Goal: Information Seeking & Learning: Learn about a topic

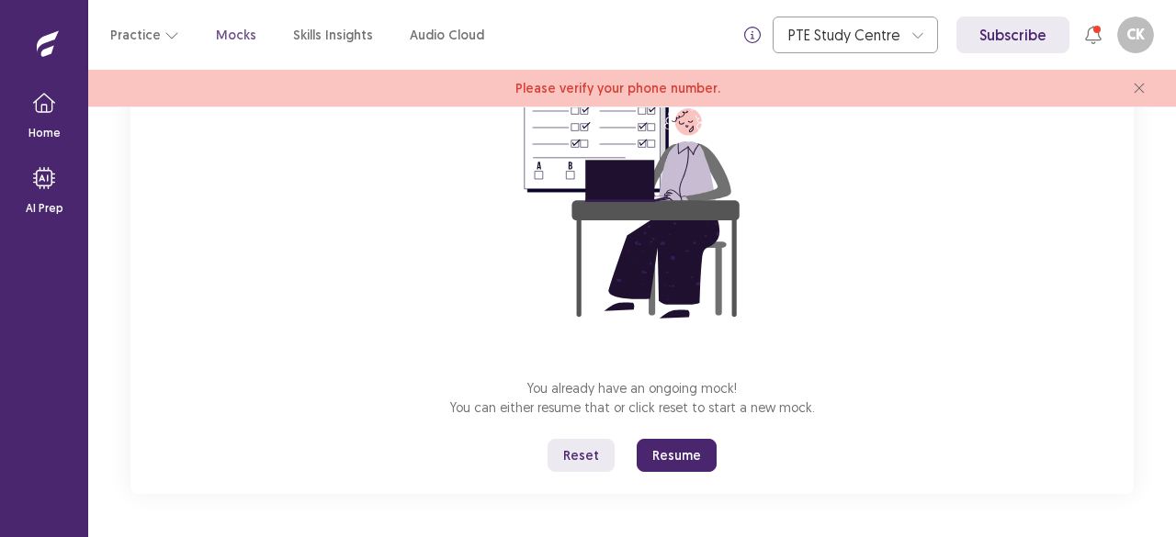
click at [667, 446] on button "Resume" at bounding box center [677, 455] width 80 height 33
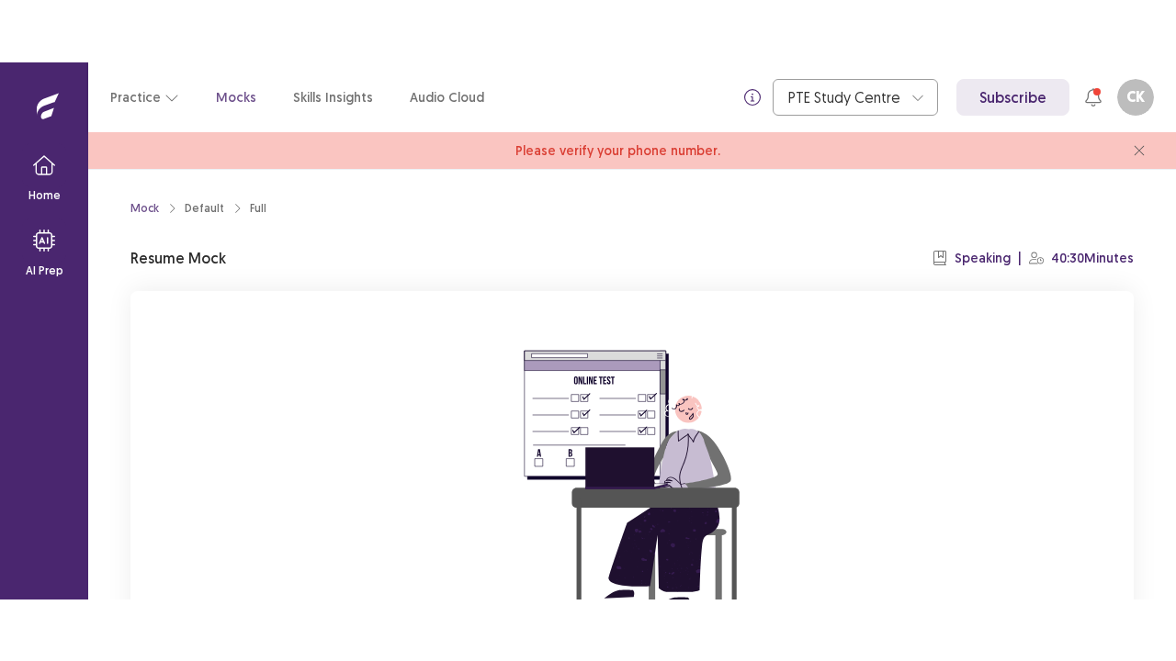
scroll to position [225, 0]
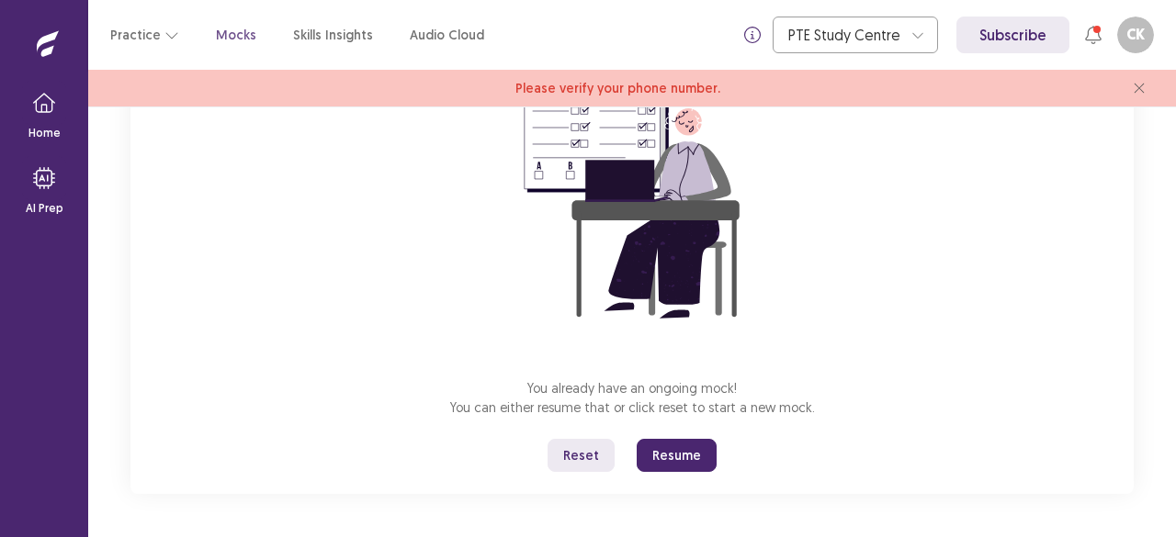
click at [593, 454] on button "Reset" at bounding box center [580, 455] width 67 height 33
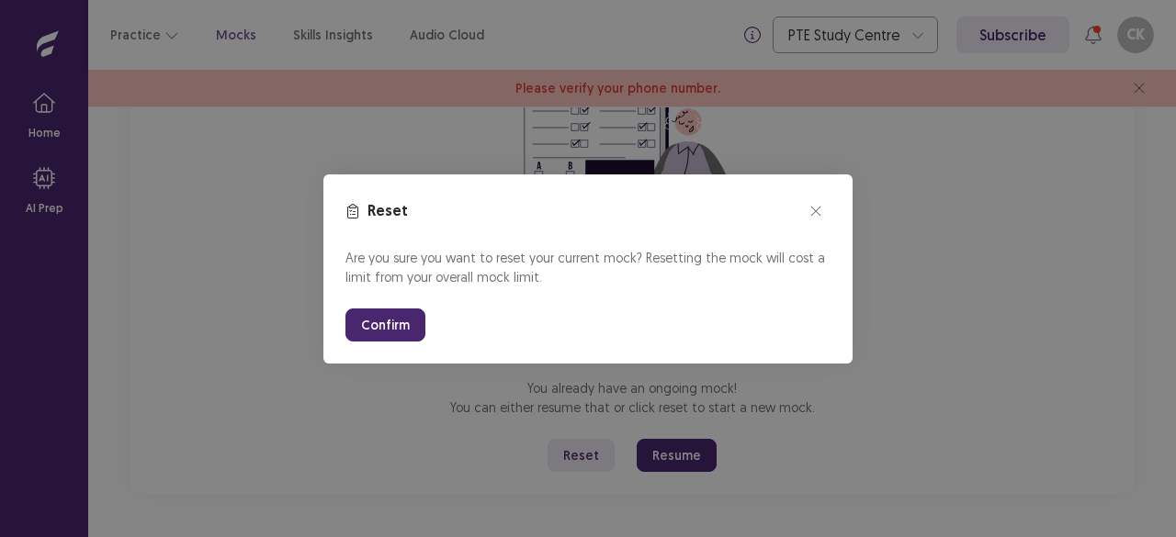
click at [403, 333] on button "Confirm" at bounding box center [385, 325] width 80 height 33
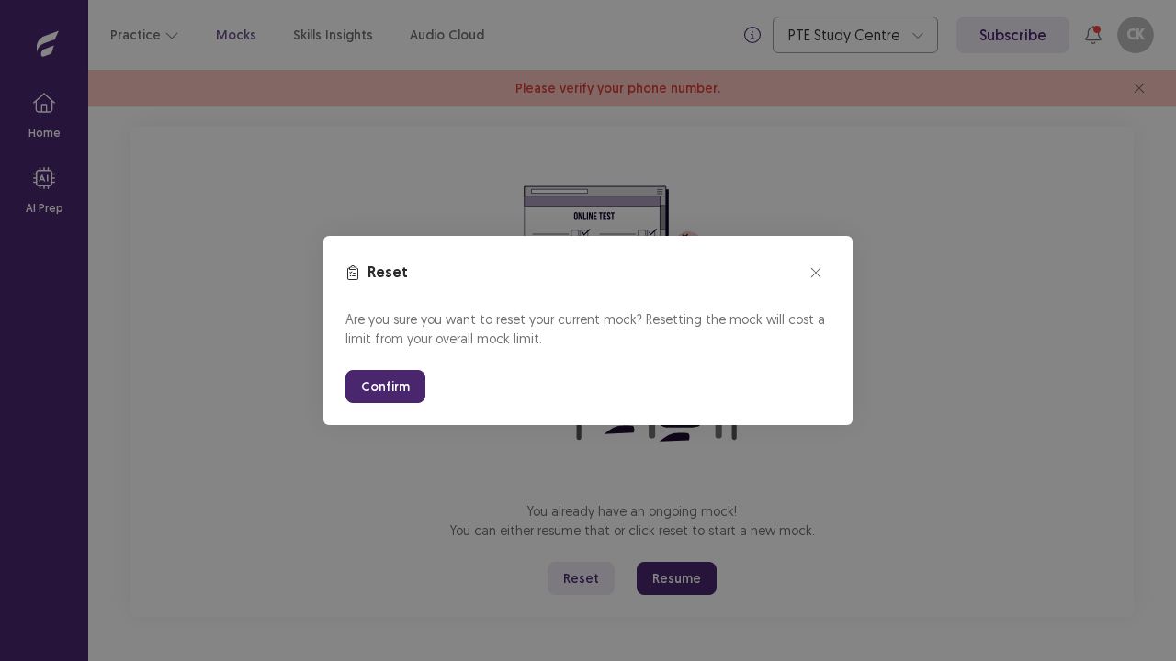
scroll to position [101, 0]
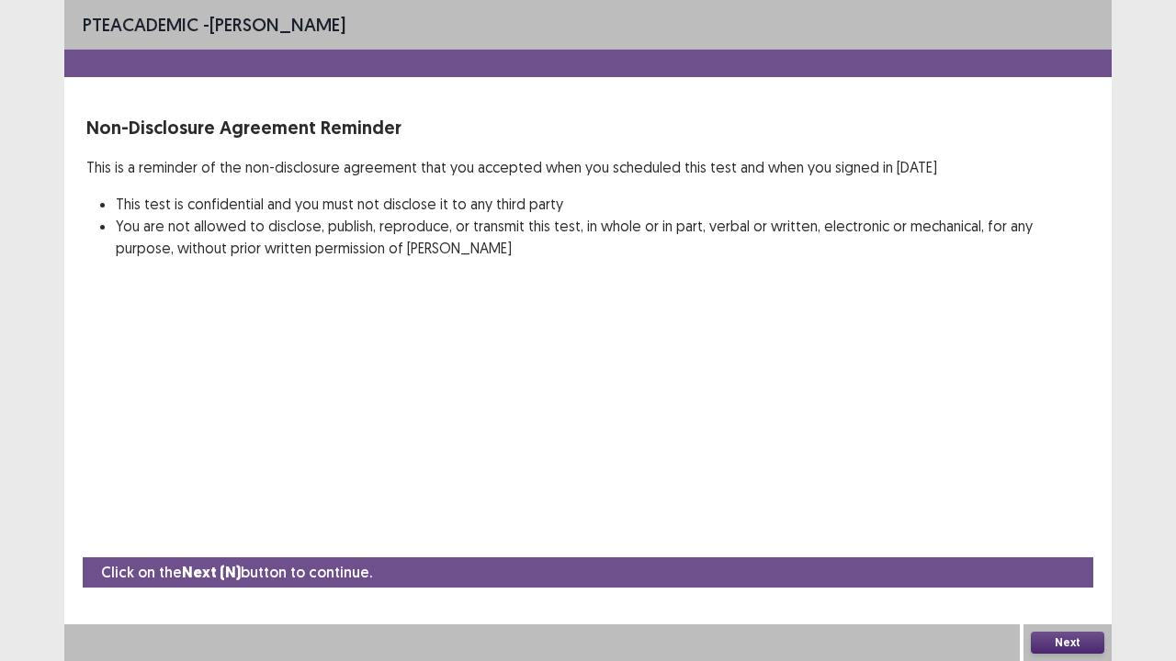
click at [1083, 536] on button "Next" at bounding box center [1067, 643] width 73 height 22
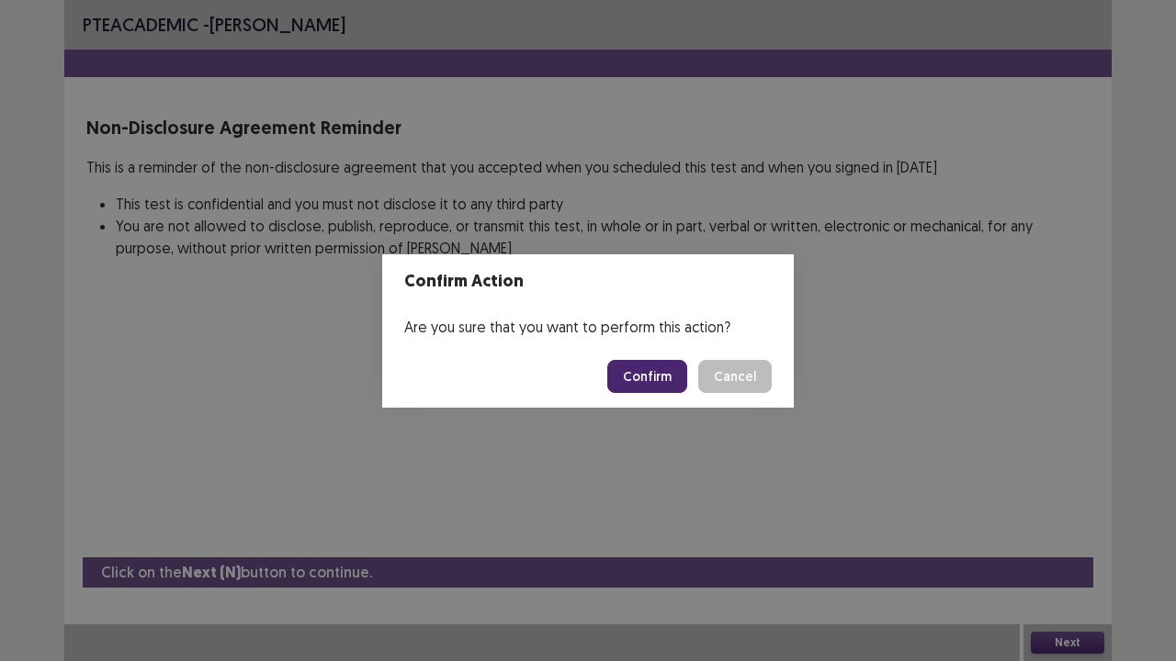
drag, startPoint x: 625, startPoint y: 350, endPoint x: 632, endPoint y: 371, distance: 22.4
click at [632, 371] on footer "Confirm Cancel" at bounding box center [588, 376] width 412 height 62
click at [645, 371] on button "Confirm" at bounding box center [647, 376] width 80 height 33
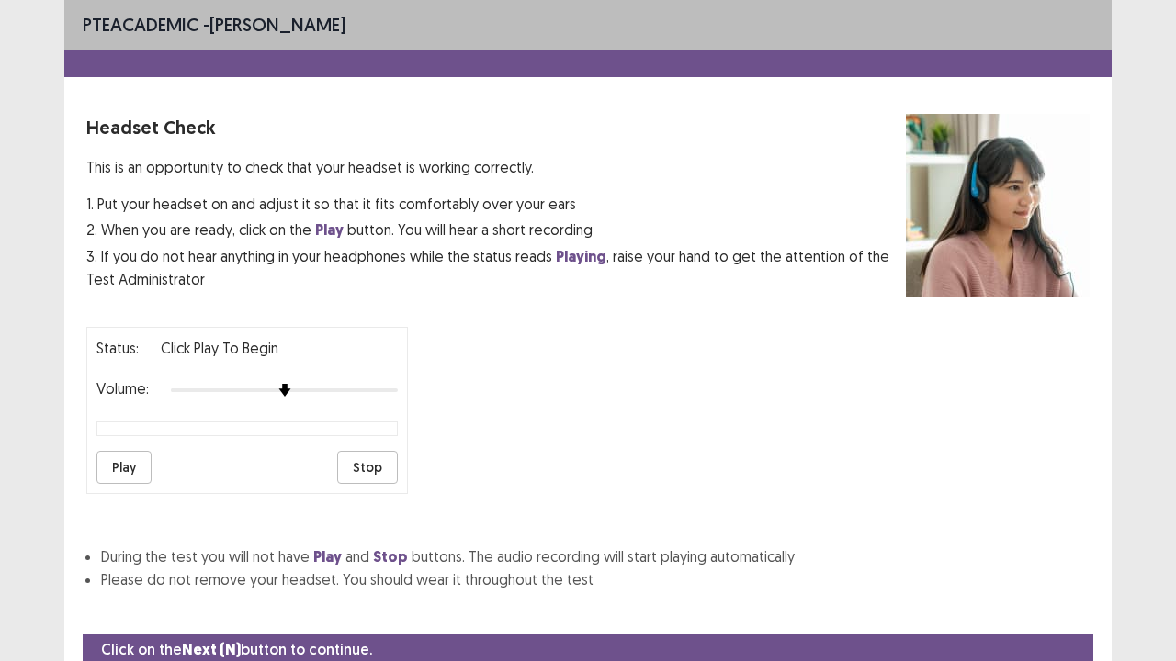
scroll to position [68, 0]
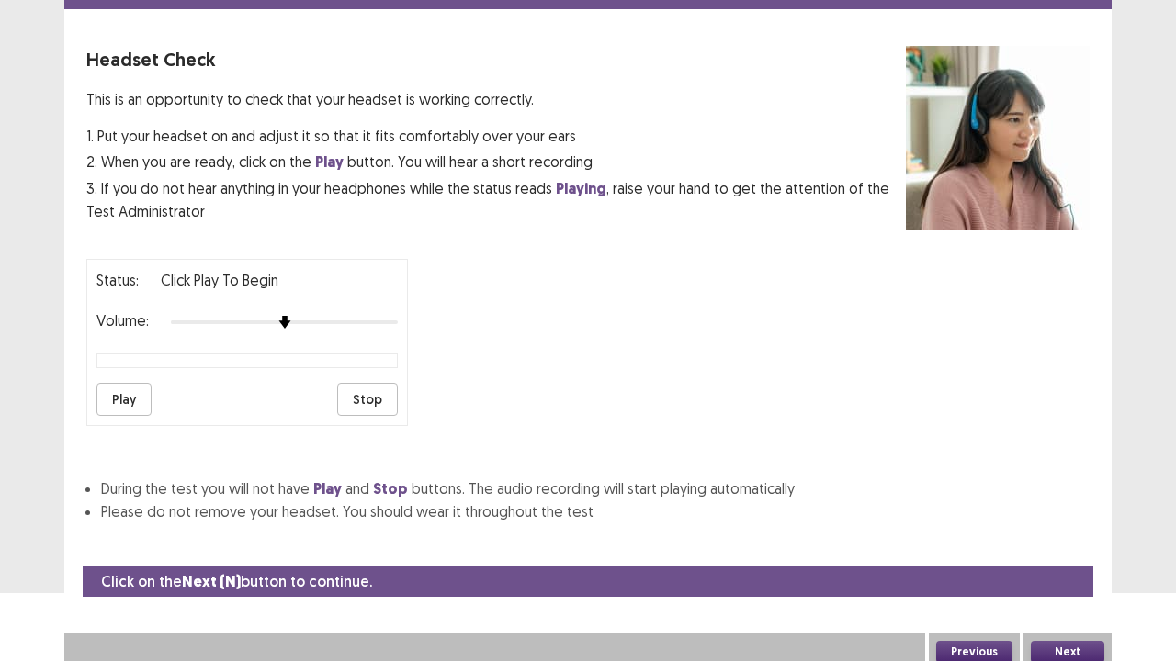
click at [390, 317] on div at bounding box center [284, 322] width 227 height 15
click at [1045, 536] on button "Next" at bounding box center [1067, 652] width 73 height 22
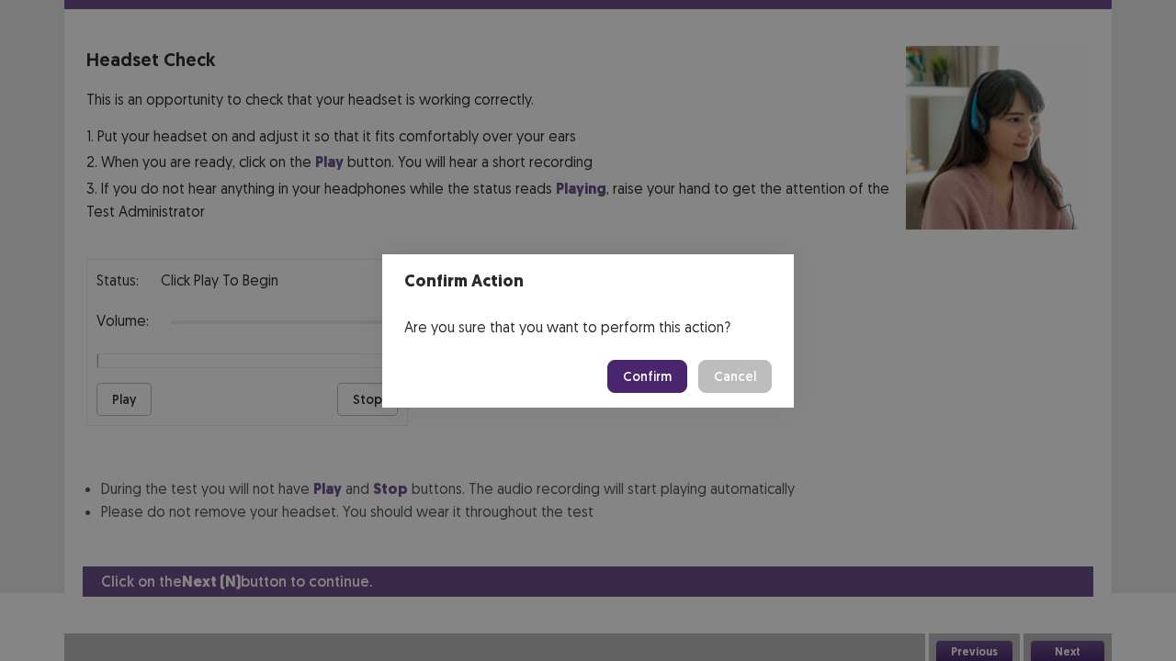
drag, startPoint x: 650, startPoint y: 380, endPoint x: 645, endPoint y: 401, distance: 21.8
click at [645, 401] on footer "Confirm Cancel" at bounding box center [588, 376] width 412 height 62
click at [640, 388] on button "Confirm" at bounding box center [647, 376] width 80 height 33
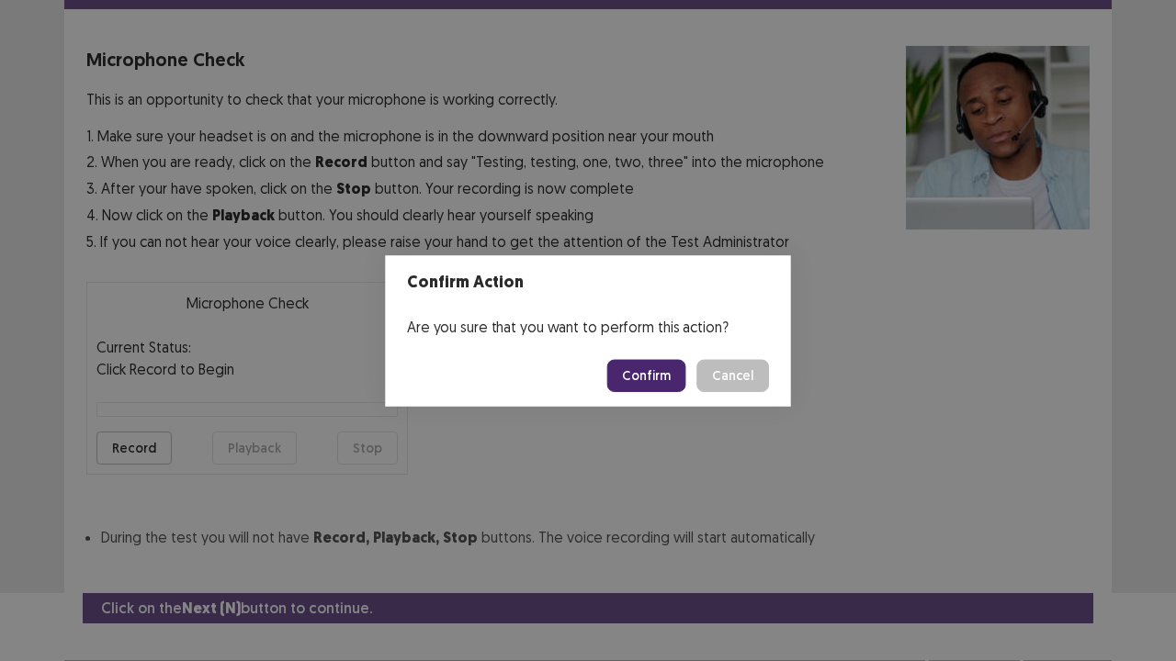
scroll to position [101, 0]
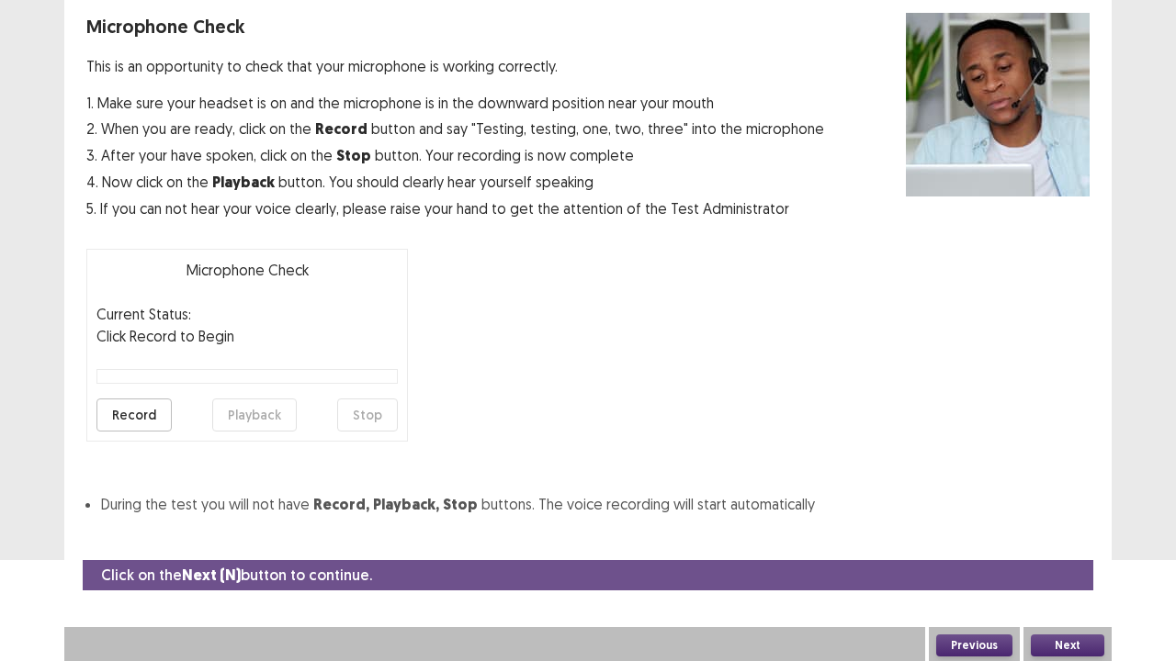
click at [1088, 536] on button "Next" at bounding box center [1067, 646] width 73 height 22
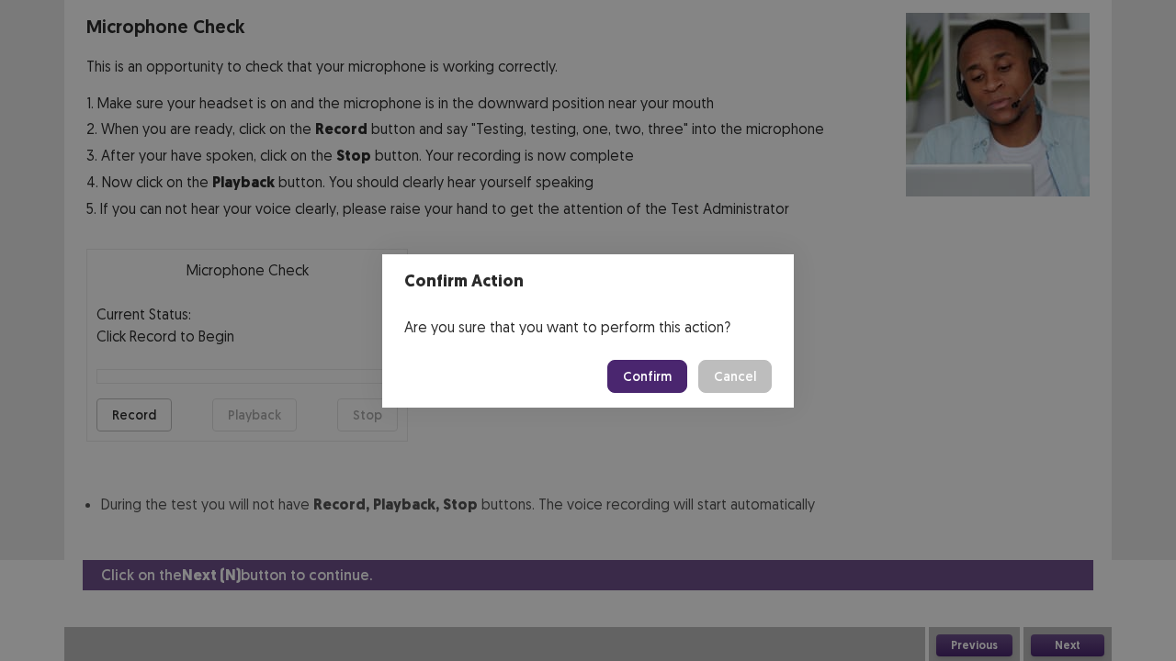
click at [673, 366] on button "Confirm" at bounding box center [647, 376] width 80 height 33
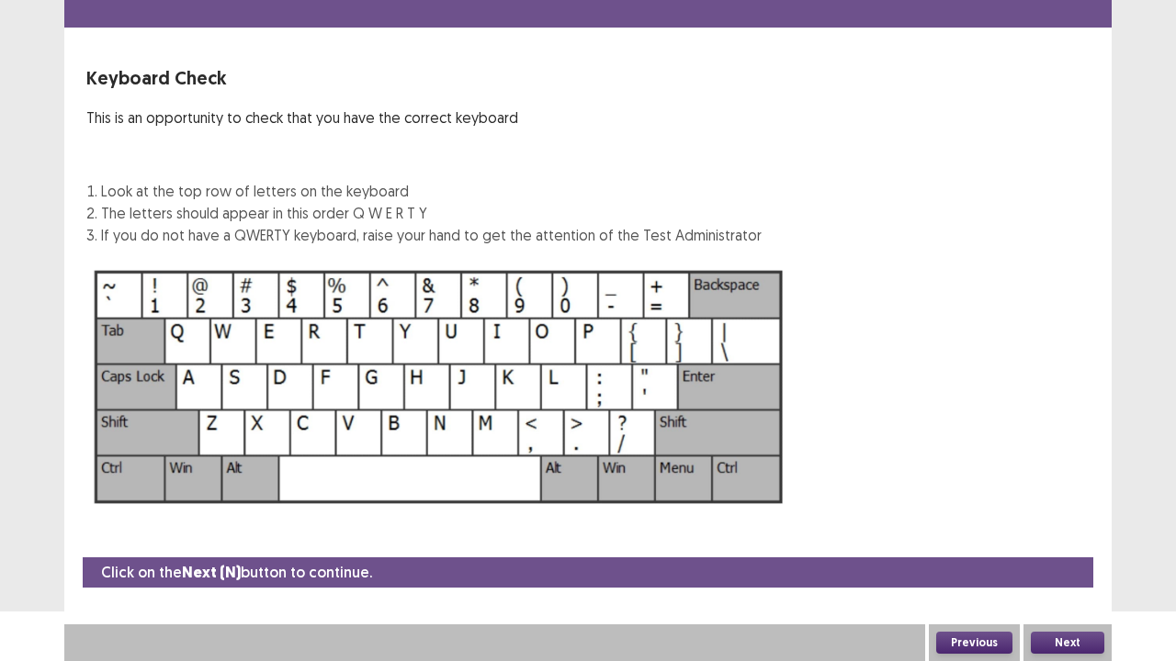
scroll to position [50, 0]
click at [1044, 536] on button "Next" at bounding box center [1067, 643] width 73 height 22
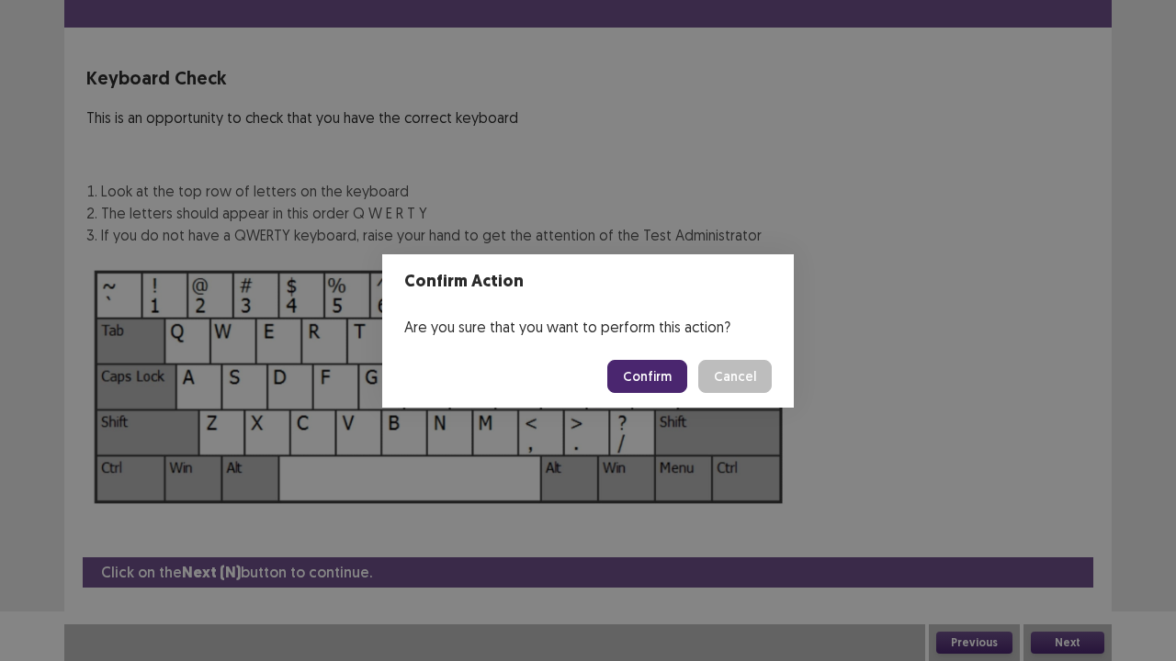
click at [653, 389] on button "Confirm" at bounding box center [647, 376] width 80 height 33
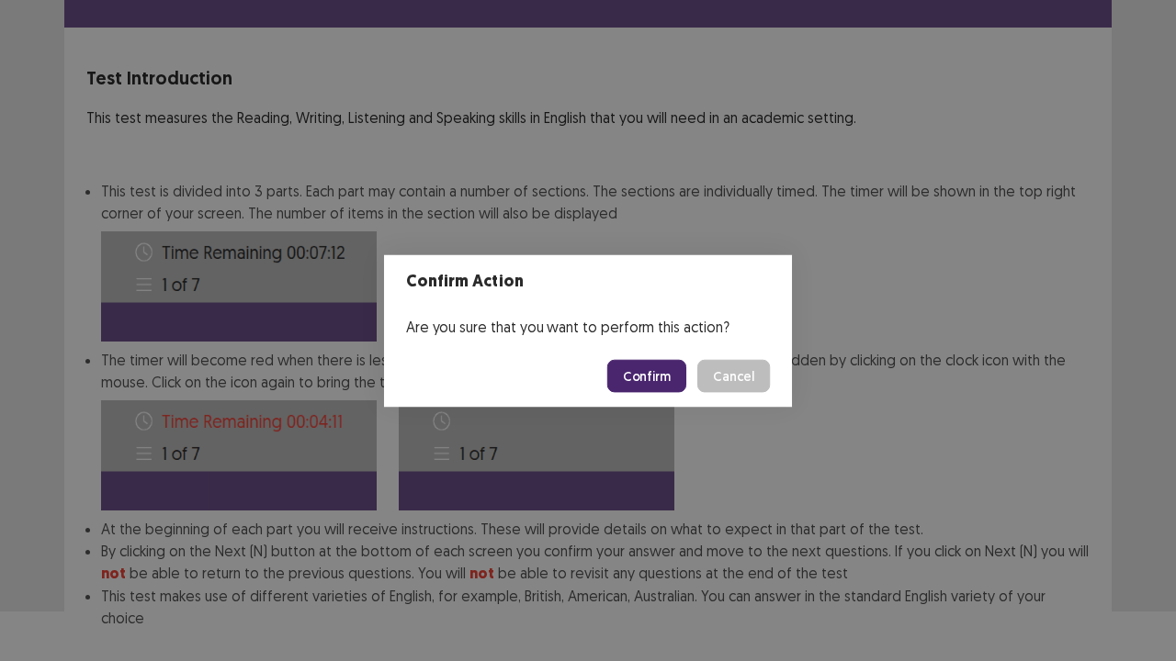
scroll to position [142, 0]
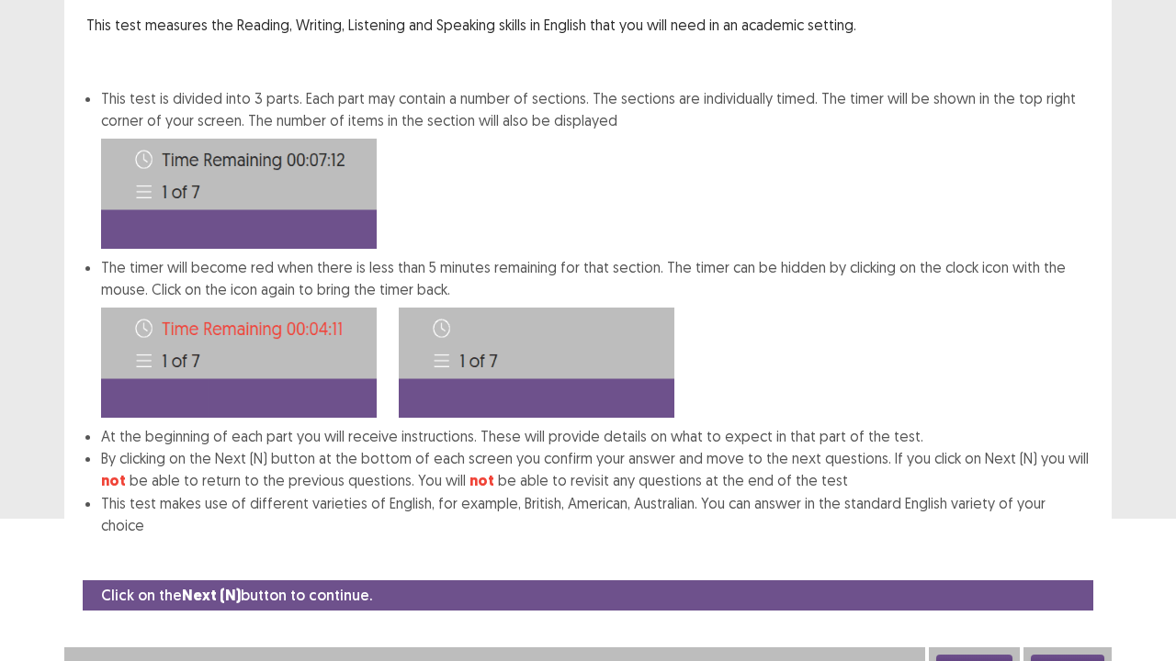
click at [1058, 536] on button "Next" at bounding box center [1067, 666] width 73 height 22
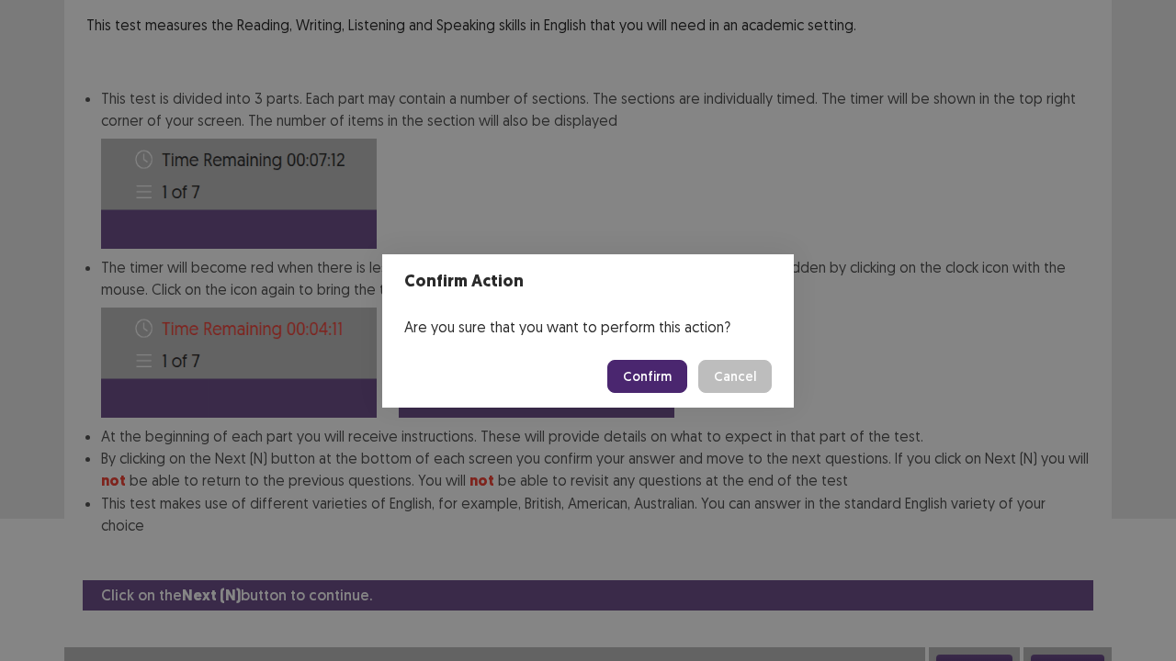
click at [652, 375] on button "Confirm" at bounding box center [647, 376] width 80 height 33
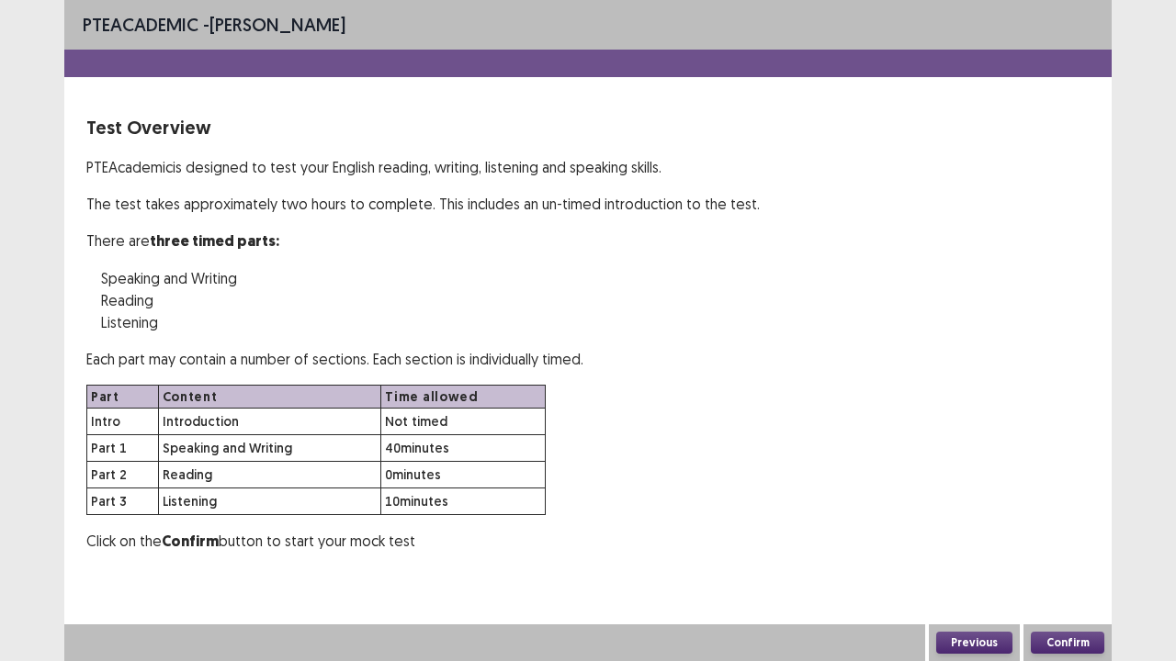
scroll to position [0, 0]
click at [1055, 536] on button "Confirm" at bounding box center [1067, 643] width 73 height 22
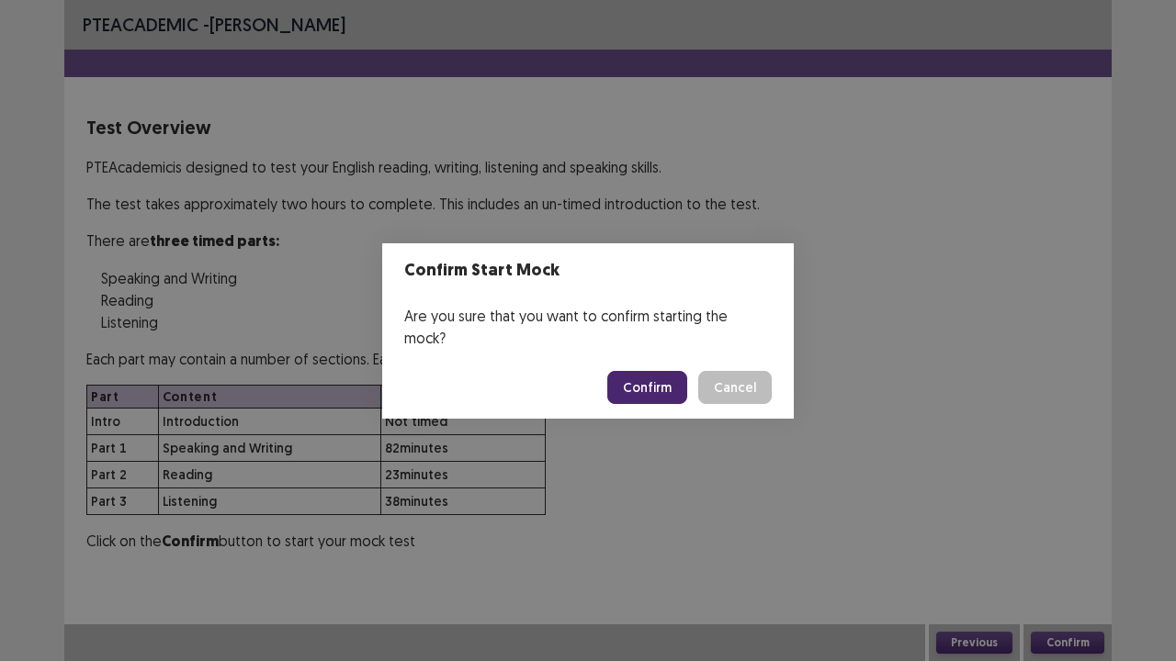
click at [665, 371] on button "Confirm" at bounding box center [647, 387] width 80 height 33
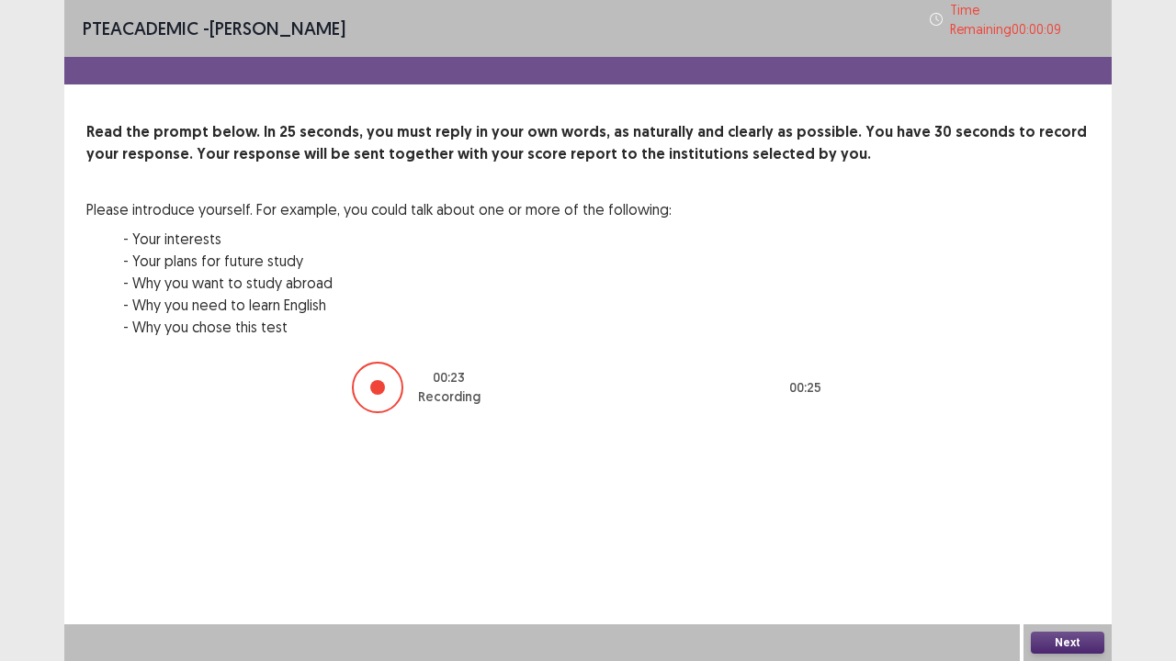
click at [1071, 536] on button "Next" at bounding box center [1067, 643] width 73 height 22
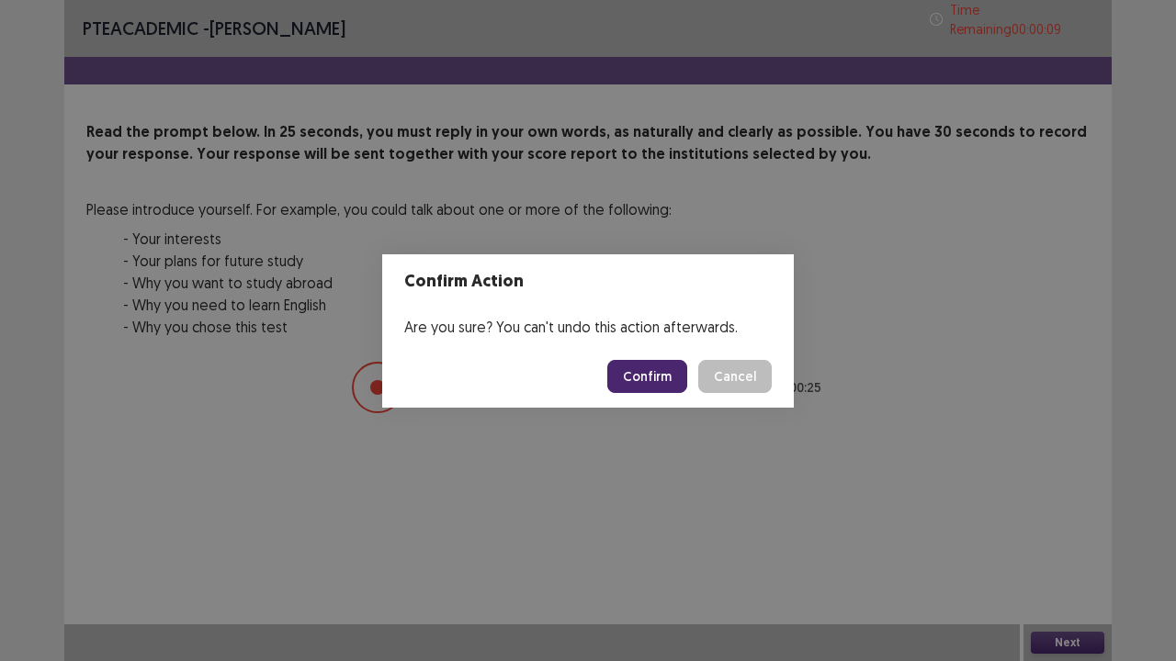
click at [643, 373] on button "Confirm" at bounding box center [647, 376] width 80 height 33
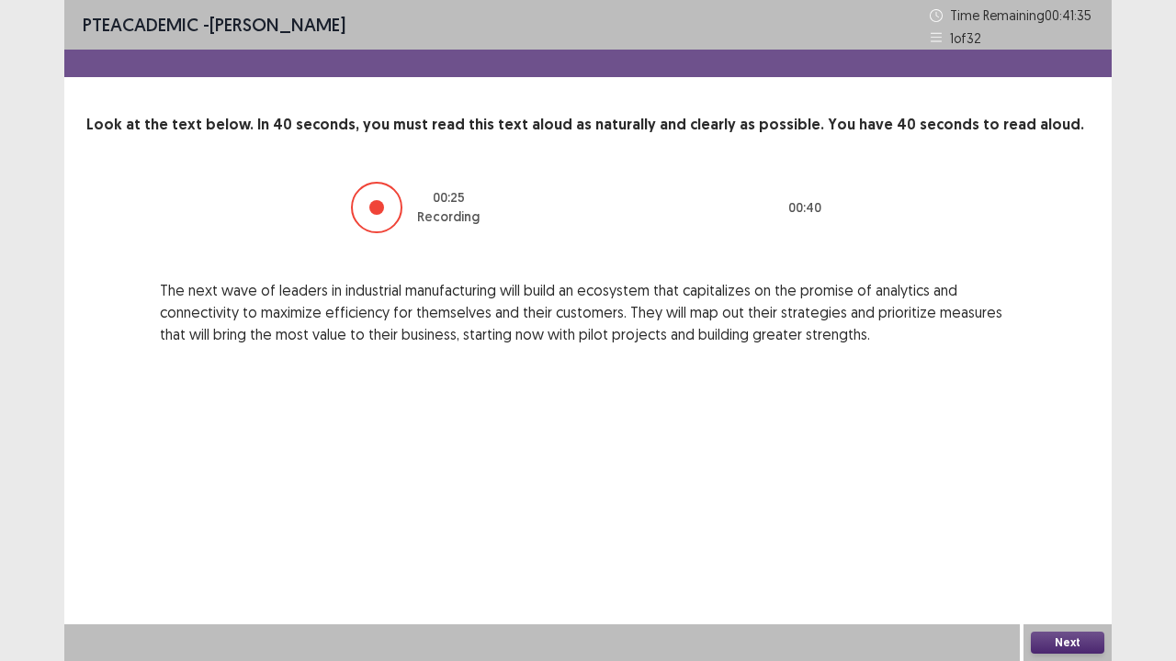
click at [1080, 536] on button "Next" at bounding box center [1067, 643] width 73 height 22
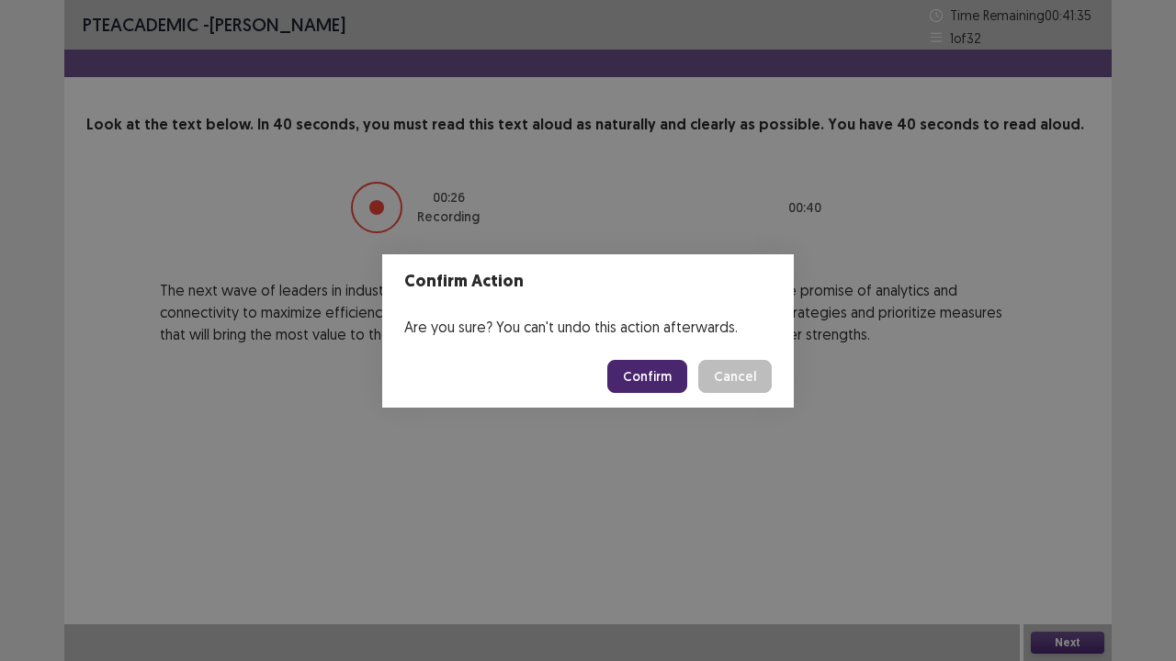
click at [650, 392] on footer "Confirm Cancel" at bounding box center [588, 376] width 412 height 62
click at [654, 387] on button "Confirm" at bounding box center [647, 376] width 80 height 33
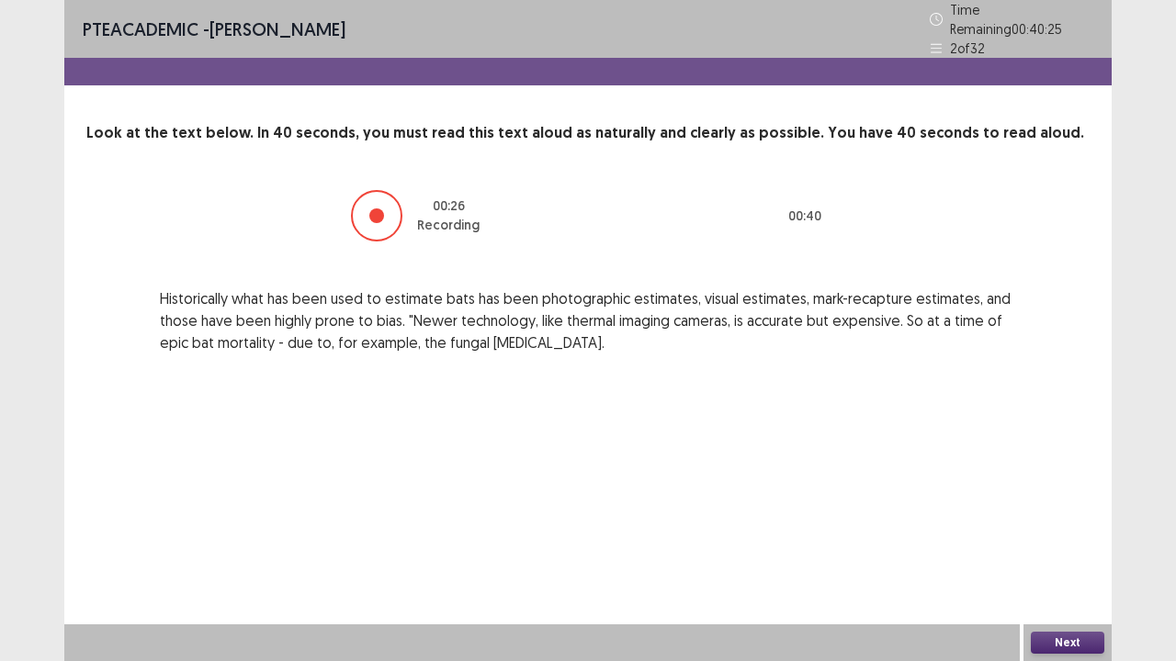
click at [1057, 536] on button "Next" at bounding box center [1067, 643] width 73 height 22
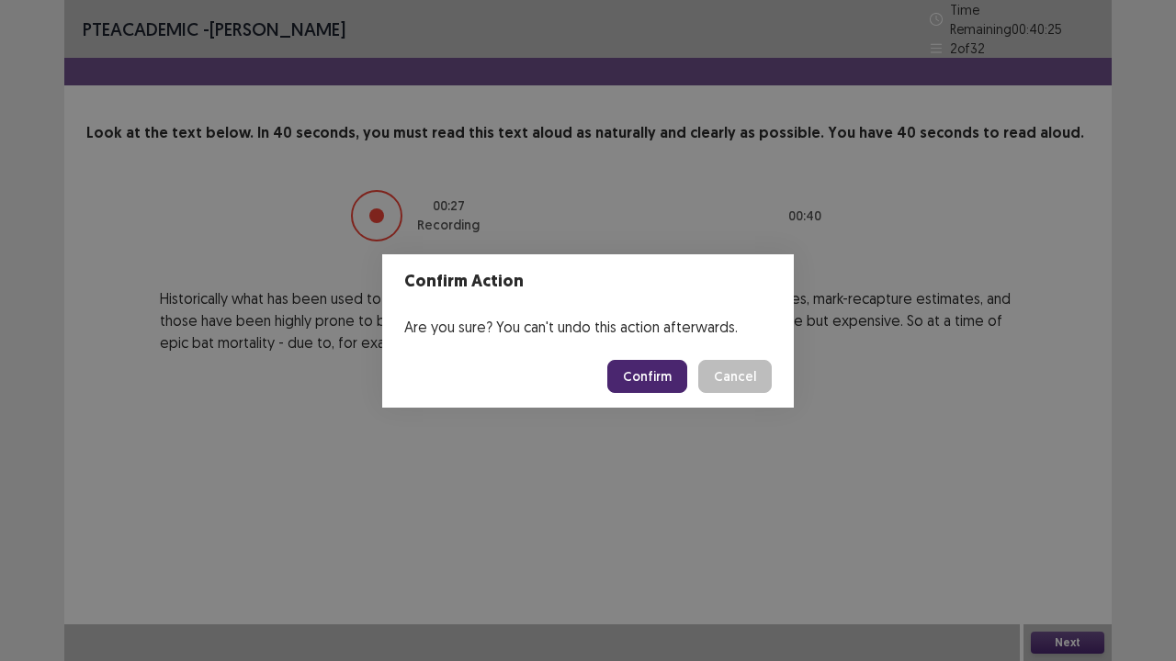
click at [658, 389] on button "Confirm" at bounding box center [647, 376] width 80 height 33
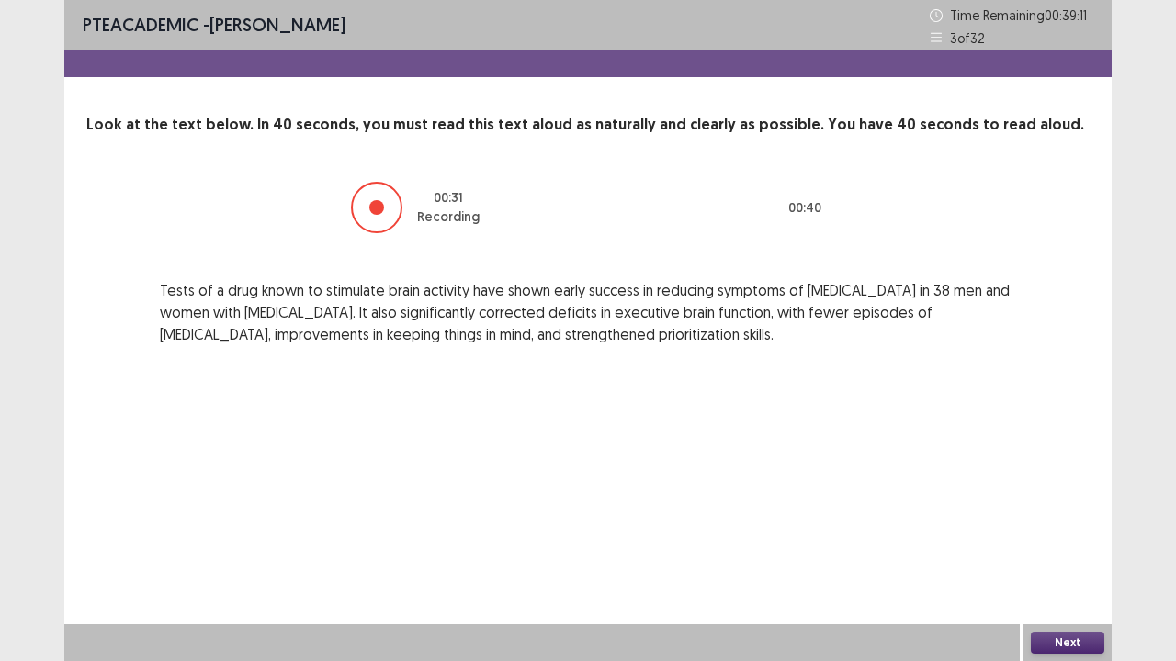
click at [1047, 536] on button "Next" at bounding box center [1067, 643] width 73 height 22
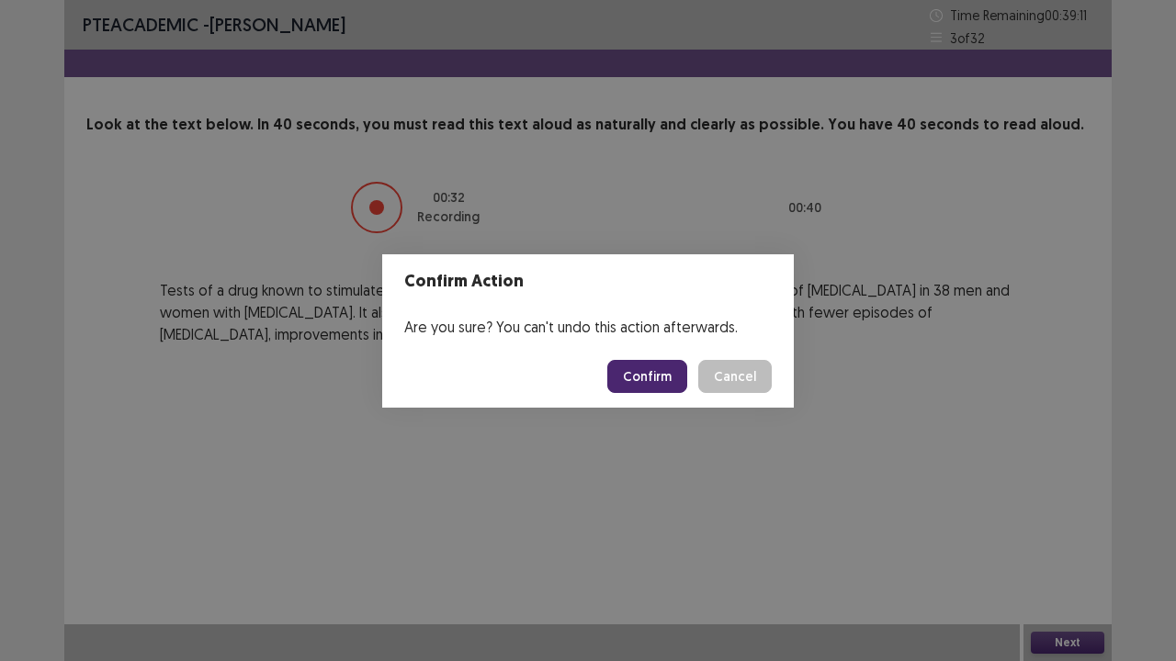
click at [639, 370] on button "Confirm" at bounding box center [647, 376] width 80 height 33
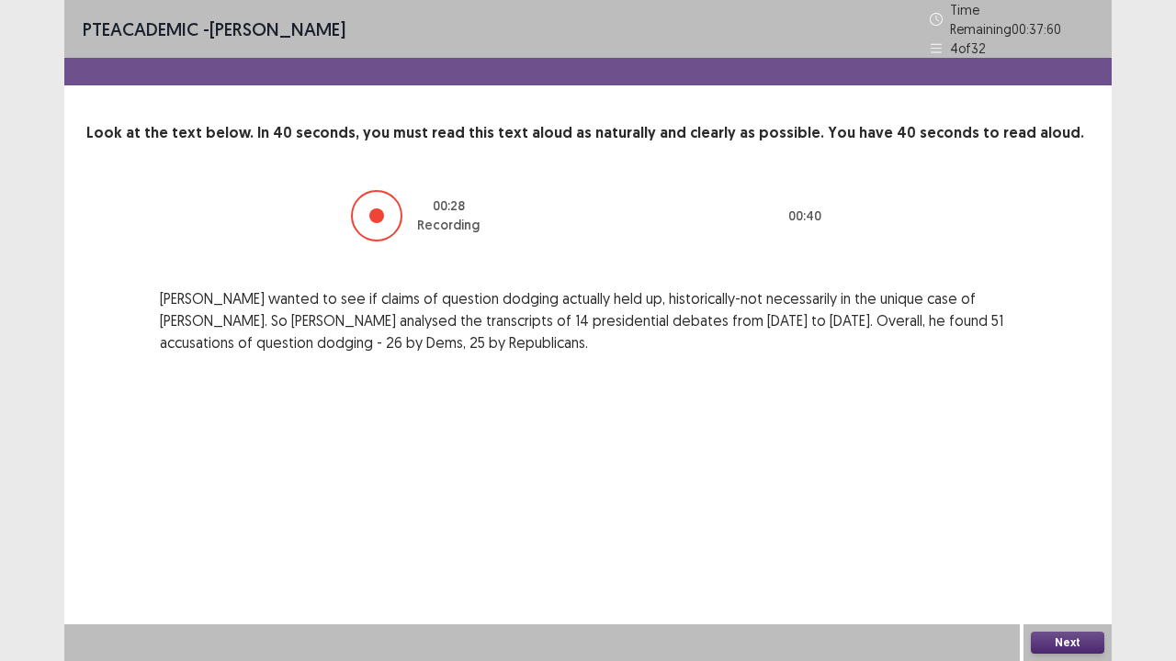
click at [1080, 536] on button "Next" at bounding box center [1067, 643] width 73 height 22
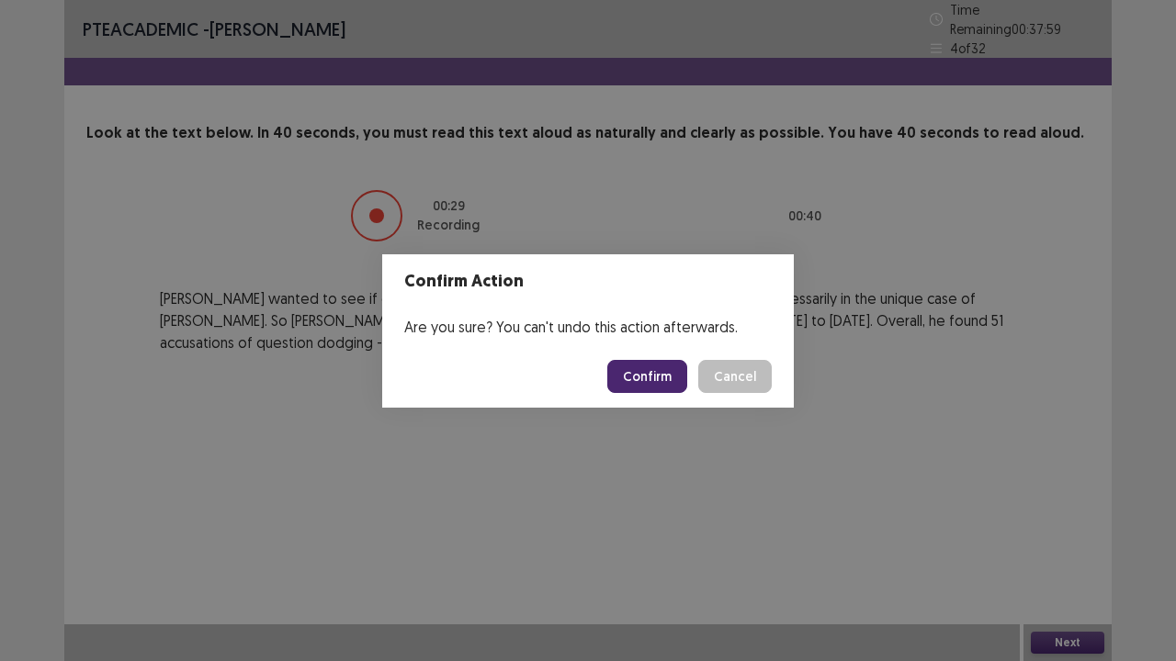
click at [672, 369] on button "Confirm" at bounding box center [647, 376] width 80 height 33
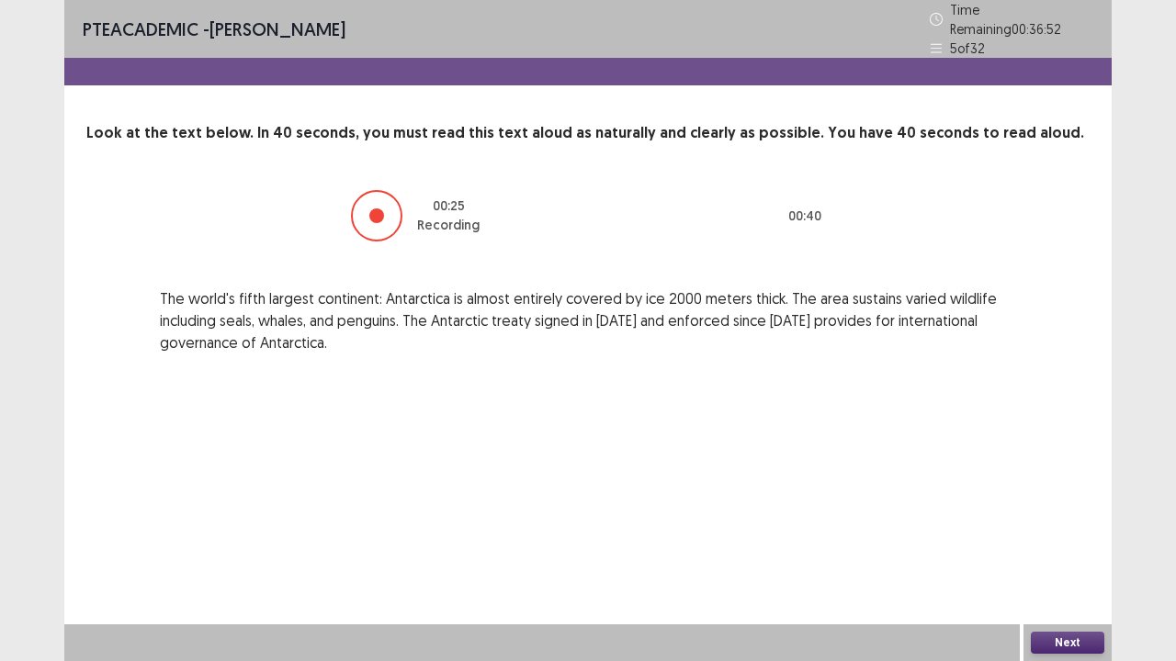
click at [1066, 536] on div "Next" at bounding box center [1067, 643] width 88 height 37
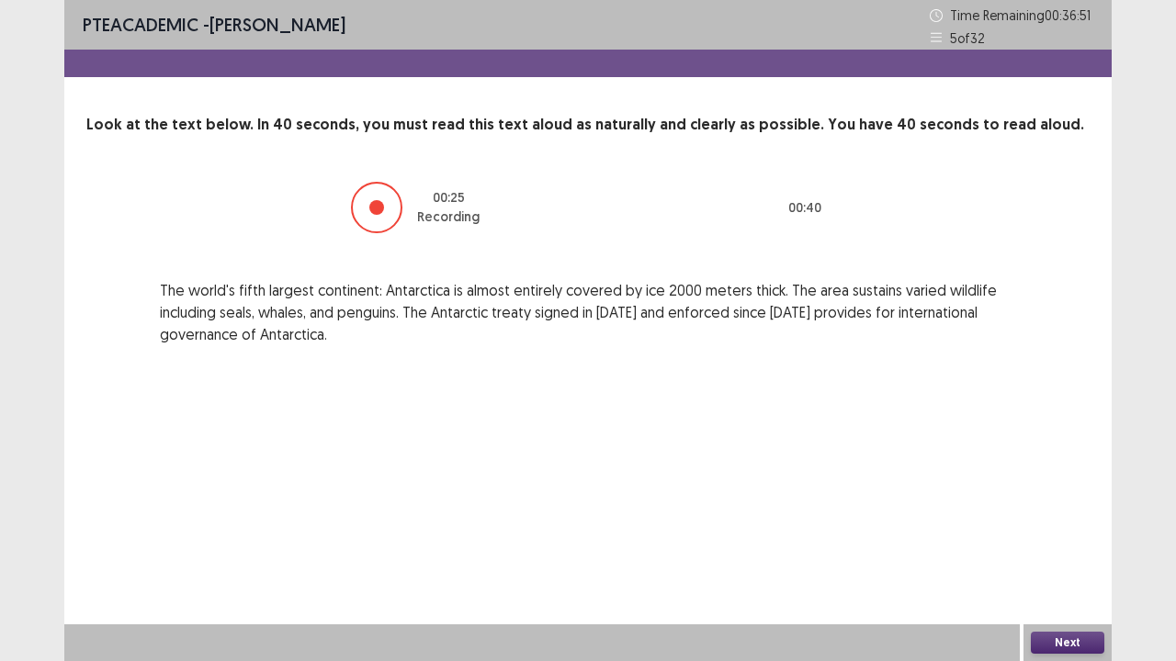
click at [1062, 536] on button "Next" at bounding box center [1067, 643] width 73 height 22
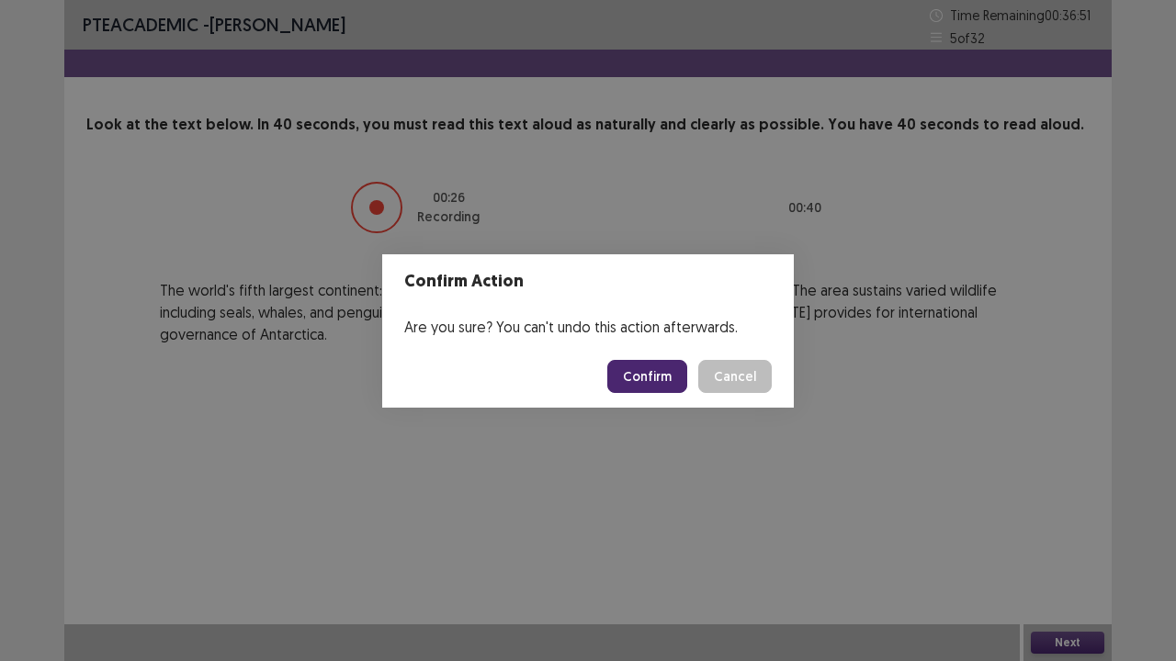
click at [646, 377] on button "Confirm" at bounding box center [647, 376] width 80 height 33
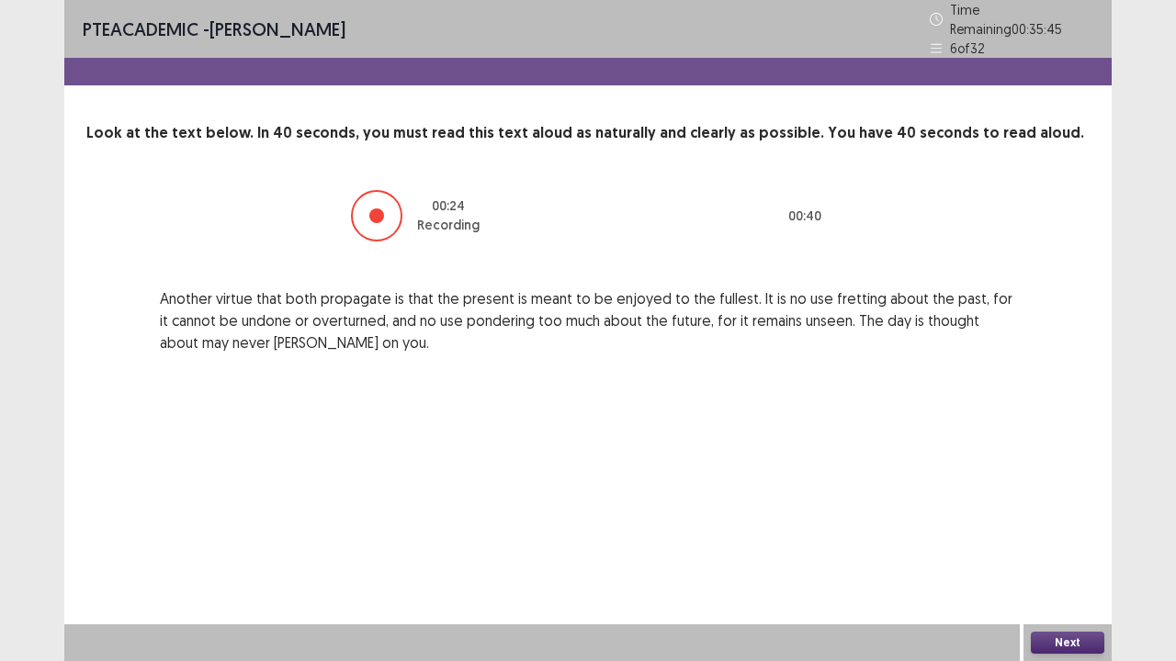
click at [1082, 536] on button "Next" at bounding box center [1067, 643] width 73 height 22
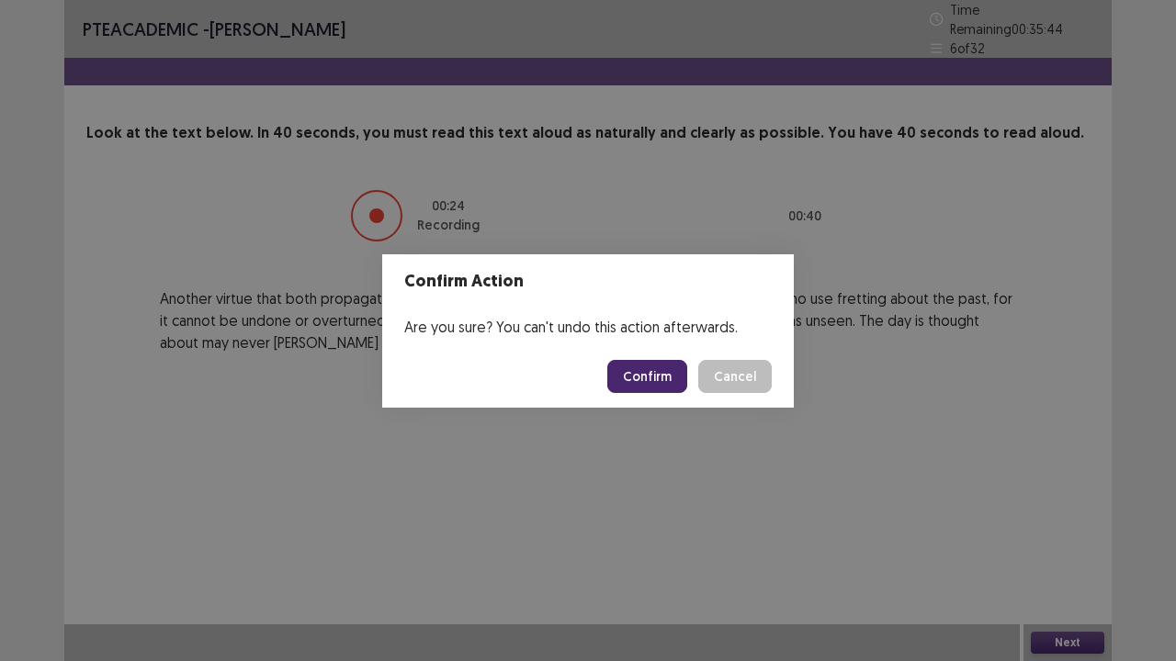
click at [623, 369] on button "Confirm" at bounding box center [647, 376] width 80 height 33
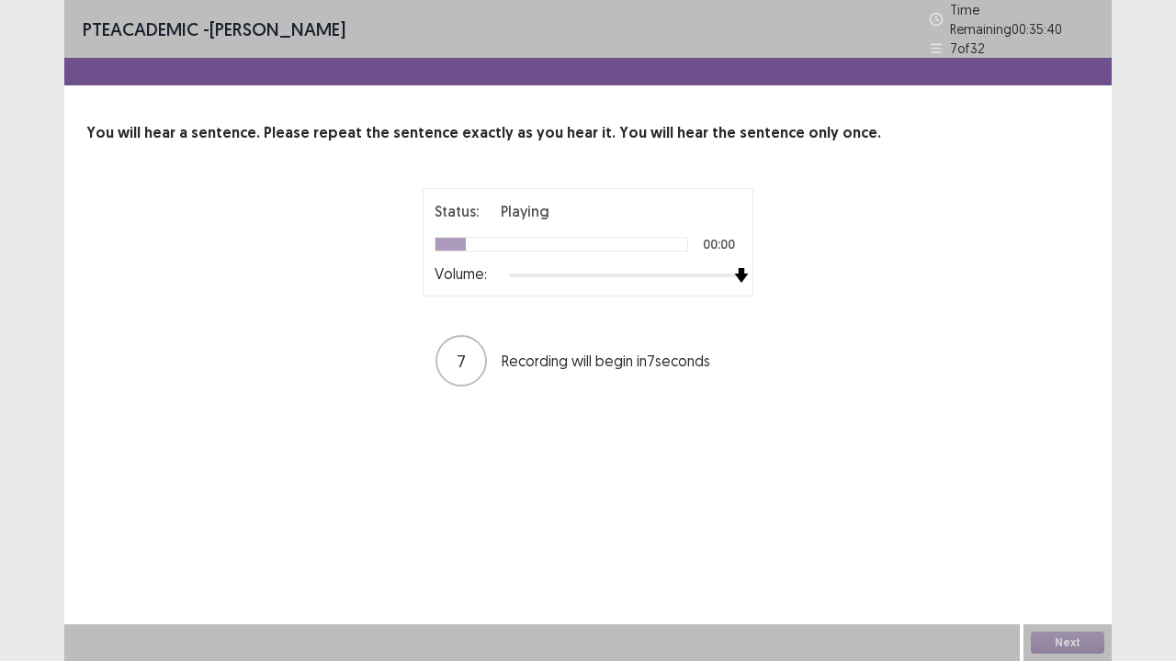
click at [736, 270] on div at bounding box center [625, 275] width 232 height 15
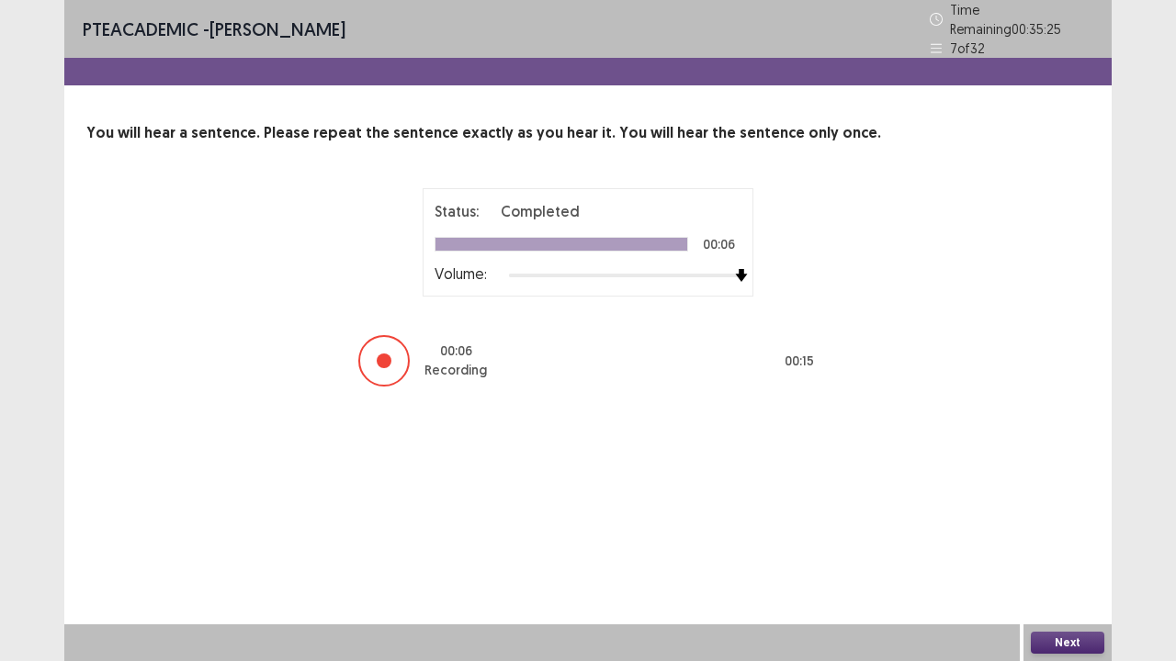
click at [1079, 536] on button "Next" at bounding box center [1067, 643] width 73 height 22
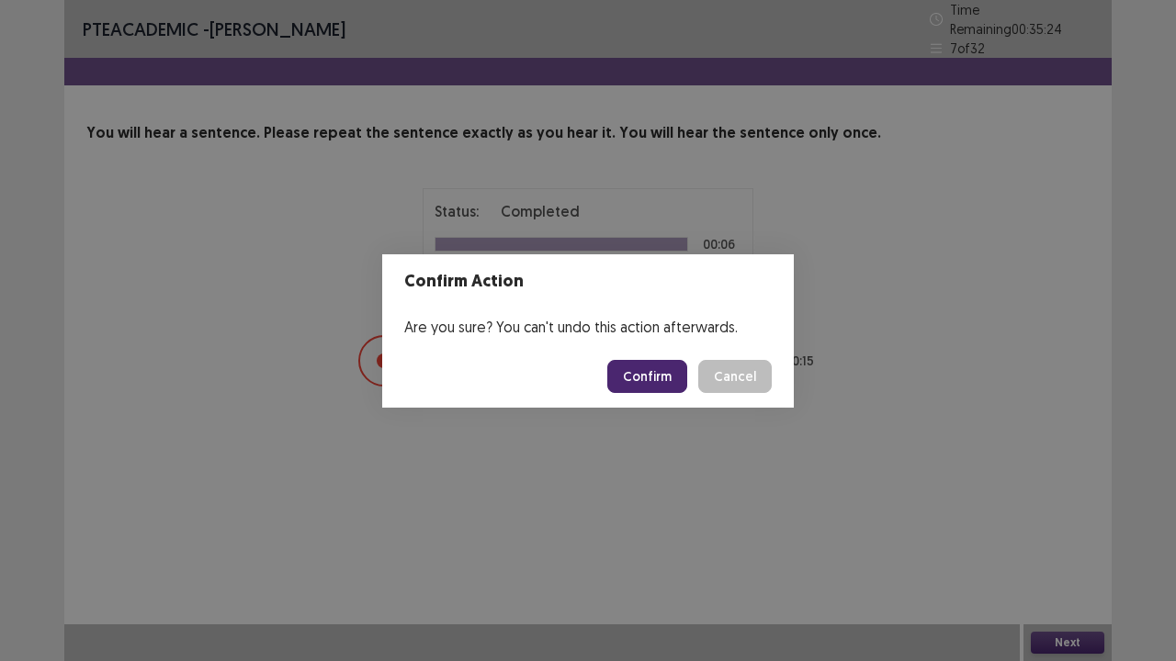
click at [675, 369] on button "Confirm" at bounding box center [647, 376] width 80 height 33
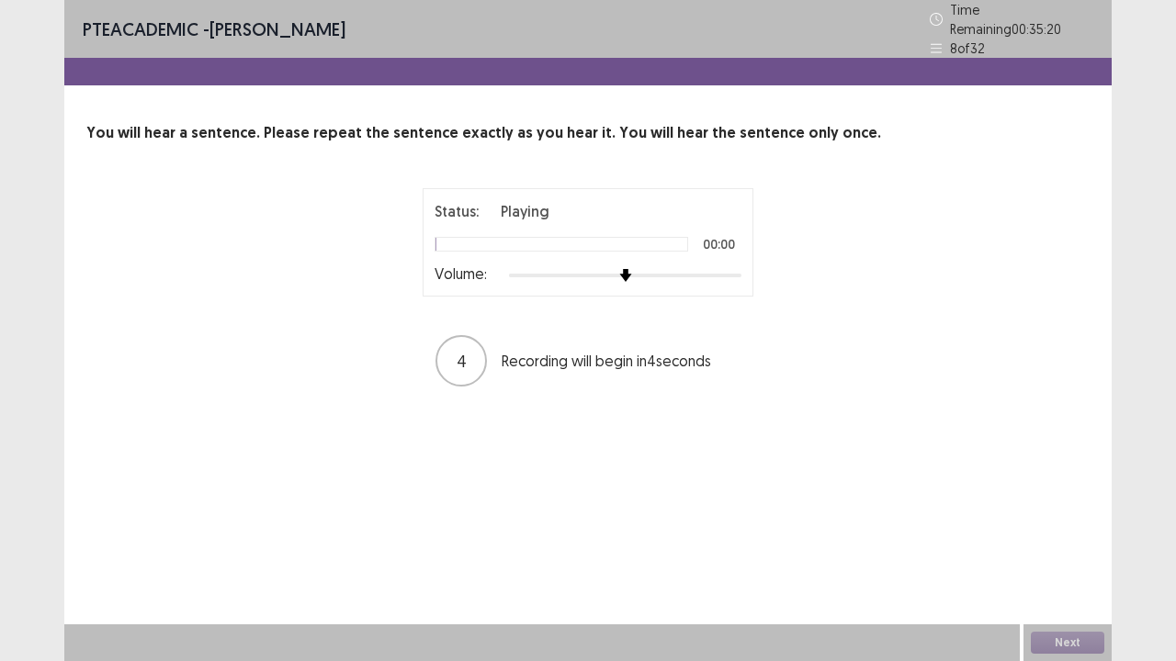
click at [737, 268] on div at bounding box center [625, 275] width 232 height 15
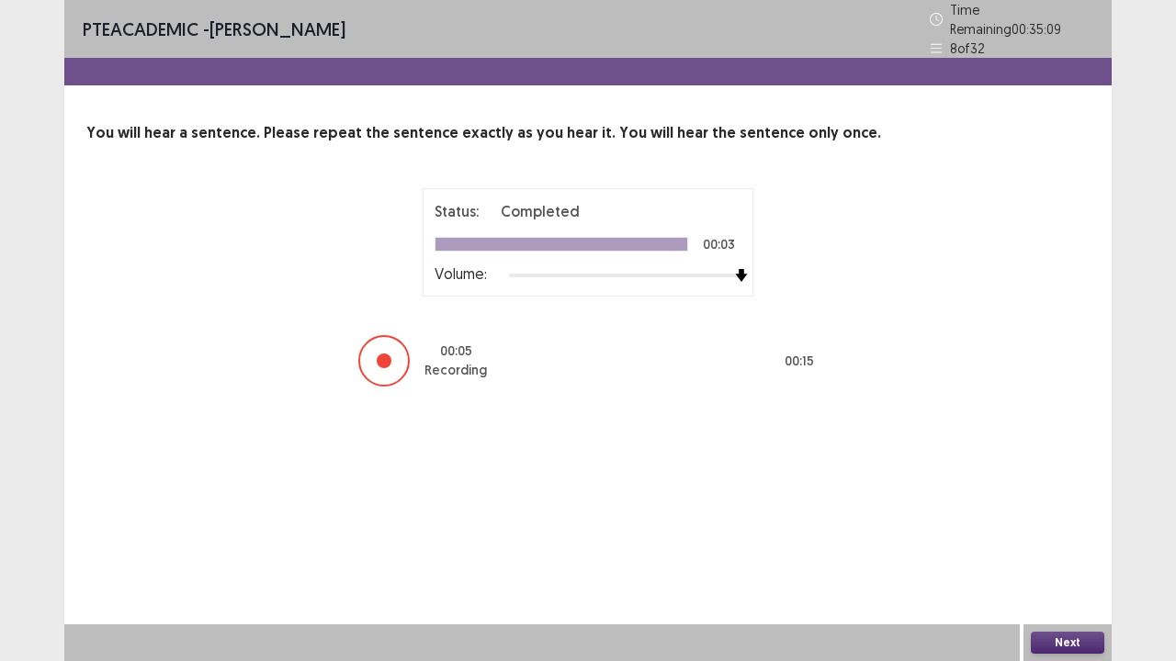
click at [1075, 536] on button "Next" at bounding box center [1067, 643] width 73 height 22
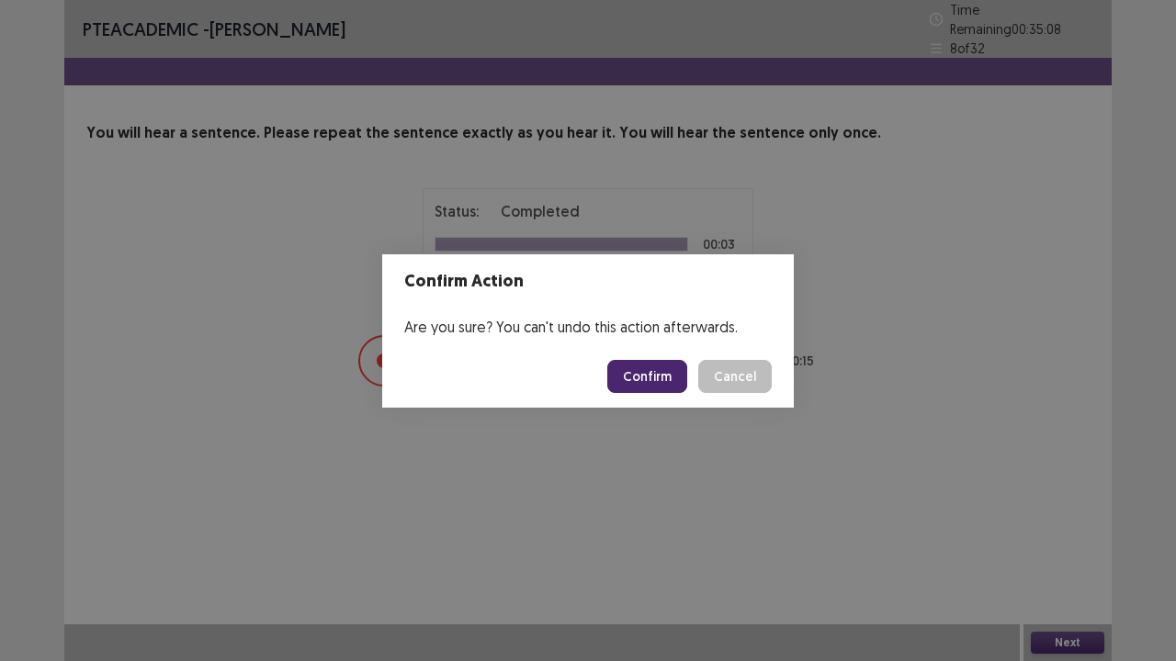
click at [665, 388] on button "Confirm" at bounding box center [647, 376] width 80 height 33
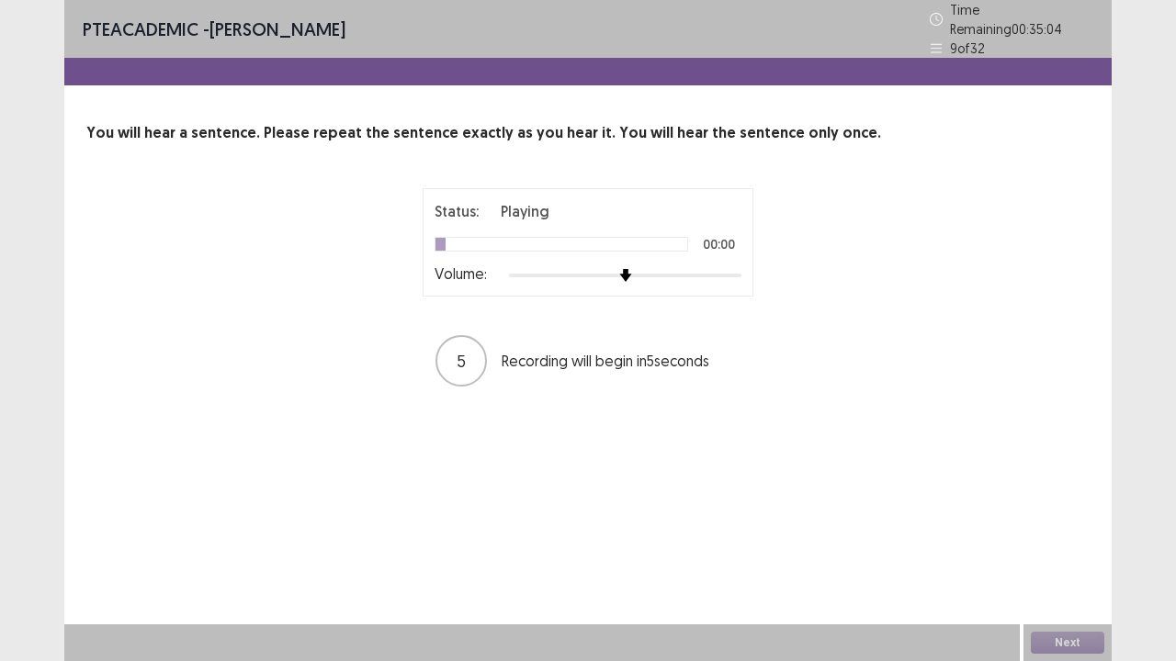
click at [738, 268] on div at bounding box center [625, 275] width 232 height 15
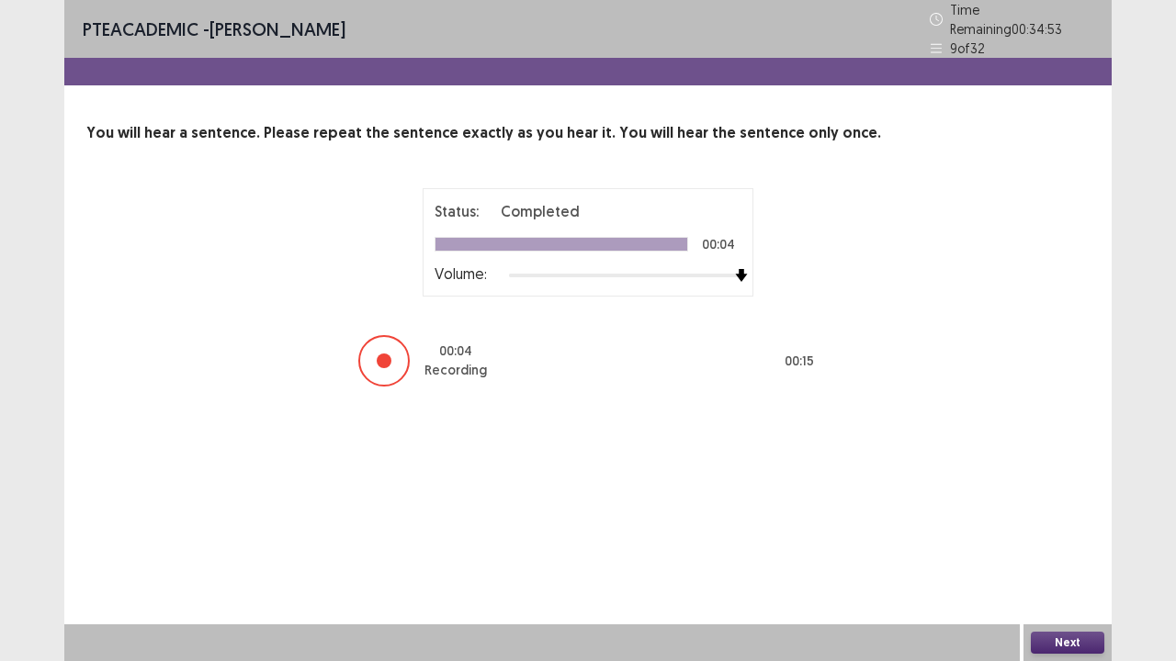
click at [1060, 536] on button "Next" at bounding box center [1067, 643] width 73 height 22
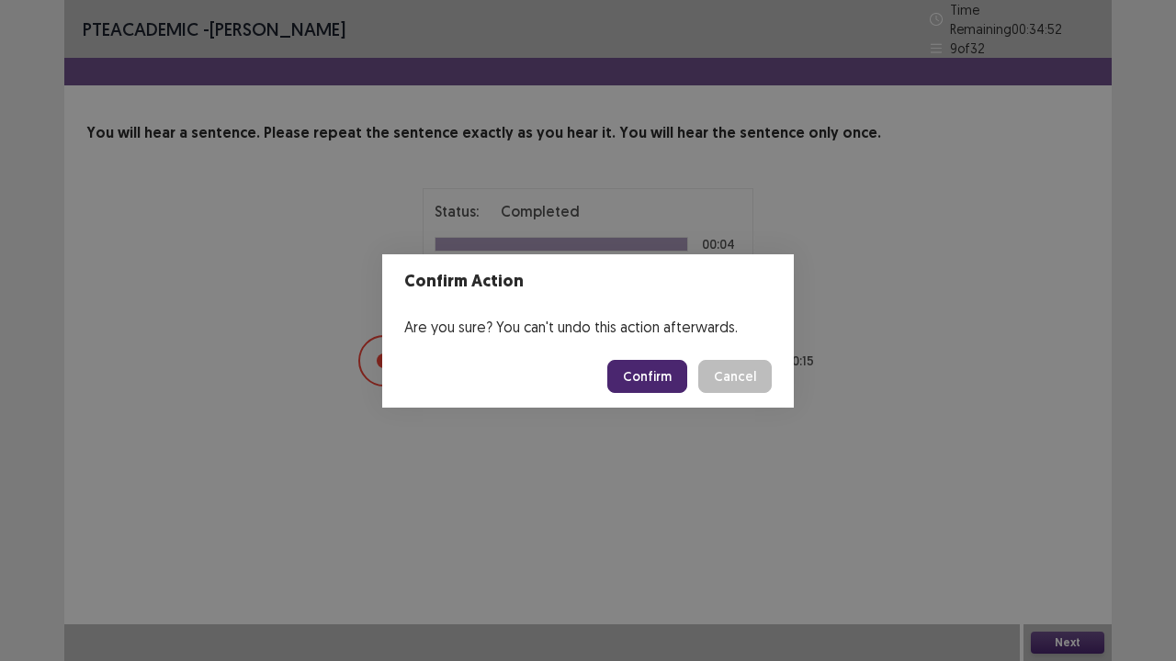
click at [629, 381] on button "Confirm" at bounding box center [647, 376] width 80 height 33
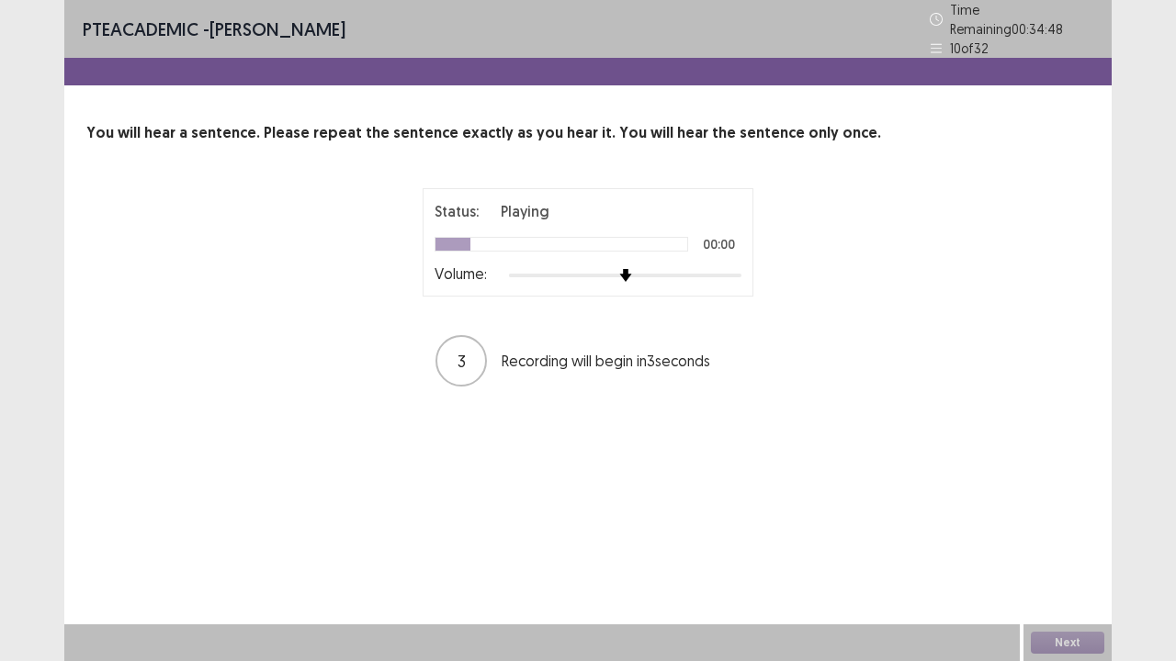
click at [739, 268] on div at bounding box center [625, 275] width 232 height 15
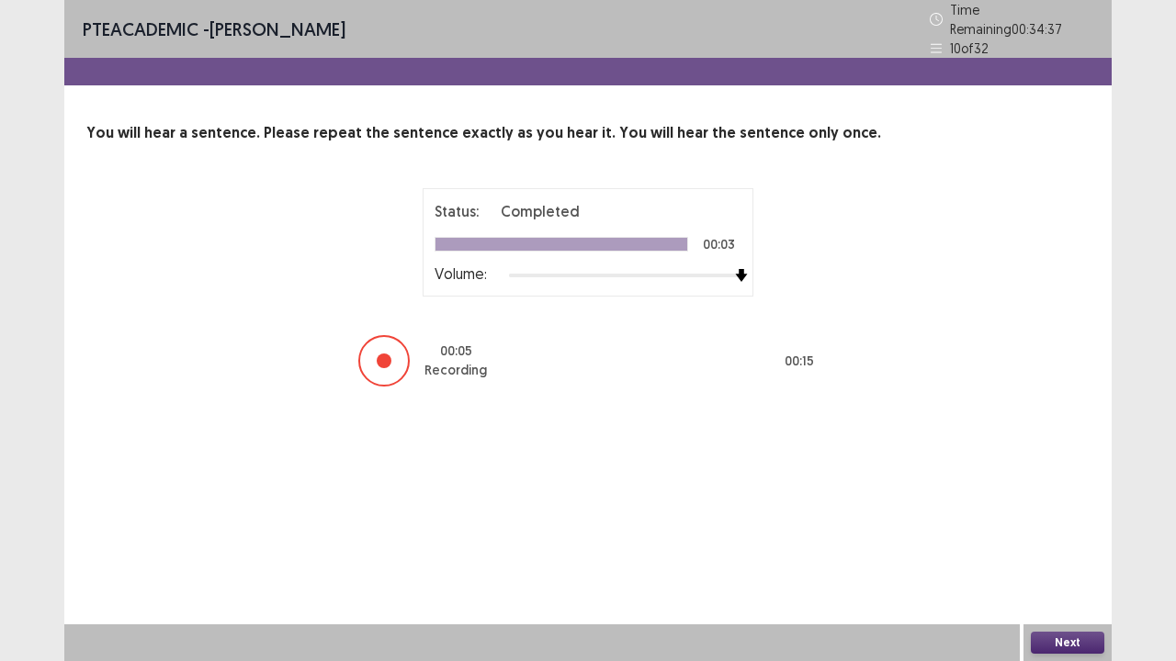
click at [1057, 536] on button "Next" at bounding box center [1067, 643] width 73 height 22
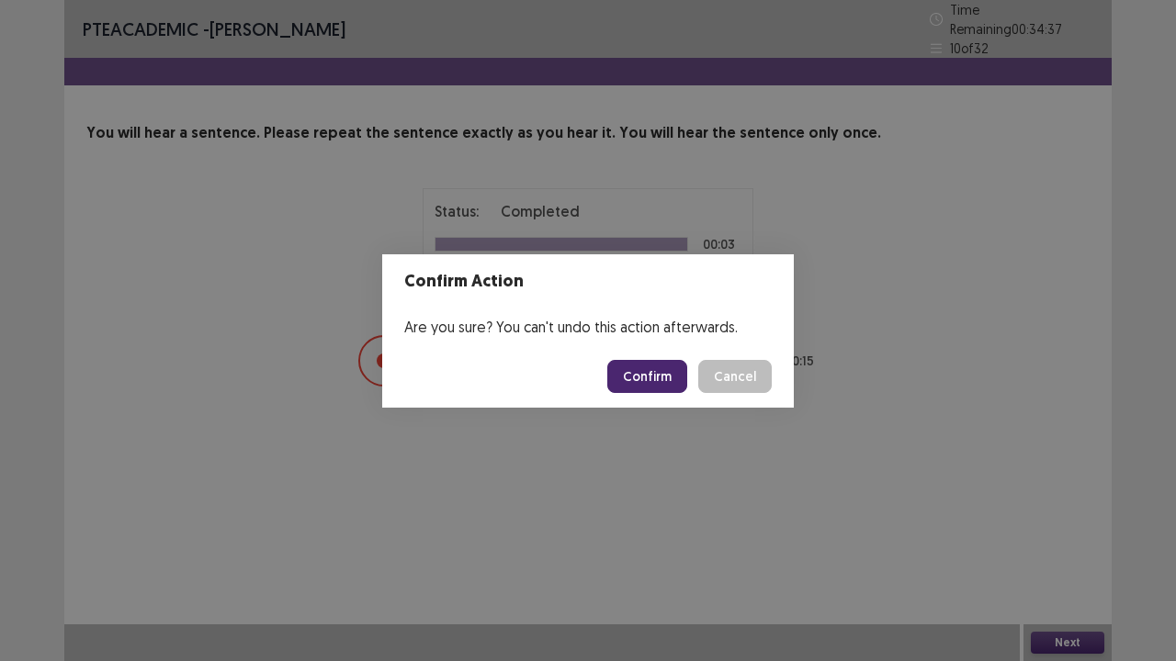
click at [668, 386] on button "Confirm" at bounding box center [647, 376] width 80 height 33
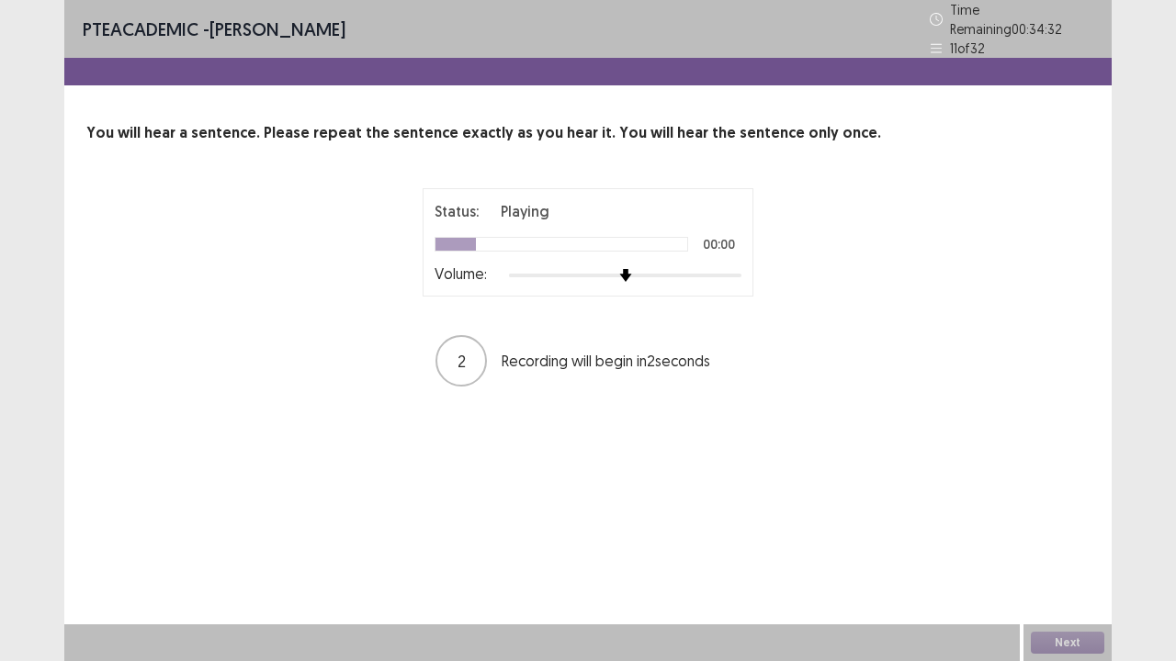
click at [731, 268] on div at bounding box center [625, 275] width 232 height 15
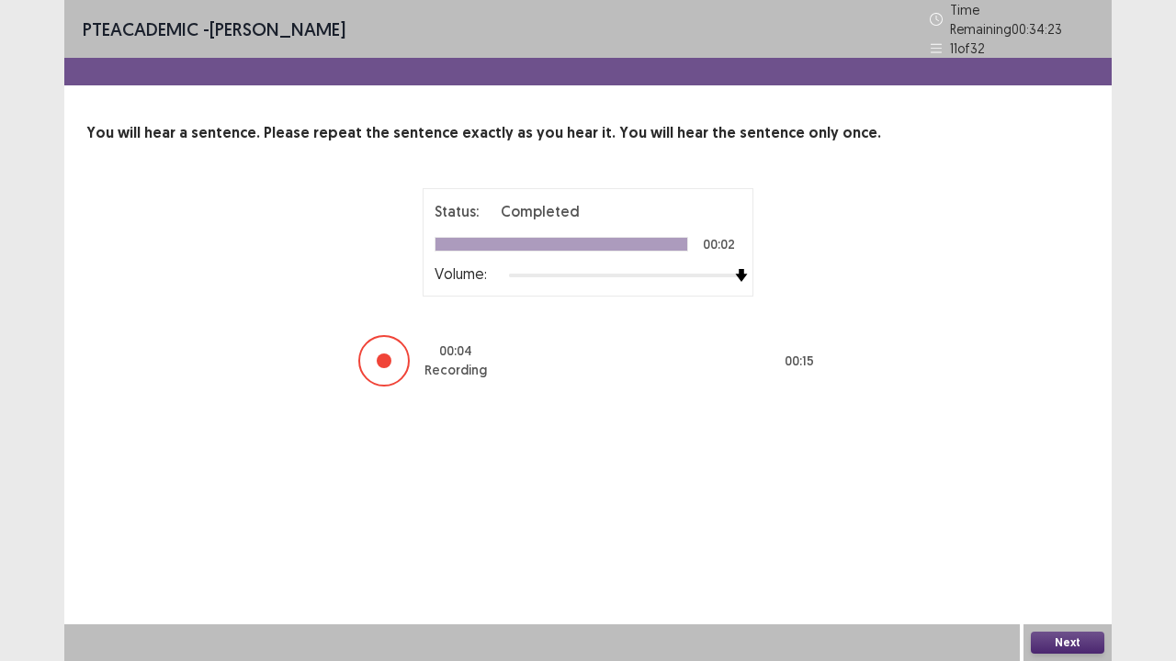
click at [1070, 536] on button "Next" at bounding box center [1067, 643] width 73 height 22
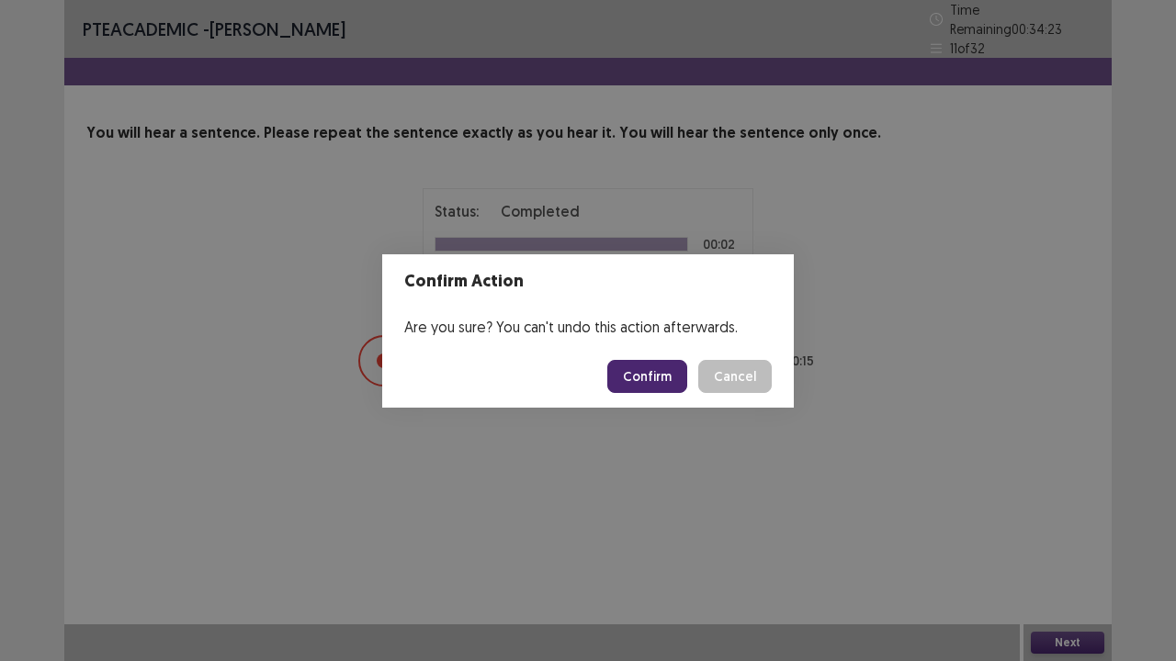
click at [658, 384] on button "Confirm" at bounding box center [647, 376] width 80 height 33
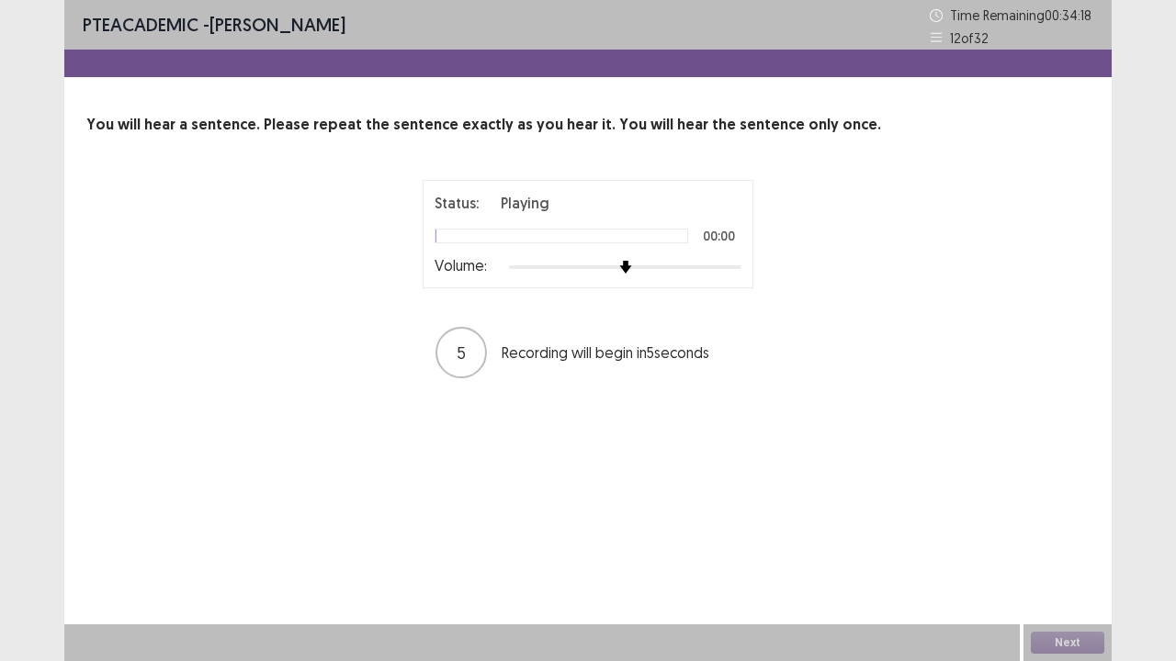
click at [739, 271] on div at bounding box center [625, 267] width 232 height 15
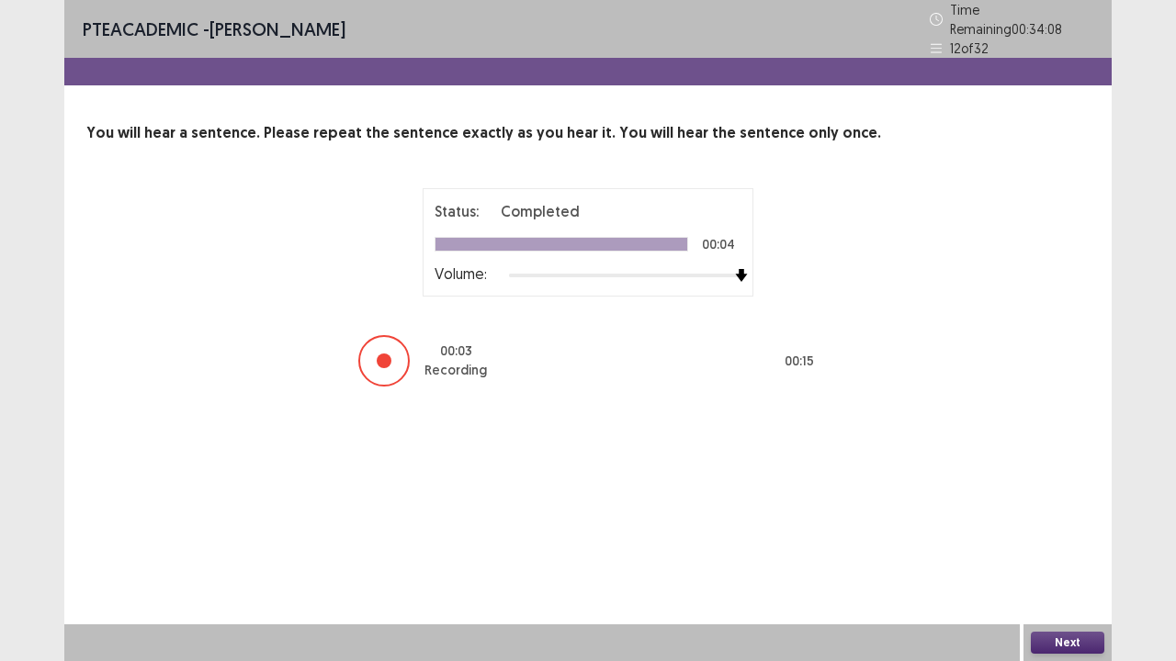
click at [1055, 536] on button "Next" at bounding box center [1067, 643] width 73 height 22
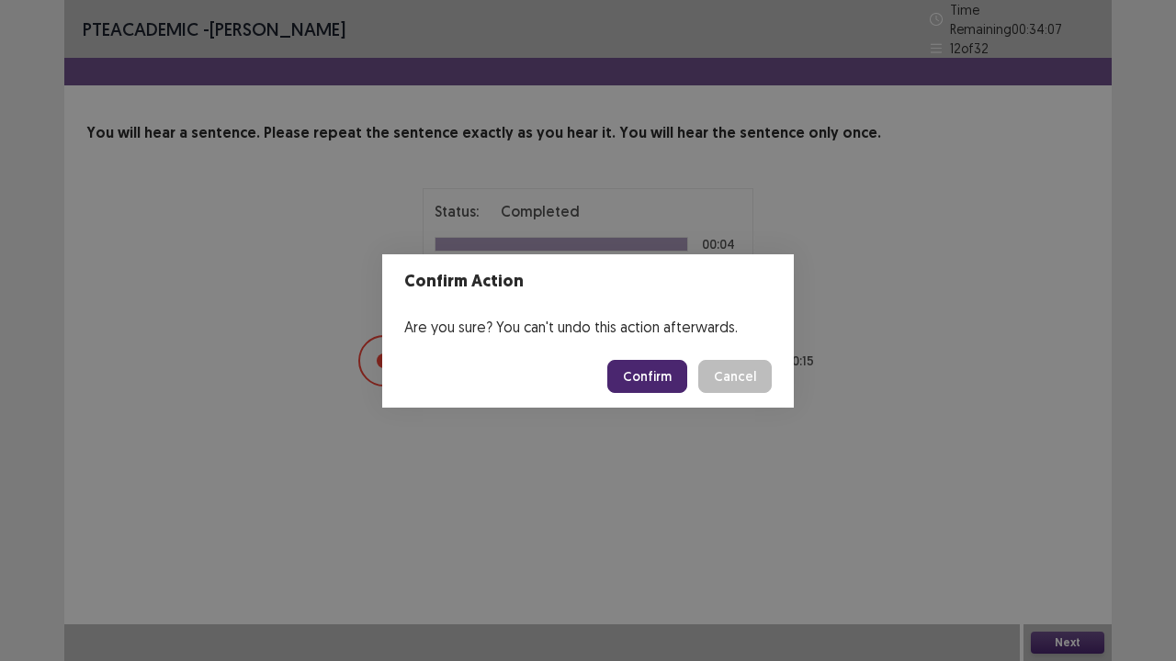
click at [665, 382] on button "Confirm" at bounding box center [647, 376] width 80 height 33
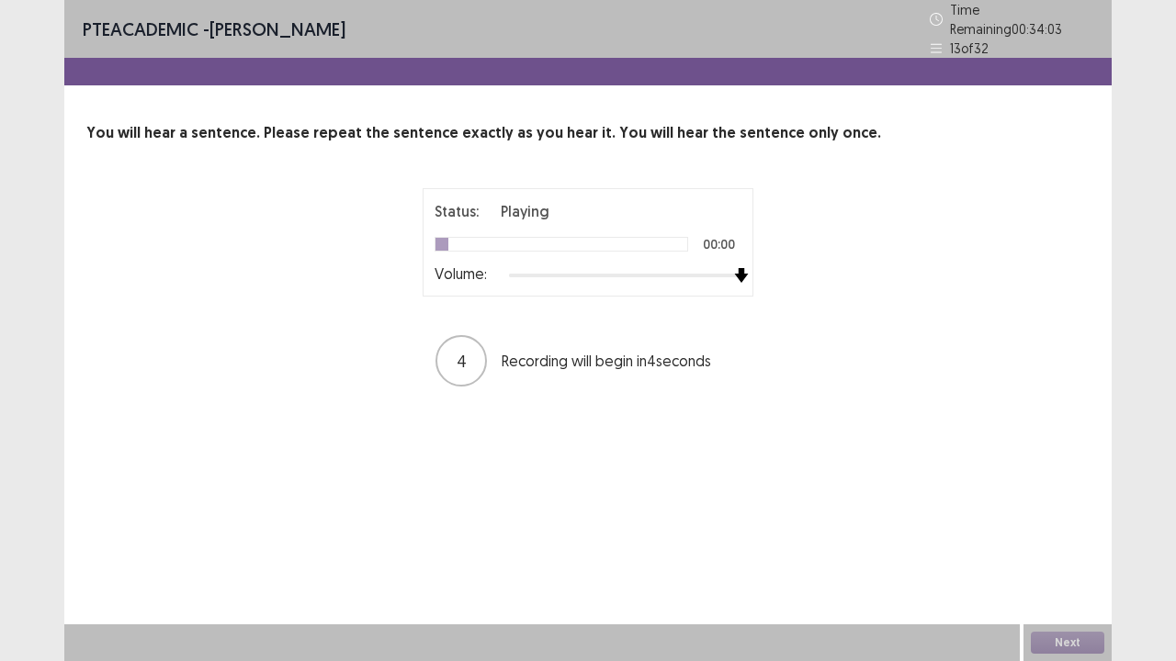
click at [740, 270] on div at bounding box center [625, 275] width 232 height 15
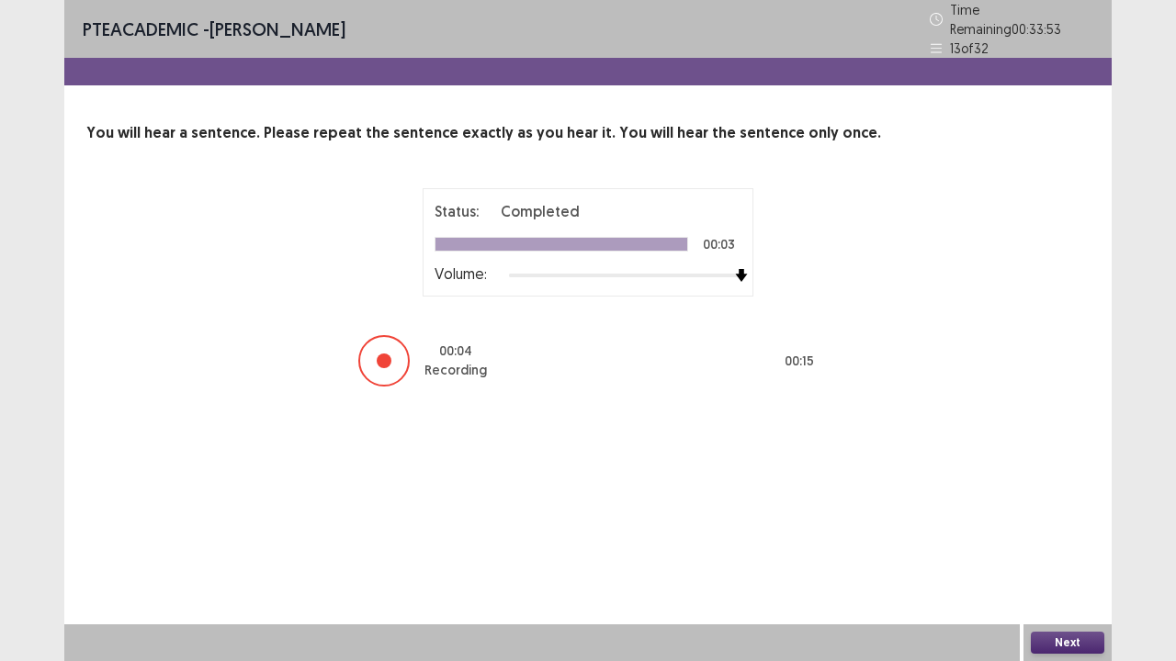
click at [1056, 536] on button "Next" at bounding box center [1067, 643] width 73 height 22
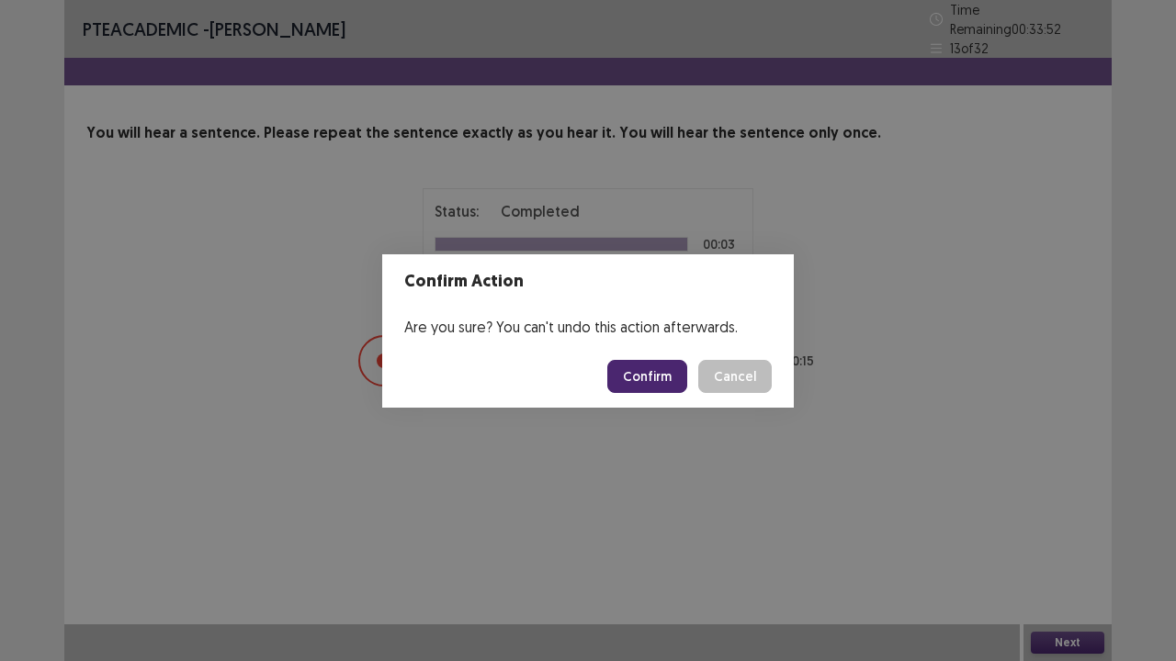
click at [669, 378] on button "Confirm" at bounding box center [647, 376] width 80 height 33
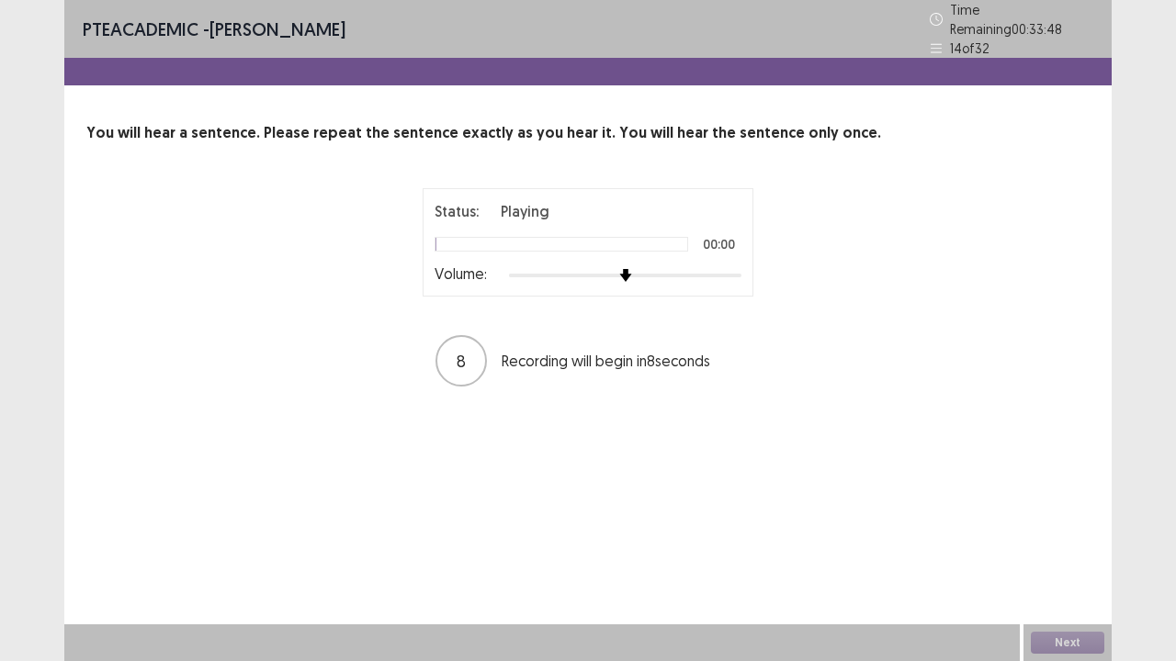
click at [739, 268] on div at bounding box center [625, 275] width 232 height 15
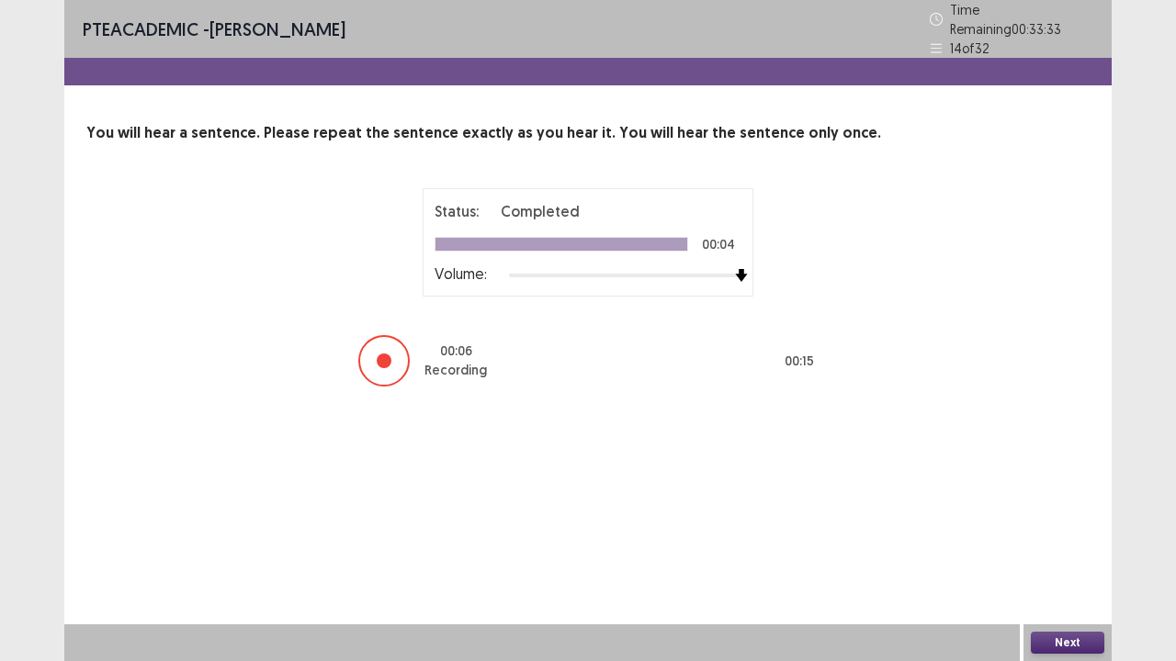
click at [1078, 536] on button "Next" at bounding box center [1067, 643] width 73 height 22
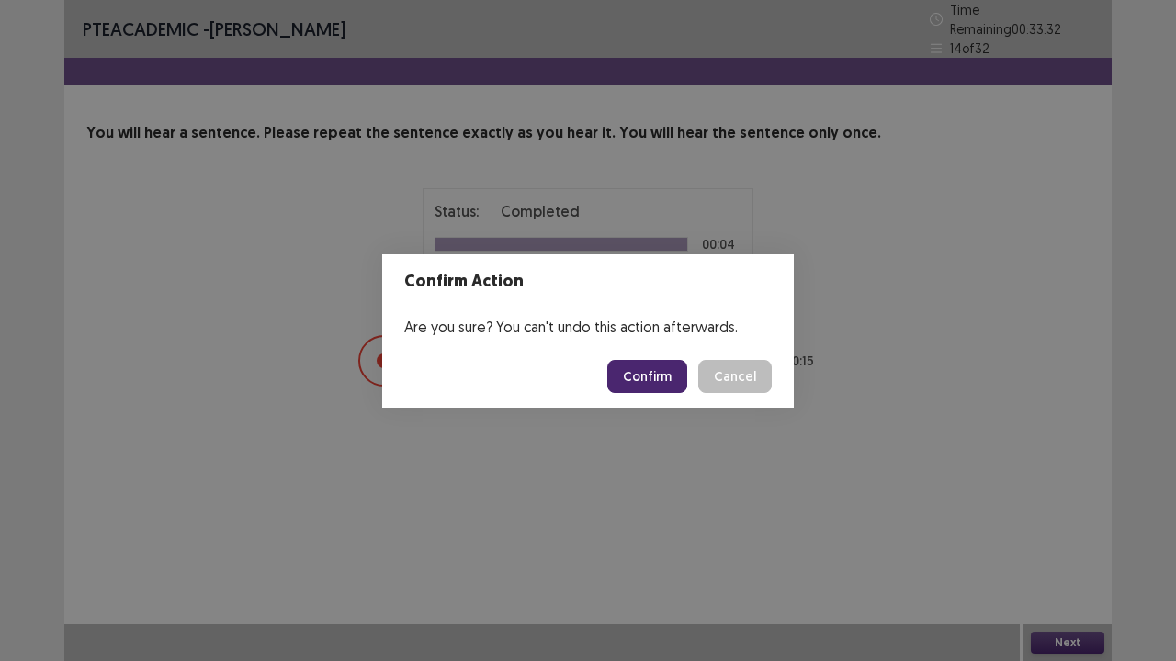
click at [667, 378] on button "Confirm" at bounding box center [647, 376] width 80 height 33
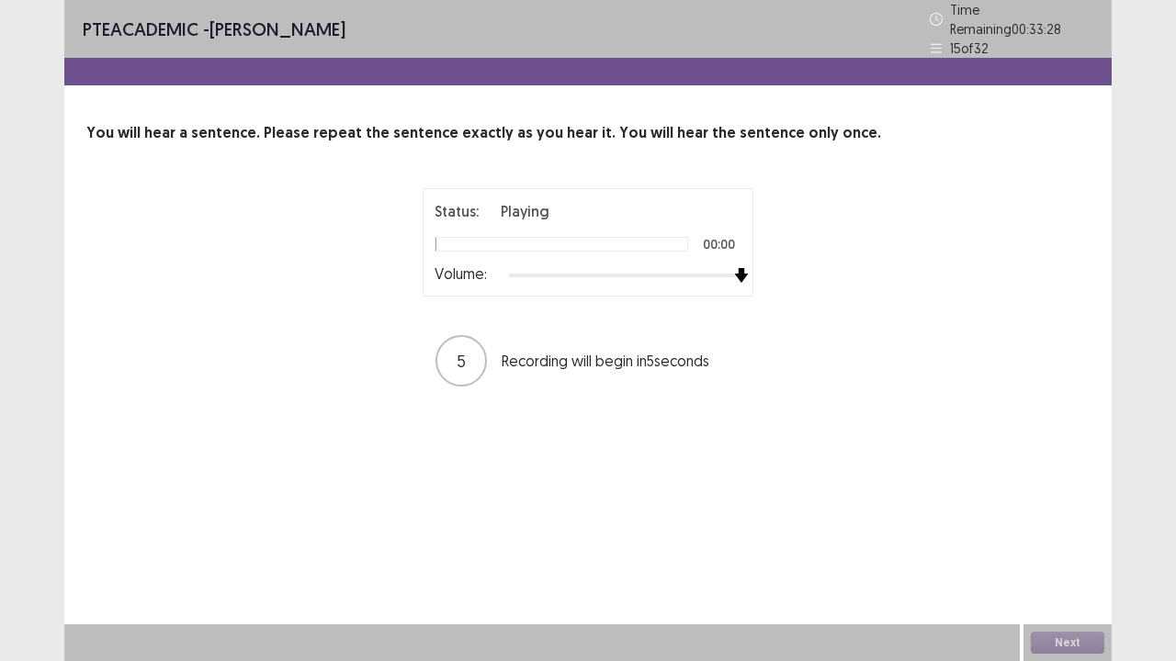
click at [733, 269] on div at bounding box center [625, 275] width 232 height 15
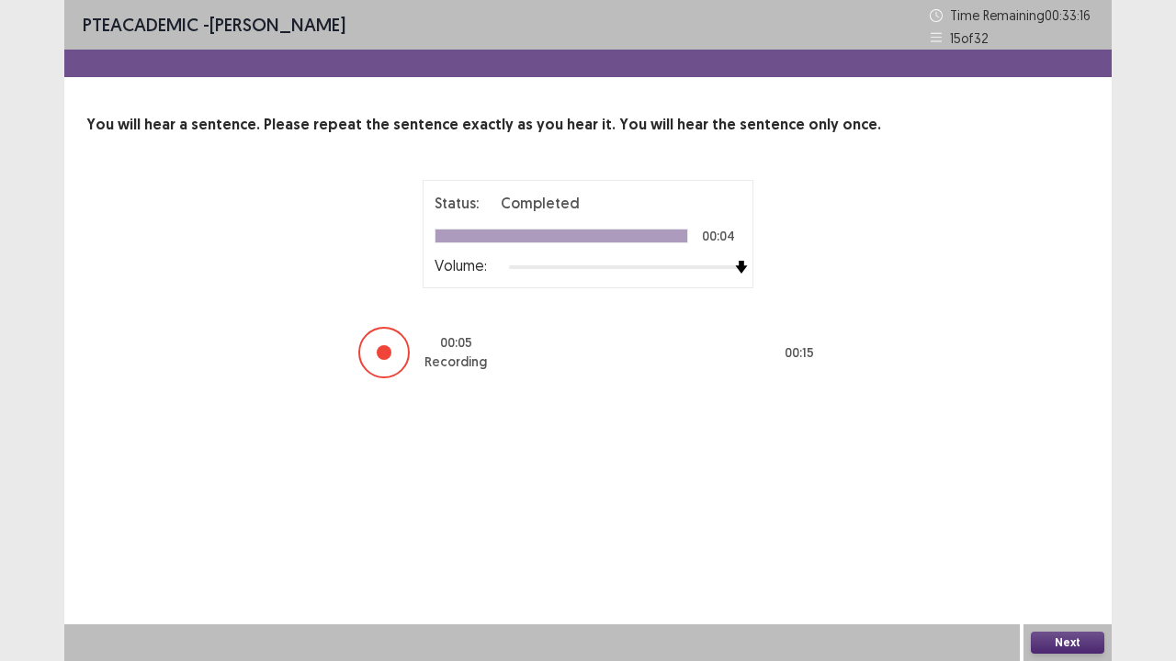
click at [1085, 536] on button "Next" at bounding box center [1067, 643] width 73 height 22
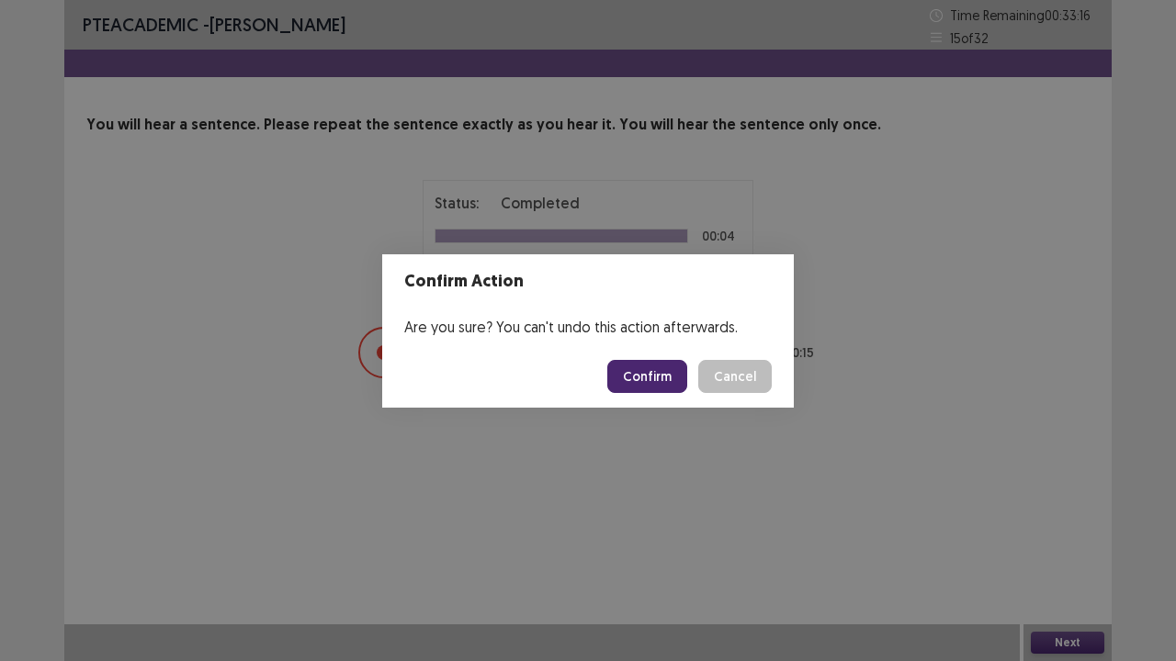
click at [648, 376] on button "Confirm" at bounding box center [647, 376] width 80 height 33
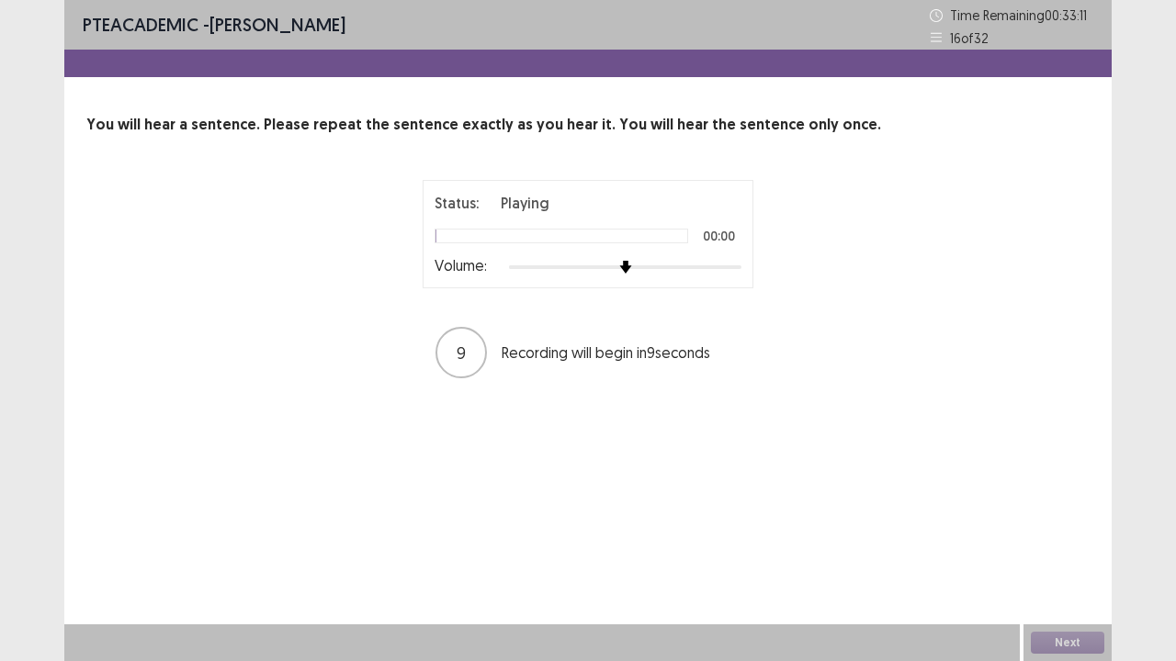
click at [739, 268] on div at bounding box center [625, 267] width 232 height 15
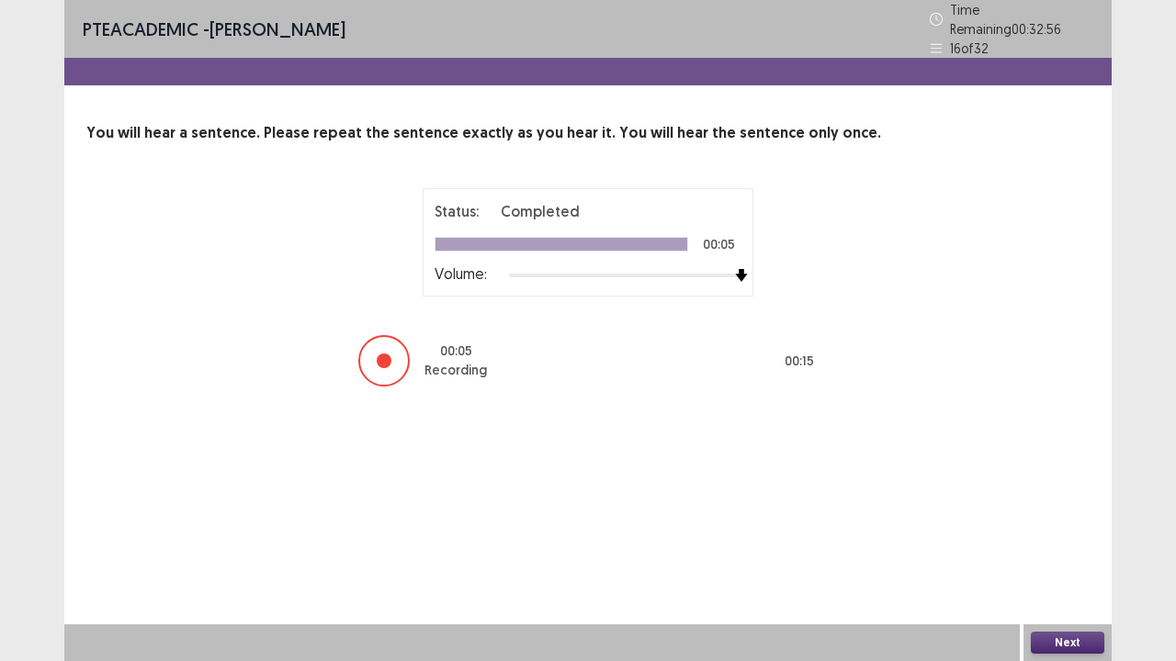
click at [1047, 536] on button "Next" at bounding box center [1067, 643] width 73 height 22
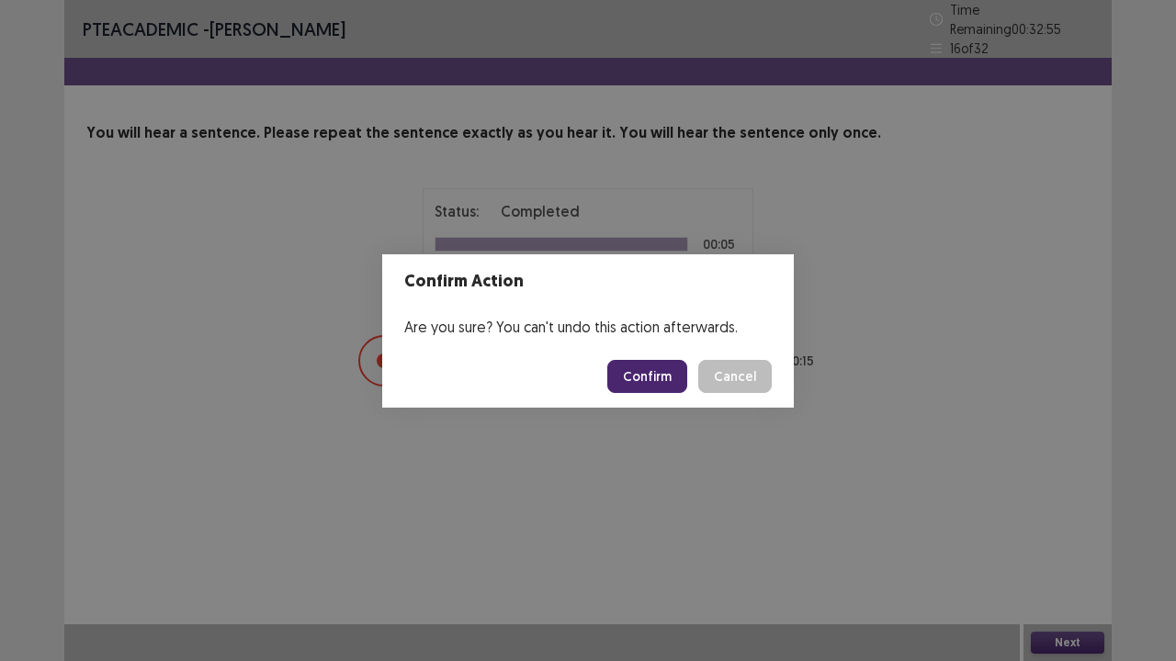
click at [661, 371] on button "Confirm" at bounding box center [647, 376] width 80 height 33
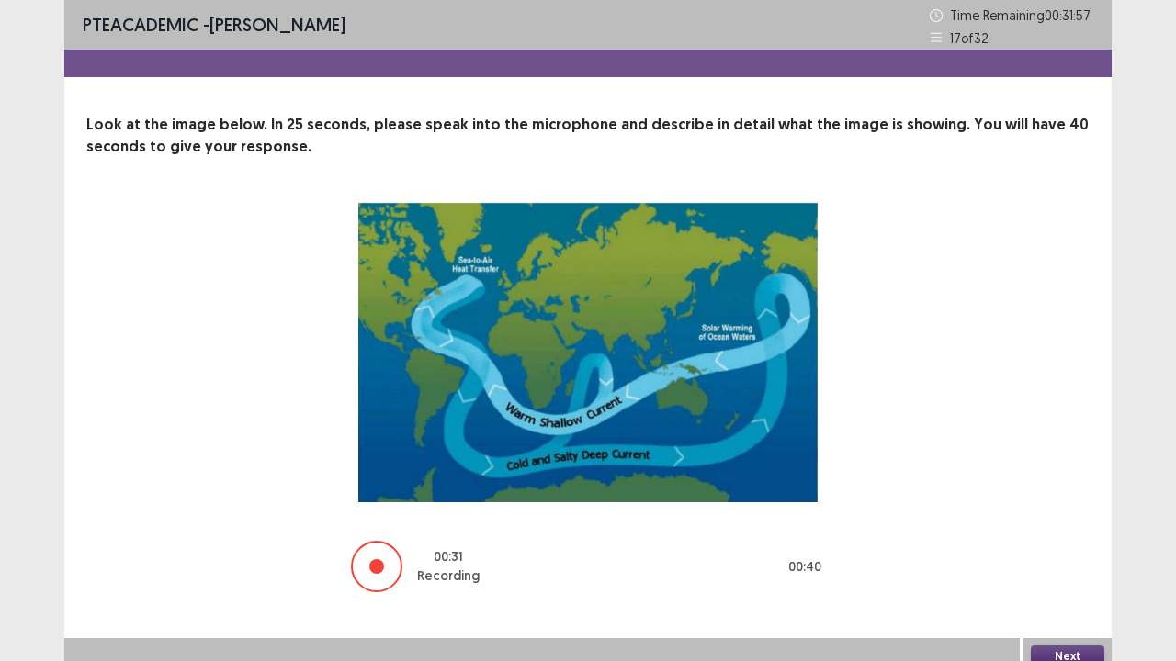
click at [1046, 536] on button "Next" at bounding box center [1067, 657] width 73 height 22
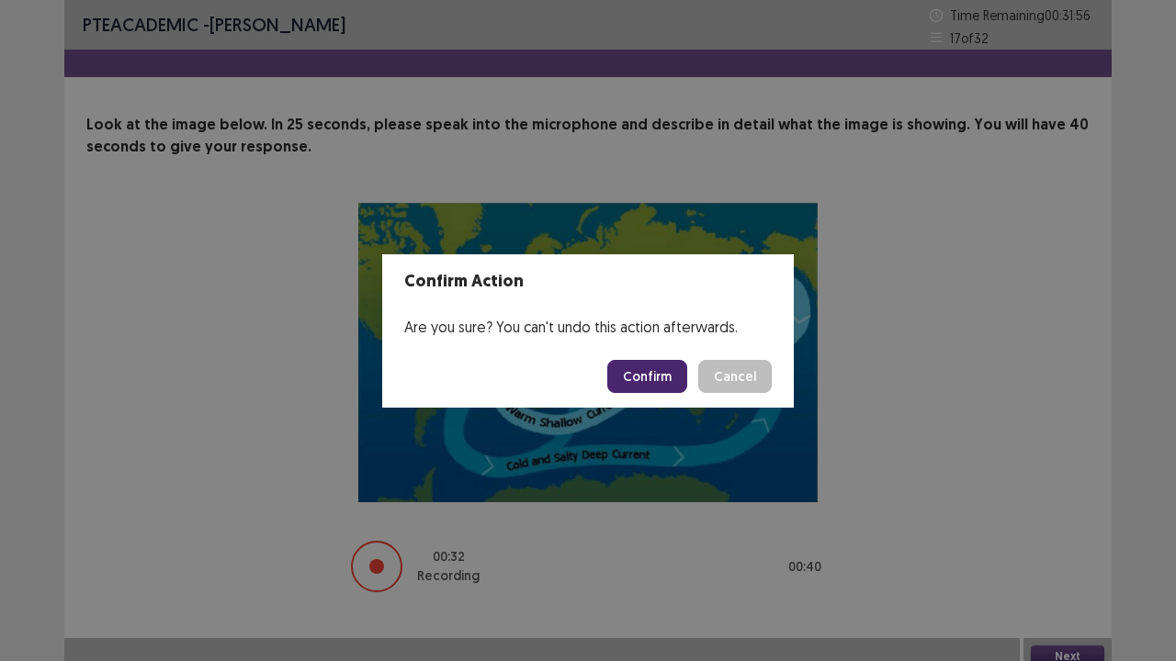
click at [647, 382] on button "Confirm" at bounding box center [647, 376] width 80 height 33
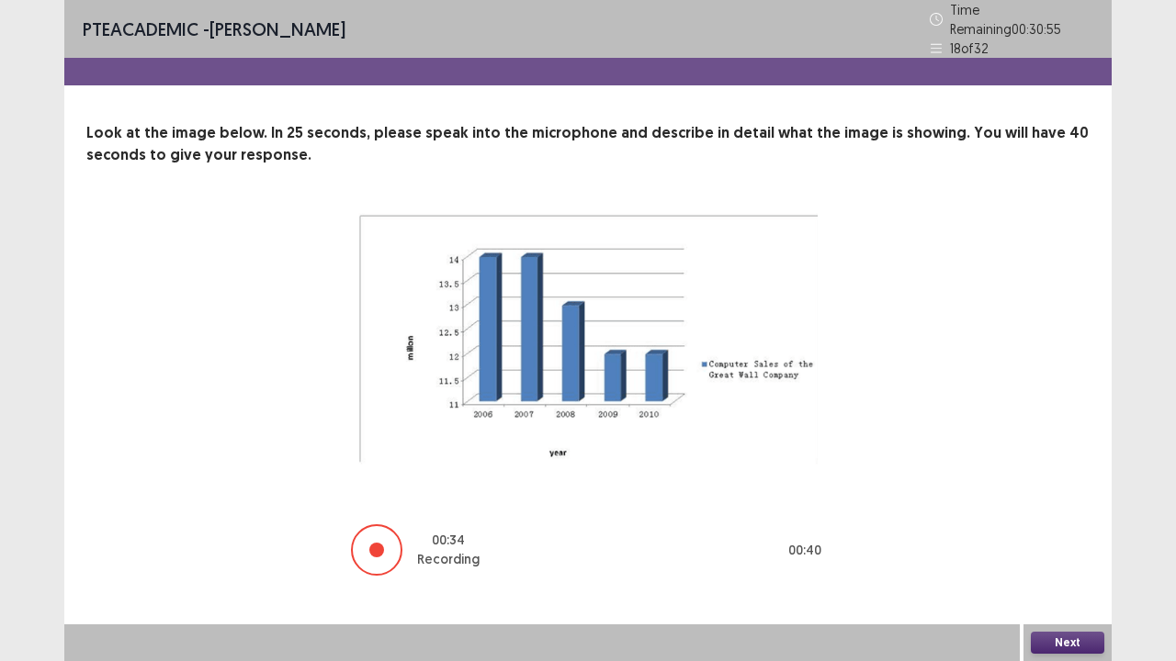
click at [1056, 536] on button "Next" at bounding box center [1067, 643] width 73 height 22
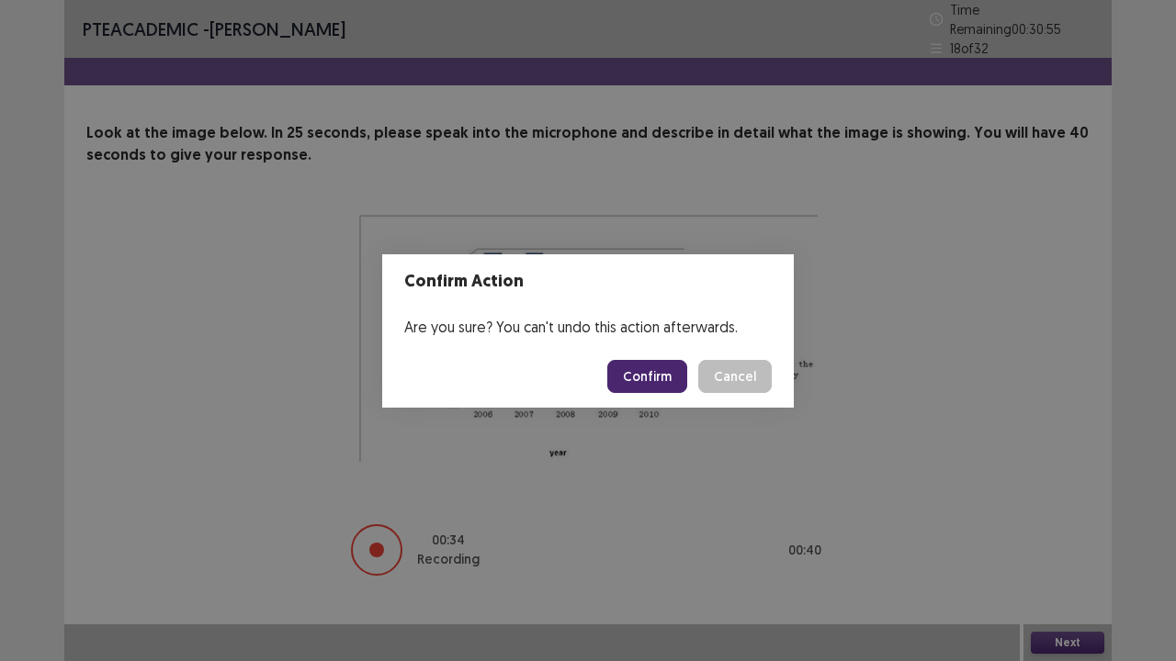
click at [641, 372] on button "Confirm" at bounding box center [647, 376] width 80 height 33
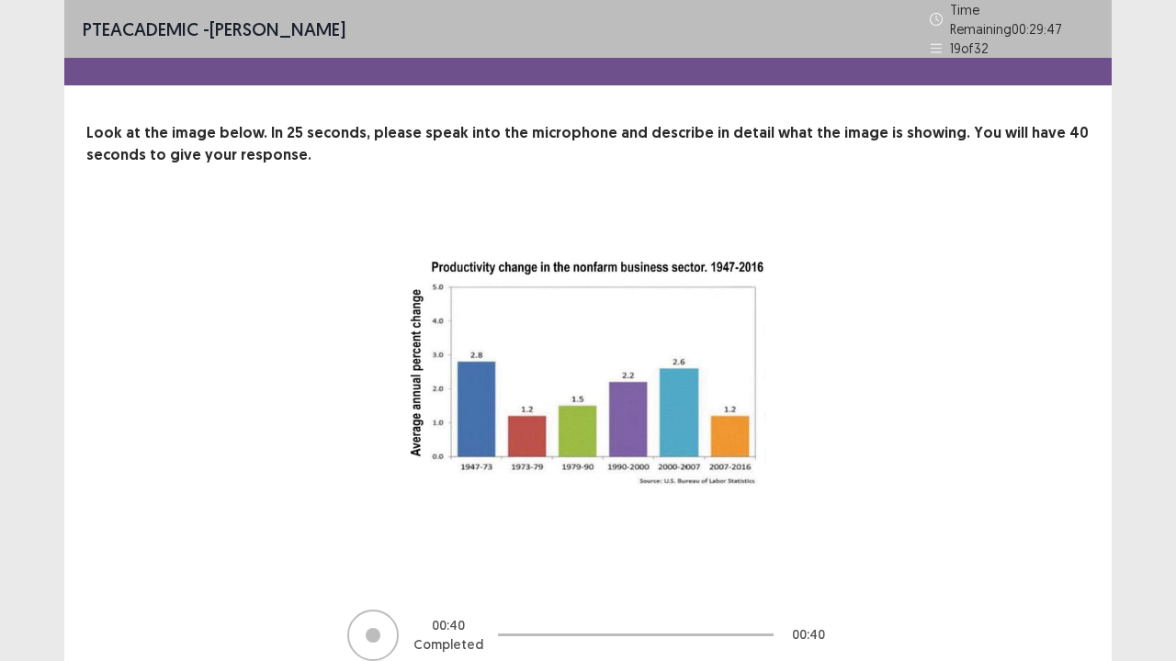
scroll to position [74, 0]
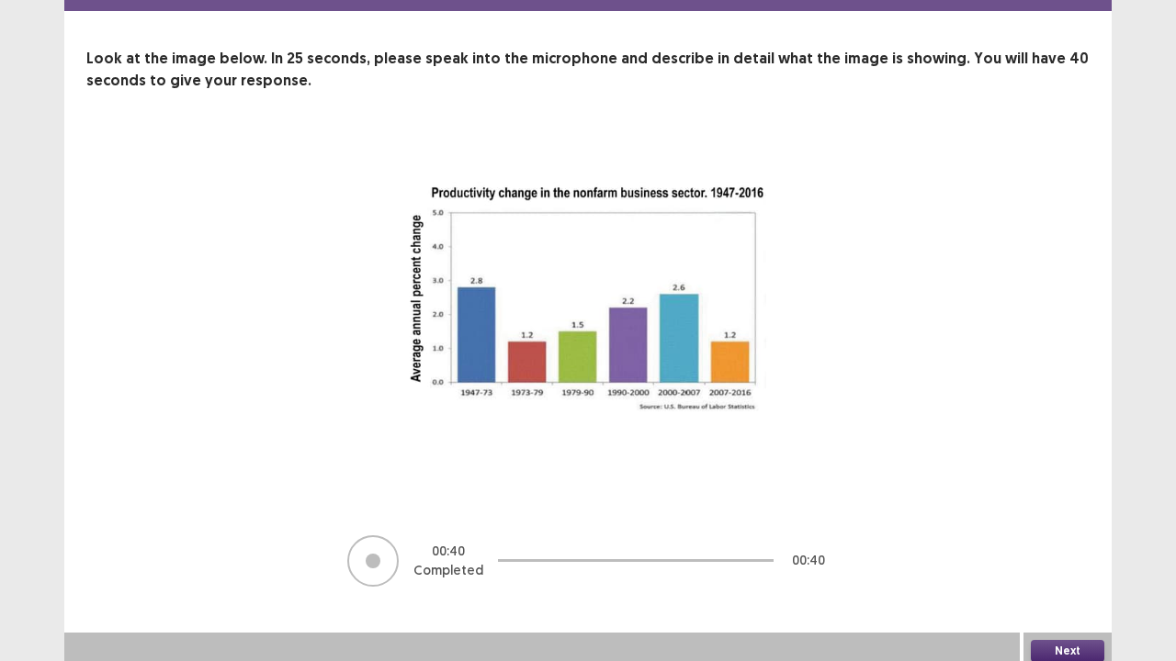
click at [1080, 536] on button "Next" at bounding box center [1067, 651] width 73 height 22
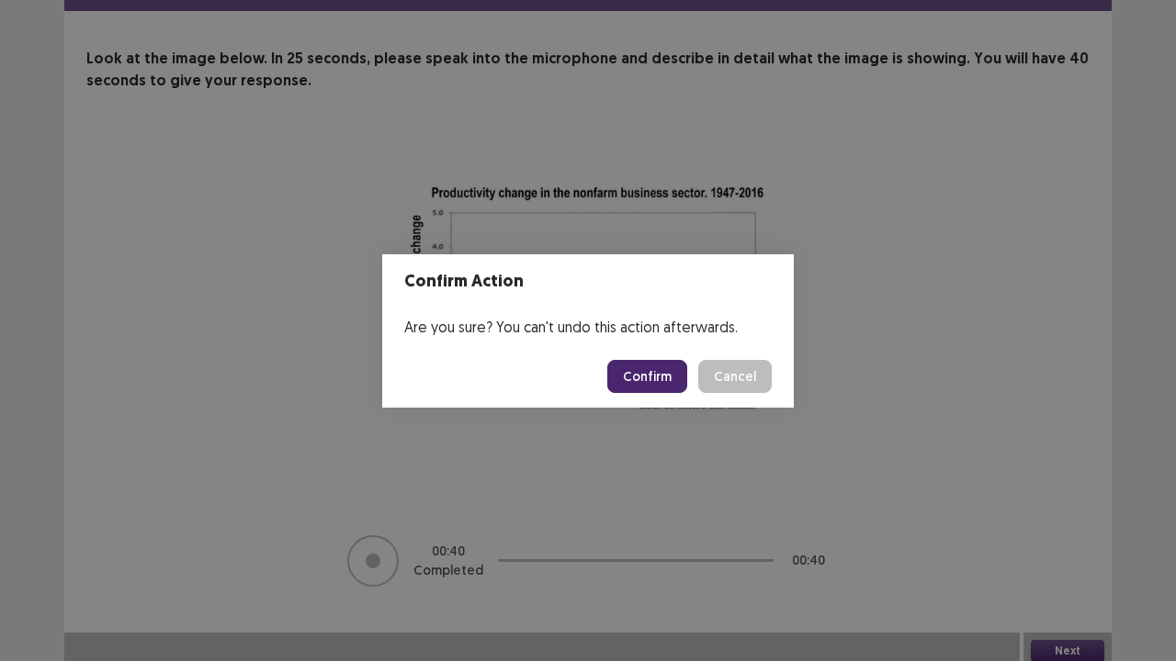
click at [663, 366] on button "Confirm" at bounding box center [647, 376] width 80 height 33
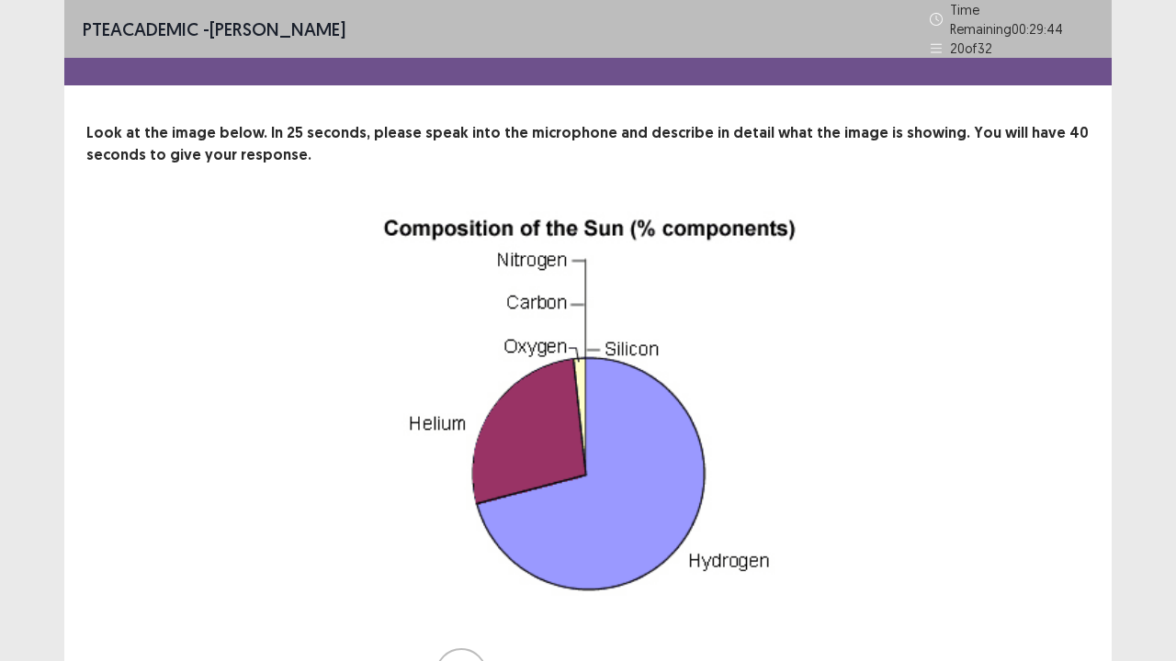
scroll to position [92, 0]
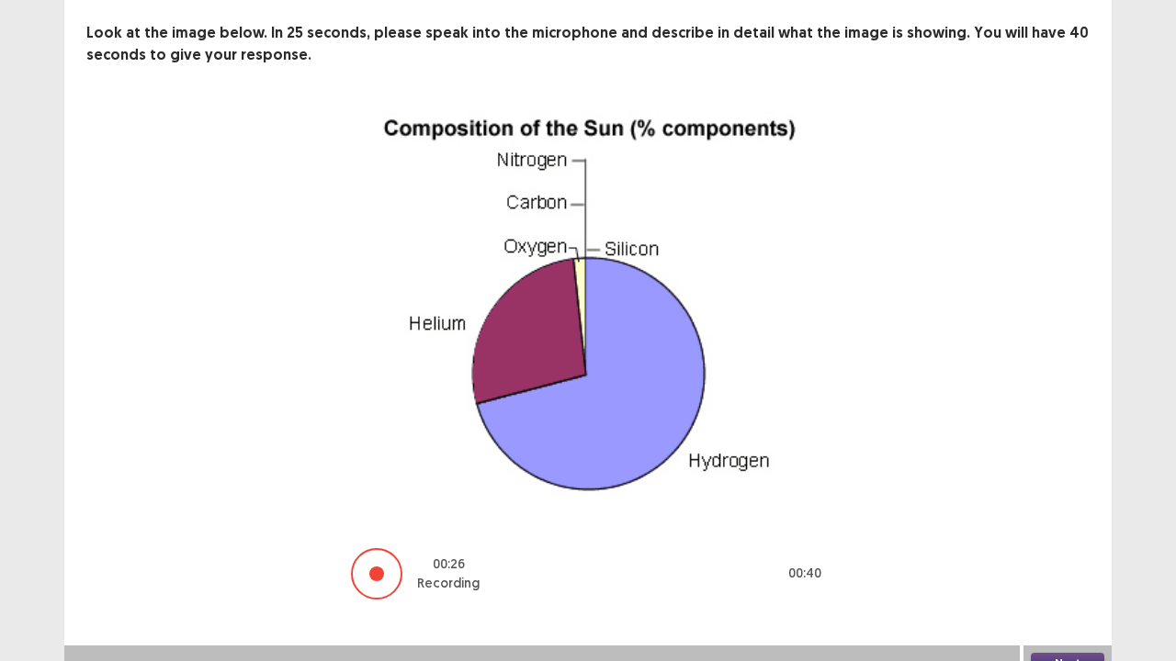
click at [1084, 536] on button "Next" at bounding box center [1067, 664] width 73 height 22
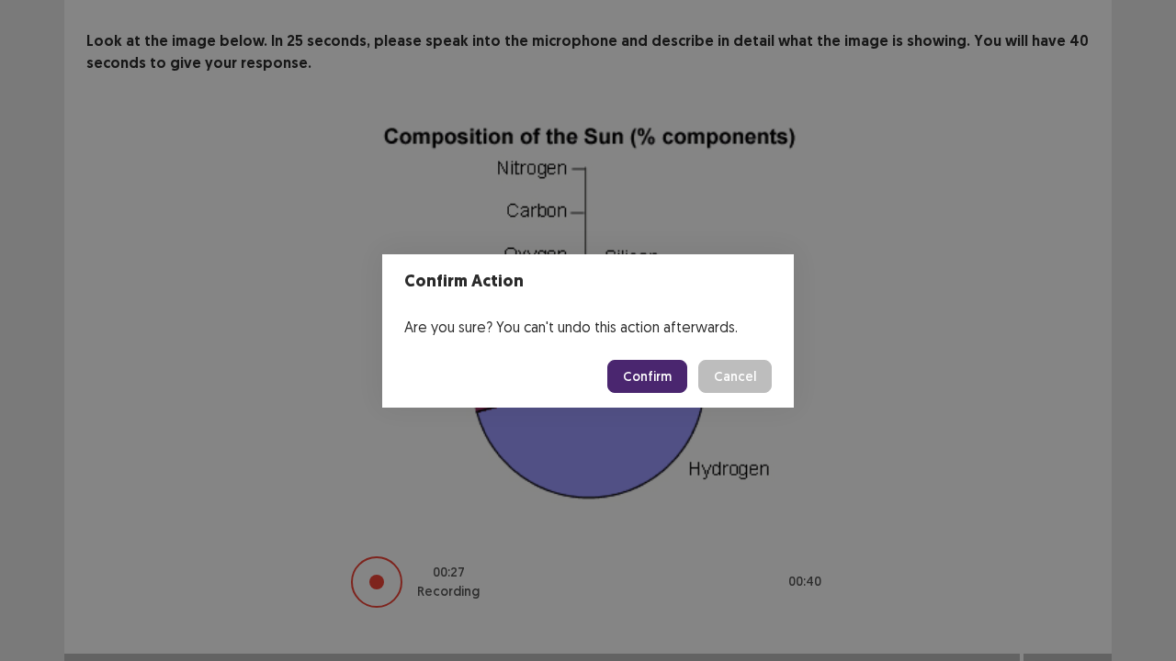
click at [655, 382] on button "Confirm" at bounding box center [647, 376] width 80 height 33
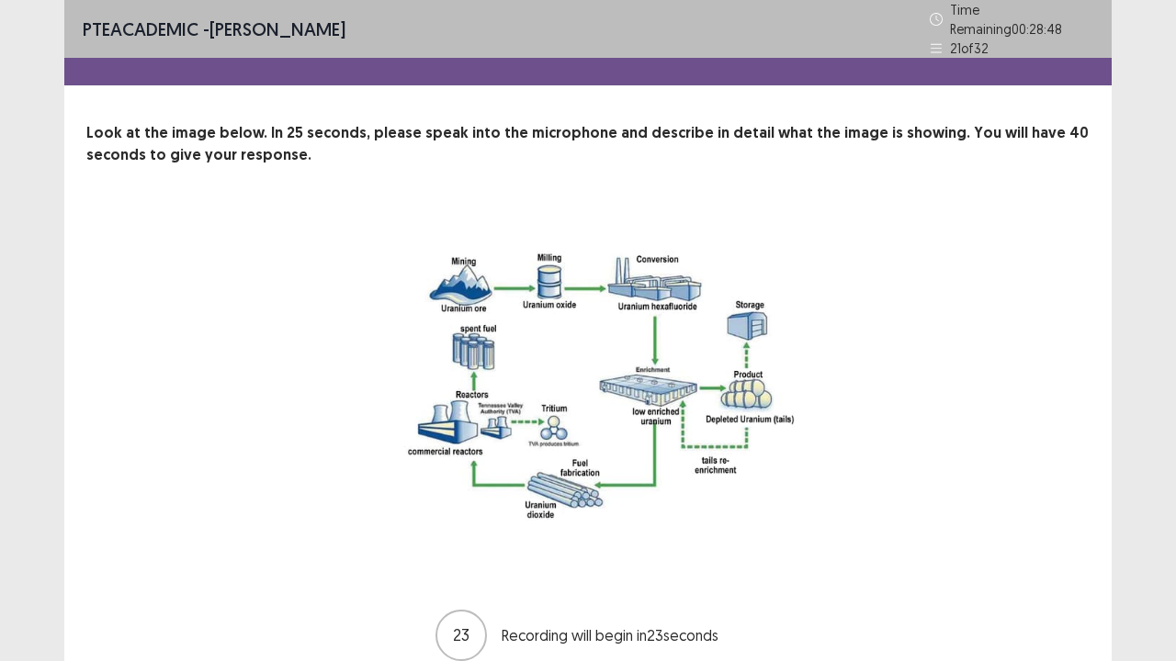
scroll to position [74, 0]
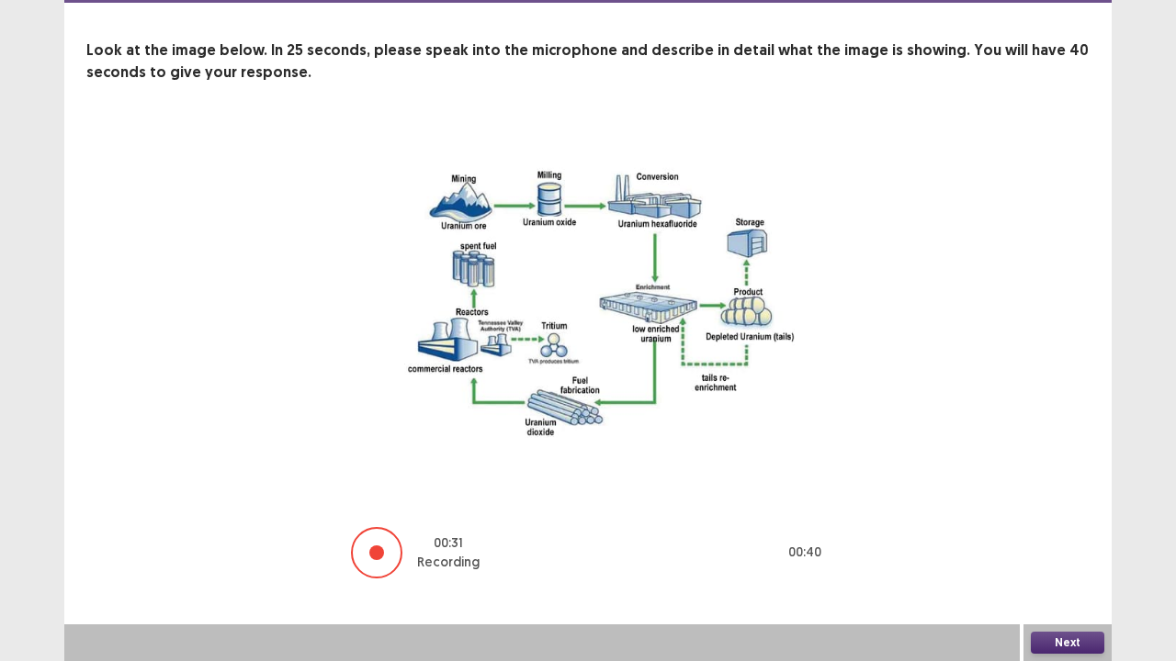
click at [1067, 536] on button "Next" at bounding box center [1067, 643] width 73 height 22
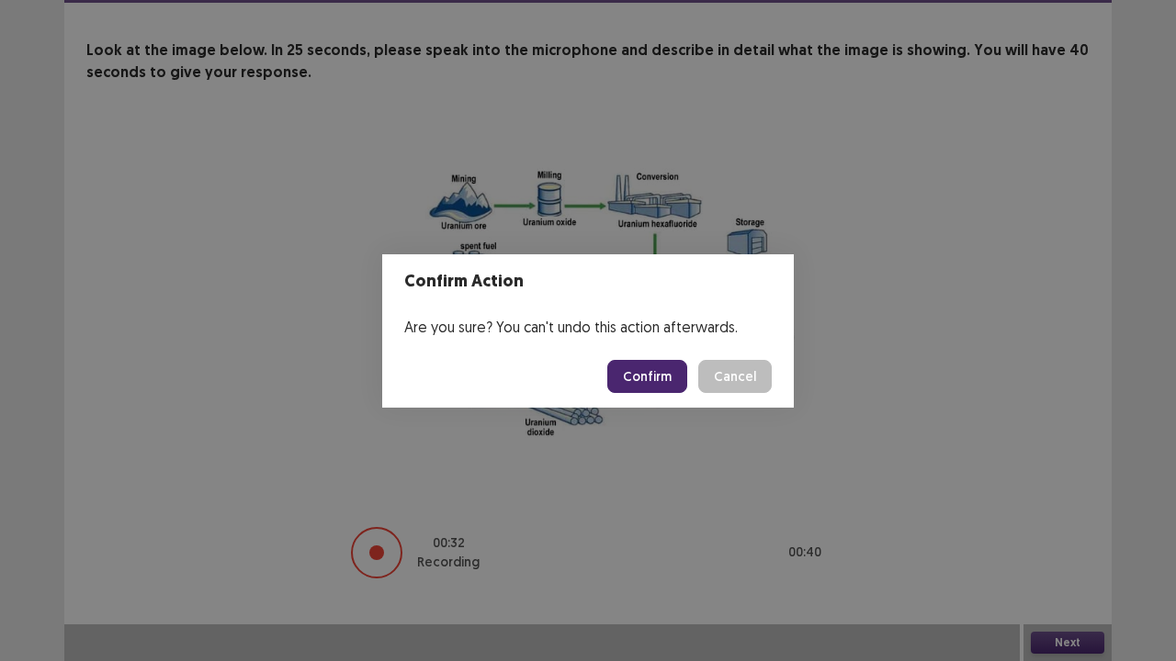
click at [657, 374] on button "Confirm" at bounding box center [647, 376] width 80 height 33
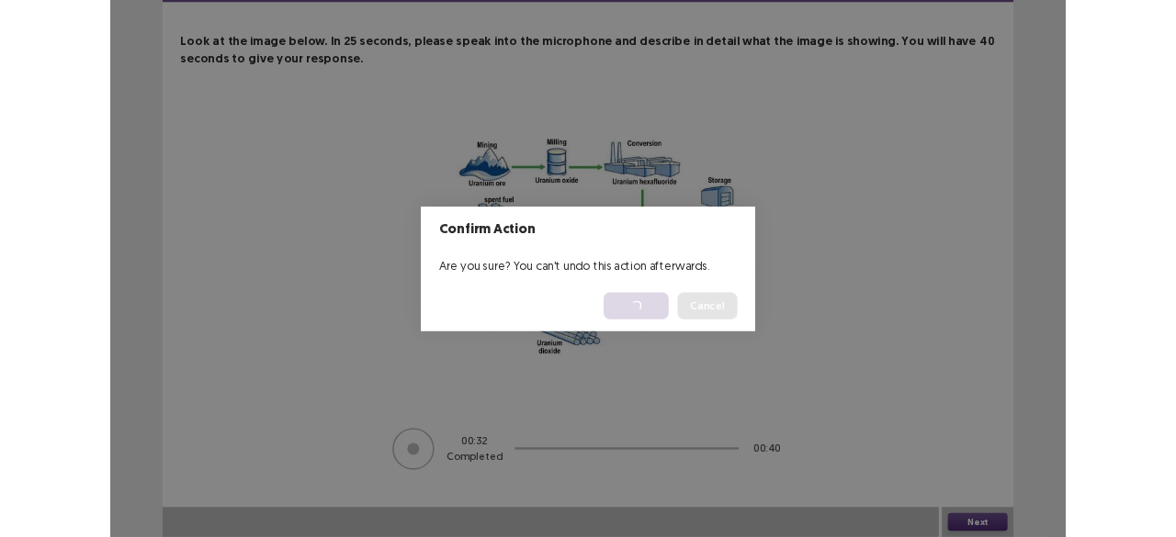
scroll to position [0, 0]
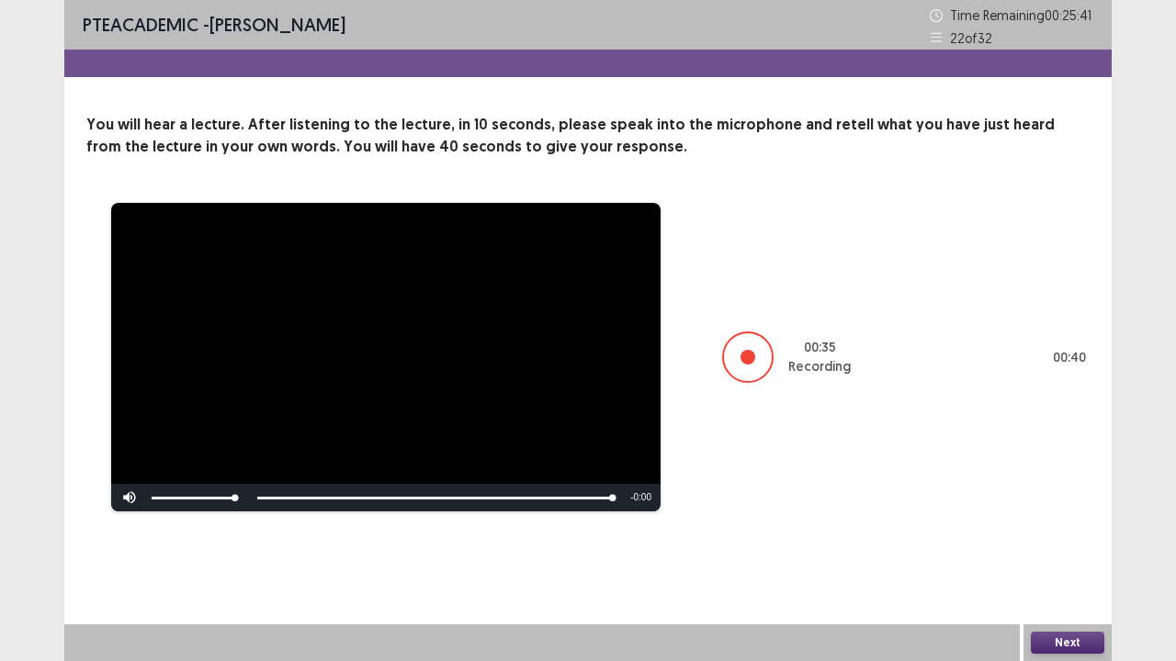
click at [1074, 536] on button "Next" at bounding box center [1067, 643] width 73 height 22
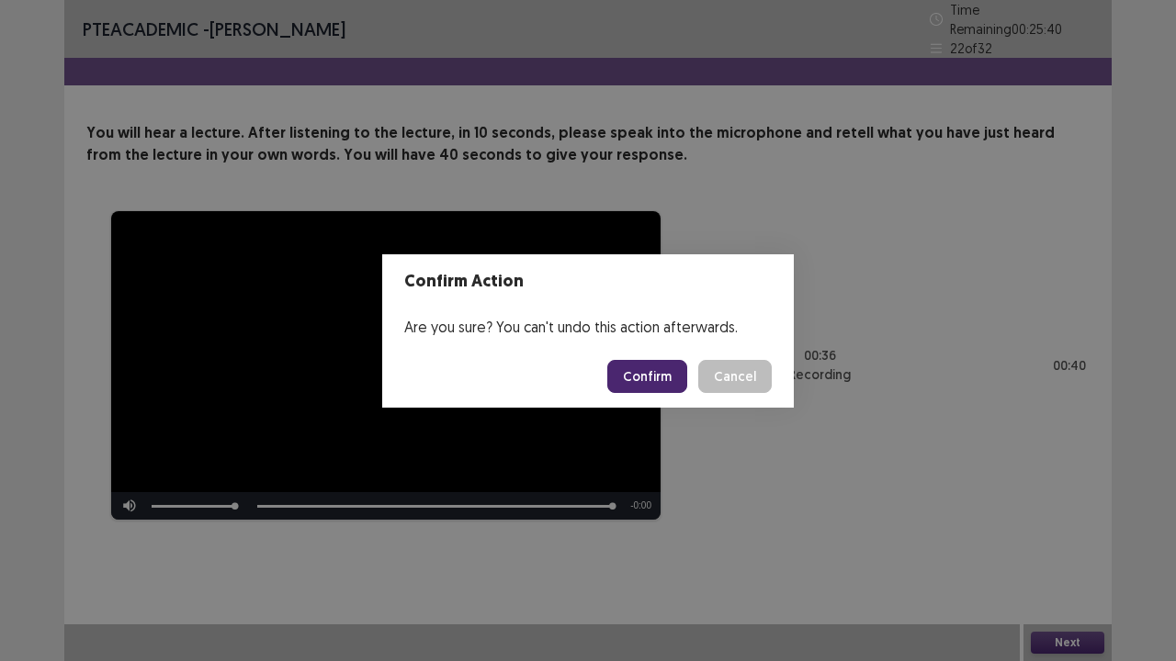
click at [641, 360] on button "Confirm" at bounding box center [647, 376] width 80 height 33
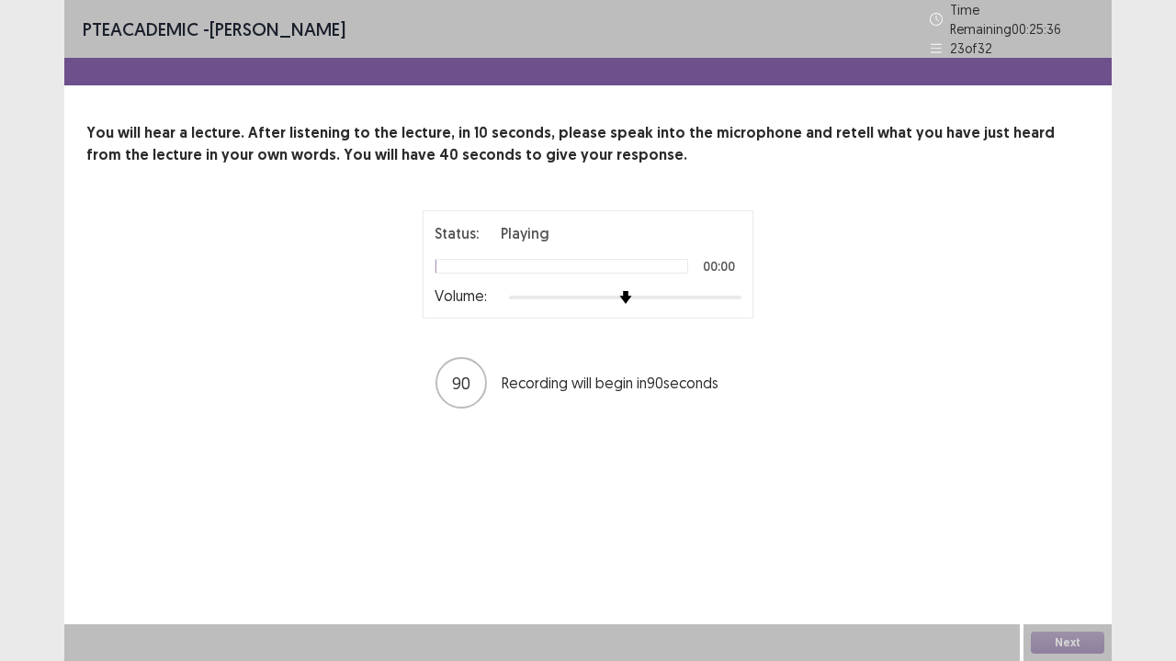
click at [738, 290] on div at bounding box center [625, 297] width 232 height 15
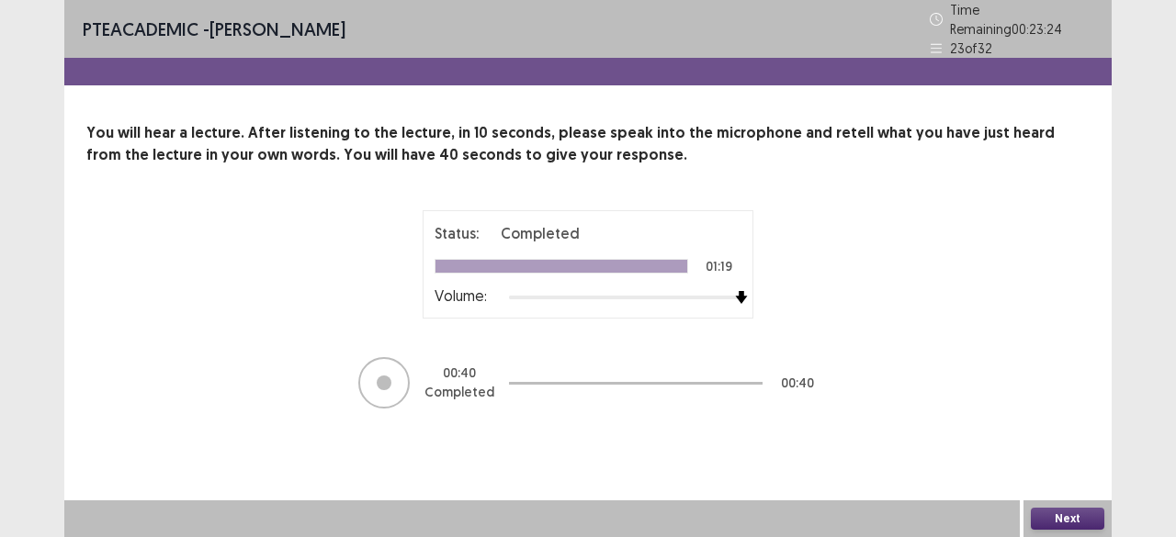
click at [1078, 516] on button "Next" at bounding box center [1067, 519] width 73 height 22
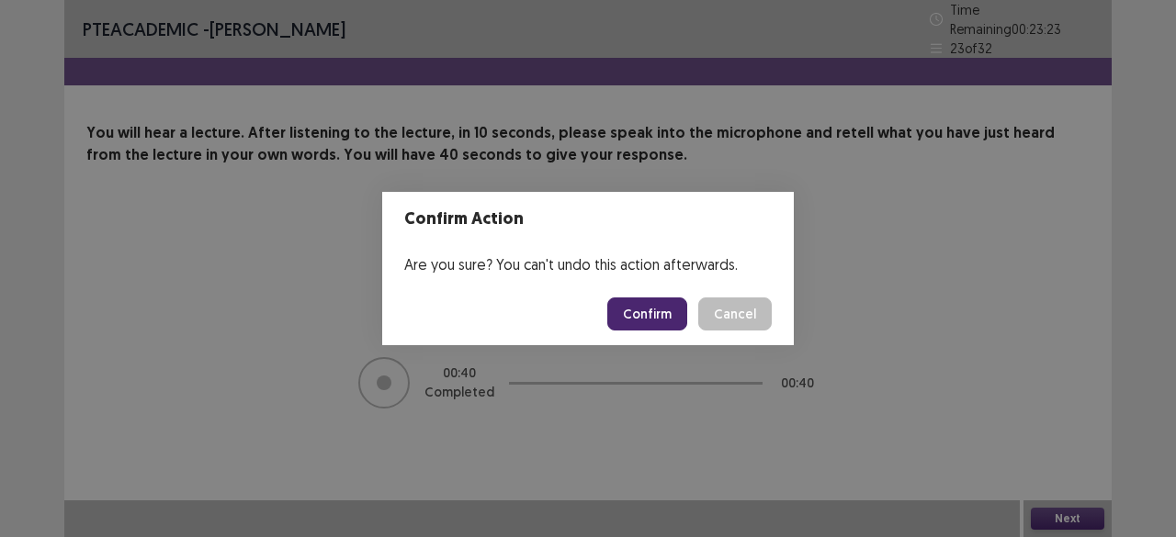
click at [635, 311] on button "Confirm" at bounding box center [647, 314] width 80 height 33
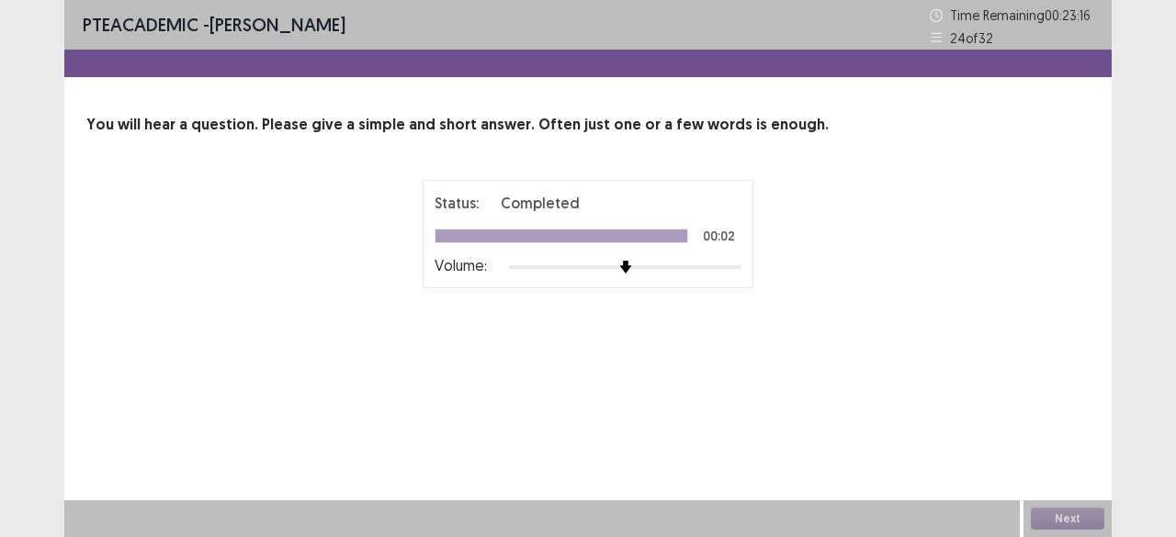
click at [733, 268] on div at bounding box center [625, 267] width 232 height 15
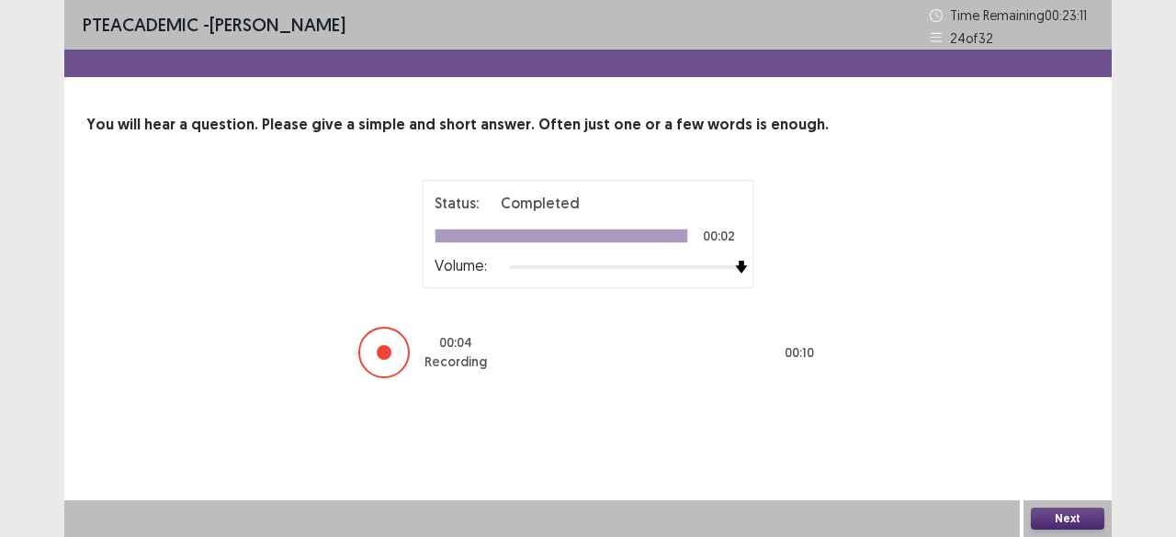
click at [1089, 517] on button "Next" at bounding box center [1067, 519] width 73 height 22
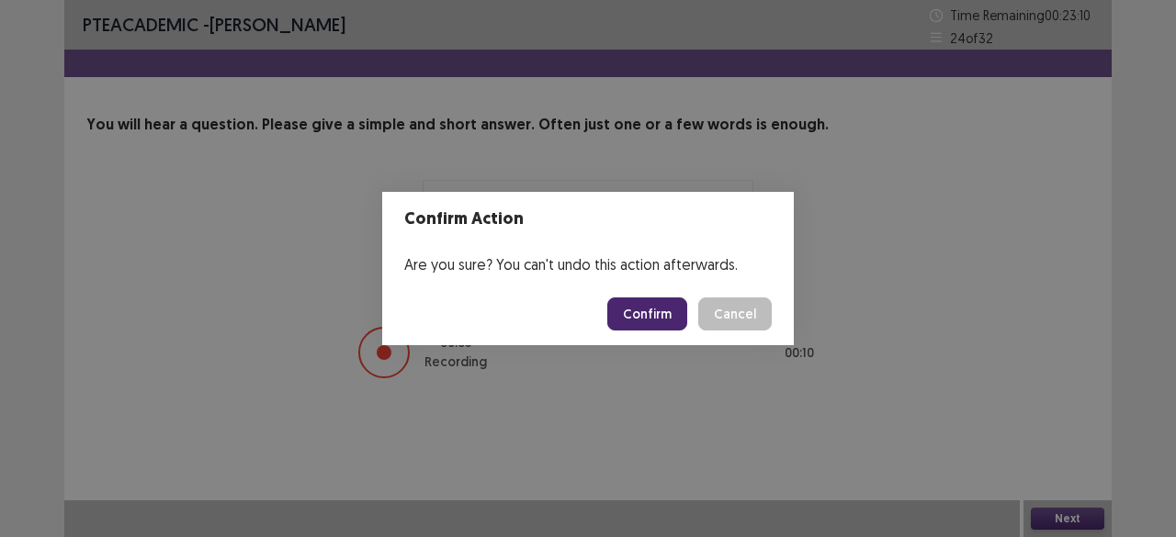
click at [678, 315] on button "Confirm" at bounding box center [647, 314] width 80 height 33
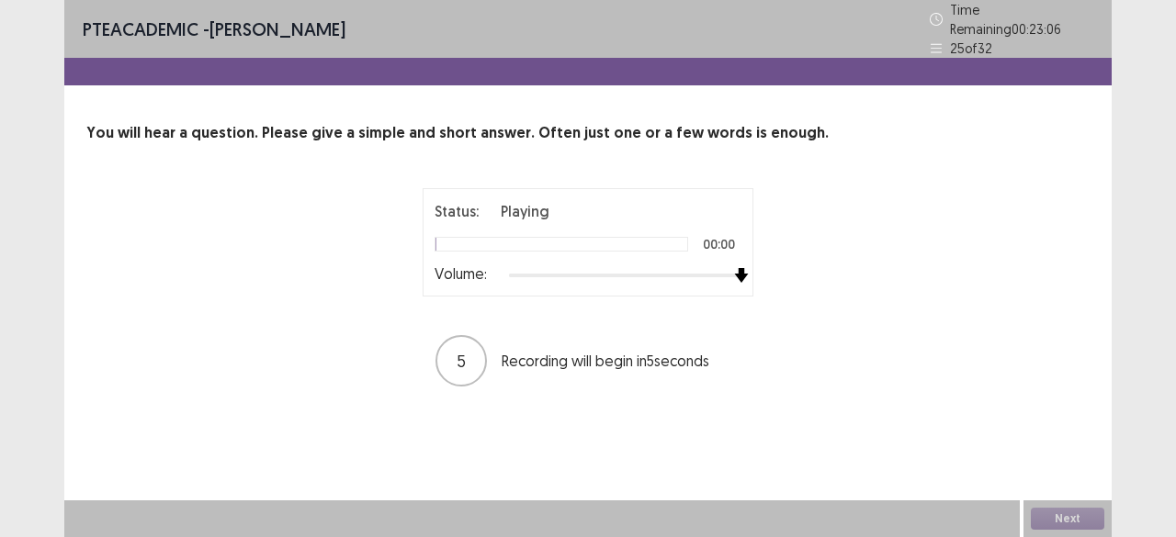
click at [736, 269] on div at bounding box center [625, 275] width 232 height 15
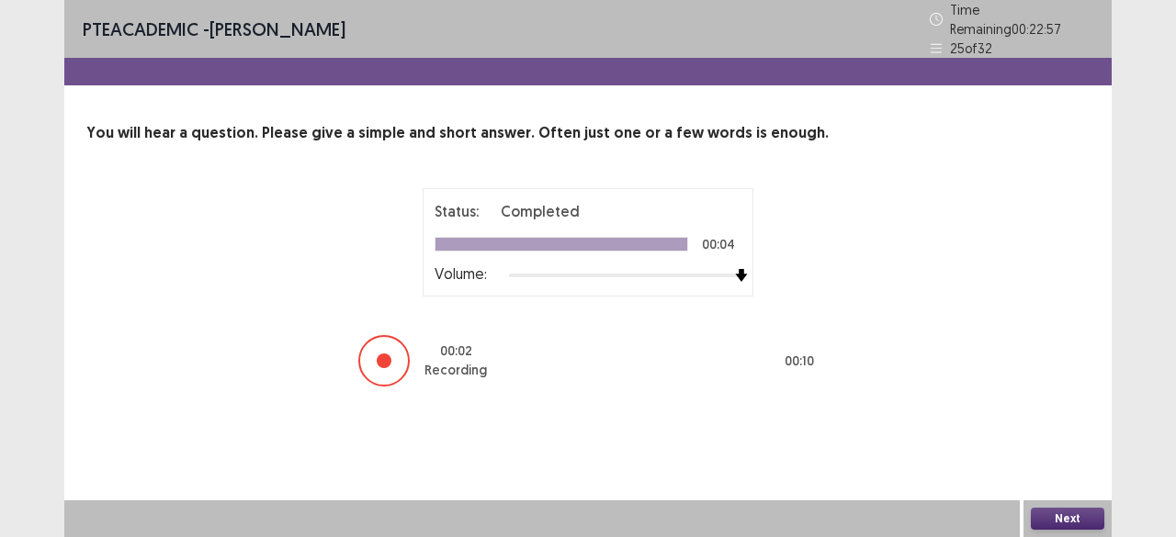
click at [1086, 517] on button "Next" at bounding box center [1067, 519] width 73 height 22
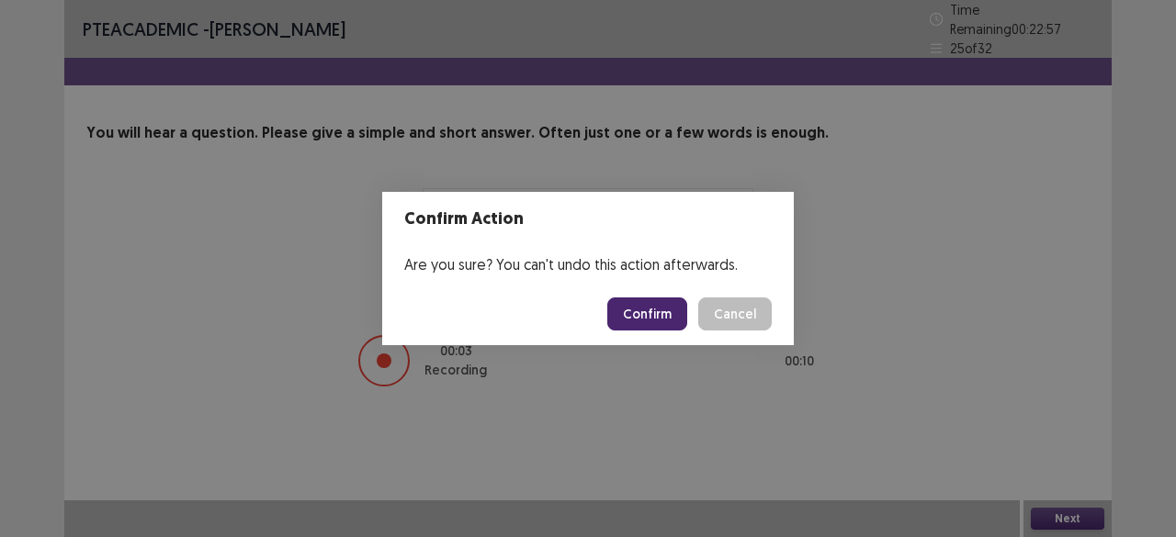
click at [657, 322] on button "Confirm" at bounding box center [647, 314] width 80 height 33
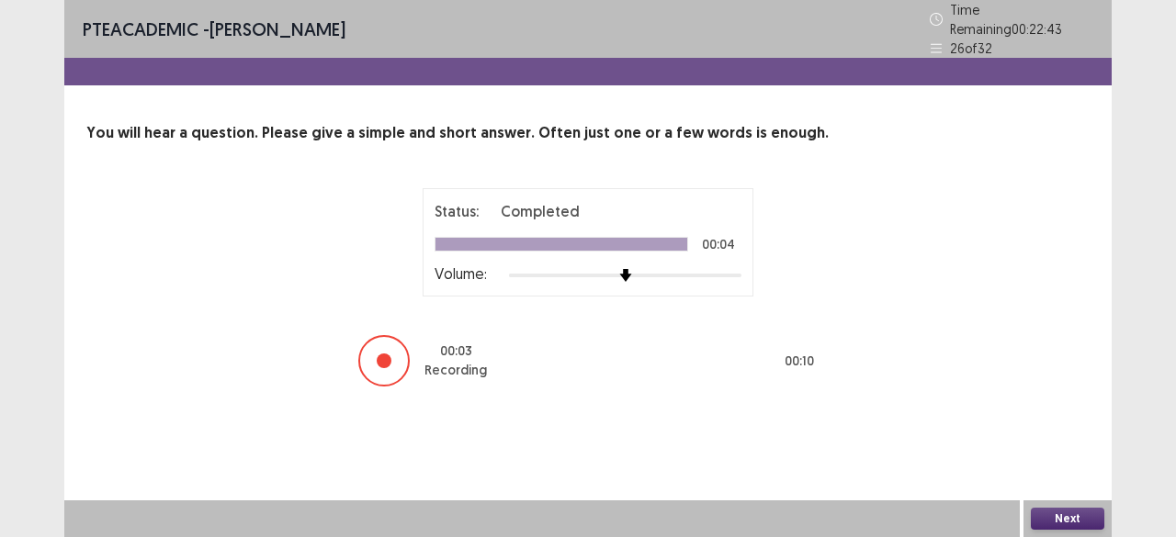
click at [1081, 517] on button "Next" at bounding box center [1067, 519] width 73 height 22
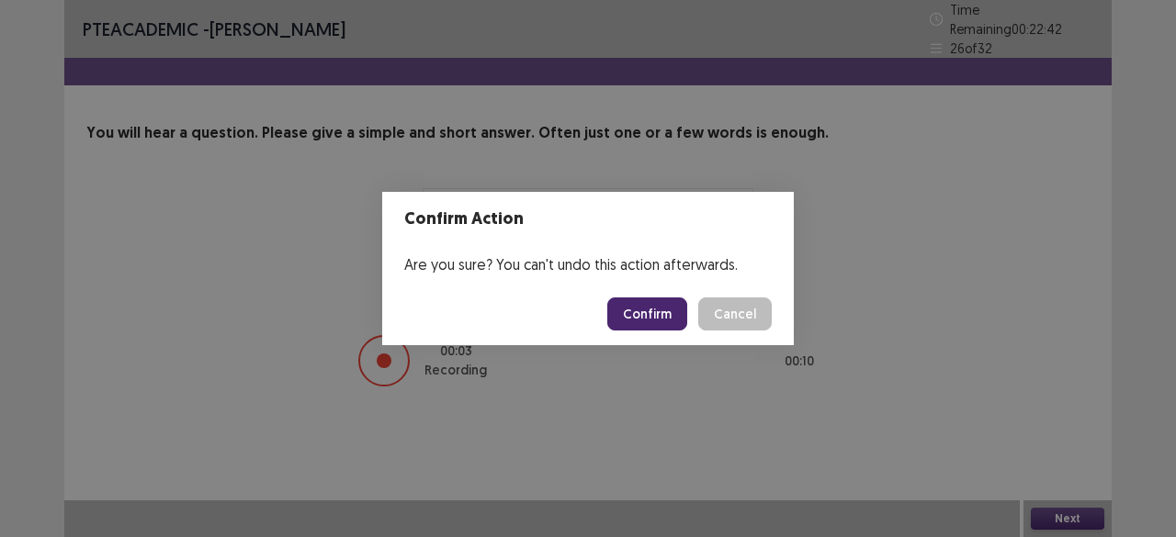
click at [652, 310] on button "Confirm" at bounding box center [647, 314] width 80 height 33
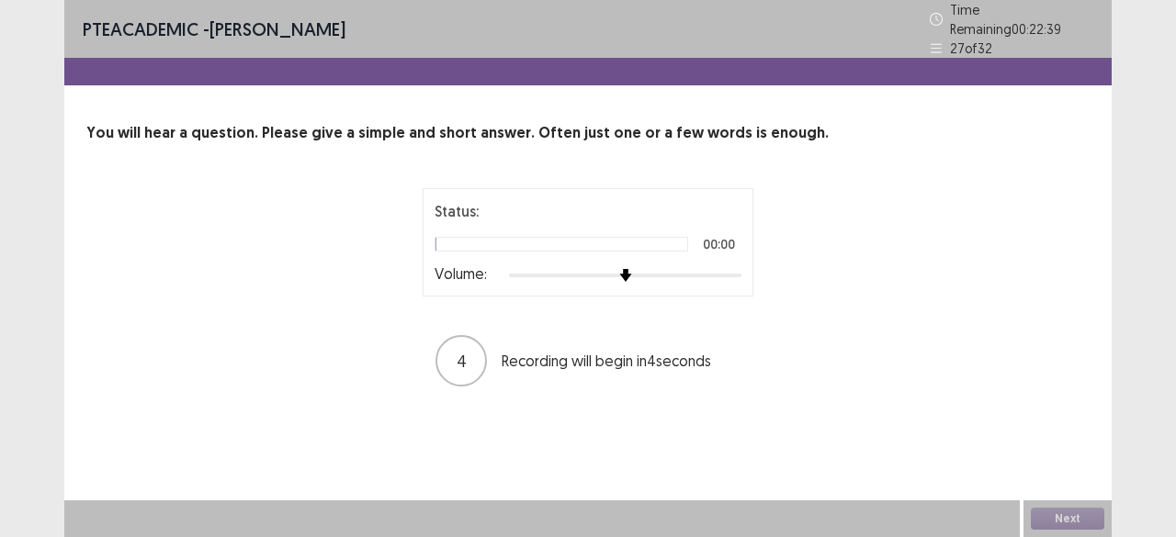
drag, startPoint x: 661, startPoint y: 306, endPoint x: 571, endPoint y: 313, distance: 90.3
click at [571, 313] on div "Status: 00:00 Volume: 4 Recording will begin in 4 seconds" at bounding box center [587, 288] width 459 height 200
click at [736, 270] on div at bounding box center [625, 275] width 232 height 15
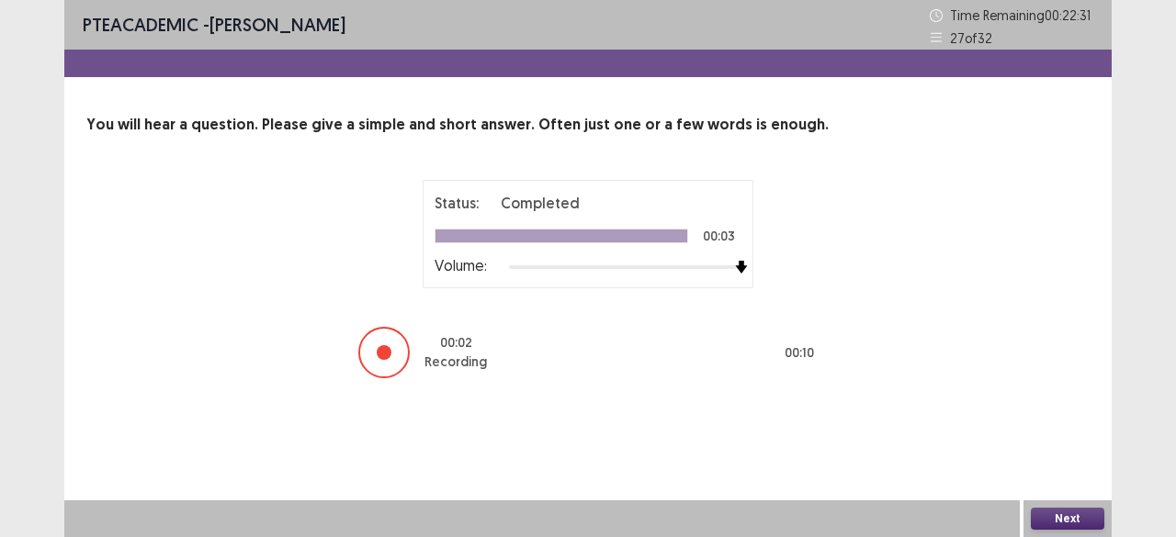
click at [1090, 521] on button "Next" at bounding box center [1067, 519] width 73 height 22
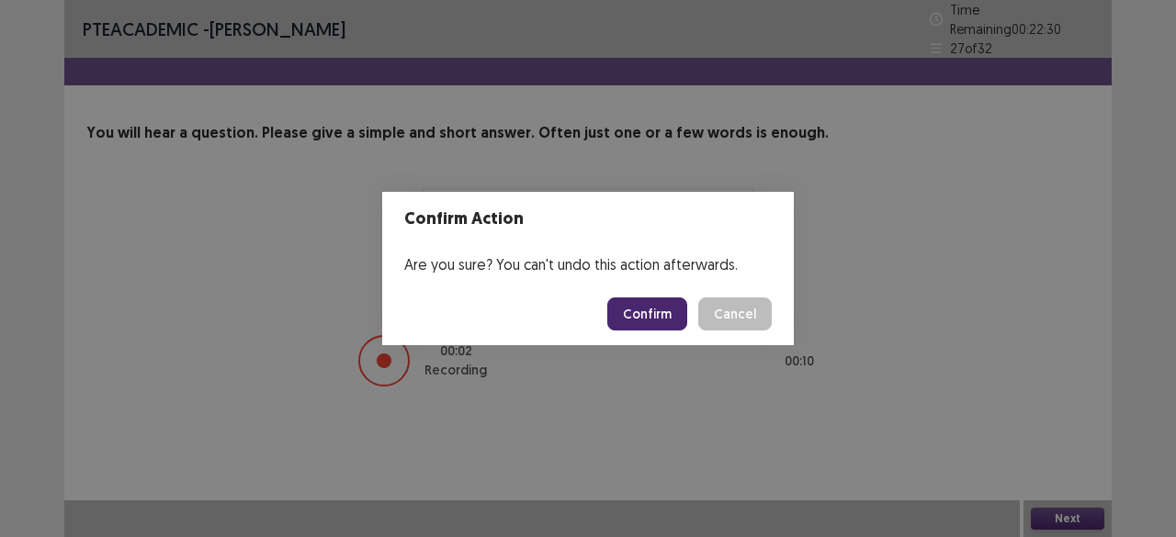
click at [663, 313] on button "Confirm" at bounding box center [647, 314] width 80 height 33
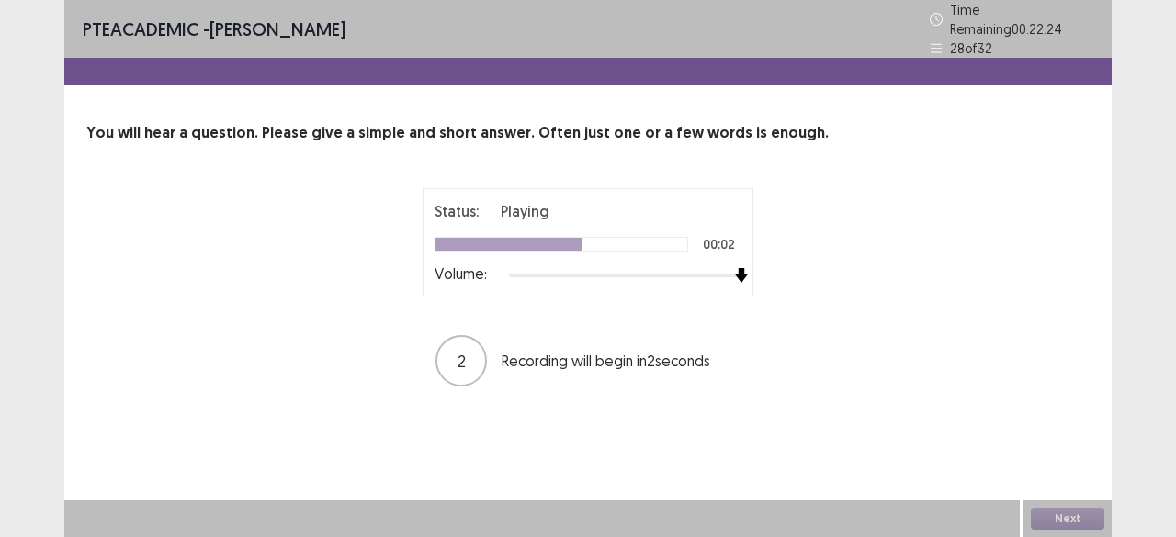
click at [733, 269] on div at bounding box center [625, 275] width 232 height 15
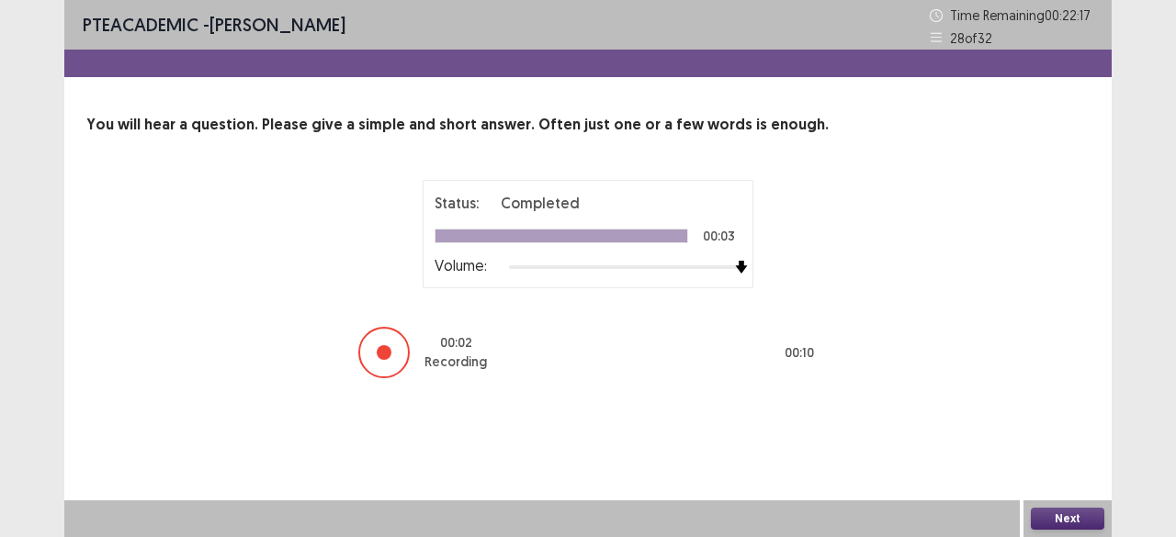
click at [1065, 515] on button "Next" at bounding box center [1067, 519] width 73 height 22
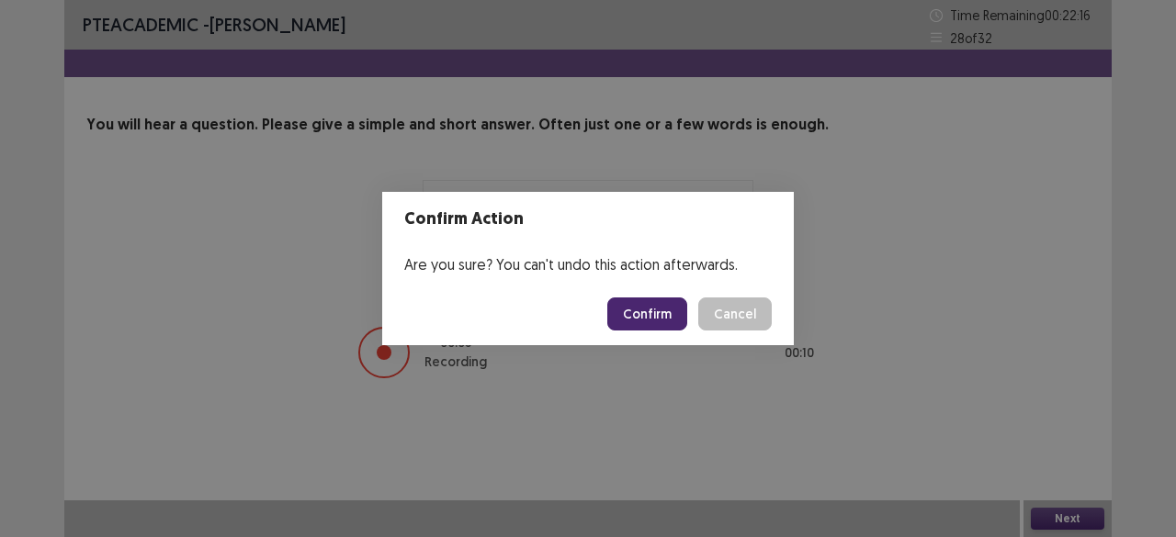
click at [659, 325] on button "Confirm" at bounding box center [647, 314] width 80 height 33
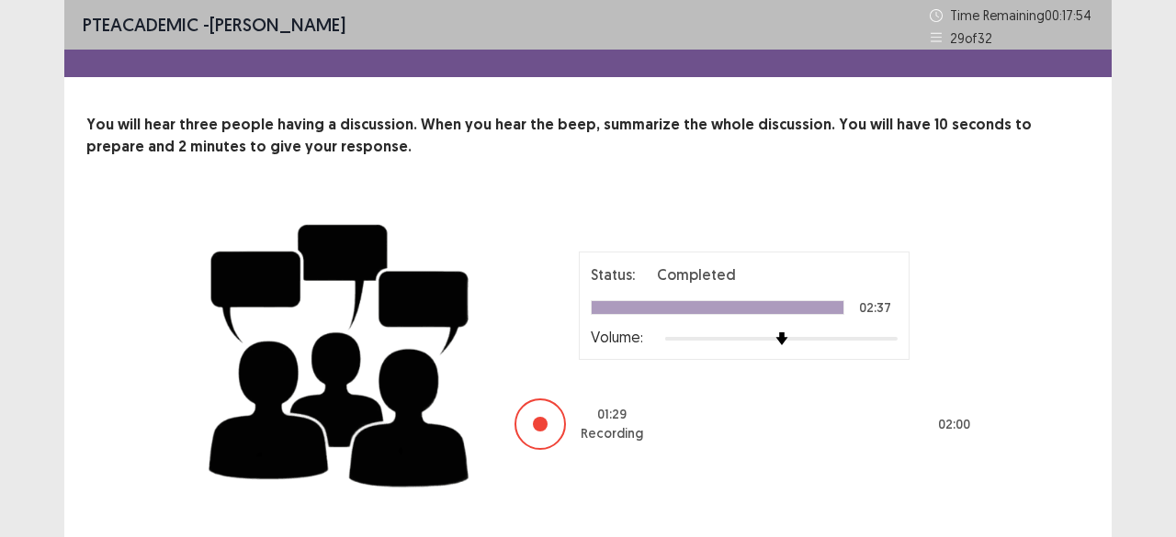
scroll to position [45, 0]
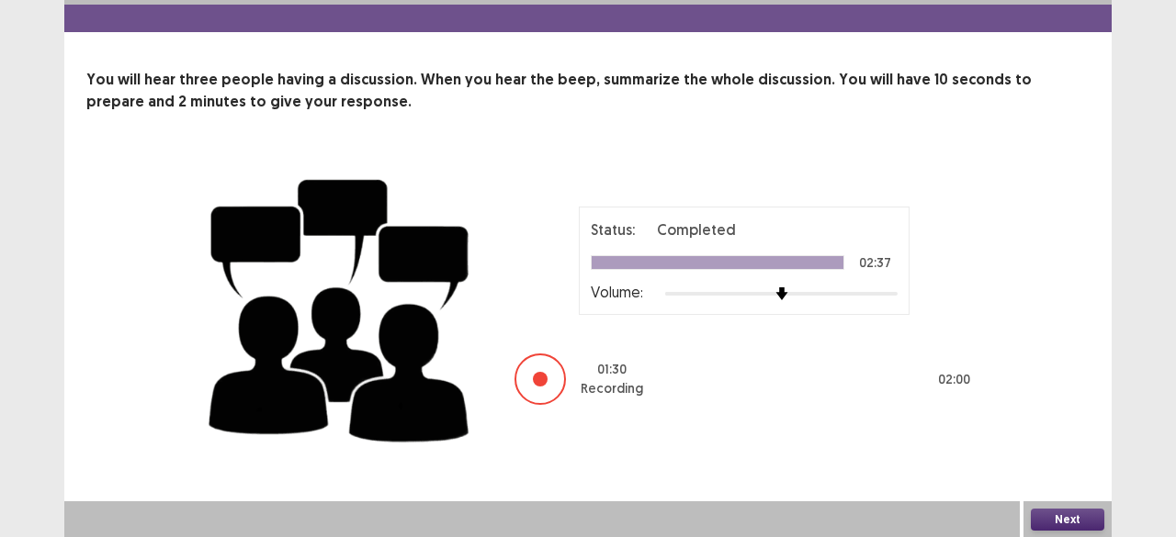
click at [1086, 525] on button "Next" at bounding box center [1067, 520] width 73 height 22
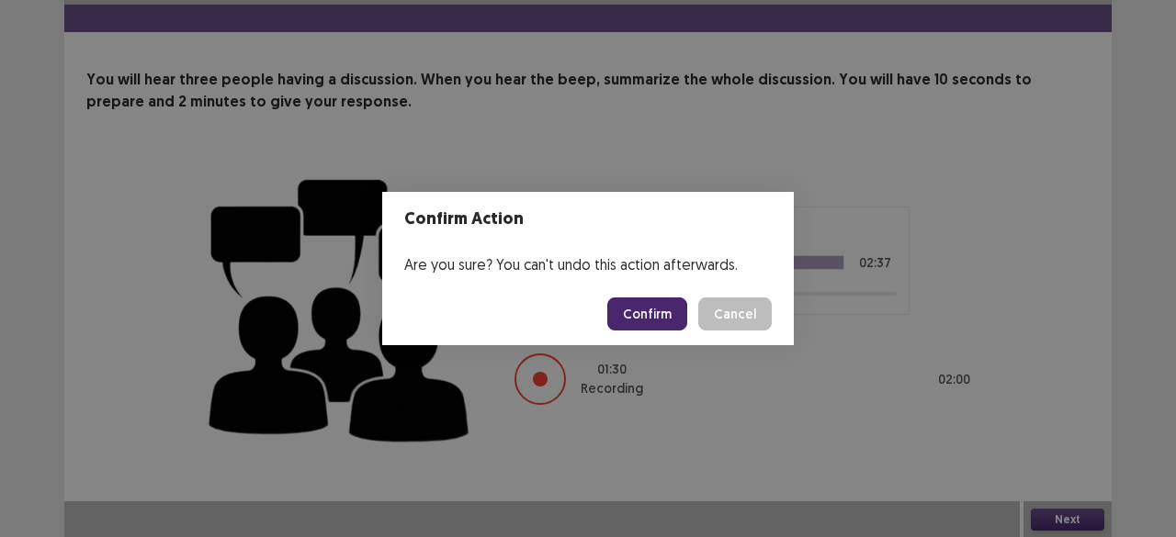
click at [674, 306] on button "Confirm" at bounding box center [647, 314] width 80 height 33
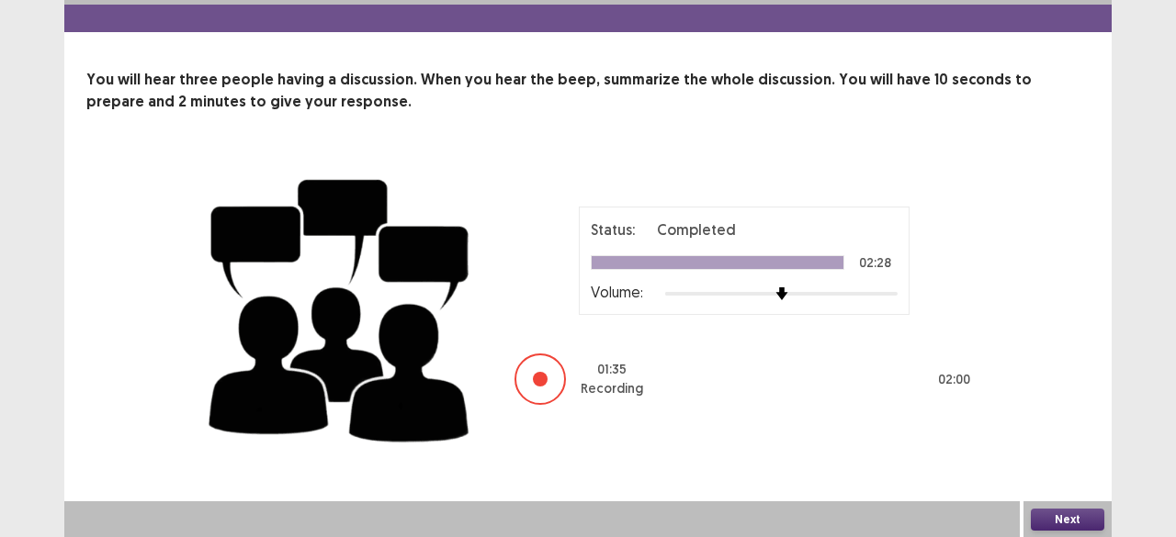
click at [1064, 516] on button "Next" at bounding box center [1067, 520] width 73 height 22
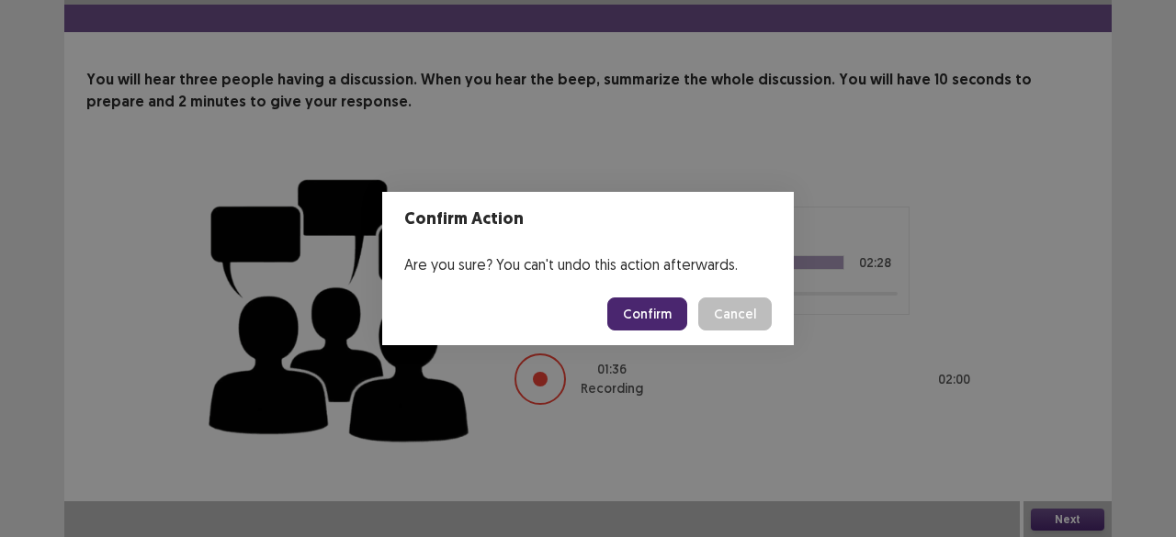
click at [630, 306] on button "Confirm" at bounding box center [647, 314] width 80 height 33
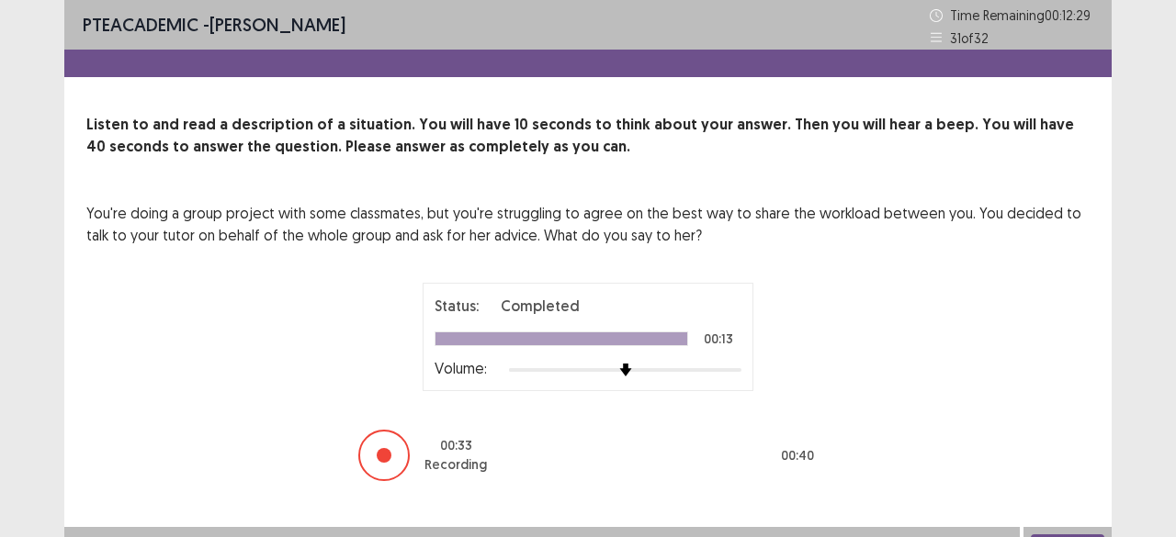
scroll to position [26, 0]
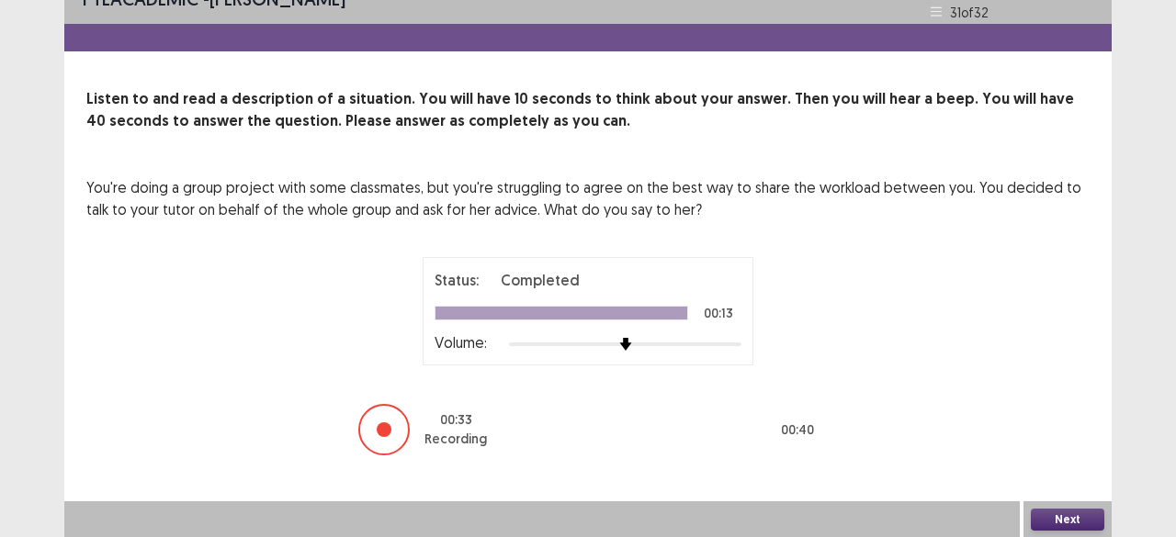
click at [1049, 521] on button "Next" at bounding box center [1067, 520] width 73 height 22
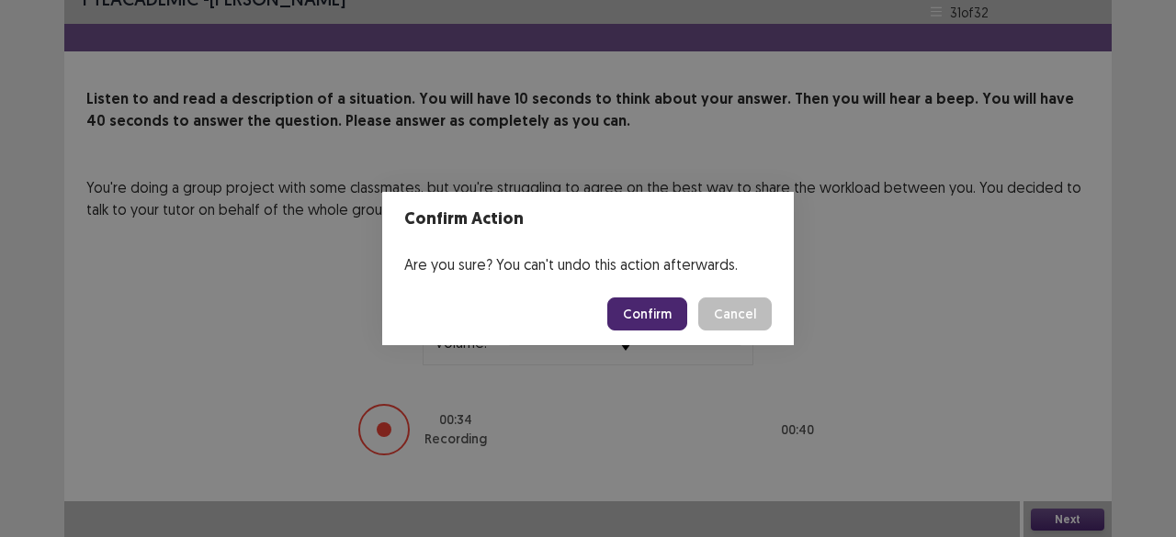
click at [667, 326] on button "Confirm" at bounding box center [647, 314] width 80 height 33
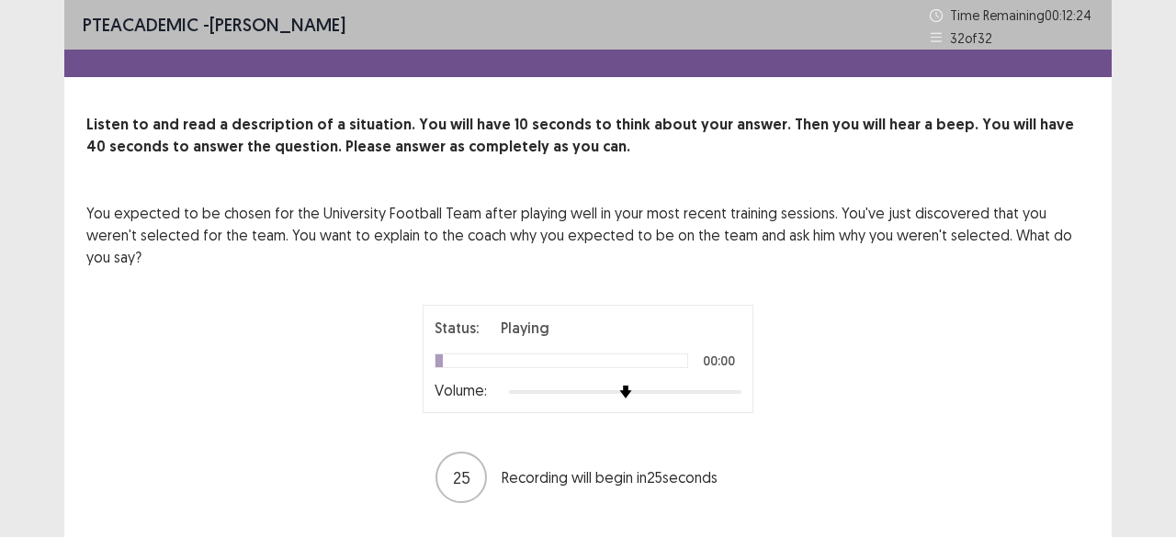
click at [728, 390] on div at bounding box center [625, 392] width 232 height 4
click at [737, 385] on div at bounding box center [625, 392] width 232 height 15
drag, startPoint x: 729, startPoint y: 357, endPoint x: 810, endPoint y: 403, distance: 93.0
click at [811, 406] on div "Status: Playing 00:04 Volume: 20 Recording will begin in 20 seconds" at bounding box center [587, 405] width 459 height 200
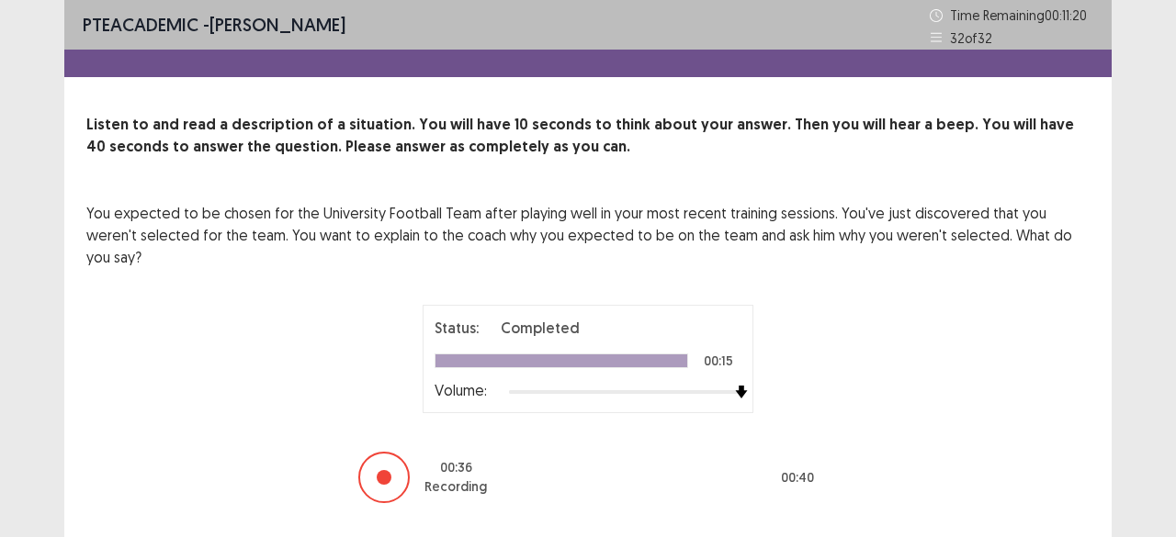
scroll to position [26, 0]
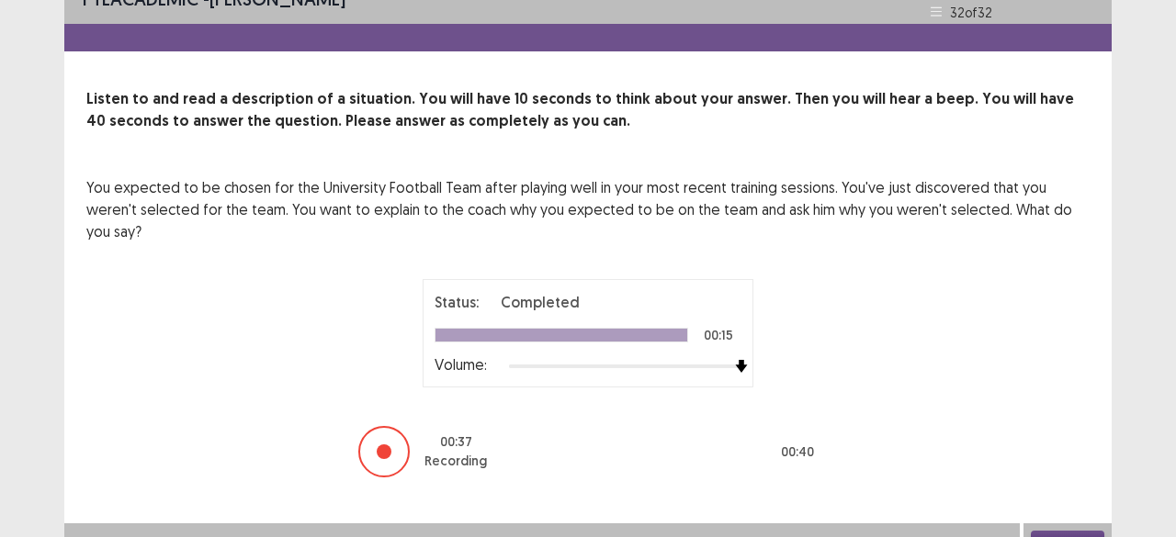
click at [1080, 531] on button "Next" at bounding box center [1067, 542] width 73 height 22
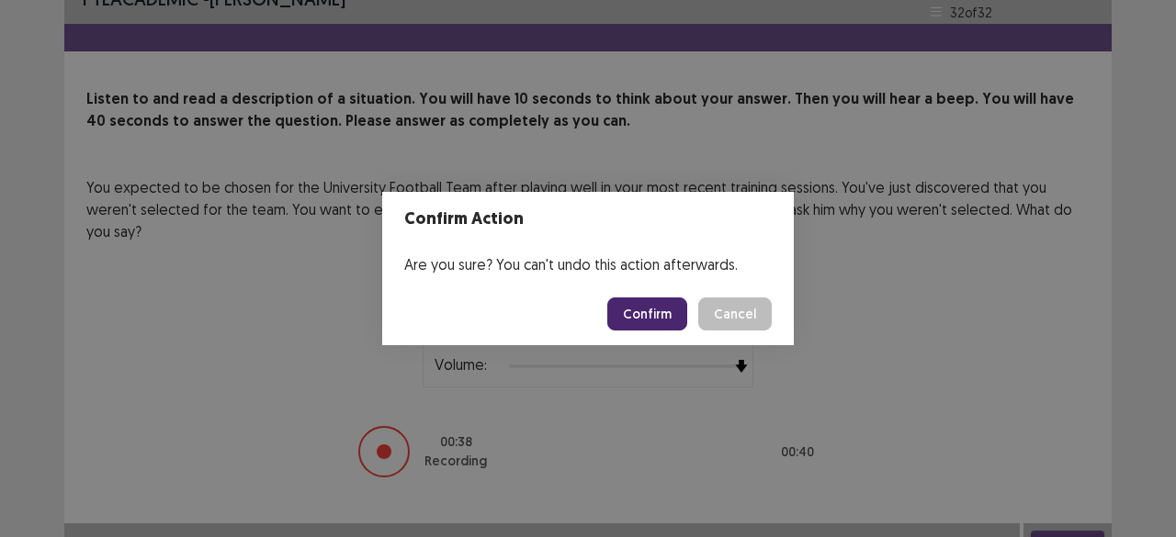
click at [654, 330] on button "Confirm" at bounding box center [647, 314] width 80 height 33
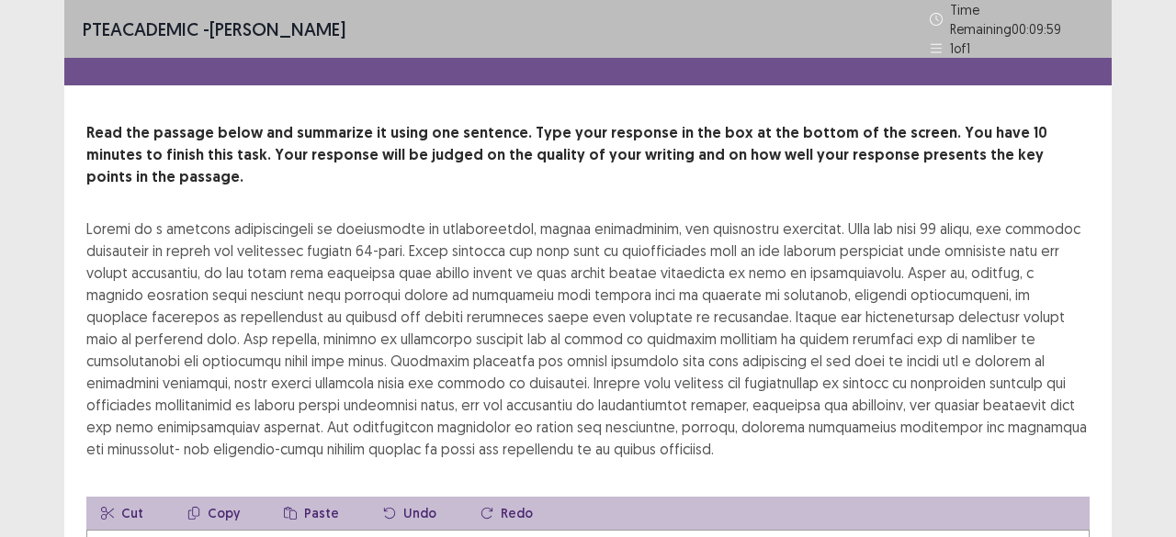
scroll to position [92, 0]
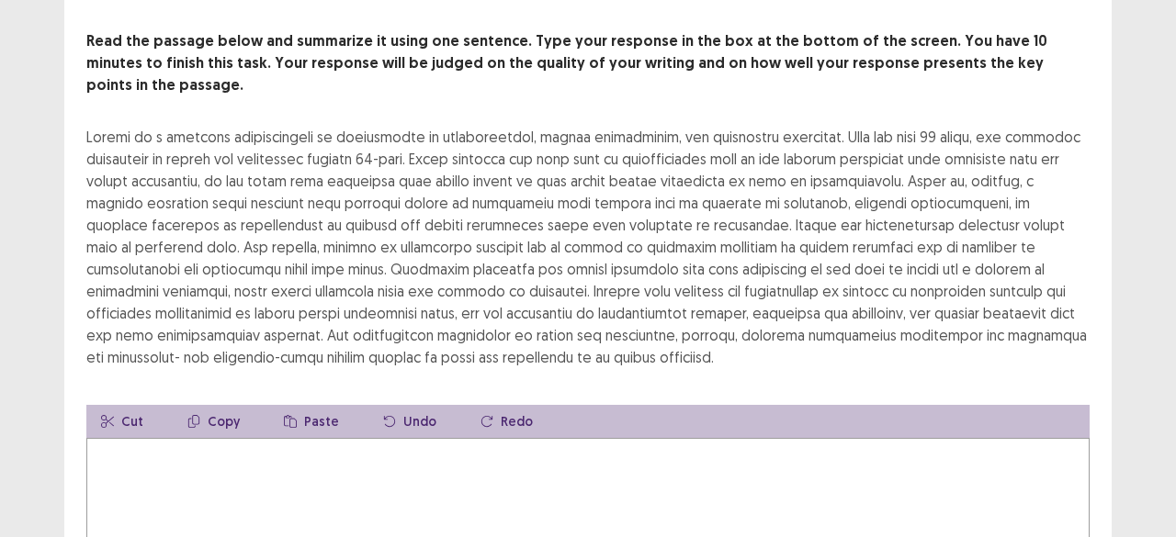
click at [715, 466] on textarea at bounding box center [587, 539] width 1003 height 202
type textarea "*"
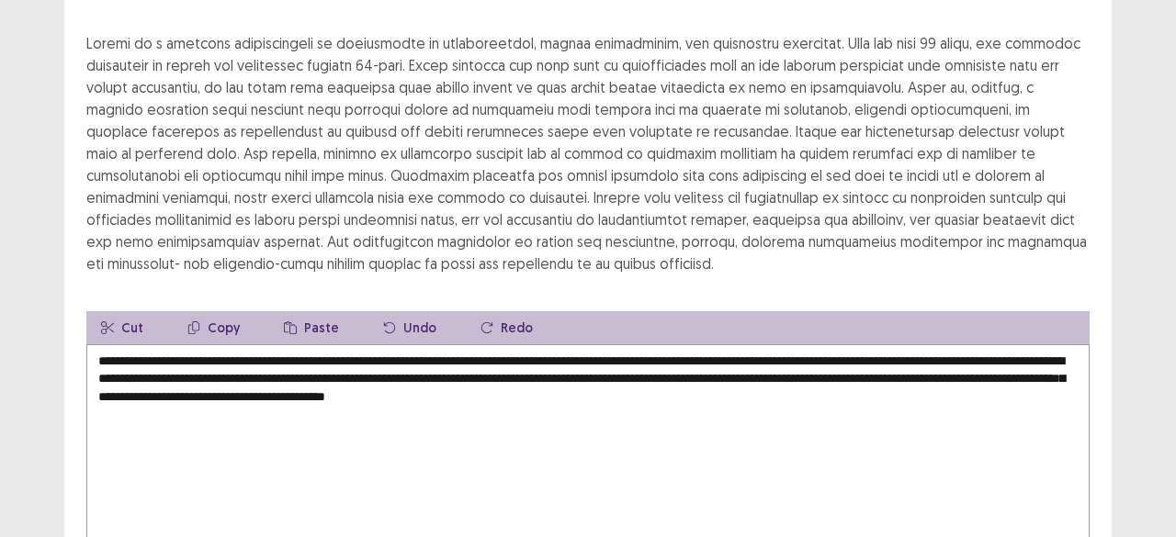
scroll to position [277, 0]
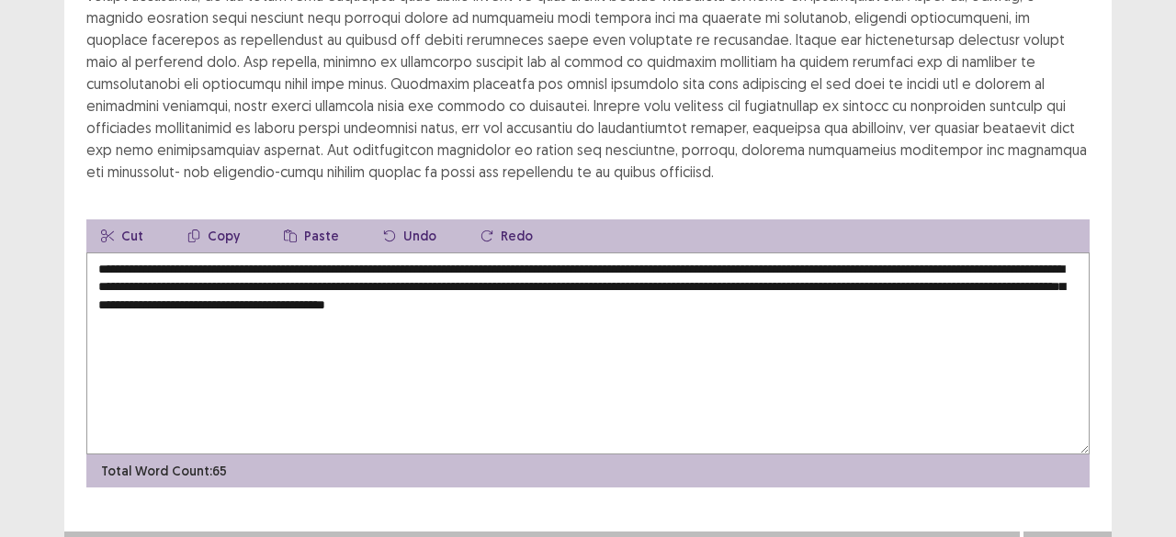
type textarea "**********"
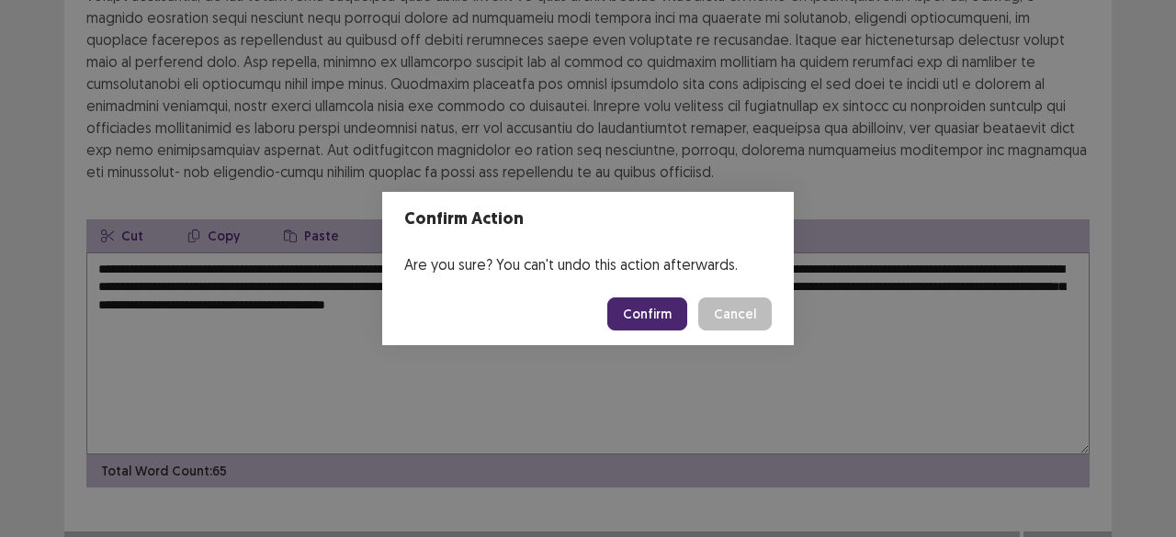
click at [636, 310] on button "Confirm" at bounding box center [647, 314] width 80 height 33
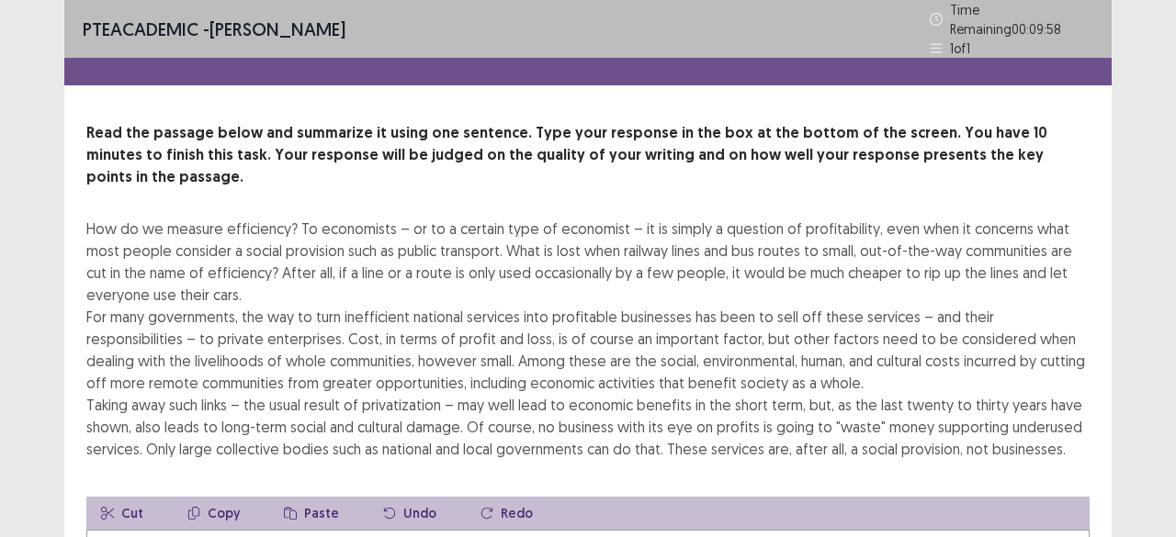
scroll to position [92, 0]
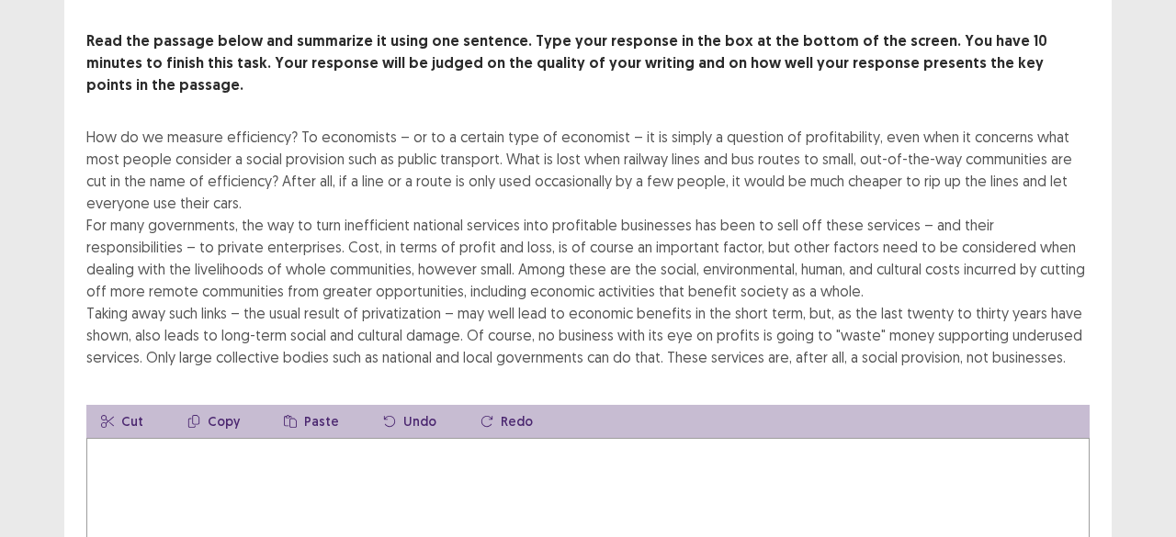
click at [571, 456] on textarea at bounding box center [587, 539] width 1003 height 202
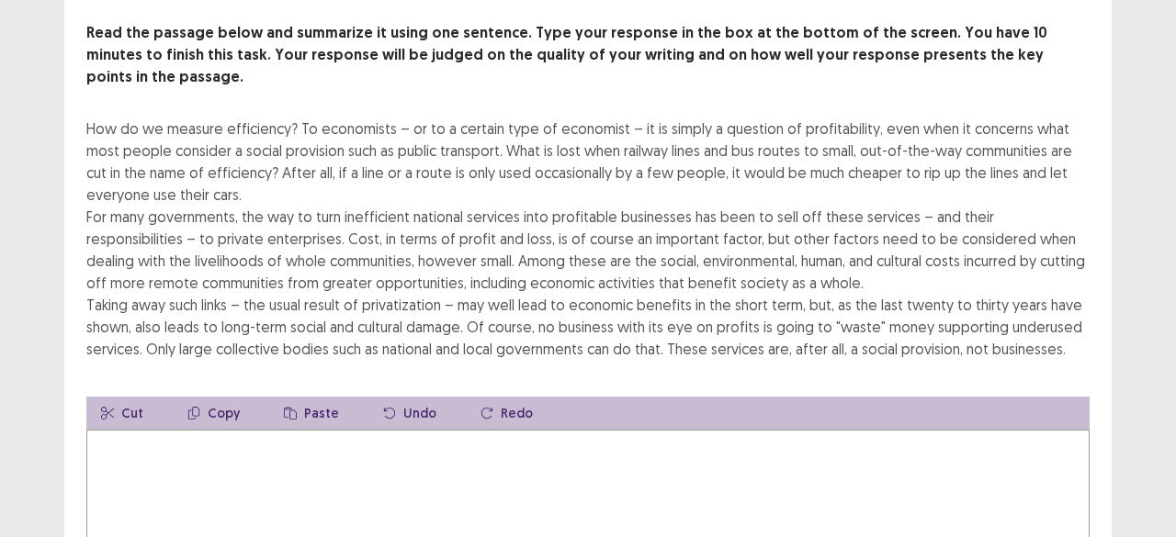
click at [441, 457] on textarea at bounding box center [587, 531] width 1003 height 202
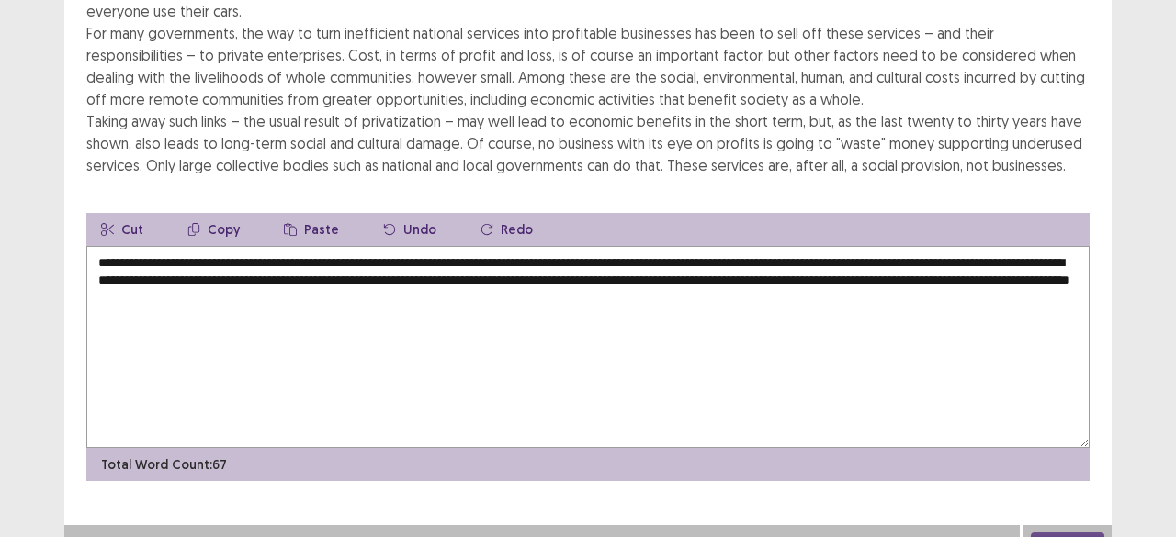
type textarea "**********"
click at [1053, 533] on button "Next" at bounding box center [1067, 544] width 73 height 22
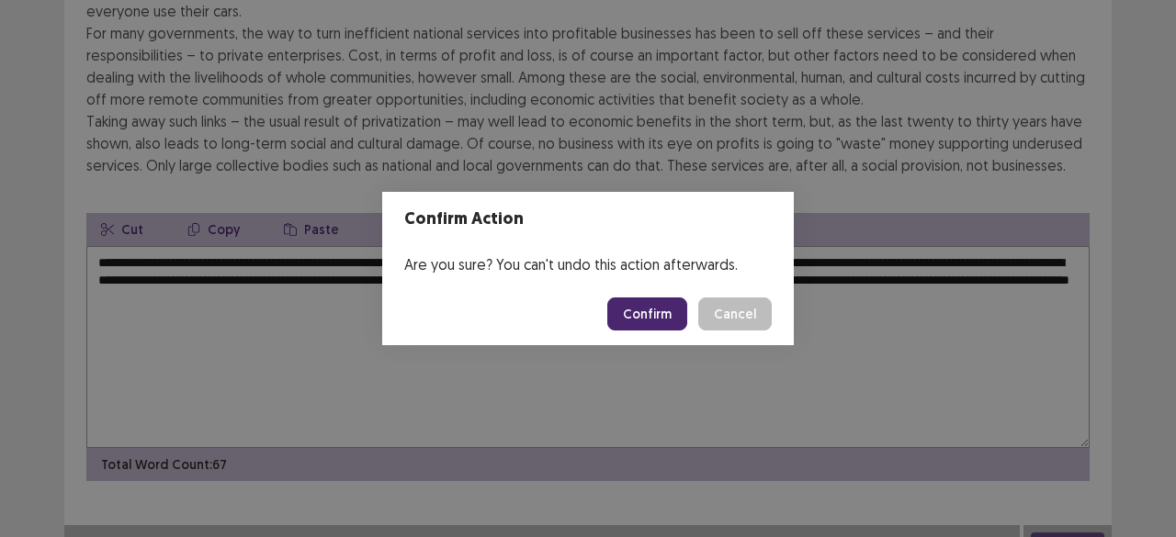
click at [650, 318] on button "Confirm" at bounding box center [647, 314] width 80 height 33
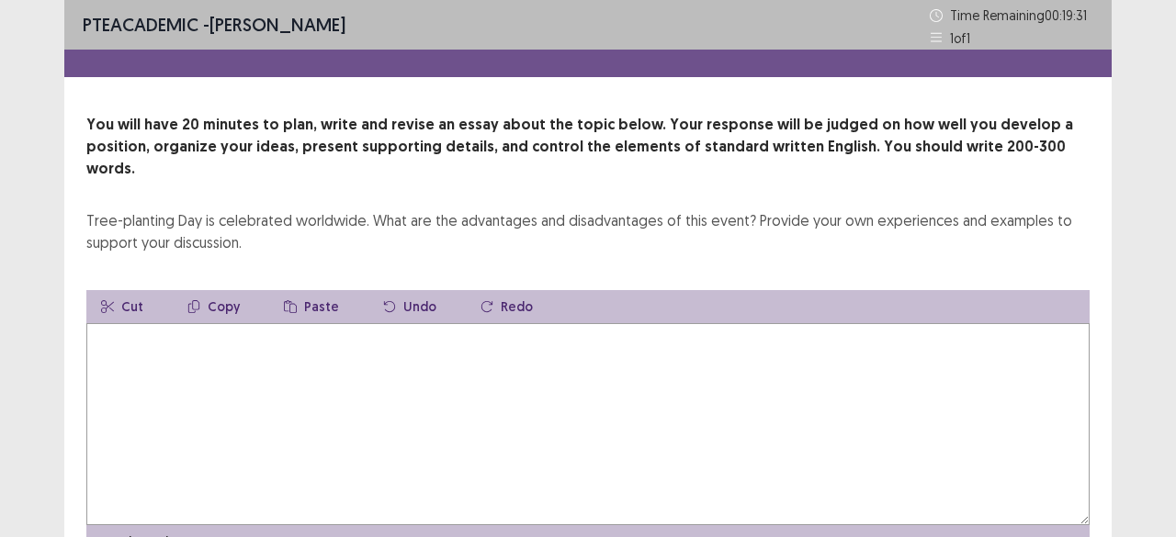
click at [459, 377] on textarea at bounding box center [587, 424] width 1003 height 202
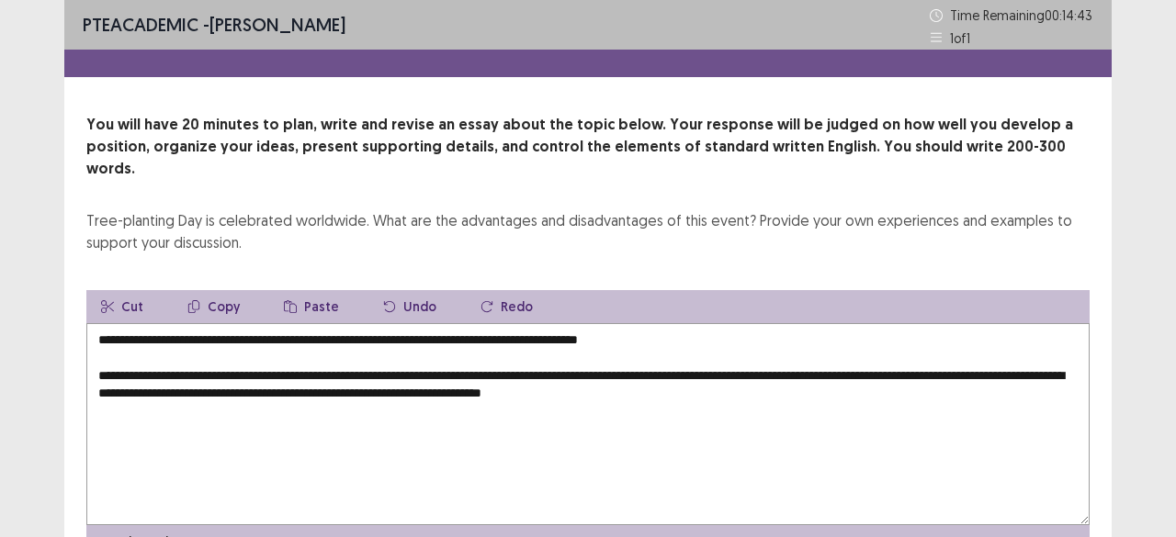
click at [698, 372] on textarea "**********" at bounding box center [587, 424] width 1003 height 202
click at [698, 373] on textarea "**********" at bounding box center [587, 424] width 1003 height 202
click at [826, 389] on textarea "**********" at bounding box center [587, 424] width 1003 height 202
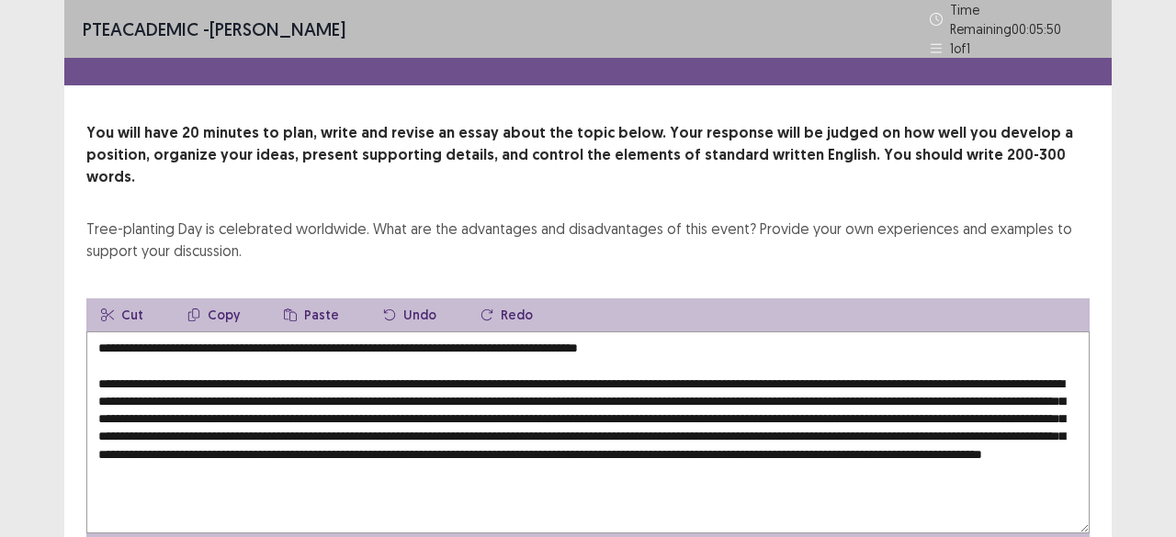
scroll to position [79, 0]
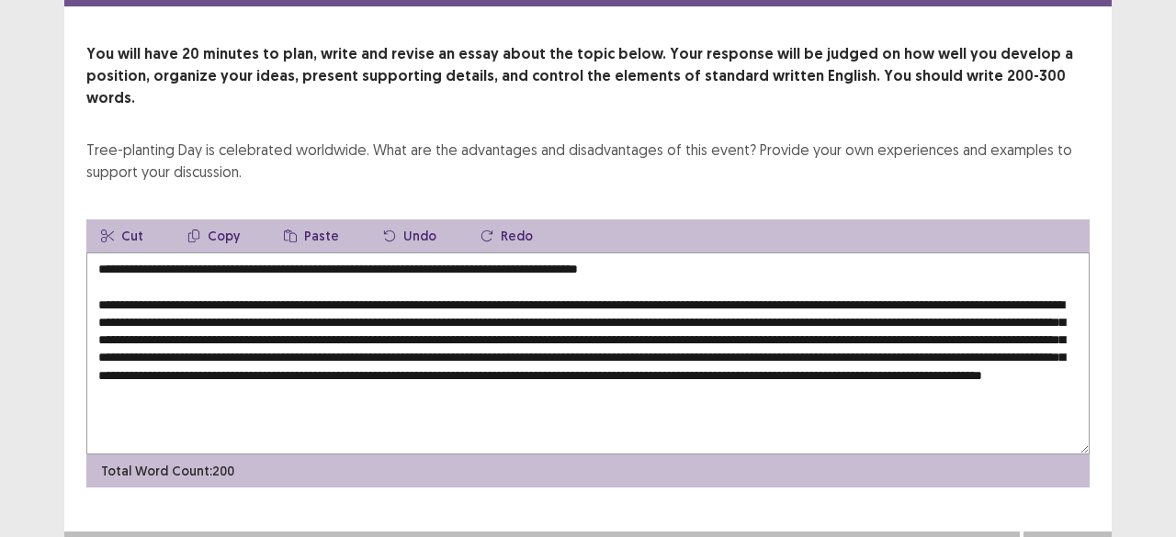
type textarea "**********"
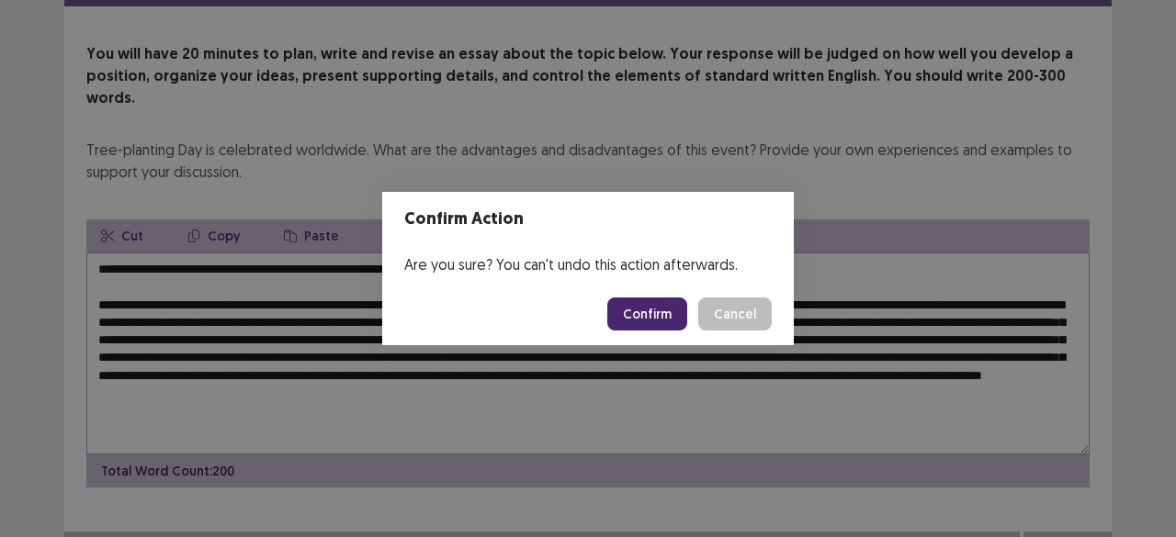
click at [642, 323] on button "Confirm" at bounding box center [647, 314] width 80 height 33
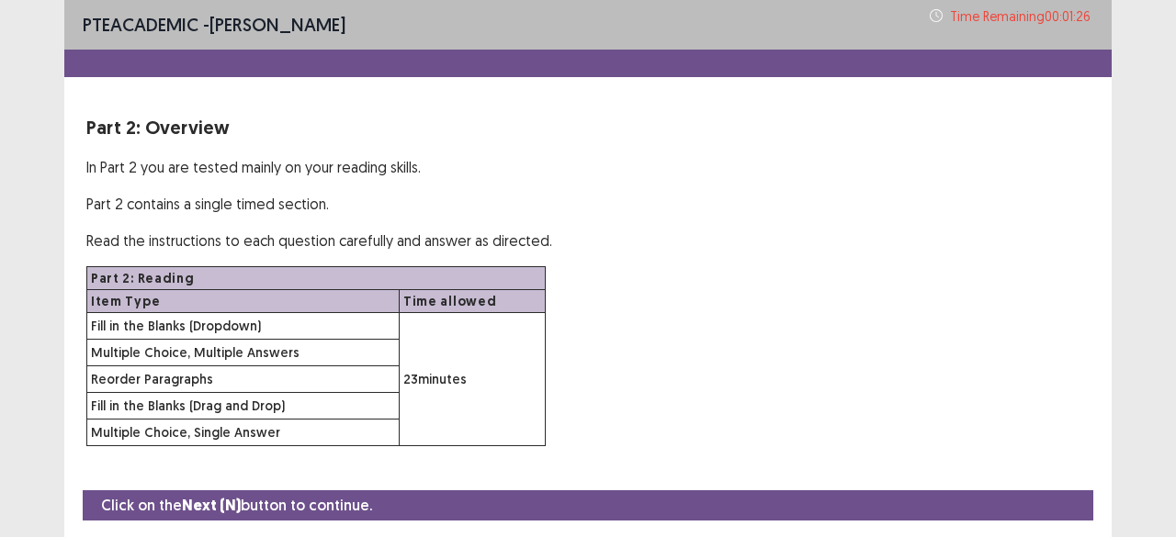
scroll to position [53, 0]
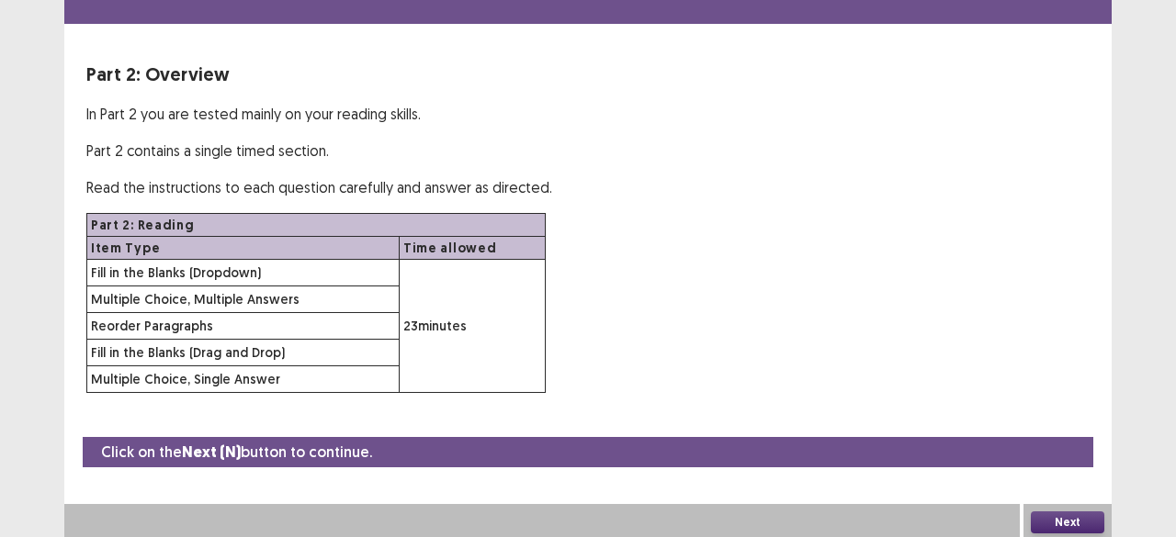
click at [1071, 512] on button "Next" at bounding box center [1067, 523] width 73 height 22
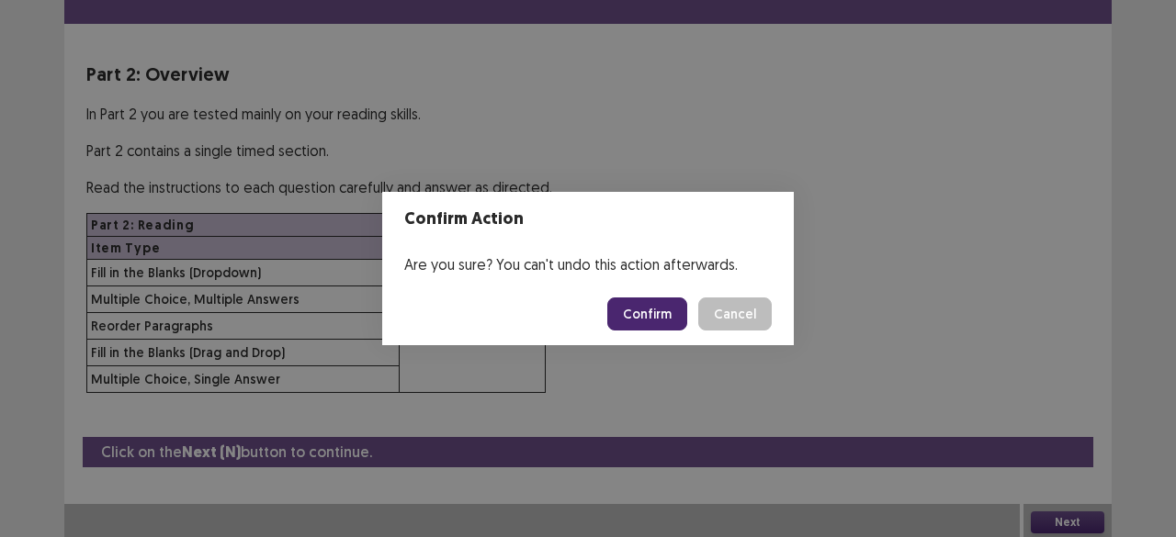
click at [670, 319] on button "Confirm" at bounding box center [647, 314] width 80 height 33
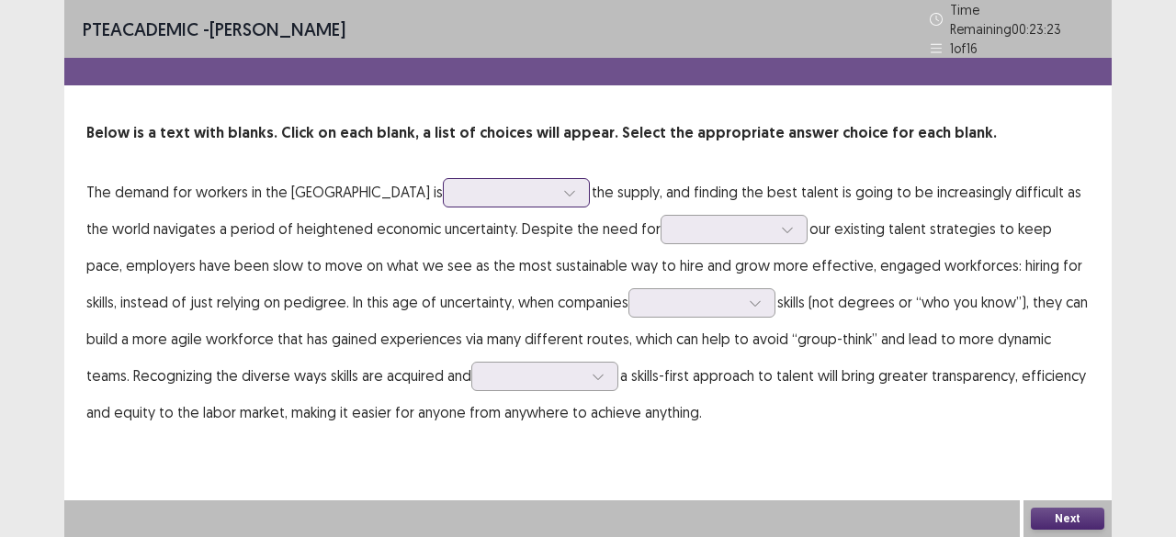
click at [457, 182] on div at bounding box center [506, 192] width 99 height 21
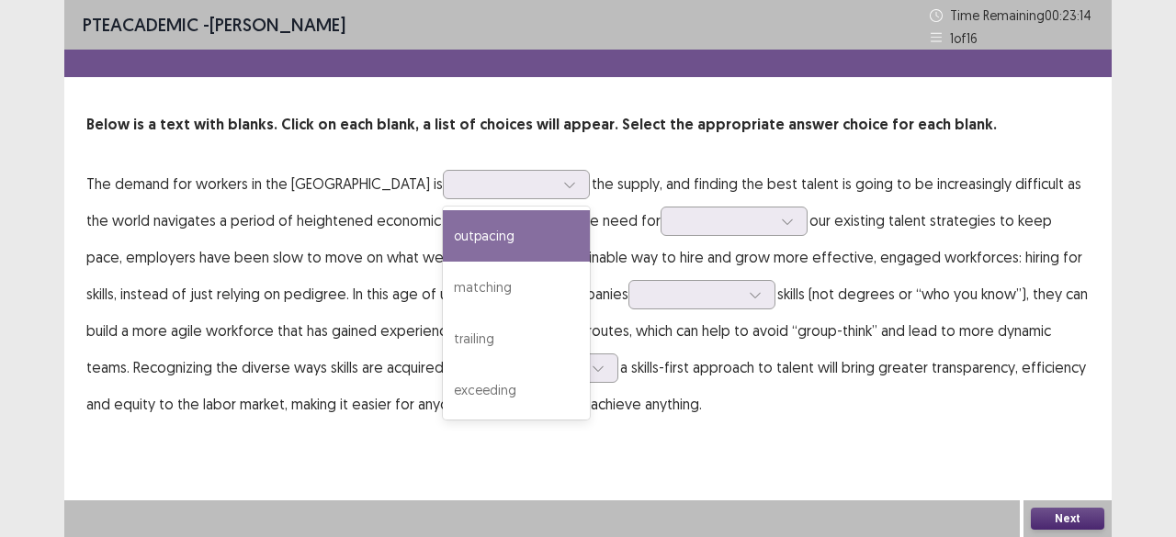
click at [523, 155] on div "Below is a text with blanks. Click on each blank, a list of choices will appear…" at bounding box center [587, 268] width 1047 height 309
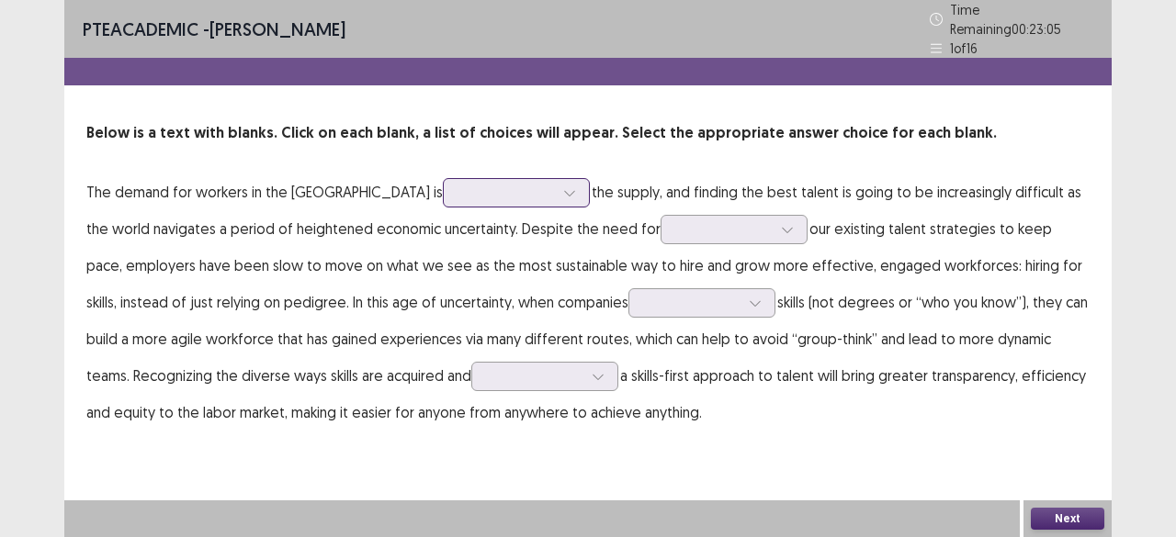
click at [443, 198] on div at bounding box center [516, 192] width 147 height 29
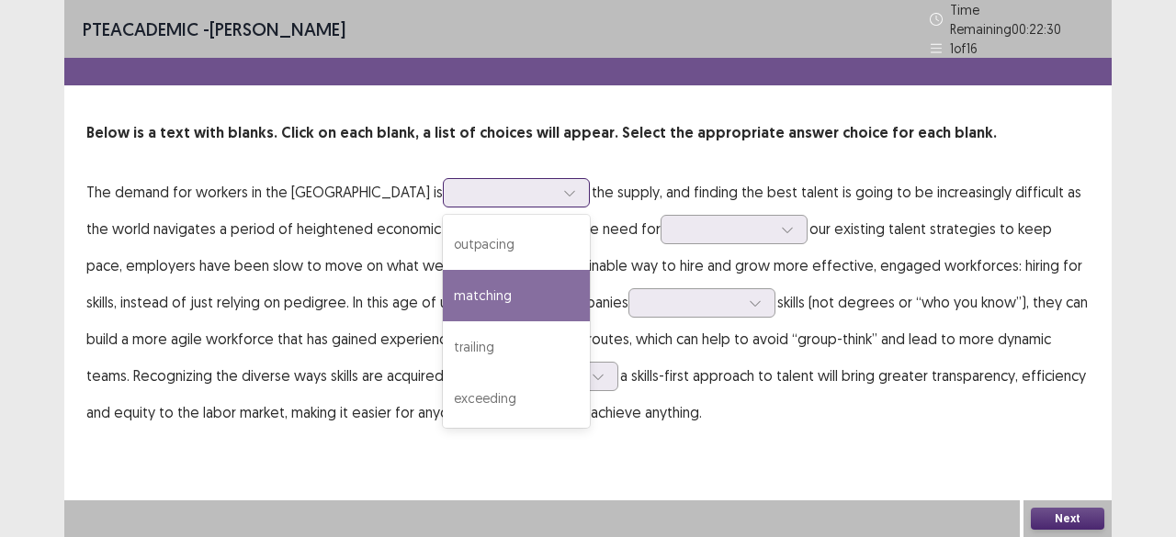
click at [443, 280] on div "matching" at bounding box center [516, 295] width 147 height 51
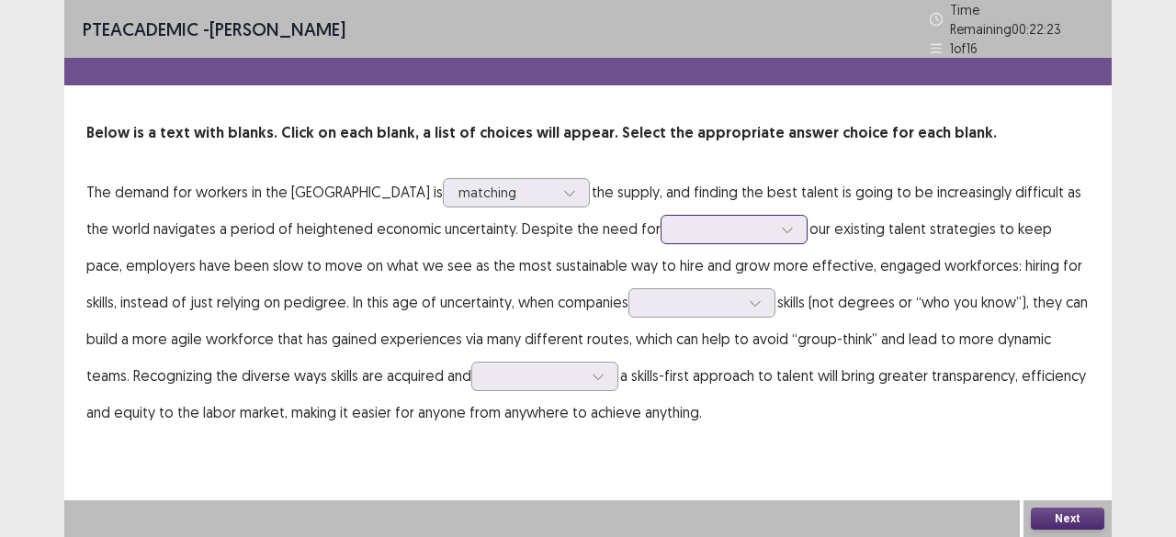
click at [674, 231] on div at bounding box center [723, 229] width 99 height 21
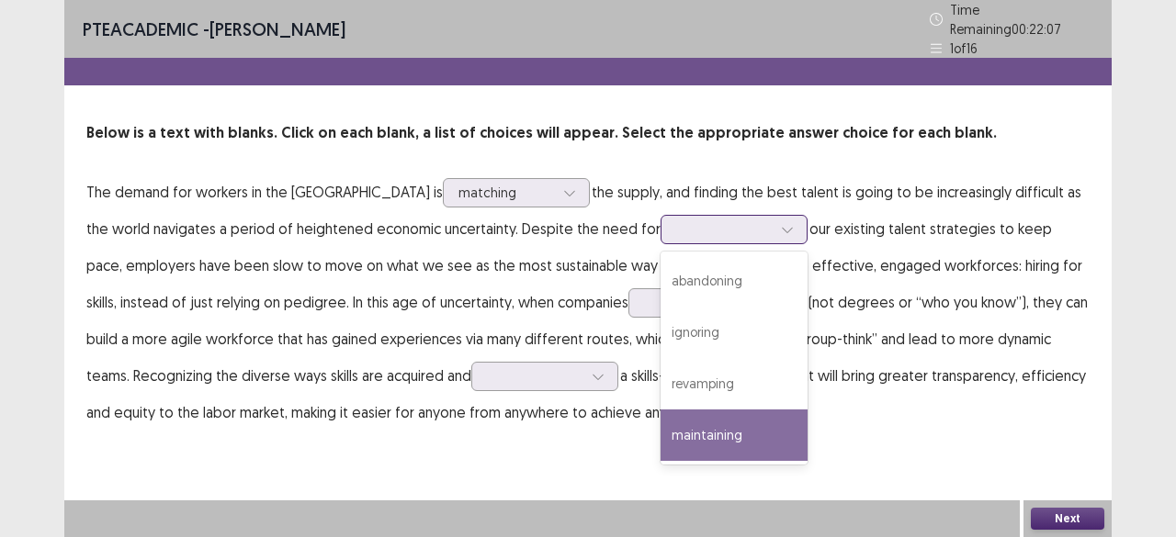
click at [691, 432] on div "maintaining" at bounding box center [733, 435] width 147 height 51
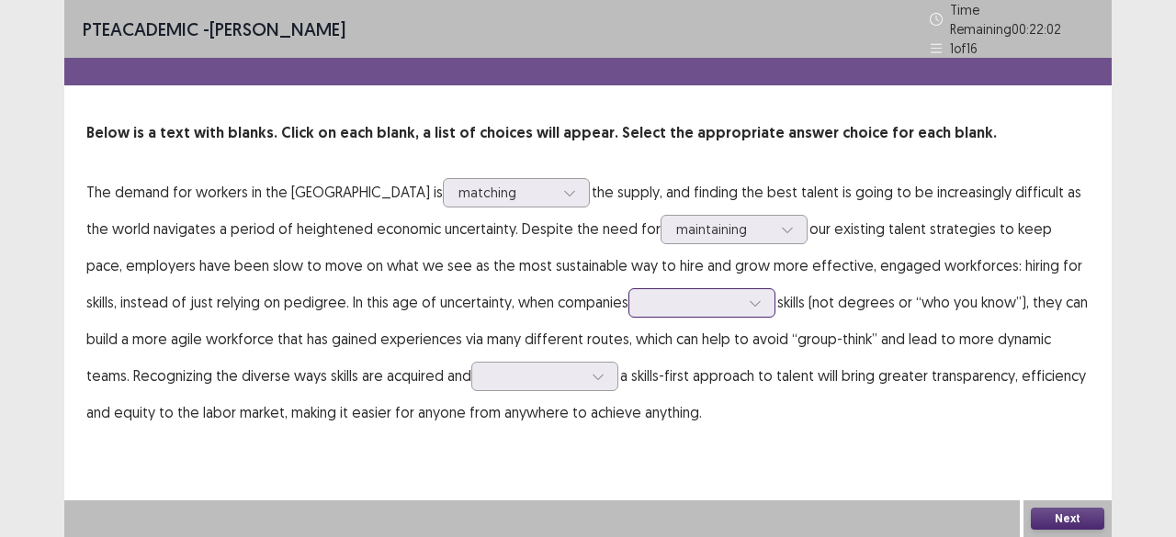
click at [689, 300] on div at bounding box center [692, 302] width 96 height 17
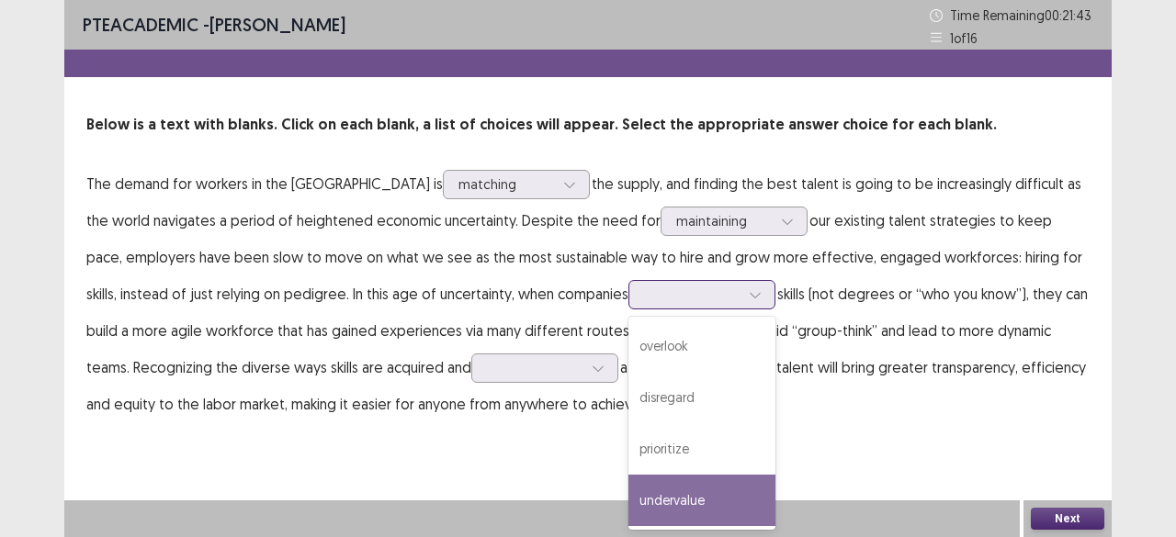
click at [688, 499] on div "undervalue" at bounding box center [701, 500] width 147 height 51
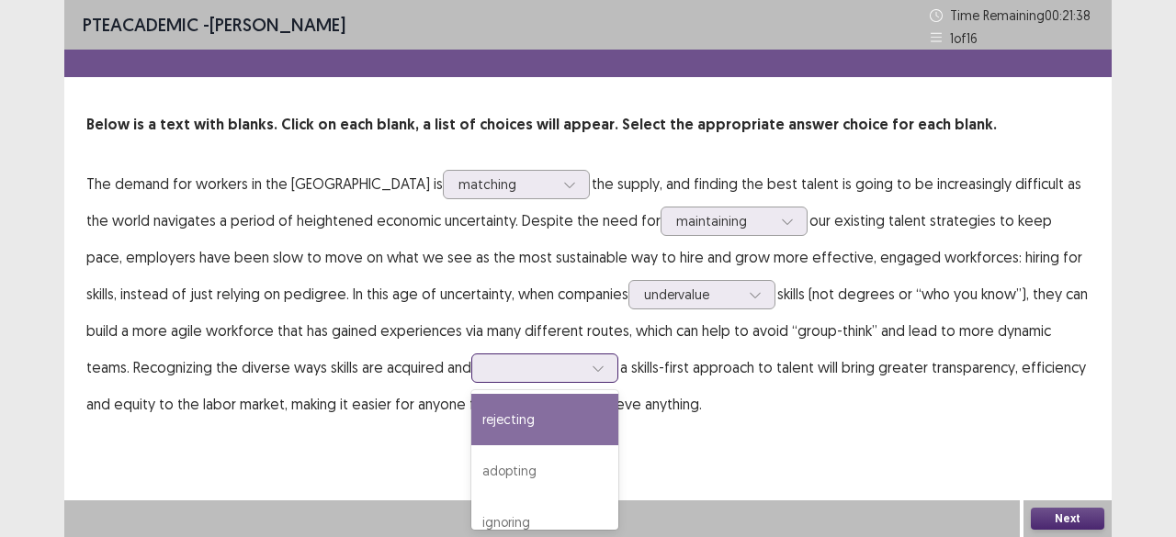
click at [577, 372] on div at bounding box center [535, 367] width 96 height 17
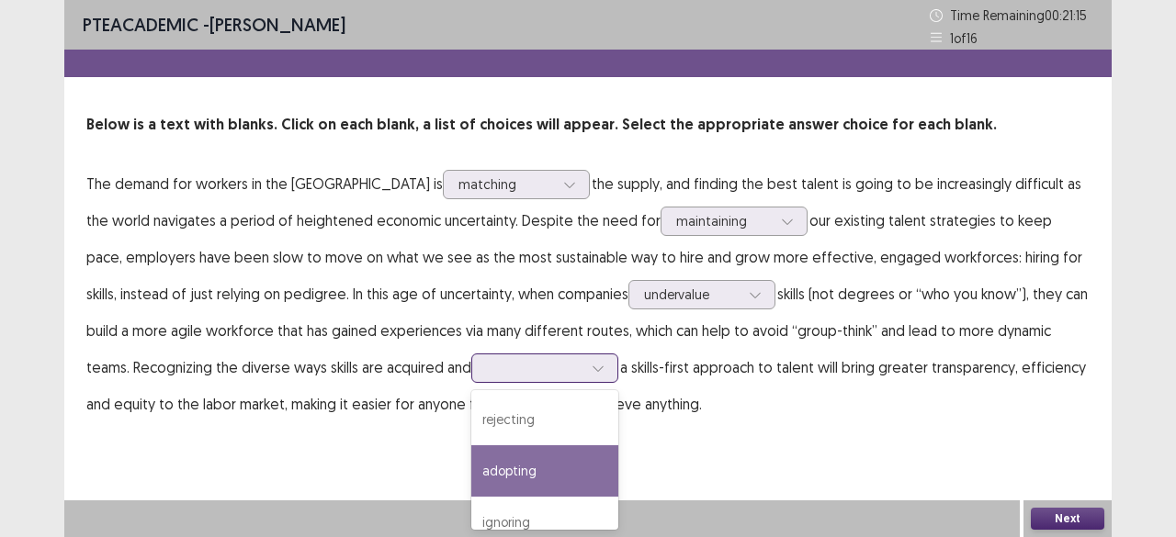
click at [540, 475] on div "adopting" at bounding box center [544, 471] width 147 height 51
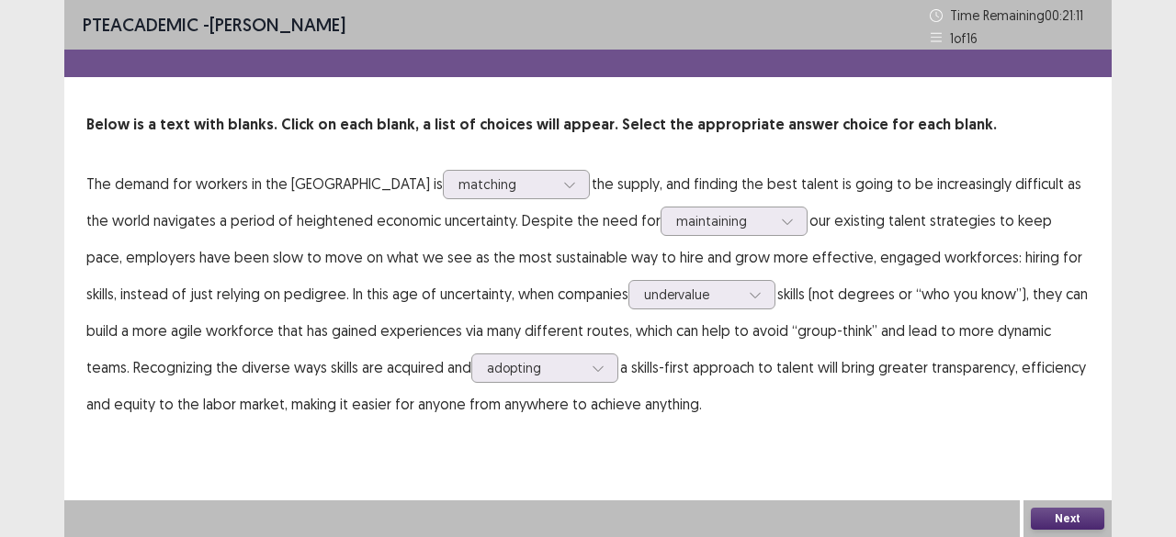
click at [1065, 521] on button "Next" at bounding box center [1067, 519] width 73 height 22
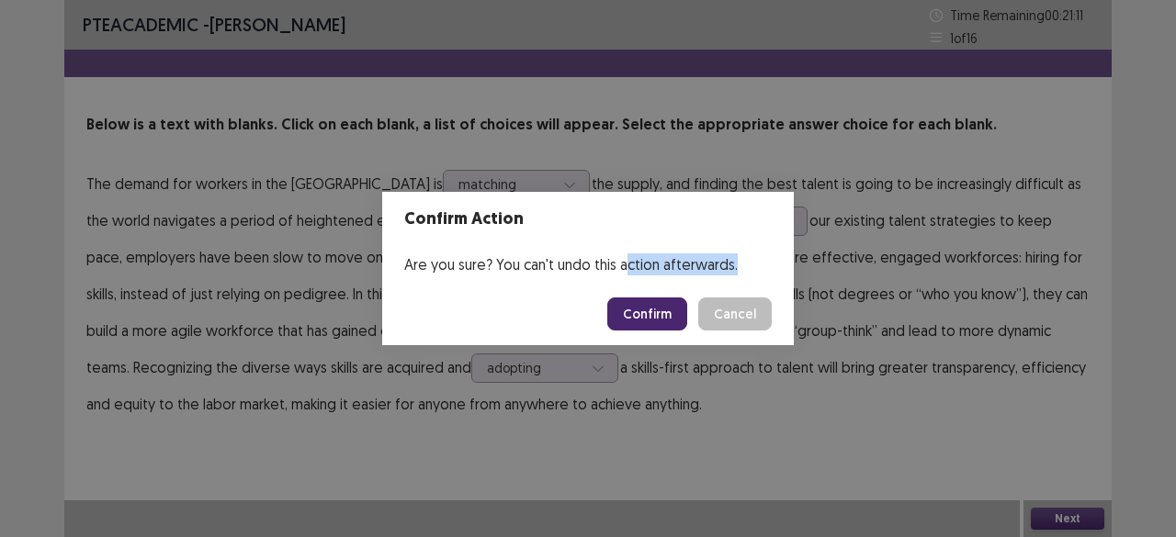
drag, startPoint x: 630, startPoint y: 282, endPoint x: 638, endPoint y: 296, distance: 16.1
click at [634, 293] on section "Confirm Action Are you sure? You can't undo this action afterwards. Confirm Can…" at bounding box center [588, 268] width 412 height 153
click at [646, 303] on button "Confirm" at bounding box center [647, 314] width 80 height 33
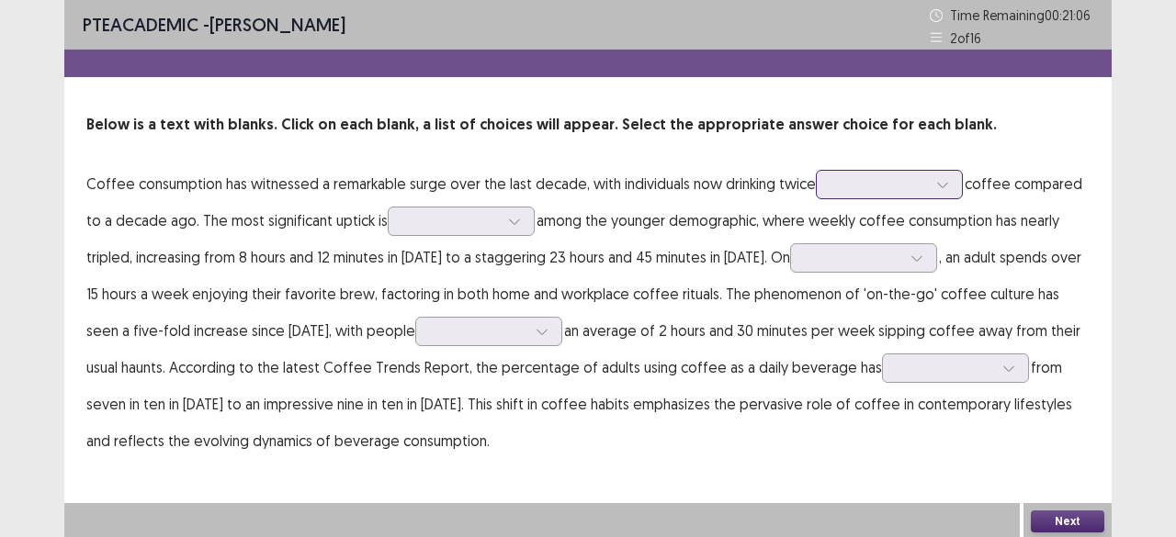
click at [916, 194] on div at bounding box center [879, 184] width 99 height 21
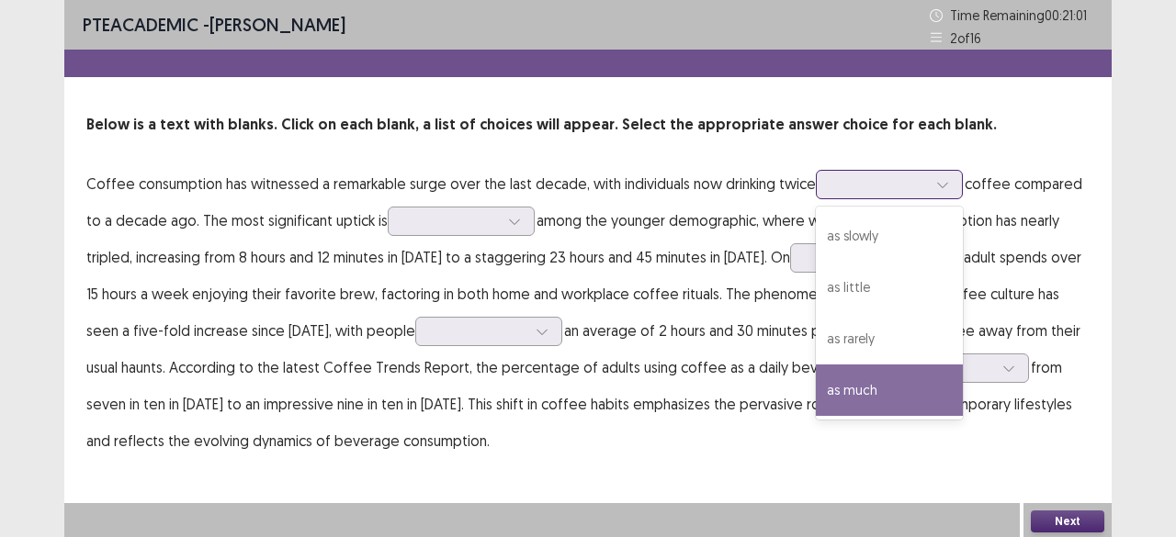
click at [915, 388] on div "as much" at bounding box center [889, 390] width 147 height 51
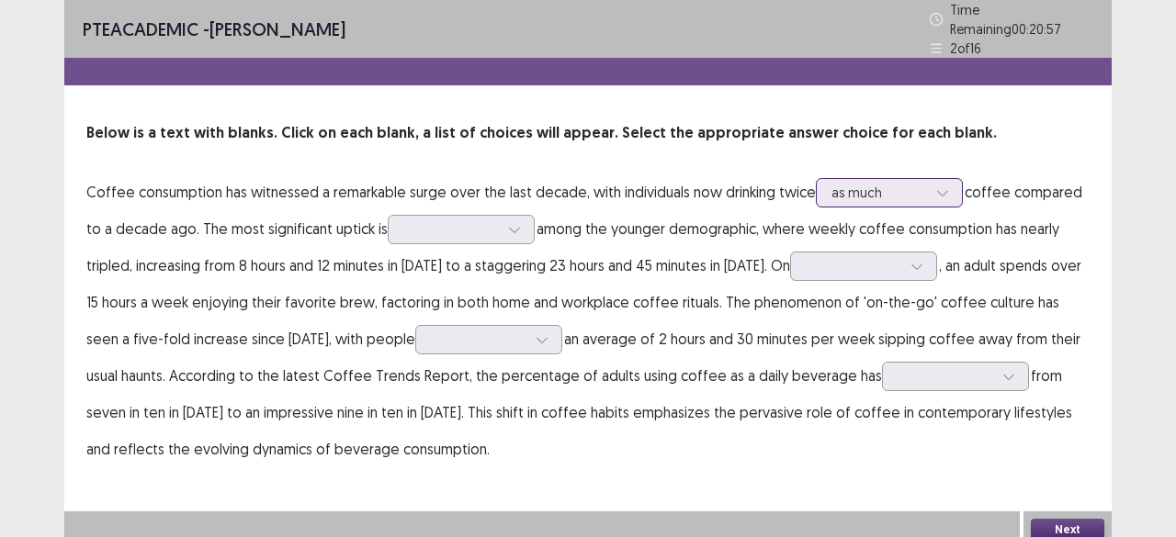
click at [819, 179] on div "as much" at bounding box center [889, 192] width 147 height 29
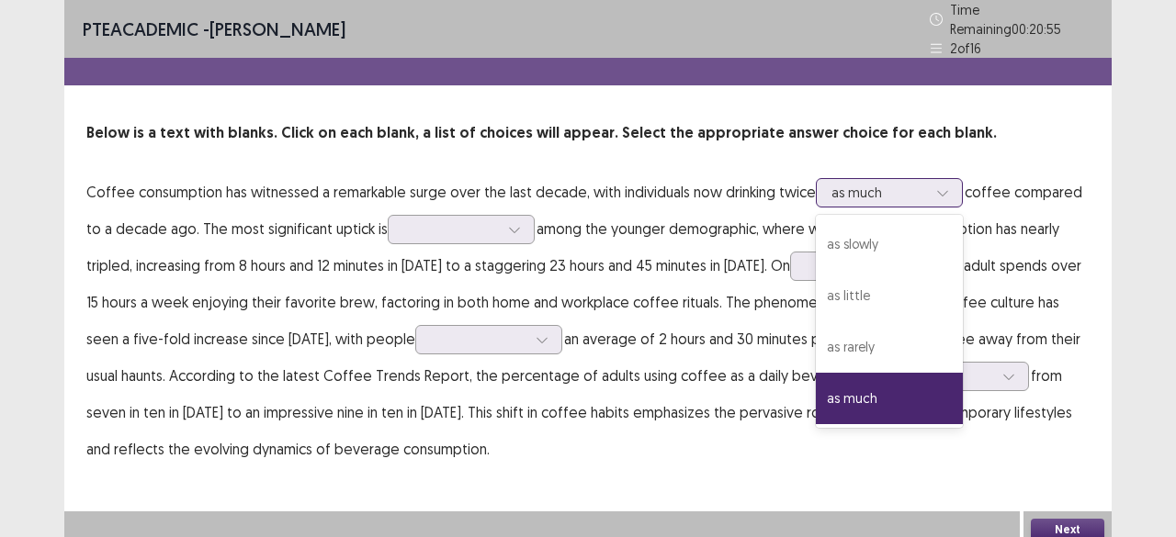
click at [819, 178] on div "as much" at bounding box center [889, 192] width 147 height 29
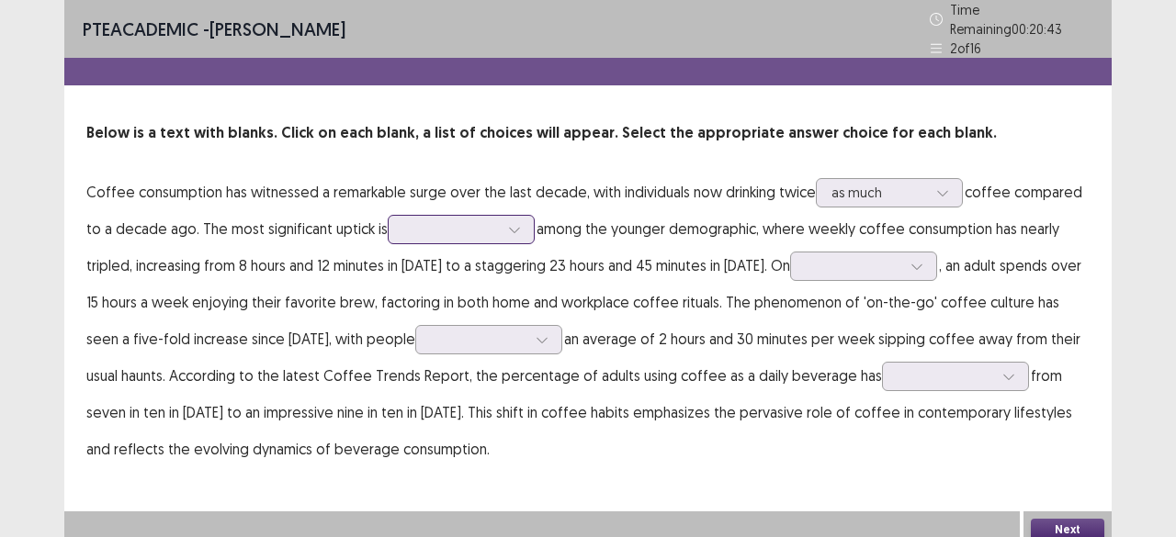
click at [419, 223] on div at bounding box center [451, 228] width 96 height 17
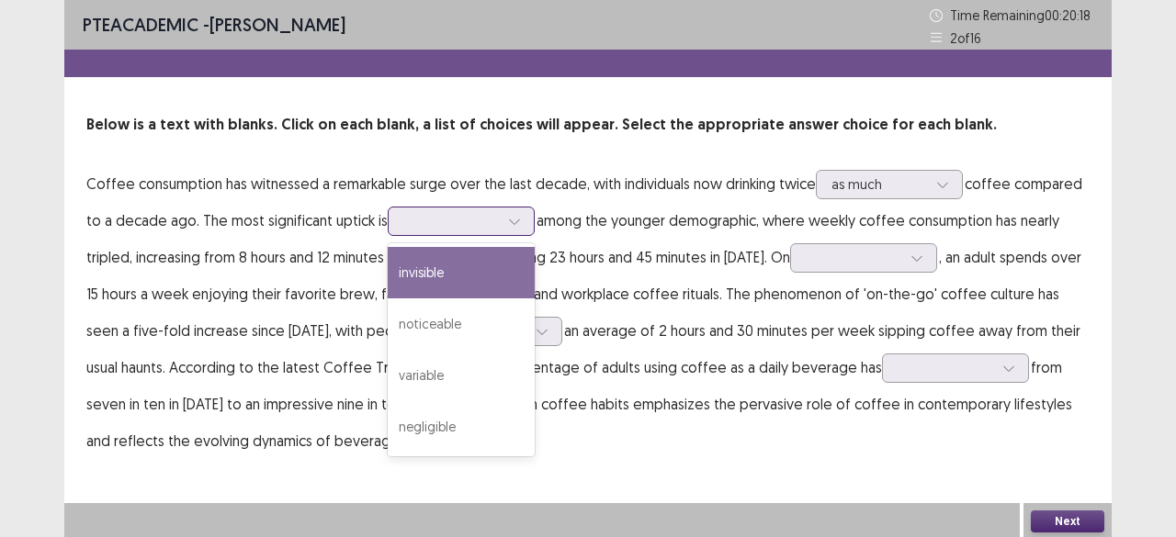
click at [460, 288] on div "invisible" at bounding box center [461, 272] width 147 height 51
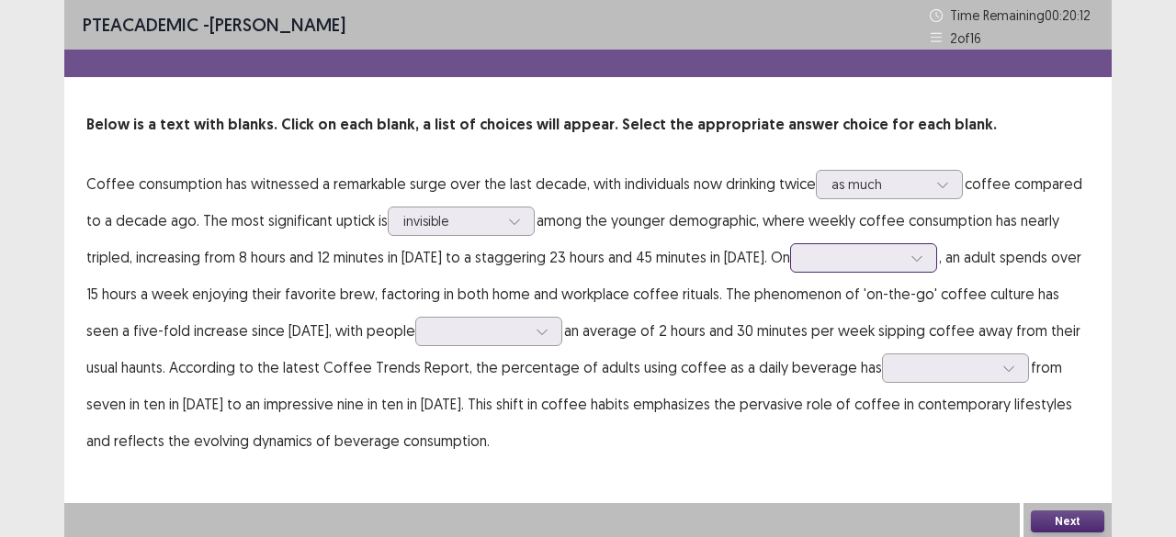
click at [864, 268] on div at bounding box center [853, 257] width 99 height 21
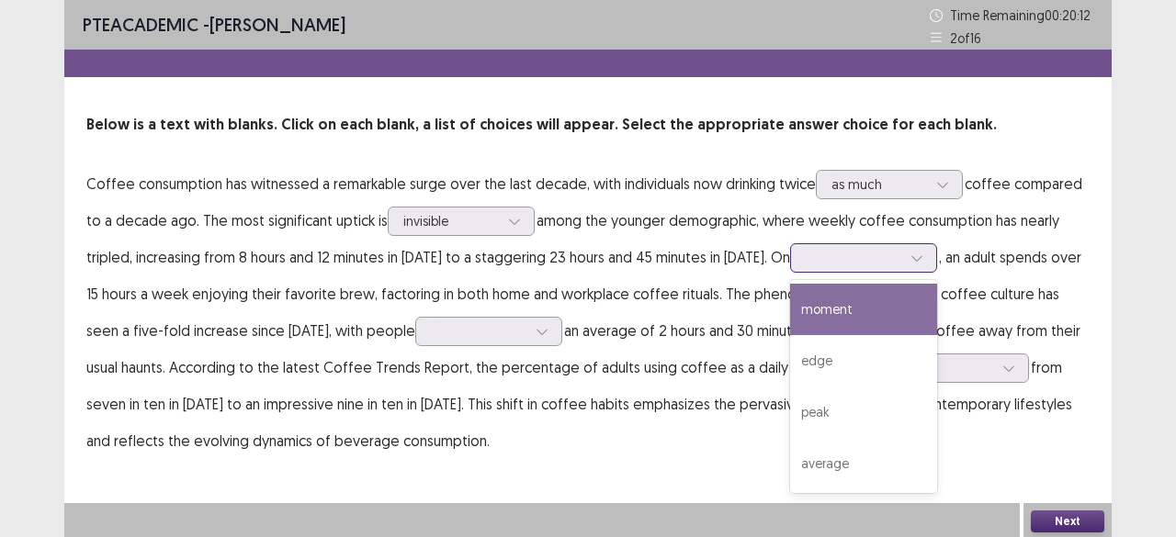
click at [864, 268] on div at bounding box center [853, 257] width 99 height 21
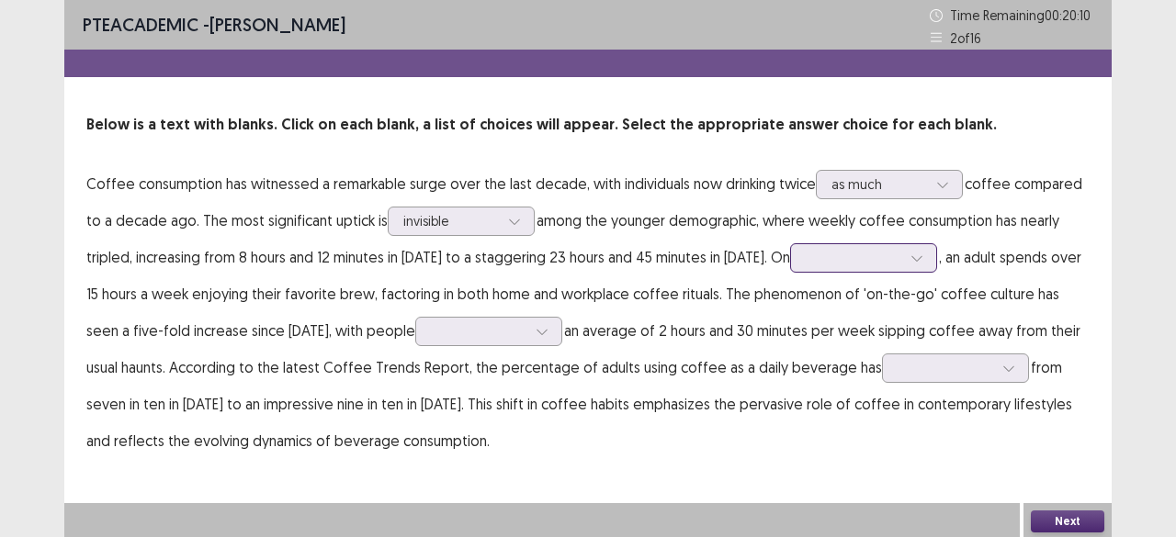
click at [864, 267] on div at bounding box center [853, 257] width 99 height 21
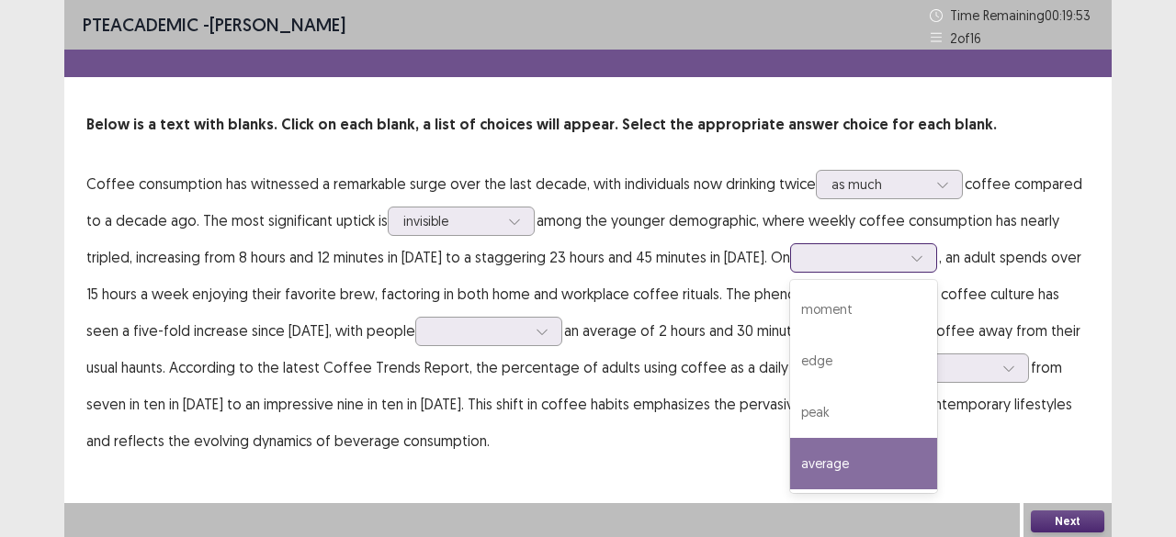
click at [854, 466] on div "average" at bounding box center [863, 463] width 147 height 51
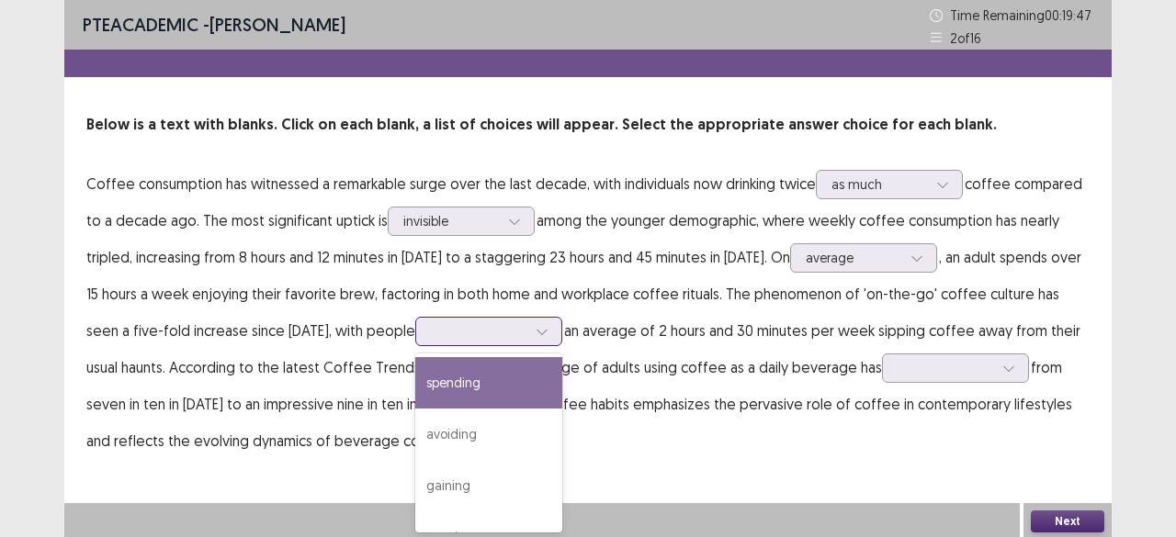
scroll to position [2, 0]
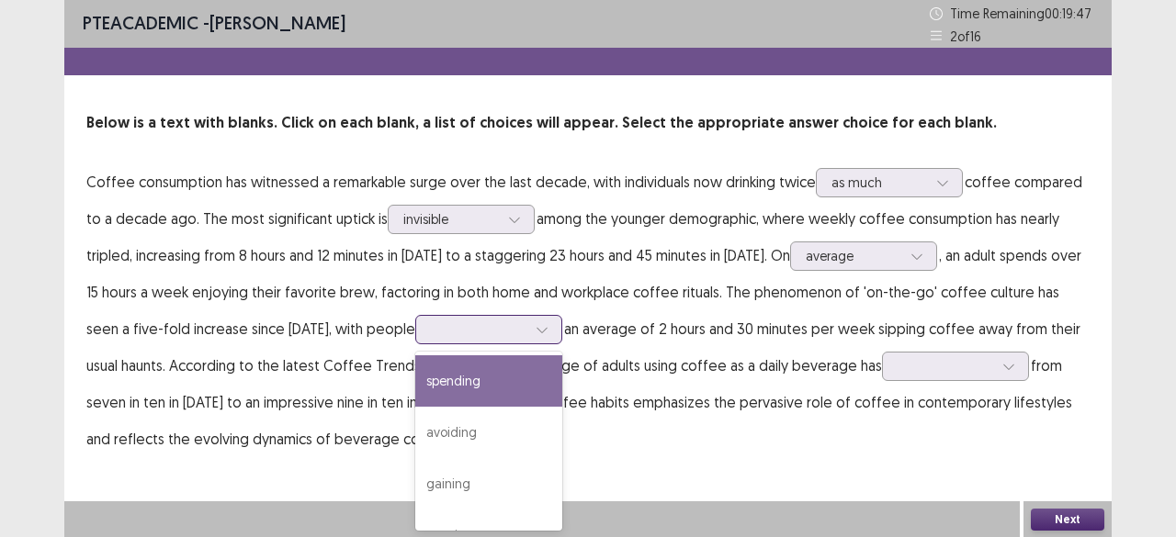
click at [431, 326] on div at bounding box center [479, 329] width 96 height 17
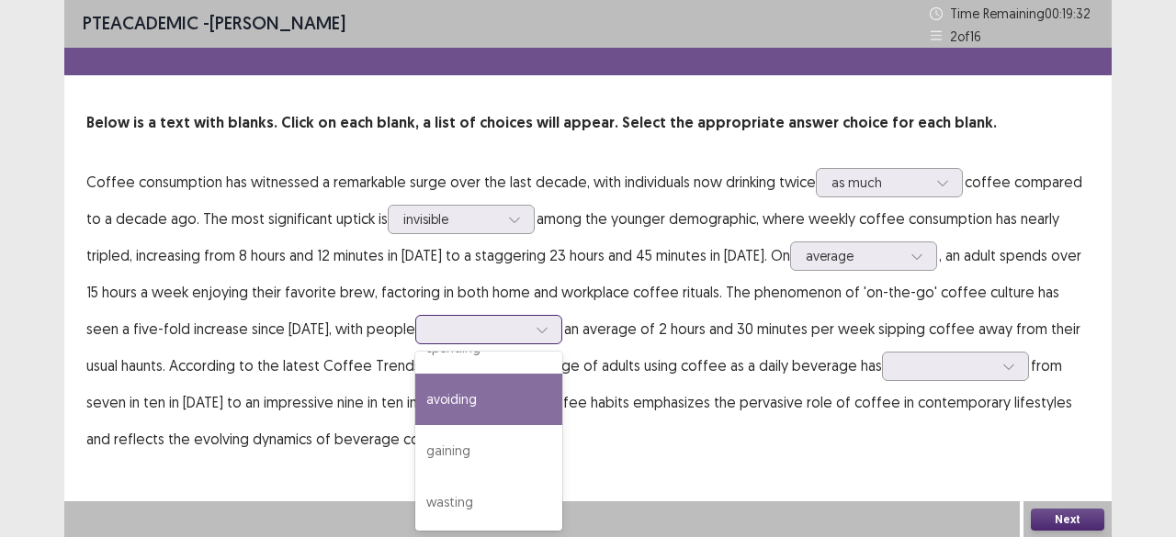
scroll to position [0, 0]
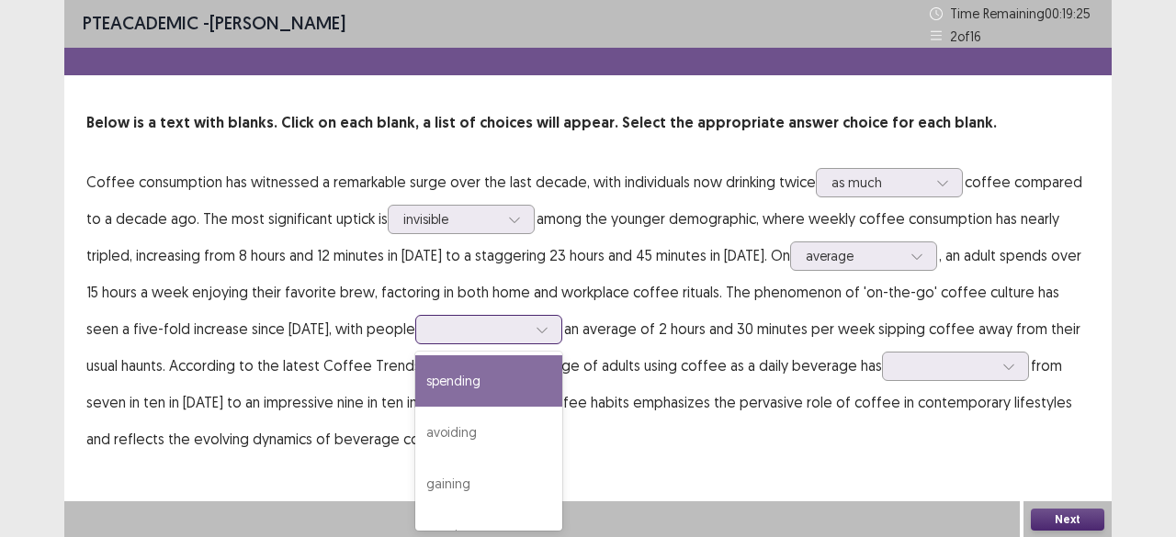
click at [439, 370] on div "spending" at bounding box center [488, 381] width 147 height 51
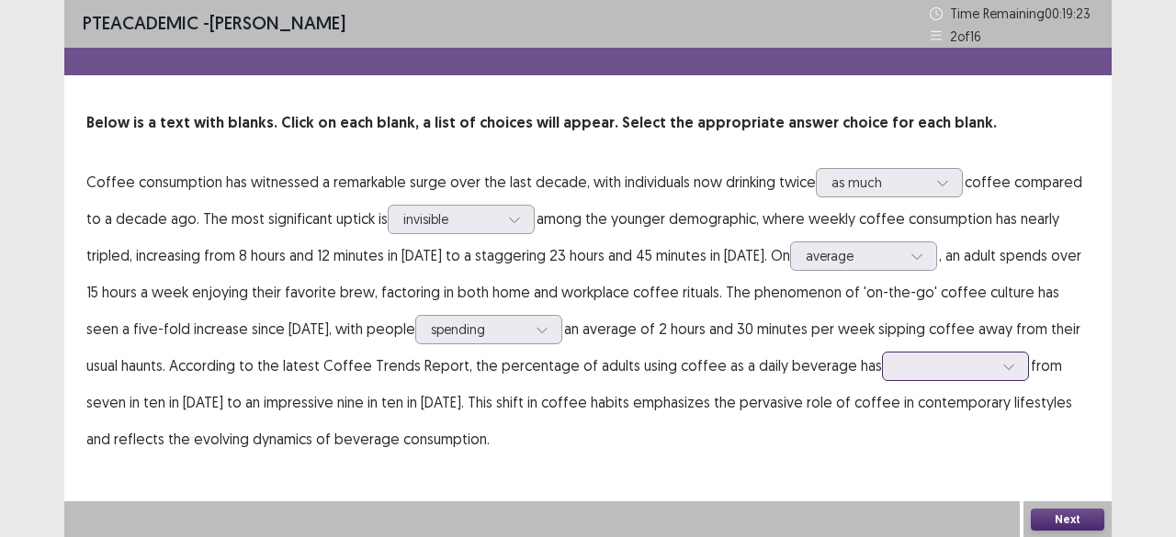
click at [897, 359] on div at bounding box center [945, 365] width 96 height 17
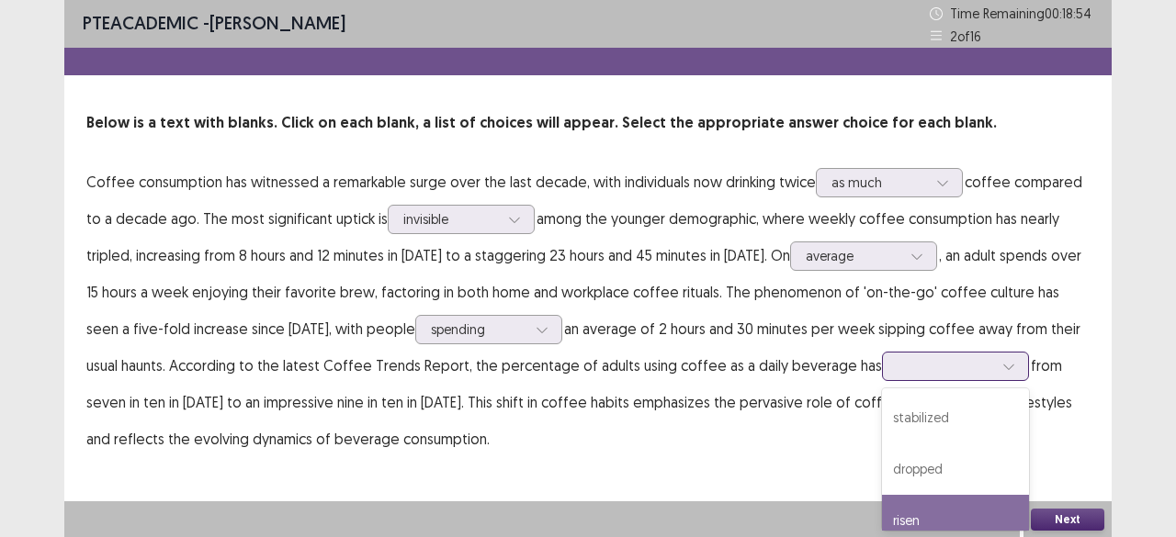
scroll to position [71, 0]
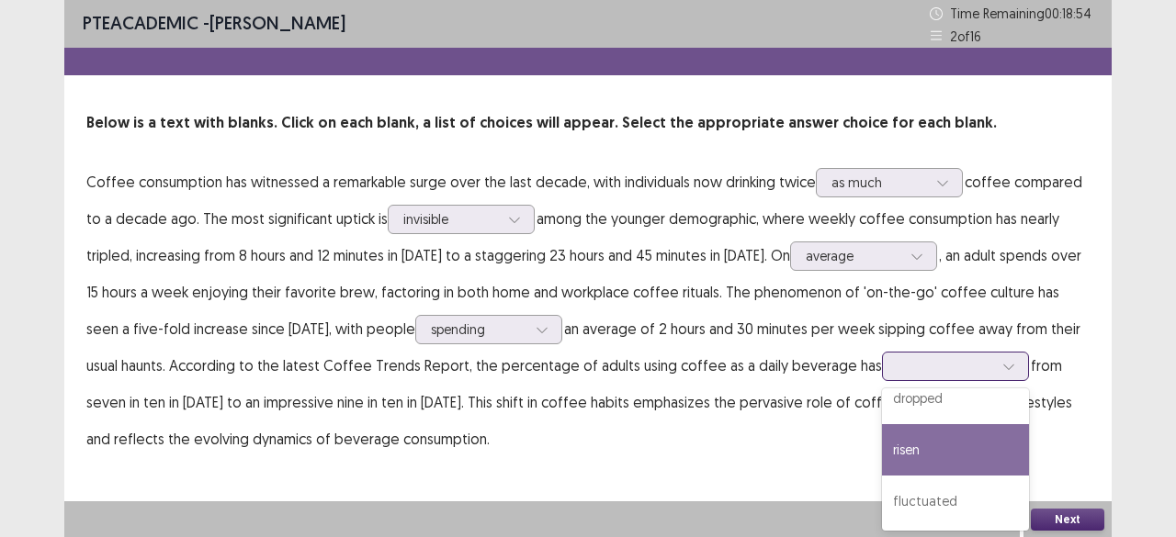
click at [906, 460] on div "risen" at bounding box center [955, 449] width 147 height 51
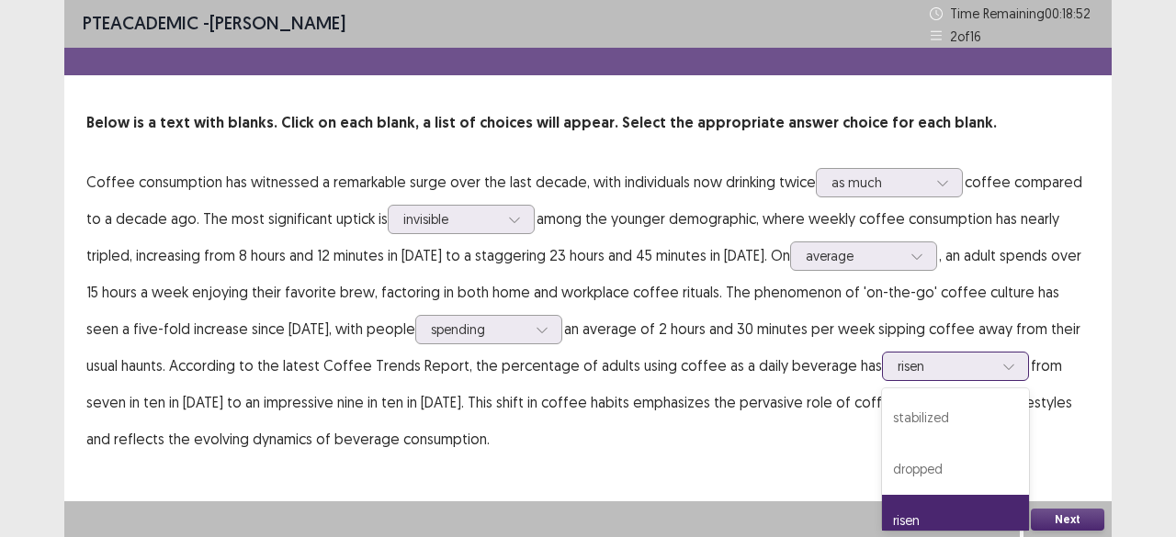
click at [911, 368] on div at bounding box center [945, 365] width 96 height 17
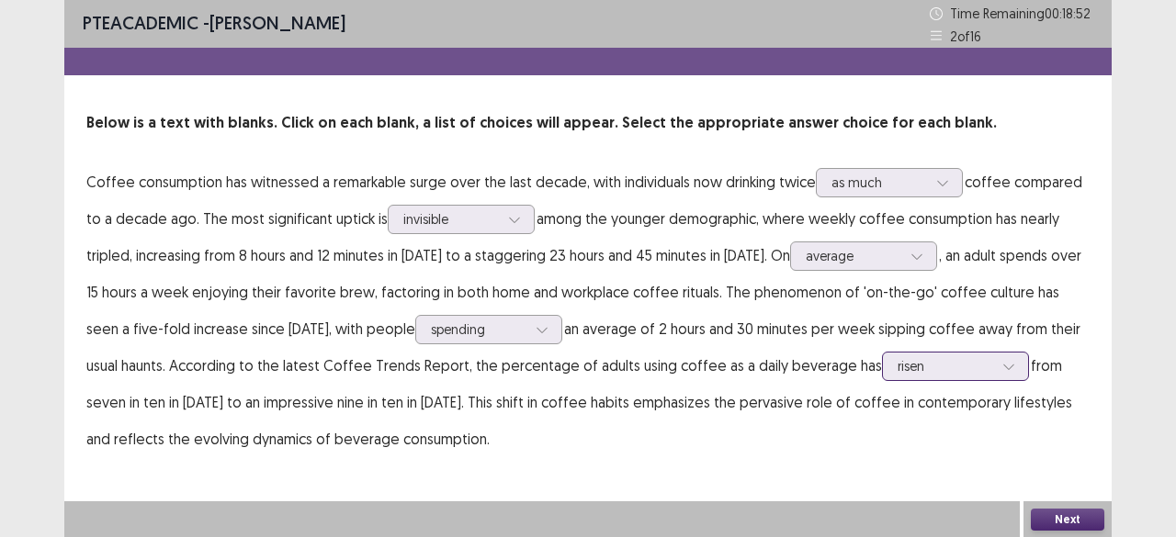
click at [911, 368] on div at bounding box center [945, 365] width 96 height 17
click at [1053, 521] on button "Next" at bounding box center [1067, 520] width 73 height 22
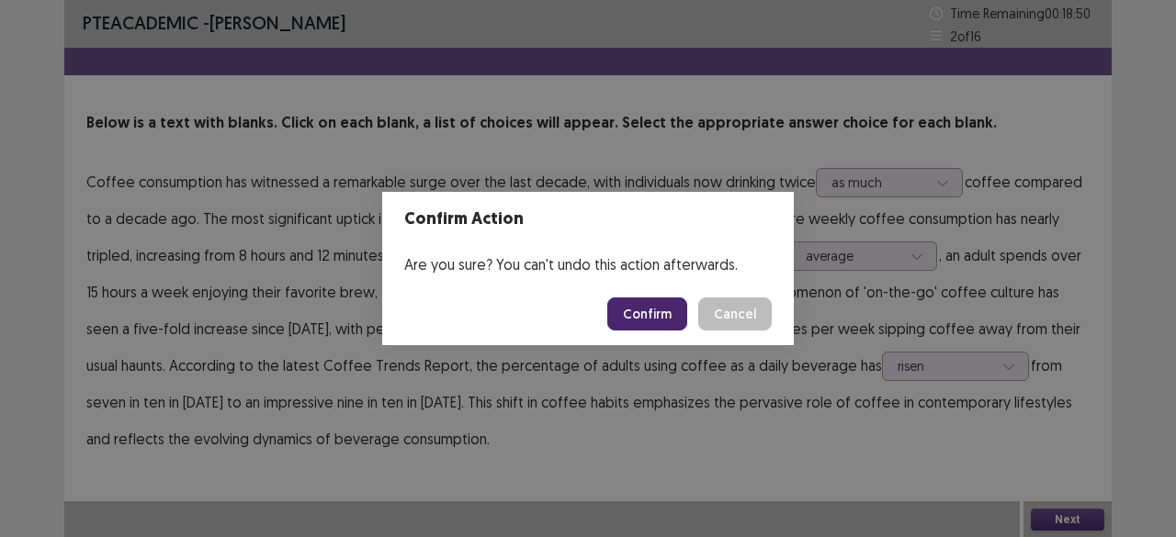
click at [658, 322] on button "Confirm" at bounding box center [647, 314] width 80 height 33
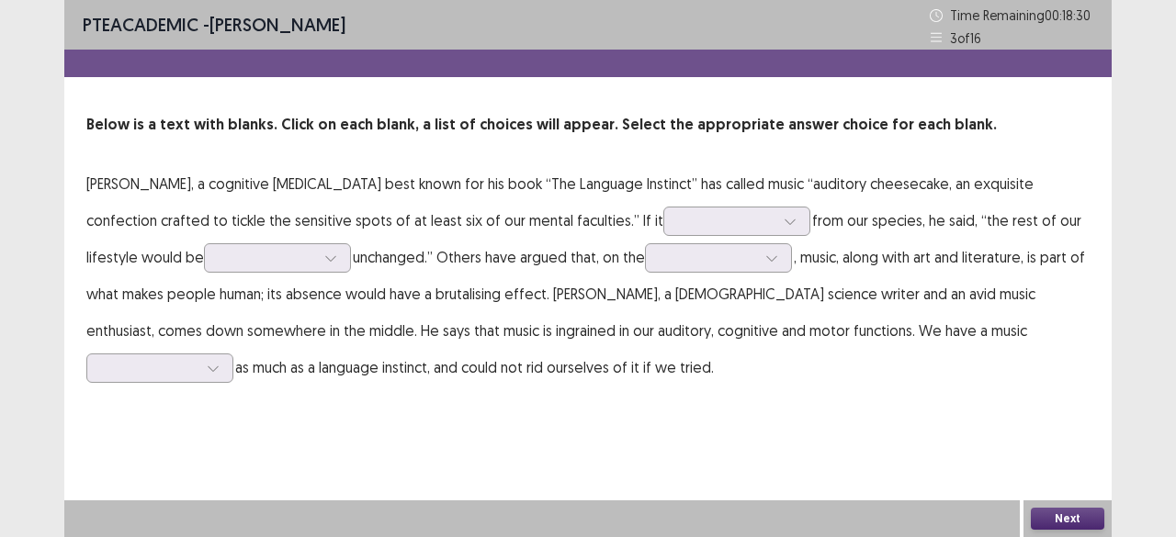
click at [716, 238] on p "[PERSON_NAME], a cognitive [MEDICAL_DATA] best known for his book “The Language…" at bounding box center [587, 275] width 1003 height 220
click at [776, 234] on div at bounding box center [790, 222] width 28 height 28
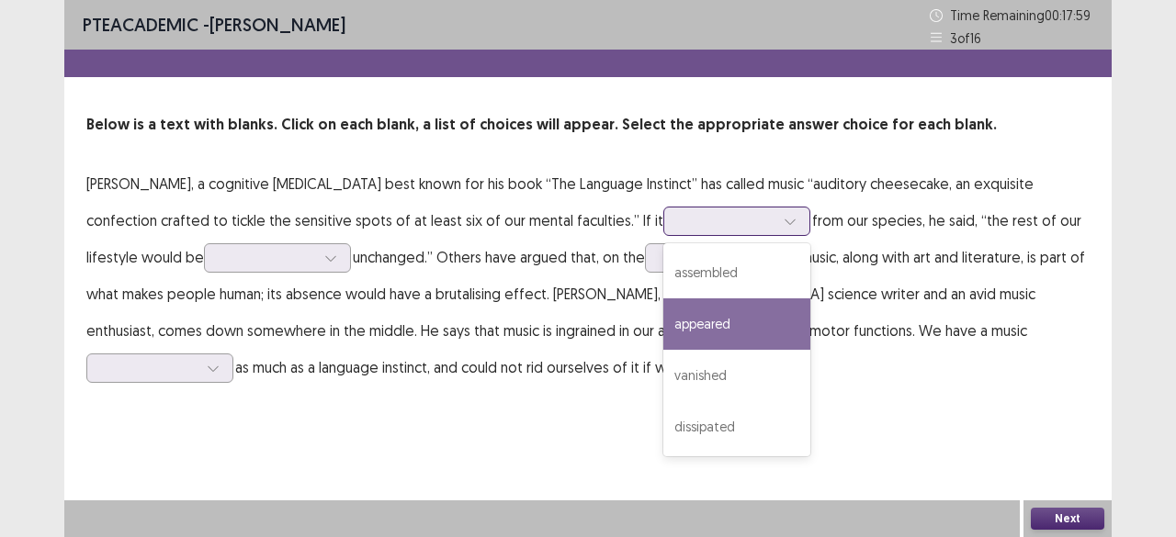
click at [679, 311] on div "appeared" at bounding box center [736, 324] width 147 height 51
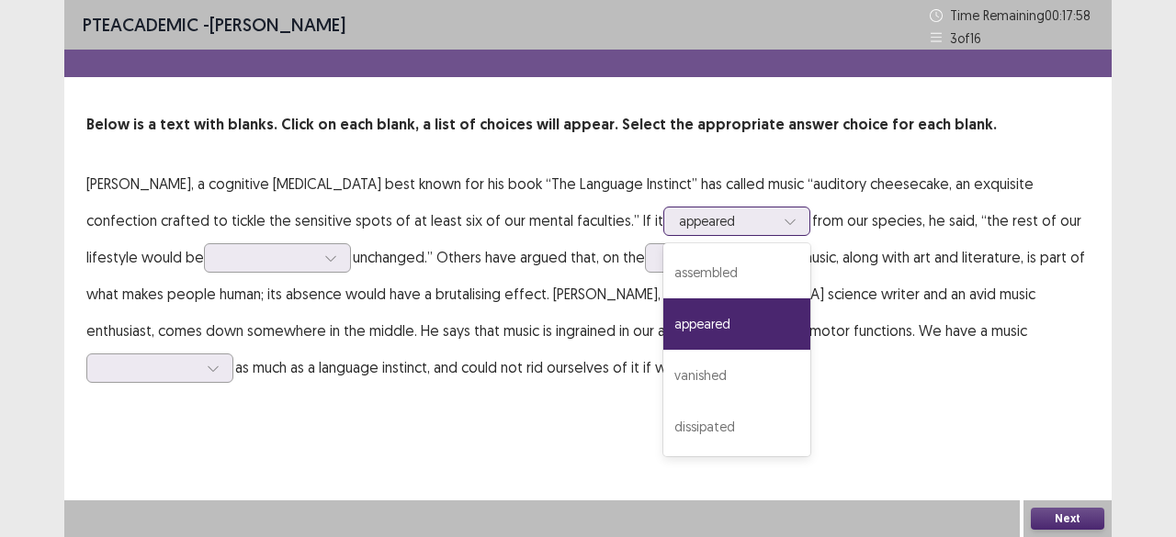
click at [679, 224] on div at bounding box center [727, 220] width 96 height 17
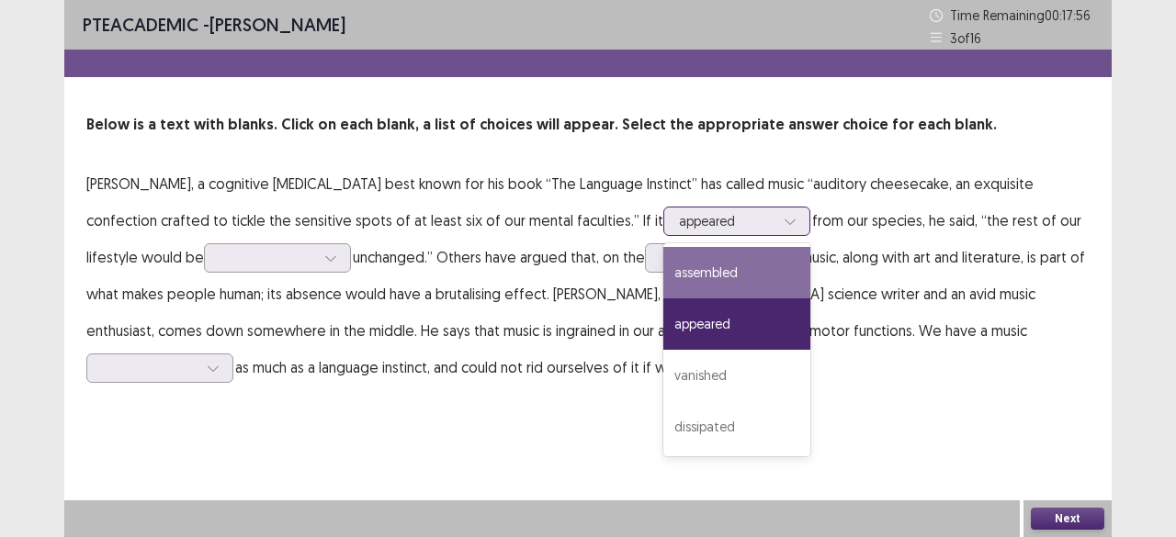
click at [679, 215] on div at bounding box center [727, 220] width 96 height 17
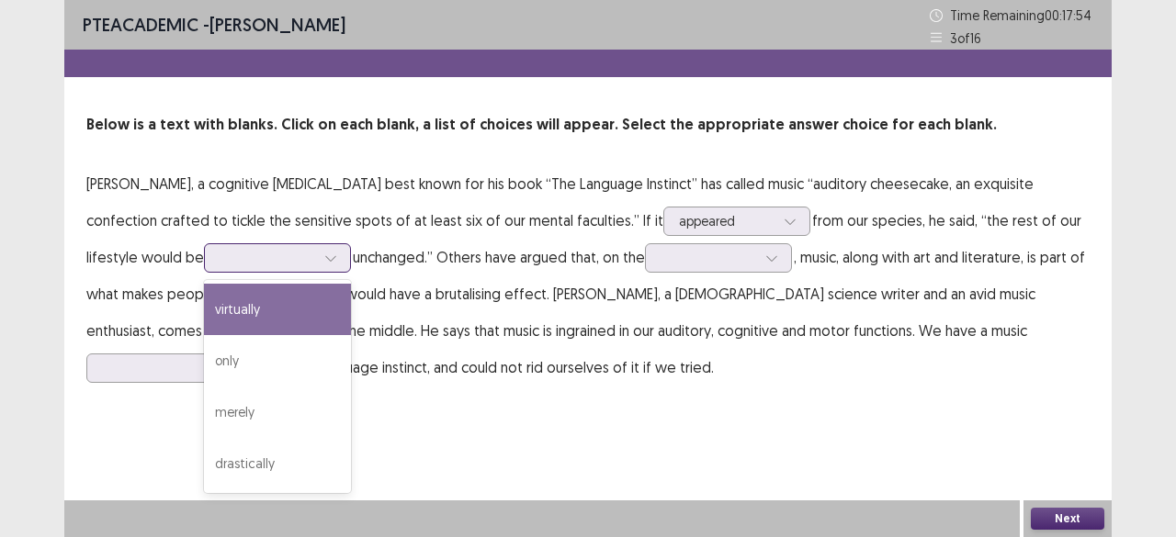
click at [317, 266] on div at bounding box center [331, 258] width 28 height 28
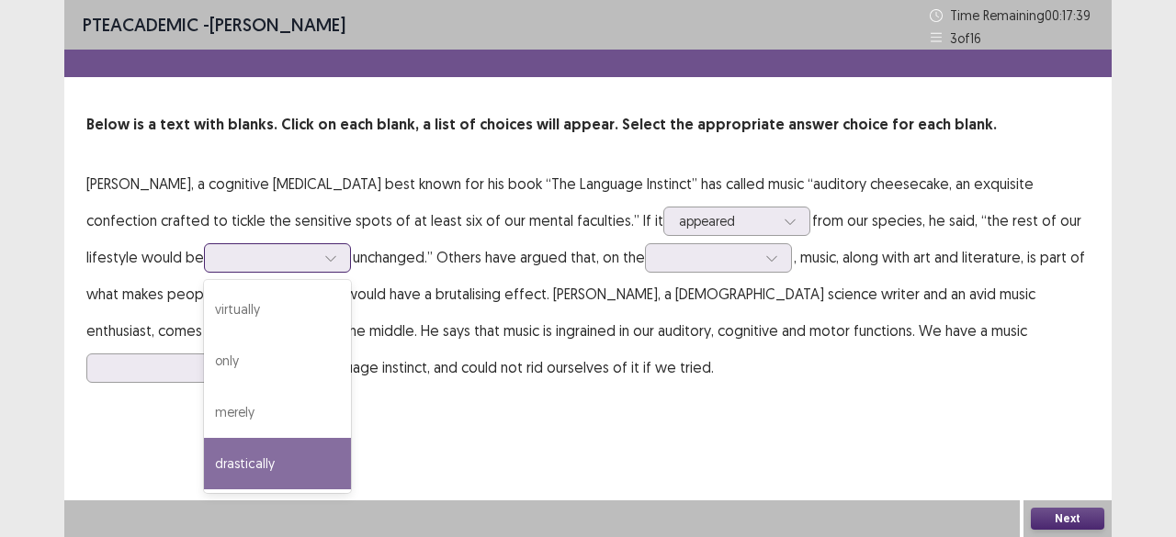
click at [222, 482] on div "drastically" at bounding box center [277, 463] width 147 height 51
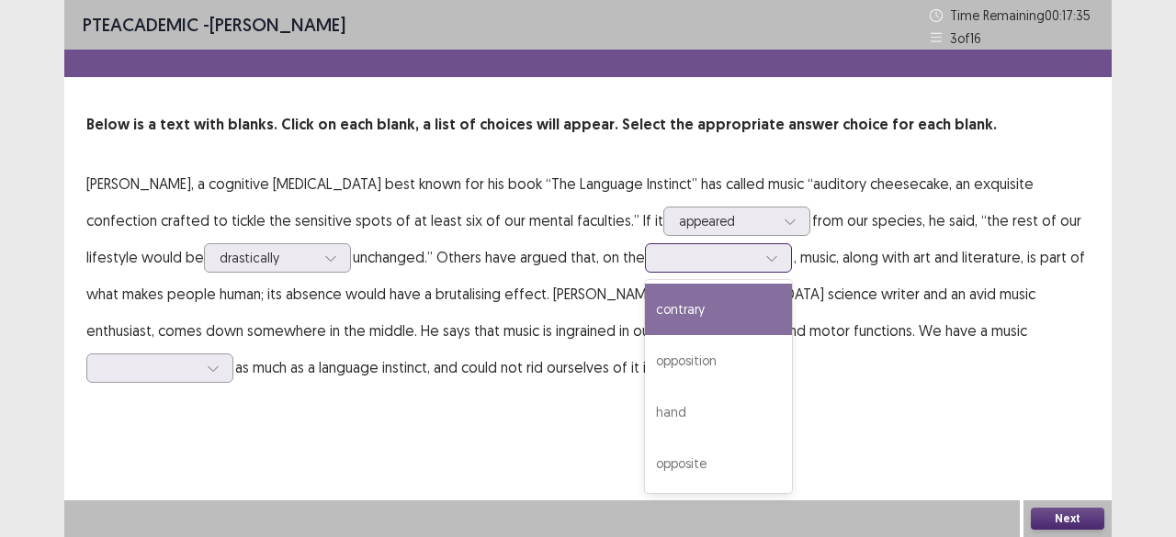
click at [660, 264] on input "text" at bounding box center [662, 258] width 4 height 14
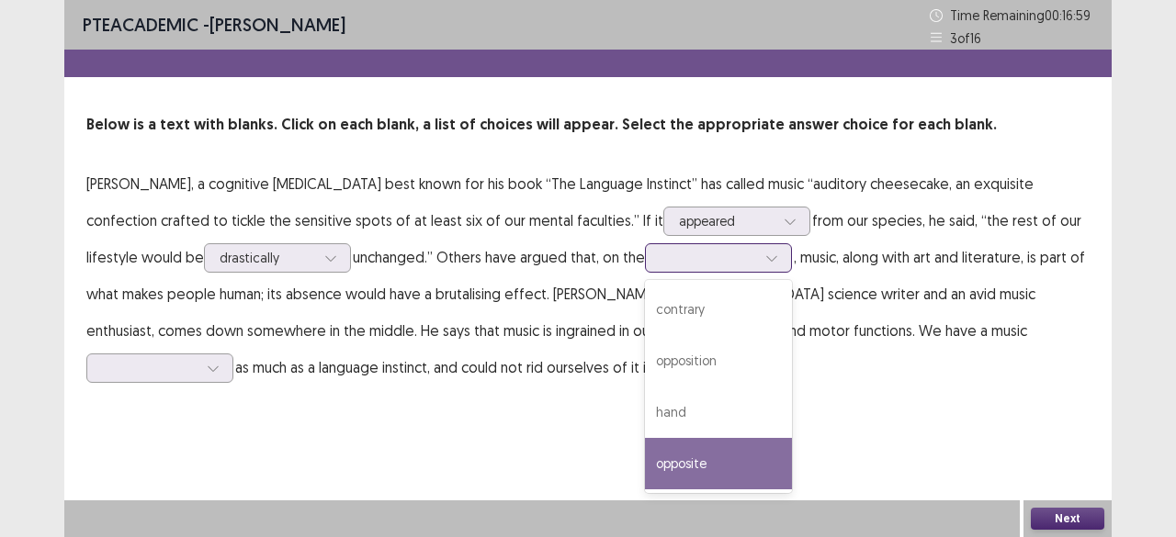
click at [672, 462] on div "opposite" at bounding box center [718, 463] width 147 height 51
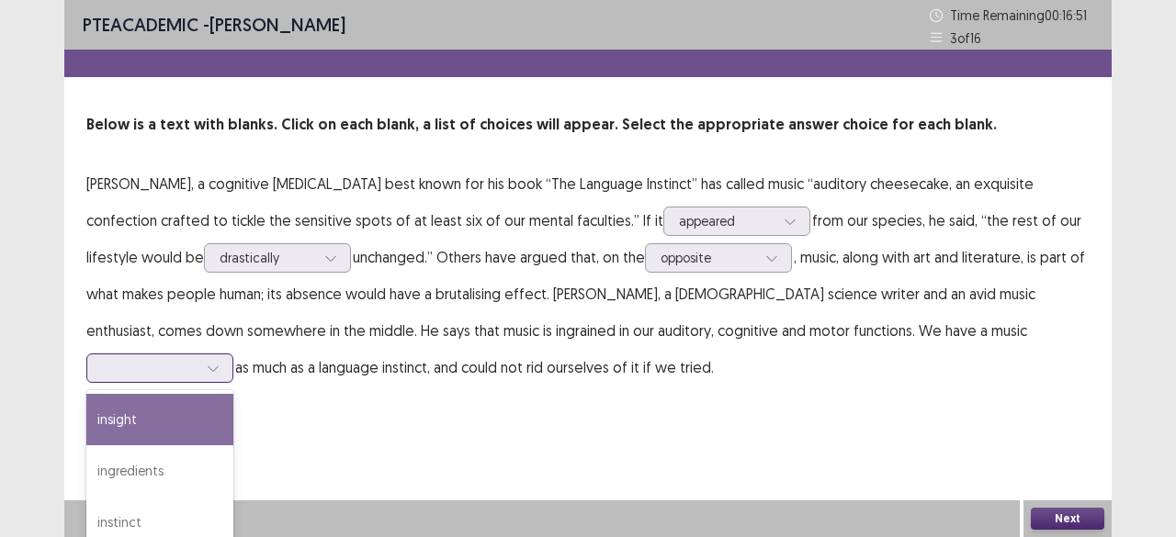
click at [198, 359] on div at bounding box center [150, 367] width 96 height 17
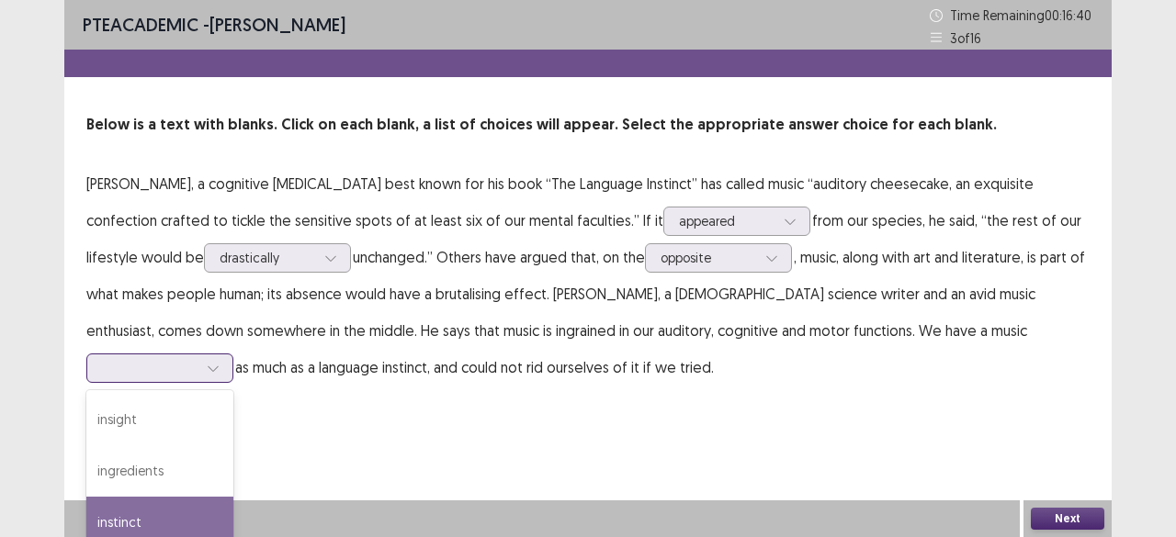
scroll to position [36, 0]
click at [233, 513] on div "enthusiasm" at bounding box center [159, 538] width 147 height 51
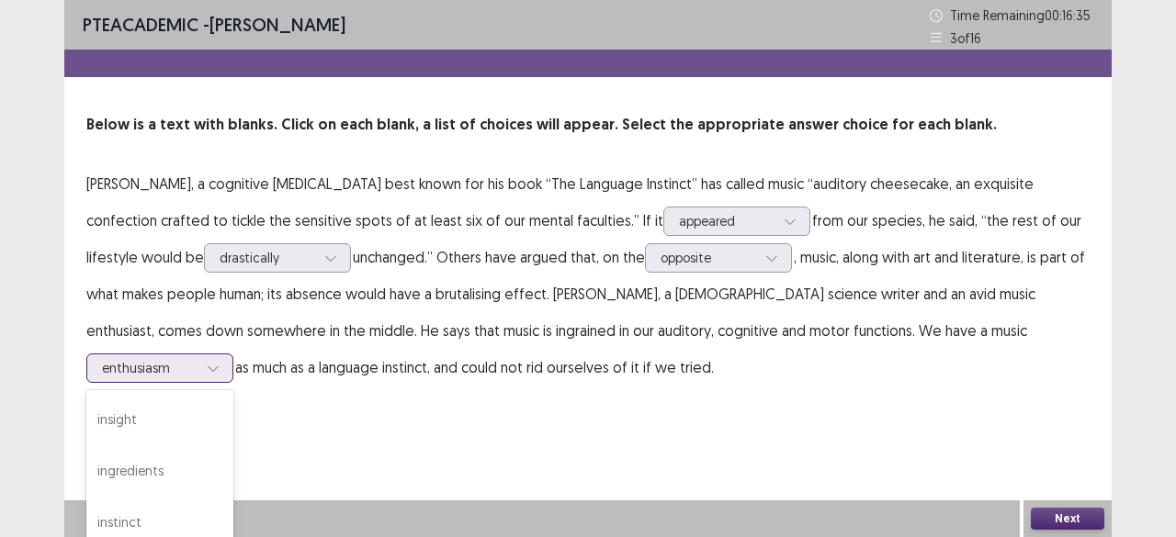
click at [198, 359] on div at bounding box center [150, 367] width 96 height 17
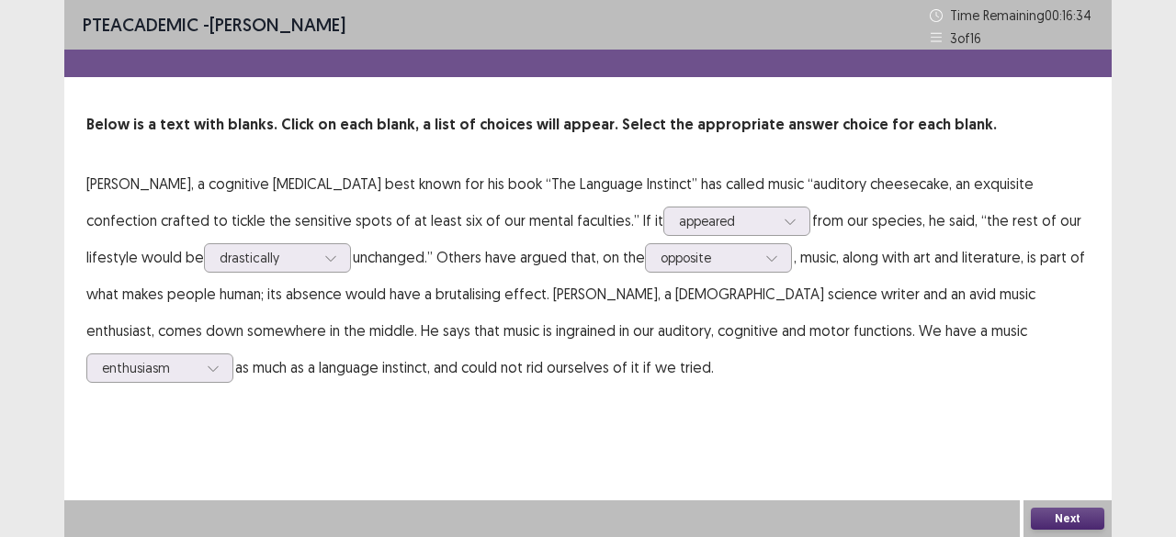
click at [1044, 509] on button "Next" at bounding box center [1067, 519] width 73 height 22
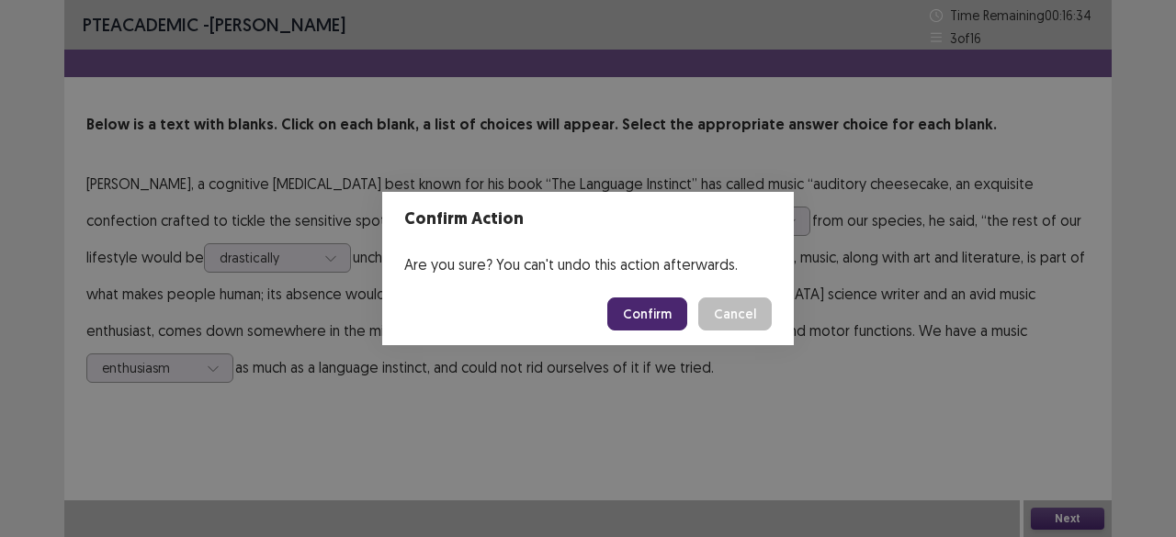
click at [630, 319] on button "Confirm" at bounding box center [647, 314] width 80 height 33
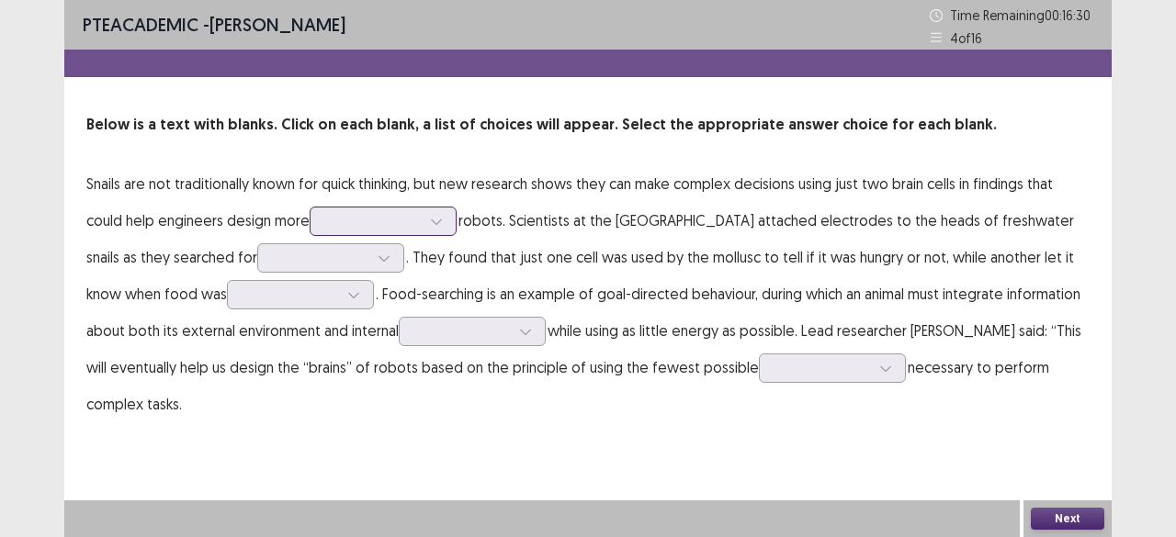
click at [351, 223] on div at bounding box center [373, 220] width 96 height 17
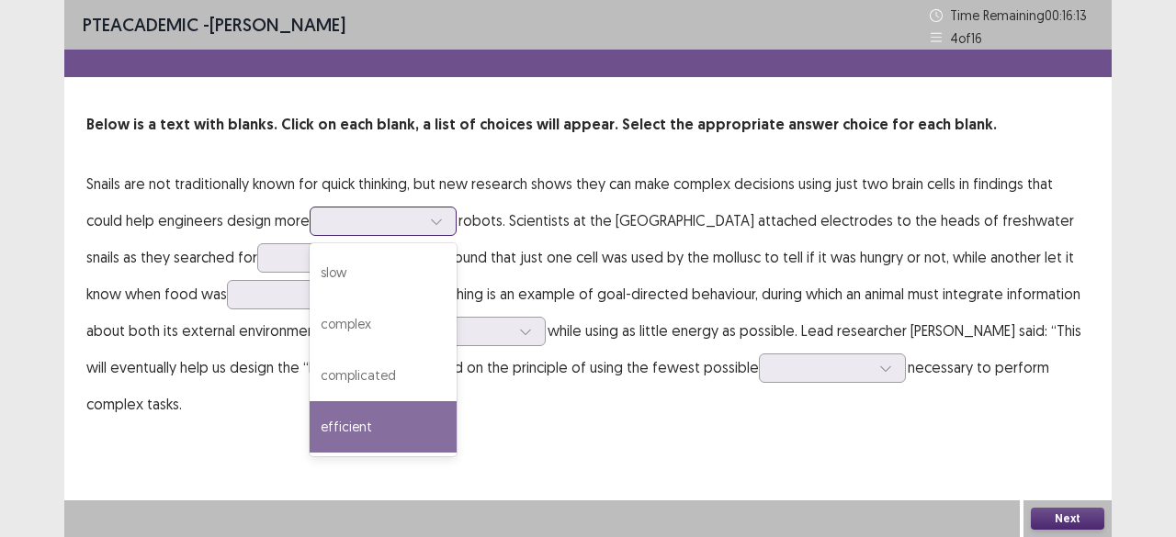
click at [413, 435] on div "efficient" at bounding box center [383, 426] width 147 height 51
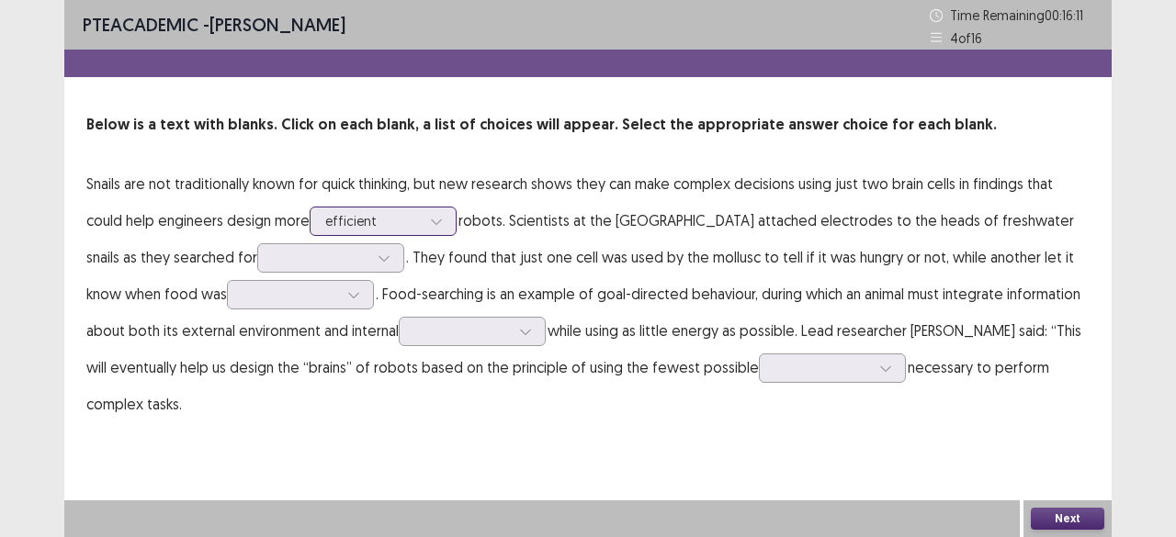
click at [367, 229] on div at bounding box center [373, 220] width 96 height 17
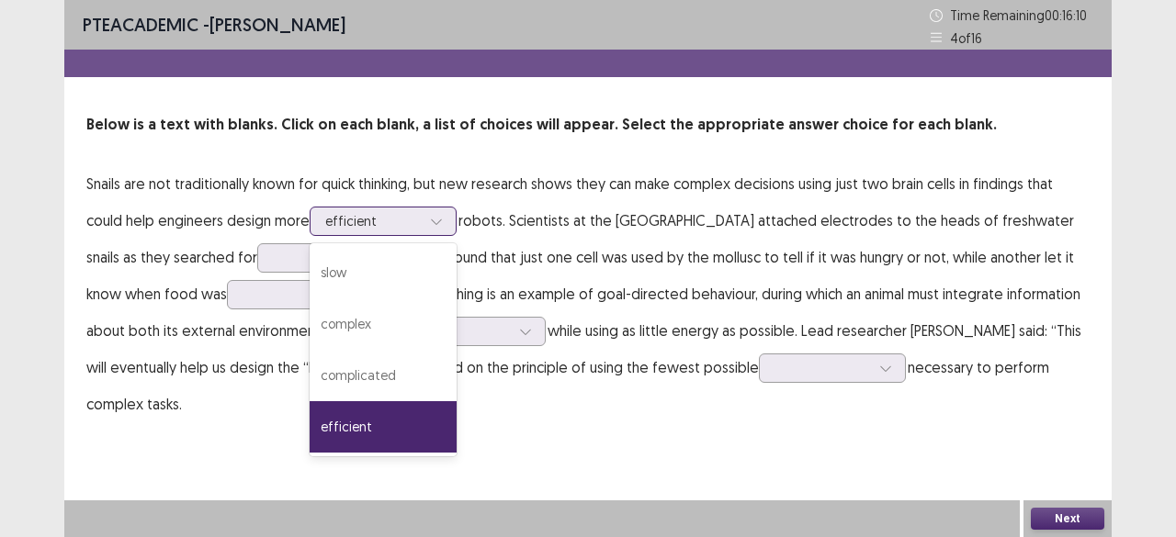
click at [366, 224] on div at bounding box center [373, 220] width 96 height 17
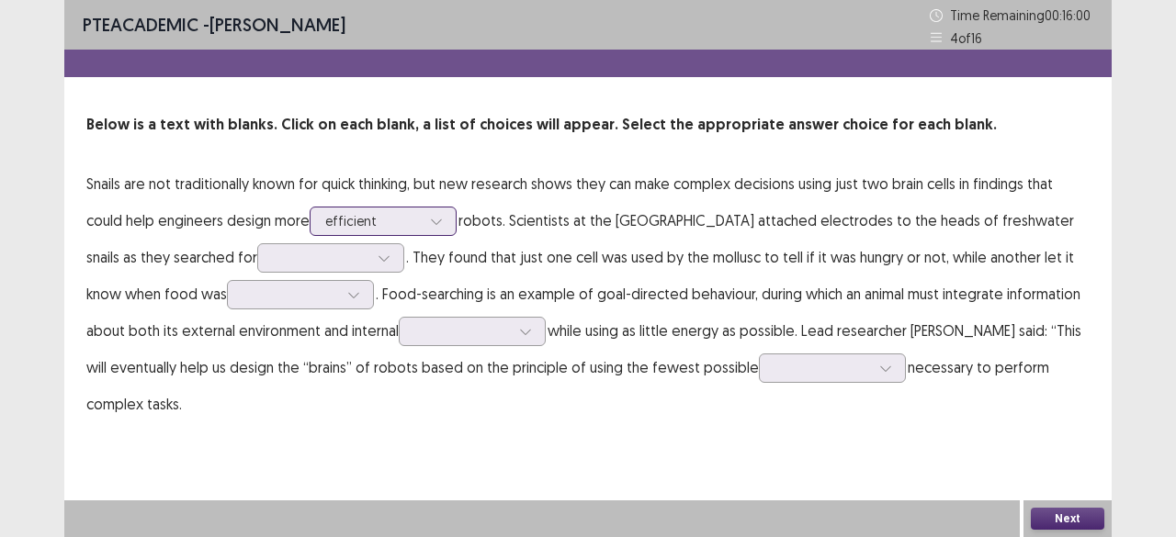
click at [421, 223] on div at bounding box center [373, 220] width 96 height 17
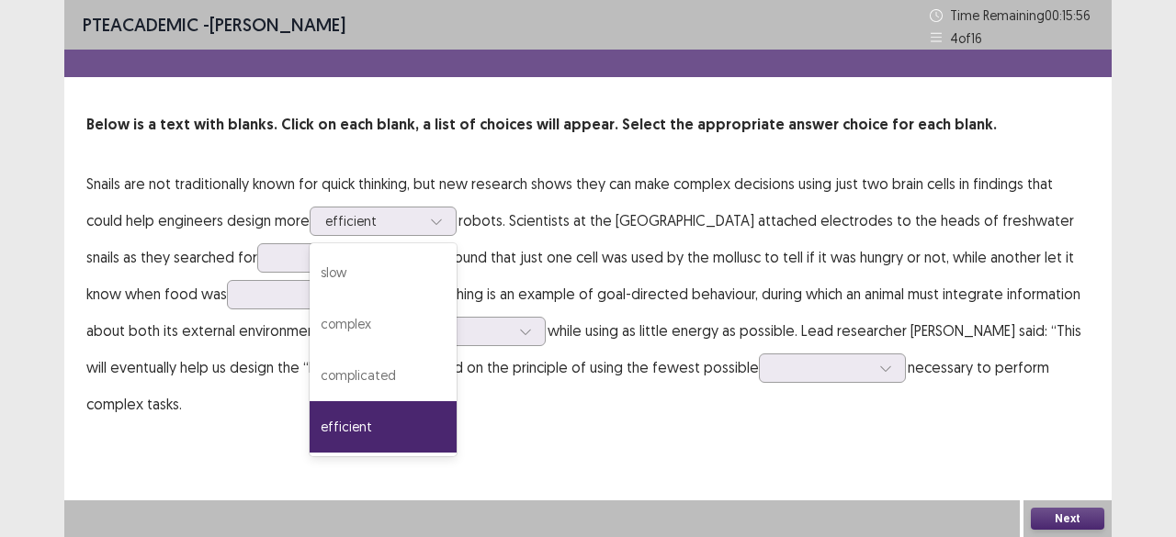
click at [443, 186] on p "Snails are not traditionally known for quick thinking, but new research shows t…" at bounding box center [587, 293] width 1003 height 257
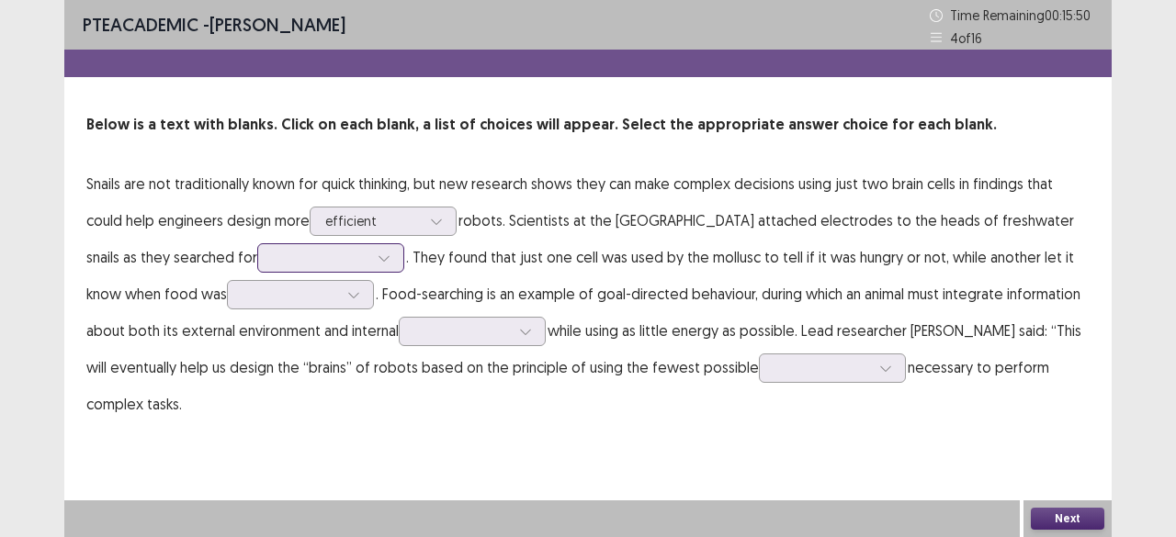
click at [340, 251] on div at bounding box center [321, 257] width 96 height 17
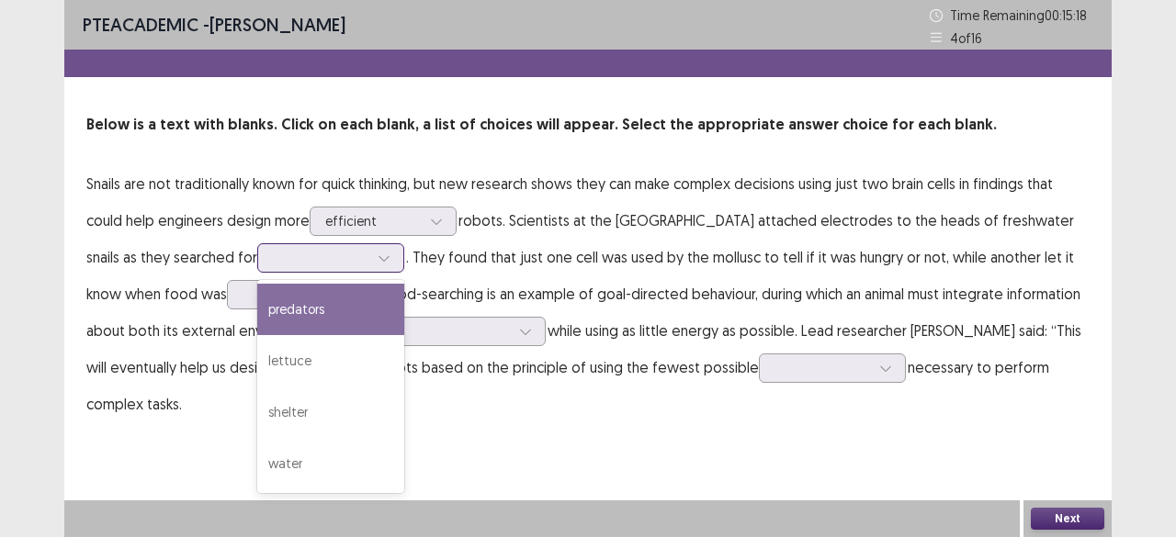
click at [332, 310] on div "predators" at bounding box center [330, 309] width 147 height 51
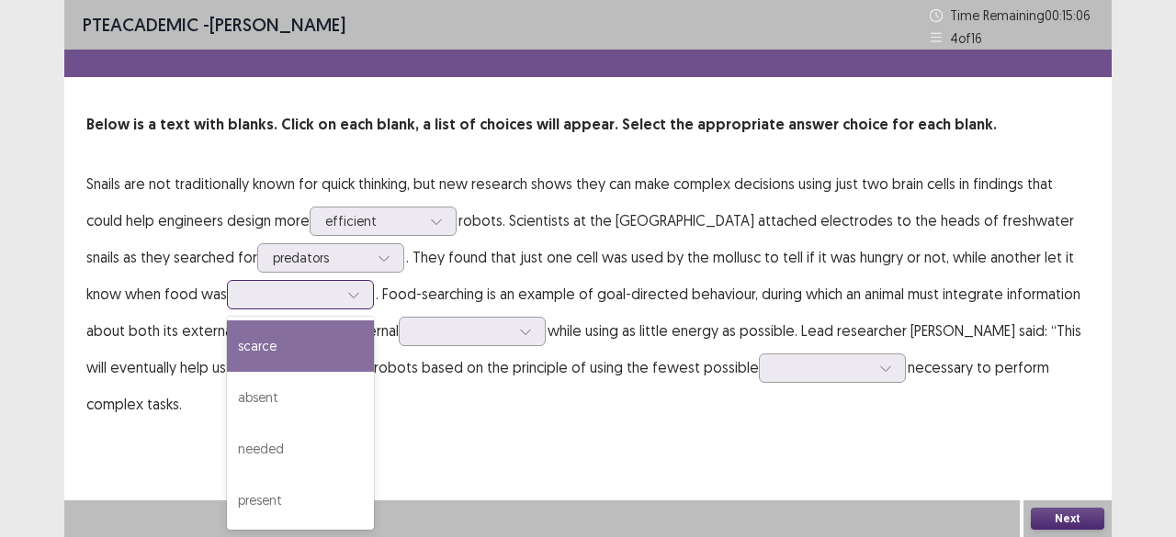
click at [345, 306] on div at bounding box center [354, 295] width 28 height 28
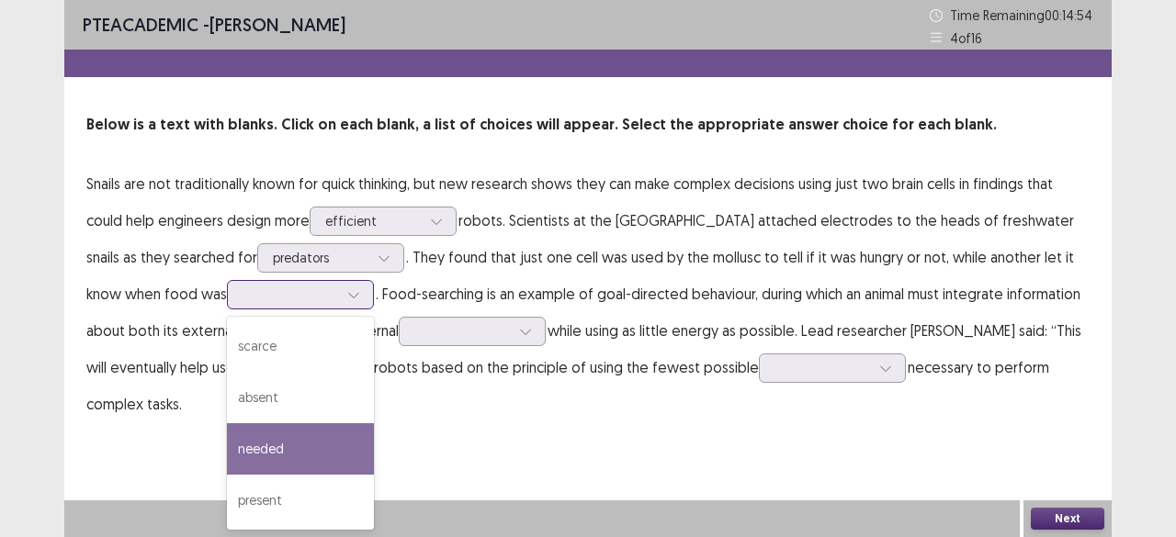
click at [320, 427] on div "needed" at bounding box center [300, 448] width 147 height 51
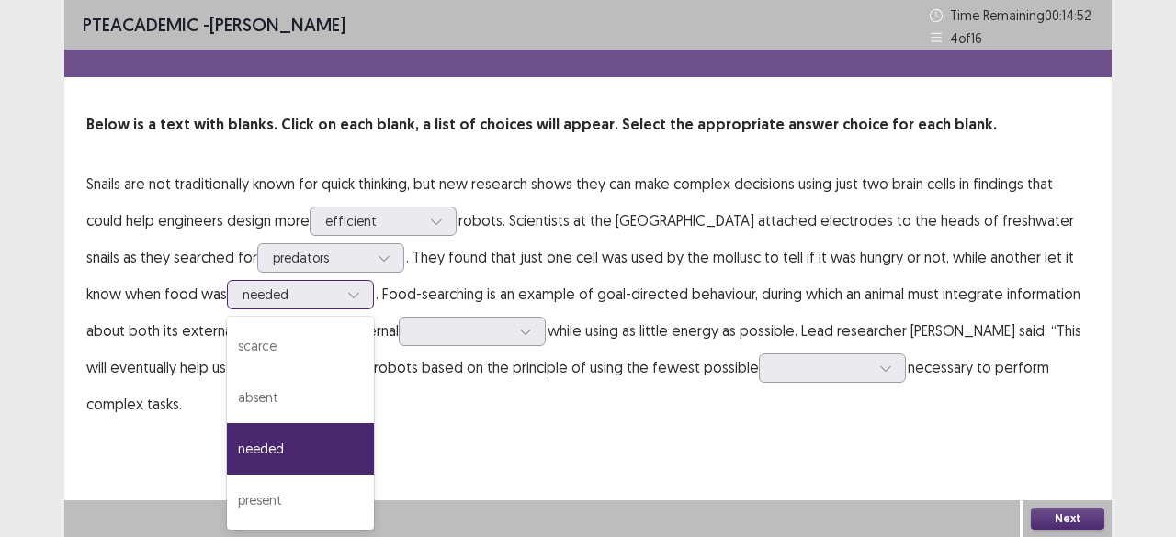
click at [332, 291] on div at bounding box center [291, 294] width 96 height 17
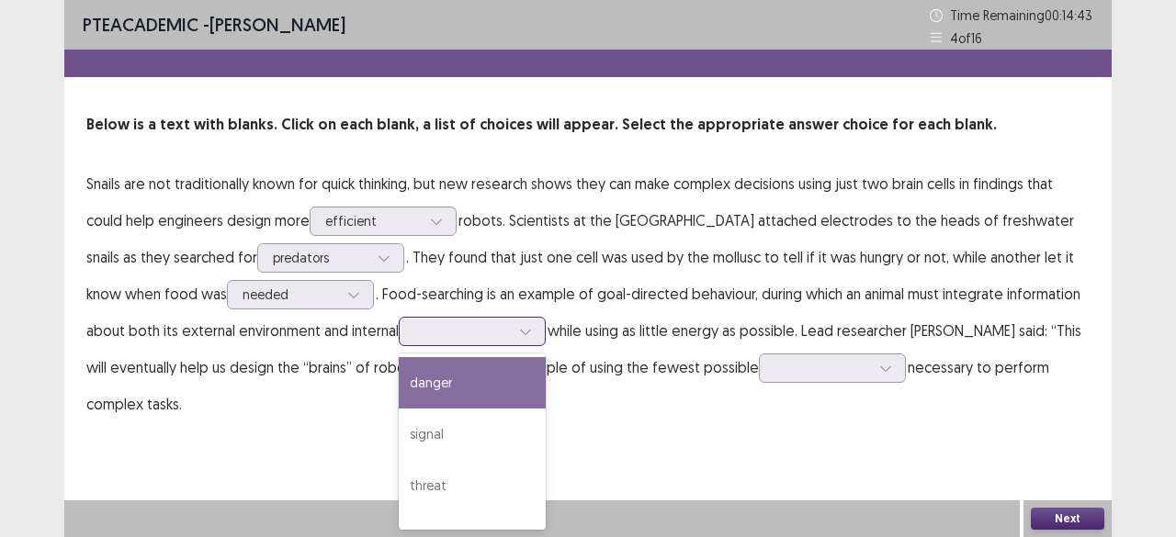
click at [446, 337] on div at bounding box center [462, 330] width 96 height 17
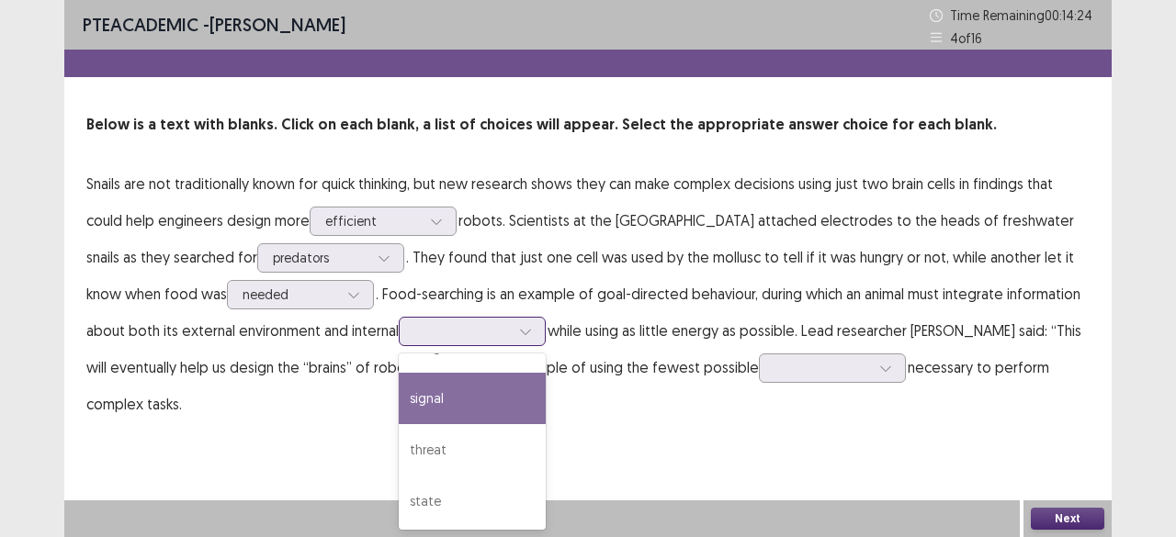
click at [469, 402] on div "signal" at bounding box center [472, 398] width 147 height 51
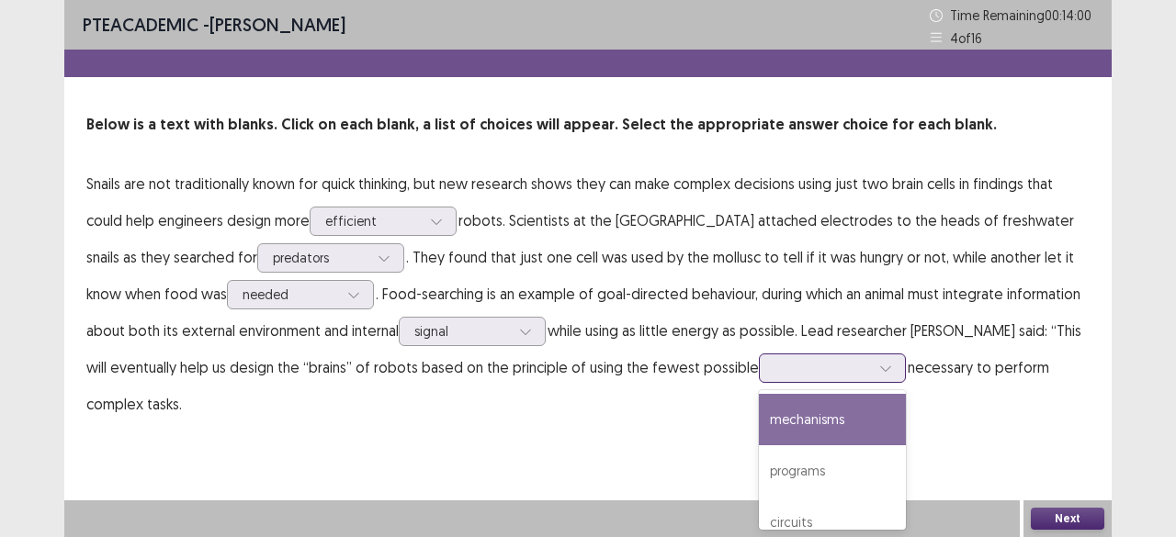
click at [870, 372] on div at bounding box center [822, 367] width 96 height 17
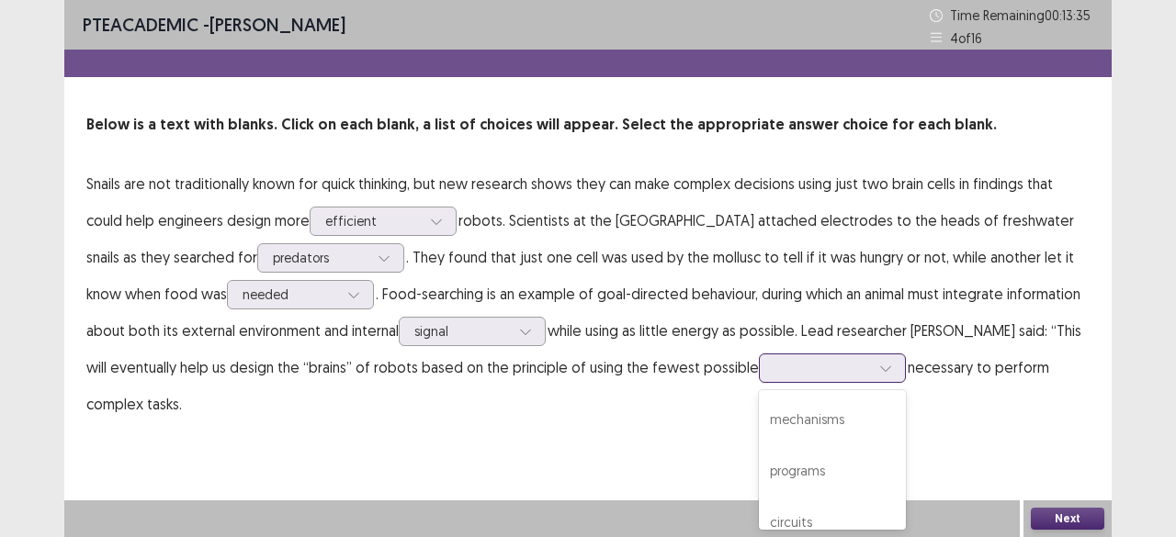
scroll to position [73, 0]
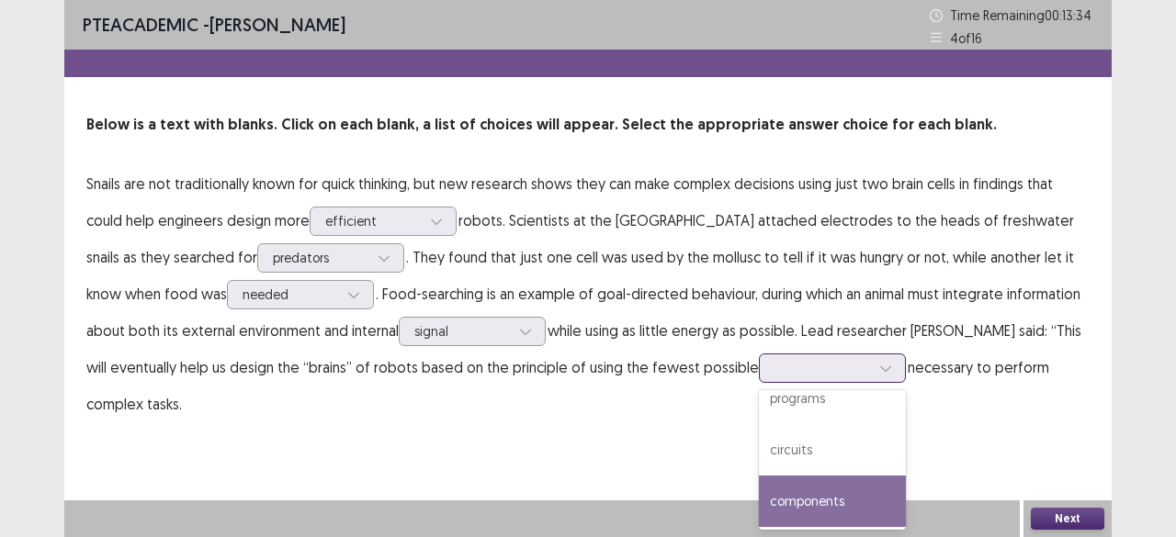
click at [906, 491] on div "components" at bounding box center [832, 501] width 147 height 51
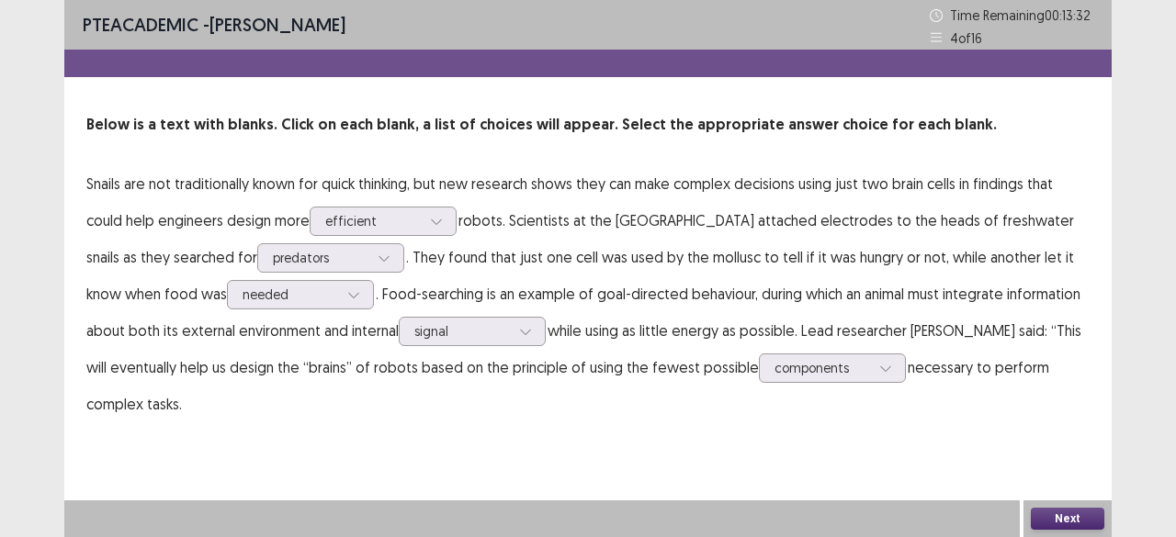
click at [1070, 512] on button "Next" at bounding box center [1067, 519] width 73 height 22
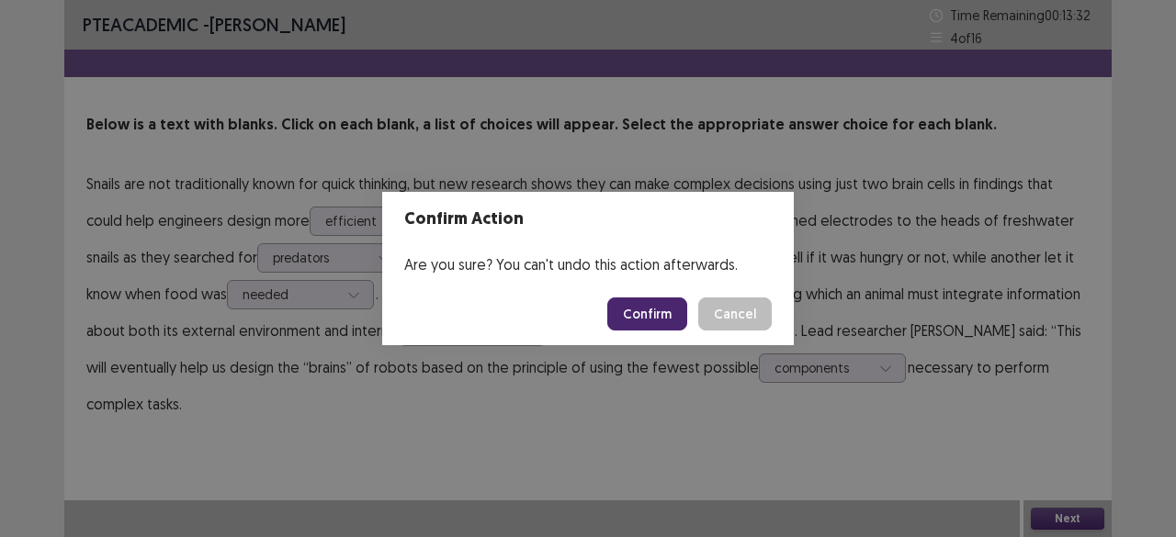
click at [630, 324] on button "Confirm" at bounding box center [647, 314] width 80 height 33
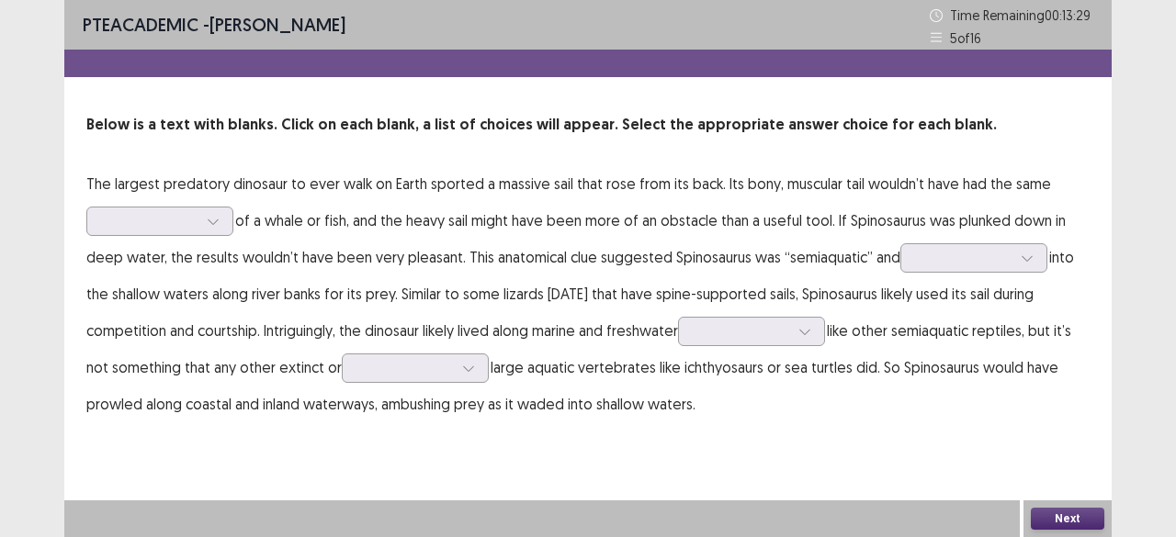
click at [168, 240] on p "The largest predatory dinosaur to ever walk on Earth sported a massive sail tha…" at bounding box center [587, 293] width 1003 height 257
click at [180, 230] on div at bounding box center [150, 220] width 96 height 17
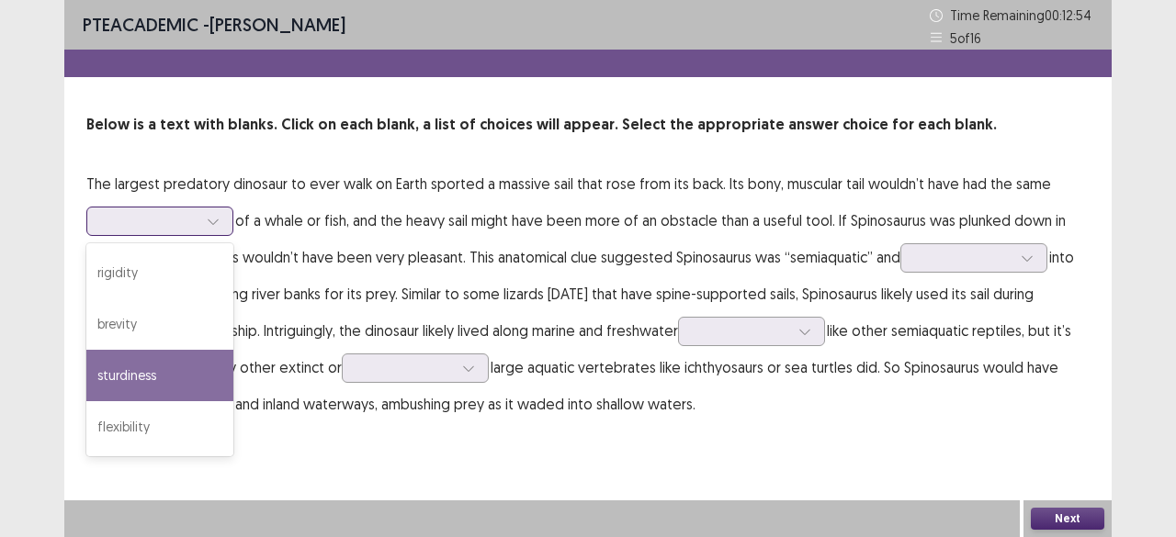
click at [119, 387] on div "sturdiness" at bounding box center [159, 375] width 147 height 51
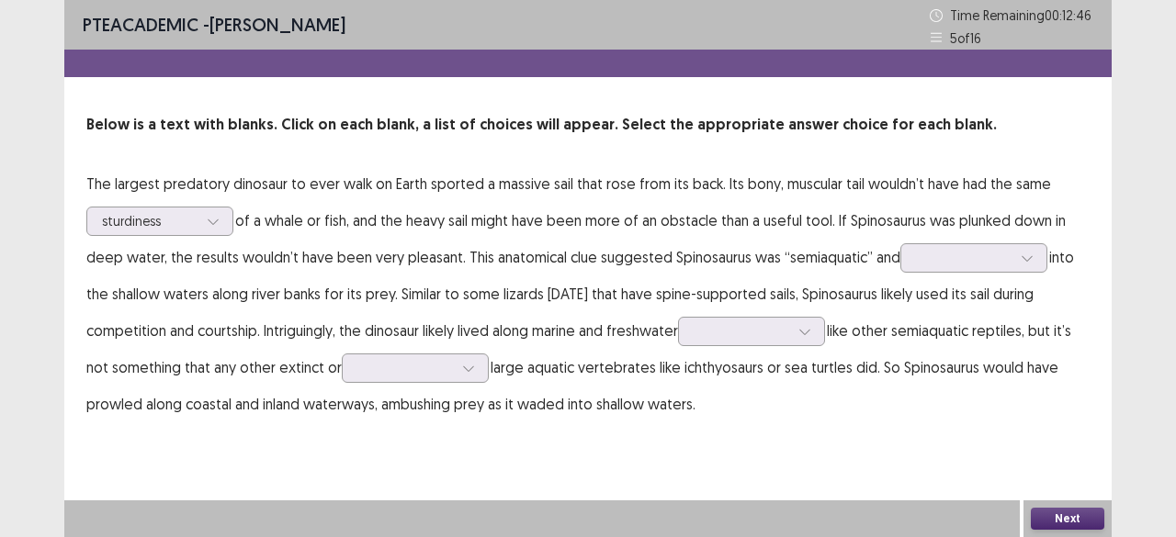
click at [956, 275] on p "The largest predatory dinosaur to ever walk on Earth sported a massive sail tha…" at bounding box center [587, 293] width 1003 height 257
click at [961, 270] on div at bounding box center [973, 257] width 147 height 29
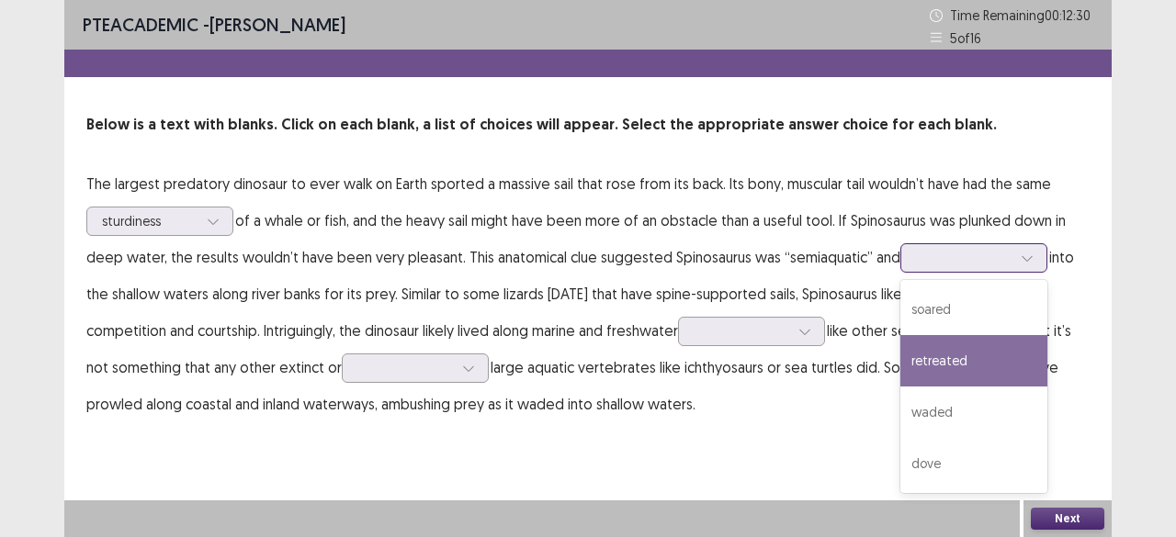
click at [948, 359] on div "retreated" at bounding box center [973, 360] width 147 height 51
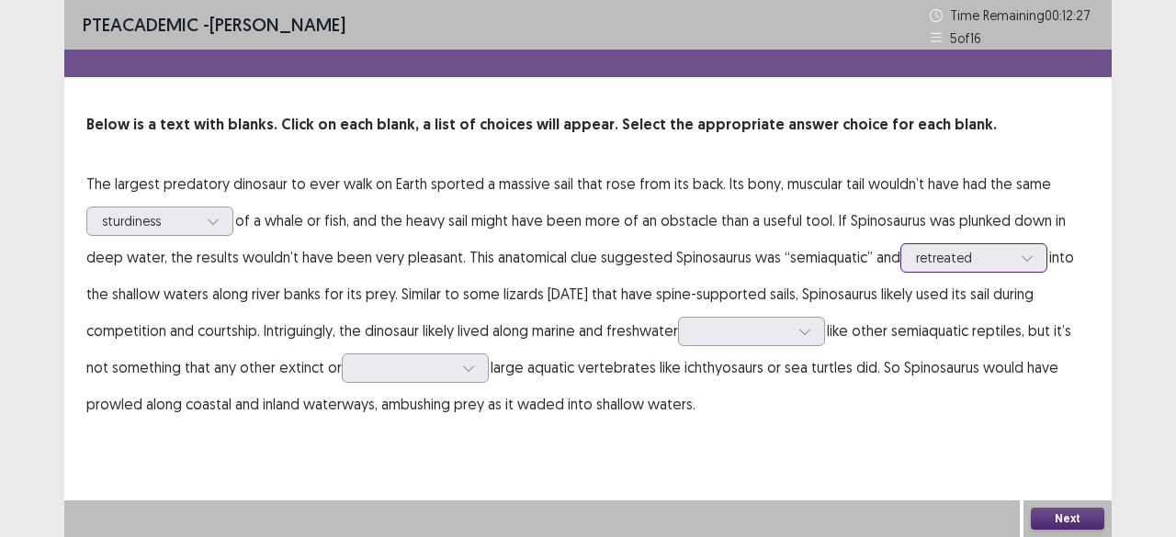
click at [971, 265] on div at bounding box center [964, 257] width 96 height 17
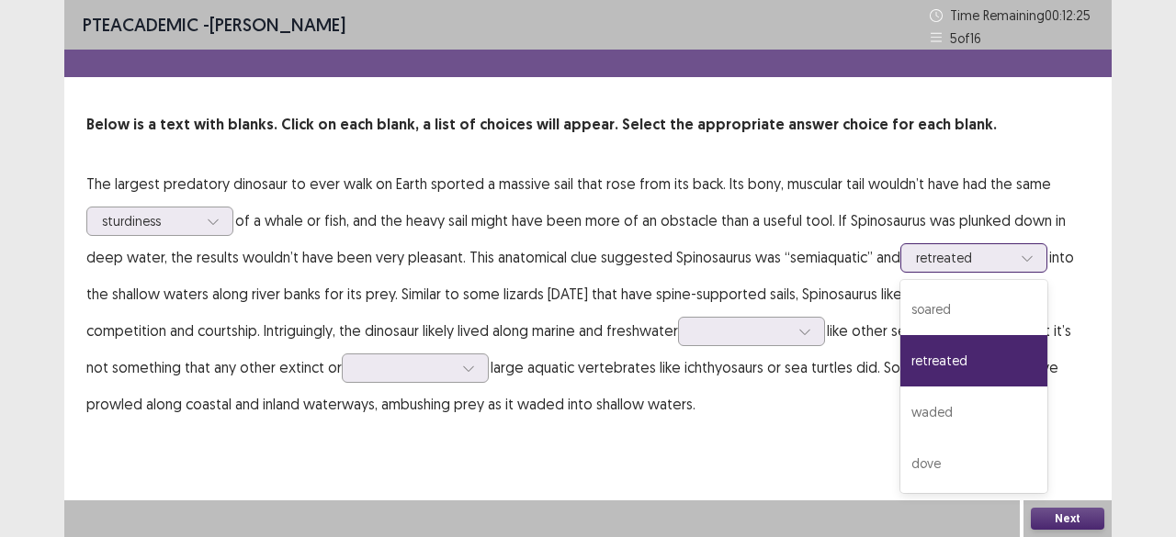
click at [972, 265] on div at bounding box center [964, 257] width 96 height 17
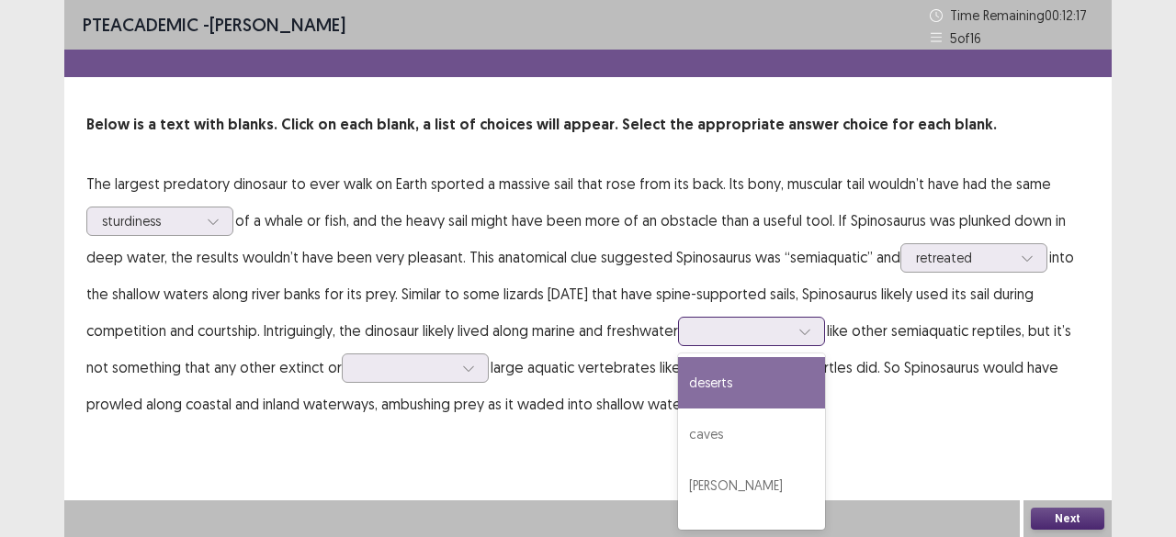
click at [715, 332] on div at bounding box center [742, 330] width 96 height 17
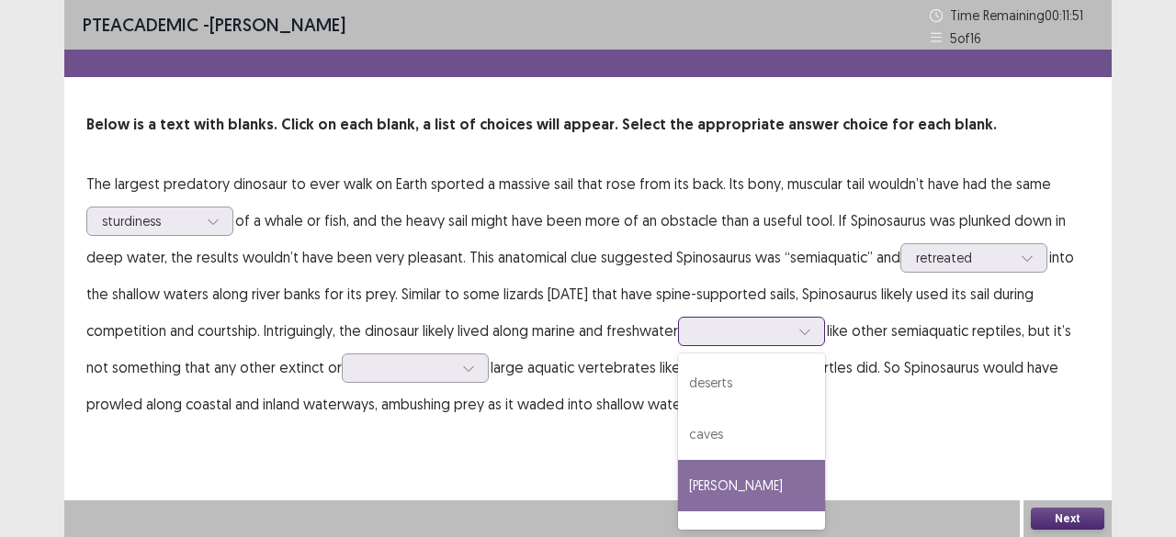
scroll to position [36, 0]
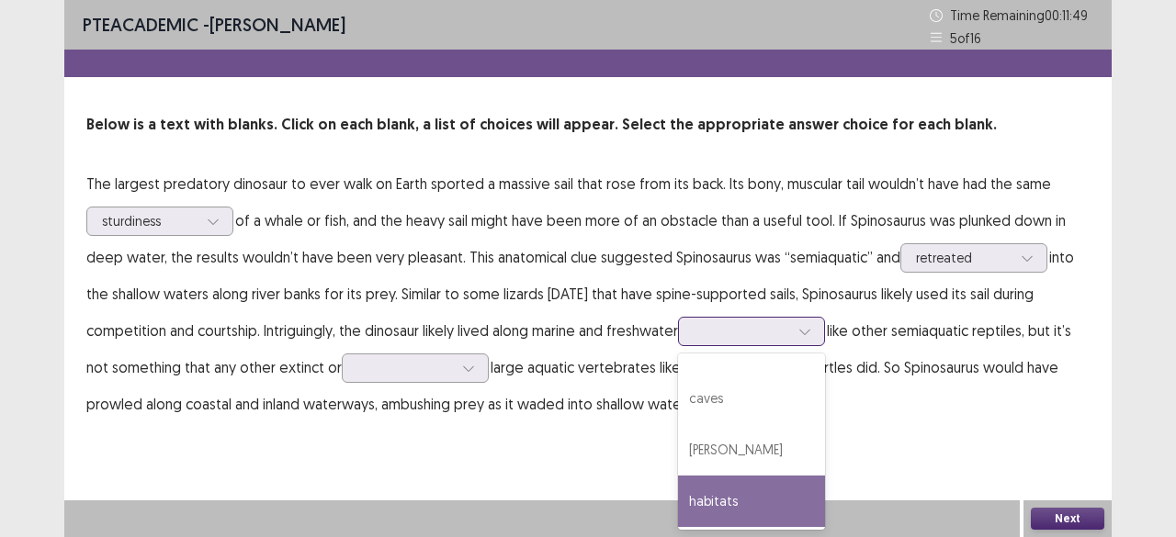
click at [780, 517] on div "habitats" at bounding box center [751, 501] width 147 height 51
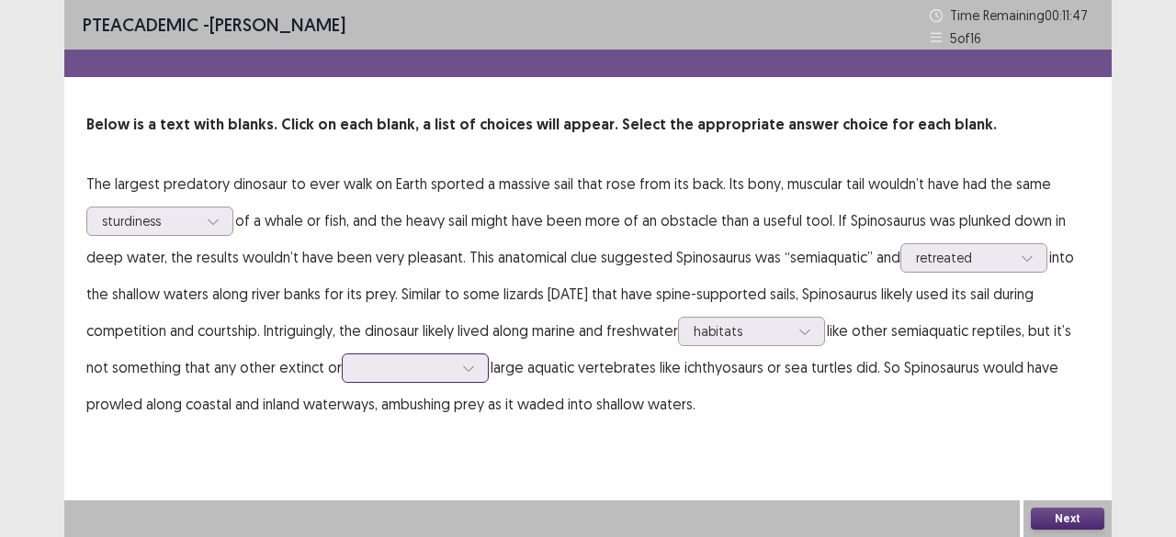
click at [440, 363] on div at bounding box center [405, 367] width 96 height 17
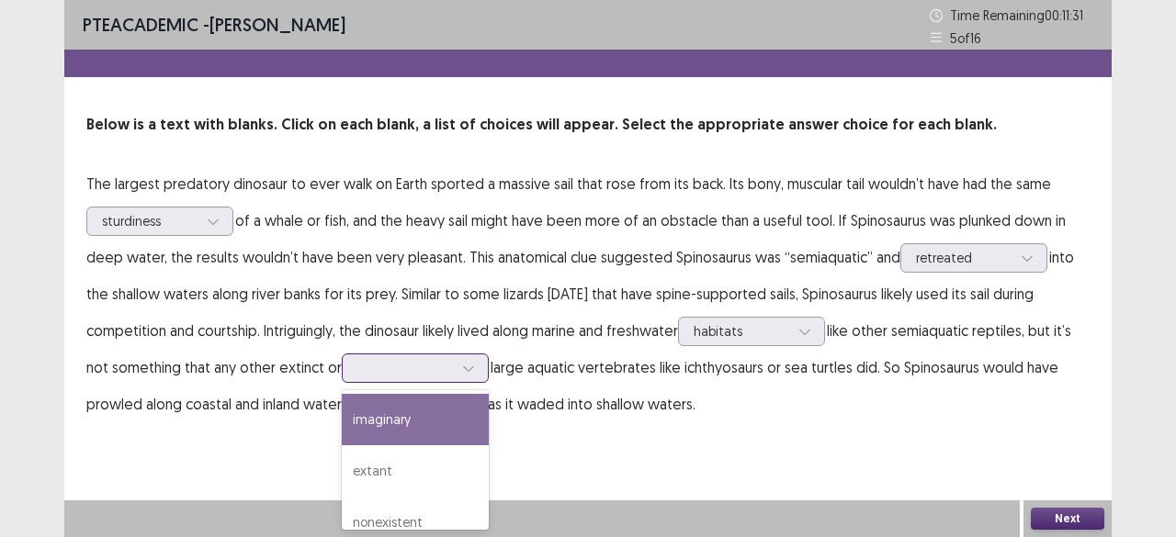
scroll to position [73, 0]
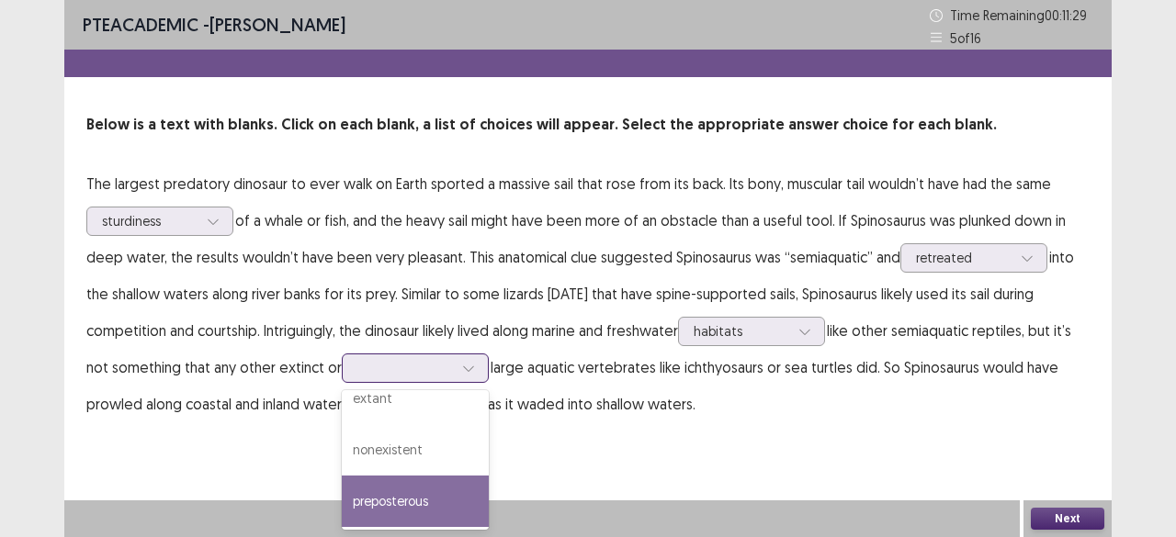
click at [426, 491] on div "preposterous" at bounding box center [415, 501] width 147 height 51
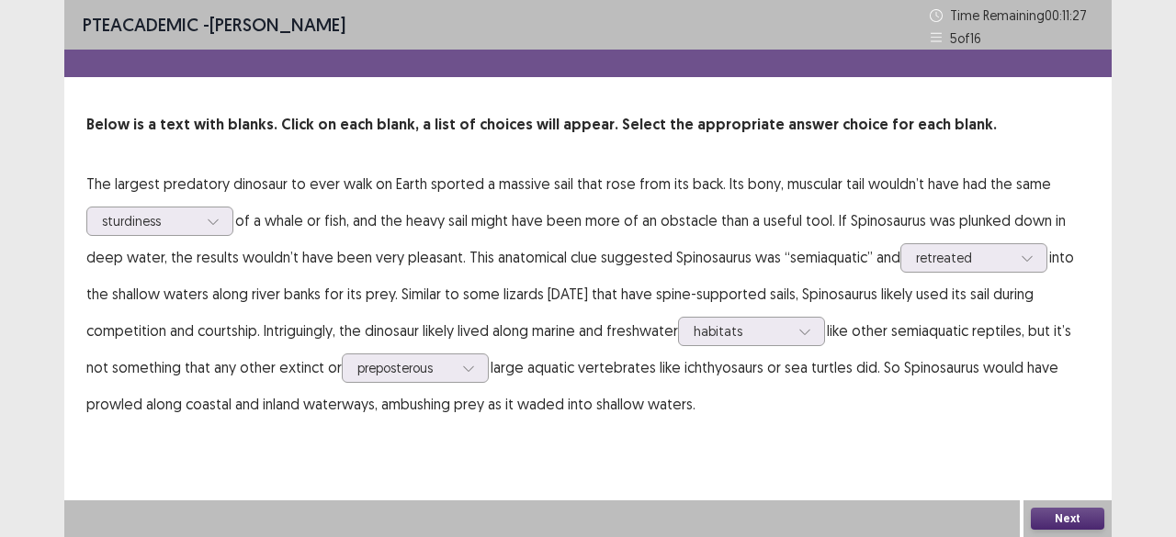
click at [1042, 515] on button "Next" at bounding box center [1067, 519] width 73 height 22
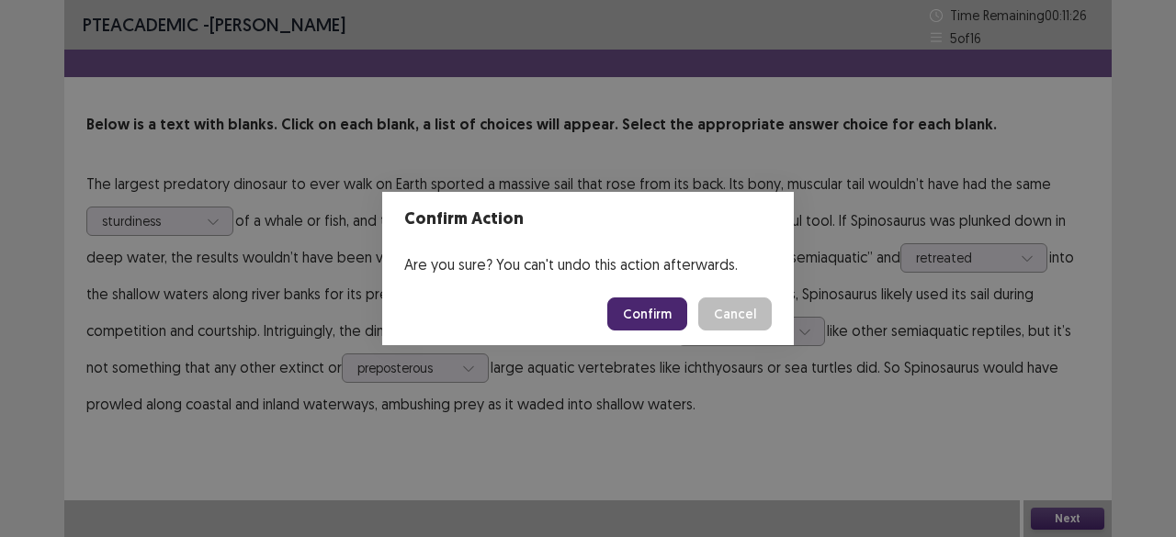
click at [646, 307] on button "Confirm" at bounding box center [647, 314] width 80 height 33
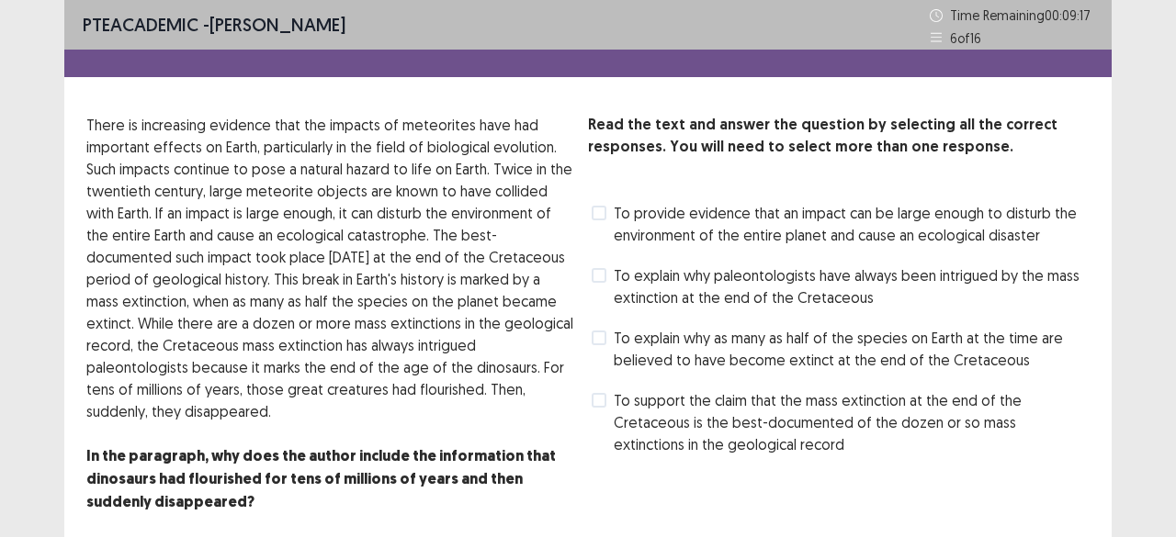
click at [622, 411] on span "To support the claim that the mass extinction at the end of the Cretaceous is t…" at bounding box center [852, 422] width 476 height 66
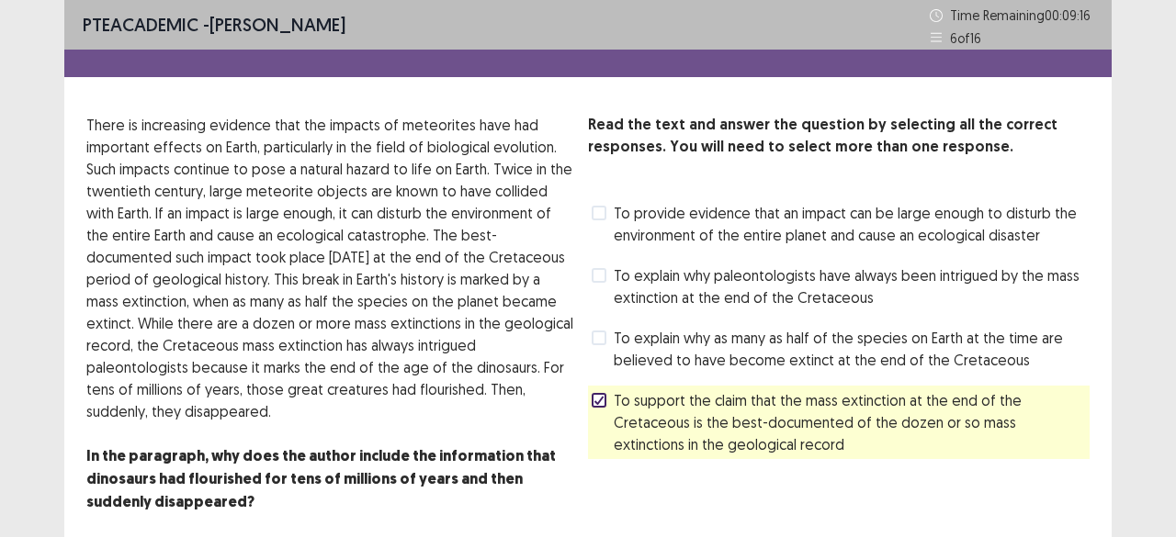
scroll to position [99, 0]
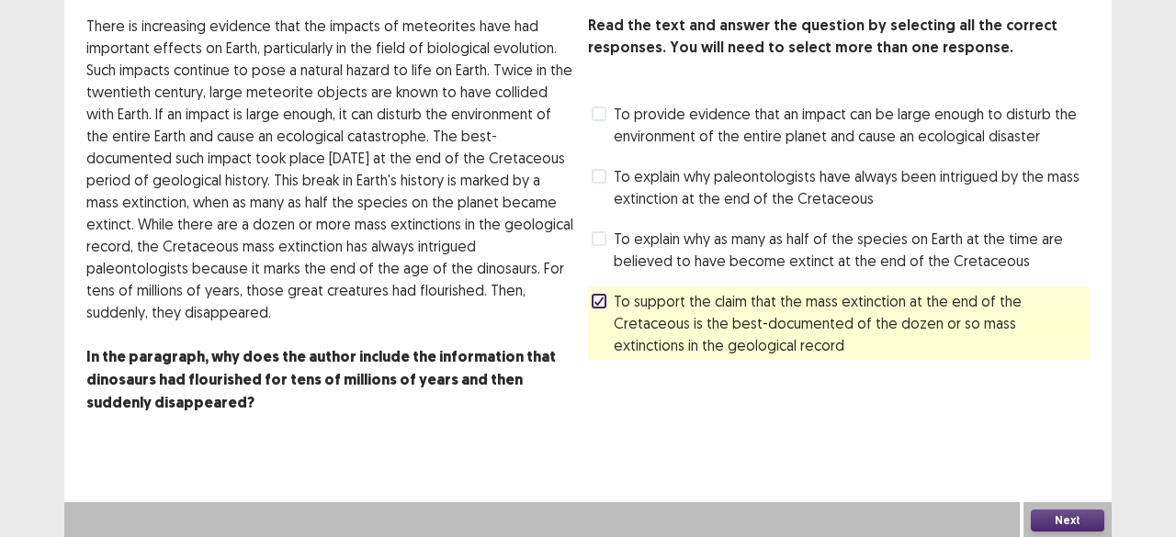
click at [1073, 518] on button "Next" at bounding box center [1067, 521] width 73 height 22
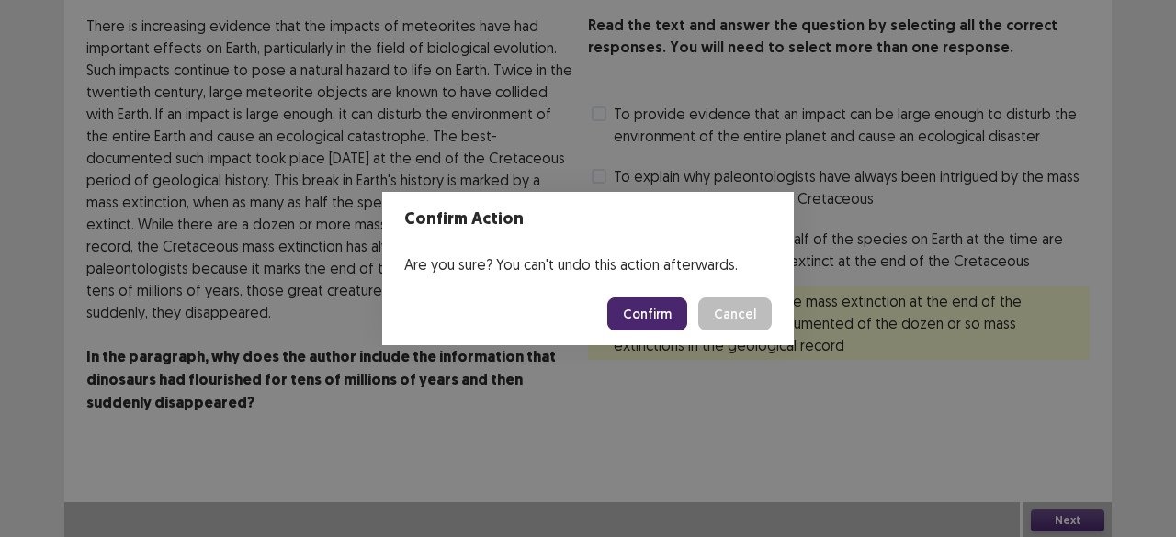
click at [700, 339] on footer "Confirm Cancel" at bounding box center [588, 314] width 412 height 62
click at [658, 311] on button "Confirm" at bounding box center [647, 314] width 80 height 33
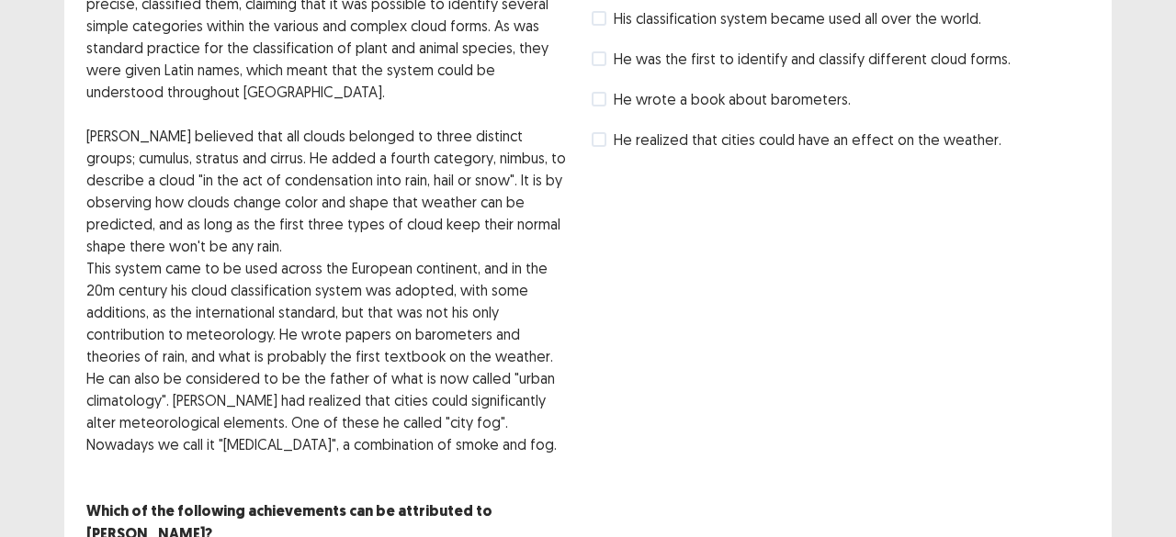
scroll to position [184, 0]
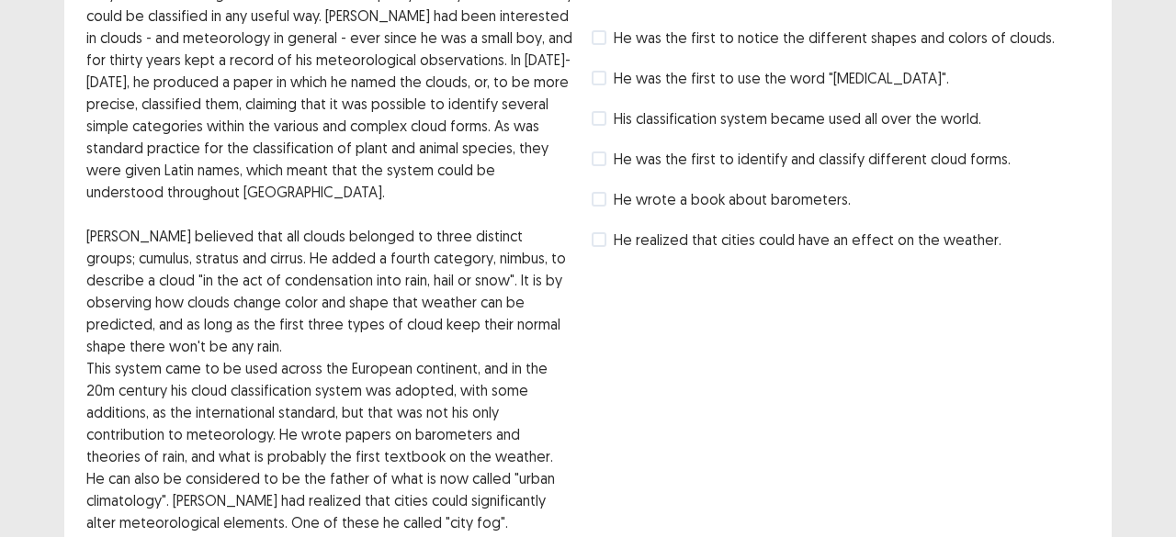
click at [604, 192] on span at bounding box center [599, 199] width 15 height 15
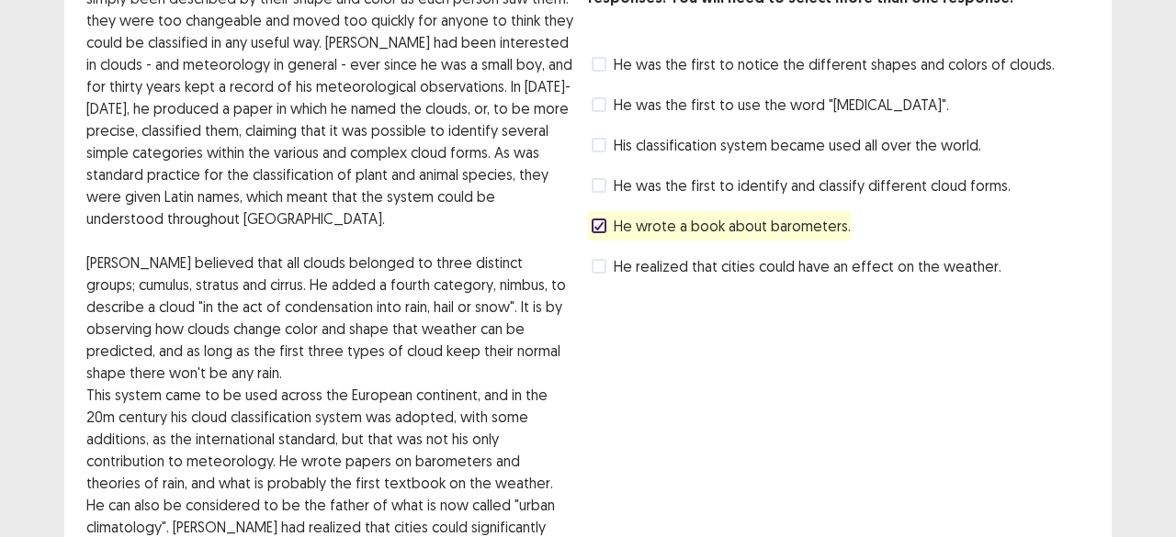
scroll to position [341, 0]
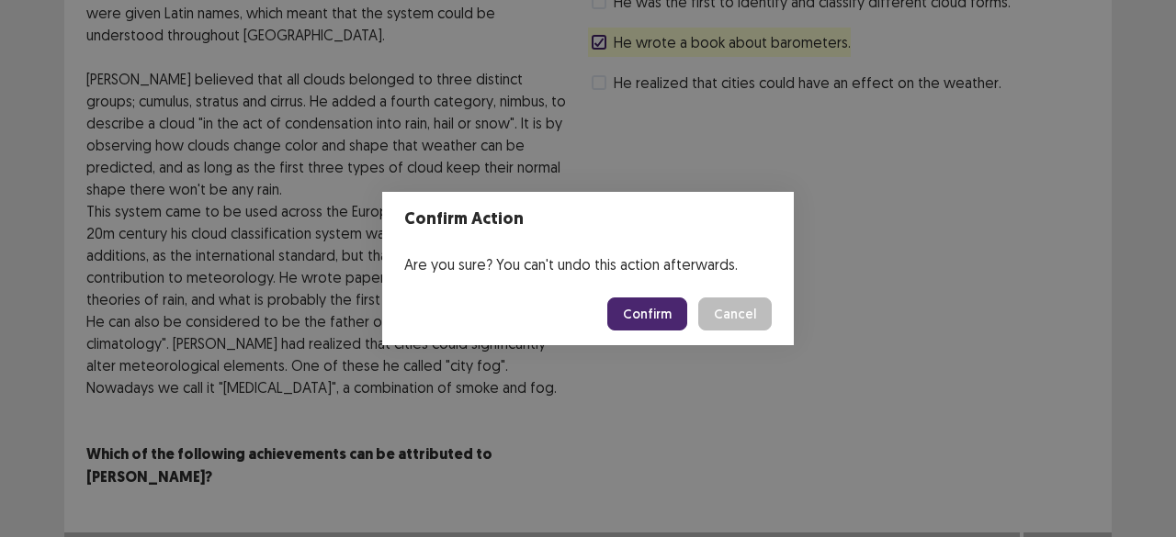
click at [672, 315] on button "Confirm" at bounding box center [647, 314] width 80 height 33
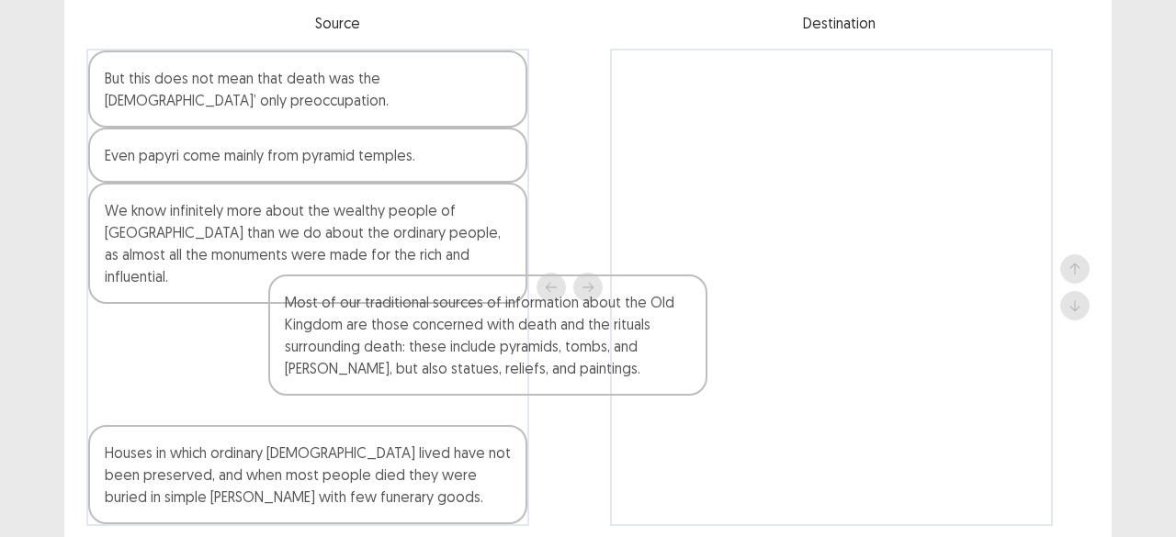
scroll to position [187, 0]
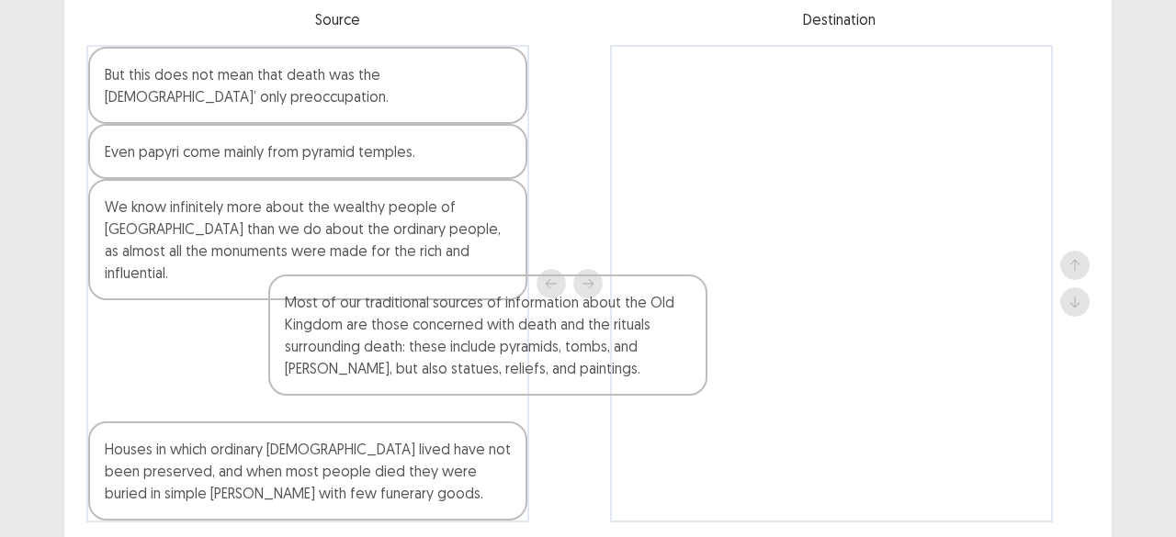
drag, startPoint x: 424, startPoint y: 416, endPoint x: 738, endPoint y: 269, distance: 346.0
click at [738, 269] on div "But this does not mean that death was the [DEMOGRAPHIC_DATA]’ only preoccupatio…" at bounding box center [587, 284] width 1003 height 478
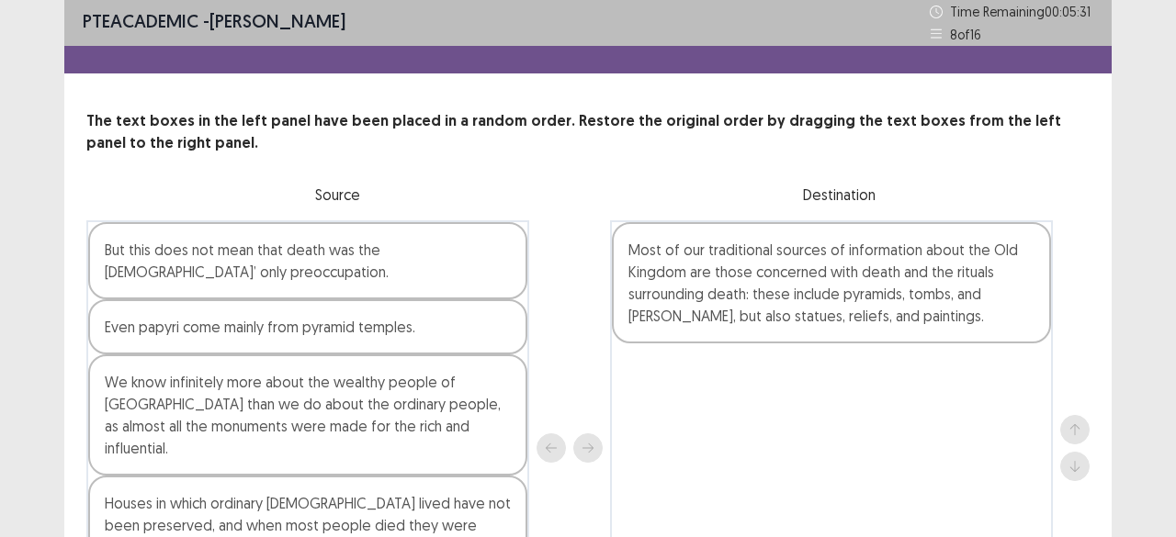
scroll to position [96, 0]
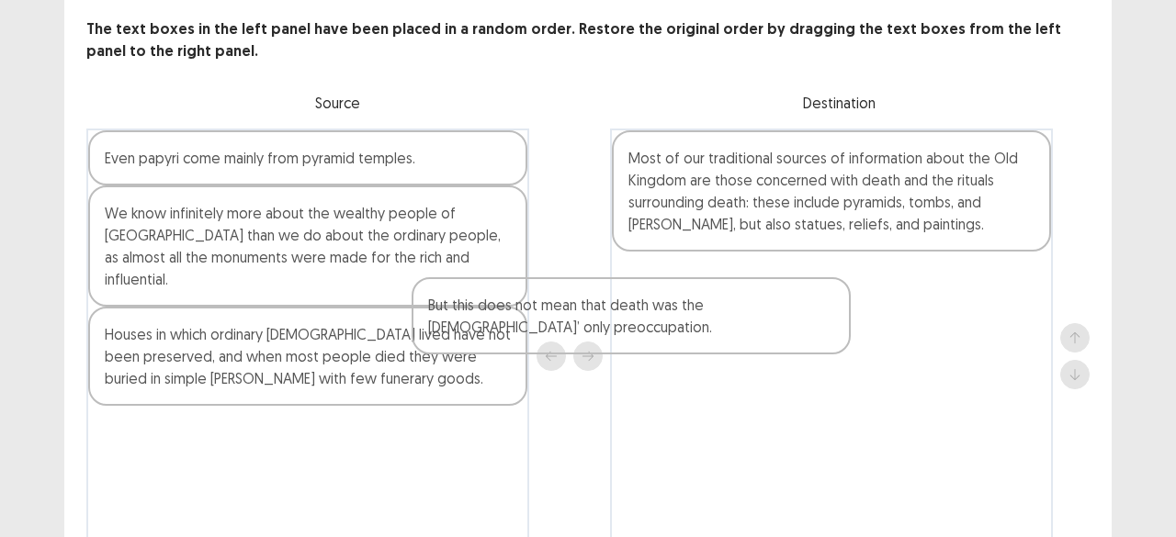
drag, startPoint x: 489, startPoint y: 179, endPoint x: 886, endPoint y: 295, distance: 413.4
click at [886, 295] on div "But this does not mean that death was the [DEMOGRAPHIC_DATA]’ only preoccupatio…" at bounding box center [587, 357] width 1003 height 456
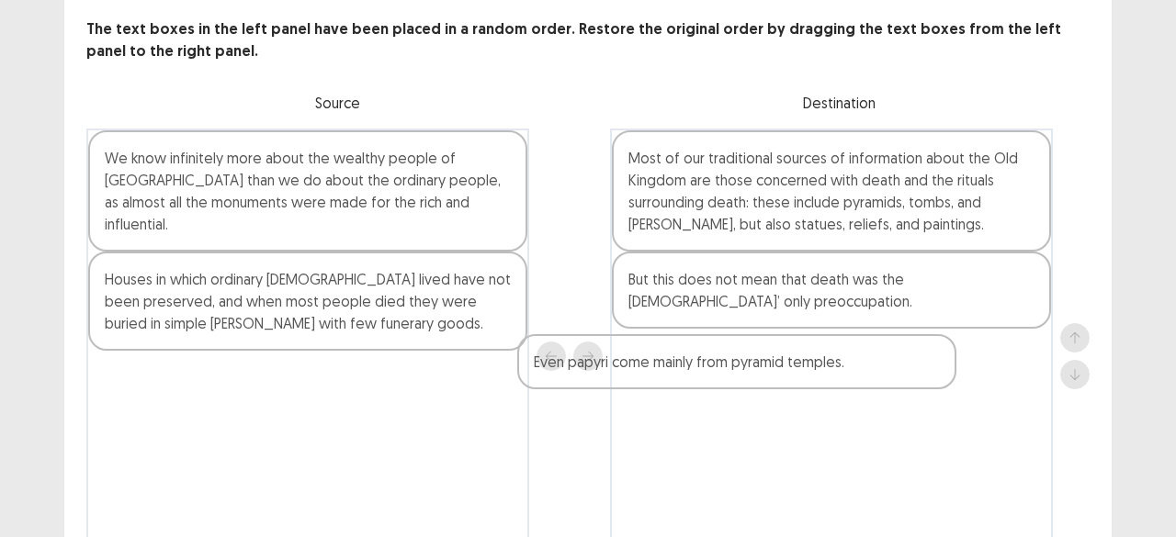
drag, startPoint x: 429, startPoint y: 163, endPoint x: 868, endPoint y: 368, distance: 484.9
click at [868, 368] on div "Even papyri come mainly from pyramid temples. We know infinitely more about the…" at bounding box center [587, 357] width 1003 height 456
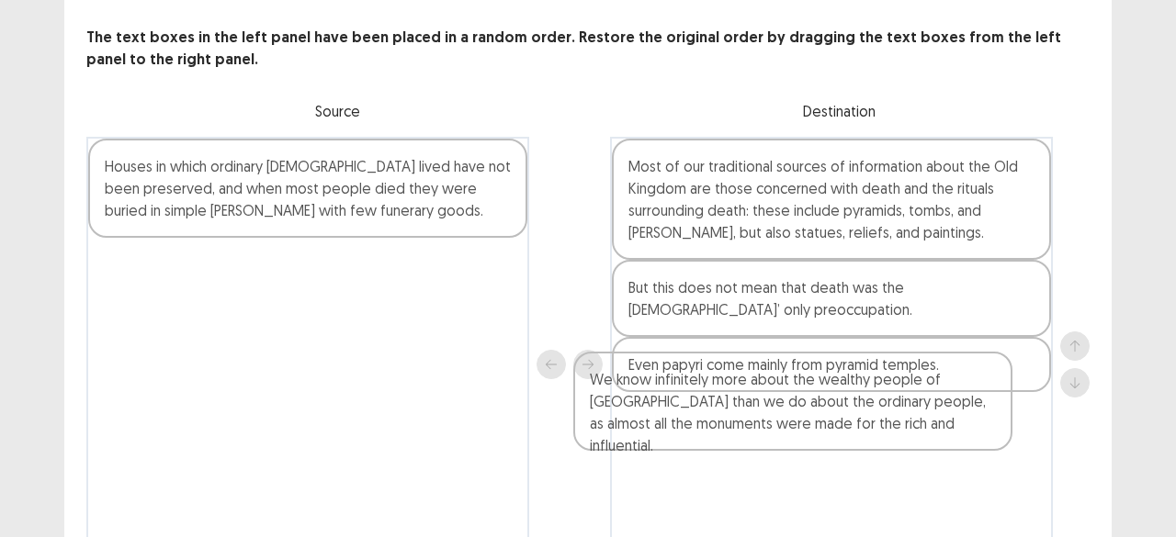
scroll to position [103, 0]
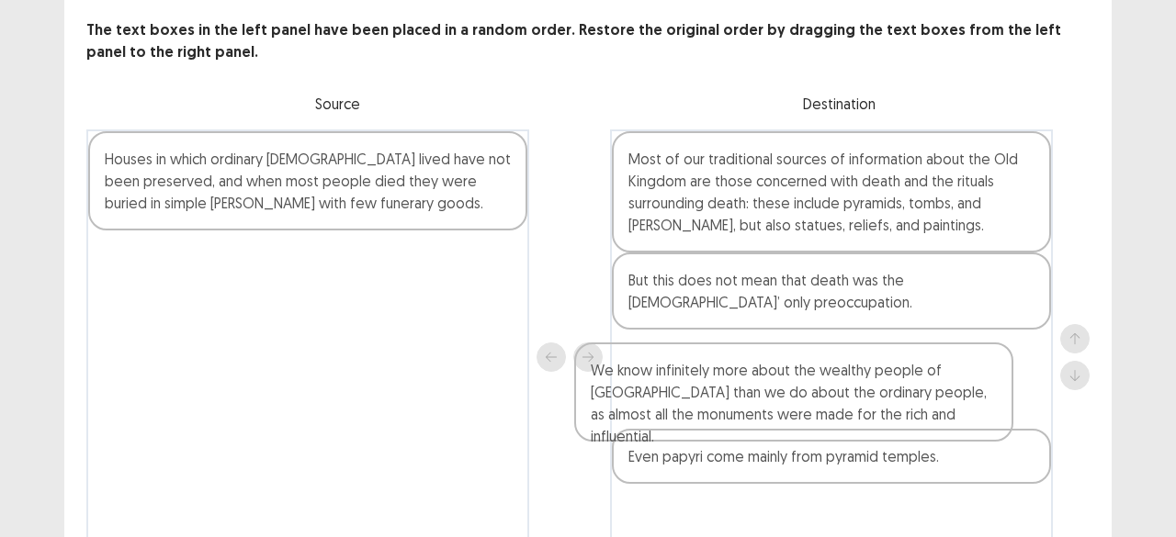
drag, startPoint x: 452, startPoint y: 209, endPoint x: 946, endPoint y: 420, distance: 537.1
click at [946, 420] on div "We know infinitely more about the wealthy people of [GEOGRAPHIC_DATA] than we d…" at bounding box center [587, 358] width 1003 height 456
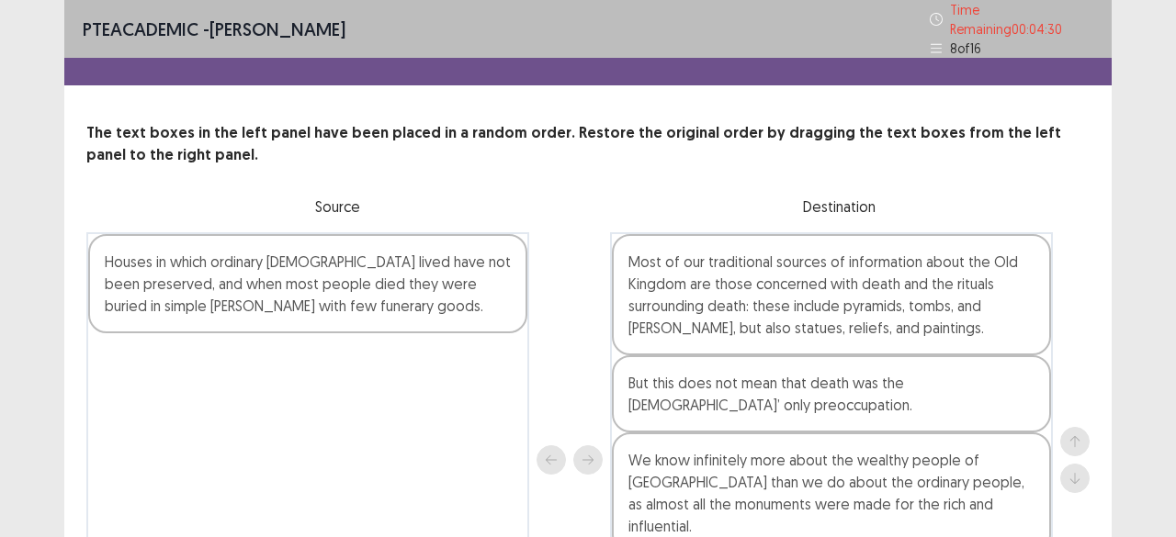
scroll to position [92, 0]
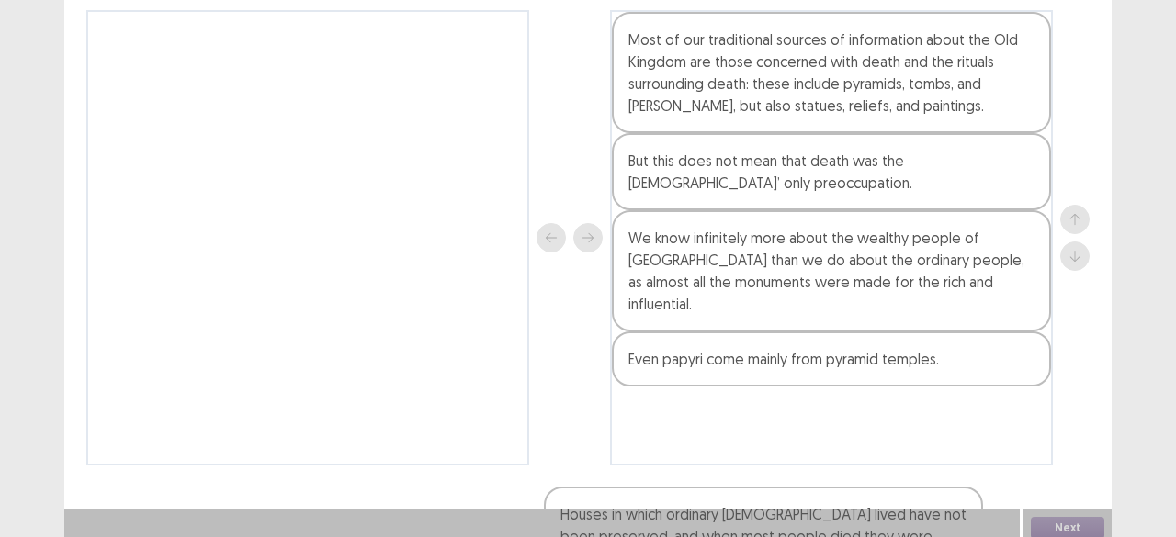
drag, startPoint x: 450, startPoint y: 179, endPoint x: 917, endPoint y: 477, distance: 553.5
click at [910, 536] on html "PTE academic - [PERSON_NAME] Time Remaining 00 : 04 : 26 8 of 16 The text boxes…" at bounding box center [588, 162] width 1176 height 769
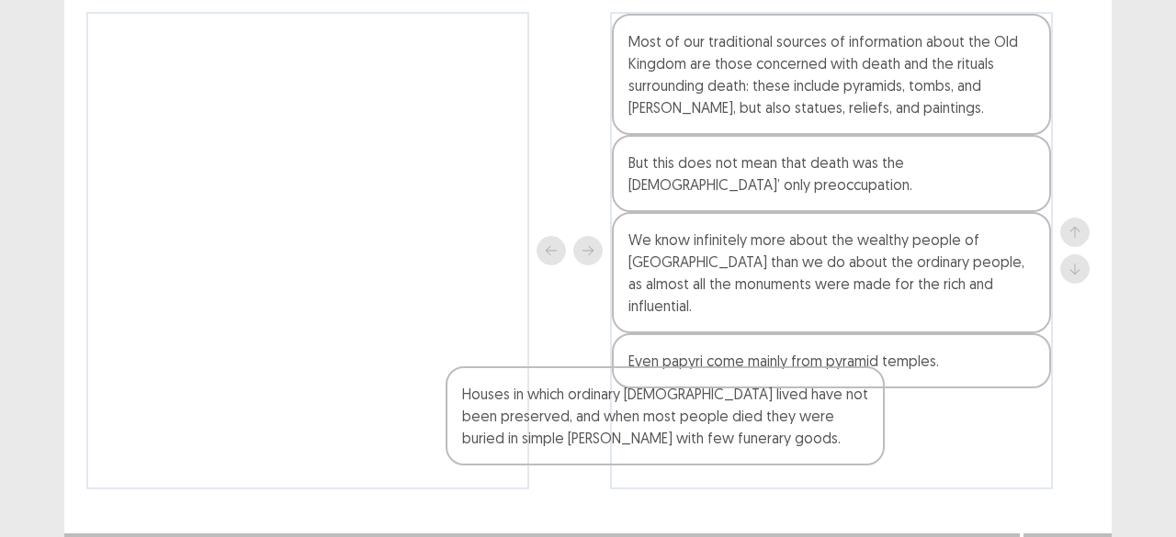
scroll to position [222, 0]
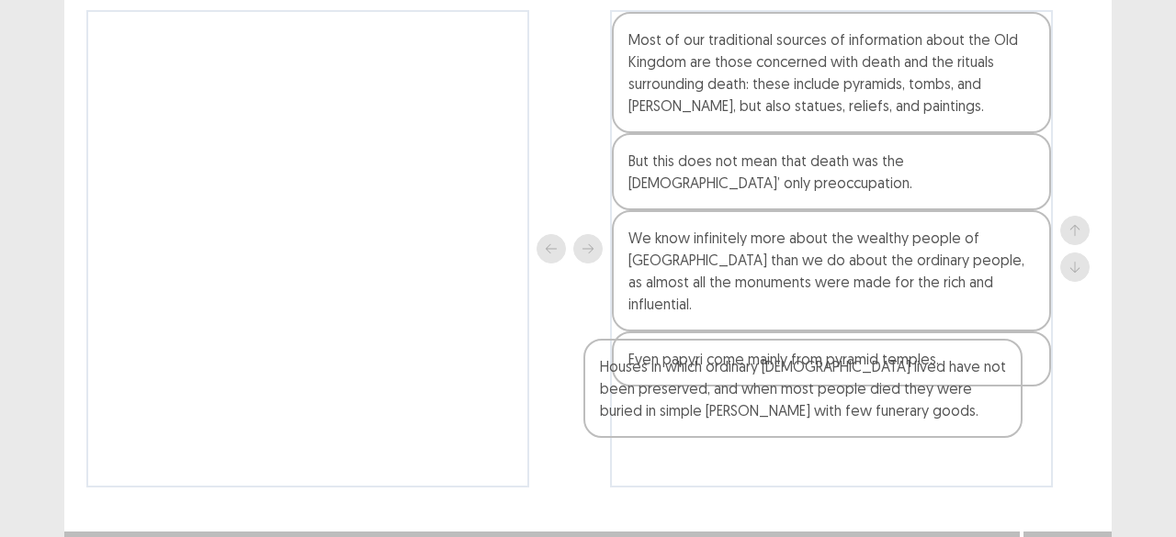
drag, startPoint x: 445, startPoint y: 62, endPoint x: 948, endPoint y: 389, distance: 599.8
click at [948, 389] on div "Houses in which ordinary [DEMOGRAPHIC_DATA] lived have not been preserved, and …" at bounding box center [587, 249] width 1003 height 478
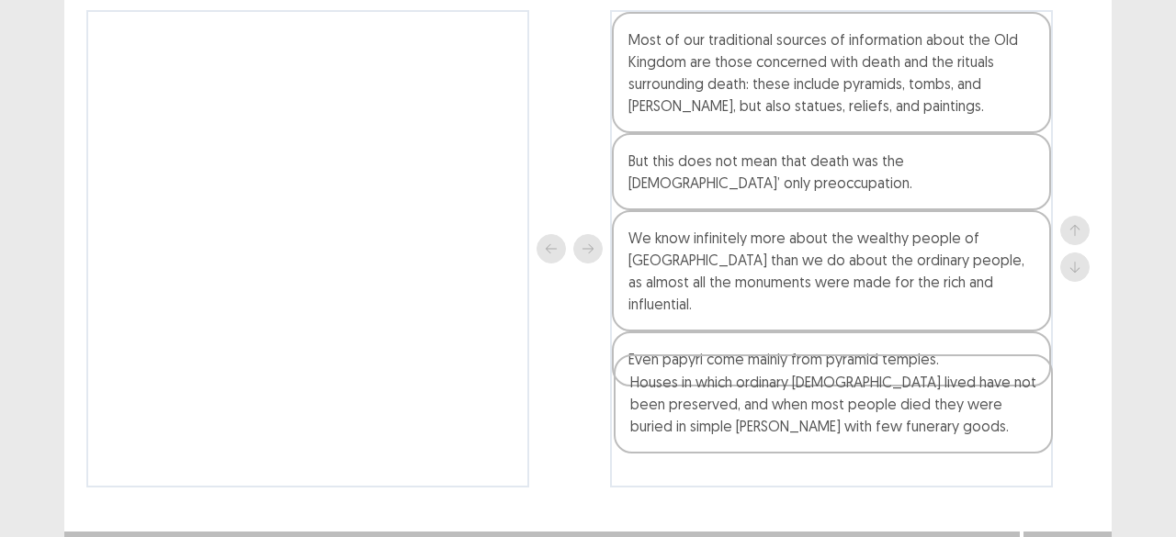
drag, startPoint x: 915, startPoint y: 410, endPoint x: 917, endPoint y: 437, distance: 27.6
click at [917, 437] on div "Most of our traditional sources of information about the Old Kingdom are those …" at bounding box center [831, 249] width 443 height 478
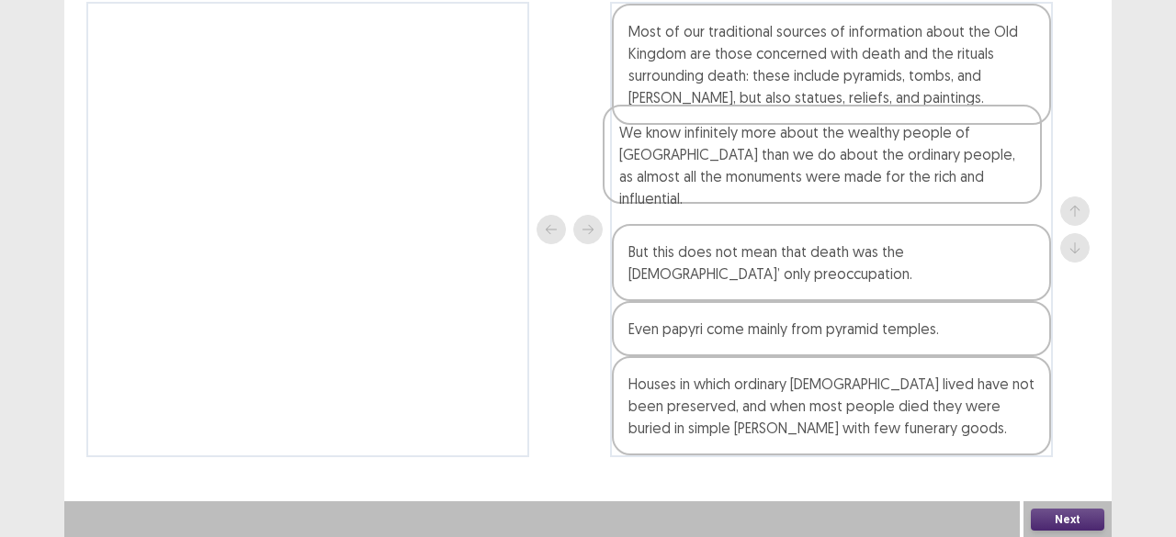
drag, startPoint x: 753, startPoint y: 265, endPoint x: 743, endPoint y: 155, distance: 110.7
click at [743, 155] on div "Most of our traditional sources of information about the Old Kingdom are those …" at bounding box center [831, 230] width 443 height 456
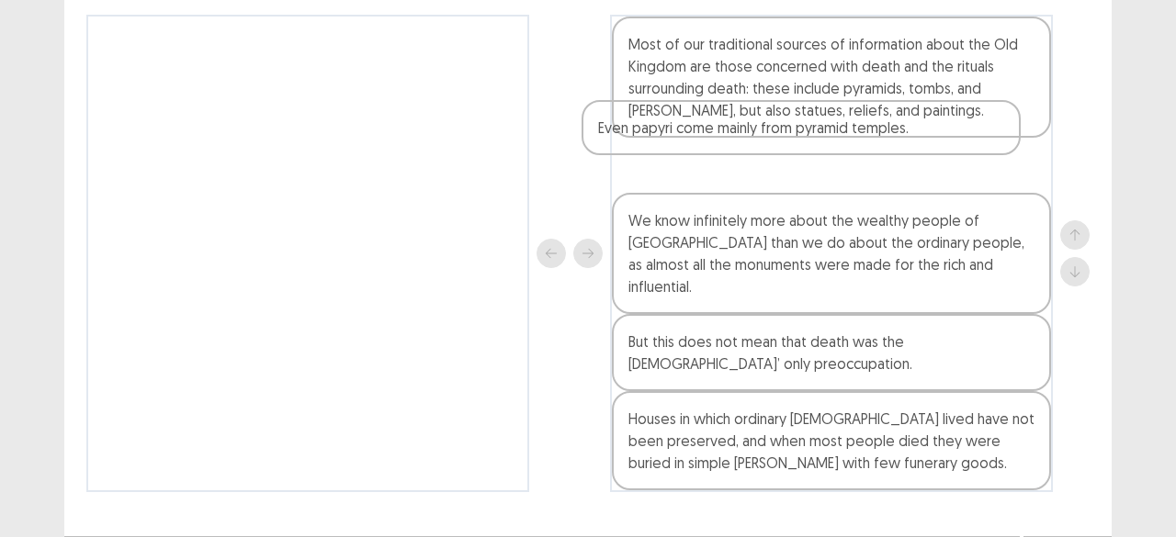
drag, startPoint x: 798, startPoint y: 339, endPoint x: 767, endPoint y: 139, distance: 202.7
click at [766, 126] on div "Most of our traditional sources of information about the Old Kingdom are those …" at bounding box center [831, 254] width 443 height 478
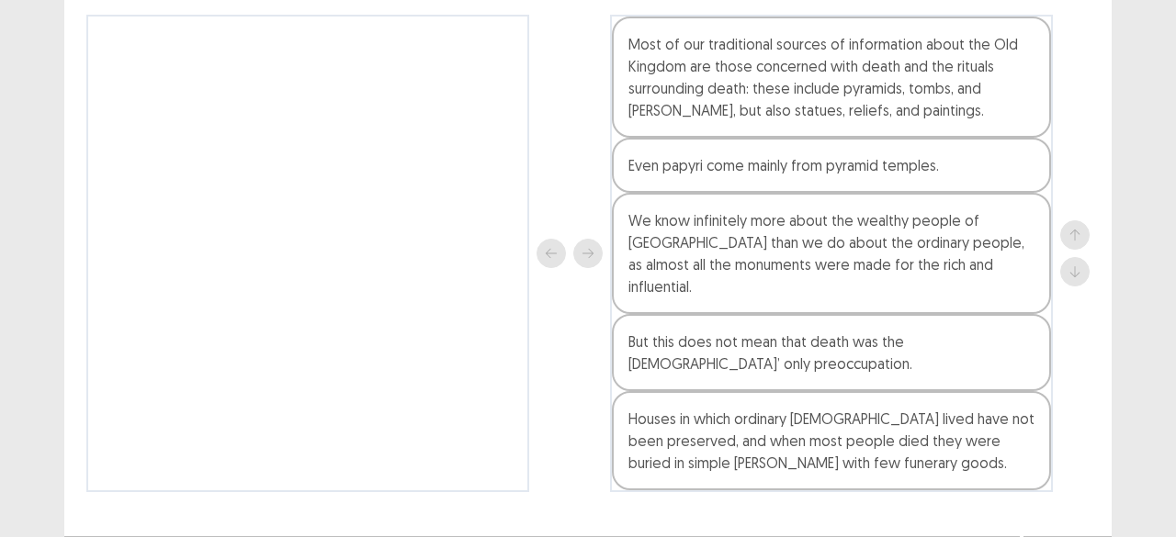
scroll to position [209, 0]
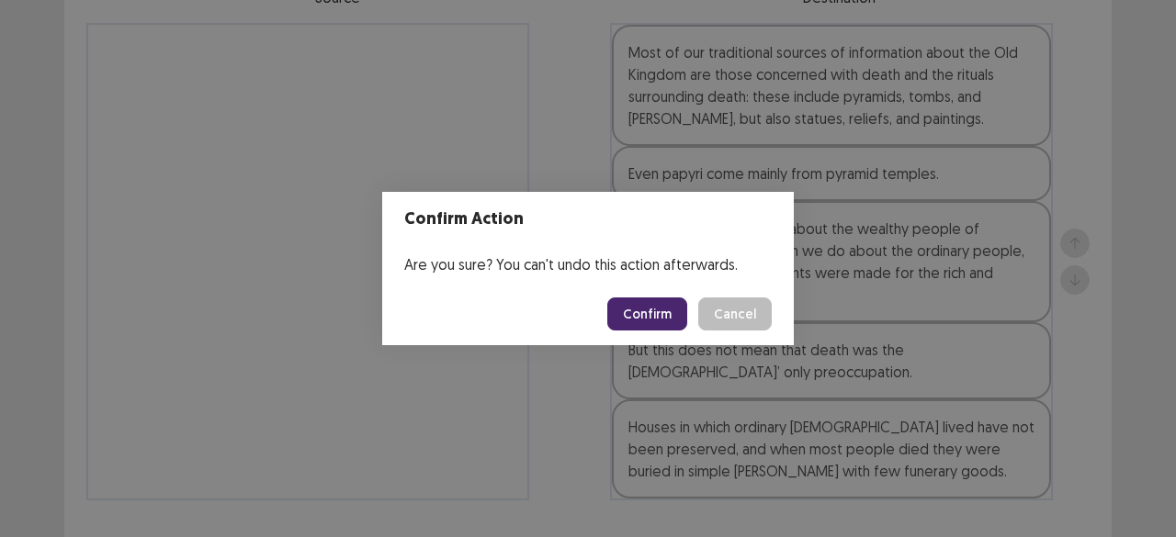
click at [663, 310] on button "Confirm" at bounding box center [647, 314] width 80 height 33
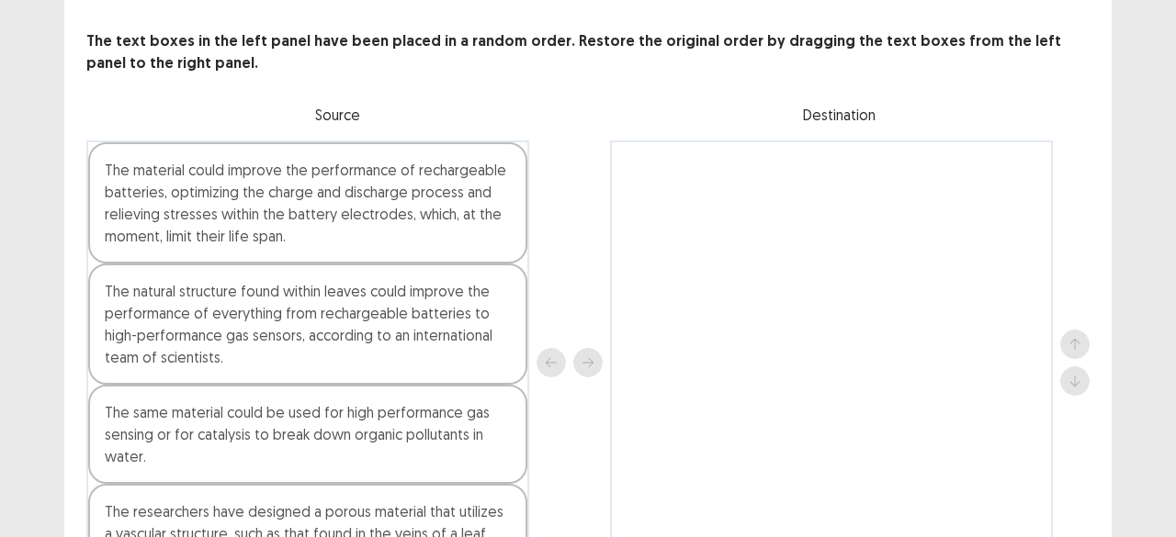
scroll to position [184, 0]
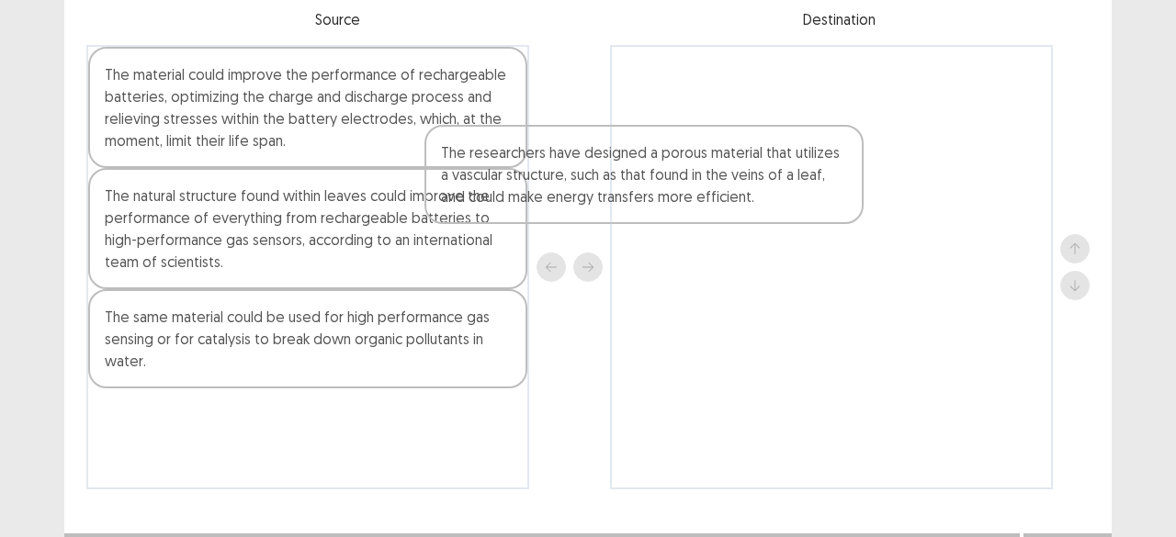
drag, startPoint x: 423, startPoint y: 469, endPoint x: 807, endPoint y: 164, distance: 489.6
click at [812, 157] on div "The material could improve the performance of rechargeable batteries, optimizin…" at bounding box center [587, 267] width 1003 height 445
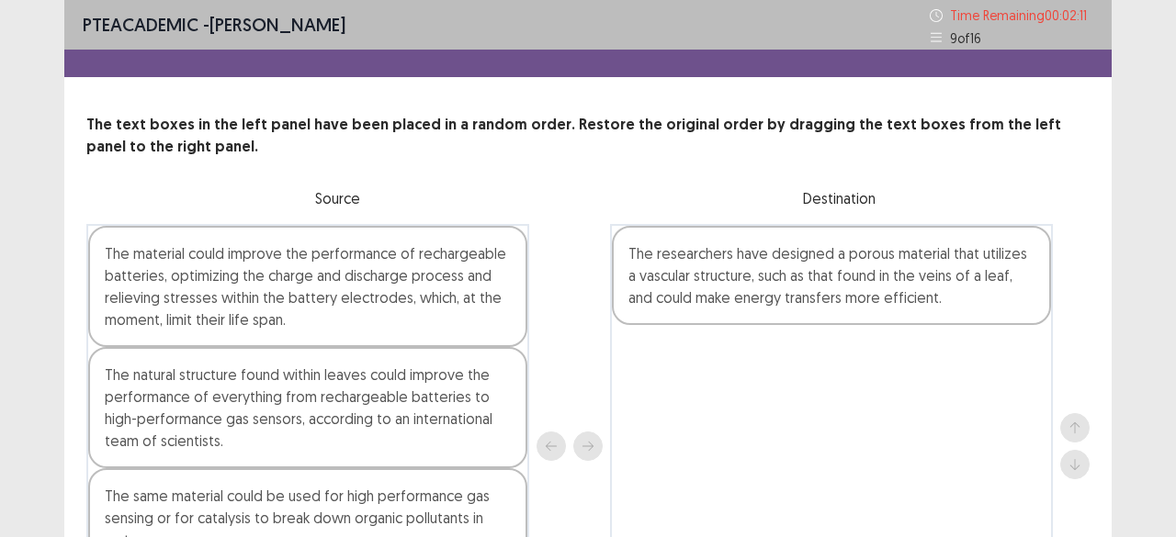
scroll to position [92, 0]
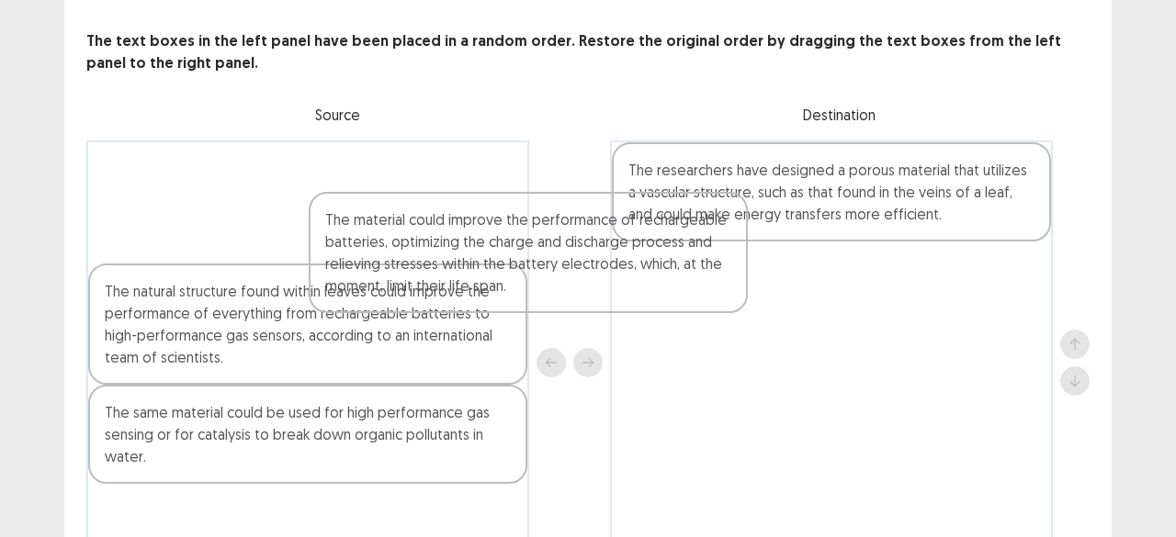
drag, startPoint x: 480, startPoint y: 219, endPoint x: 722, endPoint y: 277, distance: 248.4
click at [719, 280] on div "The material could improve the performance of rechargeable batteries, optimizin…" at bounding box center [587, 363] width 1003 height 445
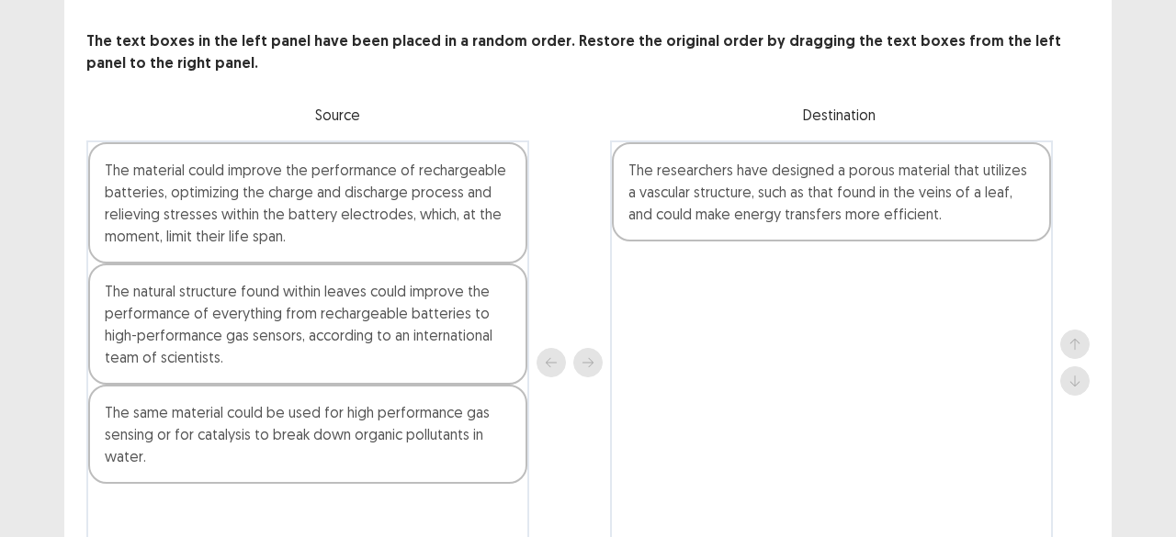
drag, startPoint x: 439, startPoint y: 185, endPoint x: 784, endPoint y: 247, distance: 351.0
click at [784, 247] on div "The material could improve the performance of rechargeable batteries, optimizin…" at bounding box center [587, 363] width 1003 height 445
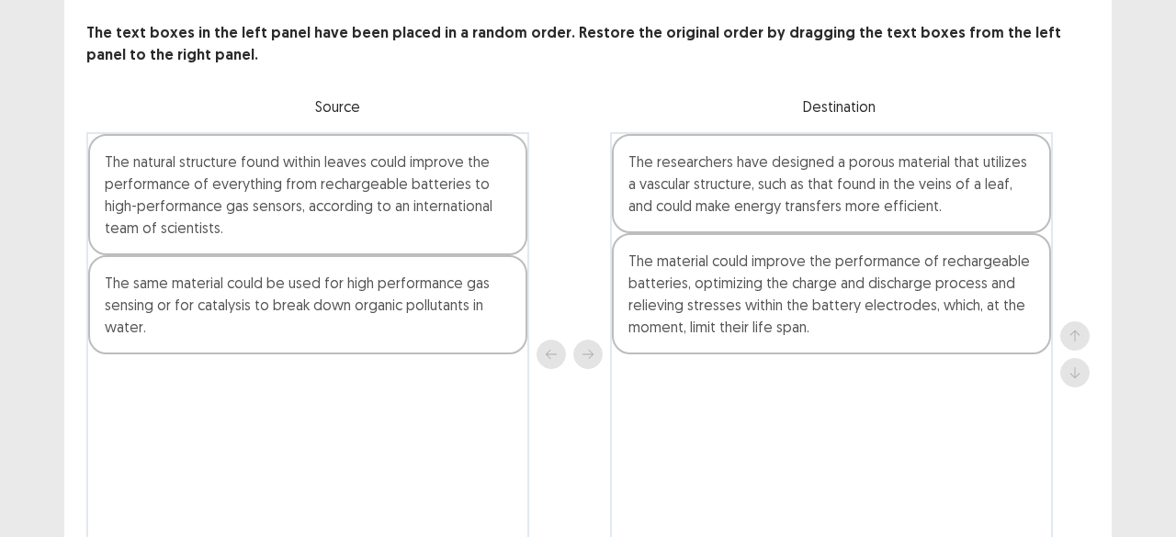
scroll to position [0, 0]
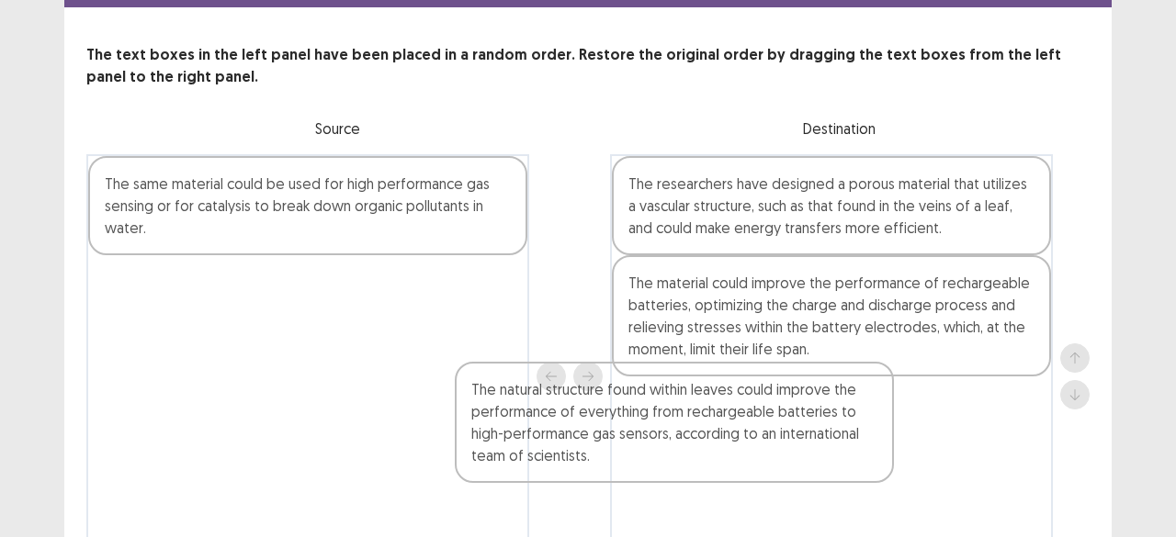
drag, startPoint x: 481, startPoint y: 306, endPoint x: 858, endPoint y: 446, distance: 401.7
click at [858, 446] on div "The natural structure found within leaves could improve the performance of ever…" at bounding box center [587, 376] width 1003 height 445
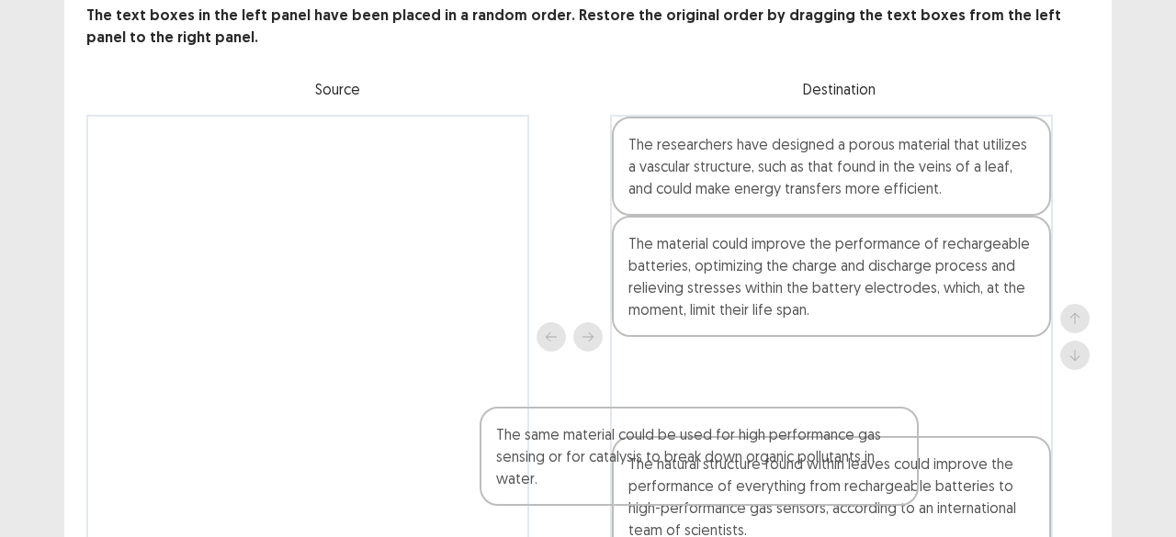
scroll to position [211, 0]
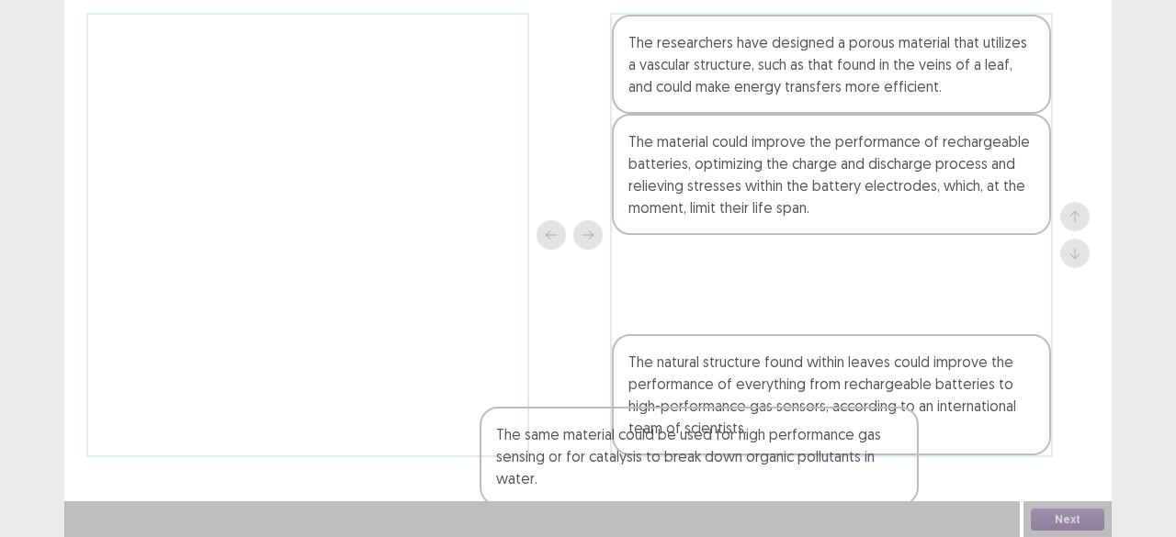
drag, startPoint x: 464, startPoint y: 220, endPoint x: 957, endPoint y: 506, distance: 570.1
click at [957, 509] on div "PTE academic - [PERSON_NAME] Time Remaining 00 : 01 : 32 9 of 16 The text boxes…" at bounding box center [587, 164] width 1047 height 750
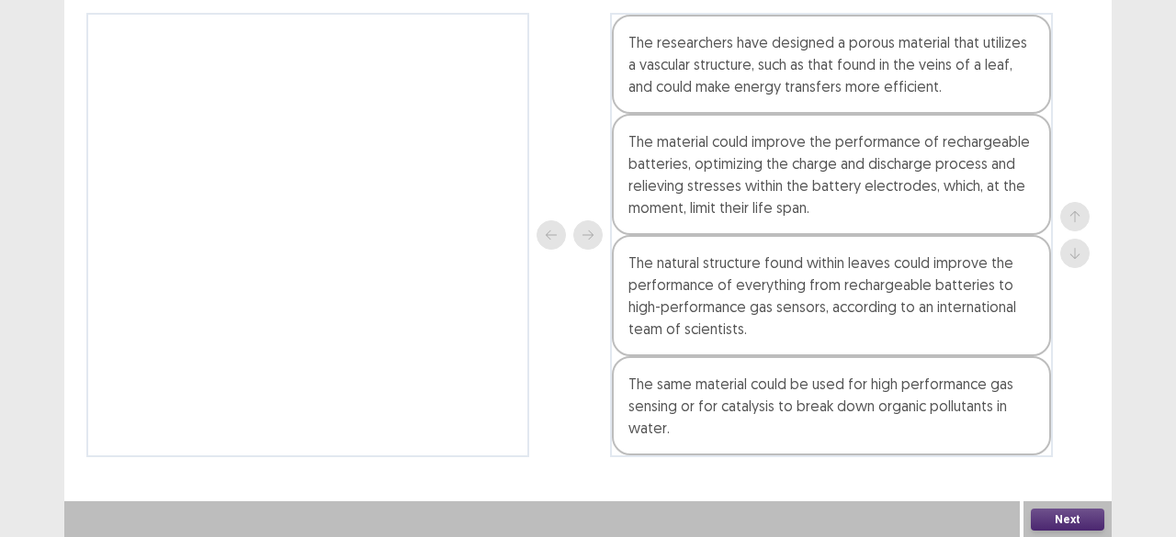
click at [1067, 516] on button "Next" at bounding box center [1067, 520] width 73 height 22
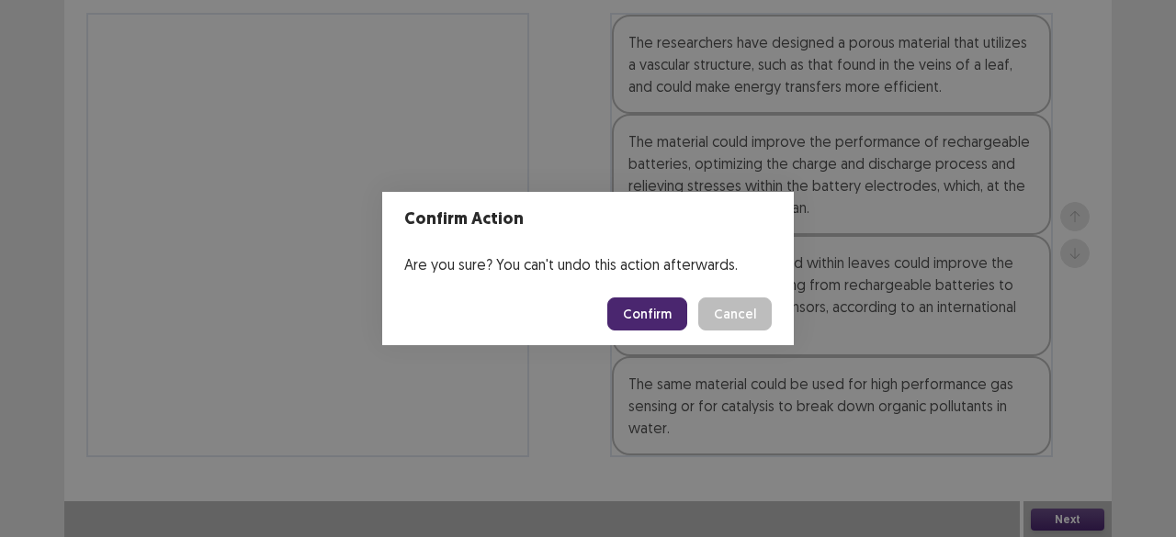
click at [650, 322] on button "Confirm" at bounding box center [647, 314] width 80 height 33
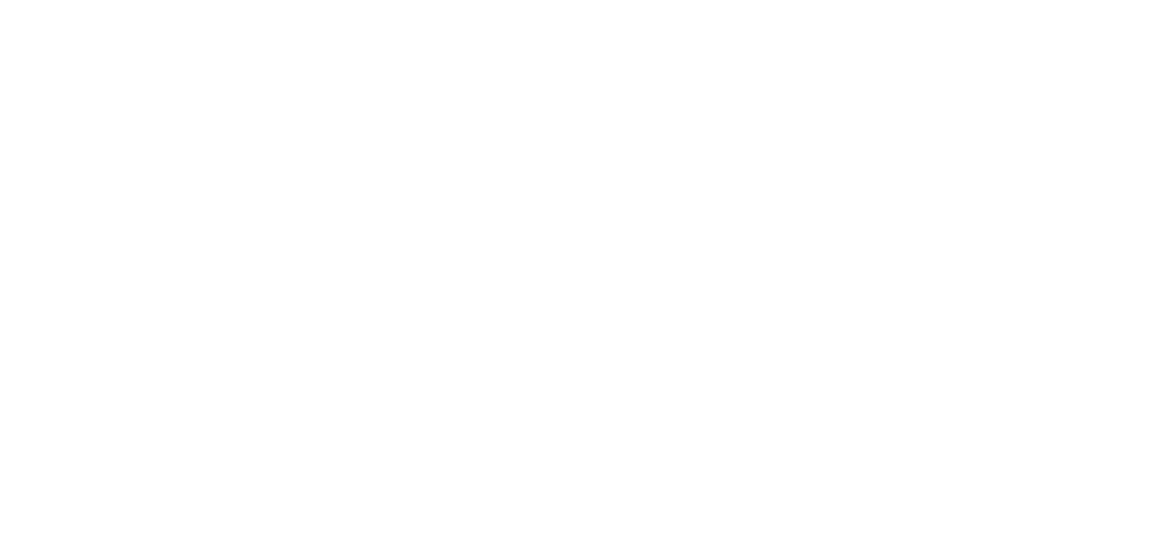
scroll to position [0, 0]
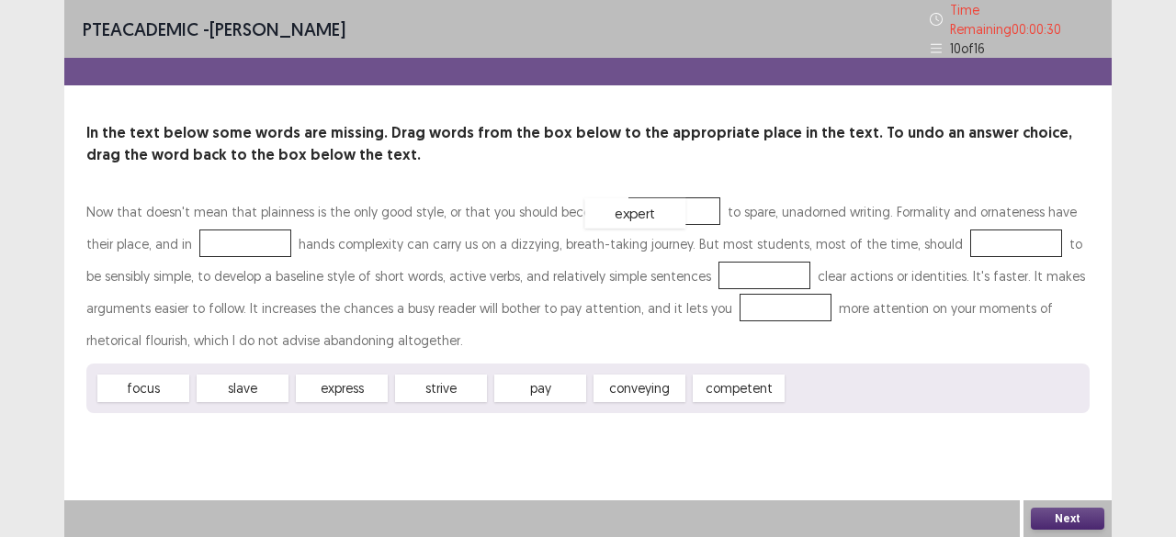
drag, startPoint x: 825, startPoint y: 385, endPoint x: 626, endPoint y: 209, distance: 264.9
drag, startPoint x: 655, startPoint y: 201, endPoint x: 873, endPoint y: 381, distance: 282.5
drag, startPoint x: 266, startPoint y: 378, endPoint x: 647, endPoint y: 200, distance: 419.6
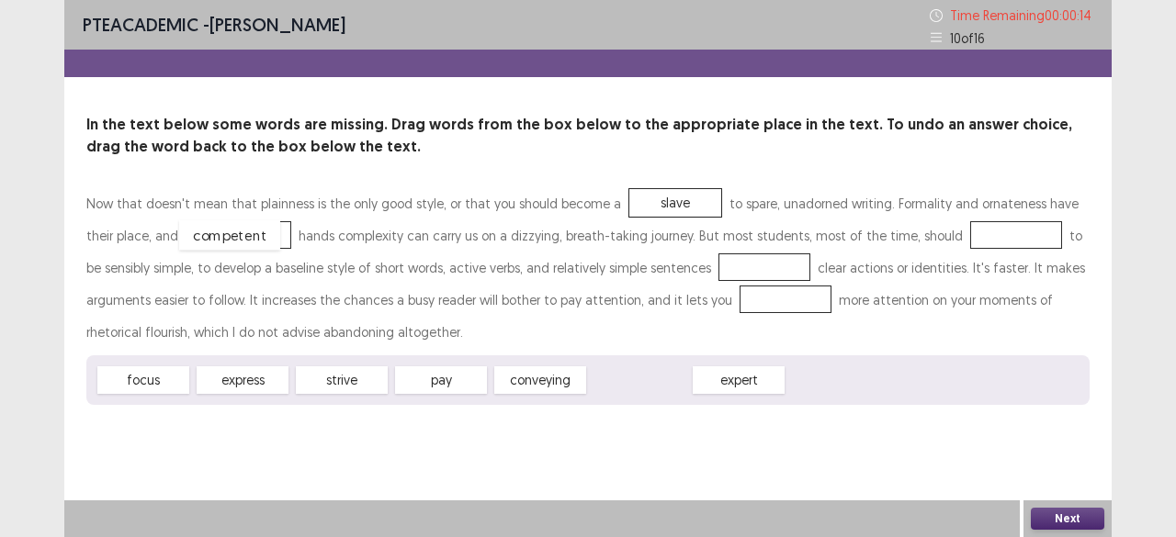
drag, startPoint x: 640, startPoint y: 376, endPoint x: 243, endPoint y: 234, distance: 421.3
drag, startPoint x: 331, startPoint y: 379, endPoint x: 727, endPoint y: 306, distance: 402.7
click at [727, 306] on div "Now that doesn't mean that plainness is the only good style, or that you should…" at bounding box center [587, 296] width 1003 height 218
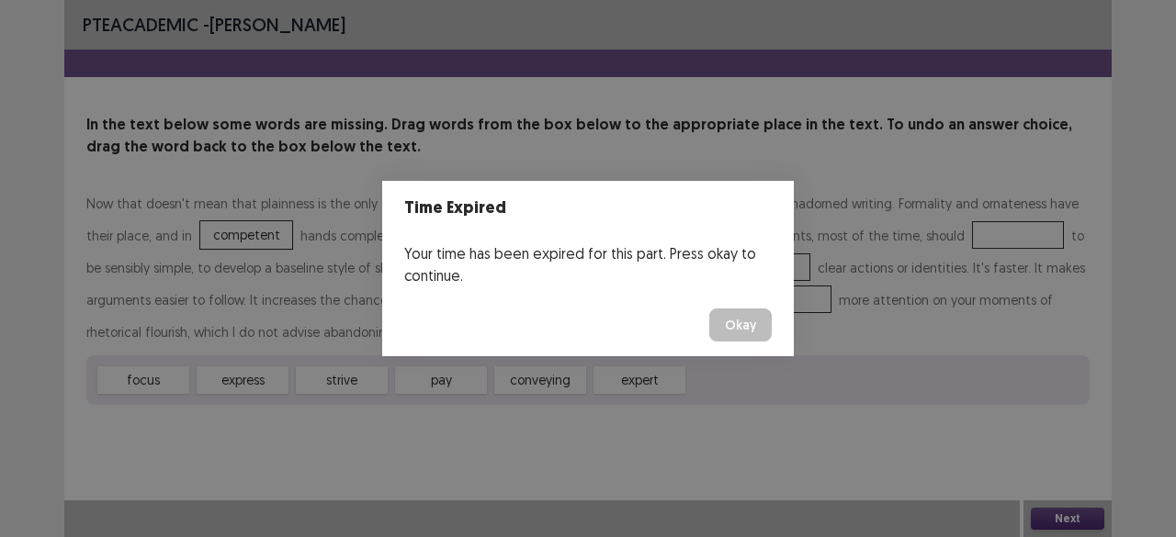
click at [751, 328] on button "Okay" at bounding box center [740, 325] width 62 height 33
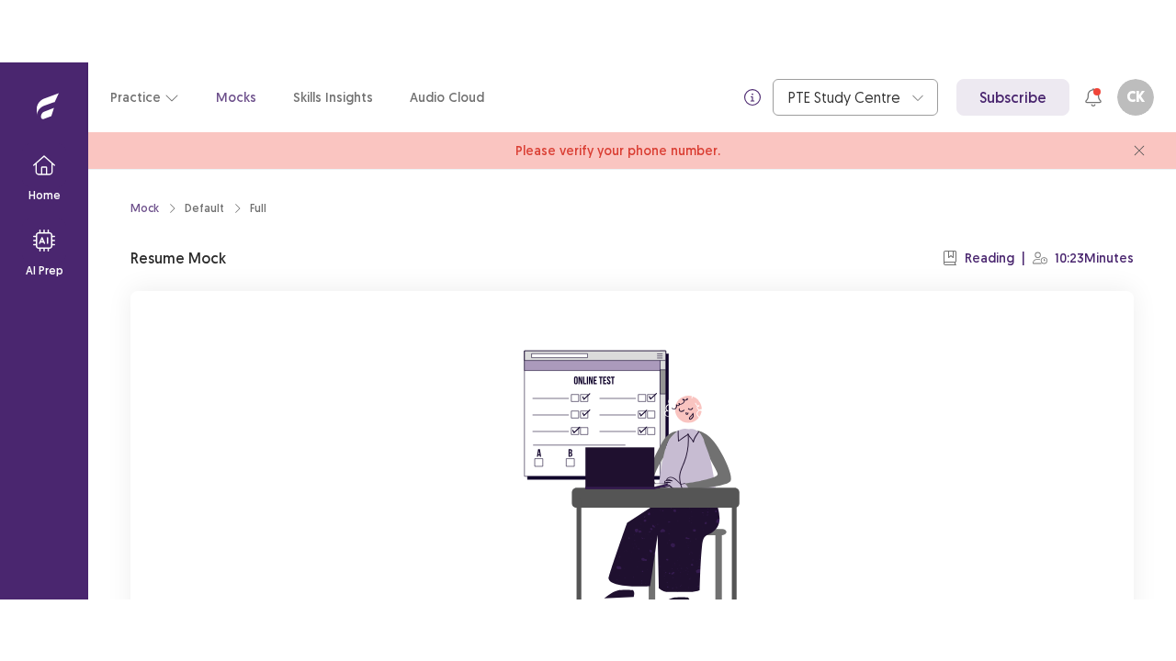
scroll to position [225, 0]
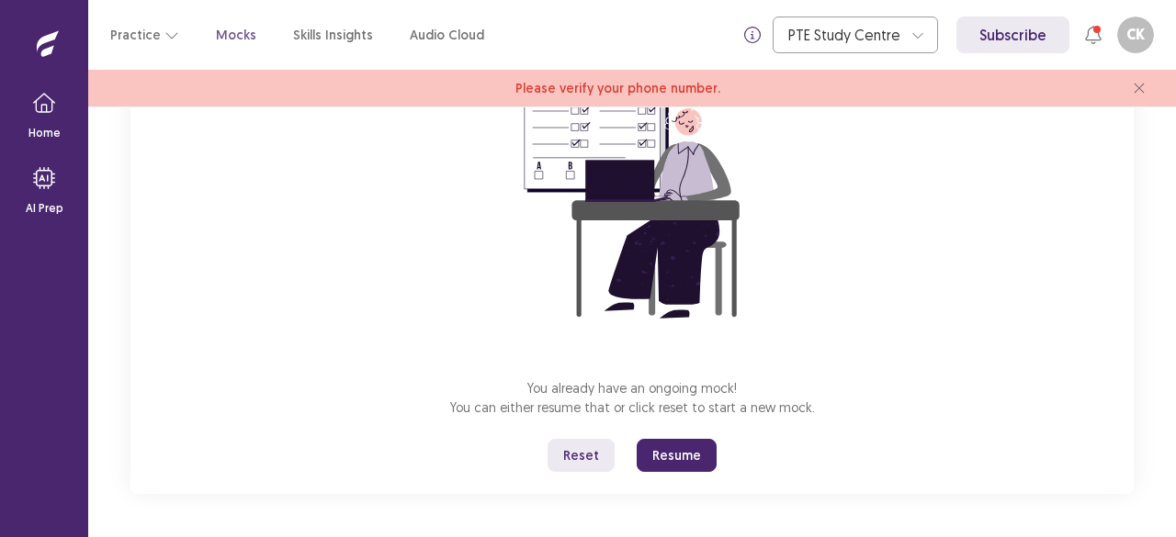
click at [672, 446] on button "Resume" at bounding box center [677, 455] width 80 height 33
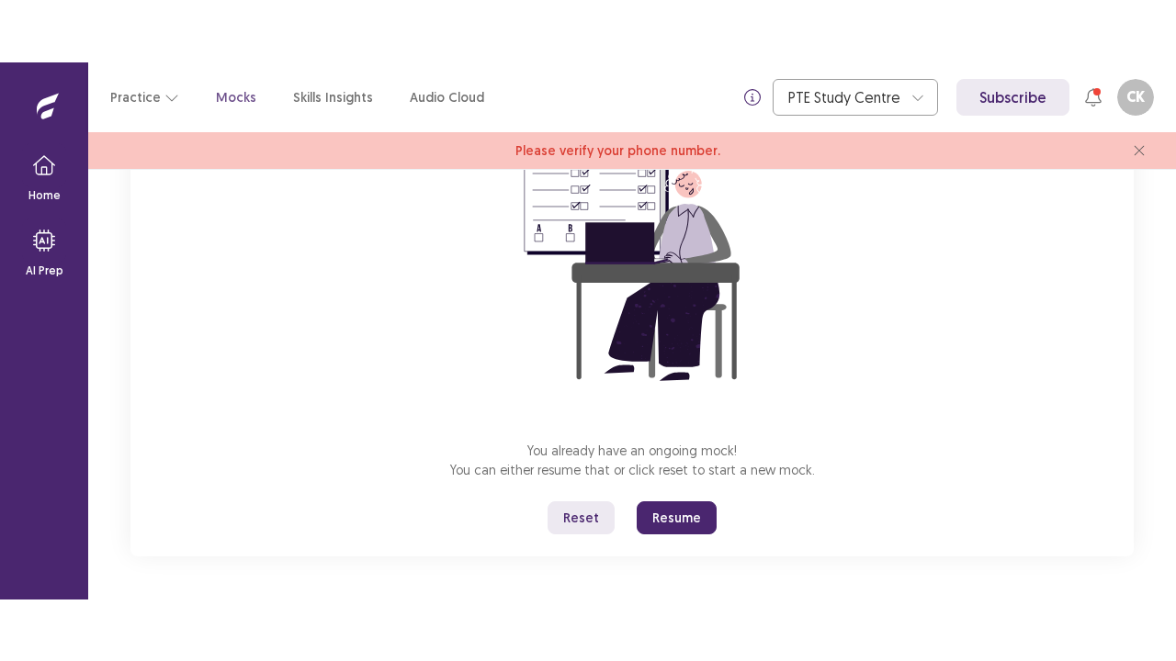
scroll to position [101, 0]
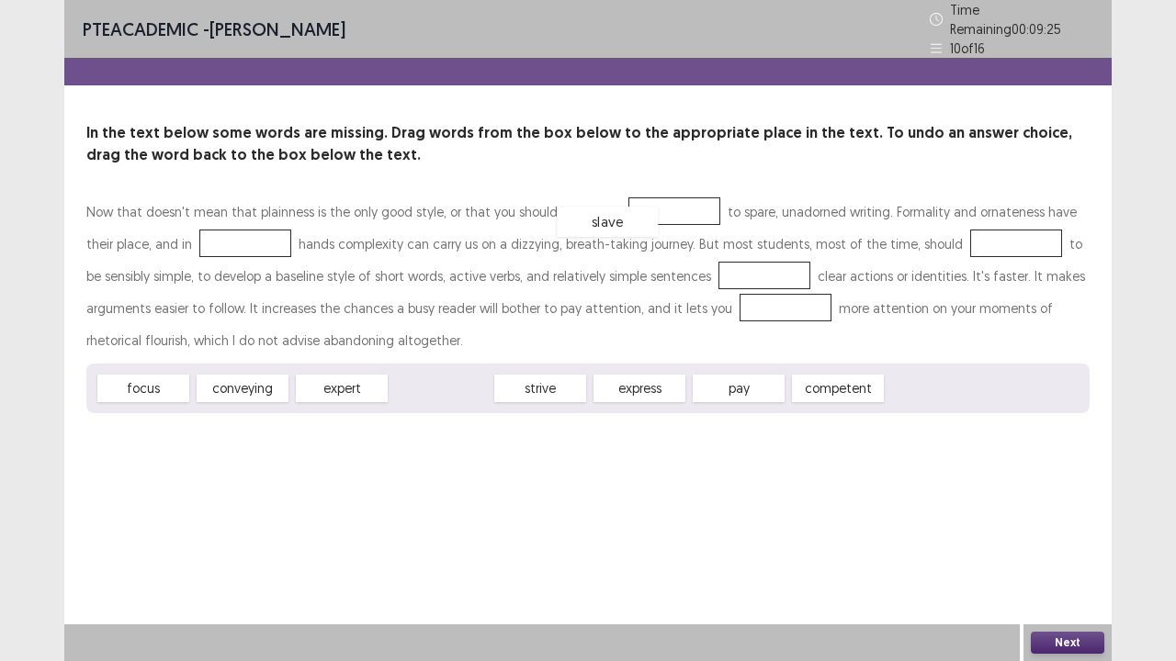
drag, startPoint x: 472, startPoint y: 381, endPoint x: 639, endPoint y: 215, distance: 235.8
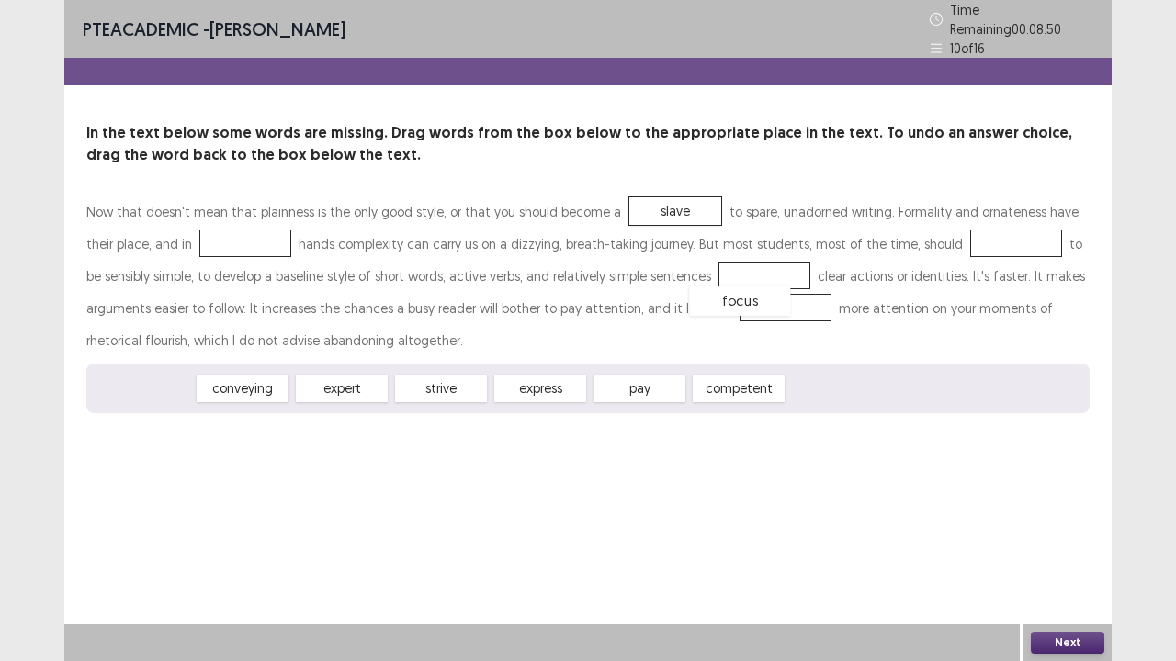
drag, startPoint x: 119, startPoint y: 377, endPoint x: 713, endPoint y: 288, distance: 599.9
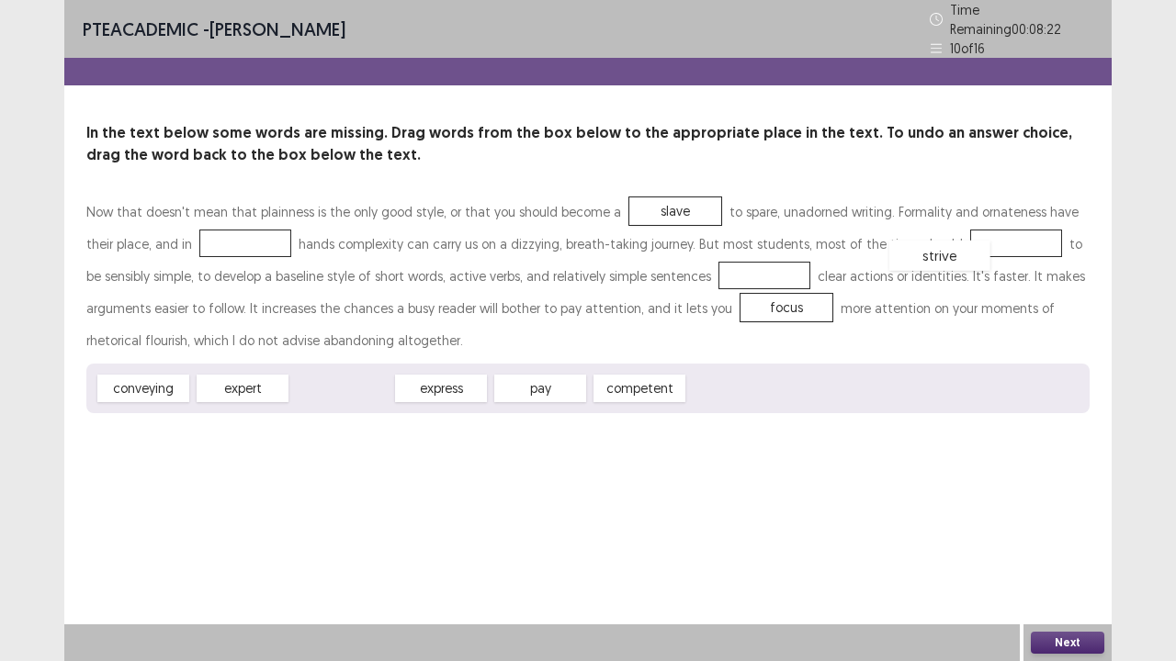
drag, startPoint x: 333, startPoint y: 390, endPoint x: 930, endPoint y: 259, distance: 611.4
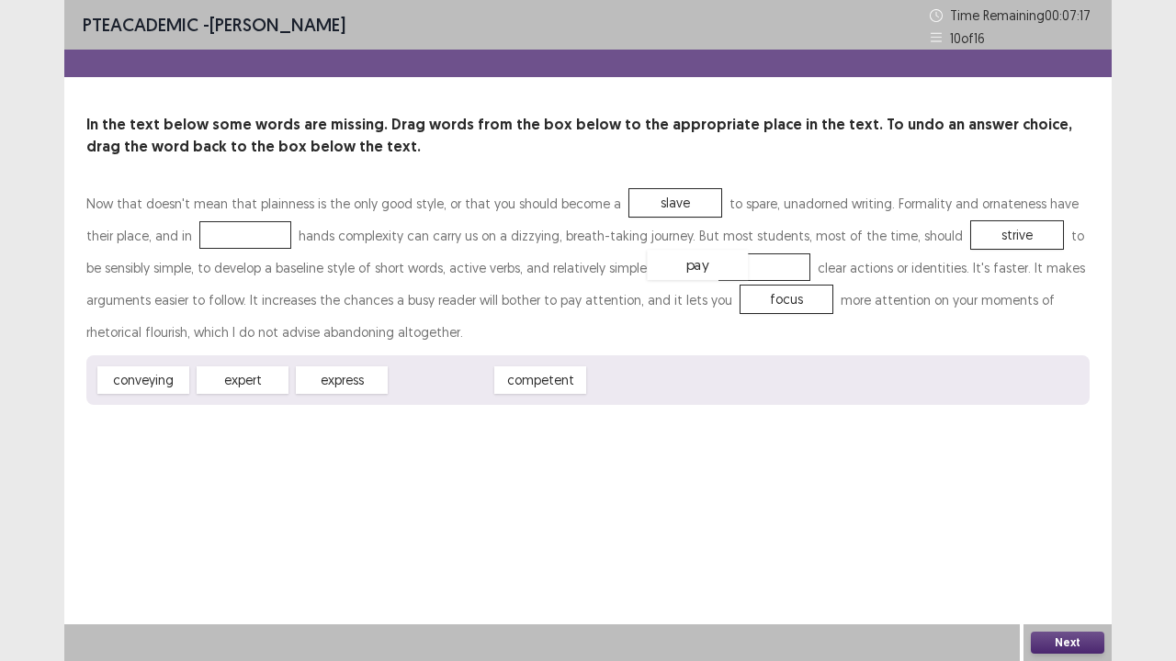
drag, startPoint x: 470, startPoint y: 381, endPoint x: 682, endPoint y: 299, distance: 226.5
drag, startPoint x: 235, startPoint y: 378, endPoint x: 224, endPoint y: 224, distance: 154.7
click at [223, 188] on div "expert" at bounding box center [230, 188] width 101 height 30
click at [224, 224] on div "Now that doesn't mean that plainness is the only good style, or that you should…" at bounding box center [587, 267] width 1003 height 161
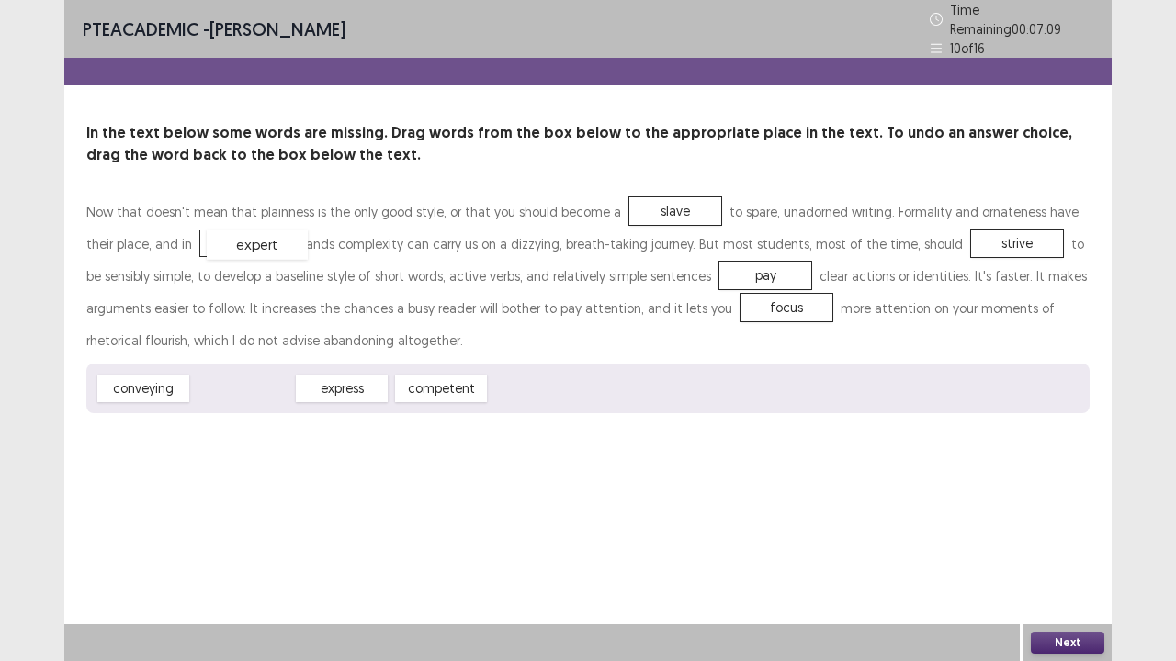
drag, startPoint x: 240, startPoint y: 357, endPoint x: 284, endPoint y: 250, distance: 116.2
drag, startPoint x: 1067, startPoint y: 617, endPoint x: 1080, endPoint y: 628, distance: 16.9
click at [1071, 536] on div "PTE academic - [PERSON_NAME] Time Remaining 00 : 07 : 08 10 of 16 In the text b…" at bounding box center [587, 330] width 1047 height 661
click at [1080, 536] on div "Next" at bounding box center [1067, 643] width 88 height 37
click at [1065, 536] on button "Next" at bounding box center [1067, 643] width 73 height 22
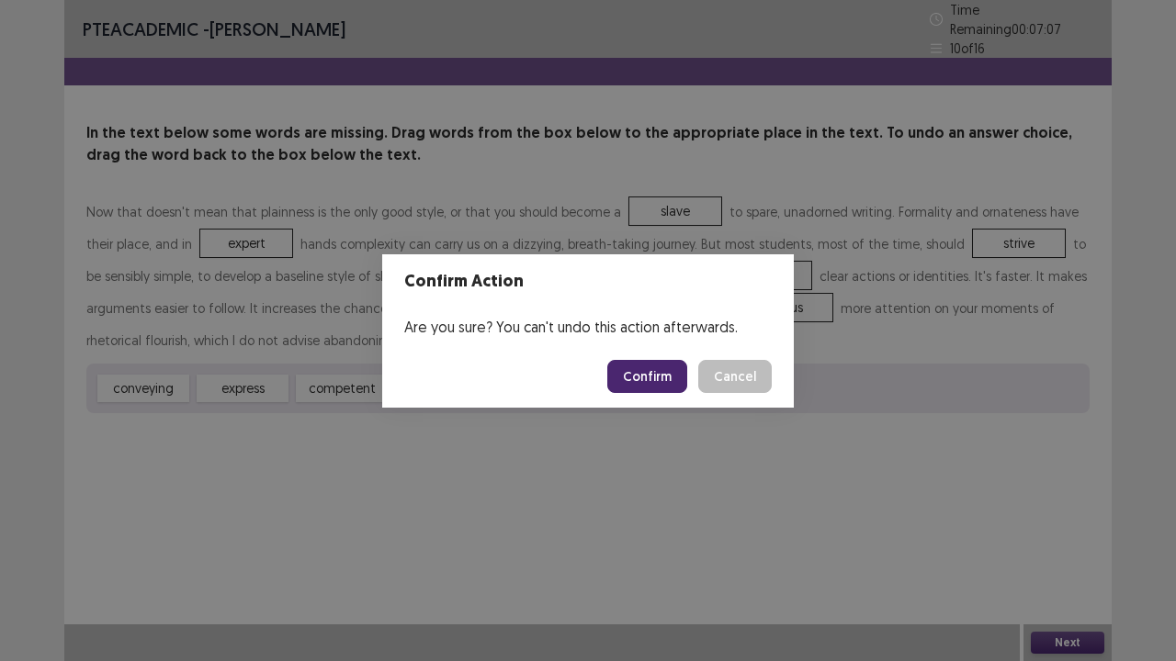
click at [649, 380] on button "Confirm" at bounding box center [647, 376] width 80 height 33
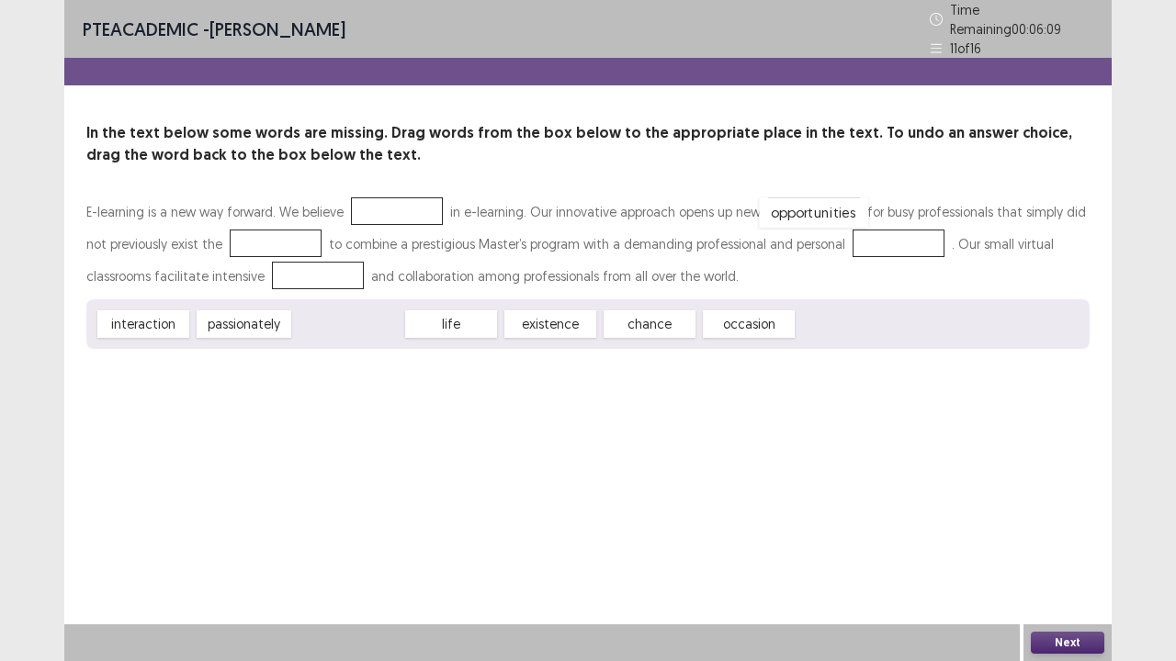
drag, startPoint x: 367, startPoint y: 320, endPoint x: 832, endPoint y: 209, distance: 478.8
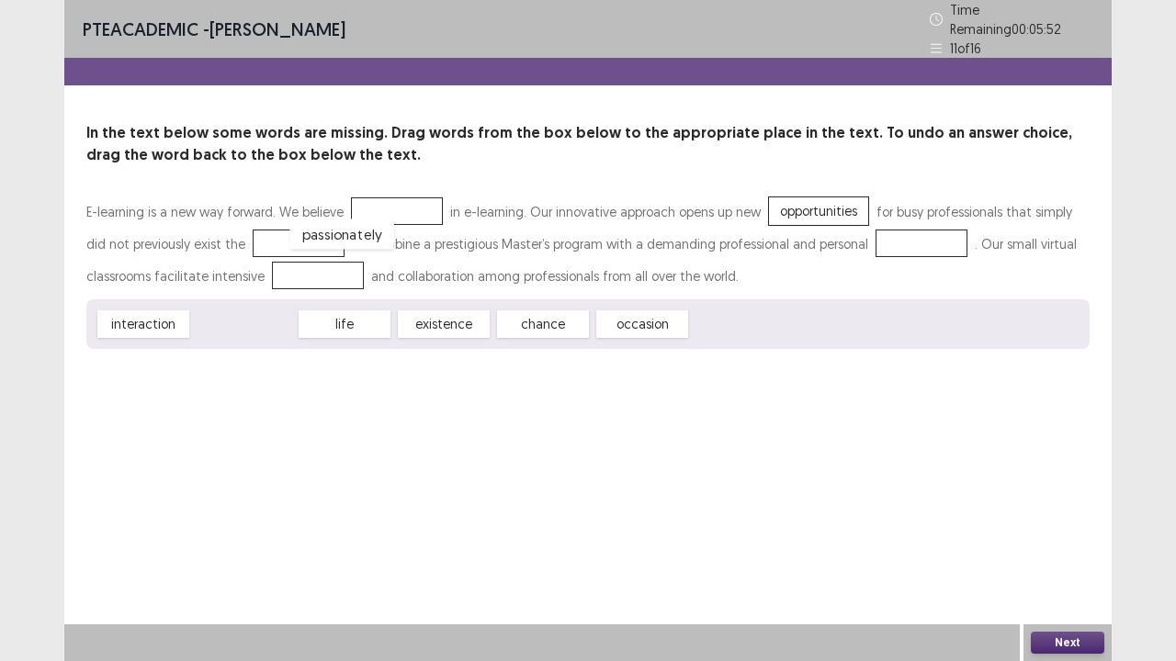
drag, startPoint x: 275, startPoint y: 321, endPoint x: 382, endPoint y: 198, distance: 162.7
drag, startPoint x: 175, startPoint y: 312, endPoint x: 356, endPoint y: 230, distance: 199.8
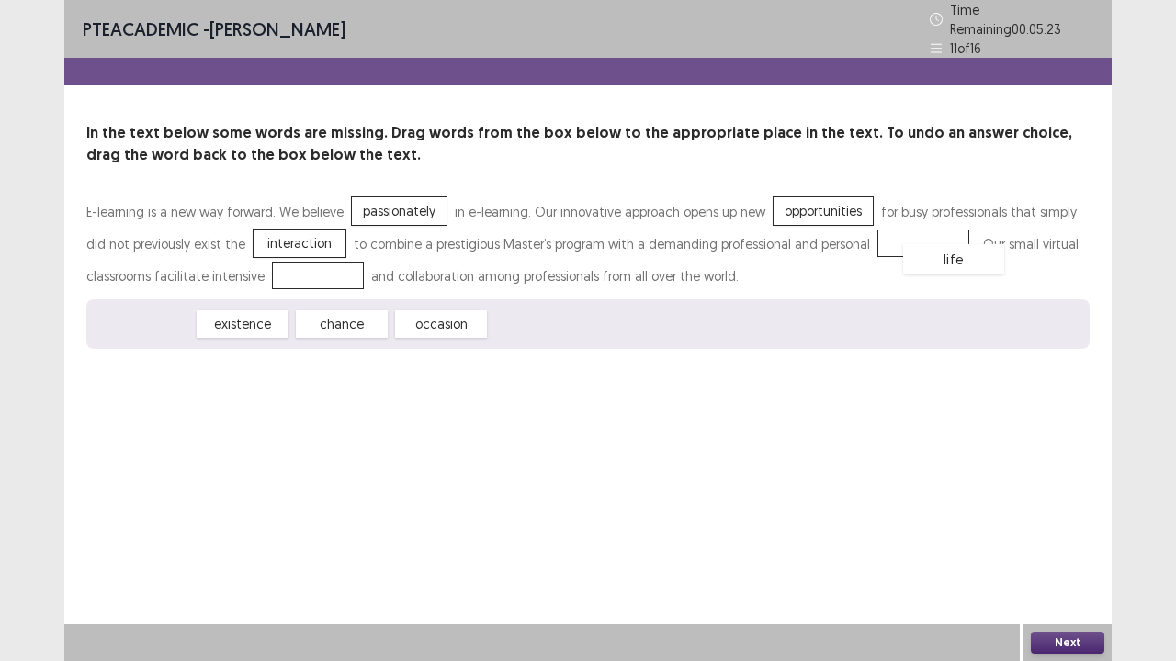
drag, startPoint x: 152, startPoint y: 316, endPoint x: 927, endPoint y: 235, distance: 778.6
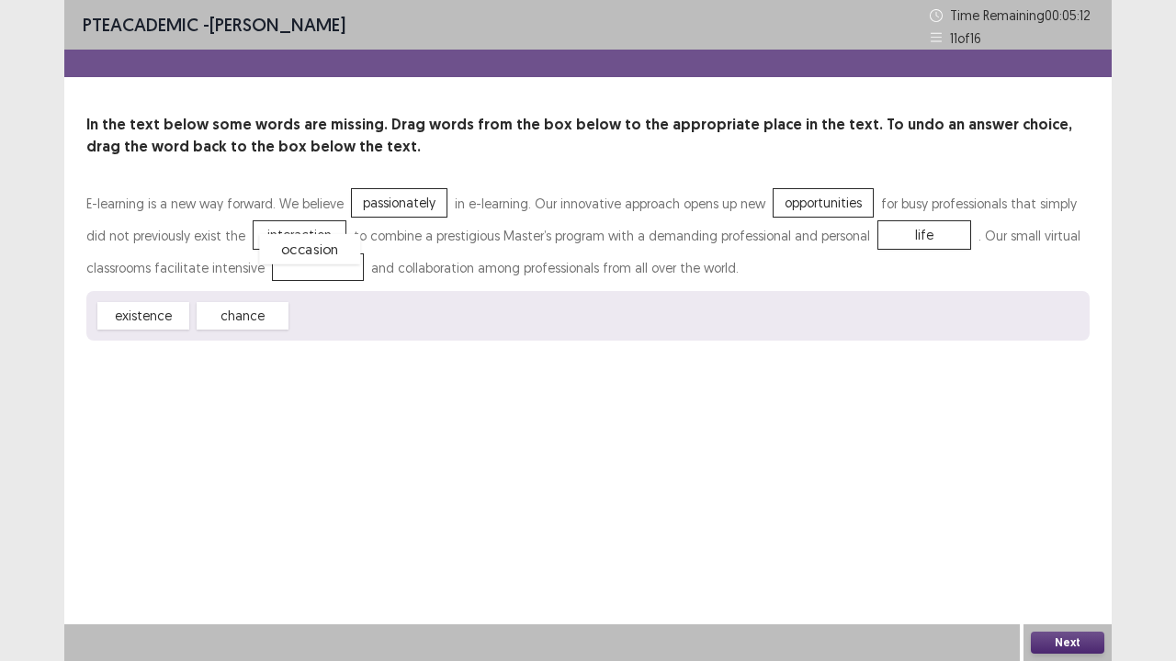
drag, startPoint x: 339, startPoint y: 321, endPoint x: 307, endPoint y: 254, distance: 74.4
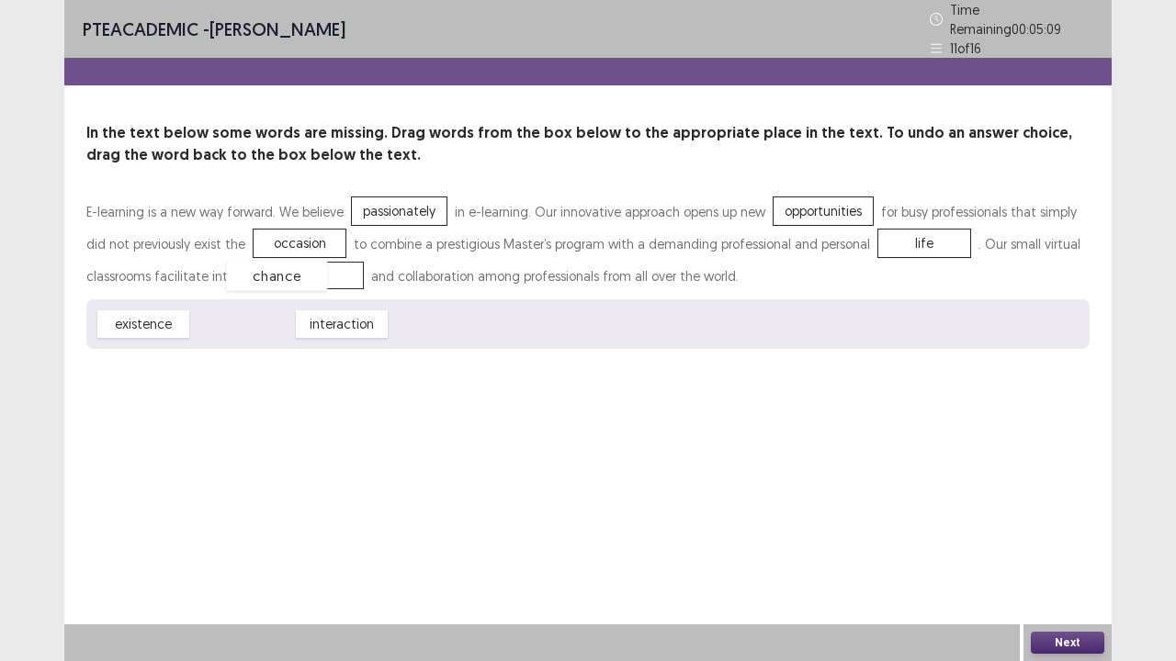
drag, startPoint x: 254, startPoint y: 318, endPoint x: 288, endPoint y: 265, distance: 62.9
click at [1108, 536] on div "PTE academic - [PERSON_NAME] Time Remaining 00 : 05 : 08 11 of 16 In the text b…" at bounding box center [588, 330] width 1176 height 661
click at [1091, 536] on button "Next" at bounding box center [1067, 643] width 73 height 22
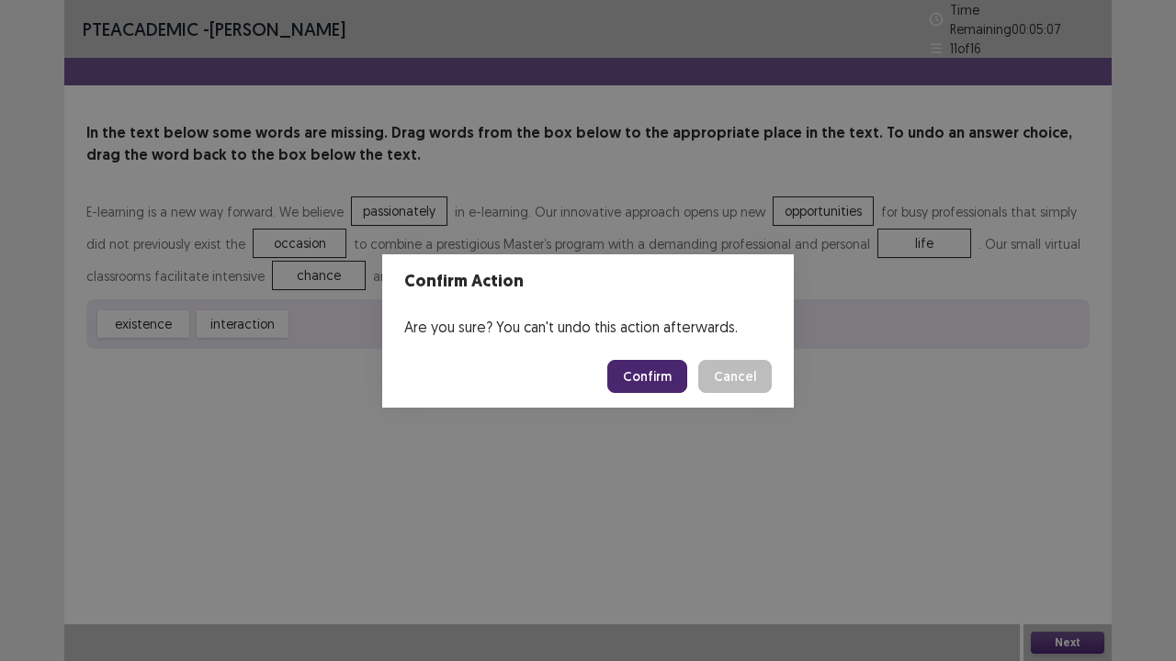
click at [632, 364] on button "Confirm" at bounding box center [647, 376] width 80 height 33
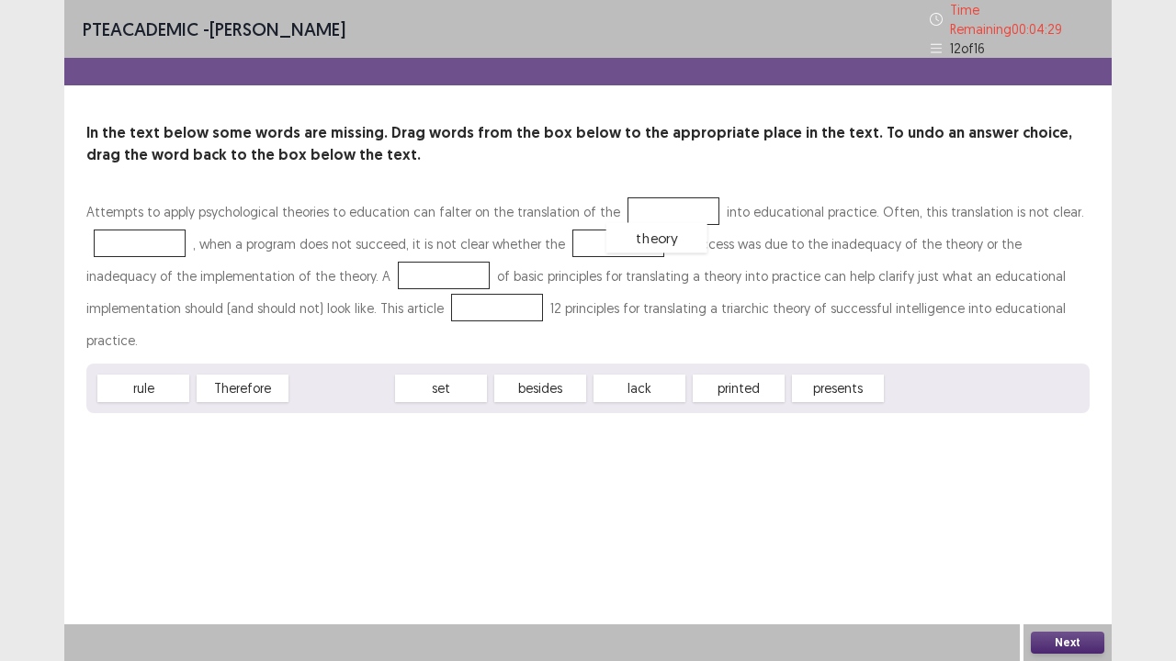
drag, startPoint x: 340, startPoint y: 351, endPoint x: 655, endPoint y: 200, distance: 349.2
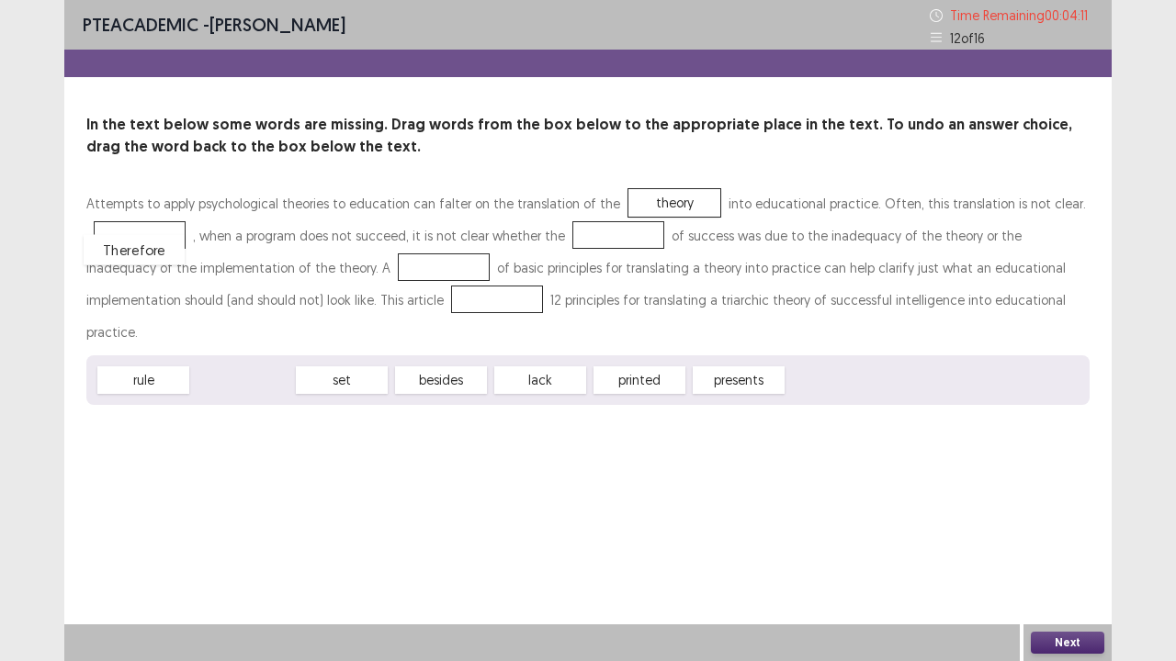
drag, startPoint x: 220, startPoint y: 346, endPoint x: 115, endPoint y: 221, distance: 163.0
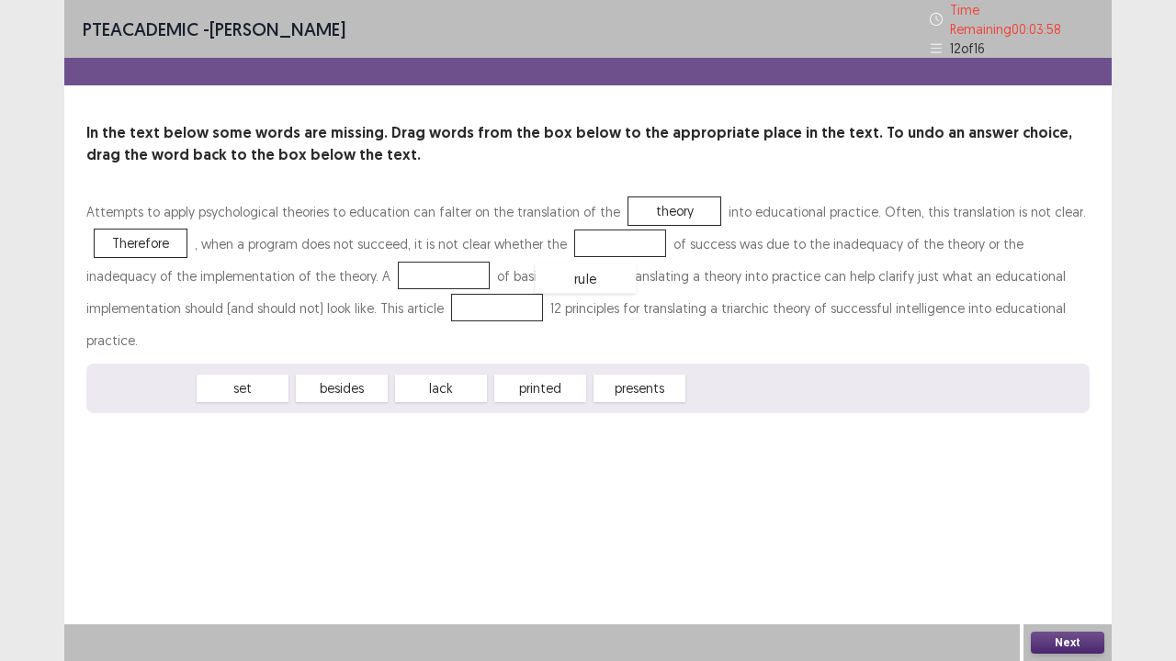
drag, startPoint x: 140, startPoint y: 344, endPoint x: 586, endPoint y: 233, distance: 459.9
drag, startPoint x: 149, startPoint y: 345, endPoint x: 357, endPoint y: 277, distance: 219.3
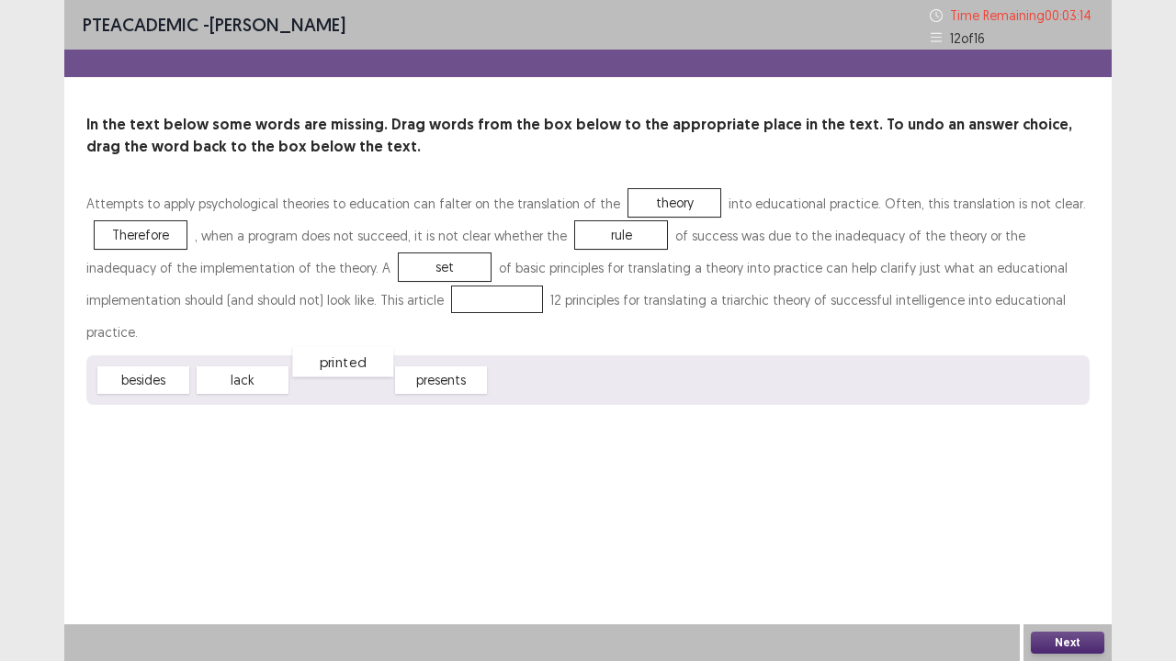
drag, startPoint x: 346, startPoint y: 345, endPoint x: 349, endPoint y: 307, distance: 38.7
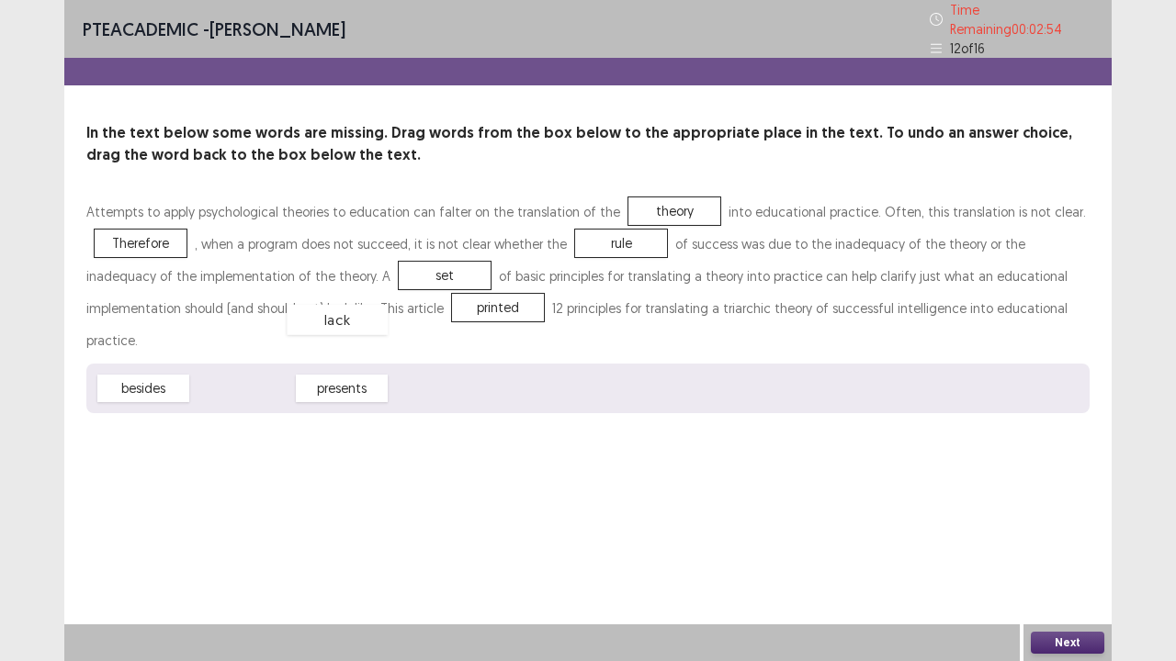
drag, startPoint x: 261, startPoint y: 349, endPoint x: 364, endPoint y: 263, distance: 134.3
click at [1047, 536] on button "Next" at bounding box center [1067, 643] width 73 height 22
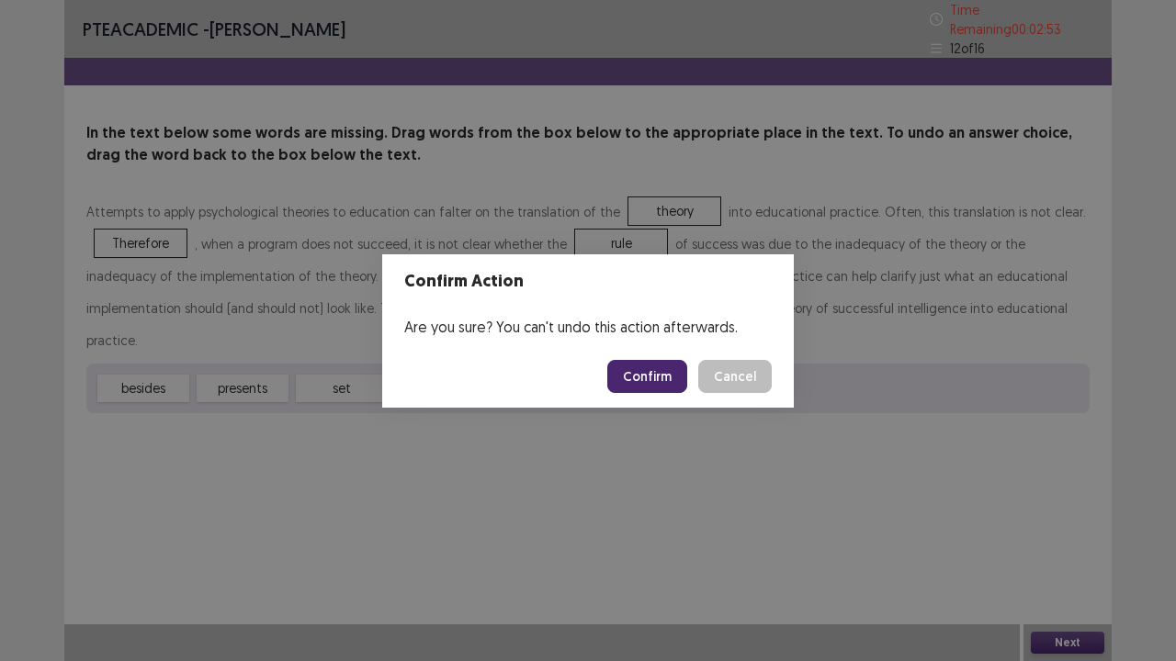
click at [649, 362] on button "Confirm" at bounding box center [647, 376] width 80 height 33
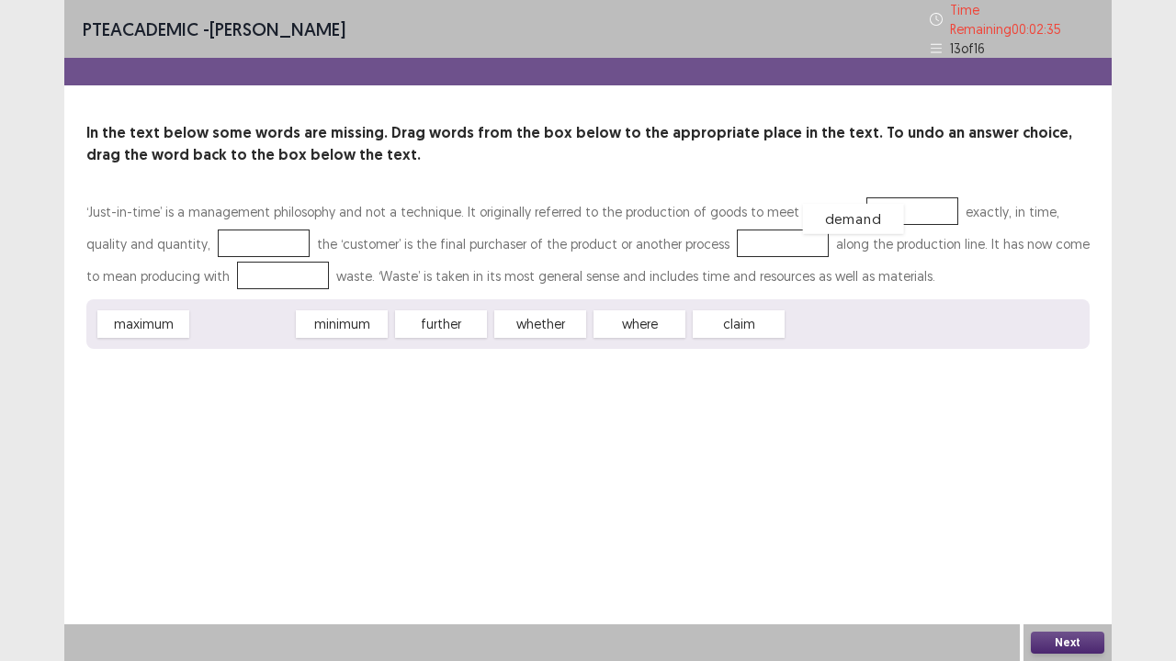
drag, startPoint x: 265, startPoint y: 320, endPoint x: 879, endPoint y: 213, distance: 623.7
click at [424, 299] on div "maximum minimum further whether where claim" at bounding box center [587, 324] width 1003 height 50
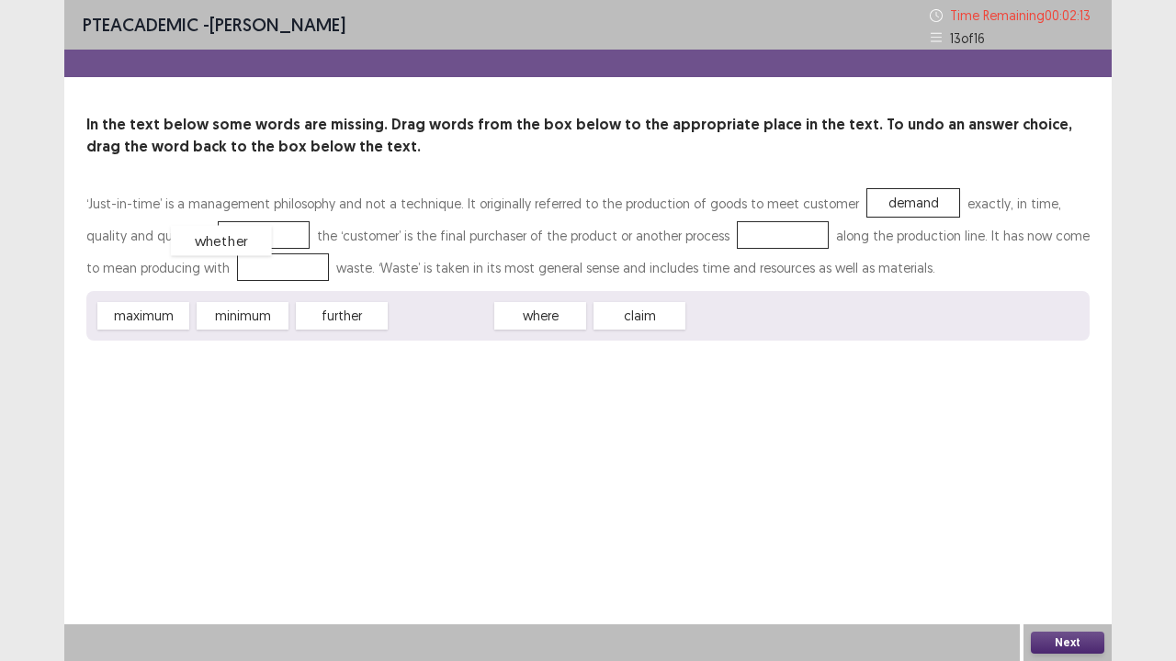
drag, startPoint x: 430, startPoint y: 322, endPoint x: 209, endPoint y: 247, distance: 233.0
drag, startPoint x: 516, startPoint y: 316, endPoint x: 672, endPoint y: 229, distance: 178.9
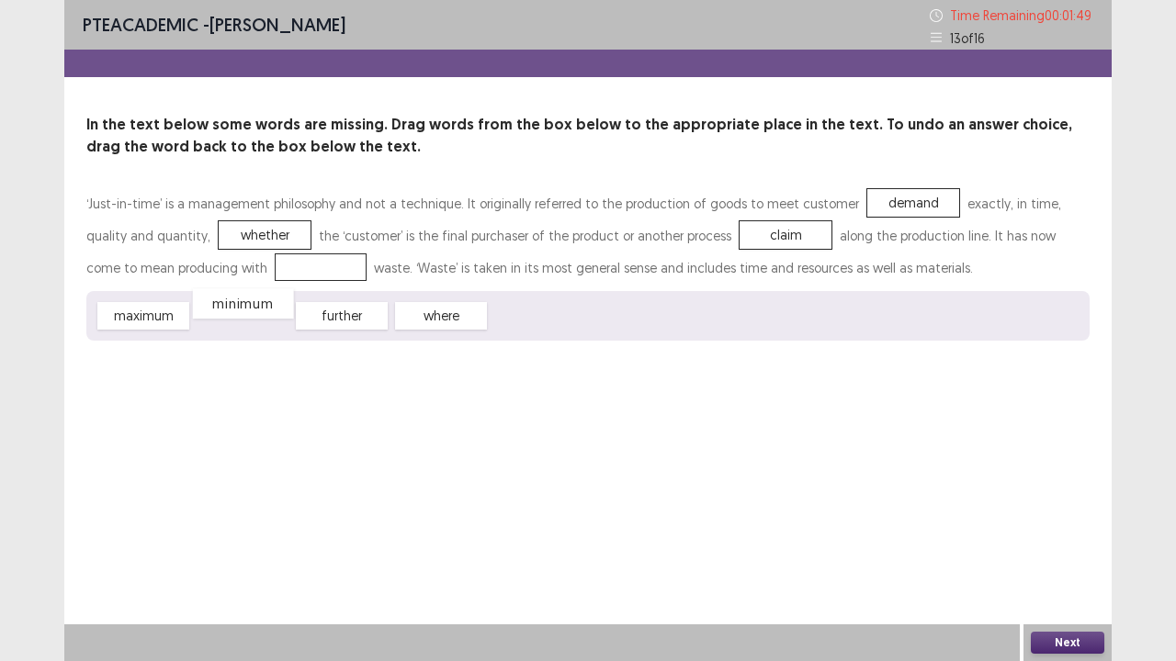
drag, startPoint x: 231, startPoint y: 314, endPoint x: 231, endPoint y: 270, distance: 44.1
click at [1059, 536] on div "Next" at bounding box center [1067, 643] width 88 height 37
click at [1059, 536] on button "Next" at bounding box center [1067, 643] width 73 height 22
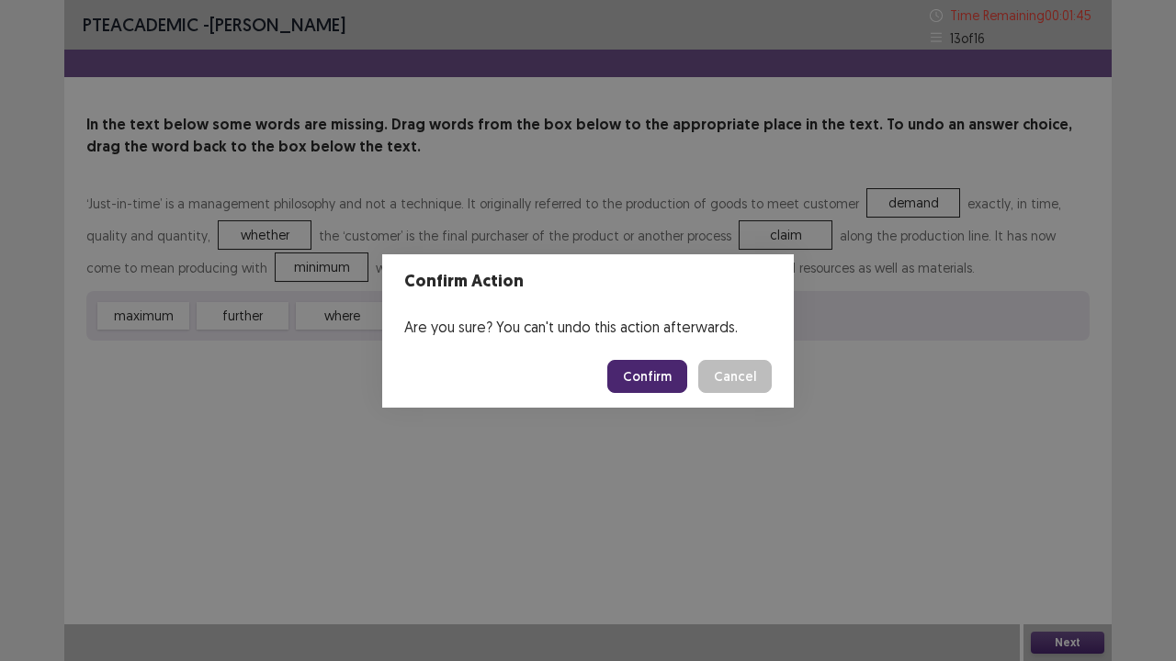
click at [636, 382] on button "Confirm" at bounding box center [647, 376] width 80 height 33
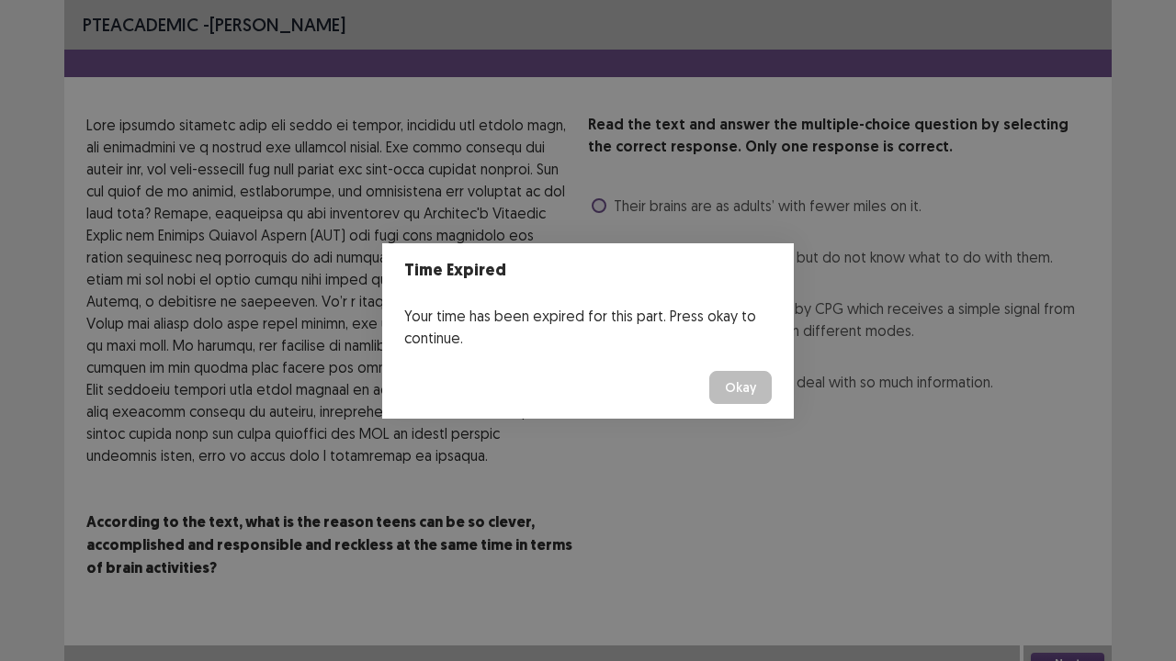
click at [725, 395] on button "Okay" at bounding box center [740, 387] width 62 height 33
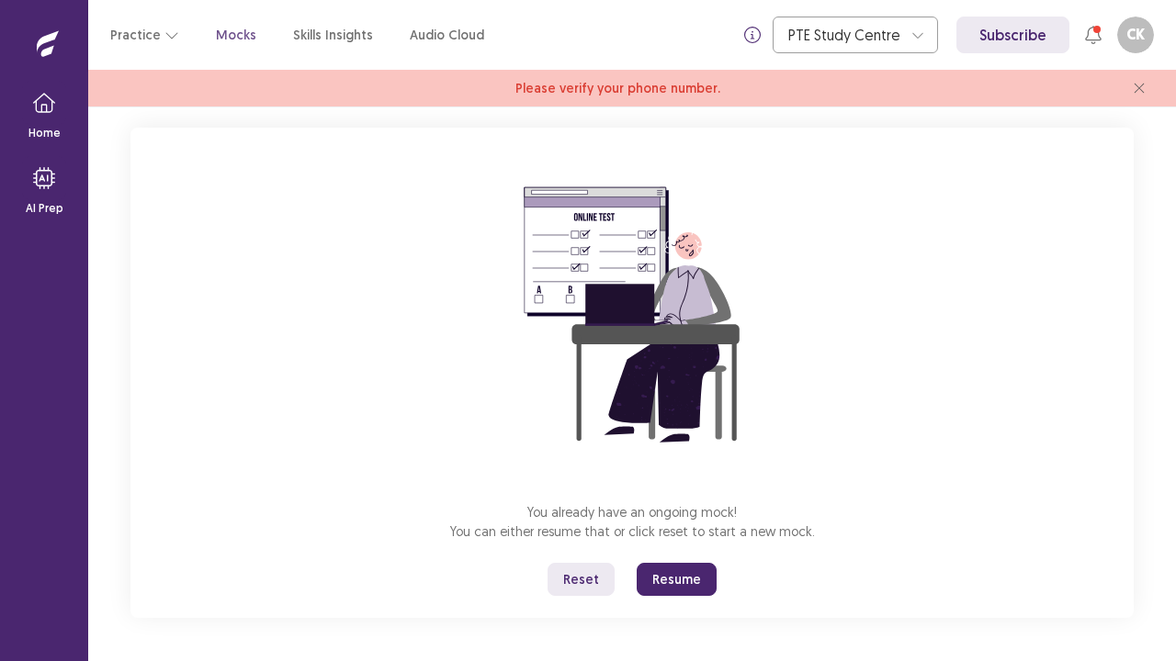
click at [694, 536] on button "Resume" at bounding box center [677, 579] width 80 height 33
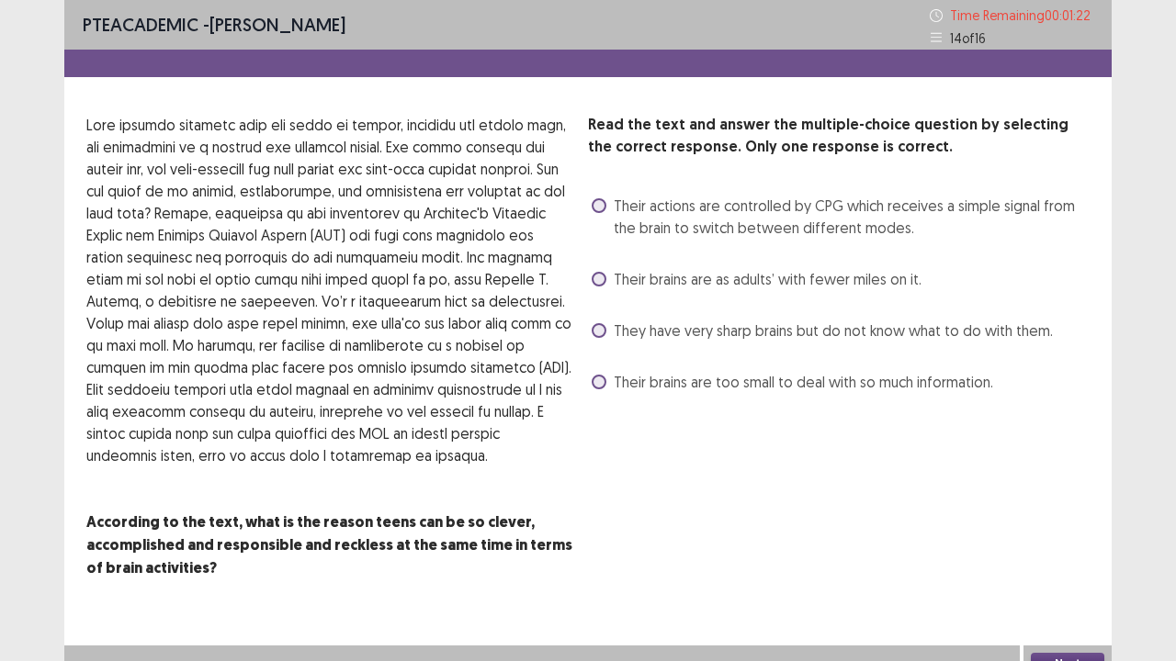
click at [682, 230] on span "Their actions are controlled by CPG which receives a simple signal from the bra…" at bounding box center [852, 217] width 476 height 44
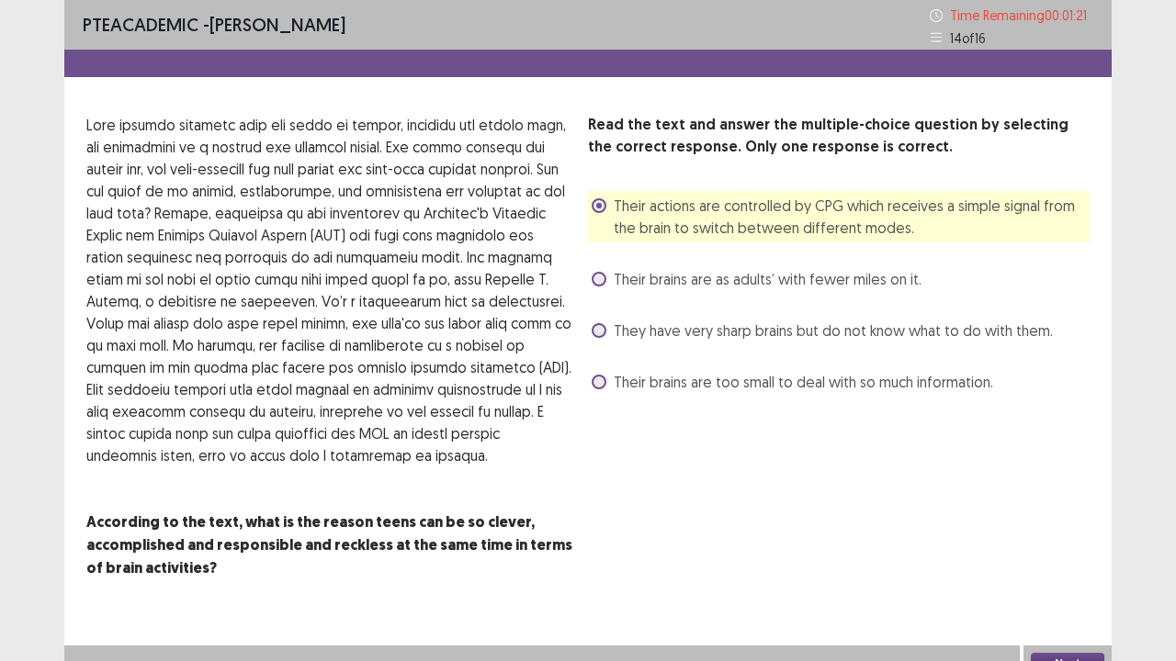
click at [1056, 536] on button "Next" at bounding box center [1067, 664] width 73 height 22
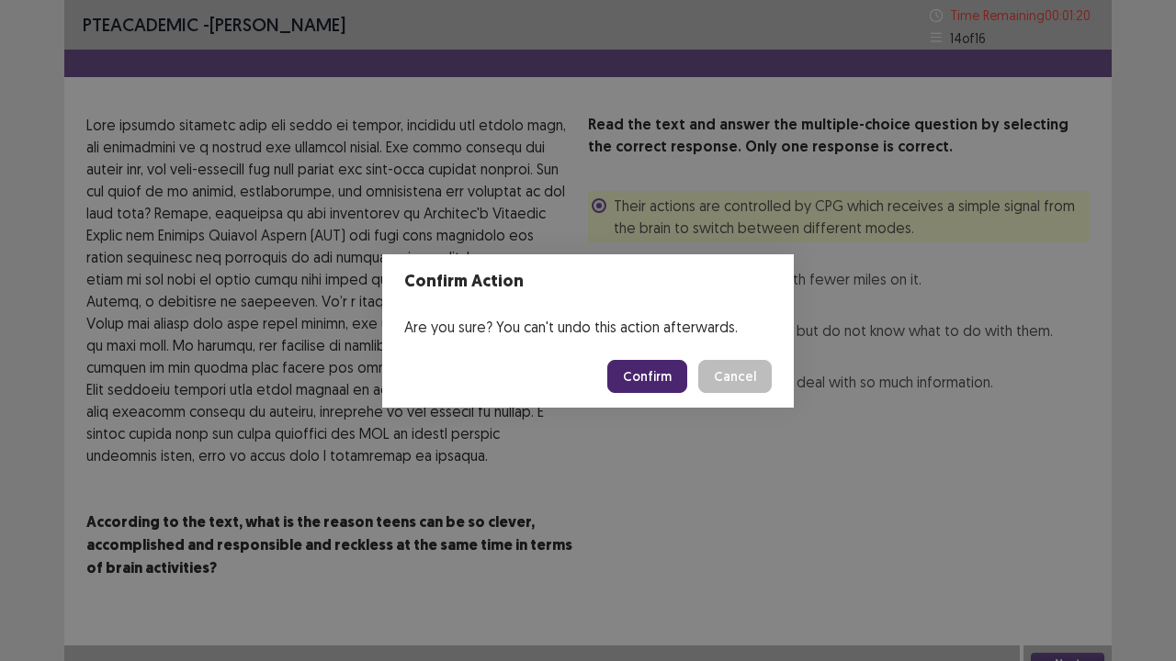
click at [668, 377] on button "Confirm" at bounding box center [647, 376] width 80 height 33
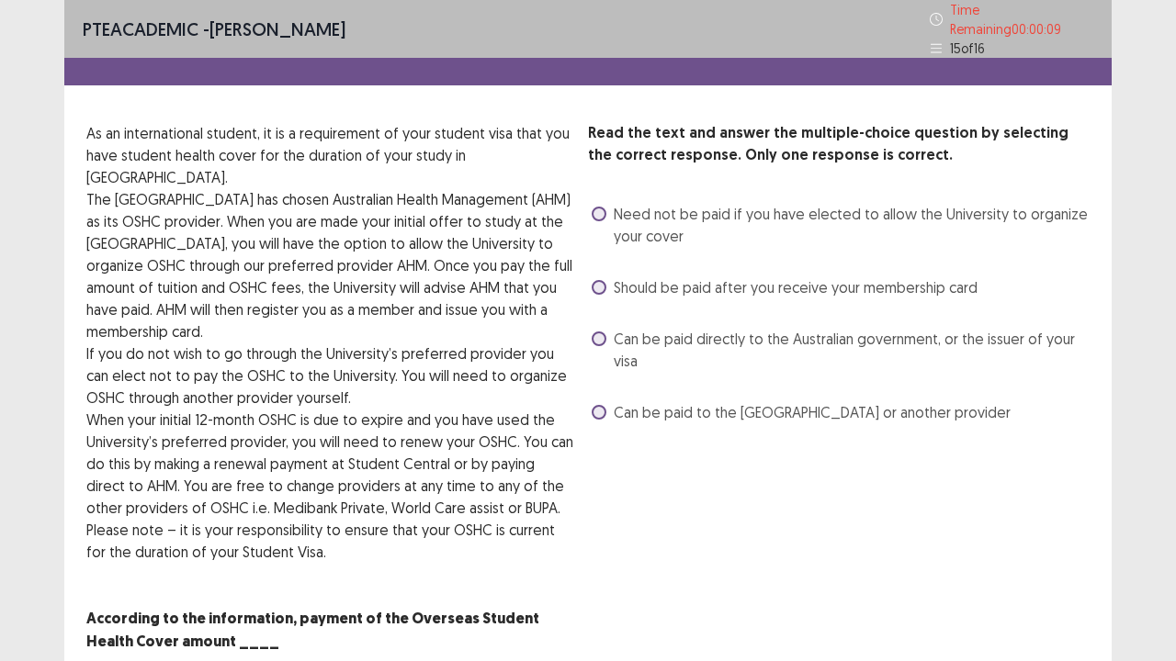
click at [612, 188] on div "Read the text and answer the multiple-choice question by selecting the correct …" at bounding box center [839, 274] width 502 height 305
click at [595, 215] on span at bounding box center [599, 214] width 15 height 15
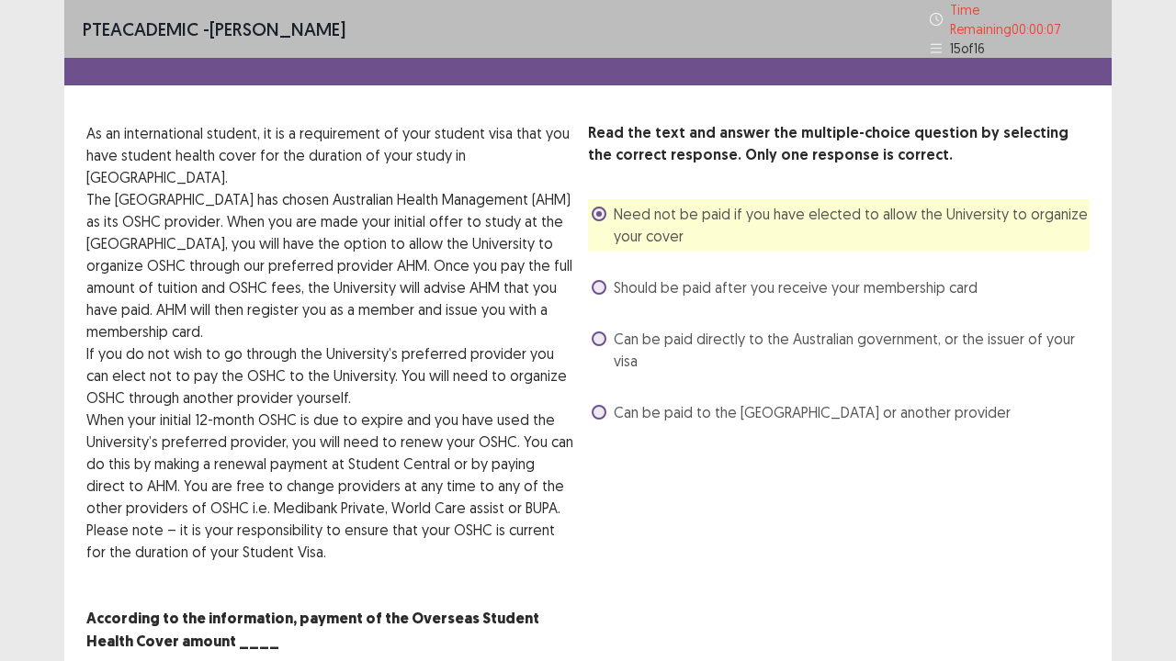
scroll to position [41, 0]
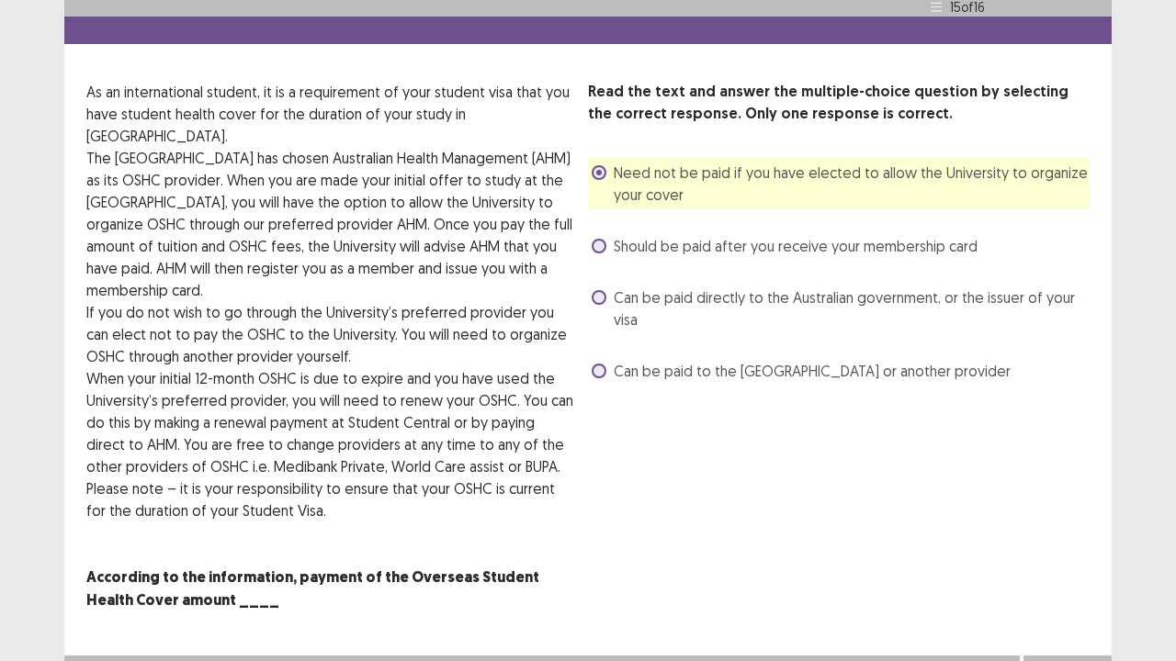
click at [1078, 536] on button "Next" at bounding box center [1067, 674] width 73 height 22
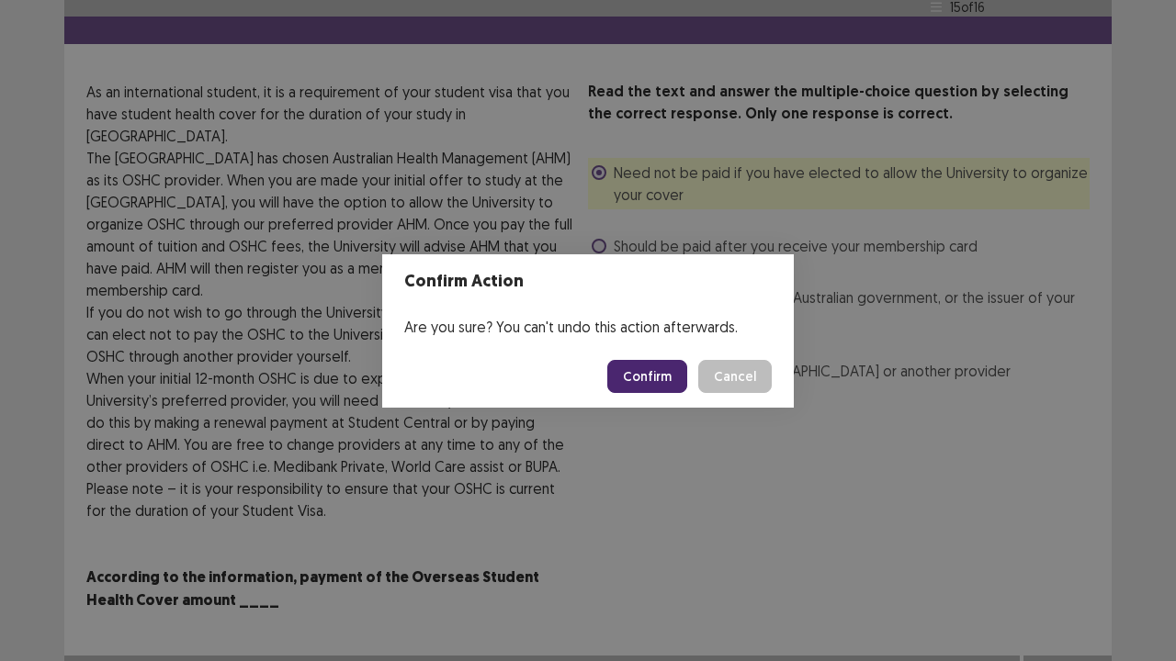
click at [672, 382] on button "Confirm" at bounding box center [647, 376] width 80 height 33
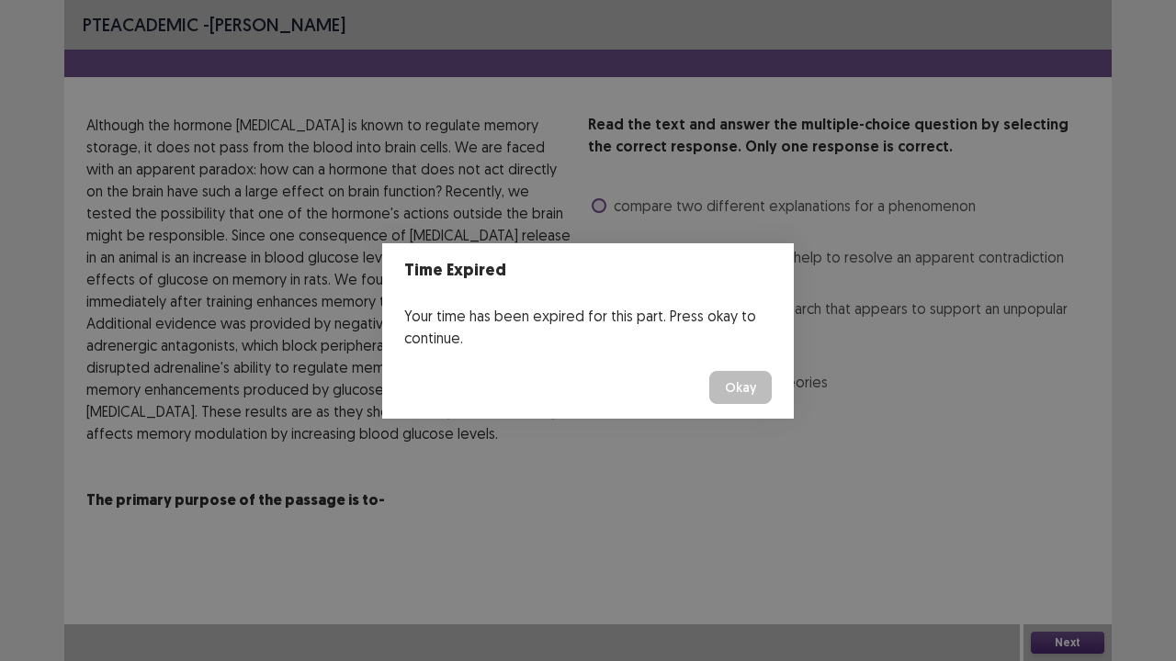
click at [739, 389] on button "Okay" at bounding box center [740, 387] width 62 height 33
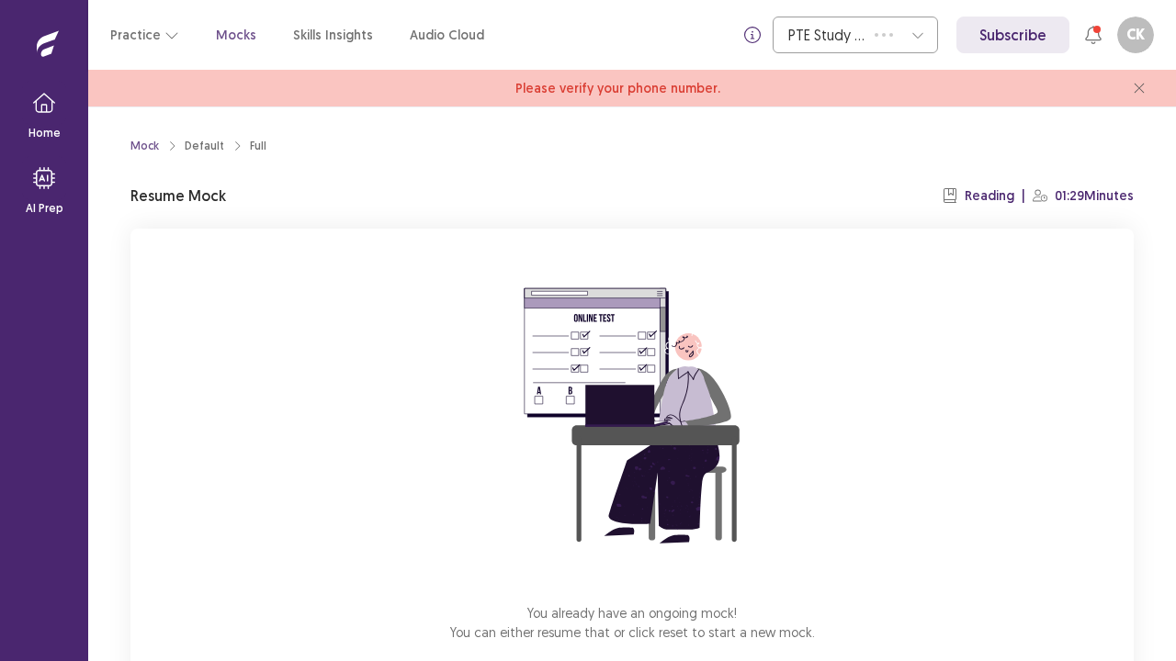
scroll to position [101, 0]
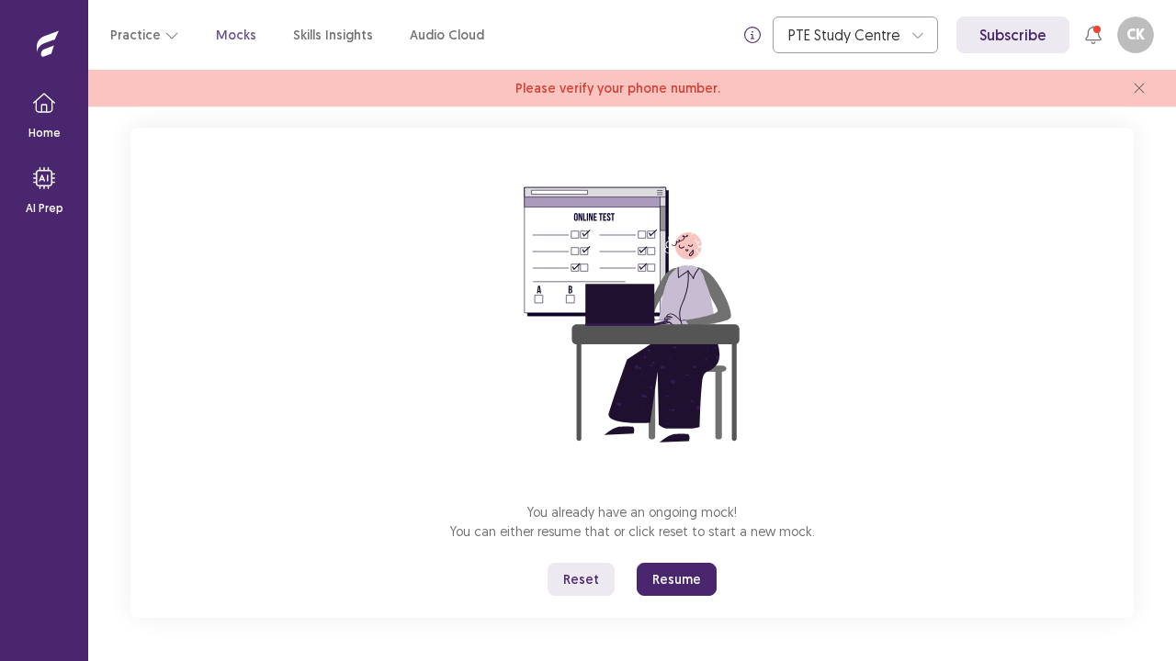
click at [702, 536] on button "Resume" at bounding box center [677, 579] width 80 height 33
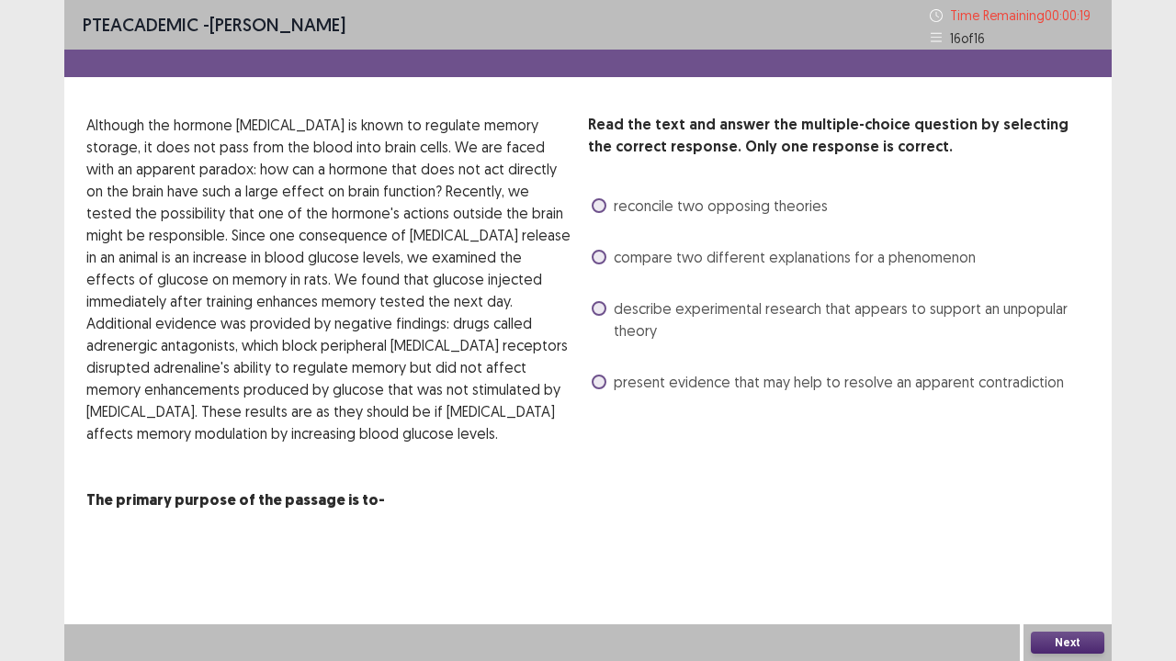
click at [658, 309] on span "describe experimental research that appears to support an unpopular theory" at bounding box center [852, 320] width 476 height 44
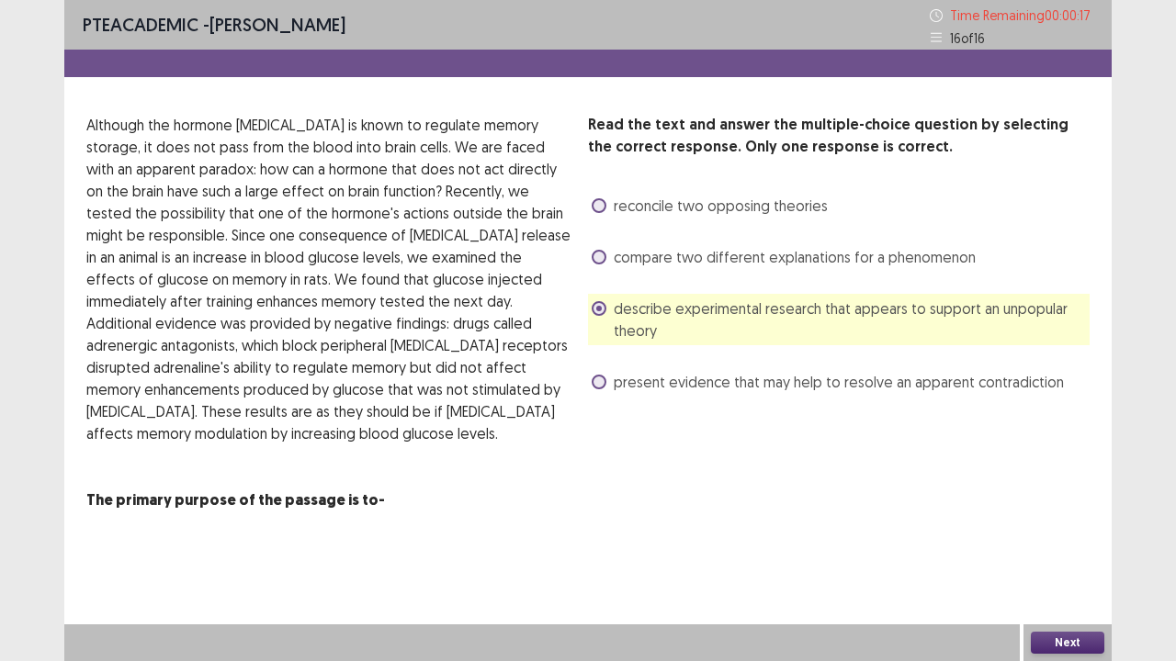
click at [1044, 536] on div "Next" at bounding box center [1067, 643] width 88 height 37
click at [1049, 536] on button "Next" at bounding box center [1067, 643] width 73 height 22
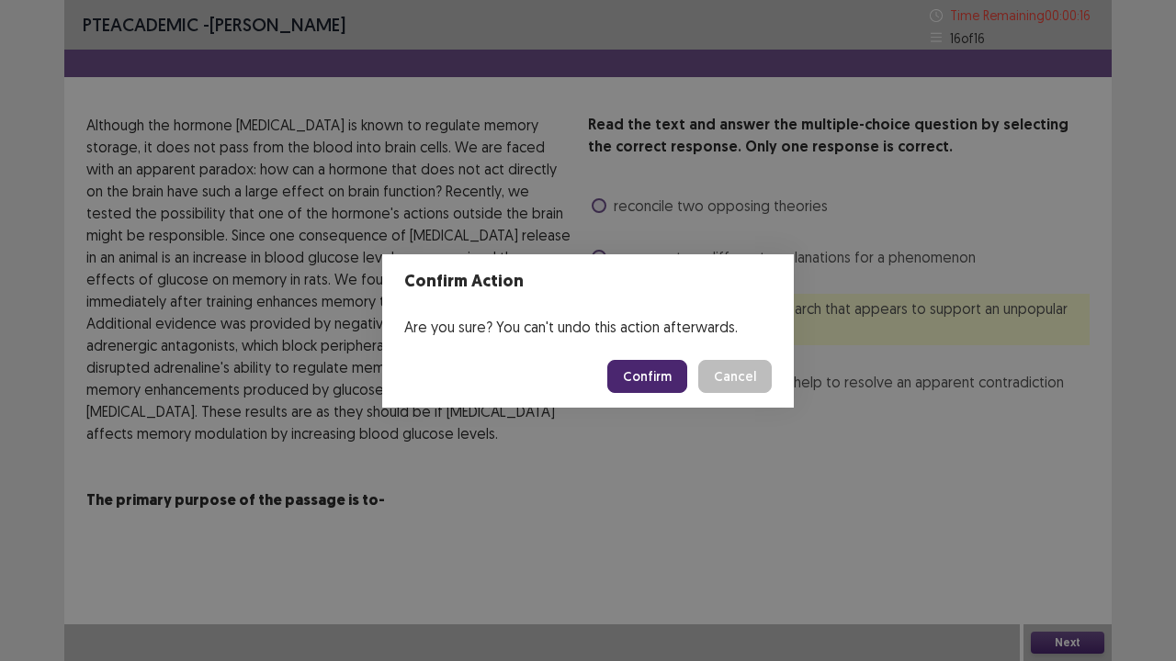
click at [643, 380] on button "Confirm" at bounding box center [647, 376] width 80 height 33
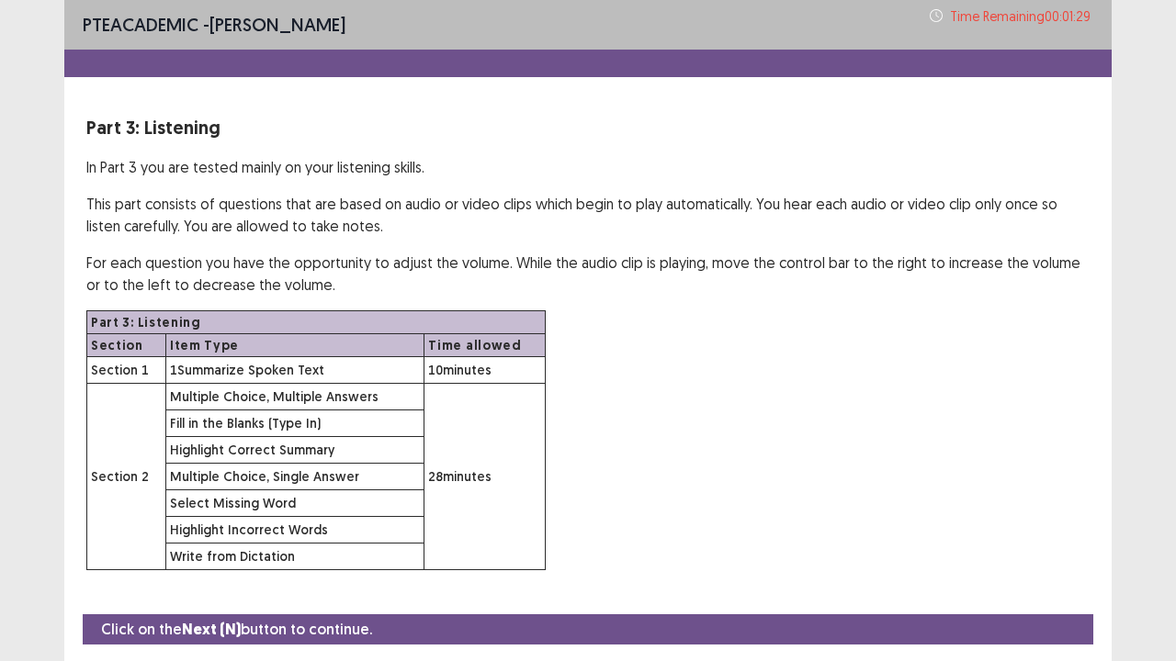
scroll to position [53, 0]
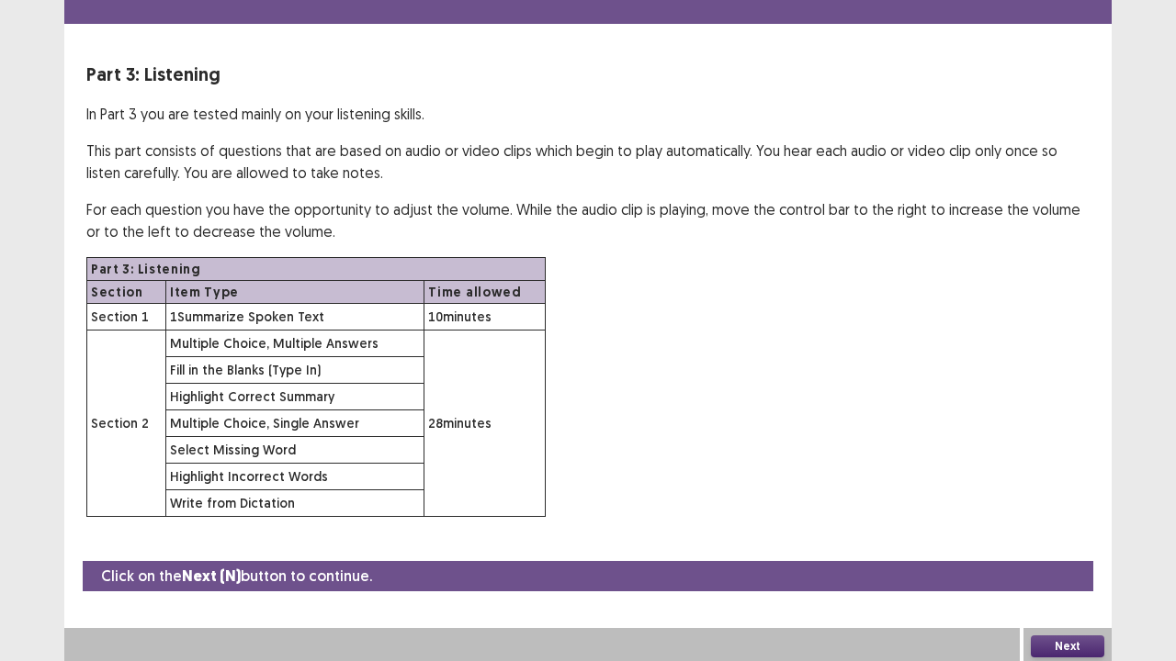
click at [1072, 536] on button "Next" at bounding box center [1067, 647] width 73 height 22
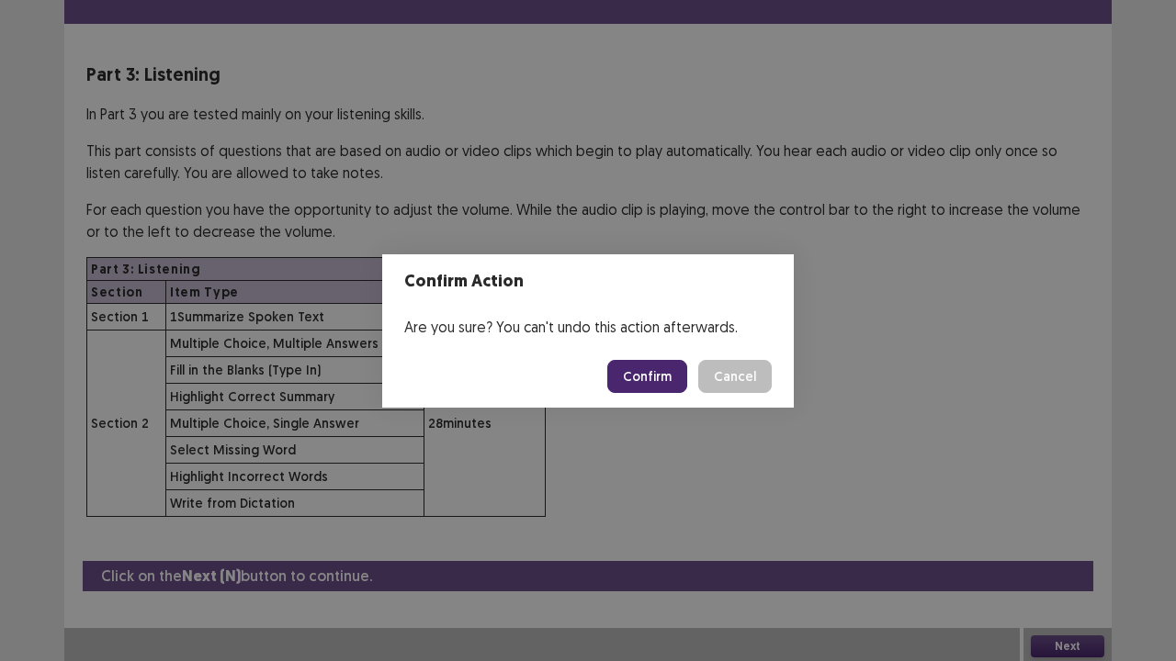
click at [656, 367] on button "Confirm" at bounding box center [647, 376] width 80 height 33
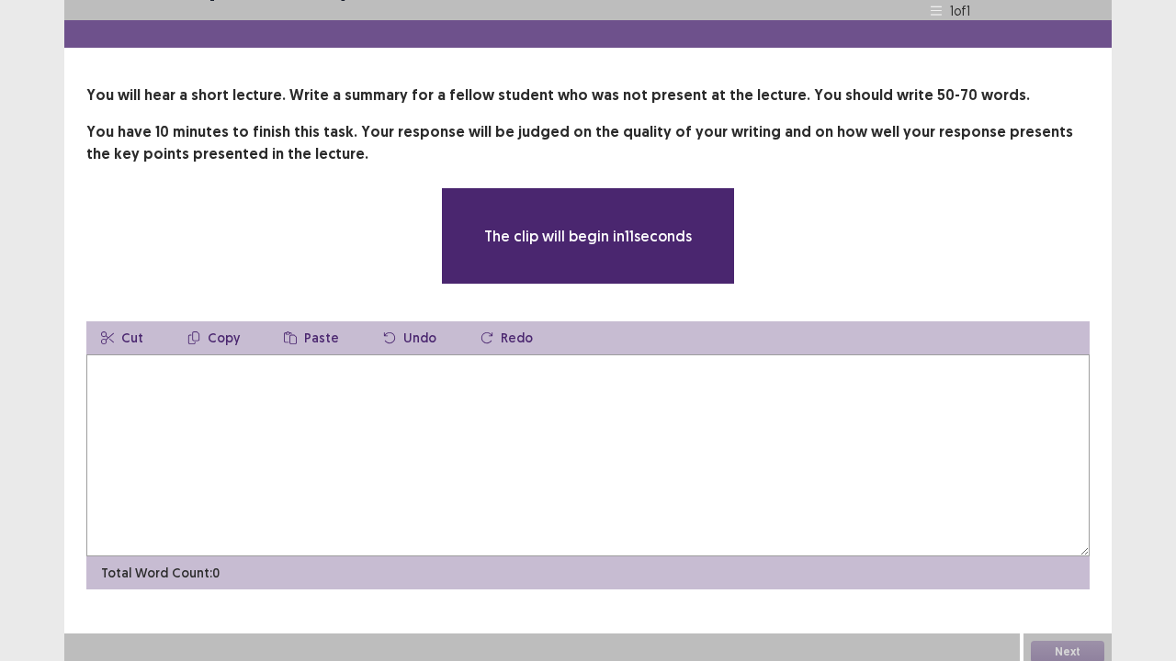
click at [660, 397] on textarea at bounding box center [587, 456] width 1003 height 202
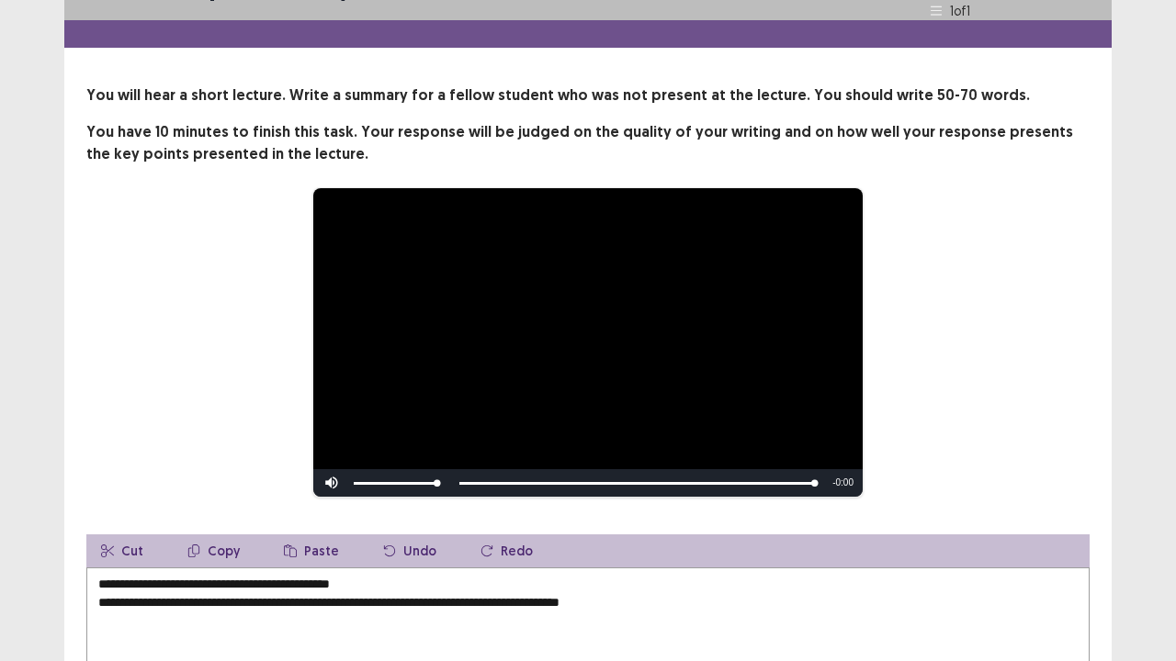
scroll to position [252, 0]
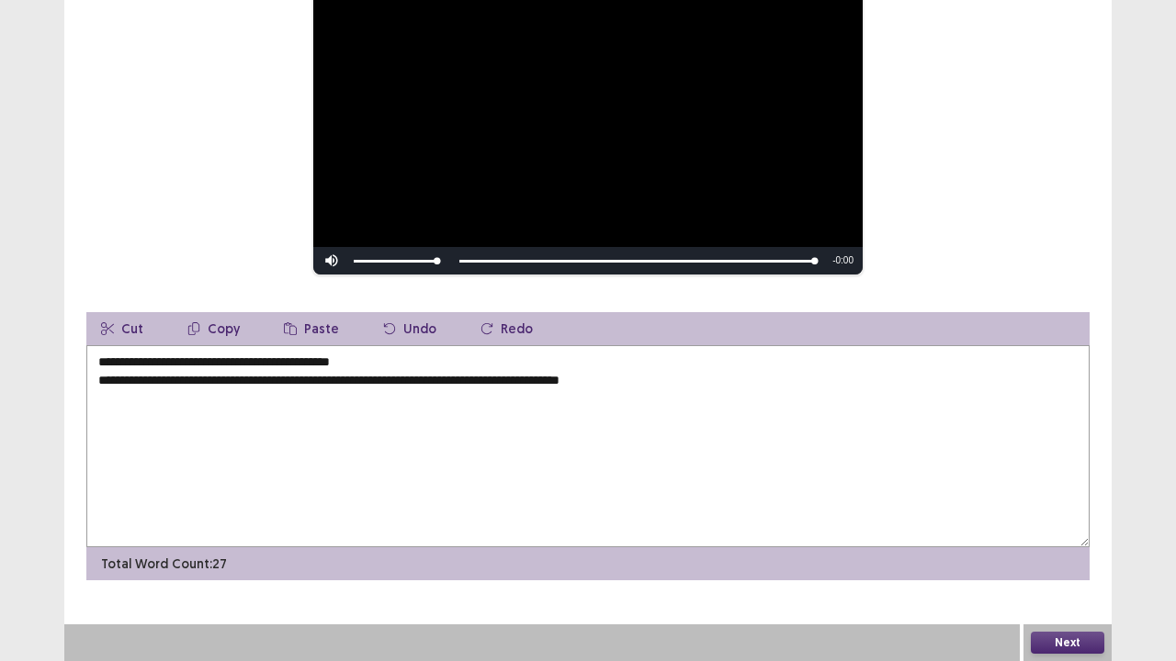
drag, startPoint x: 283, startPoint y: 362, endPoint x: 307, endPoint y: 389, distance: 36.5
click at [284, 362] on textarea "**********" at bounding box center [587, 446] width 1003 height 202
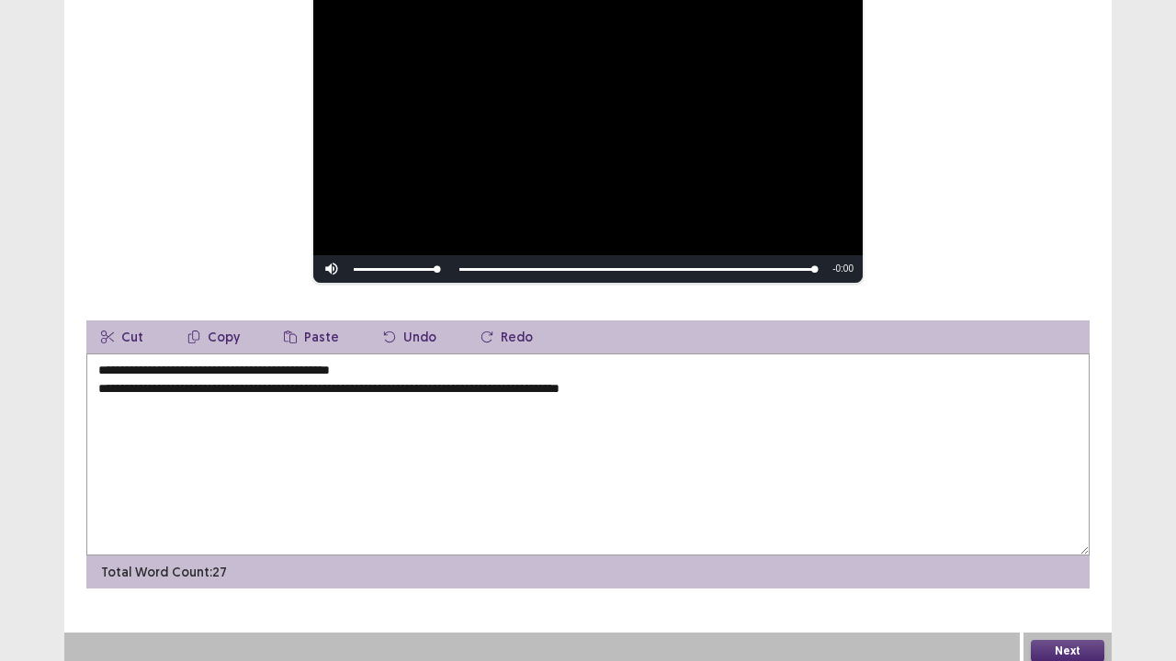
click at [287, 367] on textarea "**********" at bounding box center [587, 455] width 1003 height 202
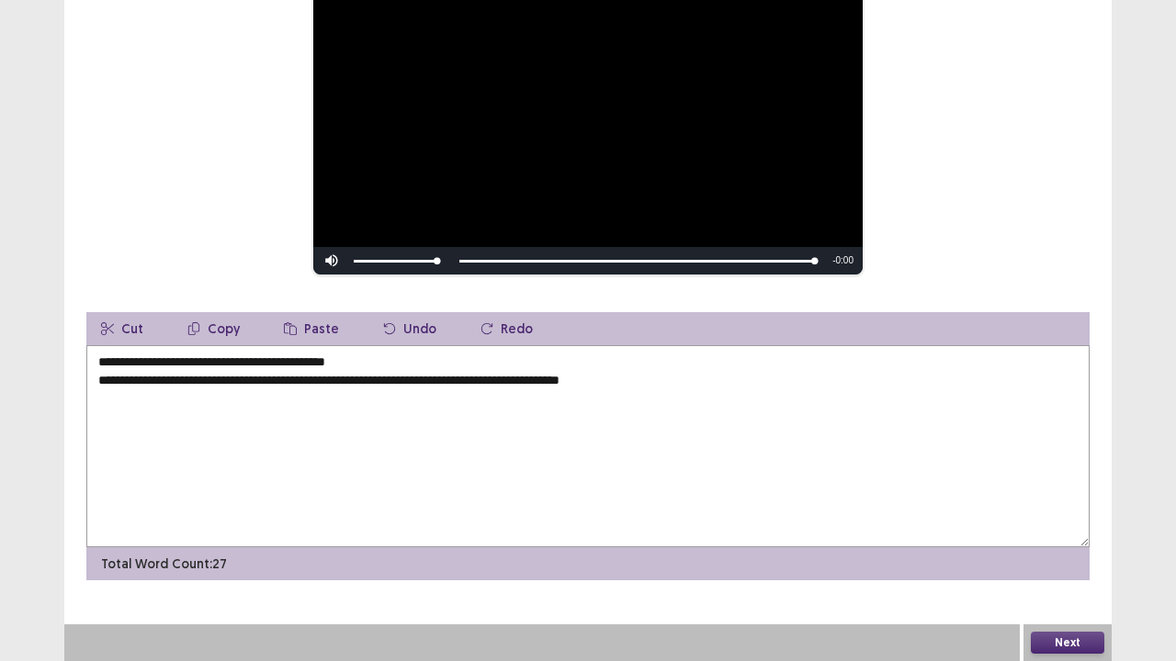
click at [408, 363] on textarea "**********" at bounding box center [587, 446] width 1003 height 202
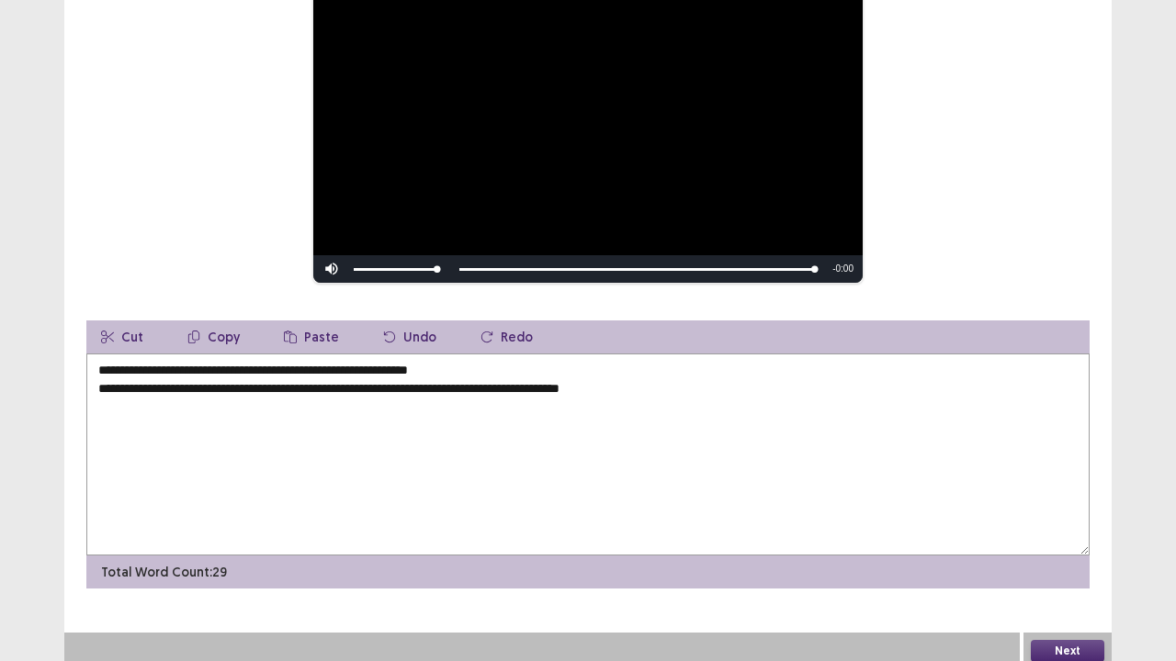
click at [92, 387] on textarea "**********" at bounding box center [587, 455] width 1003 height 202
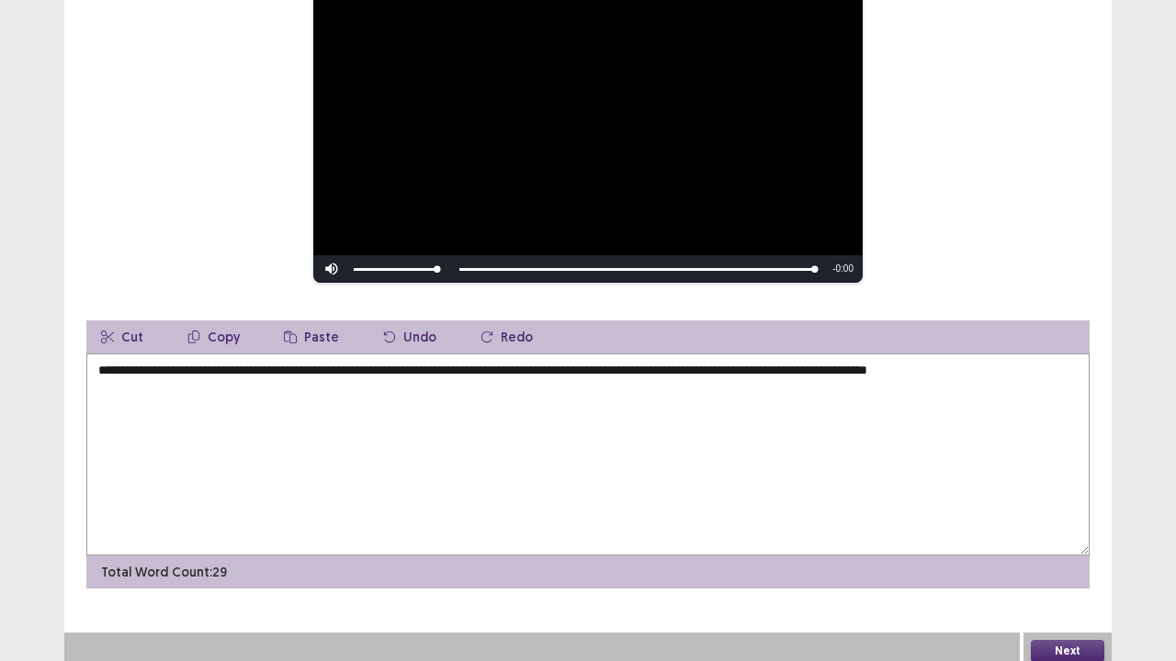
type textarea "**********"
click at [1053, 536] on button "Next" at bounding box center [1067, 651] width 73 height 22
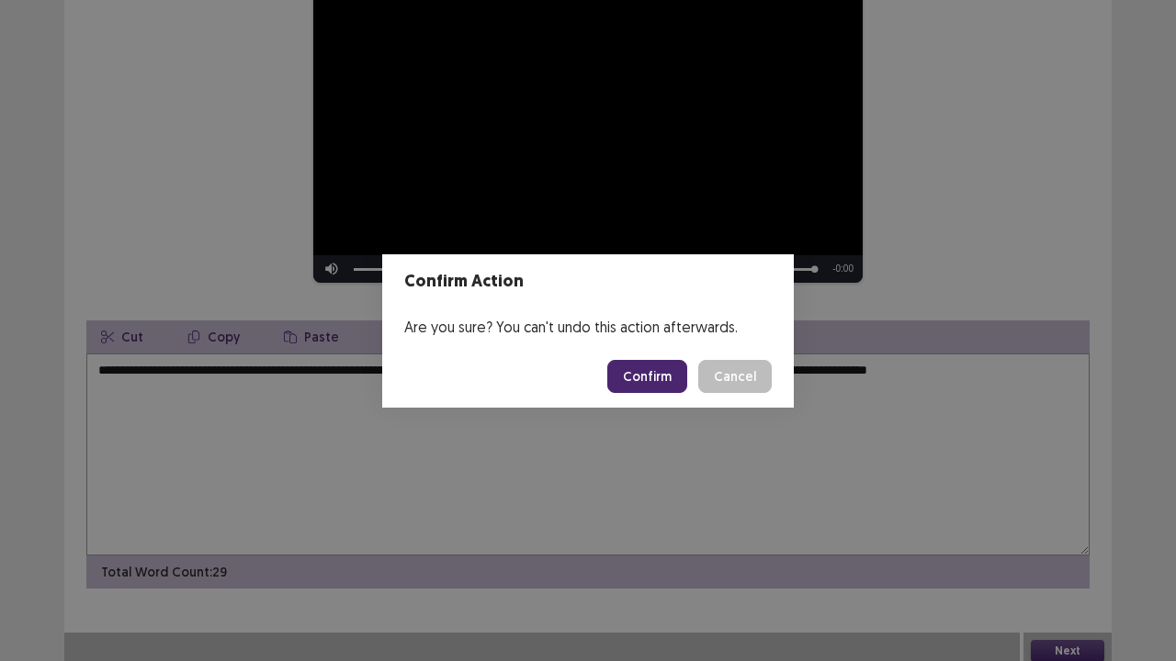
click at [664, 375] on button "Confirm" at bounding box center [647, 376] width 80 height 33
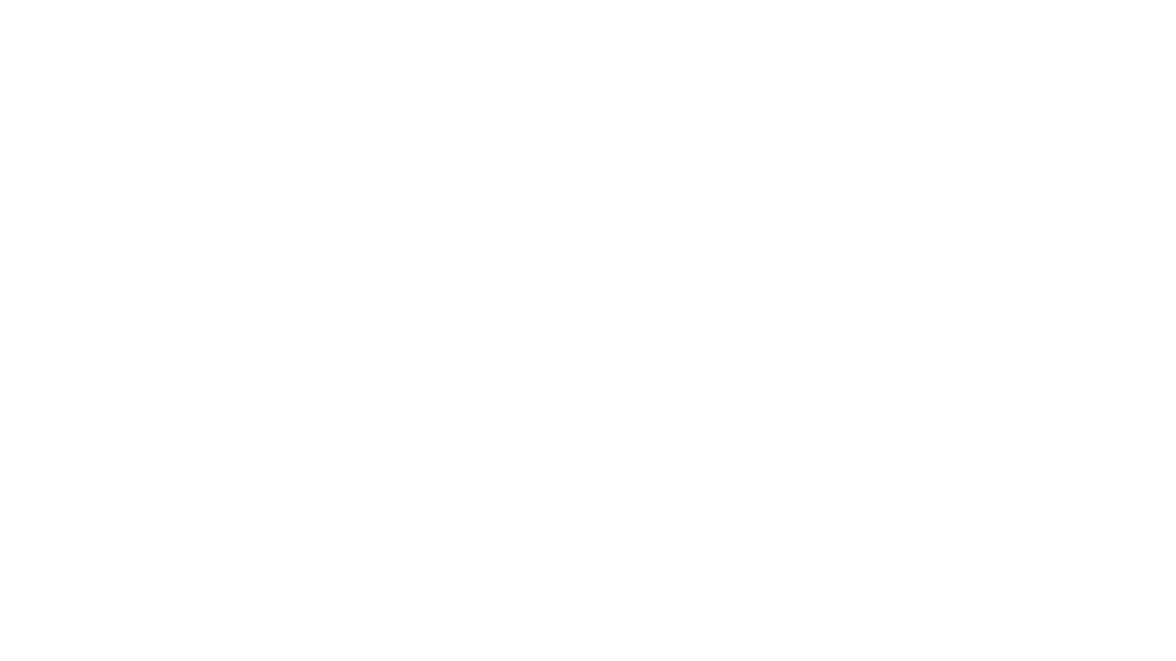
scroll to position [0, 0]
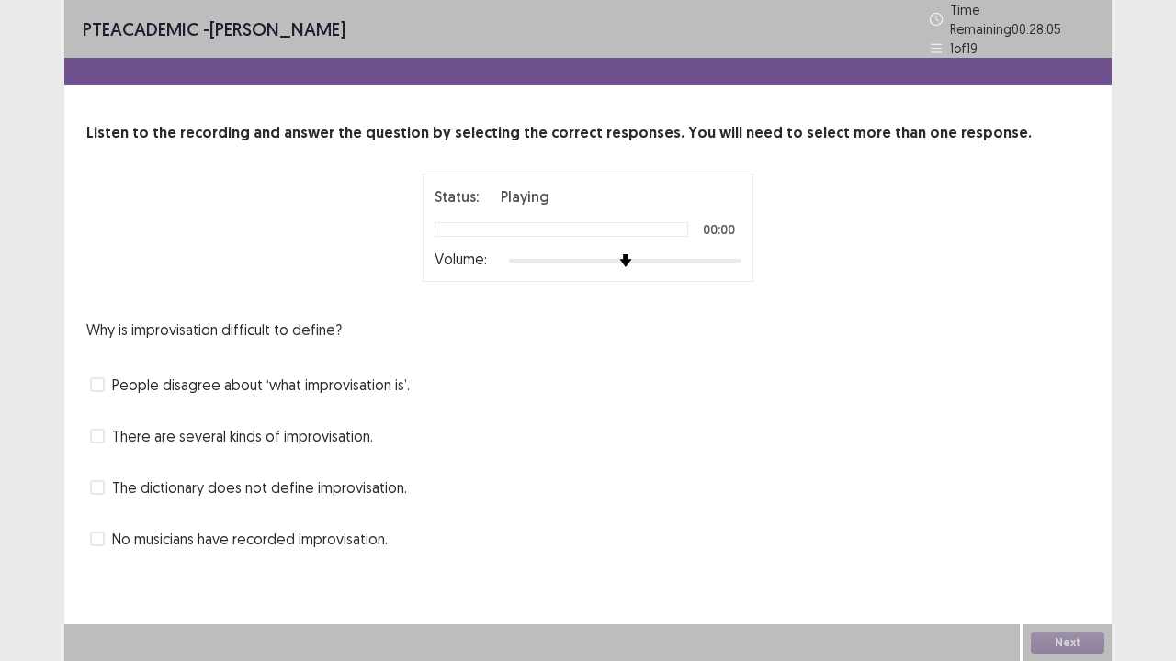
click at [738, 254] on div at bounding box center [625, 261] width 232 height 15
click at [185, 425] on span "There are several kinds of improvisation." at bounding box center [242, 436] width 261 height 22
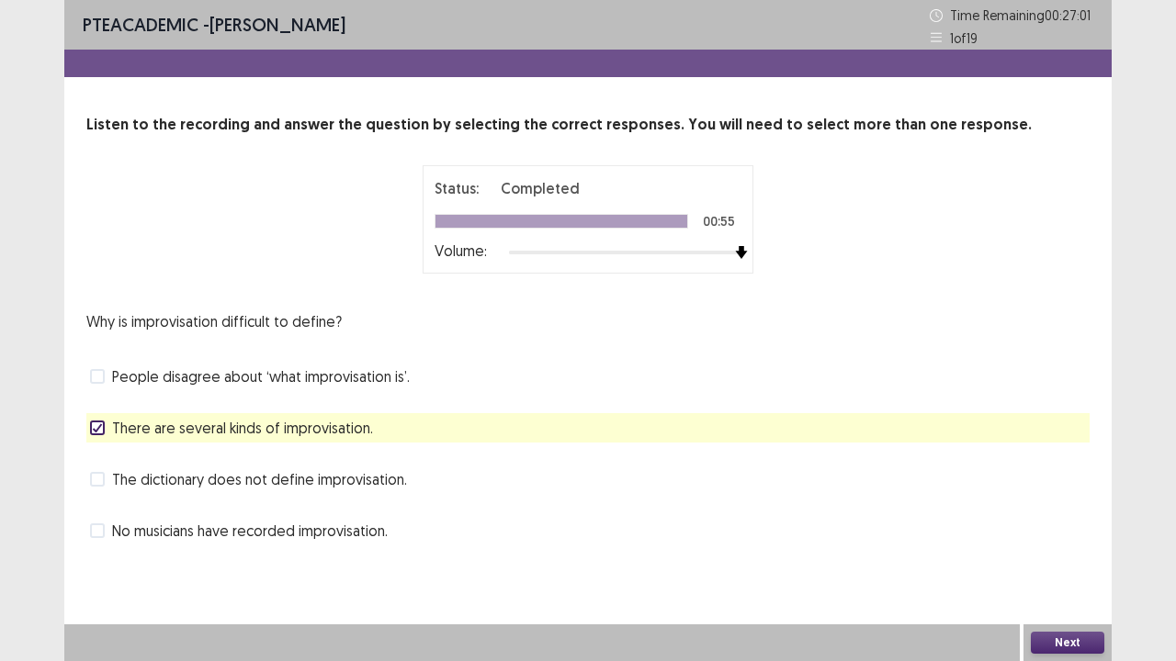
click at [1090, 536] on button "Next" at bounding box center [1067, 643] width 73 height 22
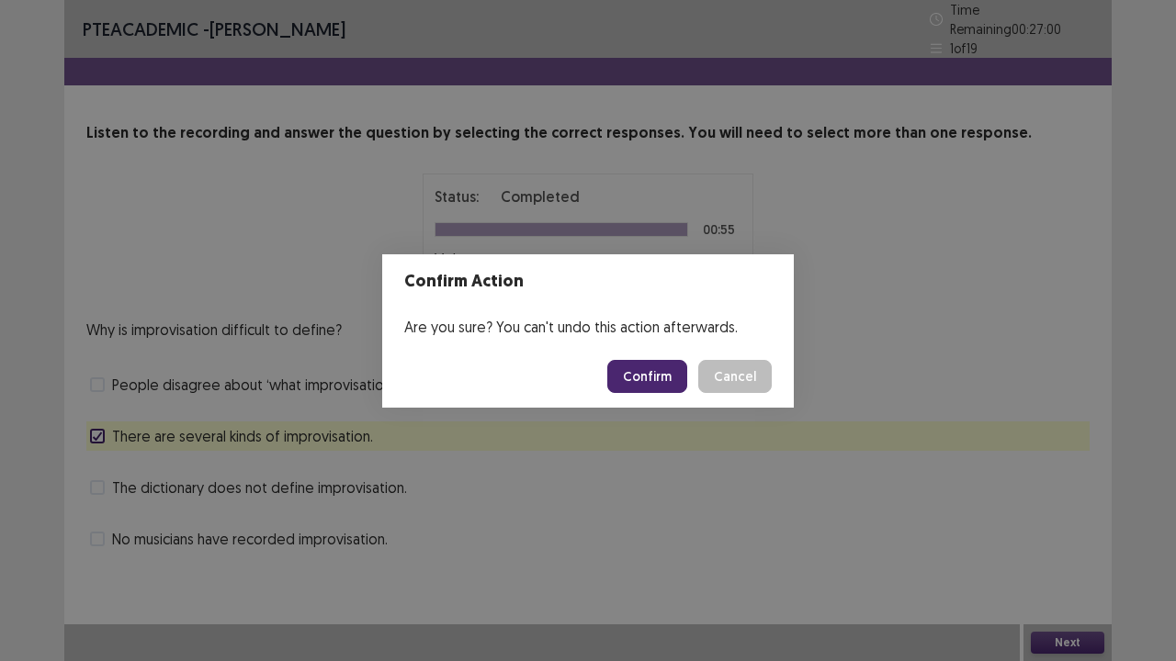
click at [654, 373] on button "Confirm" at bounding box center [647, 376] width 80 height 33
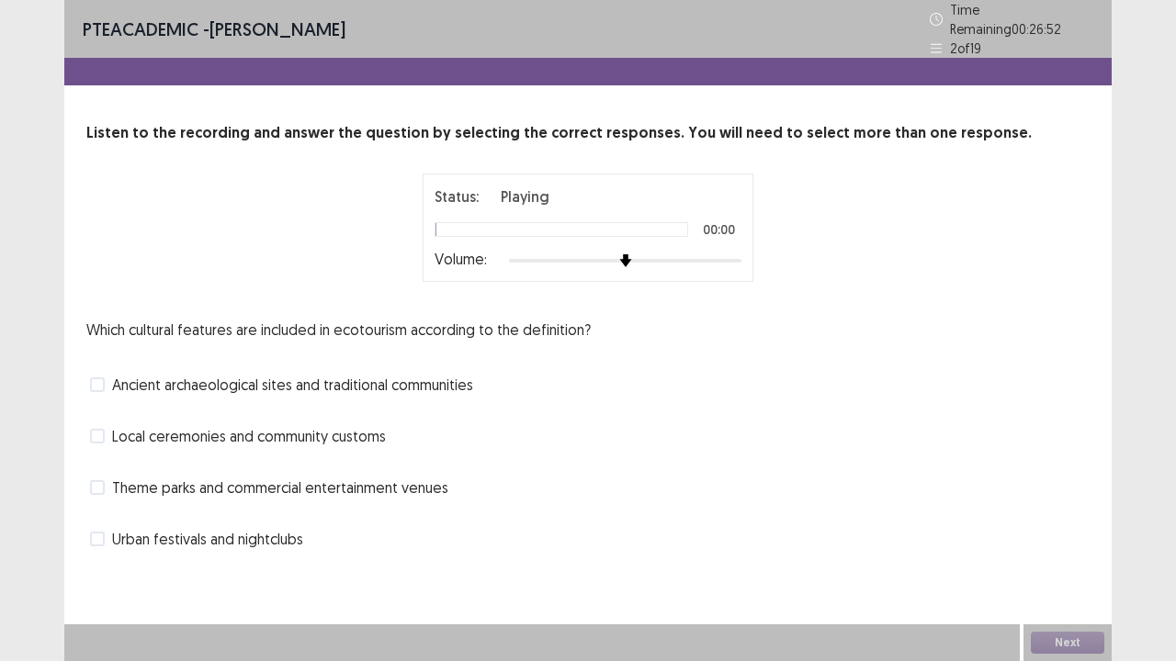
click at [734, 256] on div at bounding box center [625, 261] width 232 height 15
click at [363, 441] on div "Local ceremonies and community customs" at bounding box center [587, 436] width 1003 height 29
click at [320, 434] on span "Local ceremonies and community customs" at bounding box center [249, 436] width 274 height 22
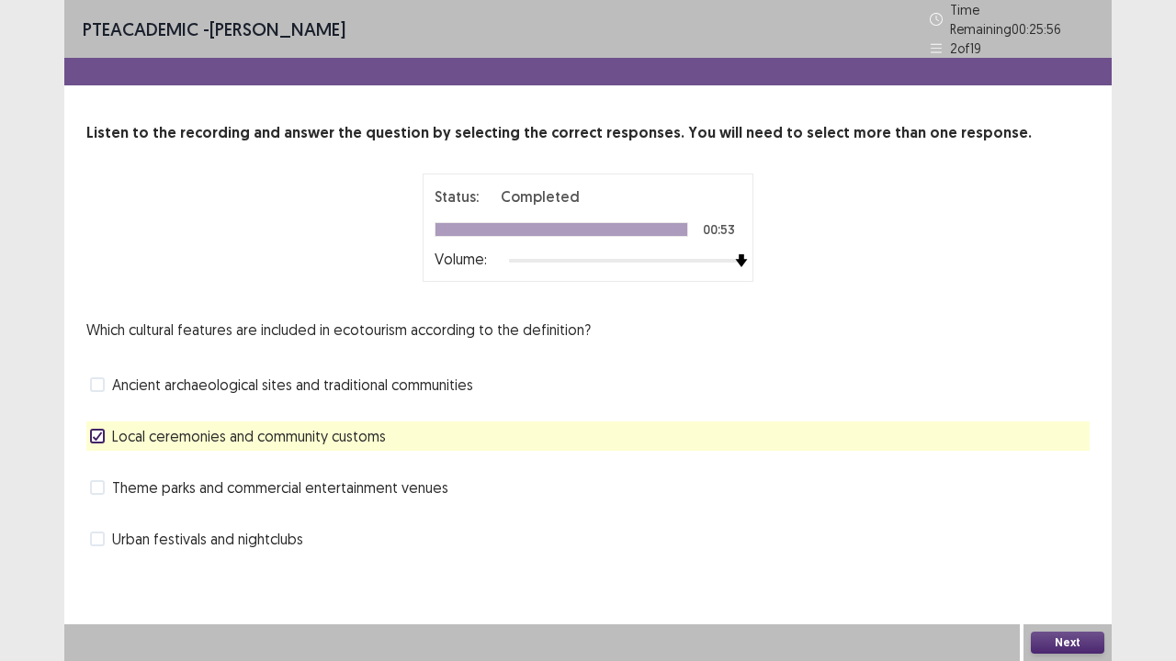
click at [1060, 536] on button "Next" at bounding box center [1067, 643] width 73 height 22
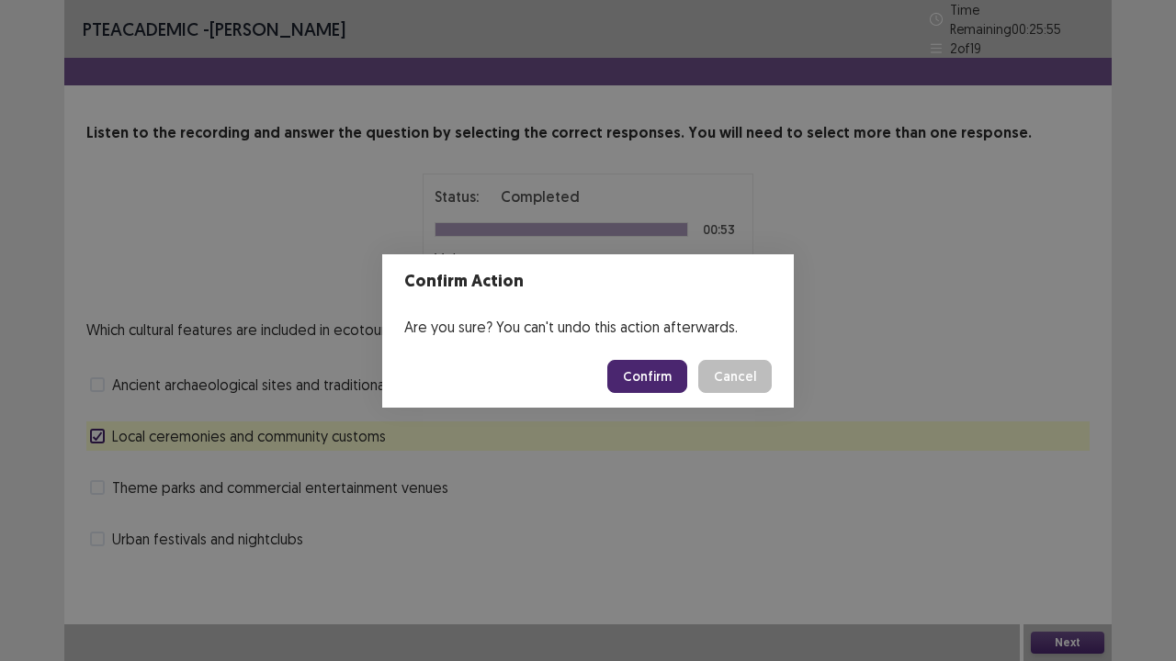
click at [644, 368] on button "Confirm" at bounding box center [647, 376] width 80 height 33
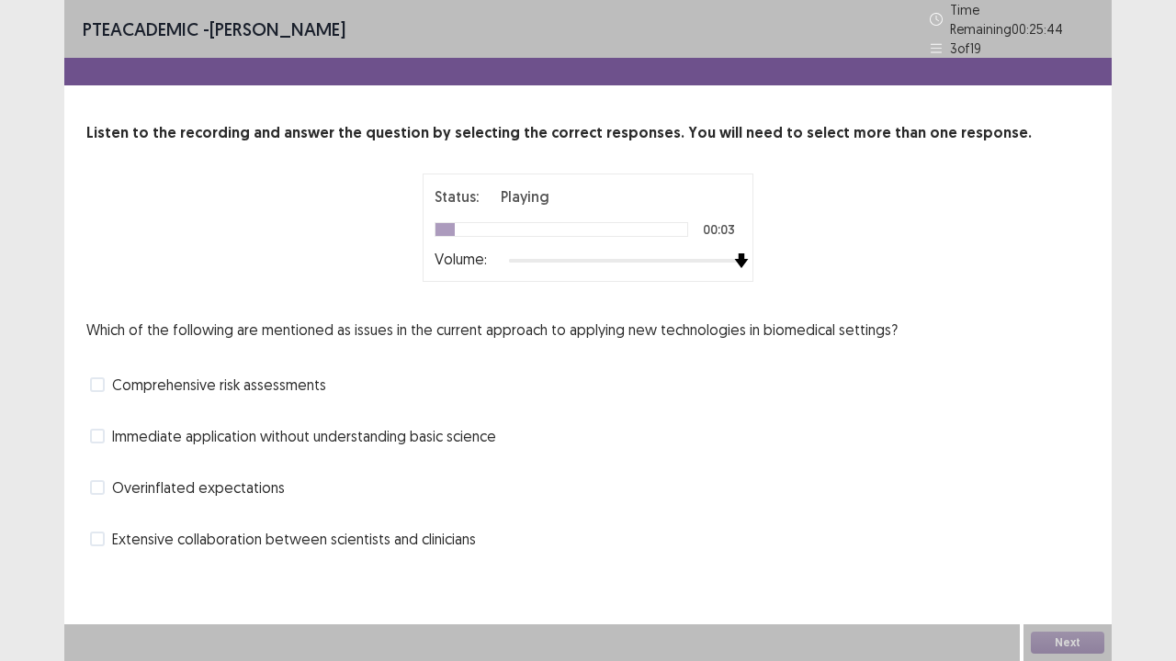
click at [739, 254] on div at bounding box center [625, 261] width 232 height 15
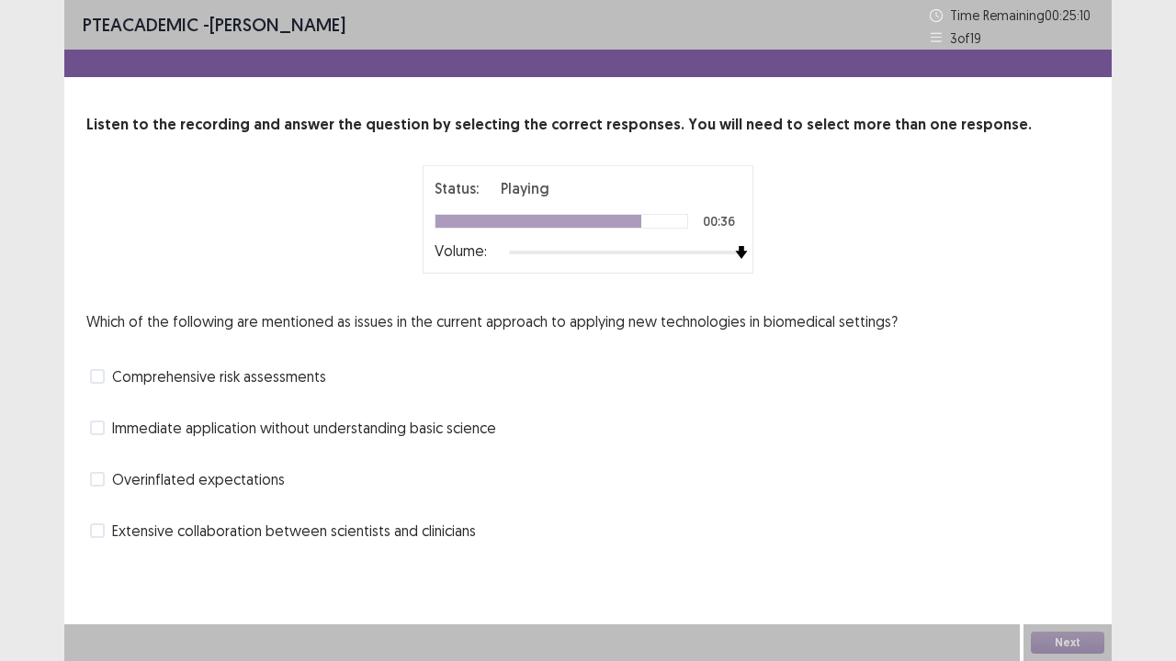
click at [452, 431] on span "Immediate application without understanding basic science" at bounding box center [304, 428] width 384 height 22
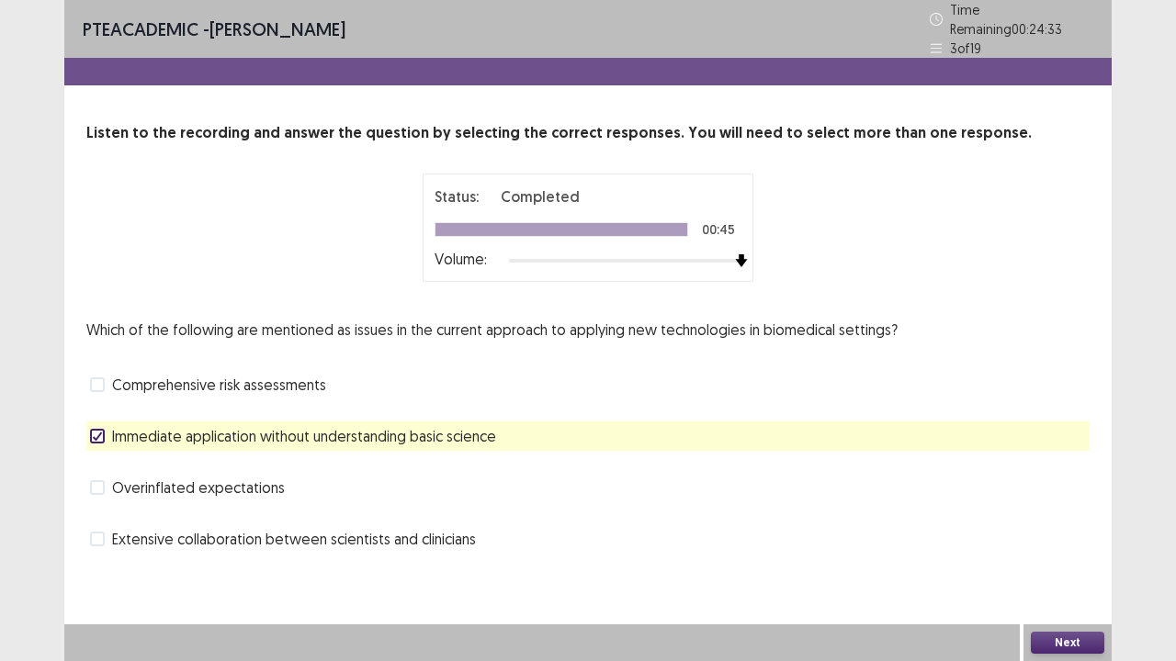
click at [1067, 536] on button "Next" at bounding box center [1067, 643] width 73 height 22
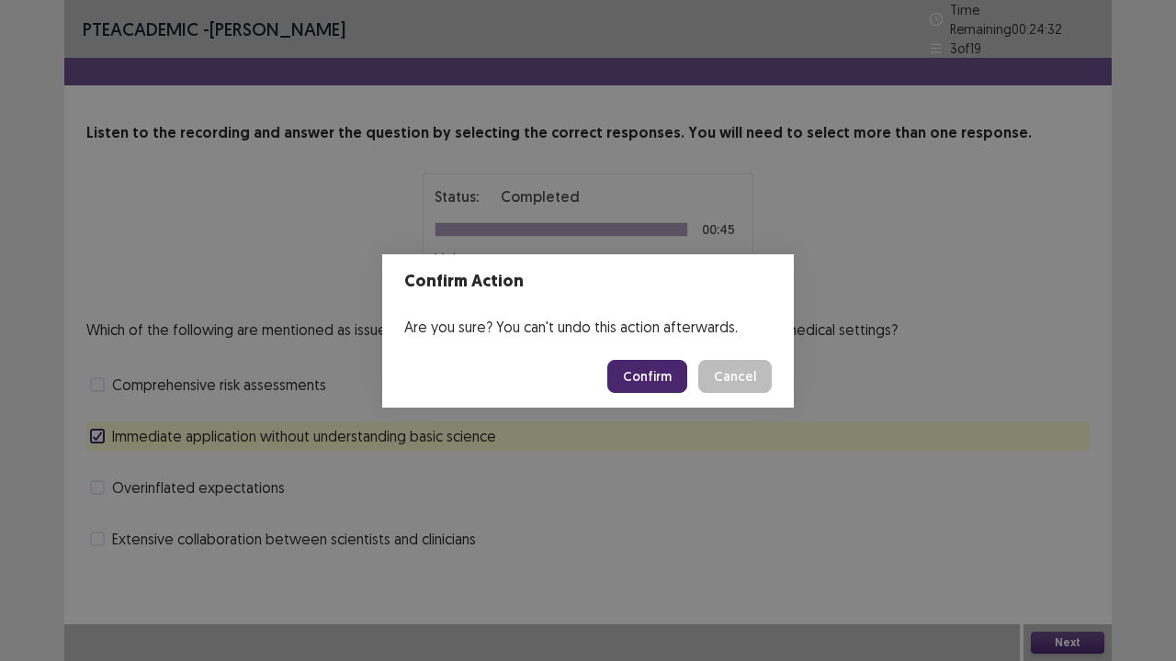
click at [660, 381] on button "Confirm" at bounding box center [647, 376] width 80 height 33
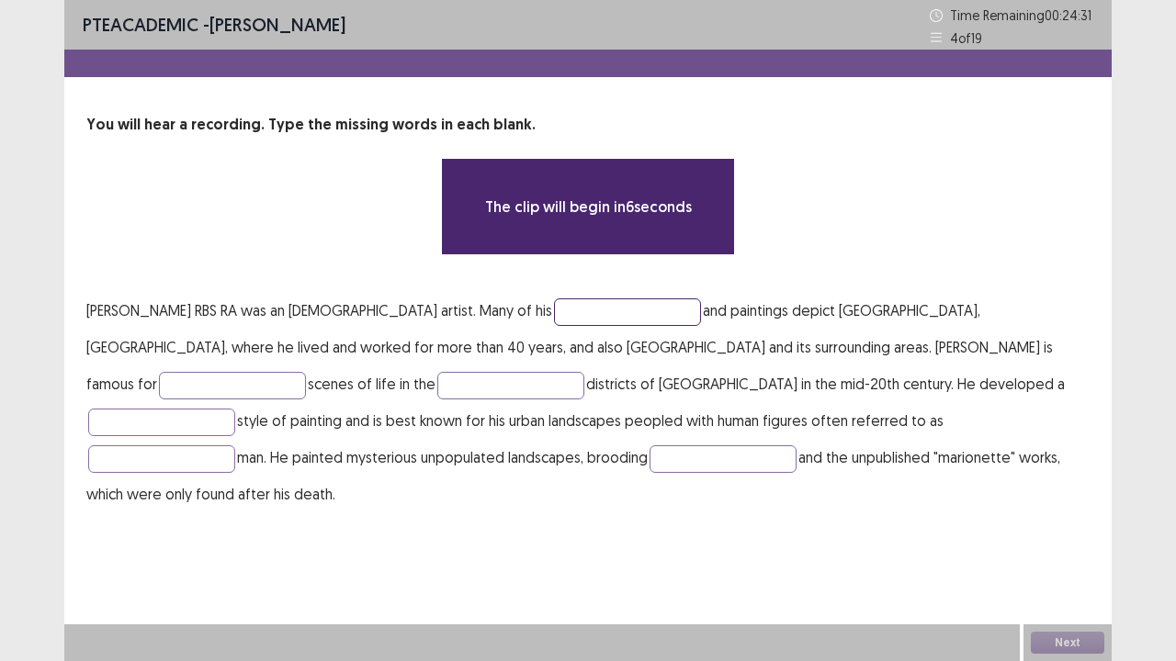
click at [593, 323] on input "text" at bounding box center [627, 313] width 147 height 28
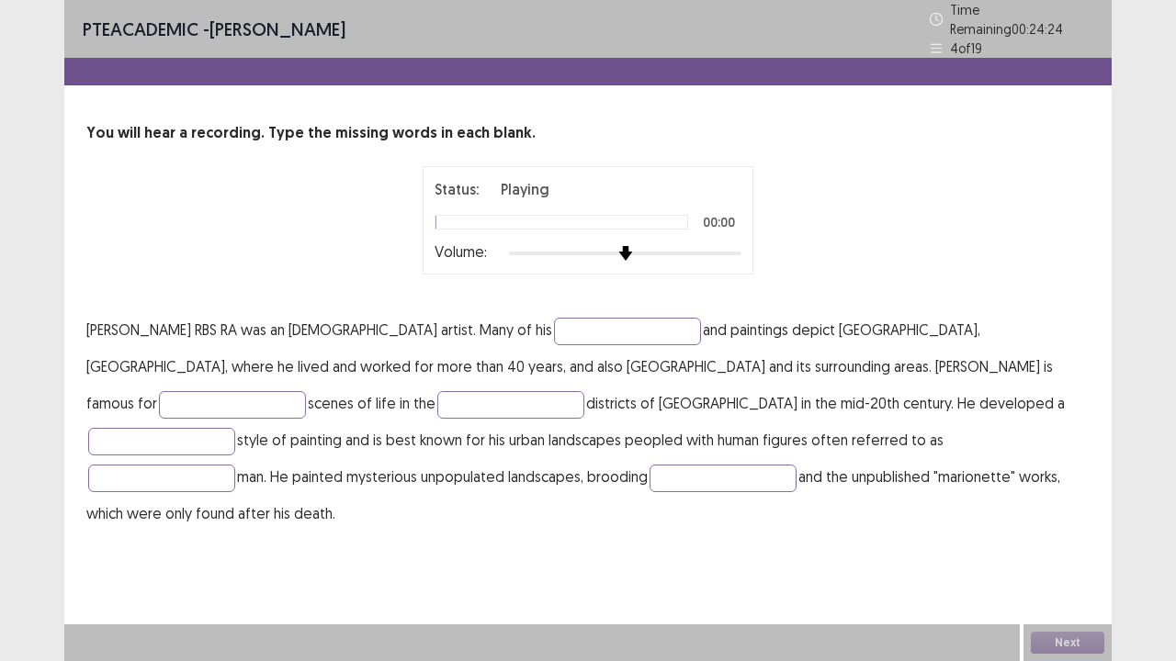
click at [582, 329] on div "You will hear a recording. Type the missing words in each blank. Status: Playin…" at bounding box center [587, 327] width 1047 height 410
click at [582, 329] on input "text" at bounding box center [627, 332] width 147 height 28
click at [737, 246] on div at bounding box center [625, 253] width 232 height 15
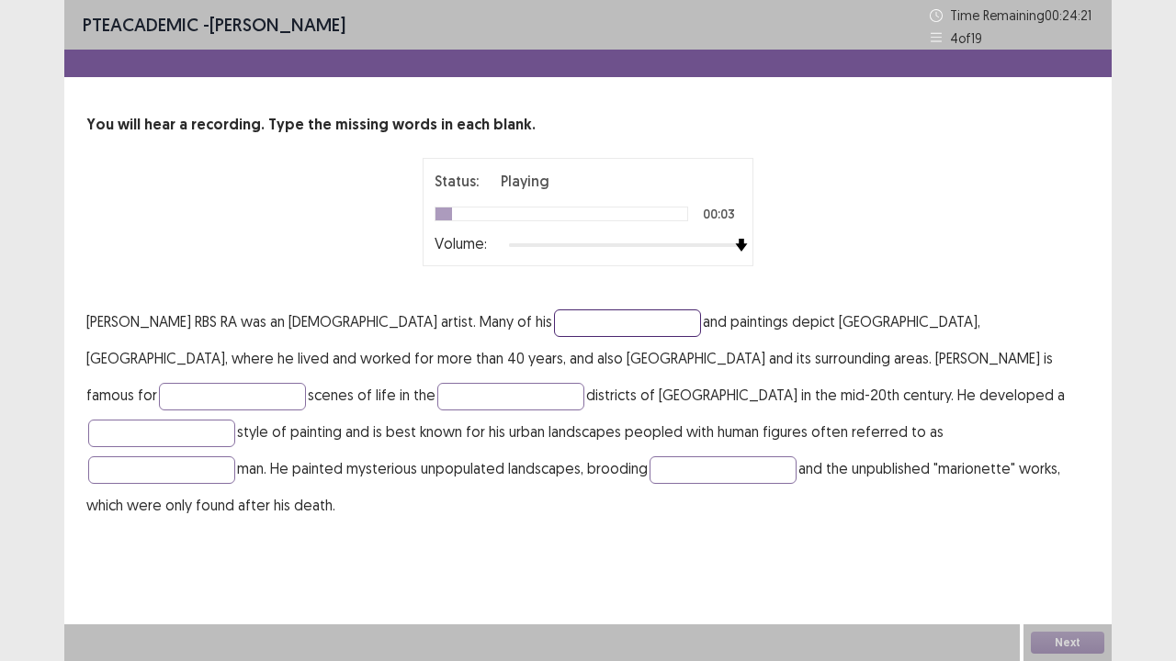
click at [609, 329] on input "text" at bounding box center [627, 324] width 147 height 28
type input "********"
click at [306, 383] on input "text" at bounding box center [232, 397] width 147 height 28
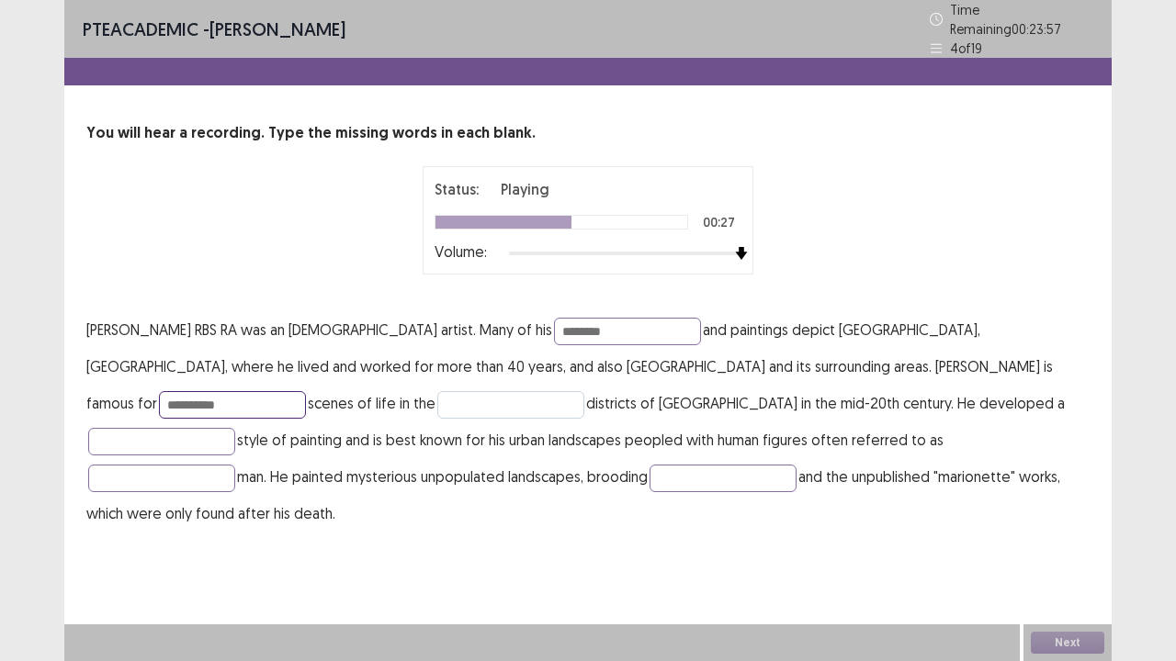
type input "*********"
click at [437, 391] on input "text" at bounding box center [510, 405] width 147 height 28
click at [235, 428] on input "text" at bounding box center [161, 442] width 147 height 28
click at [235, 465] on input "text" at bounding box center [161, 479] width 147 height 28
click at [649, 465] on input "text" at bounding box center [722, 479] width 147 height 28
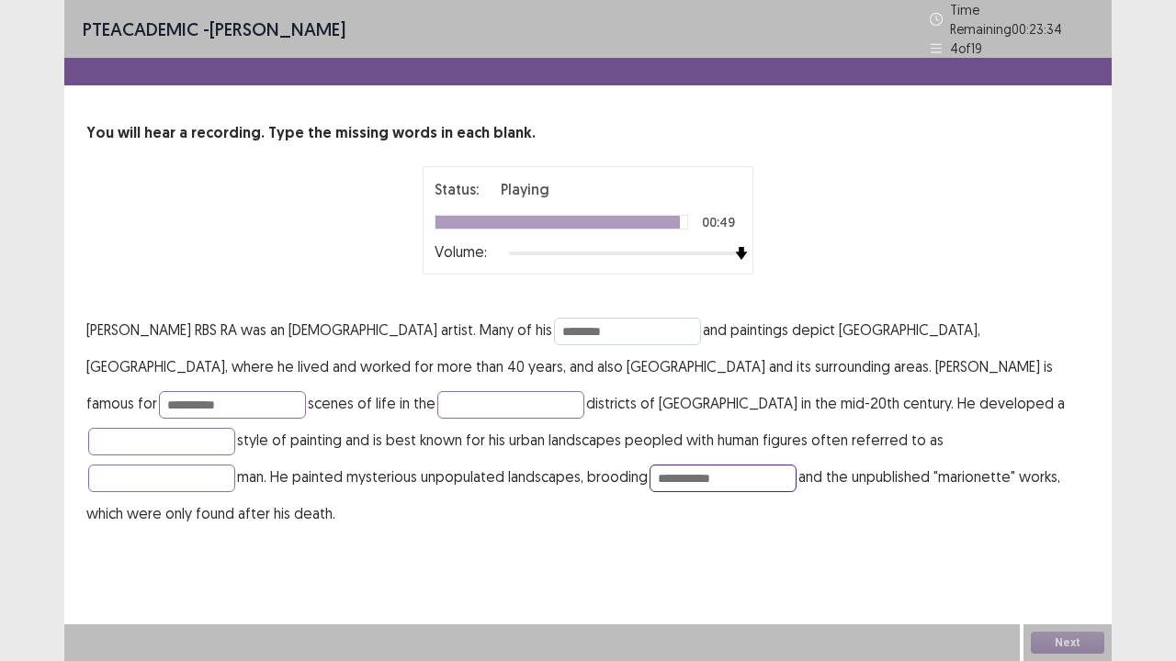
type input "**********"
click at [579, 324] on input "********" at bounding box center [627, 332] width 147 height 28
click at [555, 329] on input "********" at bounding box center [627, 332] width 147 height 28
type input "********"
click at [306, 391] on input "*********" at bounding box center [232, 405] width 147 height 28
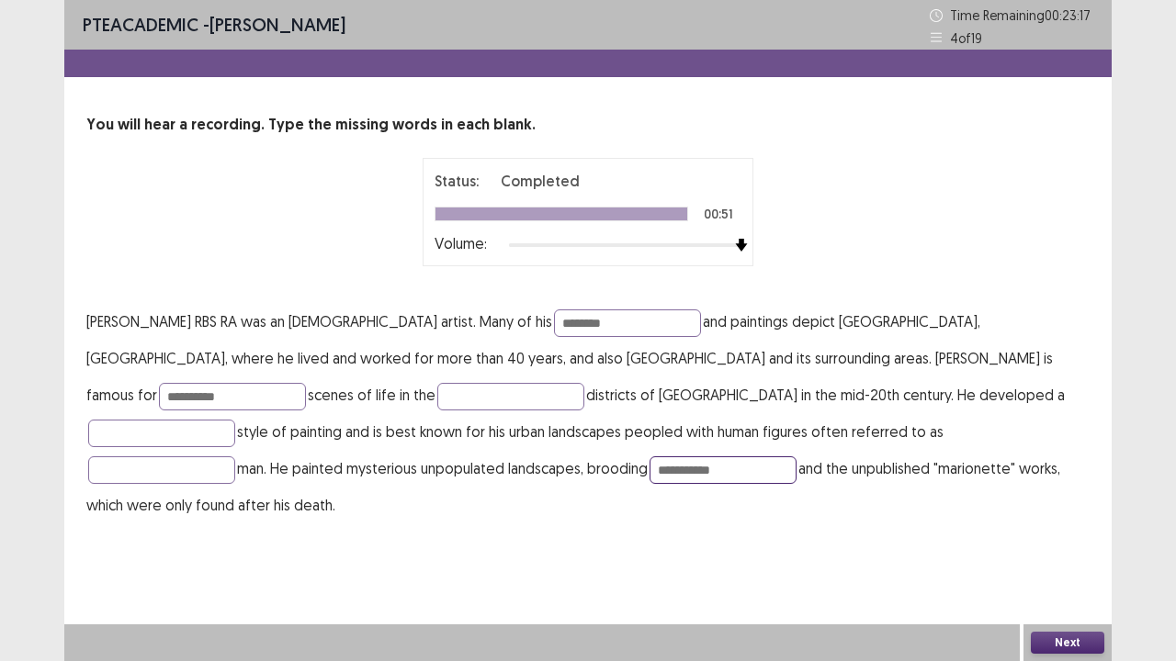
click at [649, 472] on input "**********" at bounding box center [722, 471] width 147 height 28
drag, startPoint x: 226, startPoint y: 468, endPoint x: 219, endPoint y: 476, distance: 10.4
click at [649, 469] on input "*********" at bounding box center [722, 471] width 147 height 28
type input "********"
click at [235, 420] on input "text" at bounding box center [161, 434] width 147 height 28
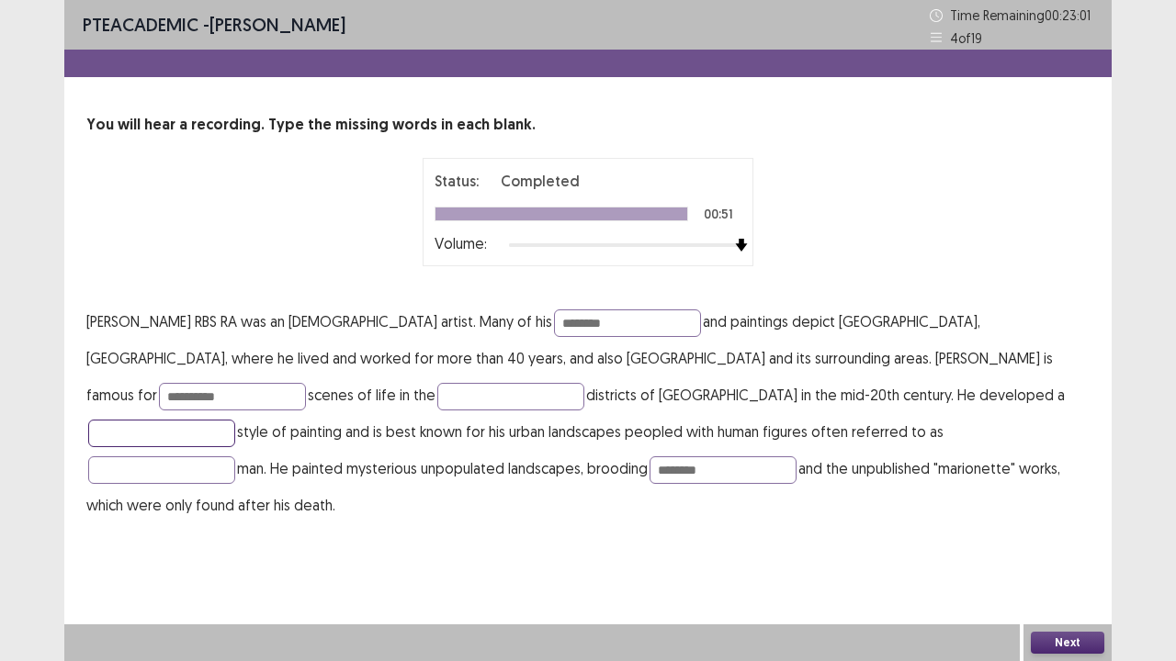
type input "*"
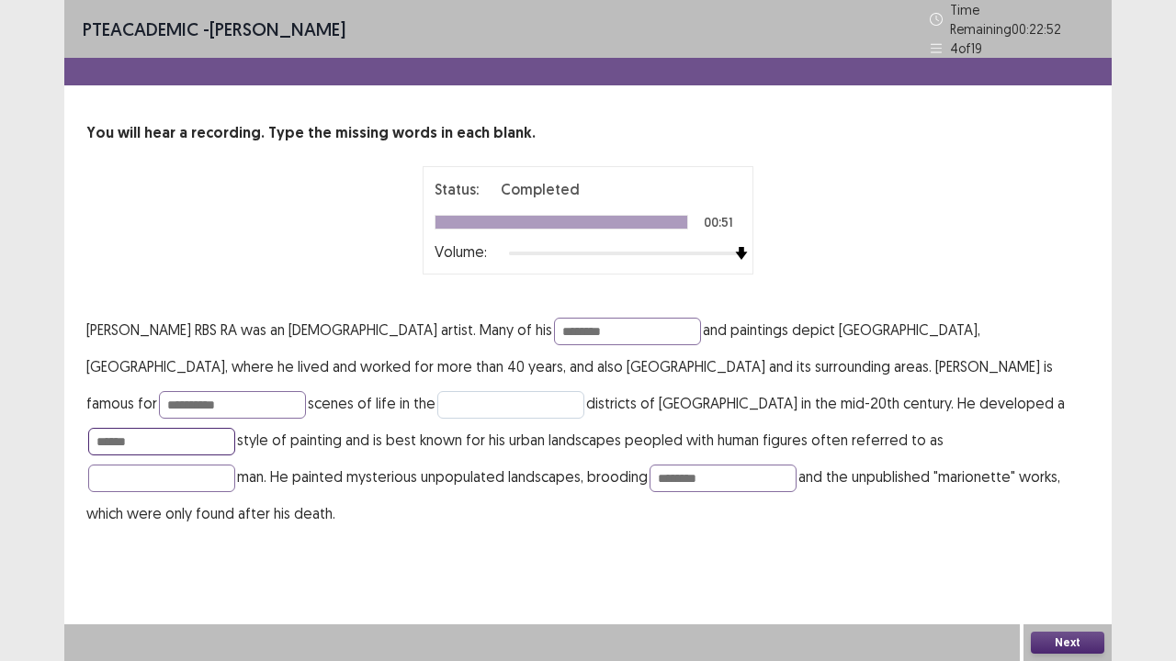
type input "*****"
click at [437, 396] on input "text" at bounding box center [510, 405] width 147 height 28
type input "******"
click at [235, 465] on input "text" at bounding box center [161, 479] width 147 height 28
type input "*"
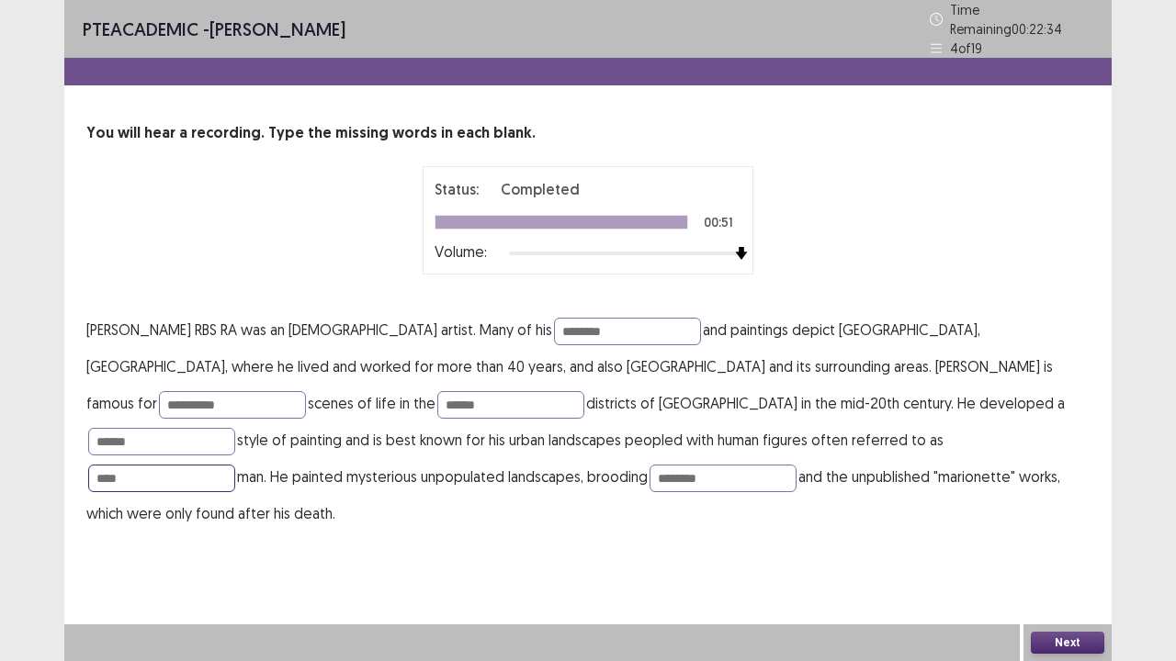
type input "****"
click at [1049, 536] on button "Next" at bounding box center [1067, 643] width 73 height 22
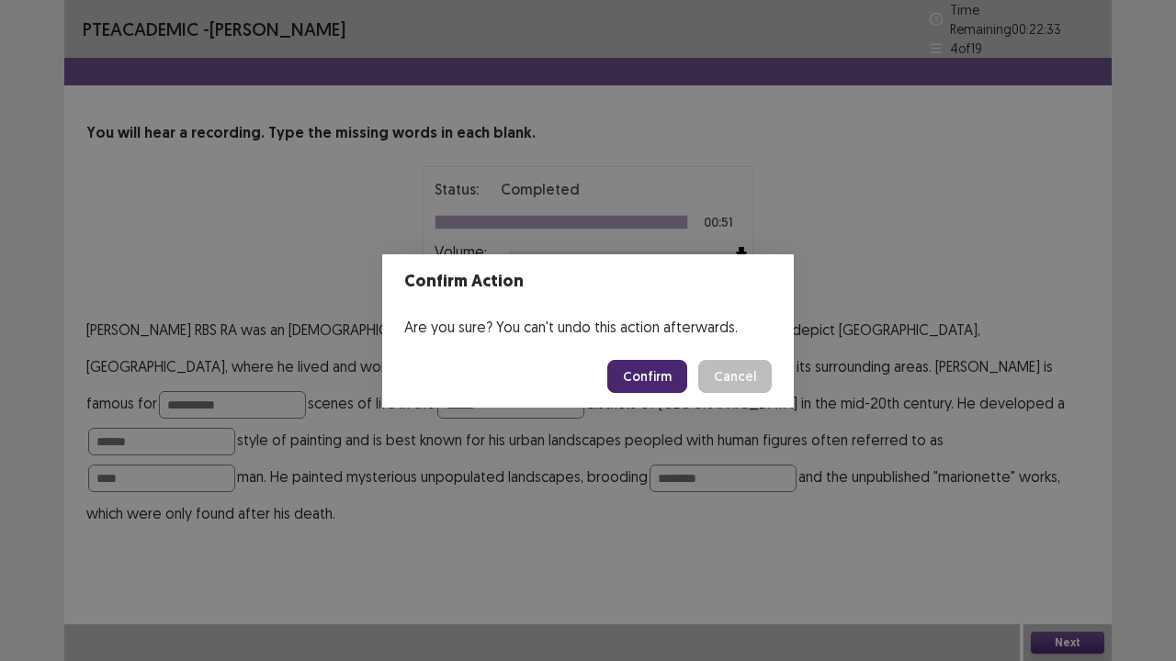
click at [673, 368] on button "Confirm" at bounding box center [647, 376] width 80 height 33
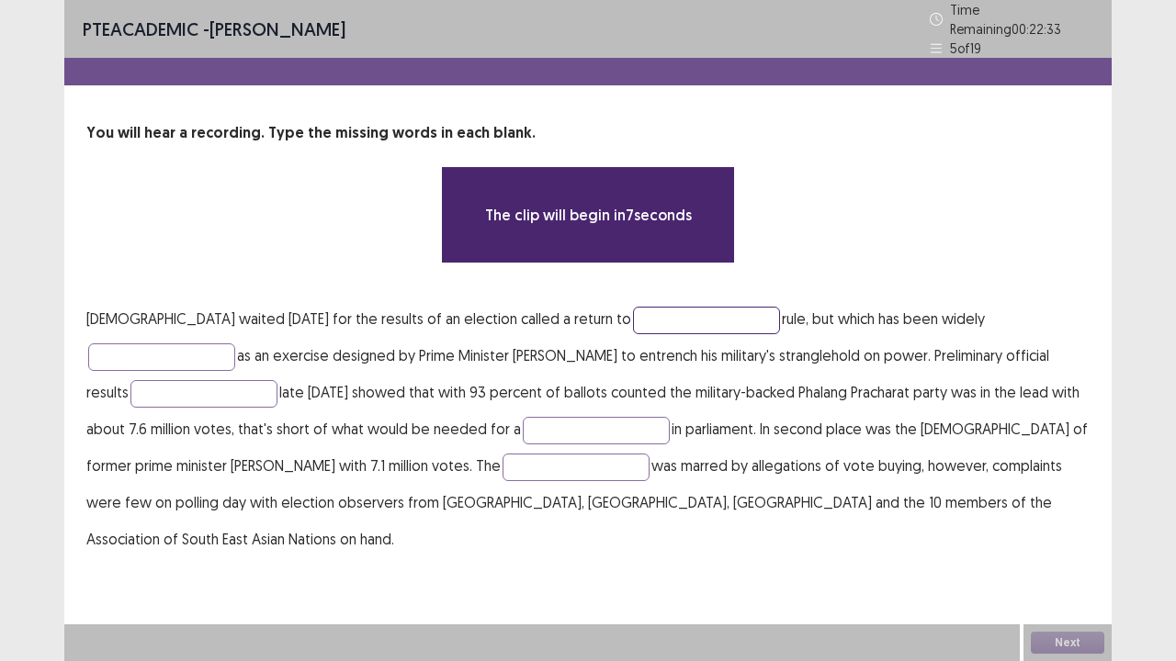
click at [656, 309] on input "text" at bounding box center [706, 321] width 147 height 28
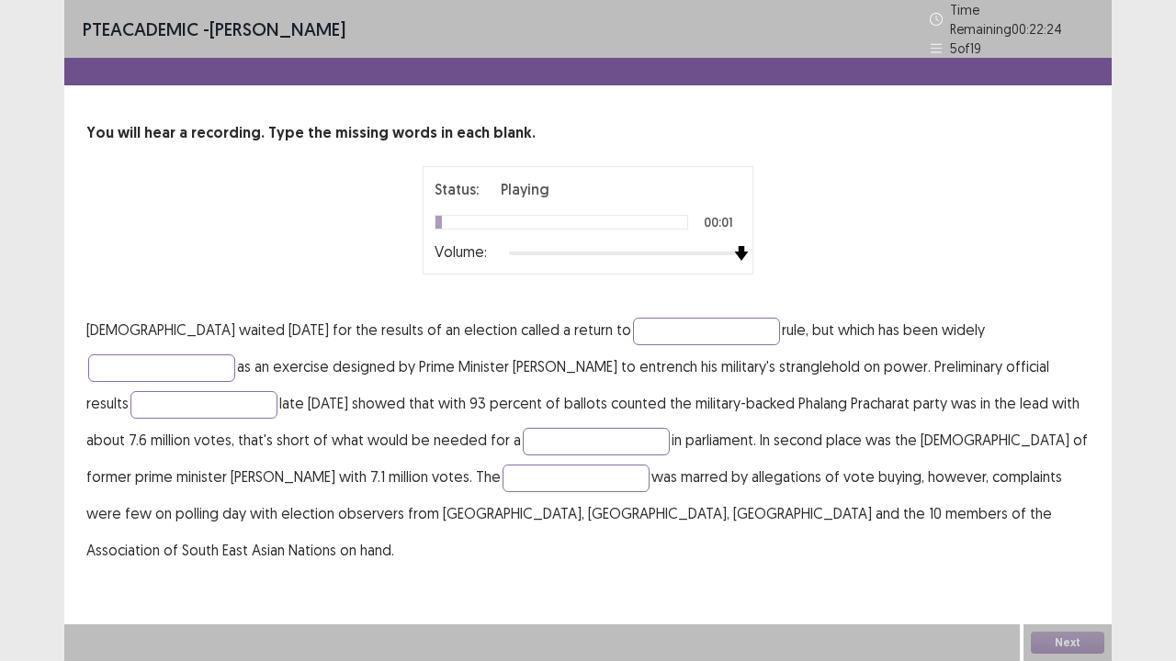
click at [747, 323] on div "You will hear a recording. Type the missing words in each blank. Status: Playin…" at bounding box center [587, 345] width 1047 height 446
click at [747, 323] on p "[DEMOGRAPHIC_DATA] waited [DATE] for the results of an election called a return…" at bounding box center [587, 439] width 1003 height 257
click at [652, 325] on input "text" at bounding box center [706, 332] width 147 height 28
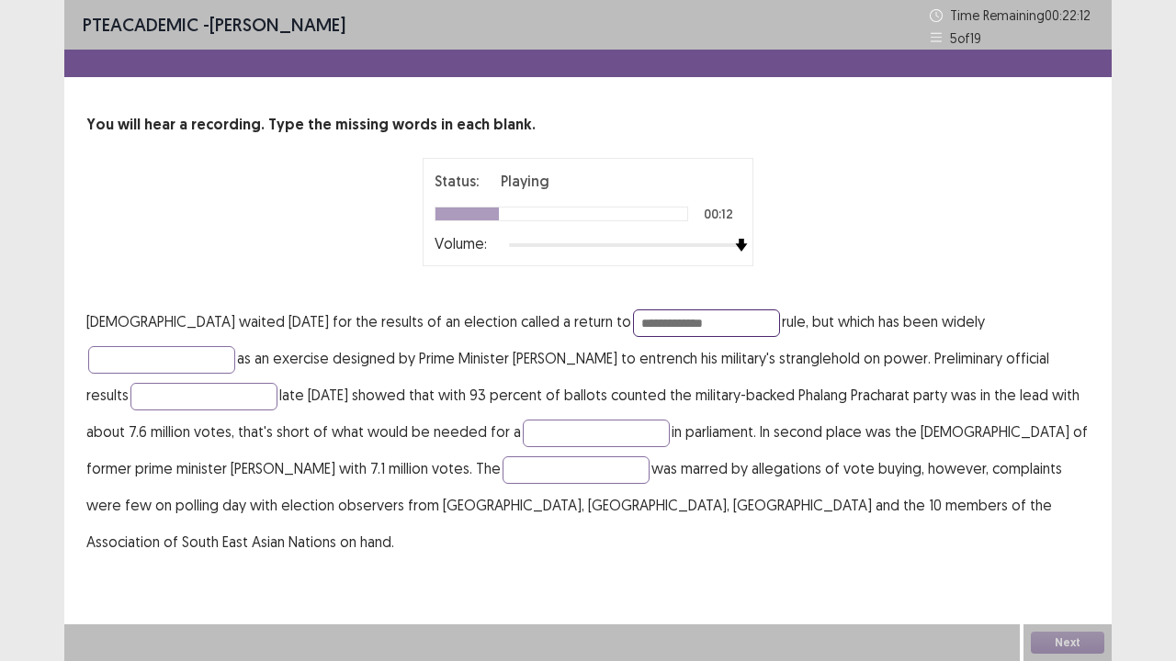
type input "**********"
click at [931, 339] on p "**********" at bounding box center [587, 431] width 1003 height 257
click at [277, 383] on input "text" at bounding box center [203, 397] width 147 height 28
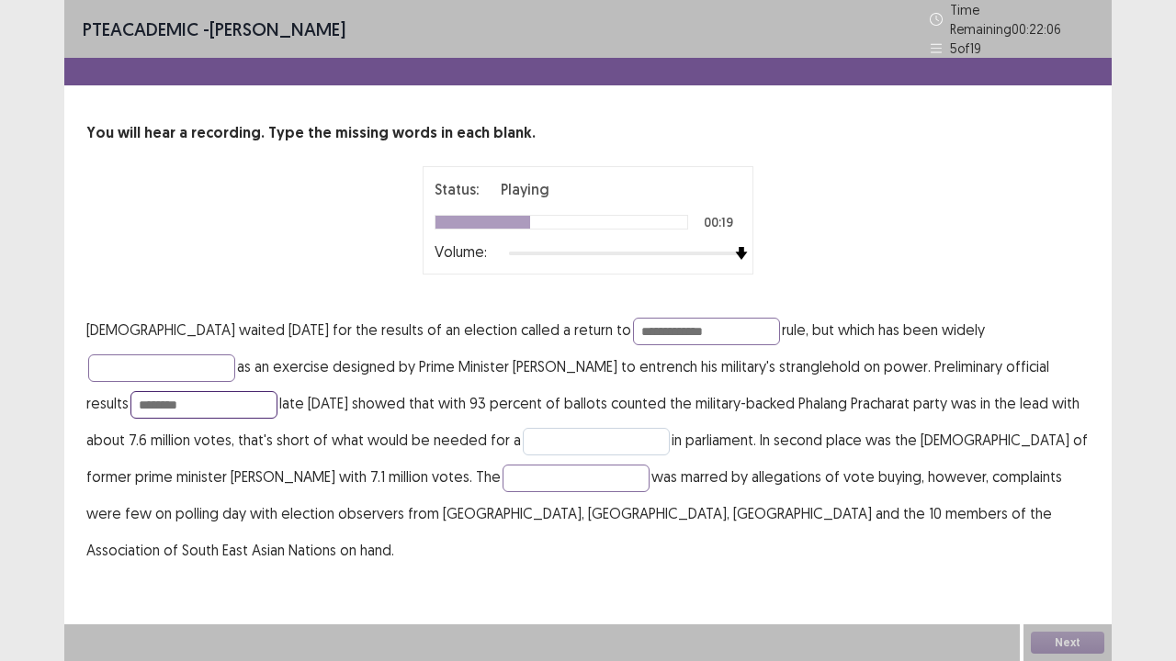
type input "********"
click at [523, 428] on input "text" at bounding box center [596, 442] width 147 height 28
click at [523, 434] on input "text" at bounding box center [596, 442] width 147 height 28
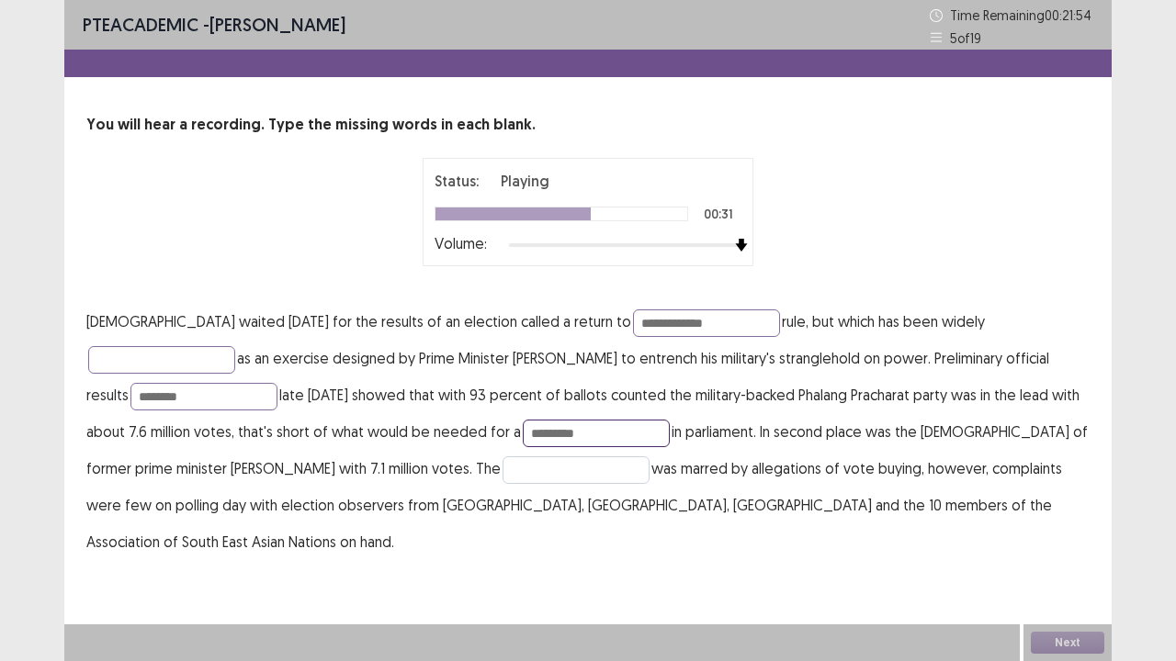
type input "********"
click at [502, 457] on input "text" at bounding box center [575, 471] width 147 height 28
type input "*********"
click at [633, 324] on input "**********" at bounding box center [706, 324] width 147 height 28
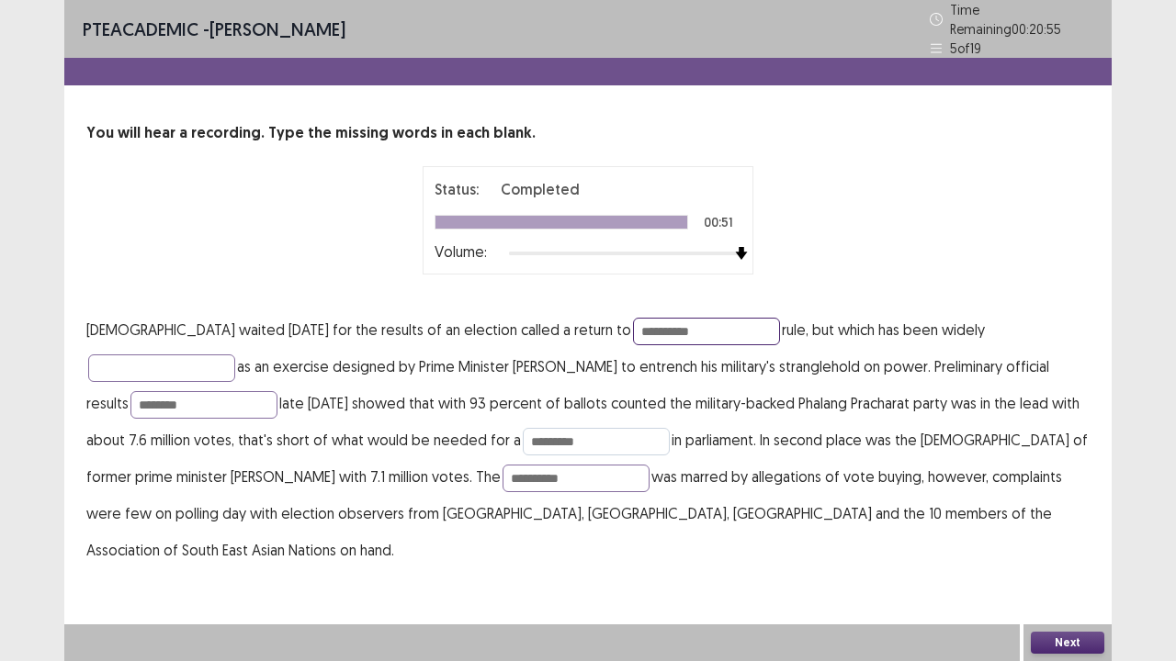
type input "**********"
click at [523, 438] on input "********" at bounding box center [596, 442] width 147 height 28
click at [502, 472] on input "*********" at bounding box center [575, 479] width 147 height 28
type input "********"
click at [235, 355] on input "text" at bounding box center [161, 369] width 147 height 28
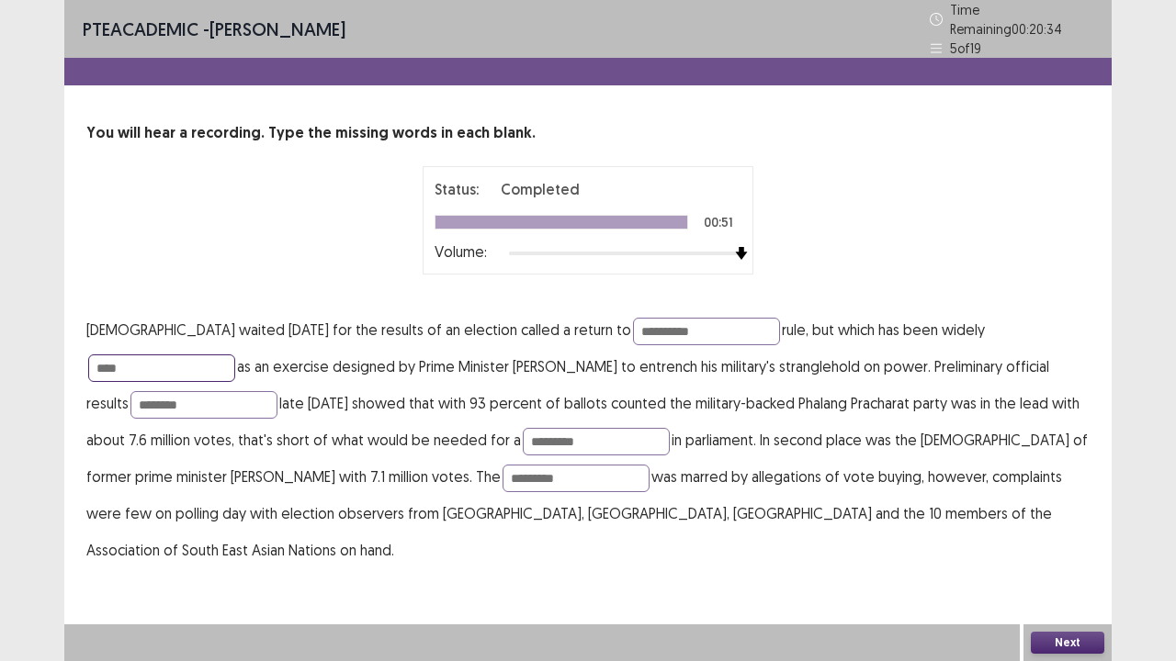
type input "***"
click at [1079, 536] on button "Next" at bounding box center [1067, 643] width 73 height 22
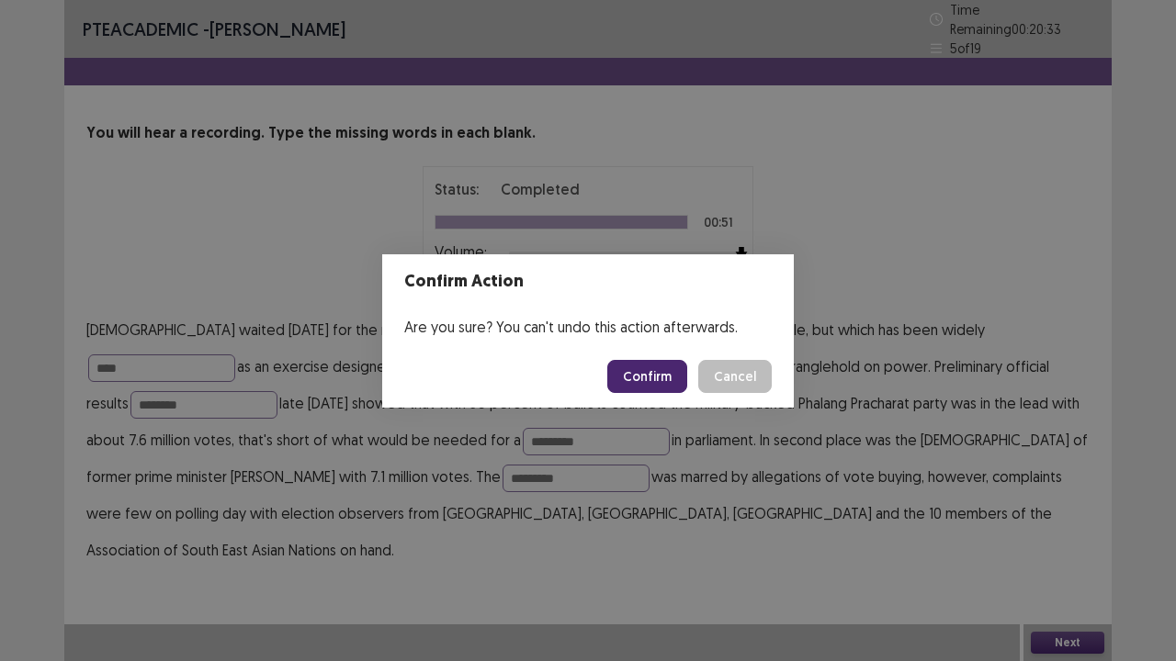
click at [669, 388] on button "Confirm" at bounding box center [647, 376] width 80 height 33
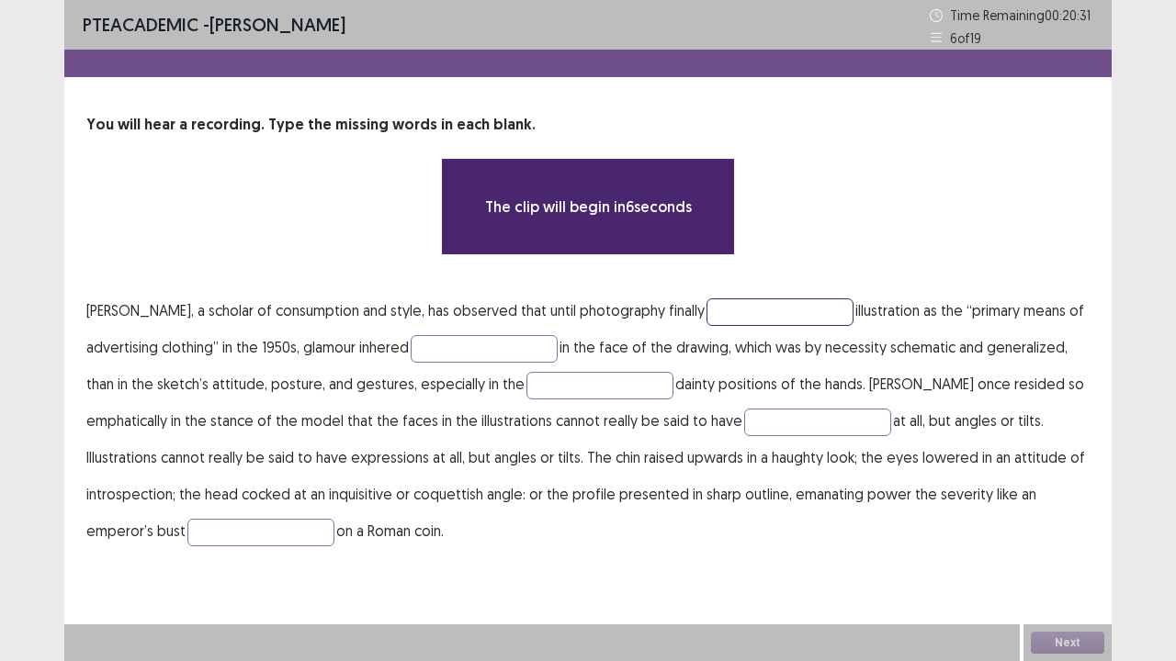
click at [746, 320] on input "text" at bounding box center [779, 313] width 147 height 28
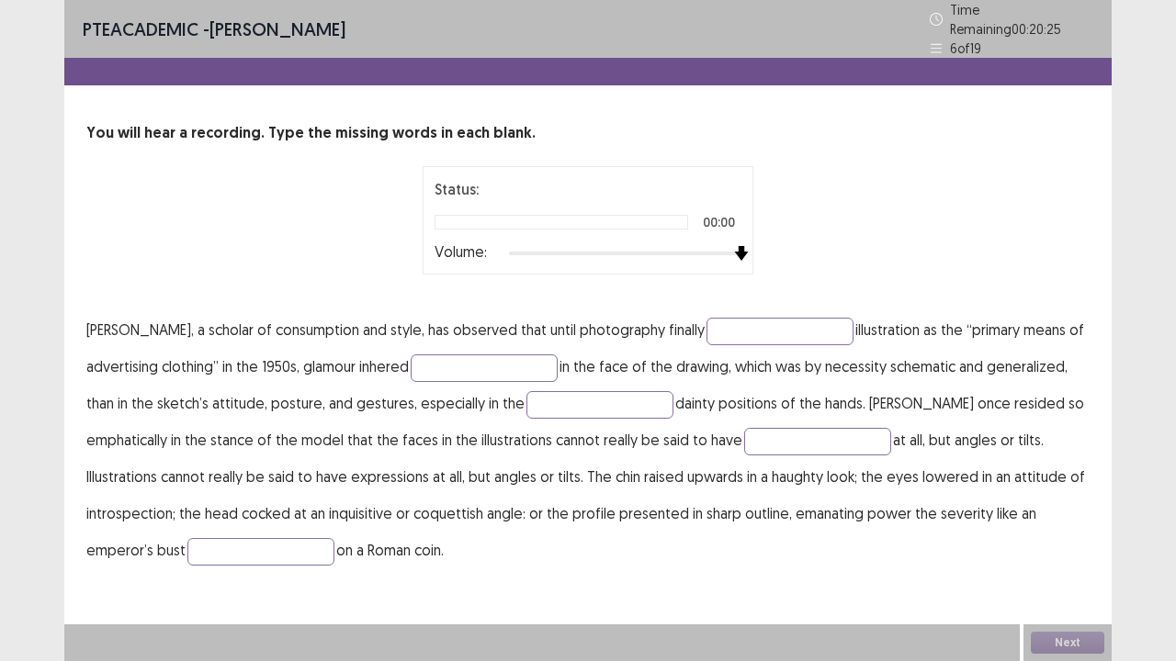
click at [733, 248] on div at bounding box center [625, 253] width 232 height 15
click at [755, 342] on p "[PERSON_NAME], a scholar of consumption and style, has observed that until phot…" at bounding box center [587, 439] width 1003 height 257
click at [756, 327] on input "text" at bounding box center [779, 332] width 147 height 28
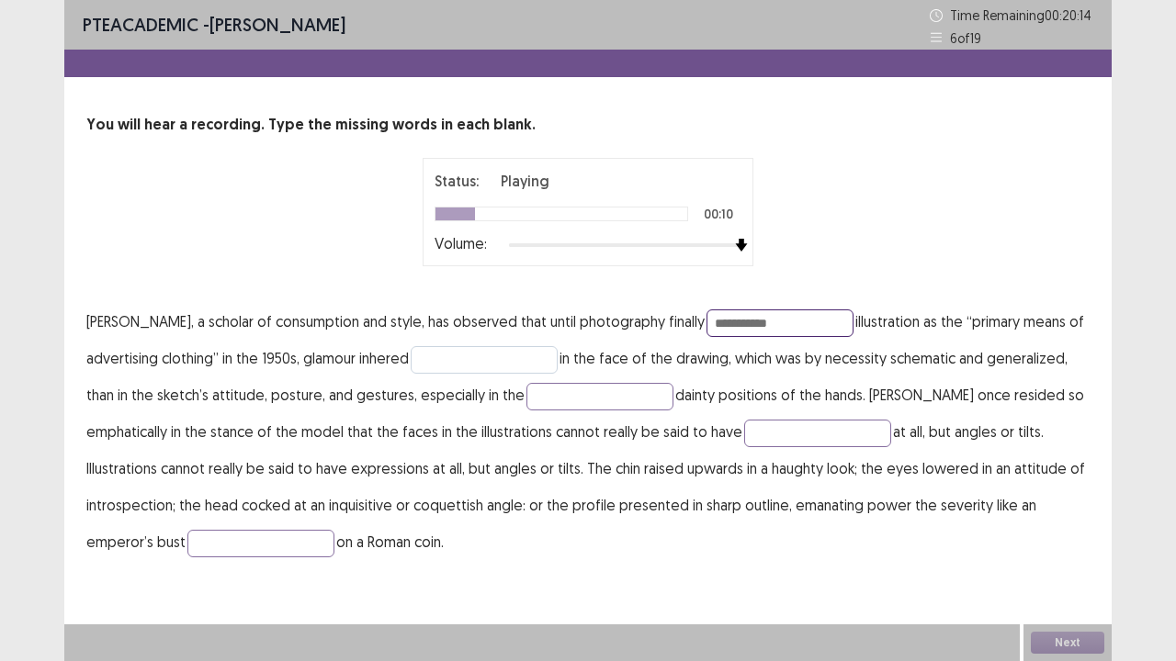
type input "**********"
click at [529, 371] on input "text" at bounding box center [484, 360] width 147 height 28
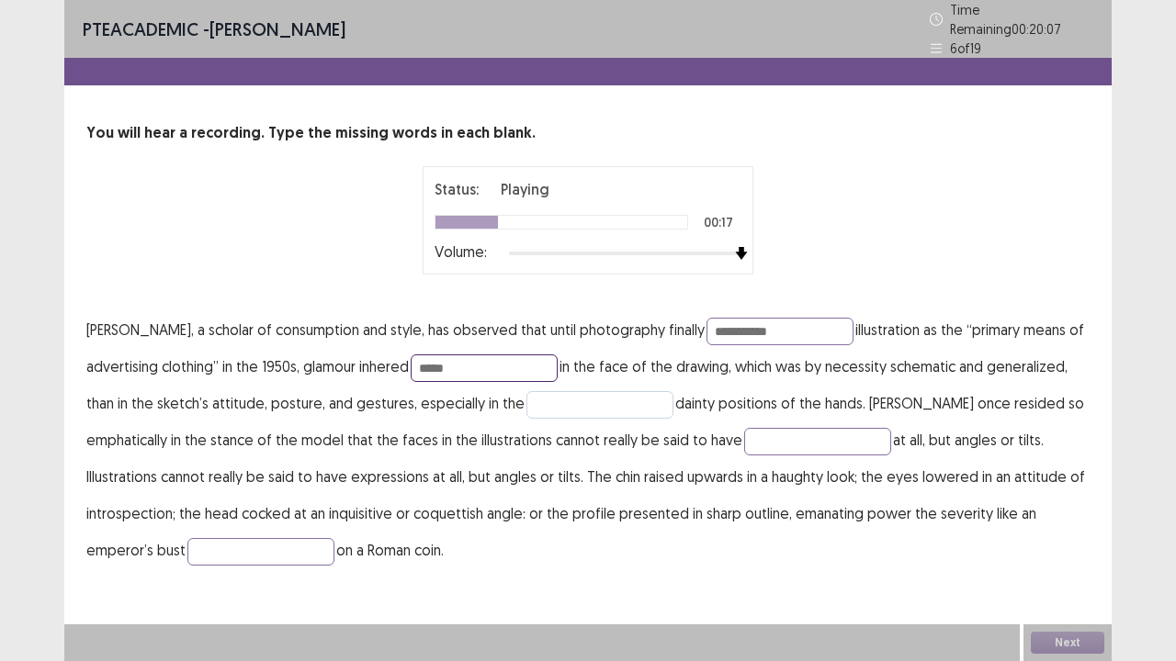
type input "****"
click at [595, 391] on input "text" at bounding box center [599, 405] width 147 height 28
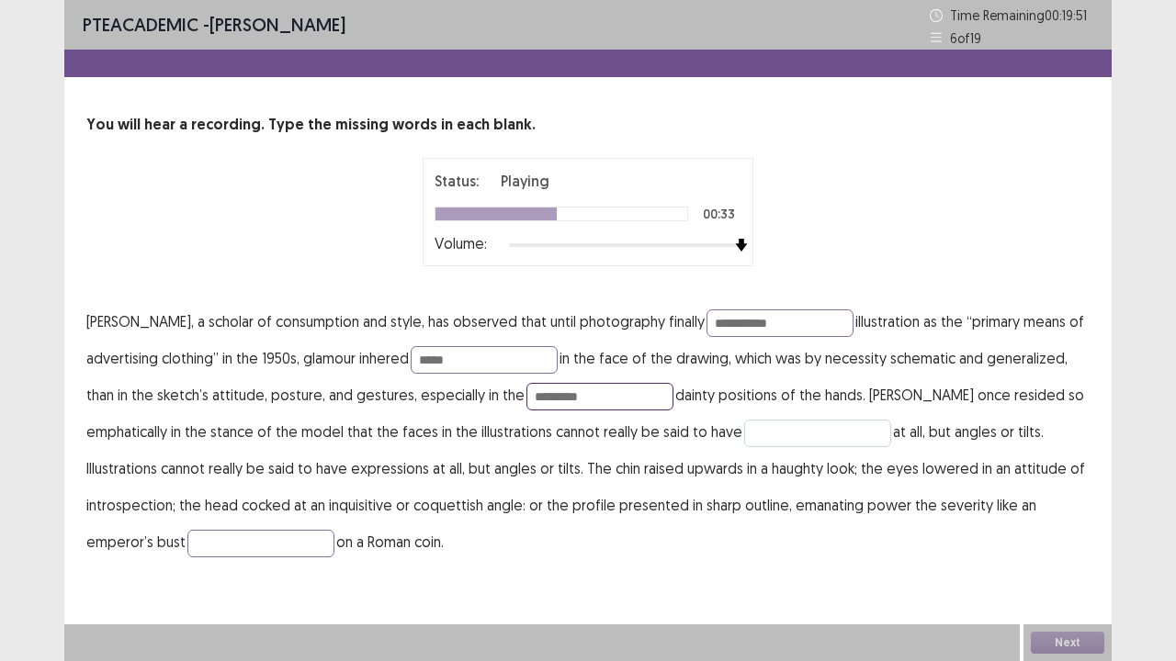
type input "*********"
click at [817, 431] on input "text" at bounding box center [817, 434] width 147 height 28
type input "**********"
click at [321, 536] on input "text" at bounding box center [260, 544] width 147 height 28
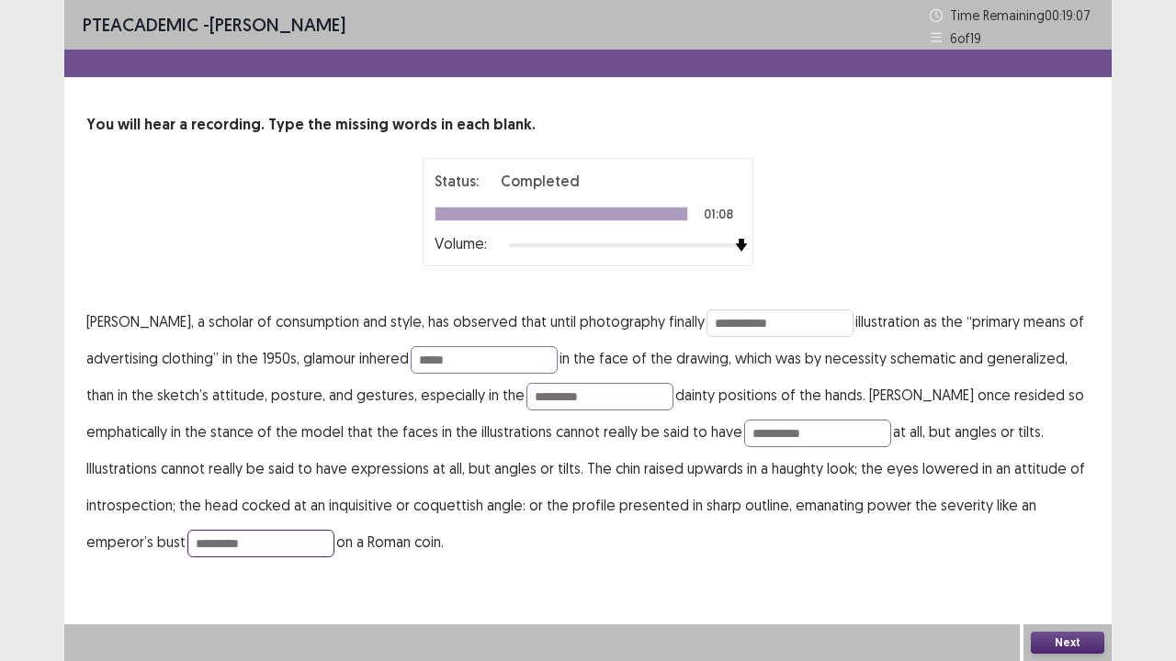
type input "********"
click at [770, 321] on input "**********" at bounding box center [779, 324] width 147 height 28
type input "**********"
click at [588, 398] on input "*********" at bounding box center [599, 397] width 147 height 28
type input "*********"
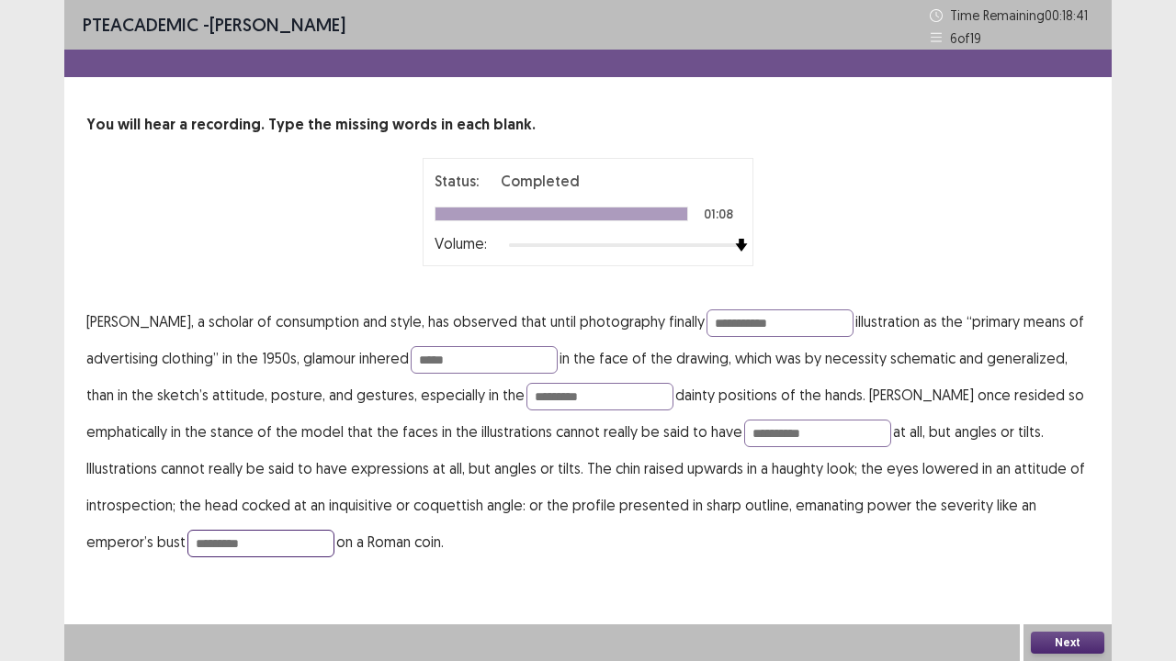
click at [282, 536] on input "********" at bounding box center [260, 544] width 147 height 28
click at [209, 536] on input "********" at bounding box center [260, 544] width 147 height 28
click at [223, 536] on input "*********" at bounding box center [260, 544] width 147 height 28
type input "********"
click at [1052, 536] on button "Next" at bounding box center [1067, 643] width 73 height 22
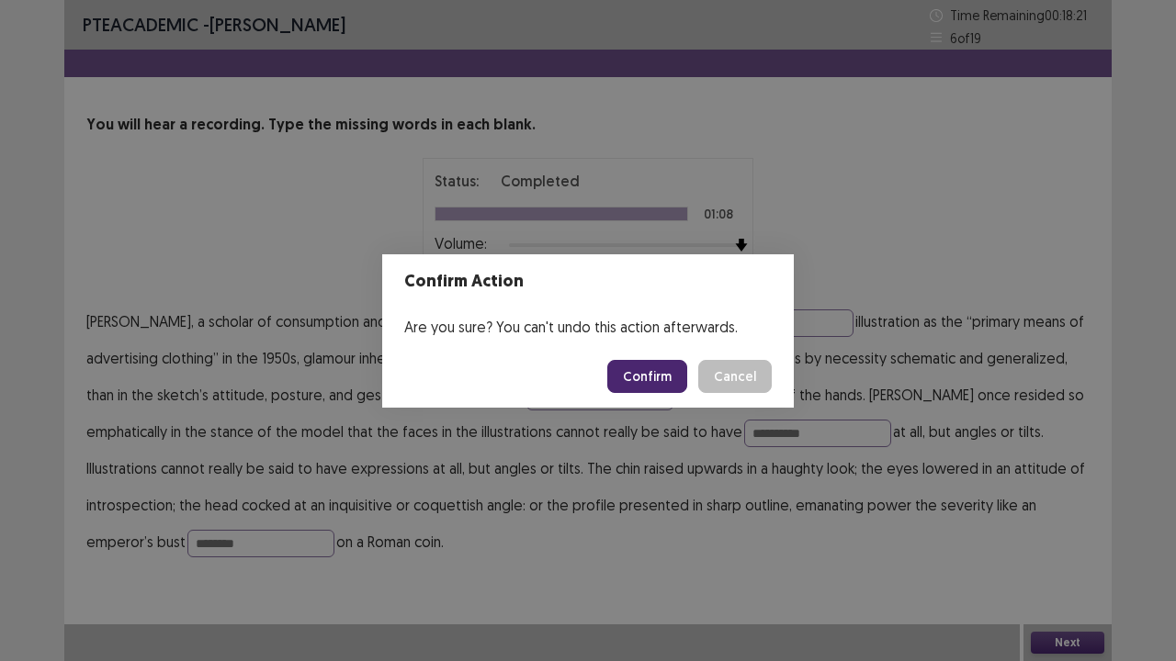
click at [652, 381] on button "Confirm" at bounding box center [647, 376] width 80 height 33
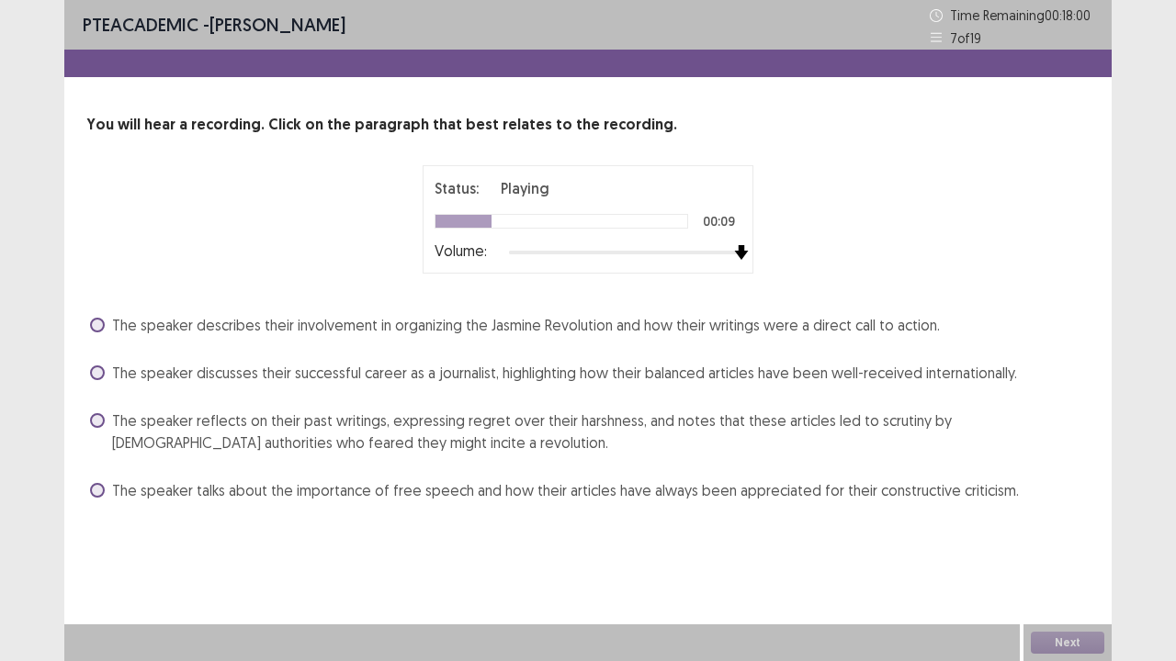
click at [734, 253] on div at bounding box center [625, 252] width 232 height 15
click at [384, 435] on span "The speaker reflects on their past writings, expressing regret over their harsh…" at bounding box center [600, 432] width 977 height 44
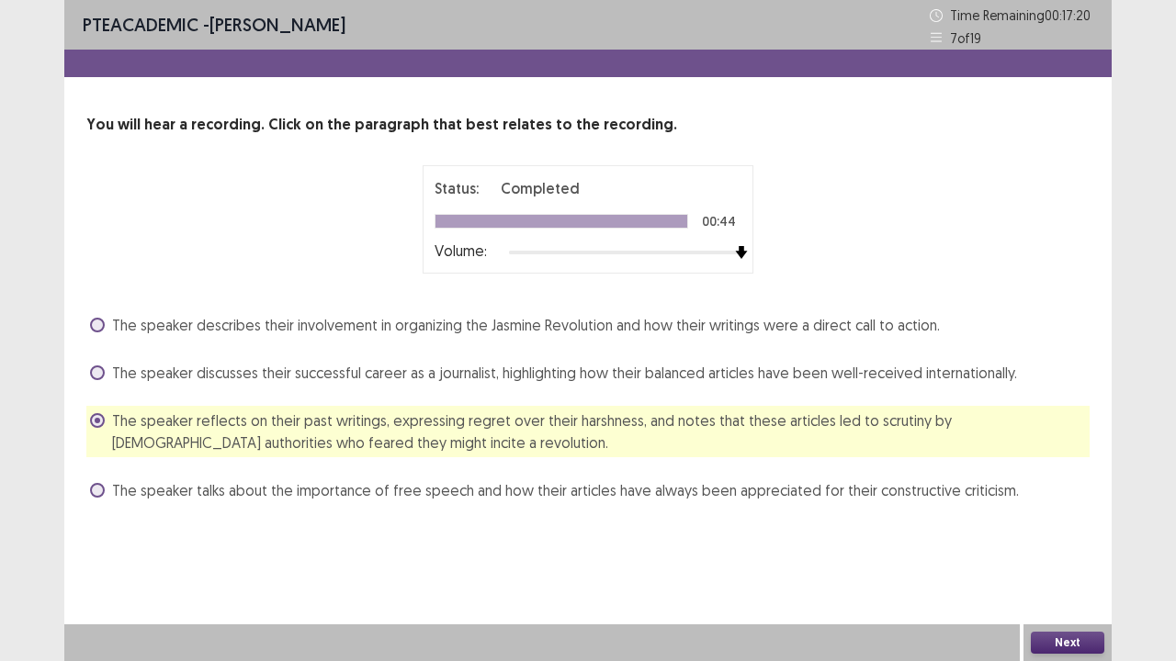
click at [1097, 536] on button "Next" at bounding box center [1067, 643] width 73 height 22
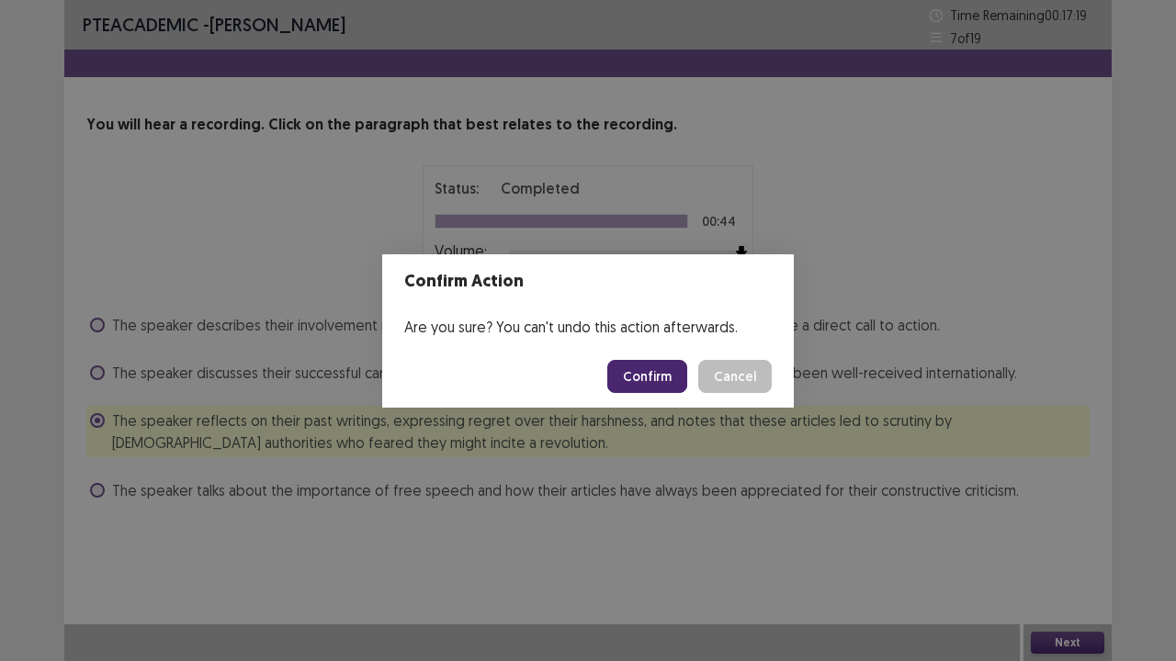
click at [666, 378] on button "Confirm" at bounding box center [647, 376] width 80 height 33
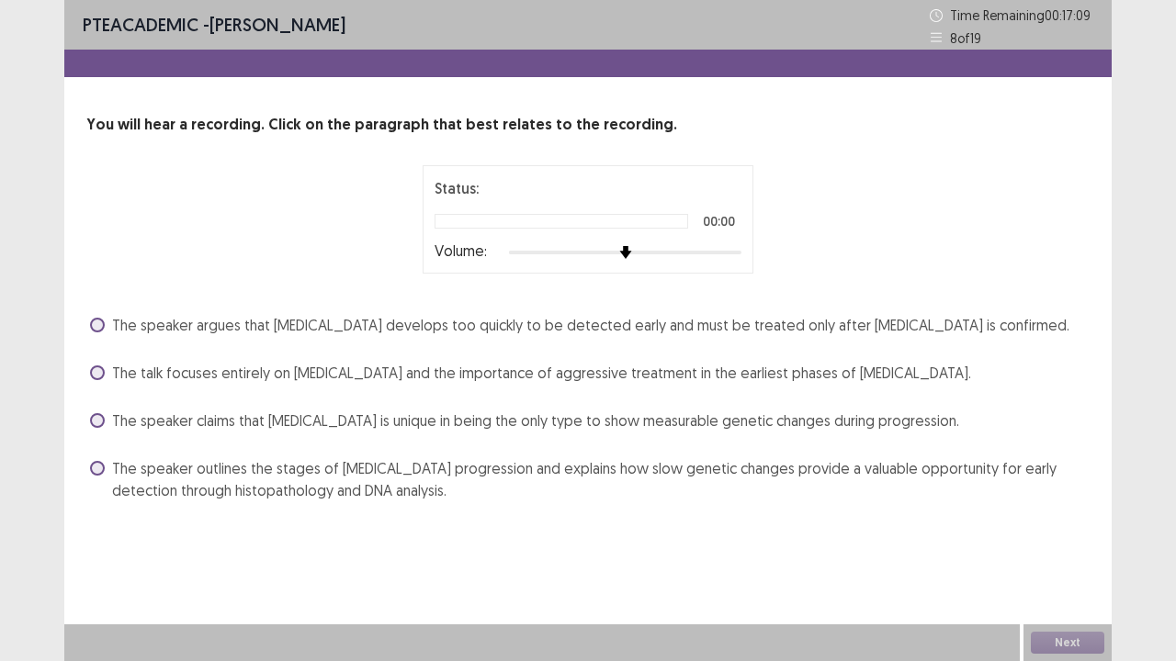
click at [738, 259] on div "Volume:" at bounding box center [588, 252] width 307 height 18
click at [740, 254] on div at bounding box center [625, 252] width 232 height 15
click at [300, 483] on span "The speaker outlines the stages of [MEDICAL_DATA] progression and explains how …" at bounding box center [600, 479] width 977 height 44
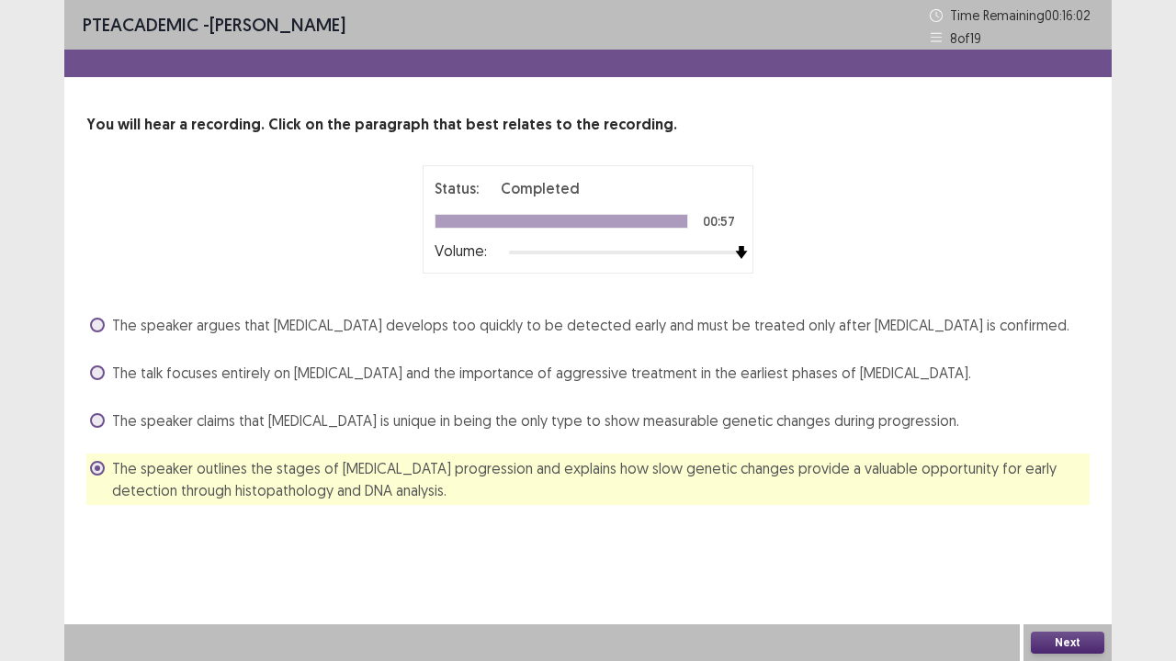
click at [1057, 536] on button "Next" at bounding box center [1067, 643] width 73 height 22
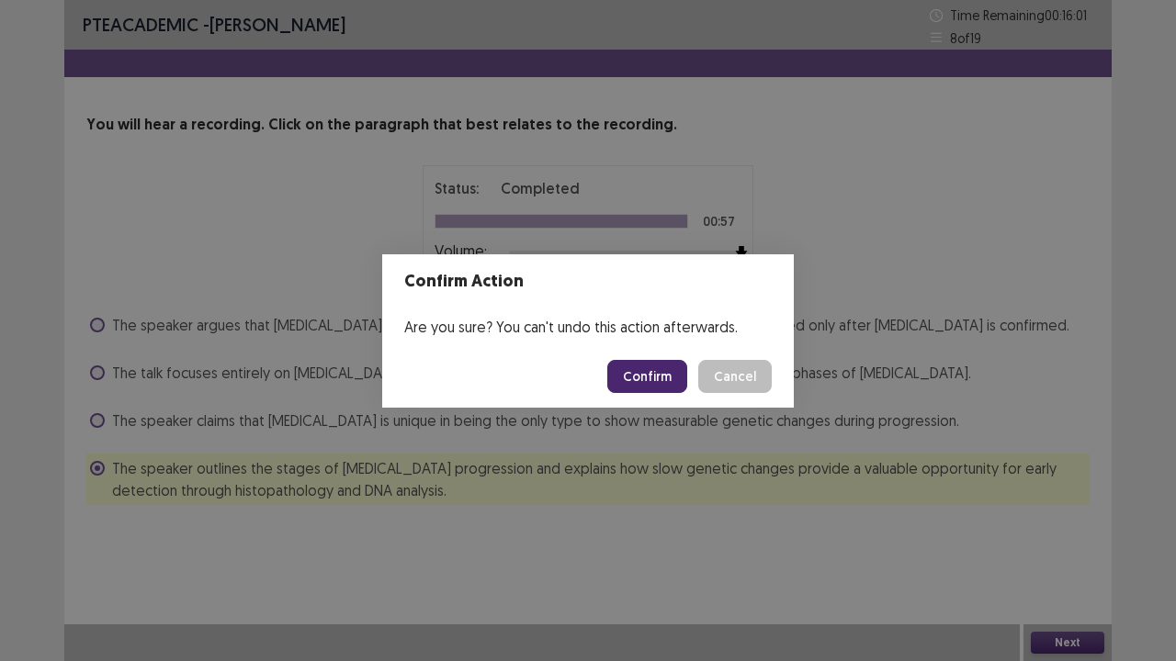
click at [601, 358] on footer "Confirm Cancel" at bounding box center [588, 376] width 412 height 62
click at [658, 382] on button "Confirm" at bounding box center [647, 376] width 80 height 33
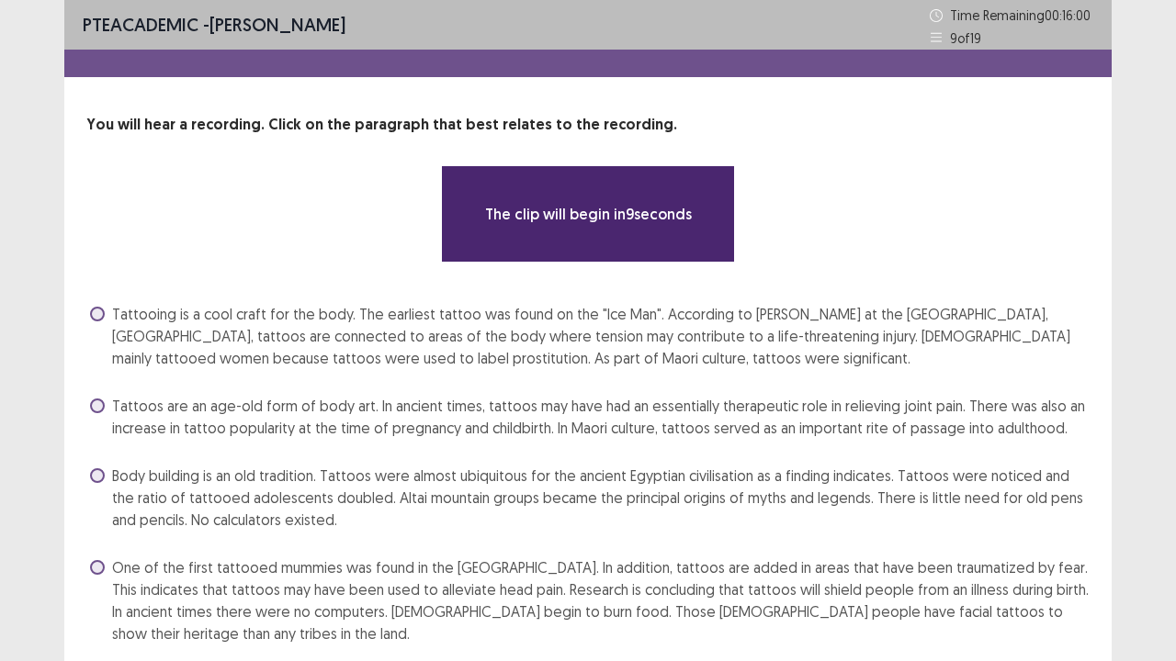
scroll to position [67, 0]
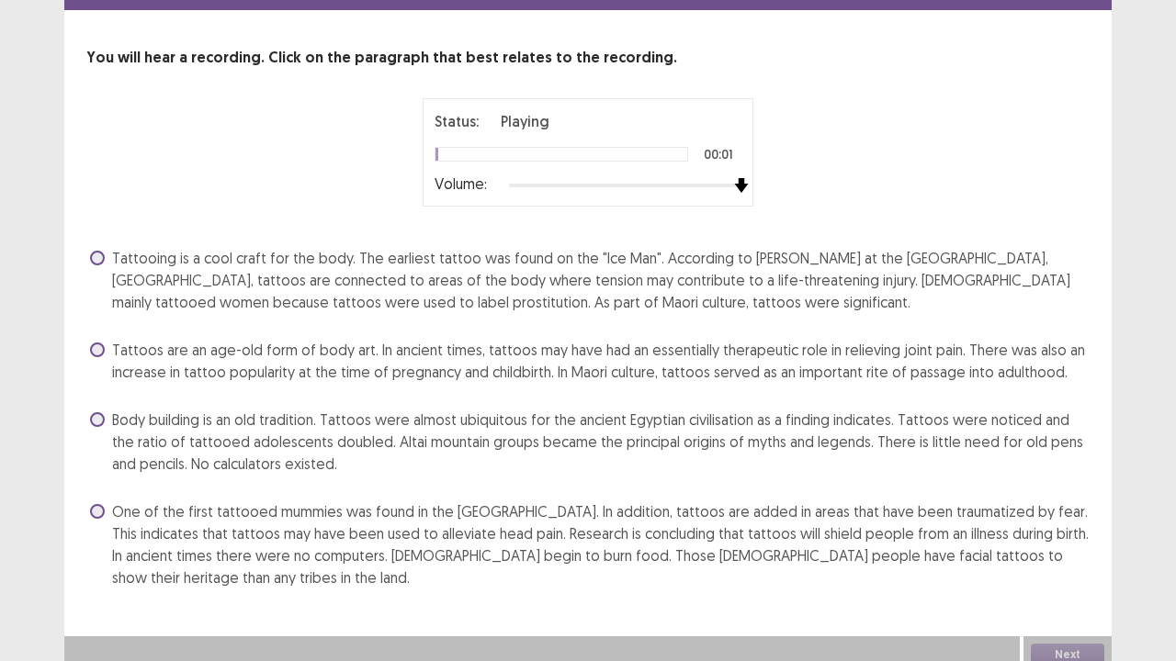
click at [733, 180] on div at bounding box center [625, 185] width 232 height 15
click at [491, 247] on span "Tattooing is a cool craft for the body. The earliest tattoo was found on the "I…" at bounding box center [600, 280] width 977 height 66
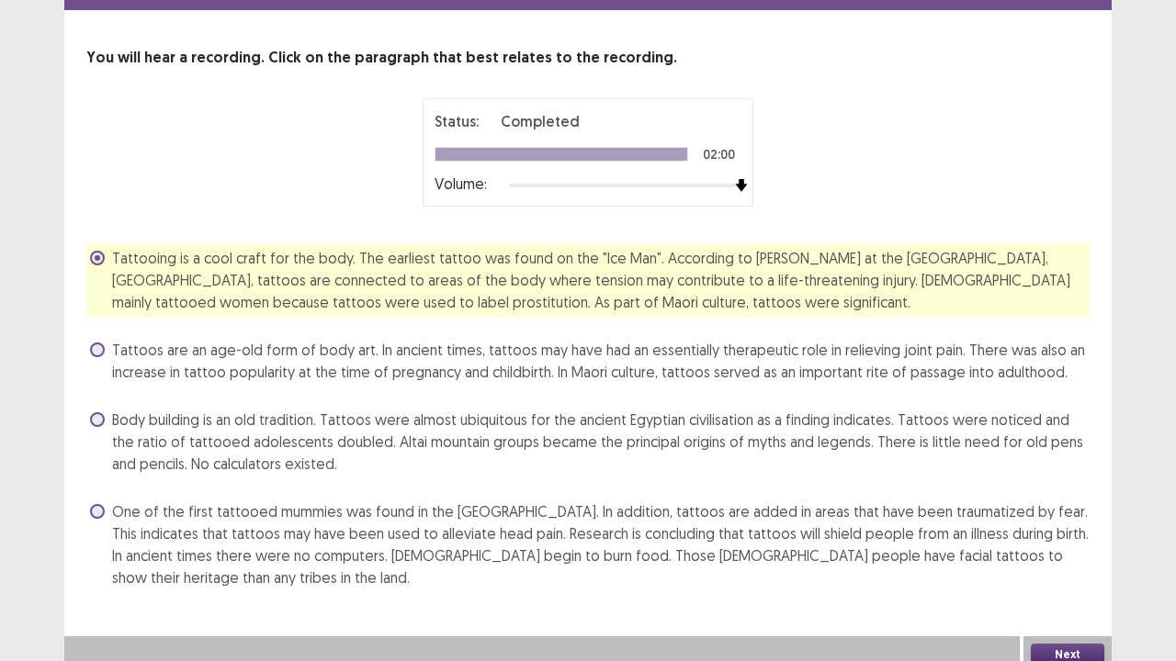
click at [1058, 536] on button "Next" at bounding box center [1067, 655] width 73 height 22
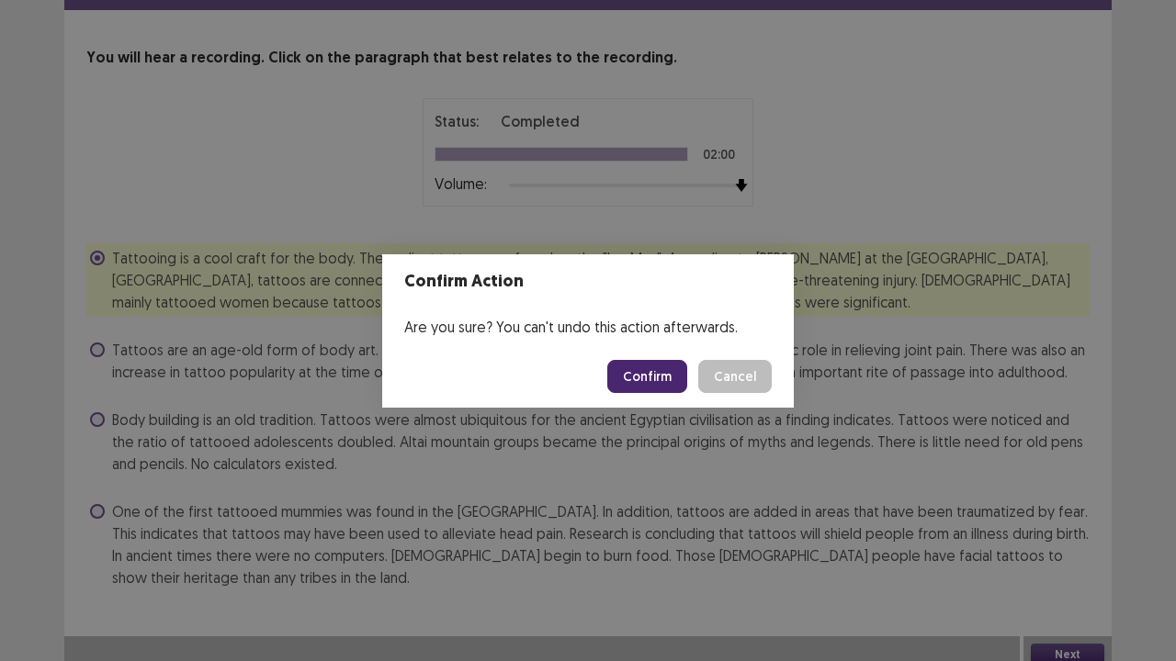
click at [658, 380] on button "Confirm" at bounding box center [647, 376] width 80 height 33
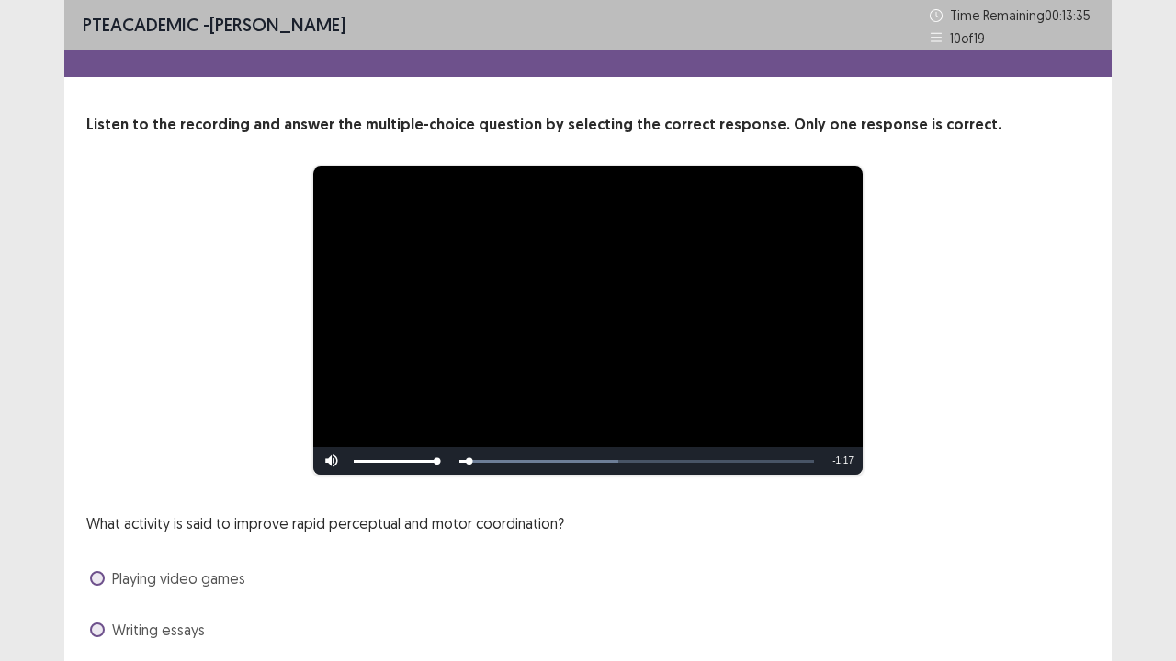
scroll to position [167, 0]
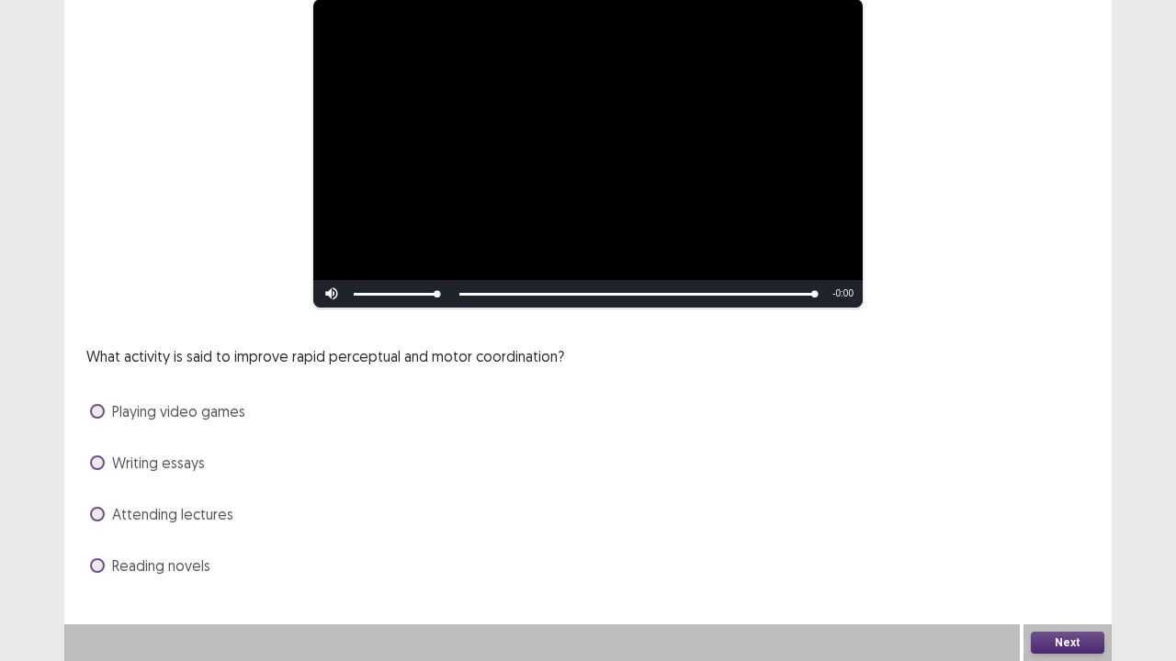
click at [97, 410] on span at bounding box center [97, 411] width 15 height 15
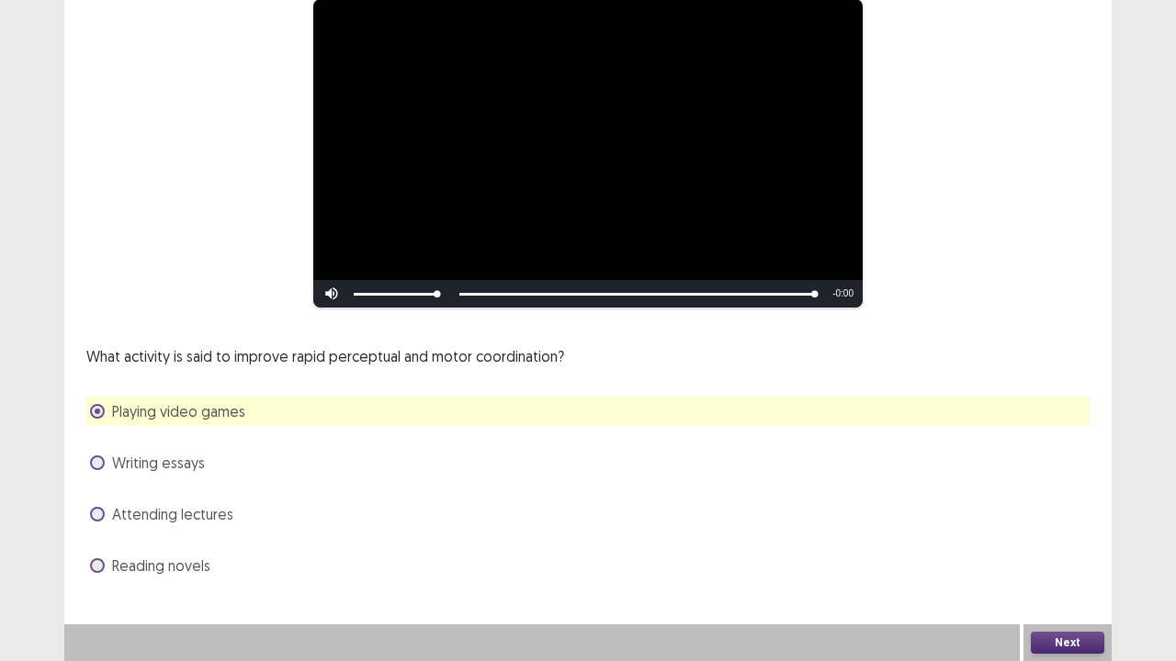
click at [132, 514] on span "Attending lectures" at bounding box center [172, 514] width 121 height 22
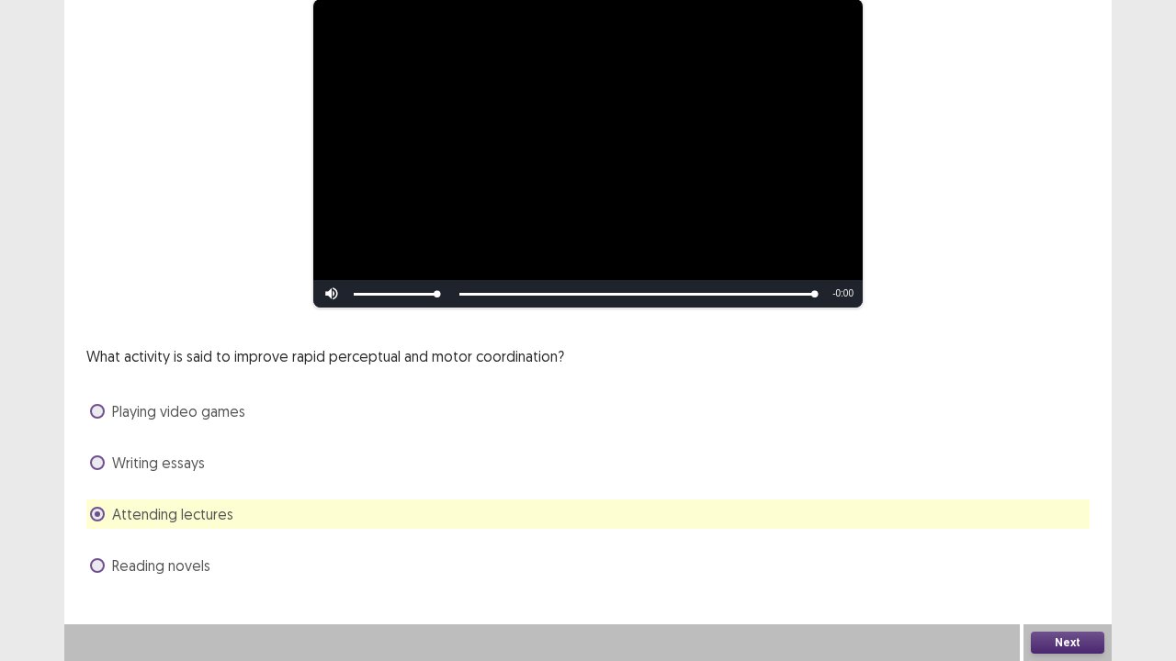
click at [161, 417] on span "Playing video games" at bounding box center [178, 412] width 133 height 22
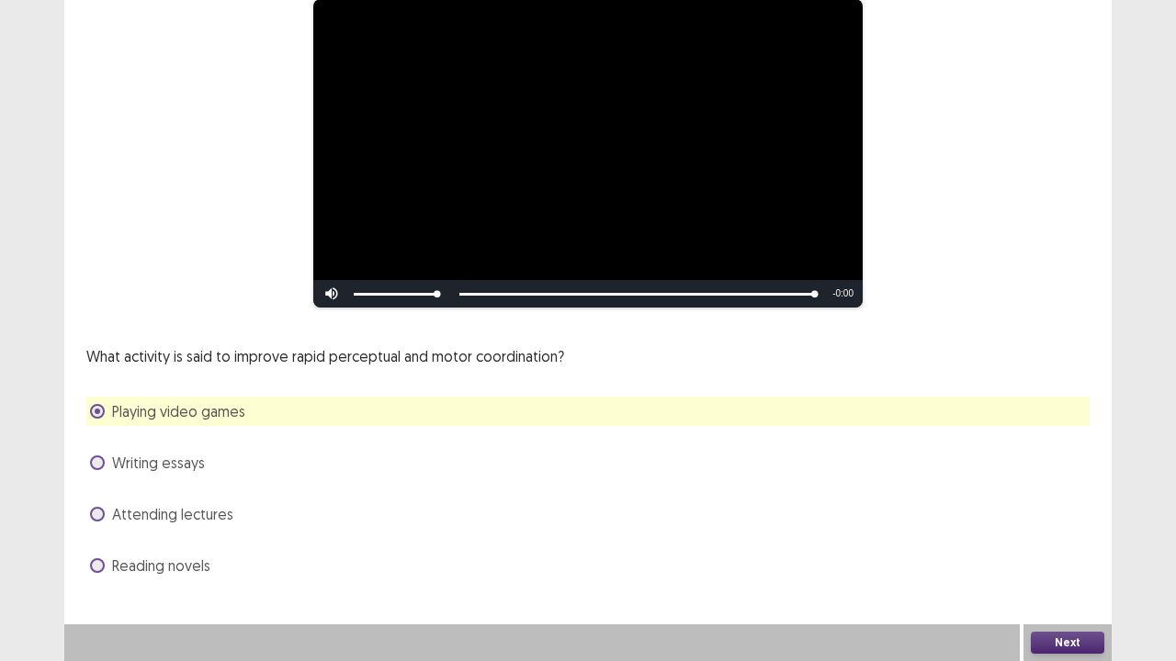
click at [1089, 536] on button "Next" at bounding box center [1067, 643] width 73 height 22
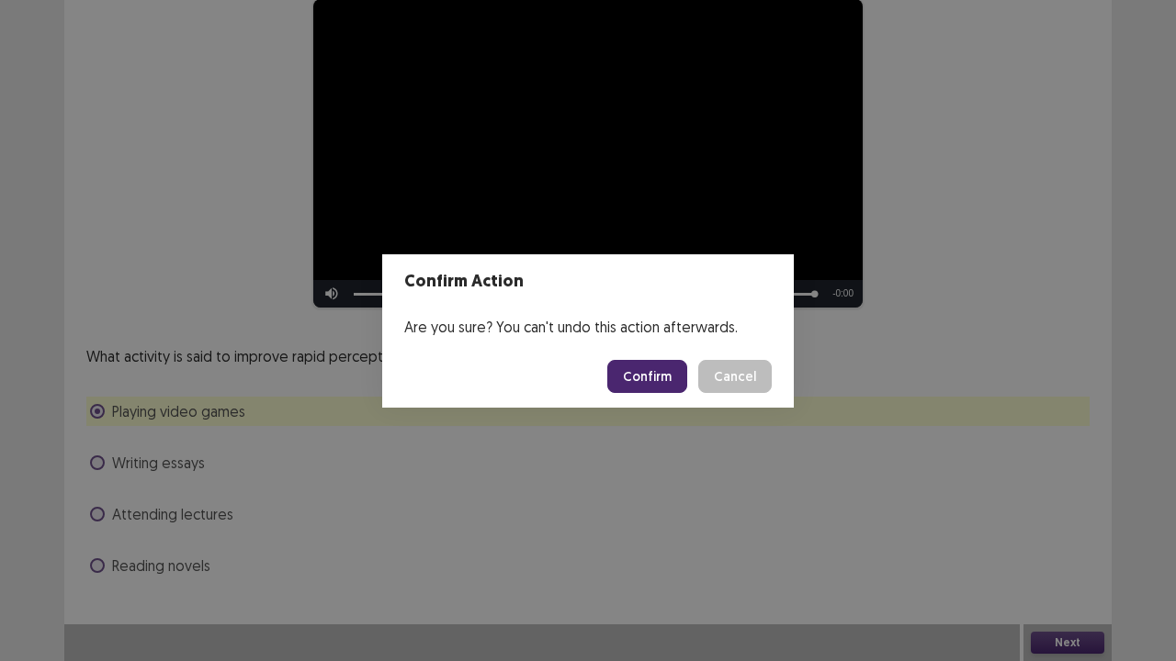
click at [656, 382] on button "Confirm" at bounding box center [647, 376] width 80 height 33
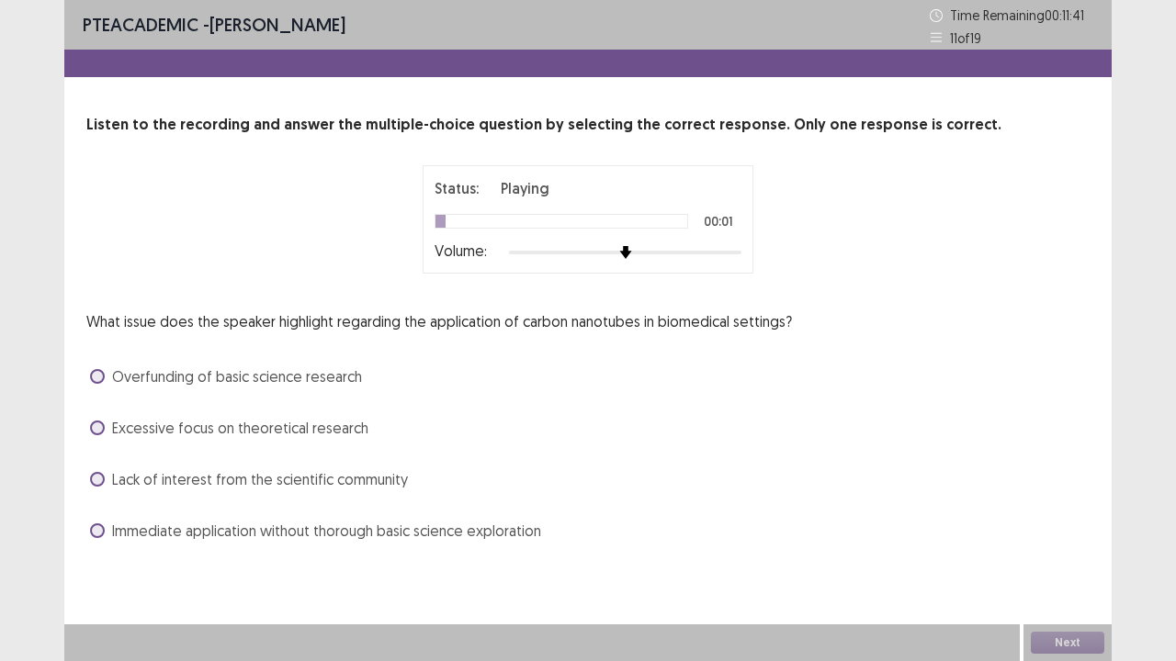
click at [735, 250] on div at bounding box center [625, 252] width 232 height 15
click at [389, 536] on div "PTE academic - [PERSON_NAME] Time Remaining 00 : 11 : 00 11 of 19 Listen to the…" at bounding box center [587, 291] width 1047 height 582
click at [389, 534] on span "Immediate application without thorough basic science exploration" at bounding box center [326, 531] width 429 height 22
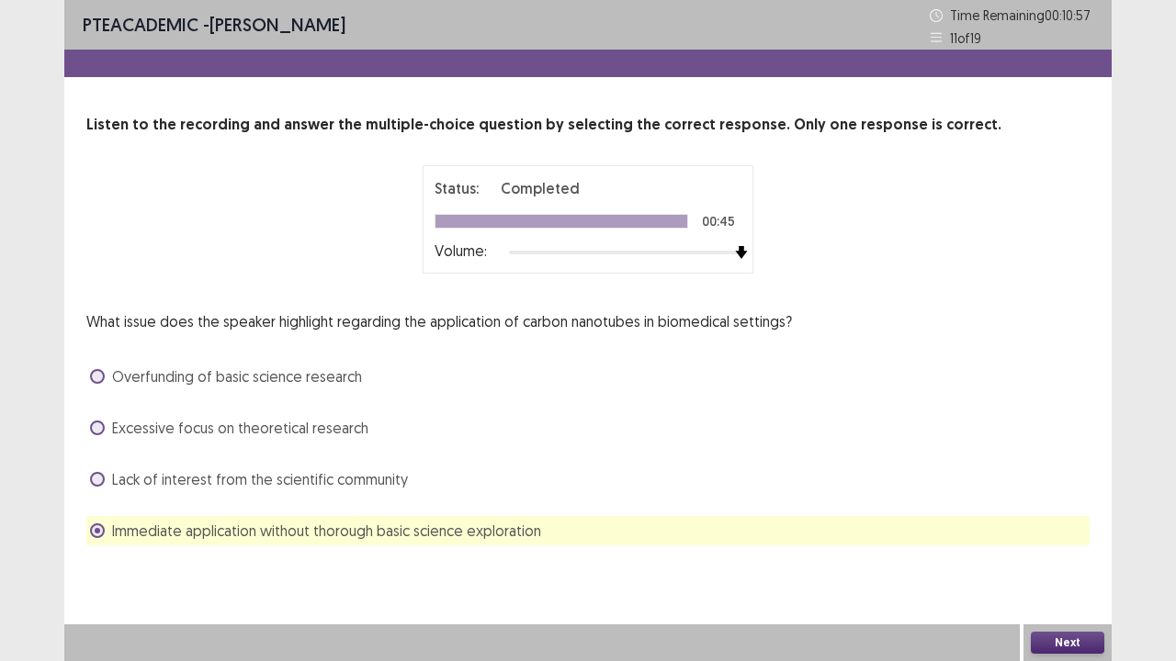
click at [1034, 536] on button "Next" at bounding box center [1067, 643] width 73 height 22
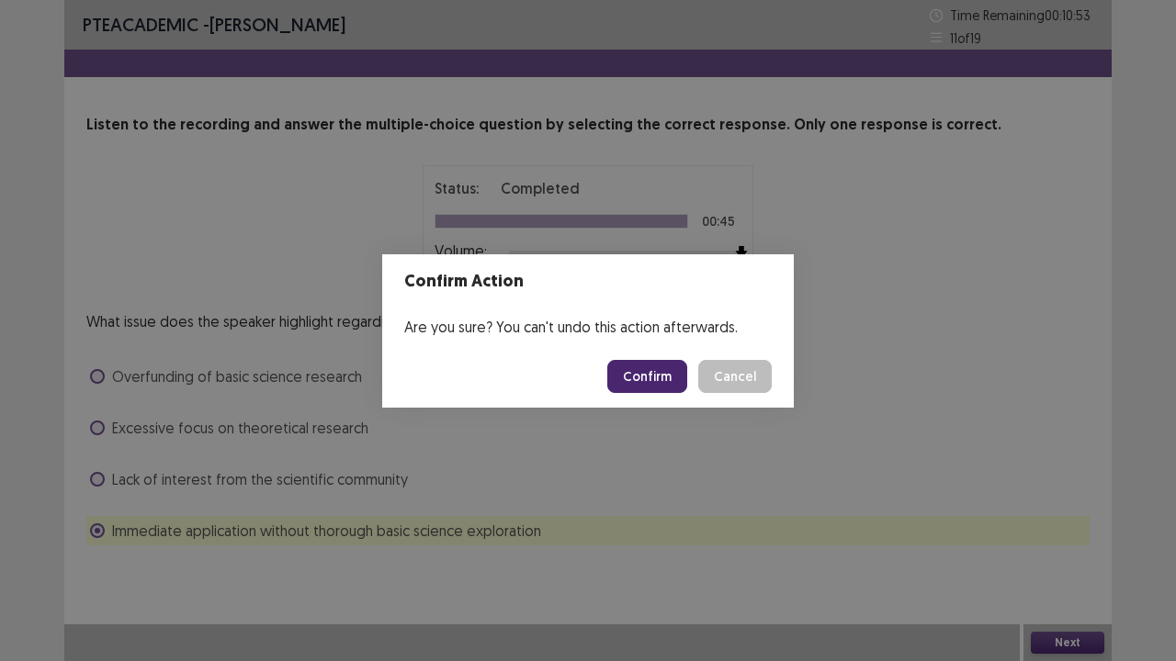
click at [642, 356] on footer "Confirm Cancel" at bounding box center [588, 376] width 412 height 62
click at [642, 367] on button "Confirm" at bounding box center [647, 376] width 80 height 33
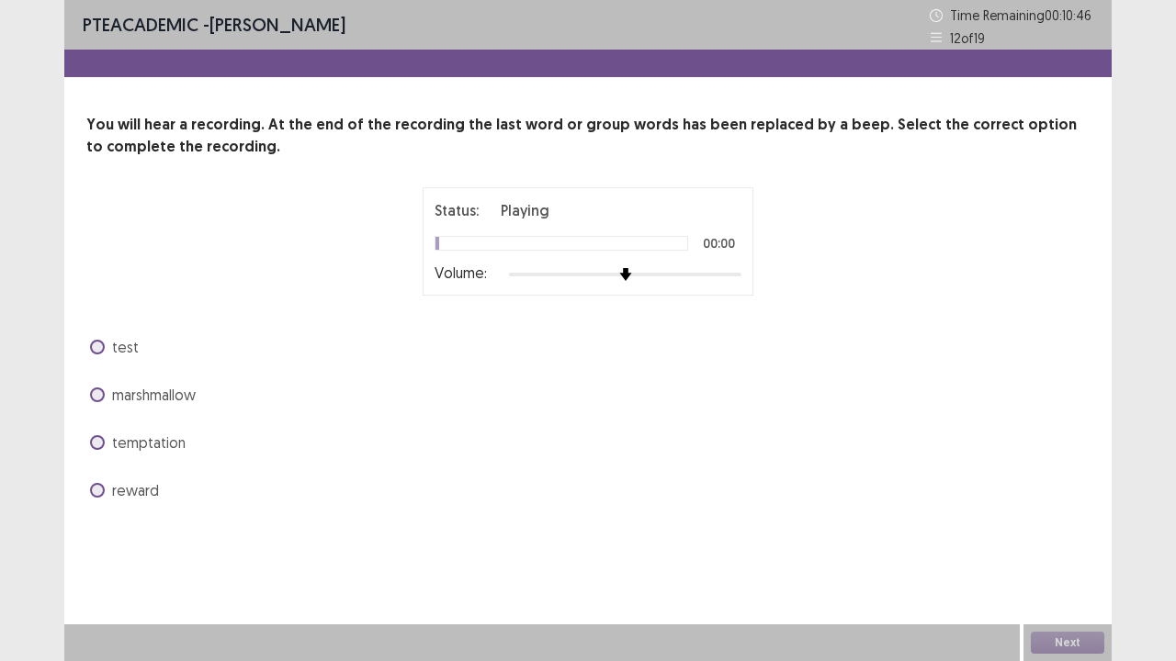
click at [742, 283] on div "Status: Playing 00:00 Volume:" at bounding box center [588, 241] width 331 height 108
click at [742, 279] on div "Status: Playing 00:01 Volume:" at bounding box center [588, 241] width 331 height 108
click at [739, 275] on div at bounding box center [625, 274] width 232 height 15
click at [182, 391] on span "marshmallow" at bounding box center [154, 395] width 84 height 22
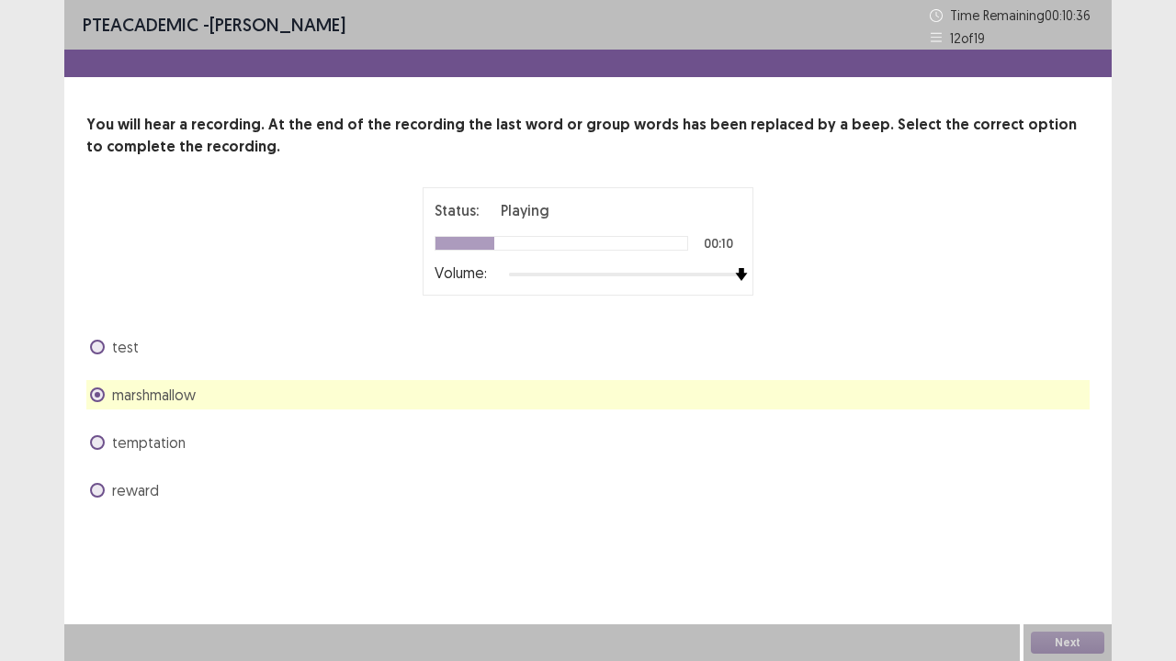
click at [165, 443] on span "temptation" at bounding box center [148, 443] width 73 height 22
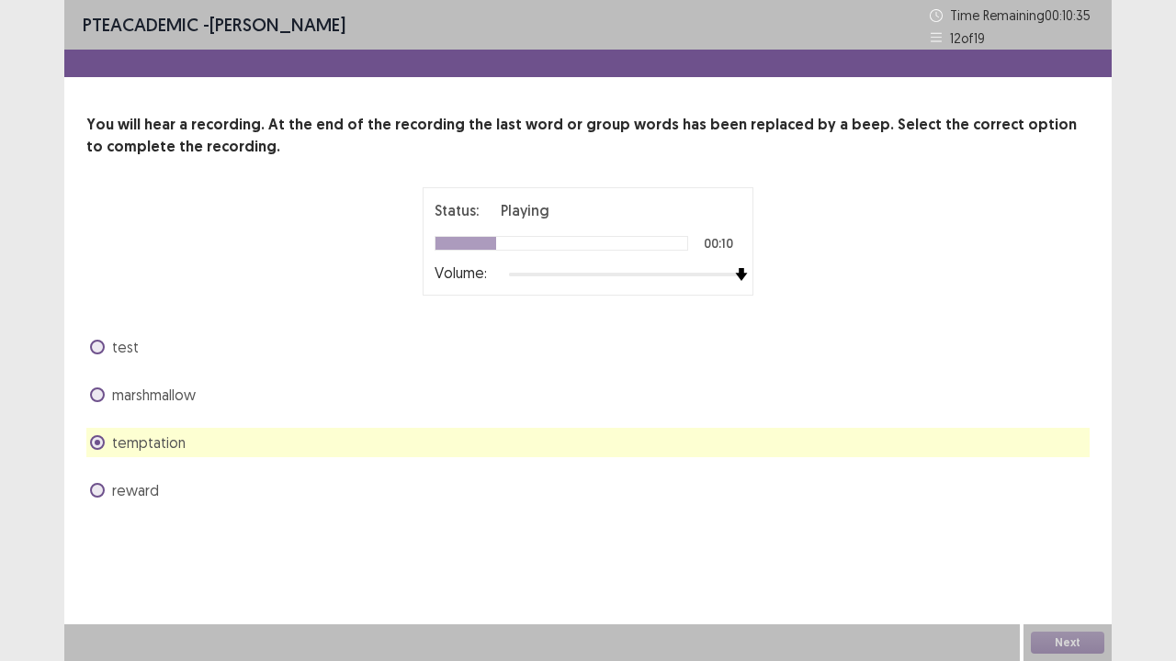
click at [176, 385] on span "marshmallow" at bounding box center [154, 395] width 84 height 22
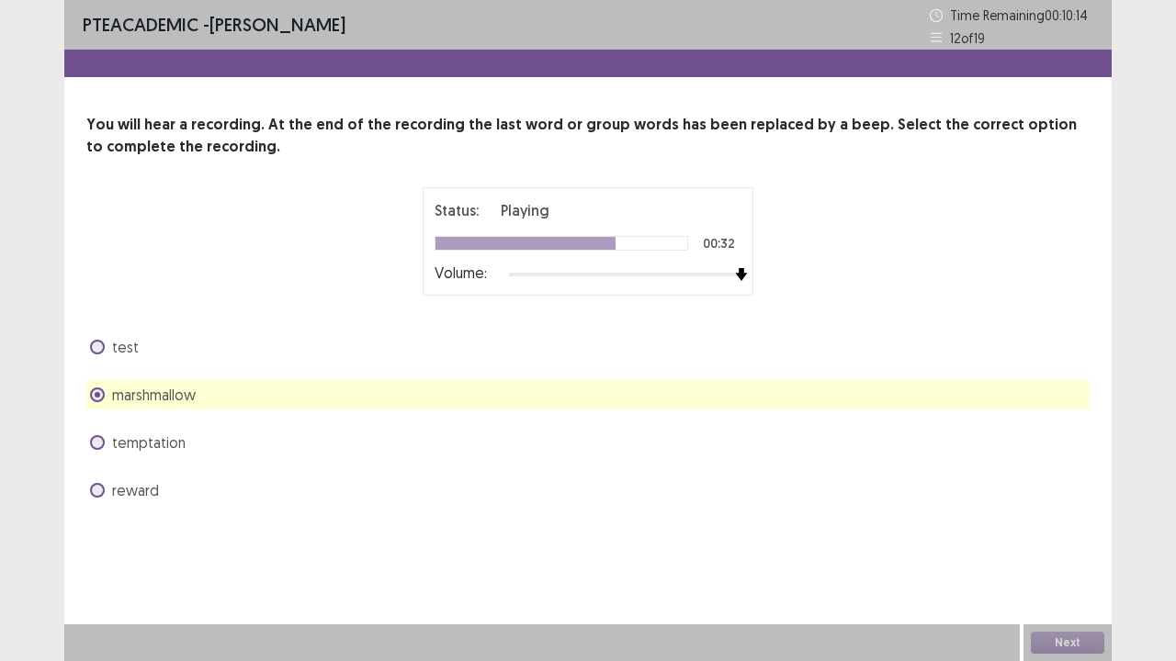
click at [160, 441] on span "temptation" at bounding box center [148, 443] width 73 height 22
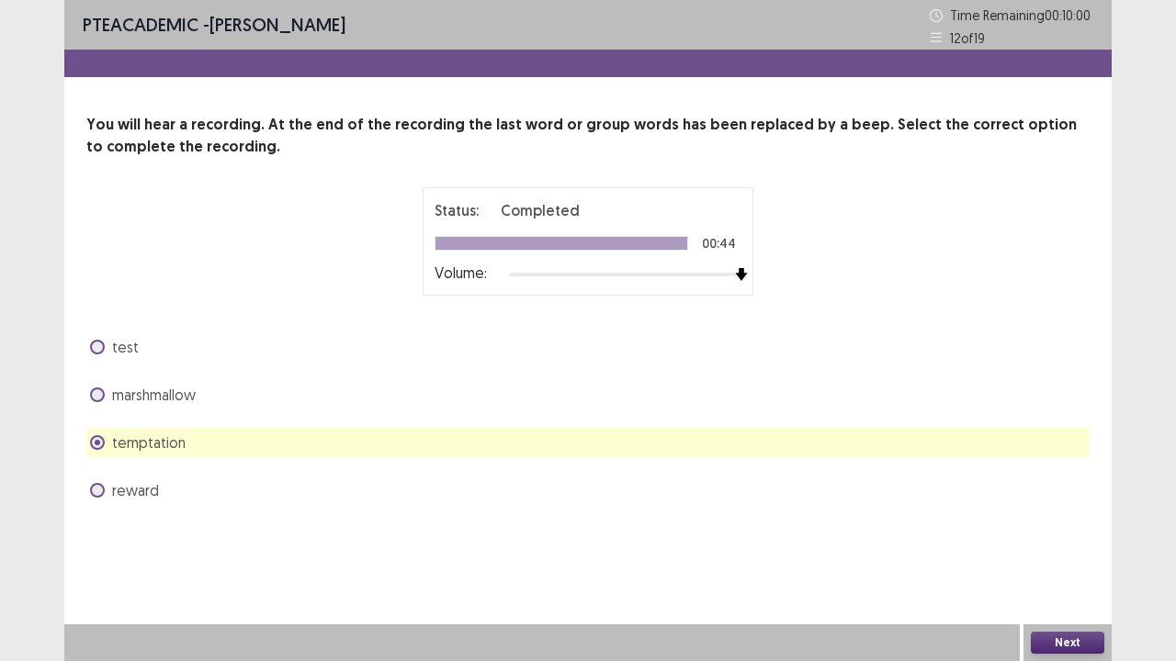
click at [1051, 536] on button "Next" at bounding box center [1067, 643] width 73 height 22
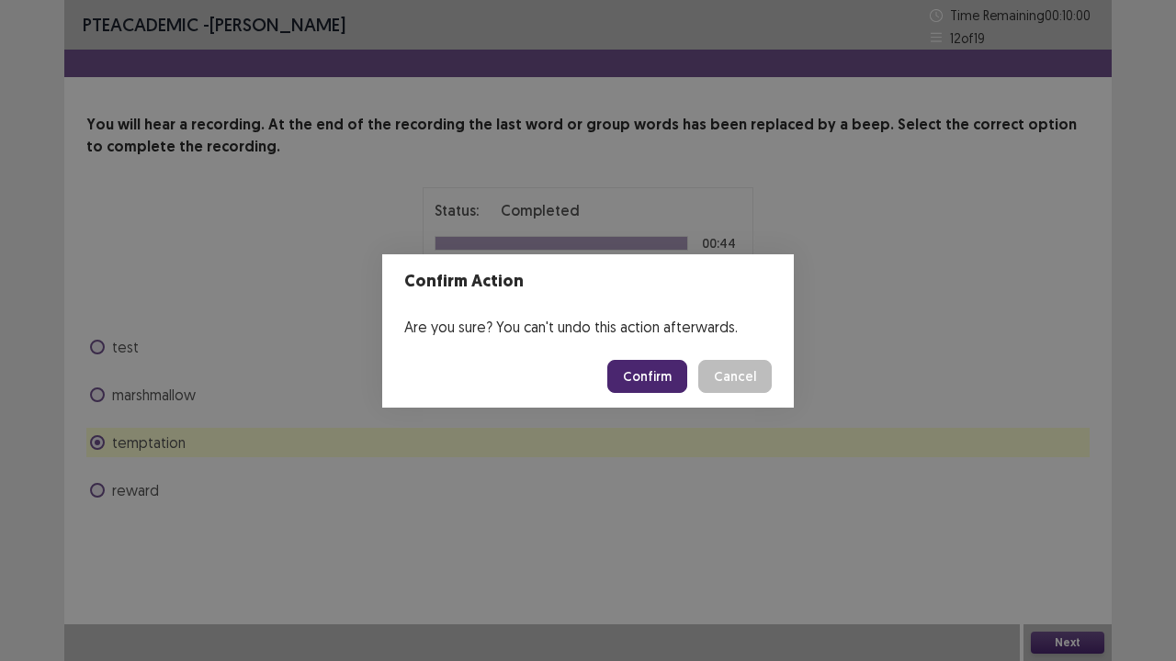
click at [668, 376] on button "Confirm" at bounding box center [647, 376] width 80 height 33
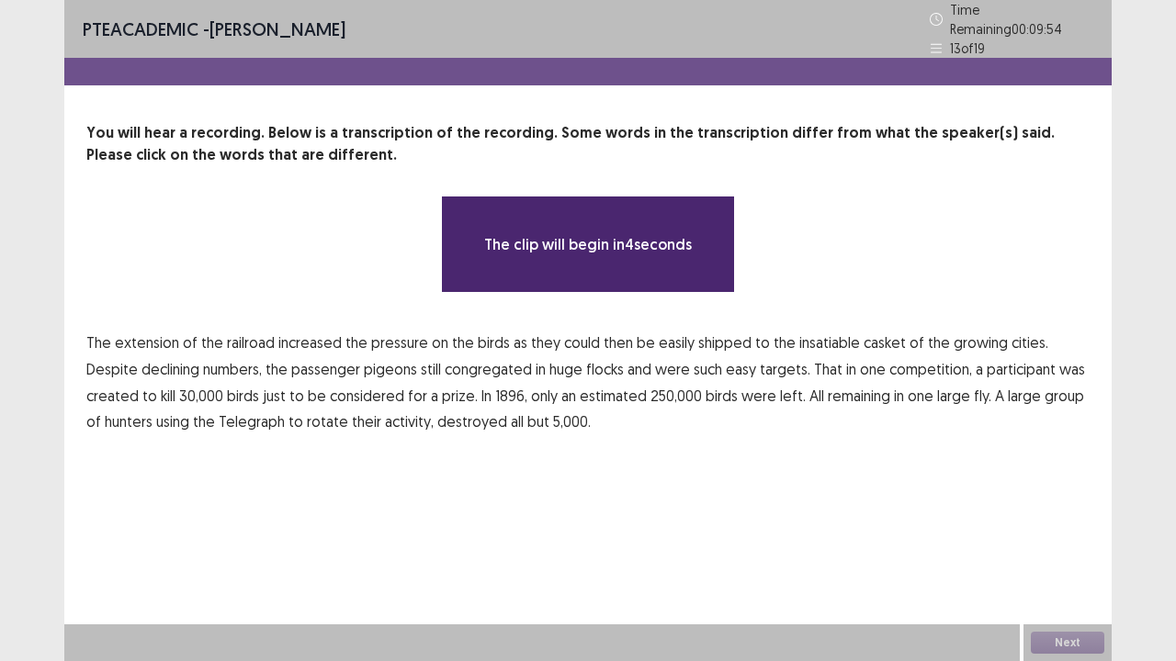
click at [444, 333] on p "The extension of the railroad increased the pressure on the birds as they could…" at bounding box center [587, 383] width 1003 height 106
click at [441, 333] on span "on" at bounding box center [440, 343] width 17 height 22
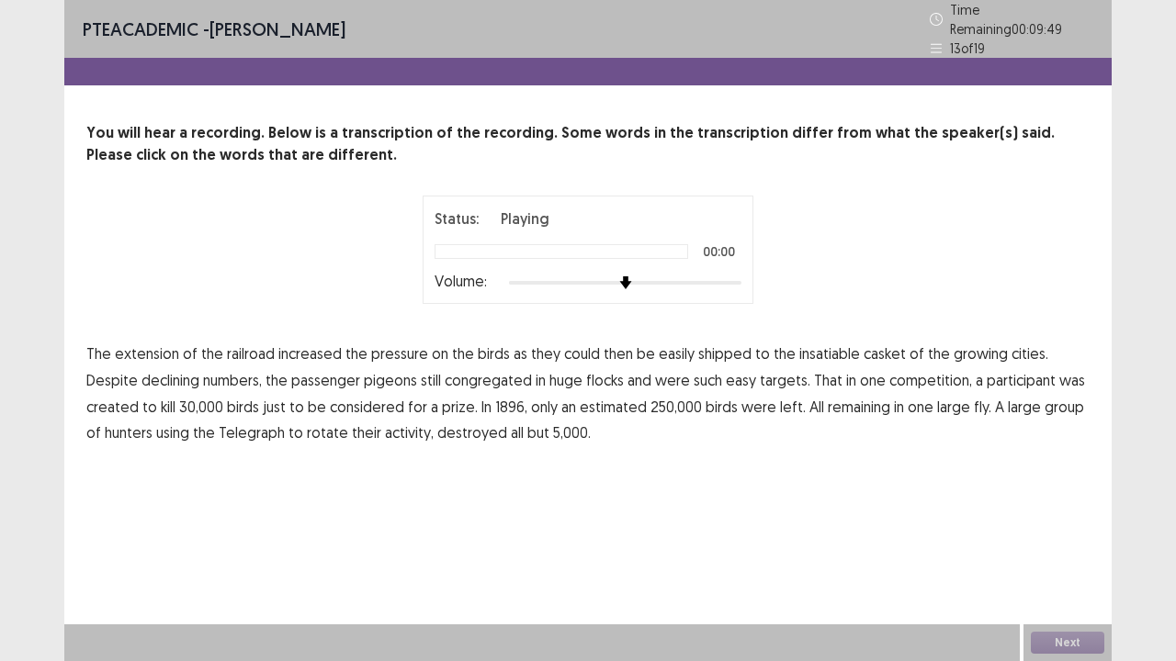
click at [728, 276] on div at bounding box center [625, 283] width 232 height 15
click at [873, 349] on span "casket" at bounding box center [884, 354] width 42 height 22
drag, startPoint x: 1058, startPoint y: 369, endPoint x: 887, endPoint y: 383, distance: 171.4
click at [139, 396] on span "created" at bounding box center [112, 407] width 52 height 22
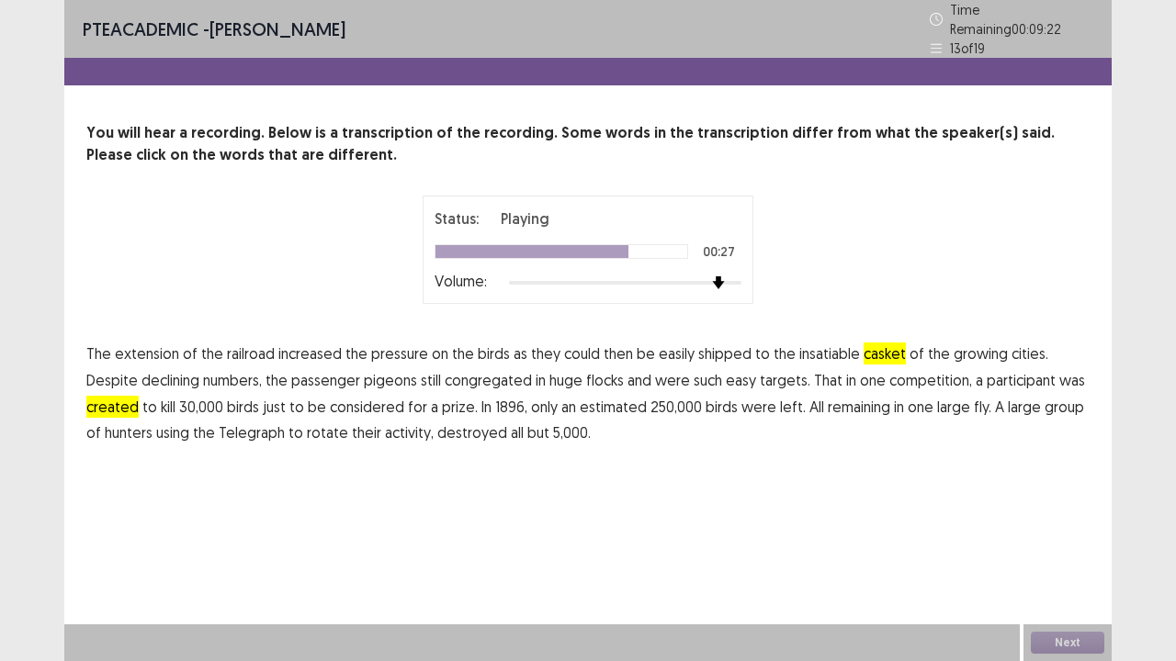
click at [650, 401] on span "250,000" at bounding box center [675, 407] width 51 height 22
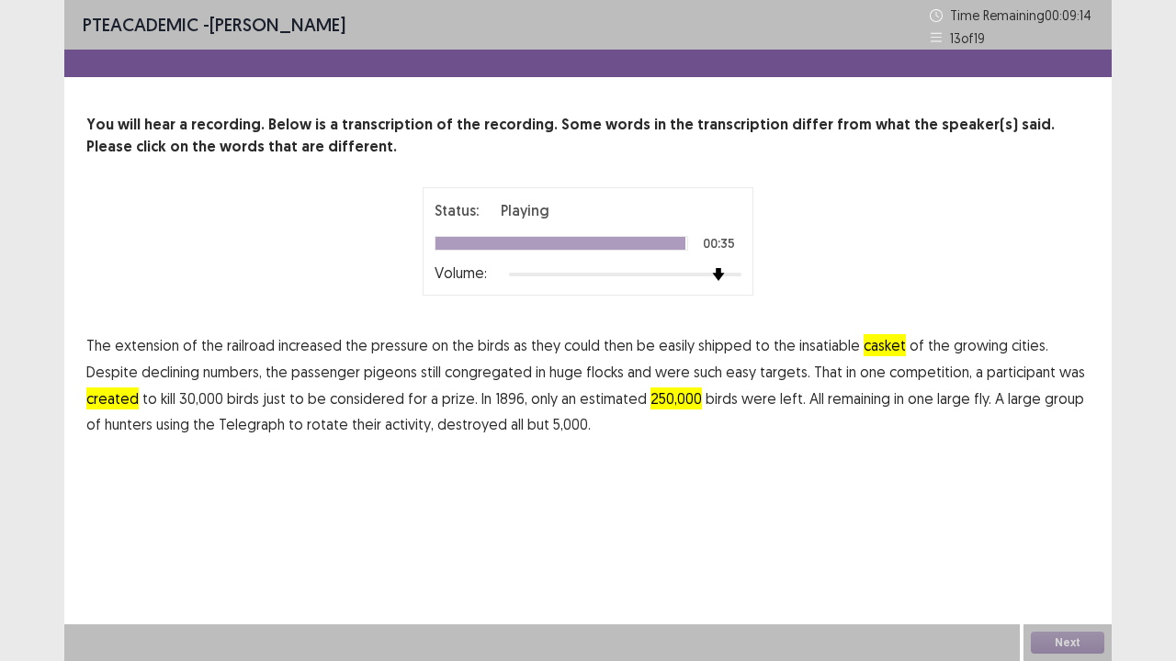
click at [307, 427] on span "rotate" at bounding box center [327, 424] width 41 height 22
click at [1073, 536] on button "Next" at bounding box center [1067, 643] width 73 height 22
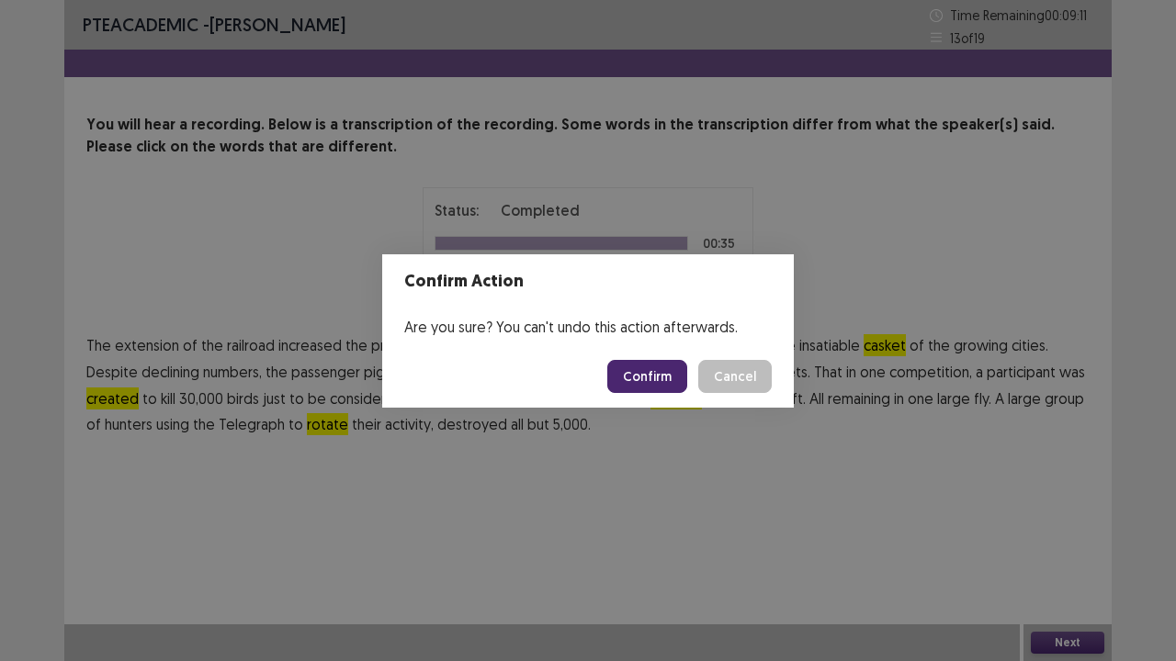
click at [662, 368] on button "Confirm" at bounding box center [647, 376] width 80 height 33
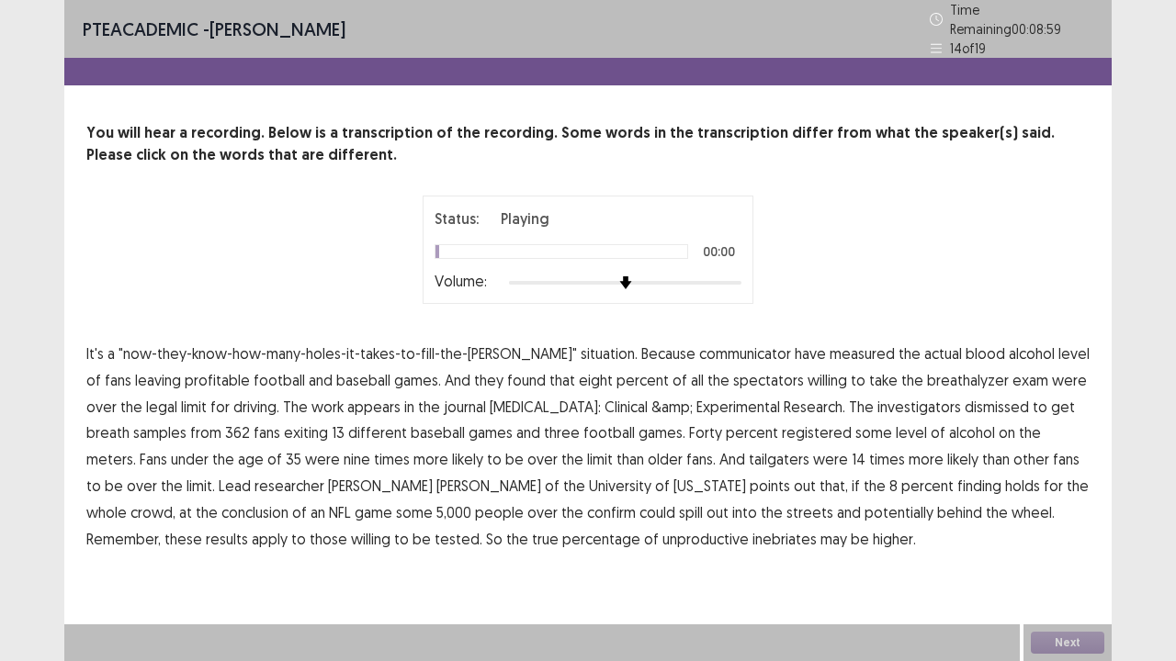
click at [735, 279] on div at bounding box center [625, 283] width 232 height 15
click at [704, 347] on span "communicator" at bounding box center [745, 354] width 92 height 22
click at [186, 374] on span "profitable" at bounding box center [217, 380] width 65 height 22
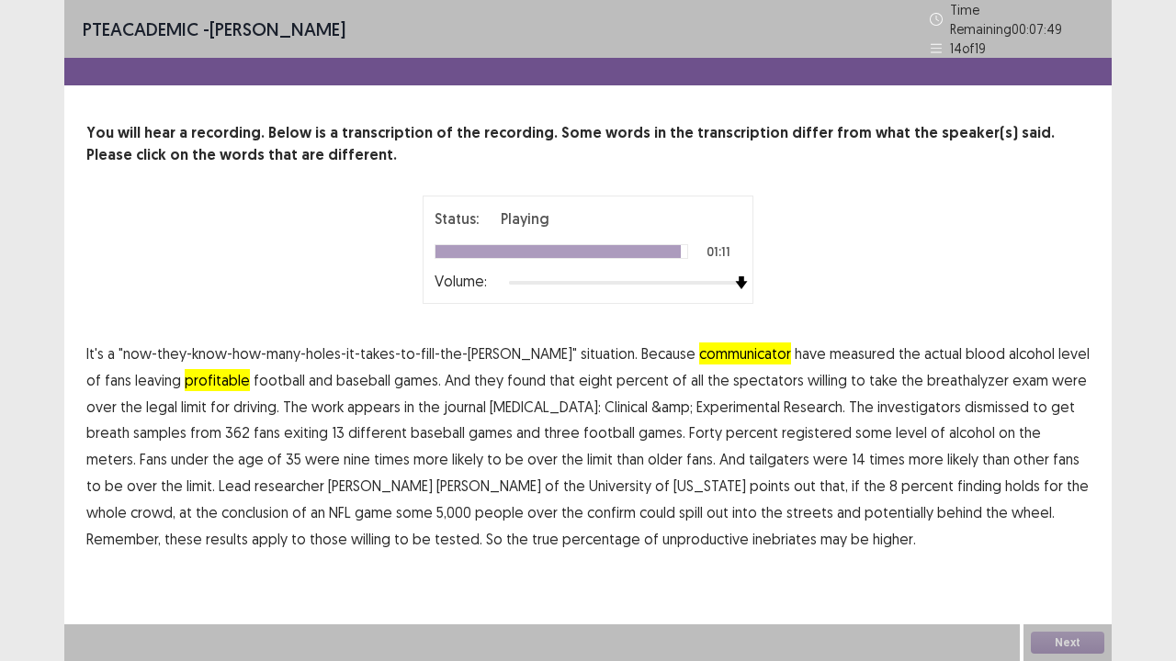
click at [662, 529] on span "unproductive" at bounding box center [705, 539] width 86 height 22
click at [1044, 536] on button "Next" at bounding box center [1067, 643] width 73 height 22
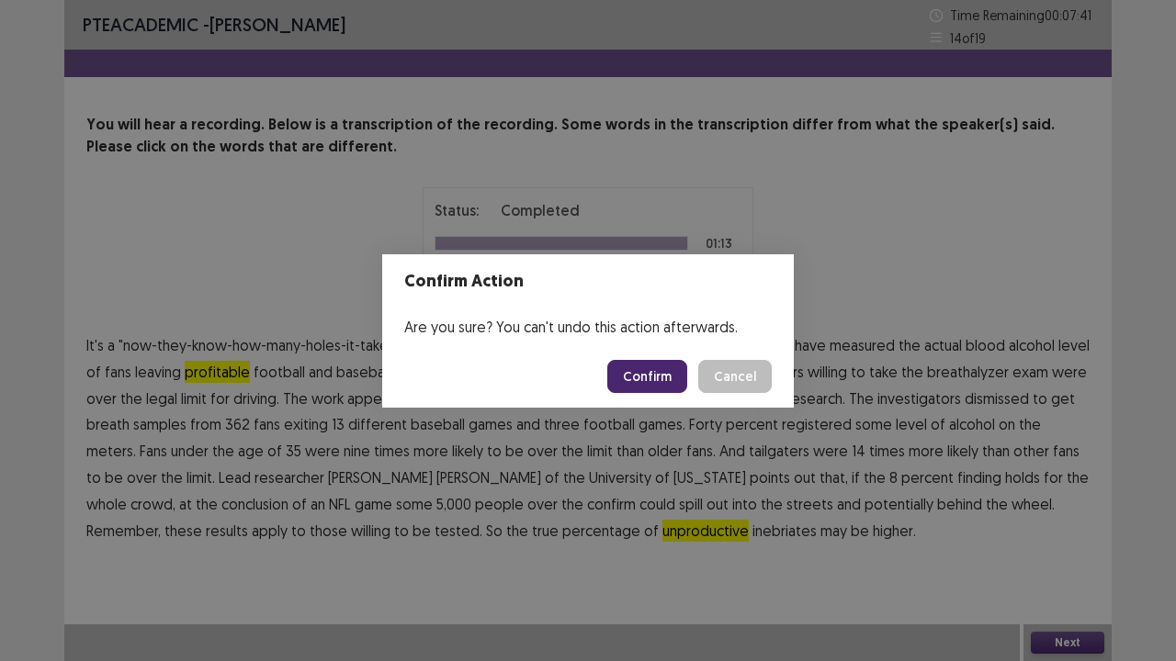
click at [650, 378] on button "Confirm" at bounding box center [647, 376] width 80 height 33
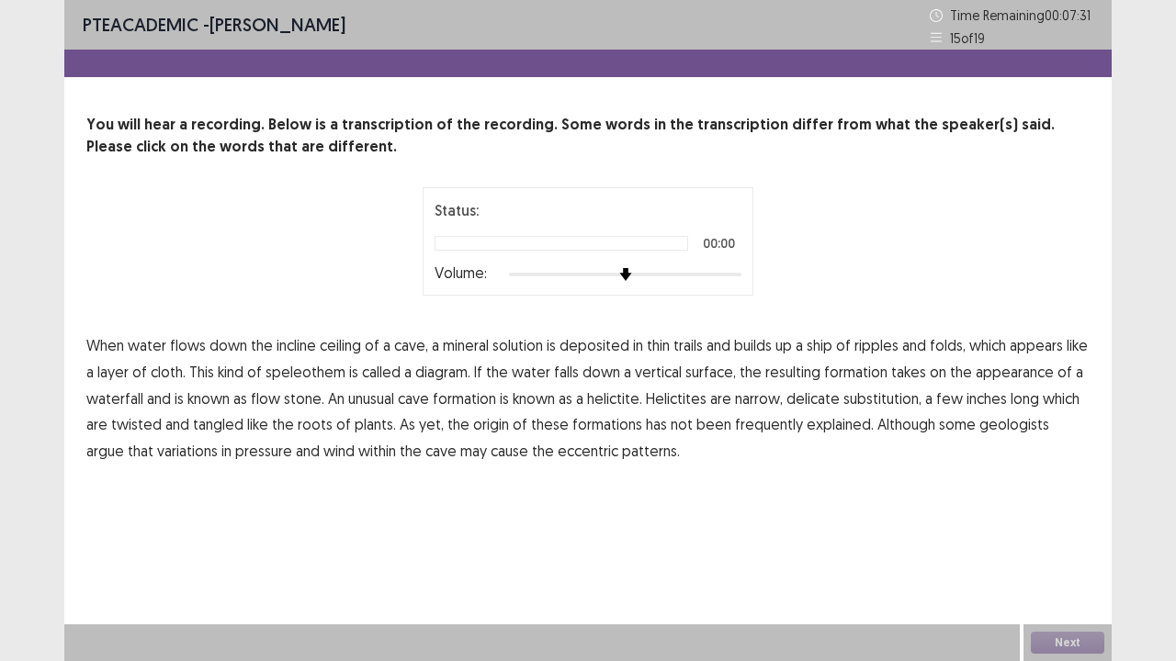
click at [739, 270] on div at bounding box center [625, 274] width 232 height 15
click at [823, 350] on span "ship" at bounding box center [820, 345] width 26 height 22
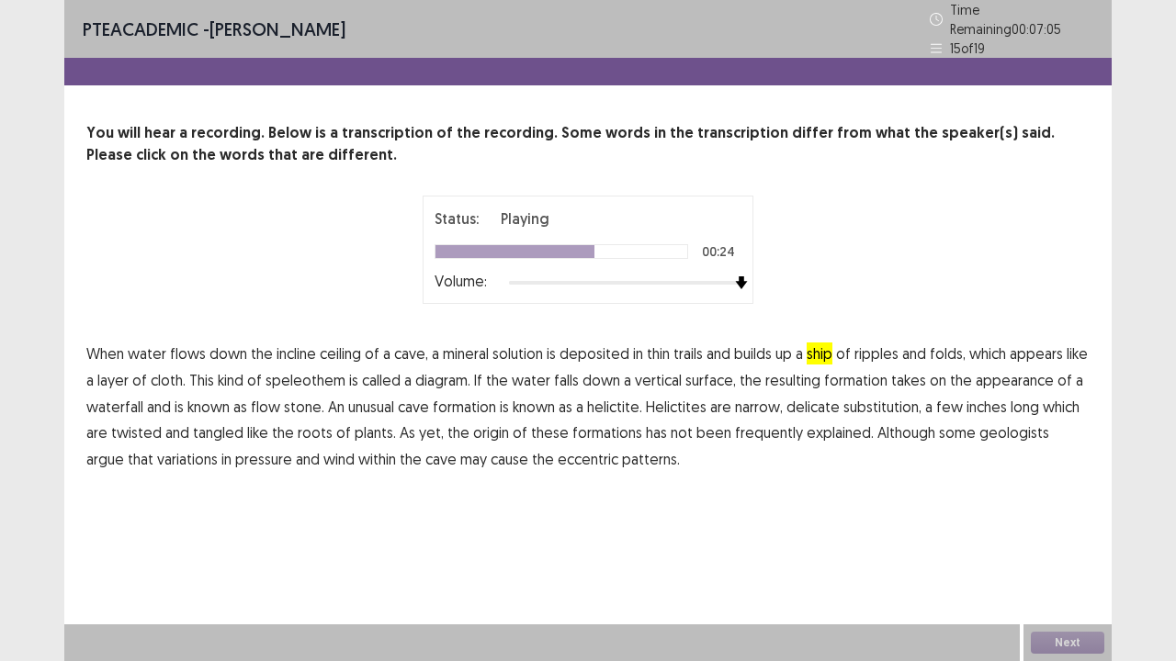
click at [884, 399] on span "substitution," at bounding box center [882, 407] width 78 height 22
click at [780, 424] on span "frequently" at bounding box center [769, 433] width 68 height 22
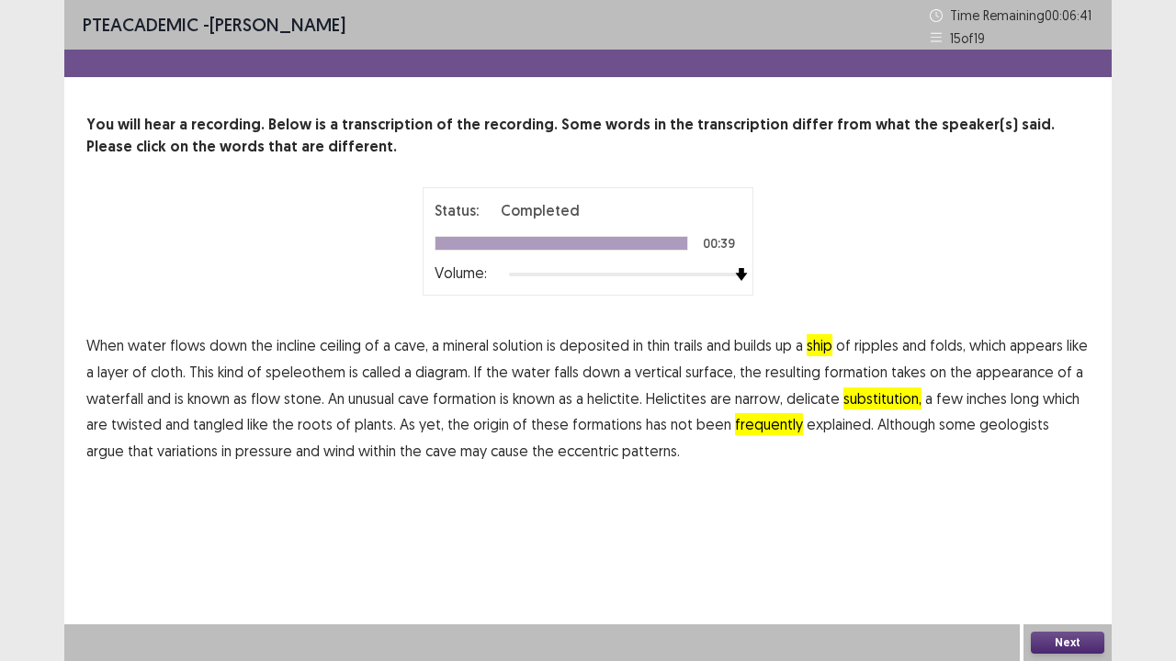
click at [157, 451] on span "variations" at bounding box center [187, 451] width 61 height 22
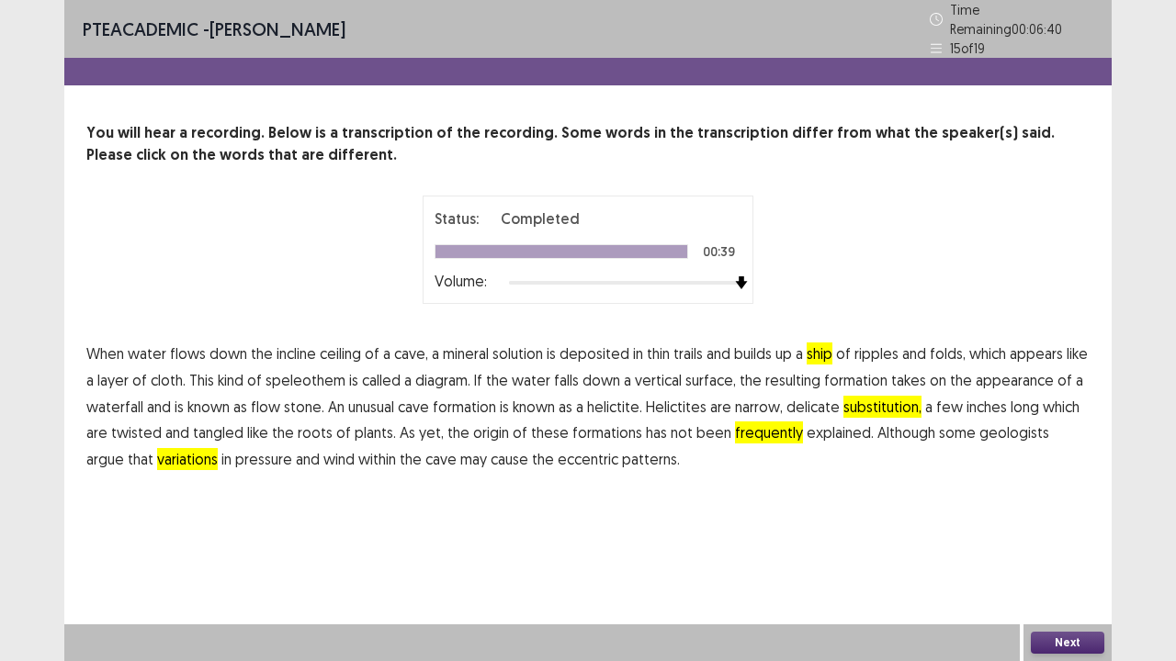
click at [1092, 536] on button "Next" at bounding box center [1067, 643] width 73 height 22
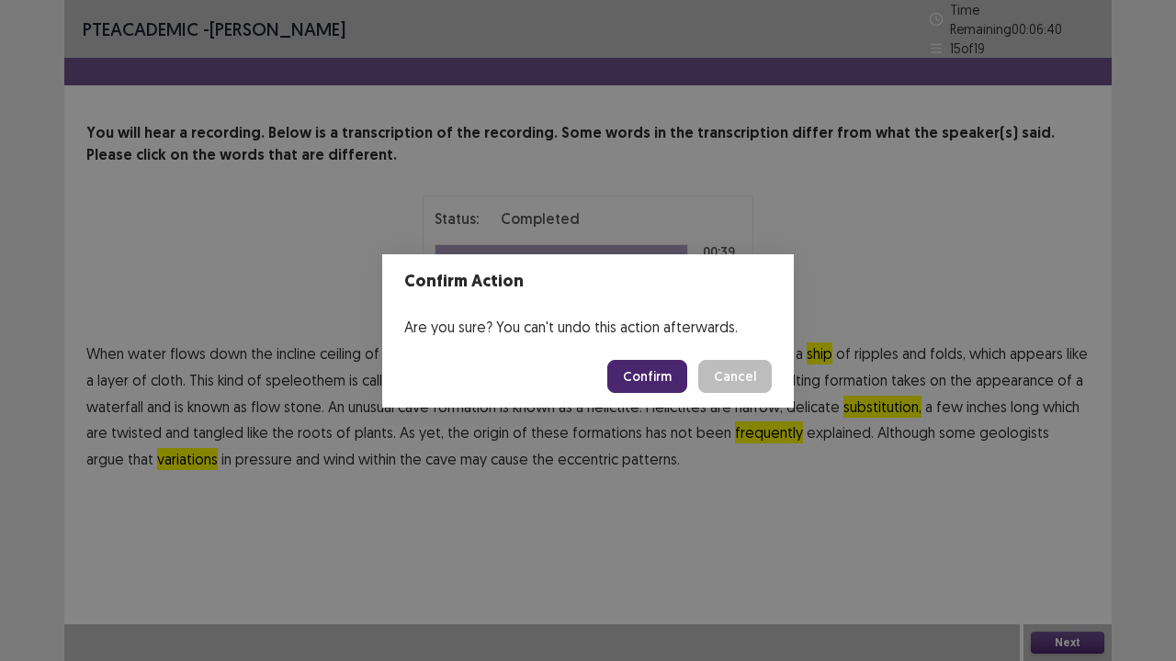
click at [676, 376] on button "Confirm" at bounding box center [647, 376] width 80 height 33
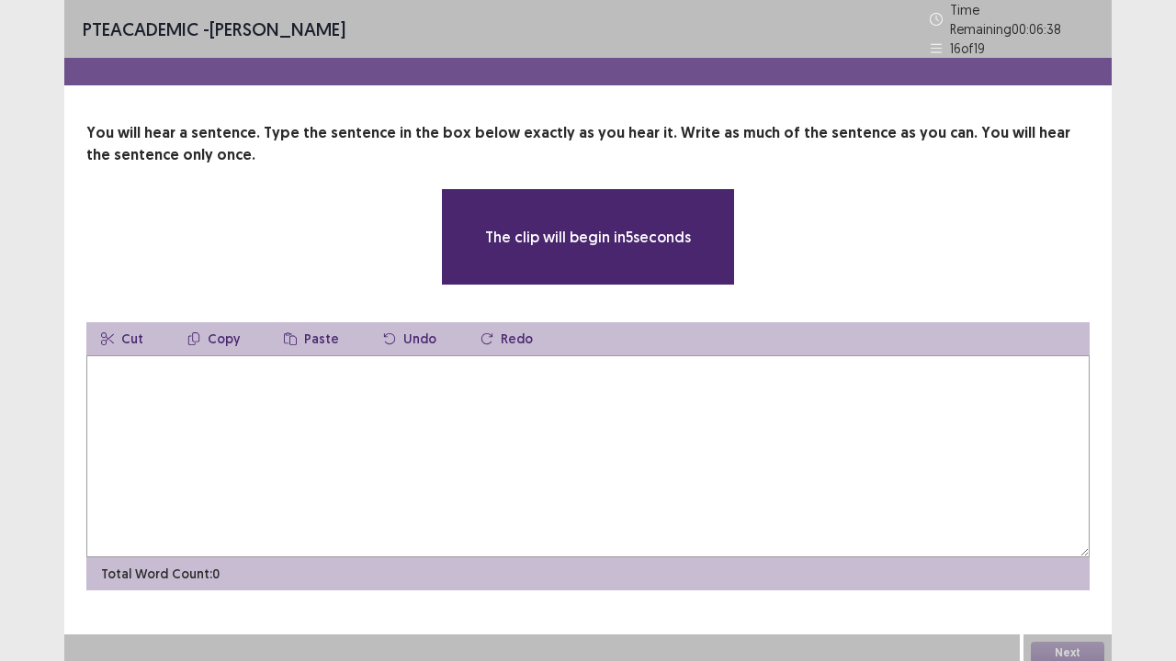
click at [675, 376] on textarea at bounding box center [587, 457] width 1003 height 202
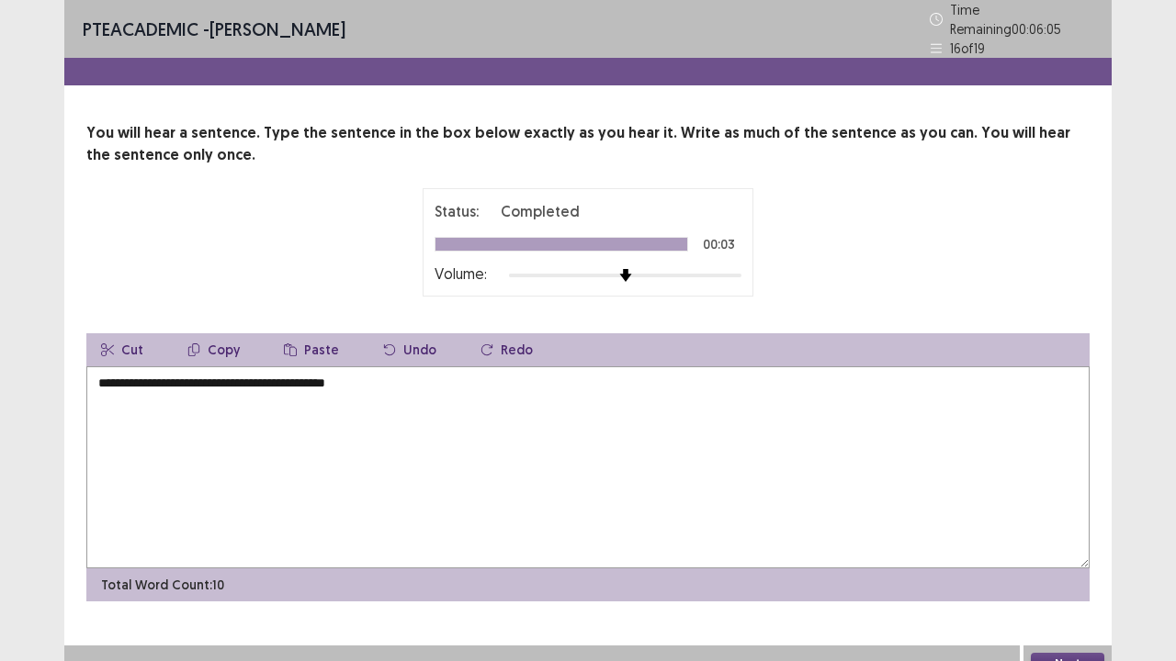
drag, startPoint x: 106, startPoint y: 377, endPoint x: 99, endPoint y: 394, distance: 18.6
click at [105, 377] on textarea "**********" at bounding box center [587, 468] width 1003 height 202
click at [381, 380] on textarea "**********" at bounding box center [587, 468] width 1003 height 202
click at [353, 384] on textarea "**********" at bounding box center [587, 468] width 1003 height 202
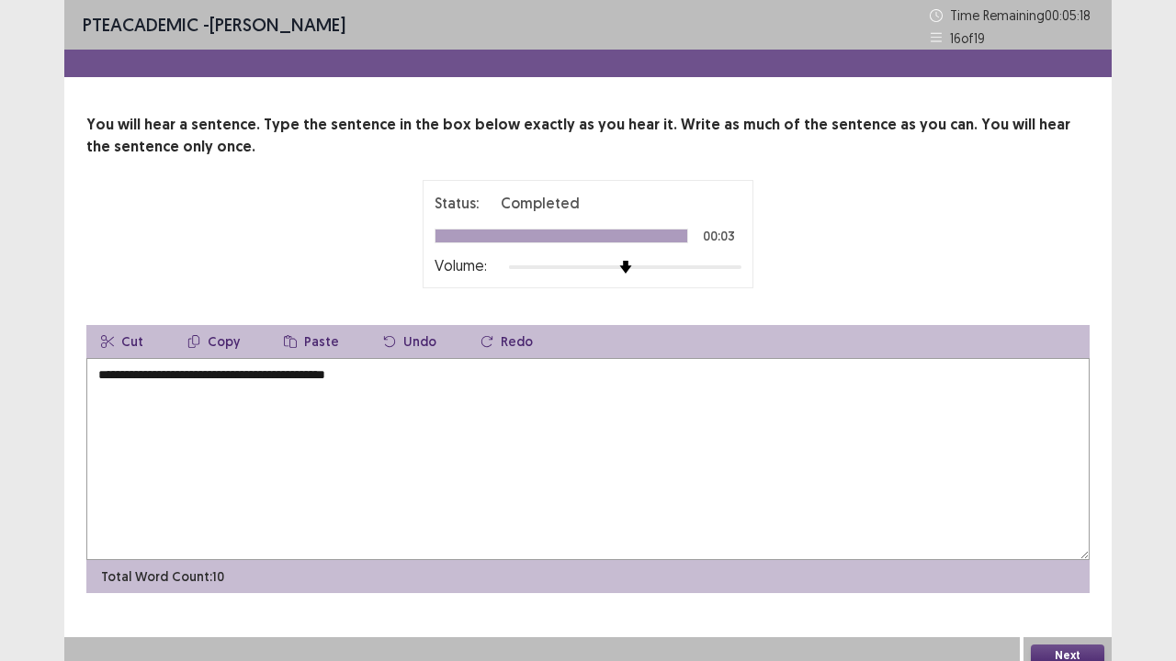
type textarea "**********"
click at [1082, 536] on button "Next" at bounding box center [1067, 656] width 73 height 22
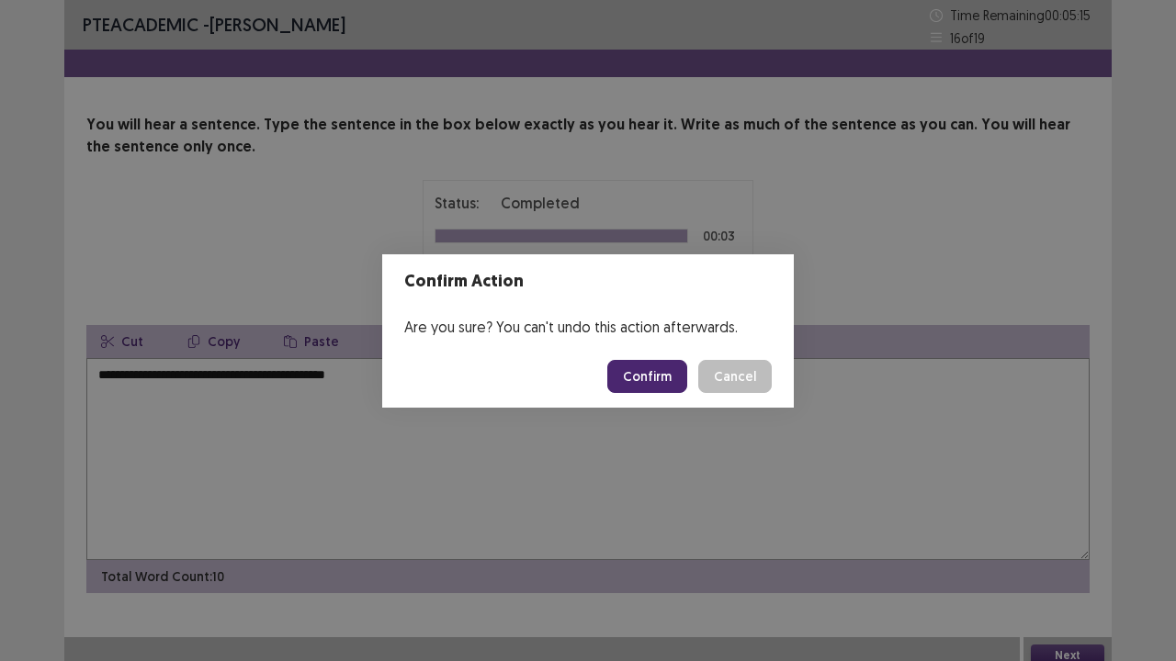
click at [645, 384] on button "Confirm" at bounding box center [647, 376] width 80 height 33
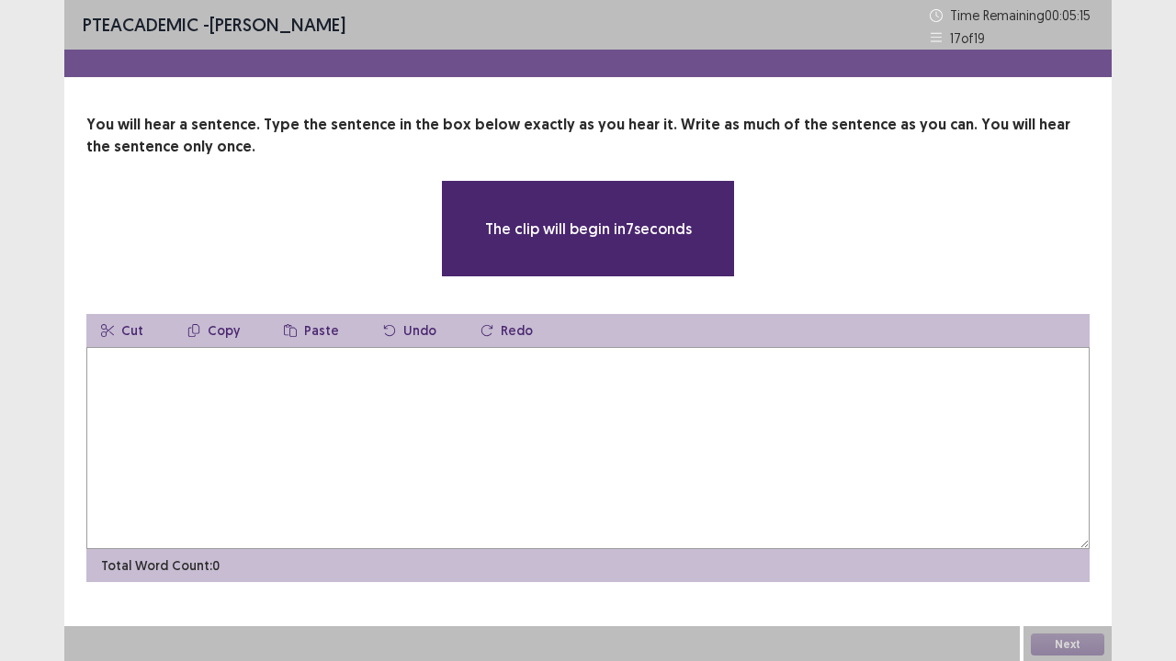
click at [661, 351] on textarea at bounding box center [587, 448] width 1003 height 202
click at [731, 390] on textarea at bounding box center [587, 448] width 1003 height 202
click at [715, 381] on textarea at bounding box center [587, 448] width 1003 height 202
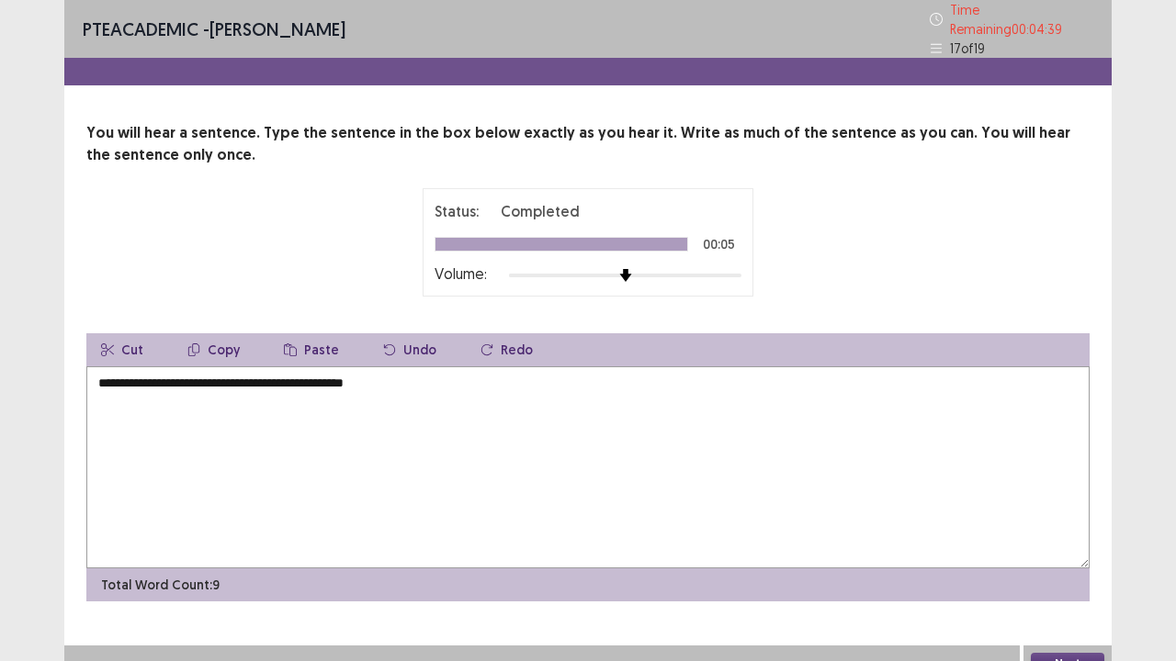
scroll to position [12, 0]
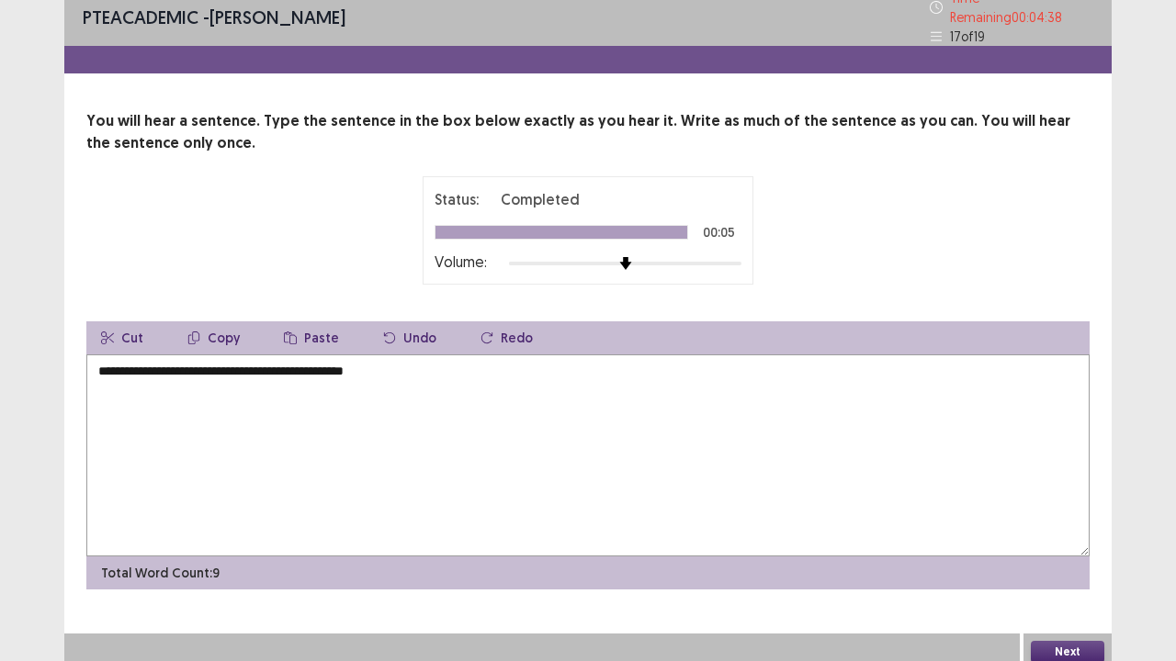
type textarea "**********"
click at [1055, 536] on button "Next" at bounding box center [1067, 652] width 73 height 22
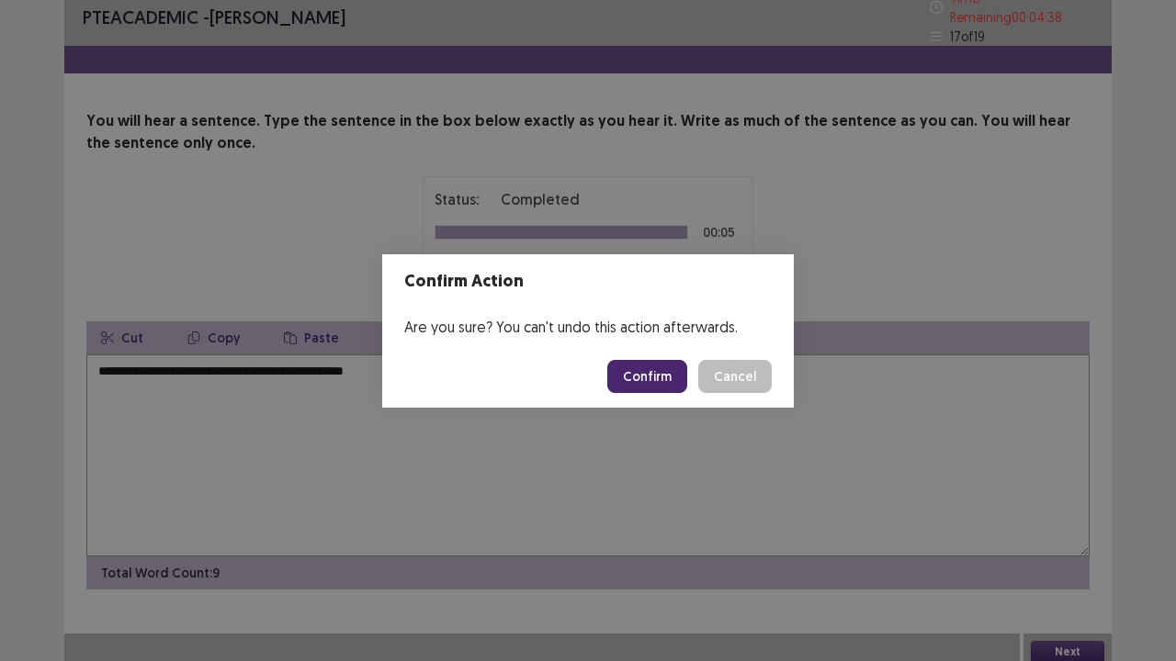
click at [643, 367] on button "Confirm" at bounding box center [647, 376] width 80 height 33
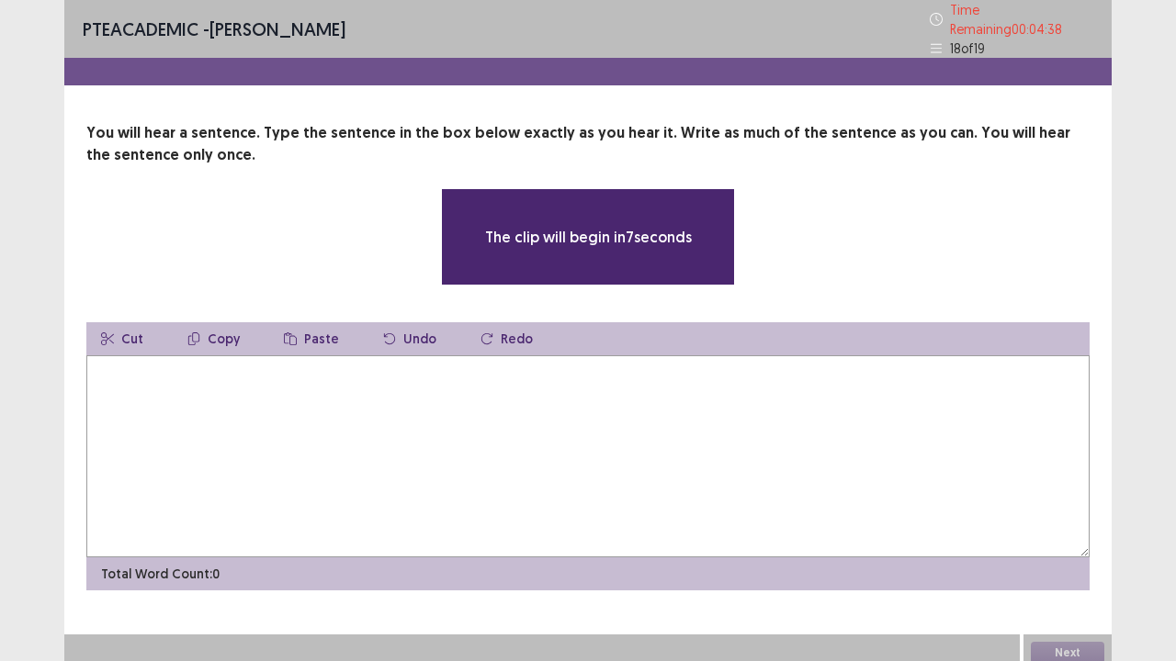
click at [632, 372] on textarea at bounding box center [587, 457] width 1003 height 202
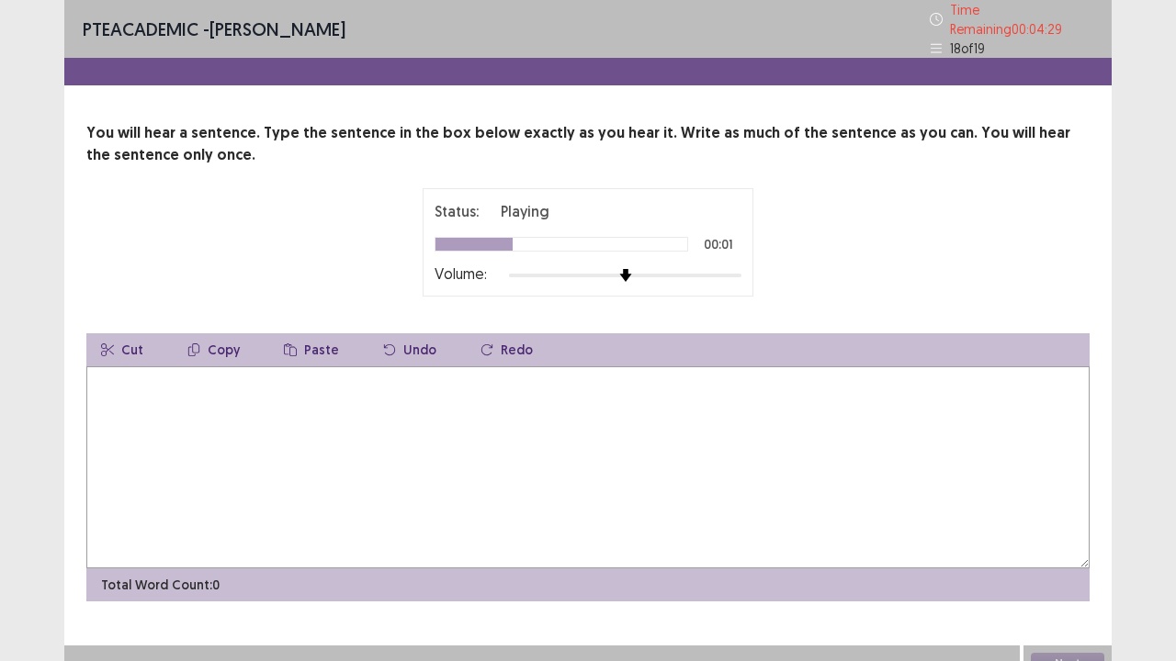
click at [481, 401] on textarea at bounding box center [587, 468] width 1003 height 202
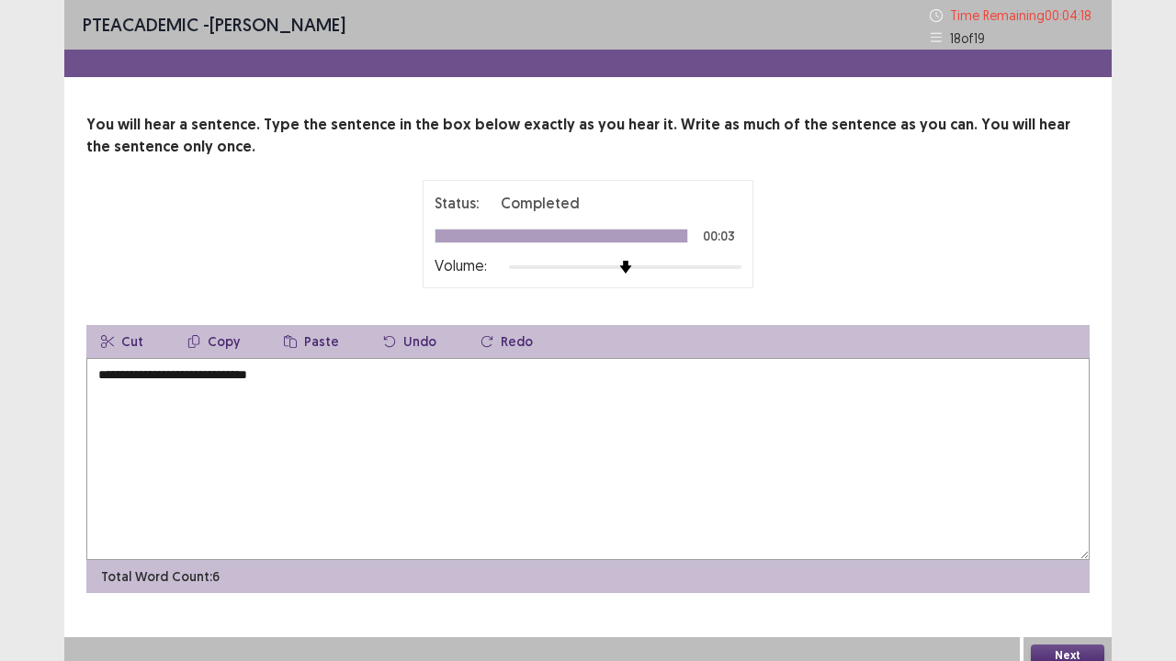
click at [110, 378] on textarea "**********" at bounding box center [587, 459] width 1003 height 202
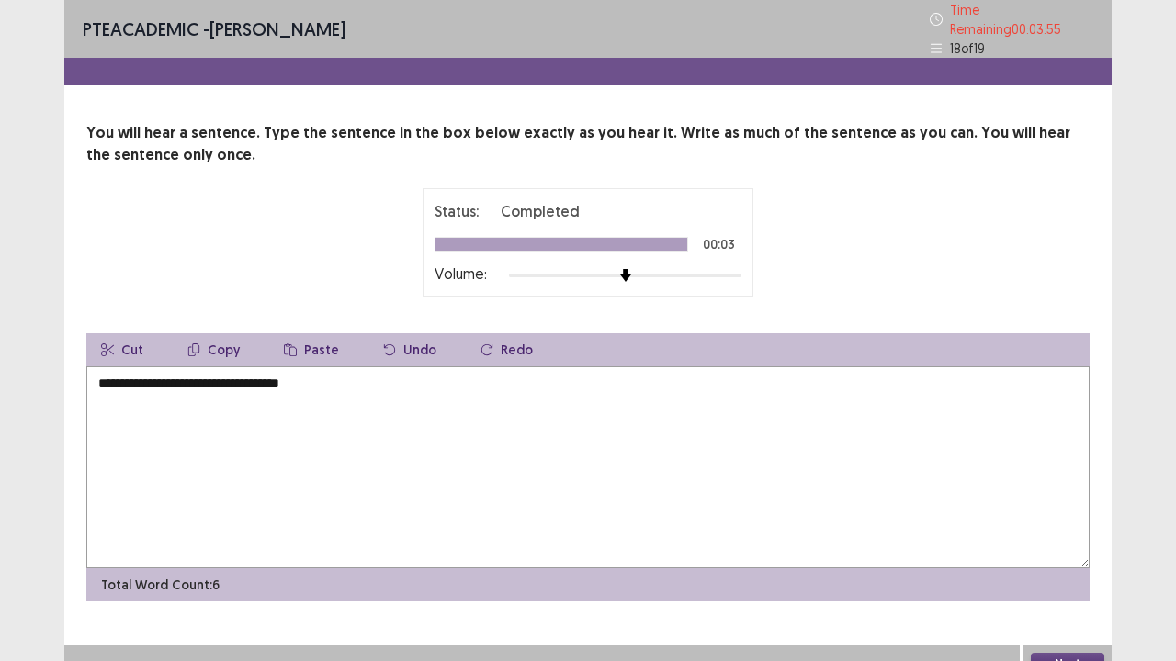
click at [189, 377] on textarea "**********" at bounding box center [587, 468] width 1003 height 202
drag, startPoint x: 283, startPoint y: 377, endPoint x: 285, endPoint y: 386, distance: 9.4
click at [283, 377] on textarea "**********" at bounding box center [587, 468] width 1003 height 202
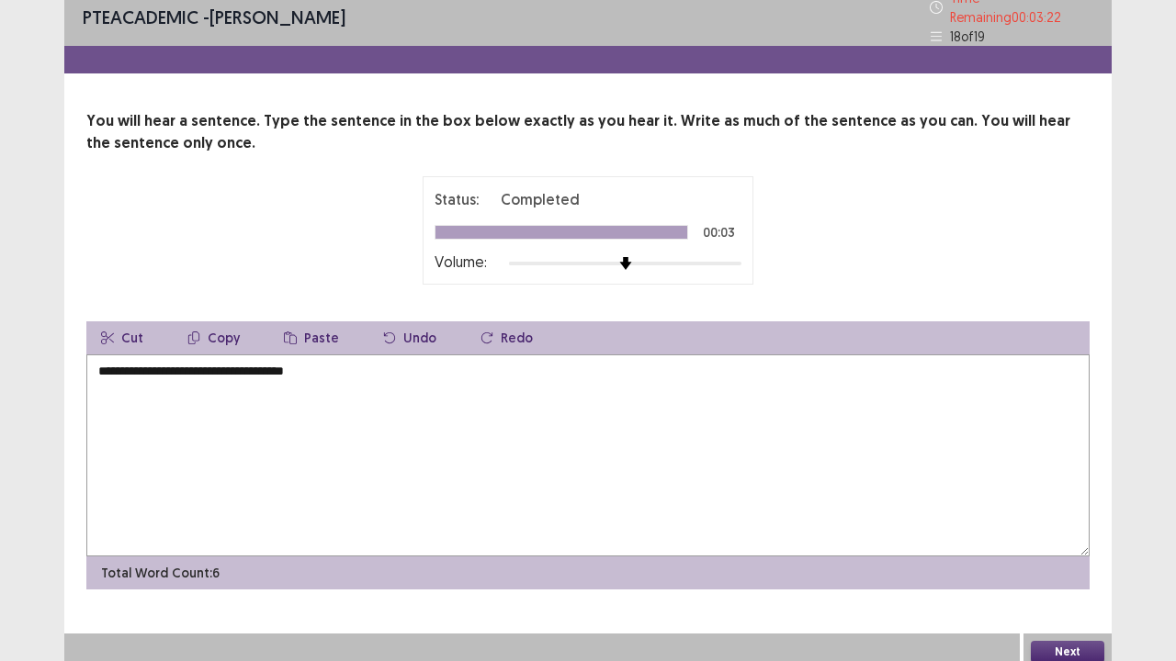
type textarea "**********"
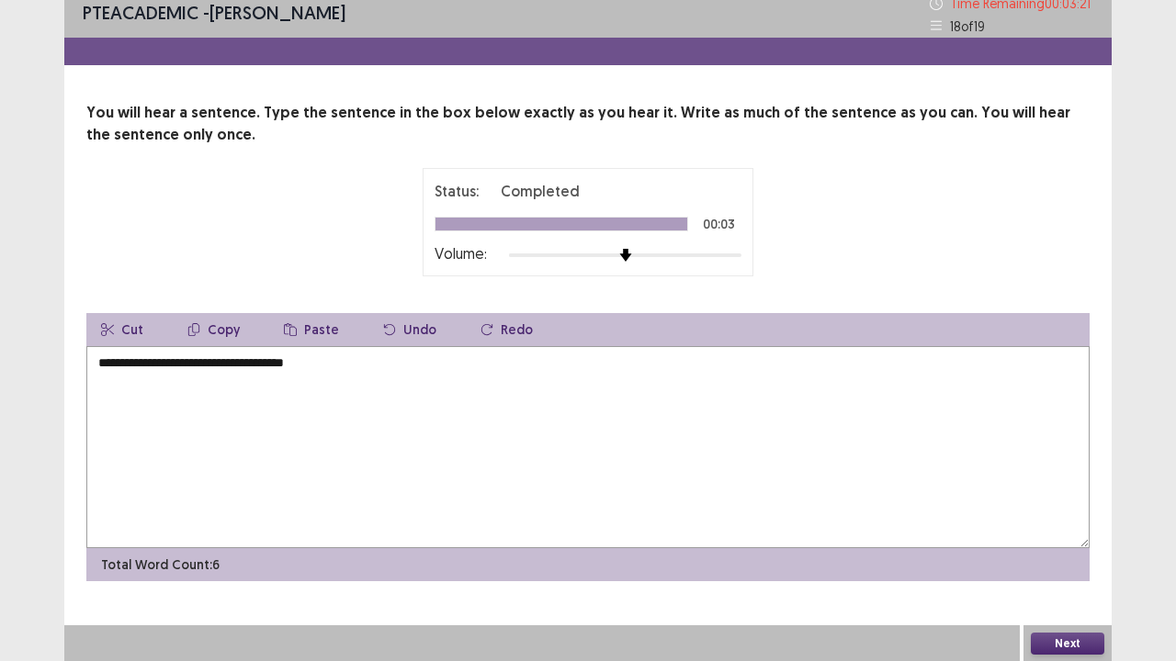
click at [1056, 536] on button "Next" at bounding box center [1067, 644] width 73 height 22
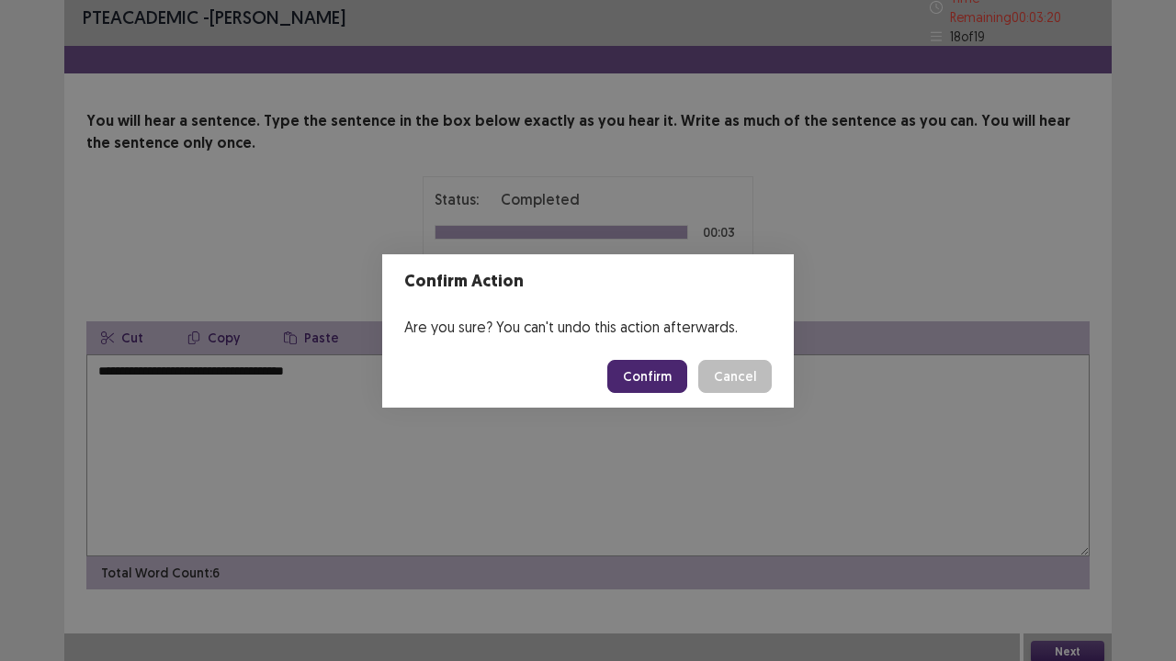
click at [640, 375] on button "Confirm" at bounding box center [647, 376] width 80 height 33
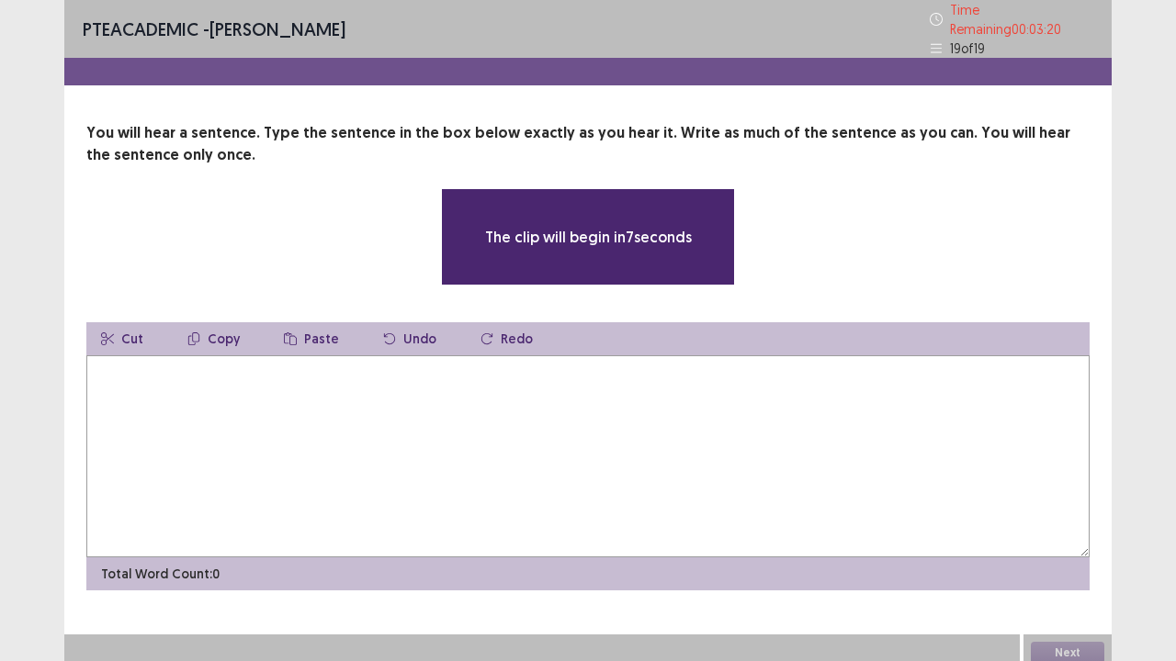
click at [303, 391] on textarea at bounding box center [587, 457] width 1003 height 202
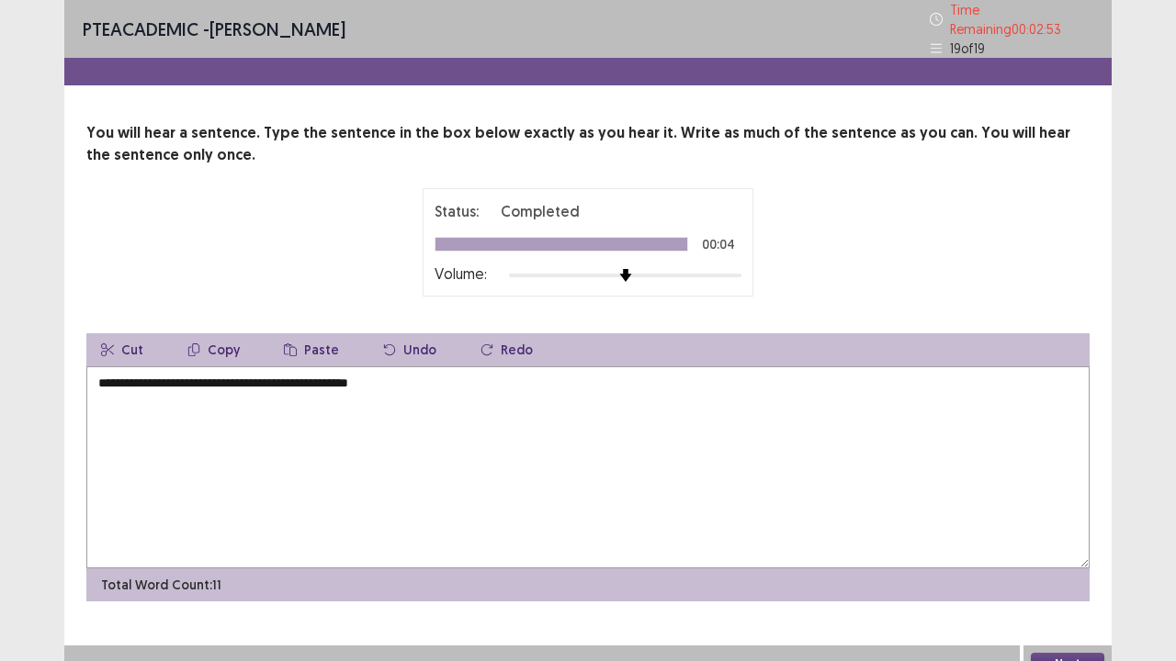
drag, startPoint x: 108, startPoint y: 377, endPoint x: 111, endPoint y: 388, distance: 11.4
click at [109, 377] on textarea "**********" at bounding box center [587, 468] width 1003 height 202
drag, startPoint x: 282, startPoint y: 380, endPoint x: 286, endPoint y: 399, distance: 18.7
click at [282, 379] on textarea "**********" at bounding box center [587, 468] width 1003 height 202
drag, startPoint x: 291, startPoint y: 381, endPoint x: 294, endPoint y: 390, distance: 9.6
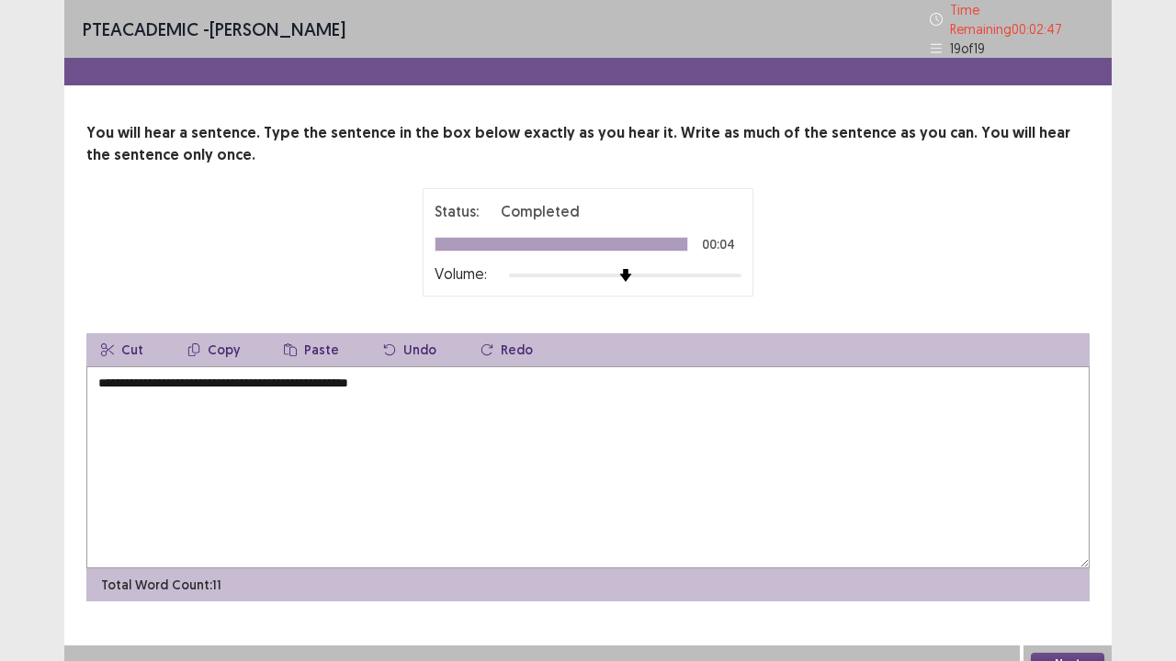
click at [291, 380] on textarea "**********" at bounding box center [587, 468] width 1003 height 202
click at [406, 378] on textarea "**********" at bounding box center [587, 468] width 1003 height 202
type textarea "**********"
click at [1091, 536] on button "Next" at bounding box center [1067, 664] width 73 height 22
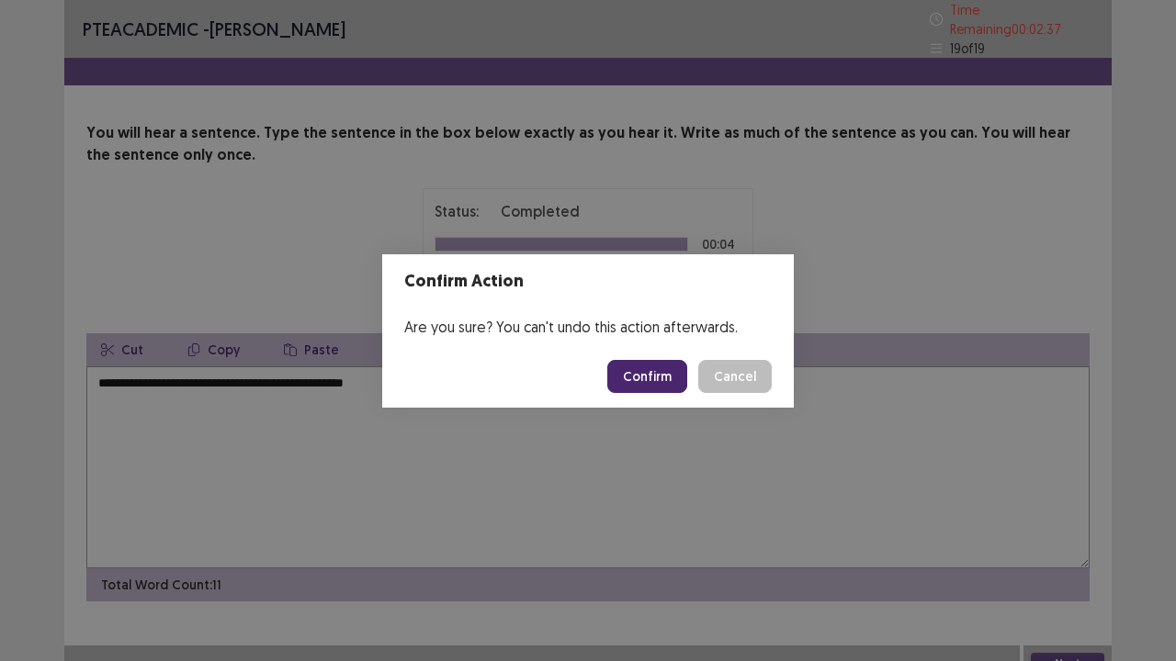
click at [665, 379] on button "Confirm" at bounding box center [647, 376] width 80 height 33
